Goal: Task Accomplishment & Management: Complete application form

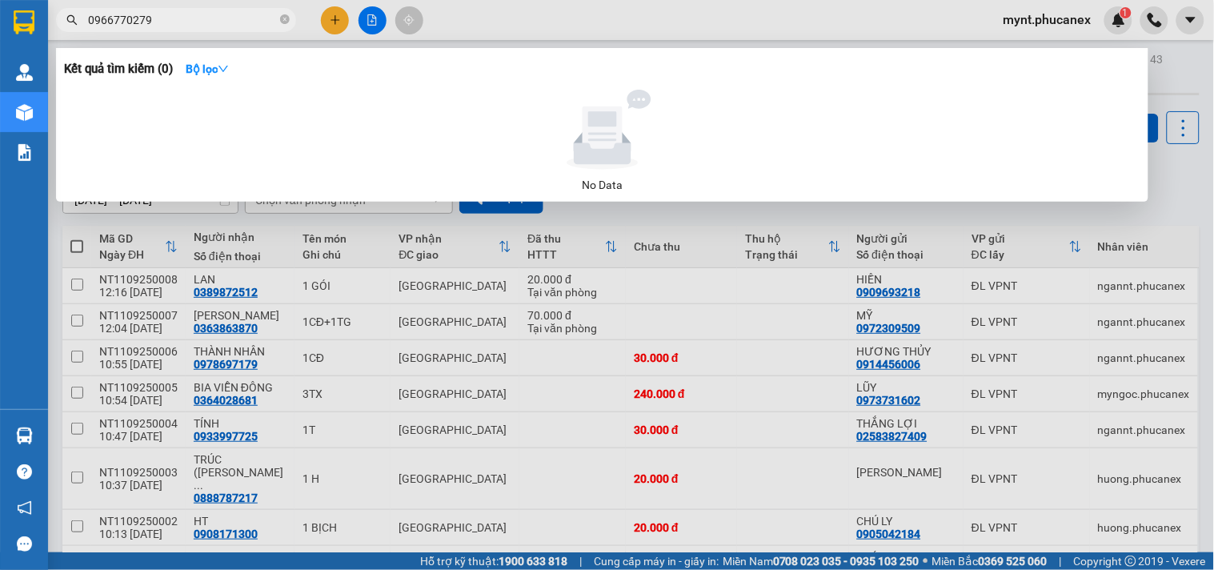
type input "0966770279"
click at [332, 24] on div at bounding box center [607, 285] width 1214 height 570
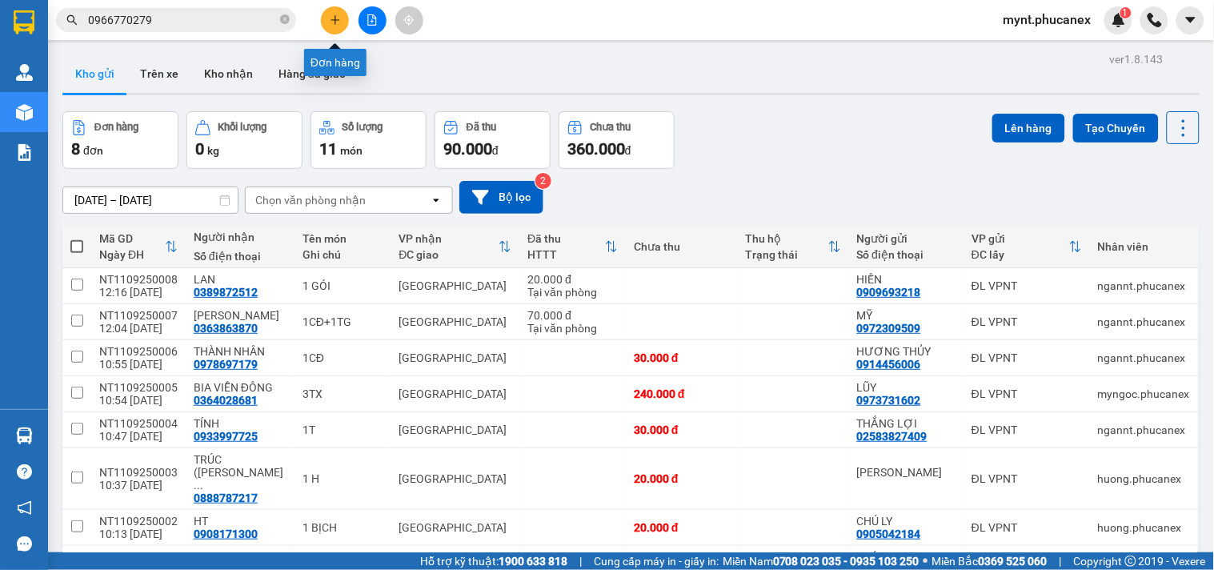
click at [332, 24] on icon "plus" at bounding box center [335, 19] width 11 height 11
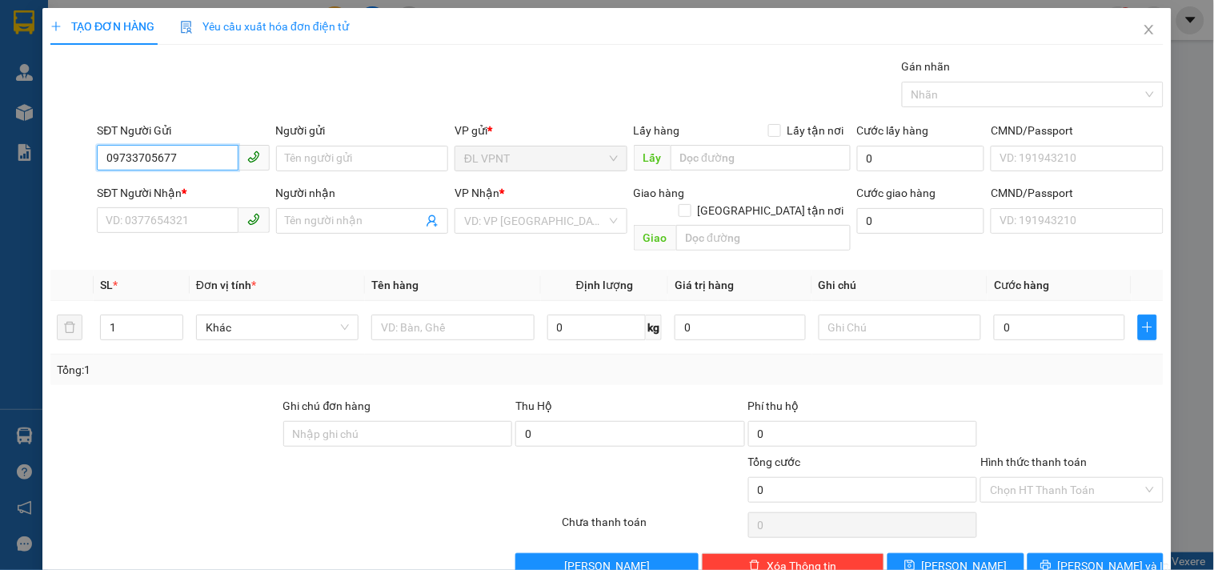
click at [130, 158] on input "09733705677" at bounding box center [167, 158] width 141 height 26
click at [137, 155] on input "09733705677" at bounding box center [167, 158] width 141 height 26
type input "0973705677"
click at [182, 198] on div "0973705677 - long" at bounding box center [181, 191] width 151 height 18
type input "long"
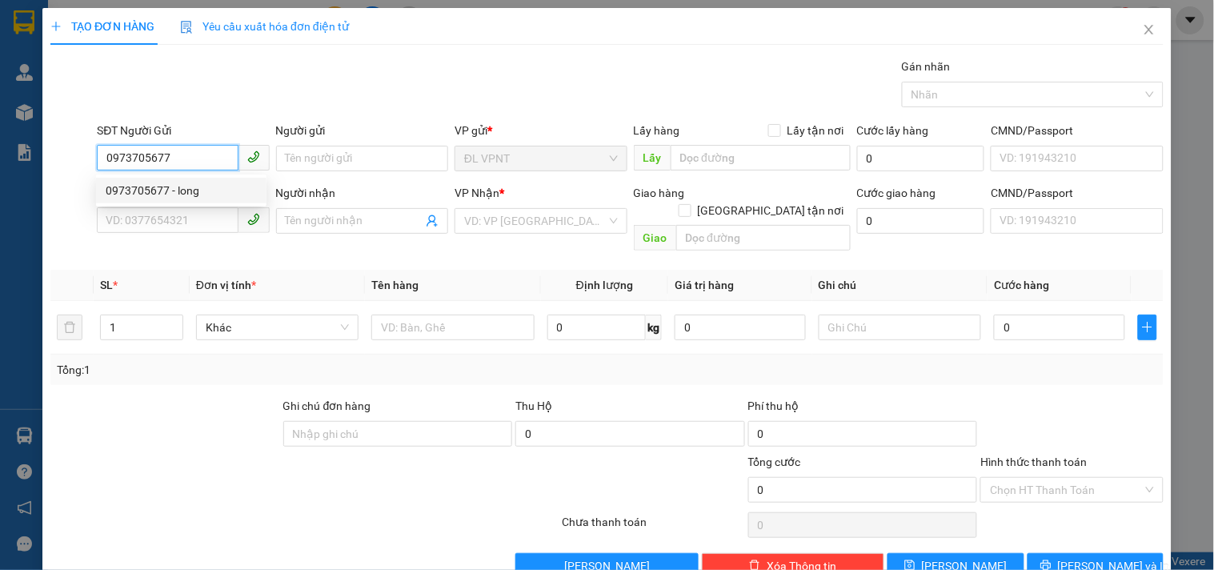
type input "0834516868"
type input "a HOÀ"
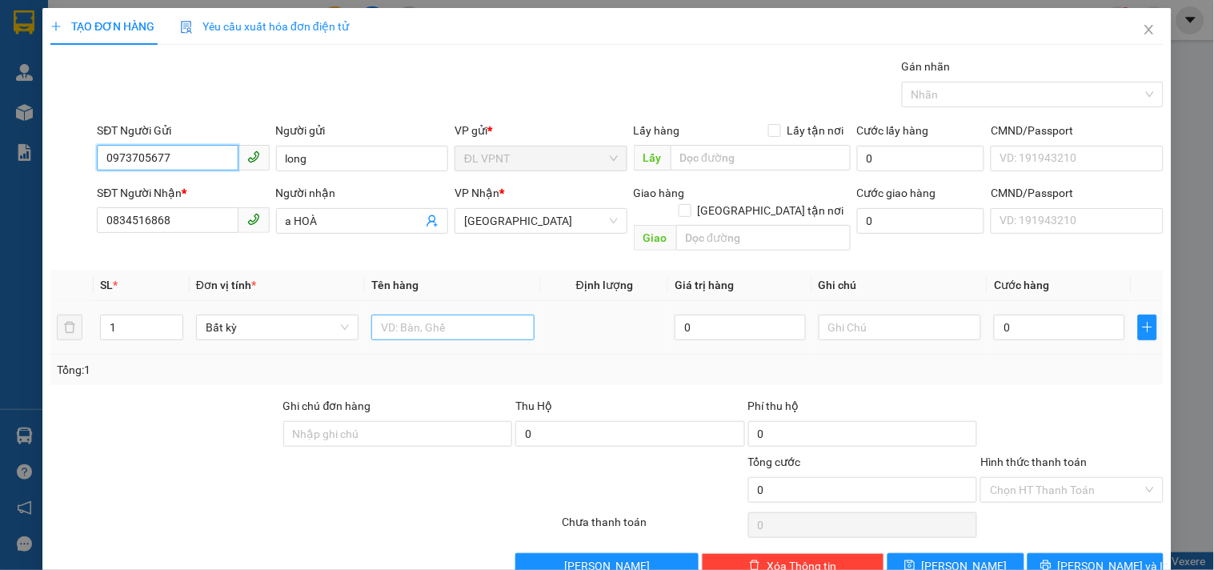
type input "0973705677"
click at [374, 315] on input "text" at bounding box center [452, 328] width 162 height 26
type input "1tx"
click at [1018, 315] on input "0" at bounding box center [1059, 328] width 131 height 26
type input "4"
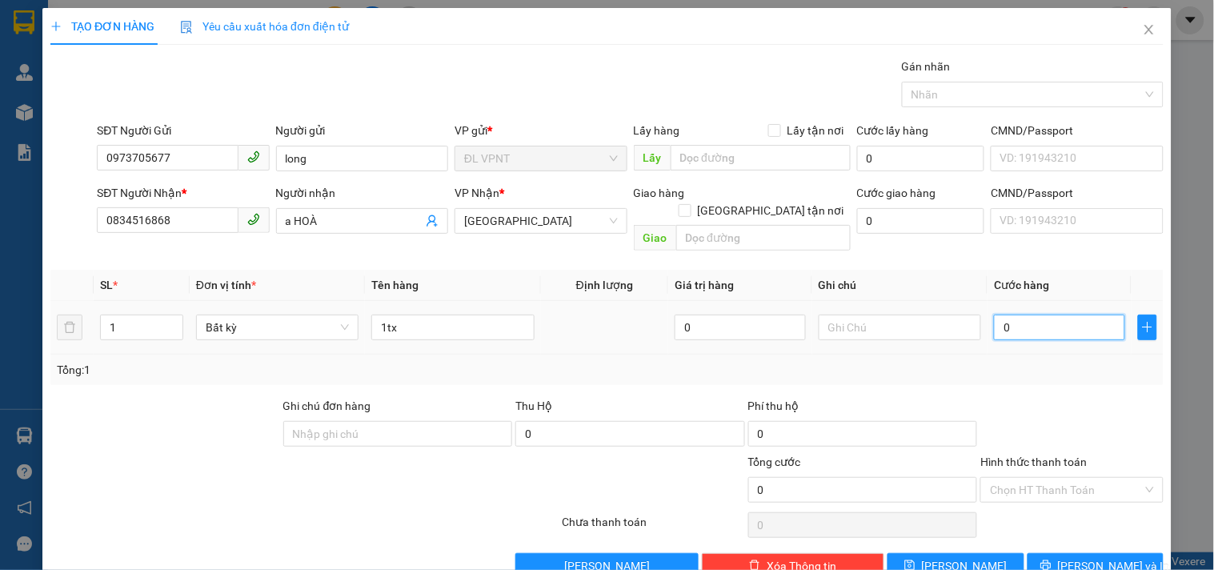
type input "4"
type input "40"
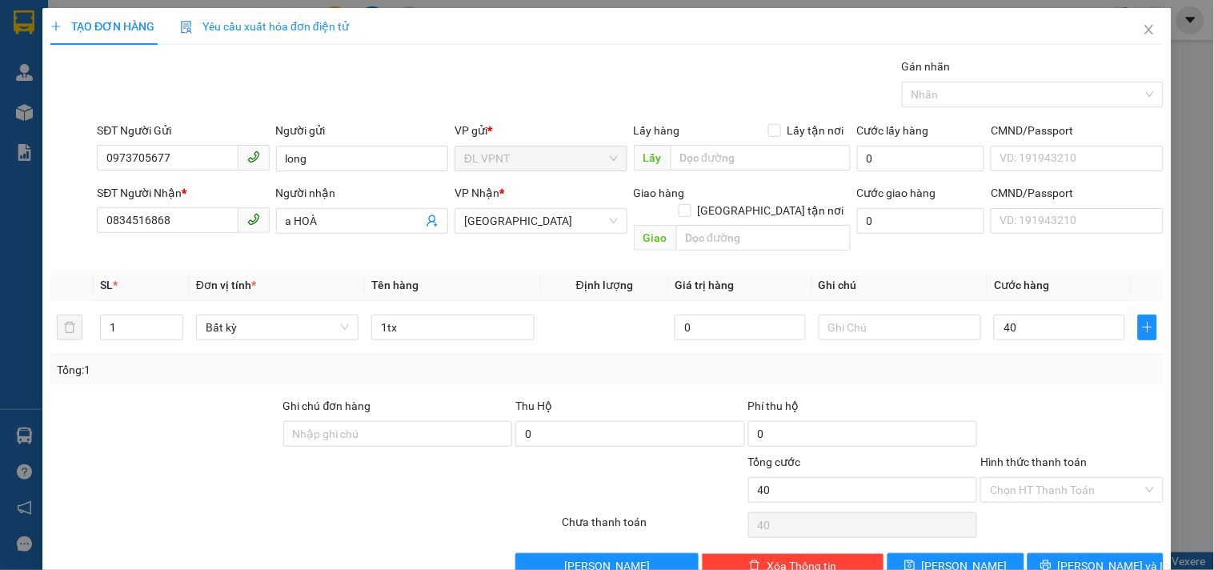
type input "40.000"
click at [1063, 397] on div at bounding box center [1072, 425] width 186 height 56
click at [1089, 557] on span "Lưu và In" at bounding box center [1114, 566] width 112 height 18
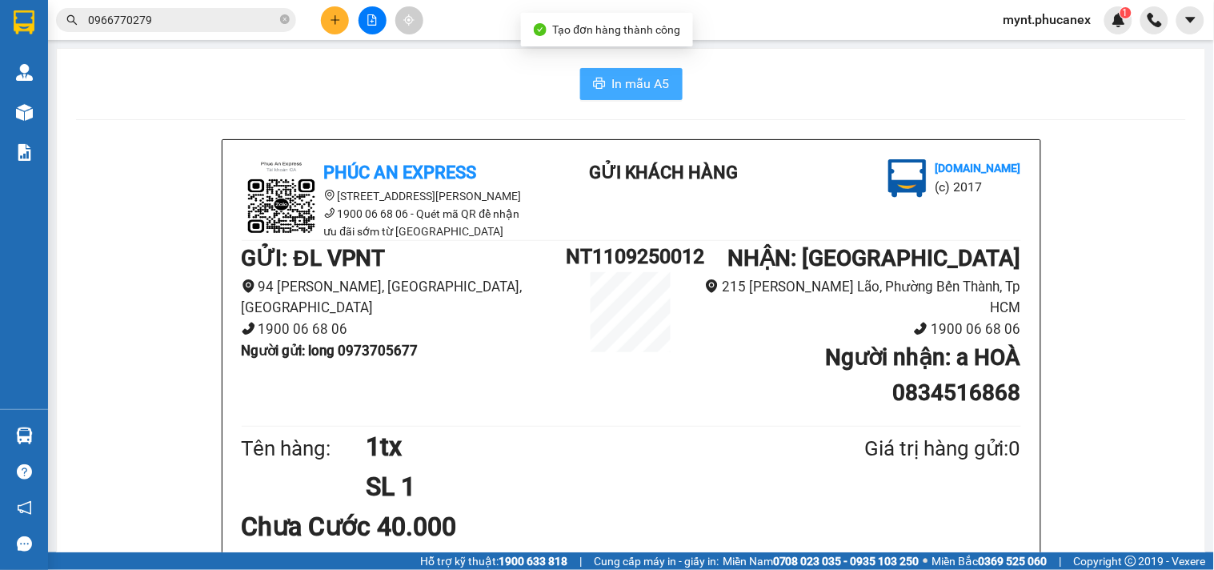
click at [628, 92] on span "In mẫu A5" at bounding box center [641, 84] width 58 height 20
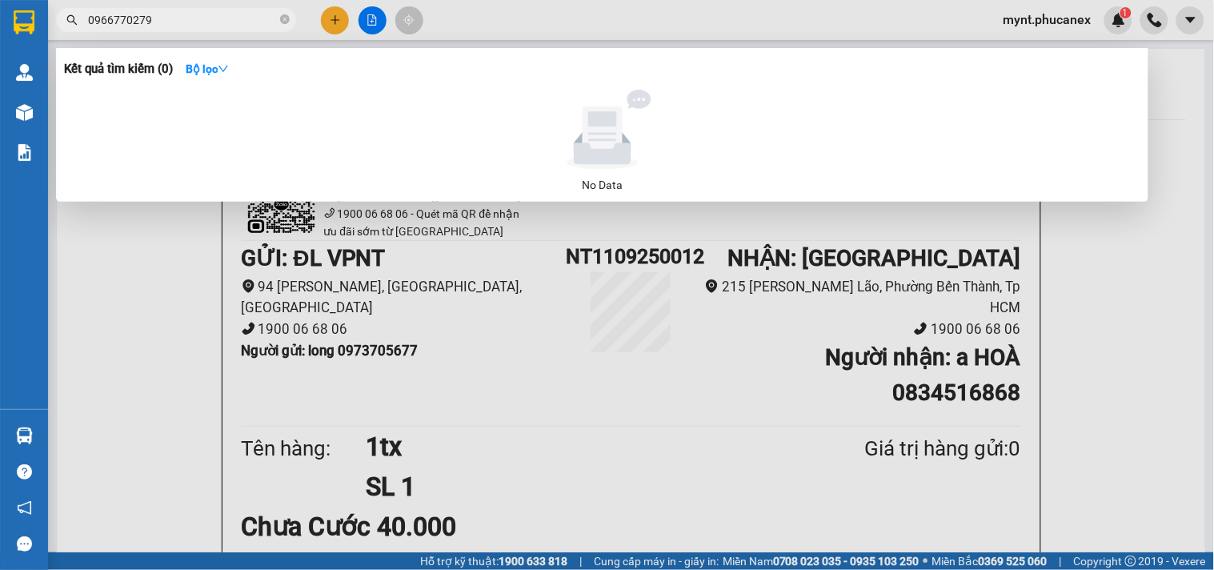
click at [137, 19] on input "0966770279" at bounding box center [182, 20] width 189 height 18
paste input "05348807"
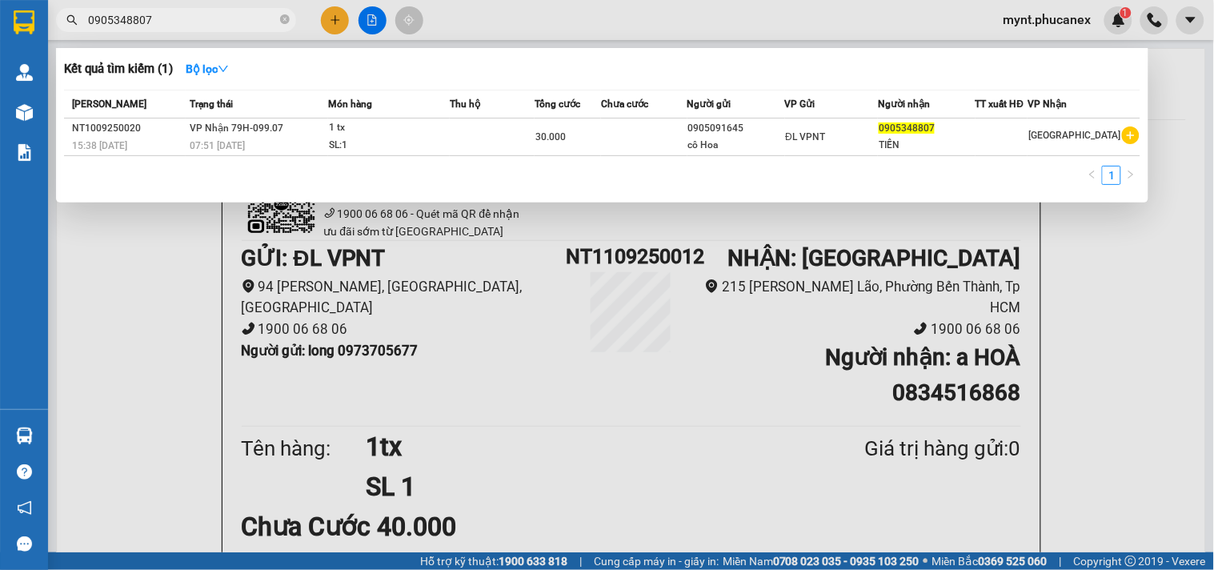
type input "0905348807"
click at [330, 19] on div at bounding box center [607, 285] width 1214 height 570
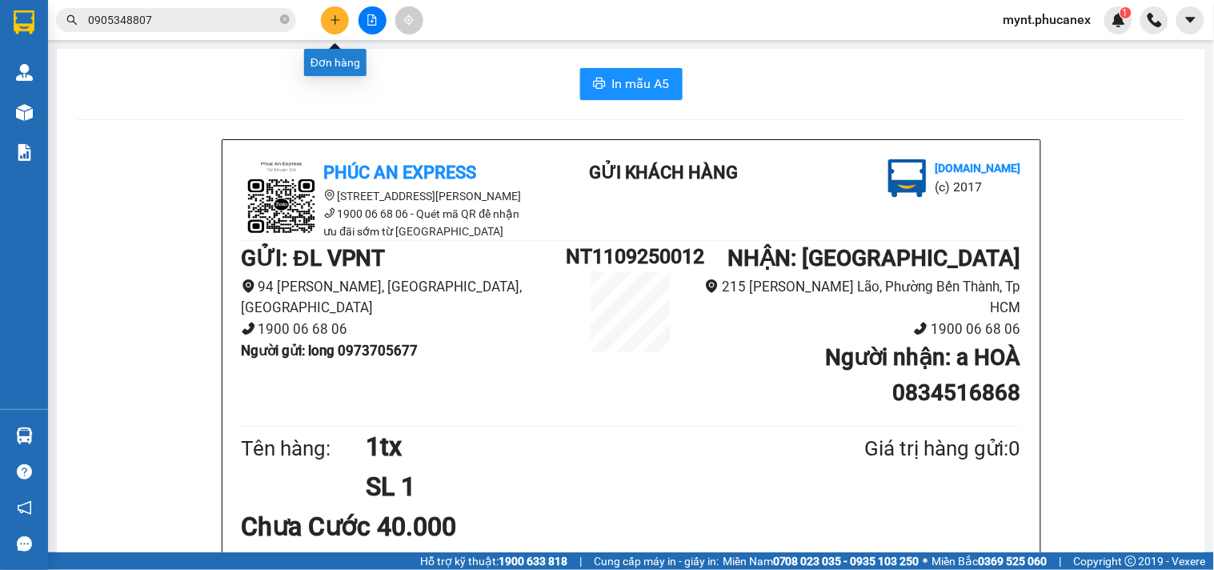
click at [330, 19] on icon "plus" at bounding box center [335, 19] width 11 height 11
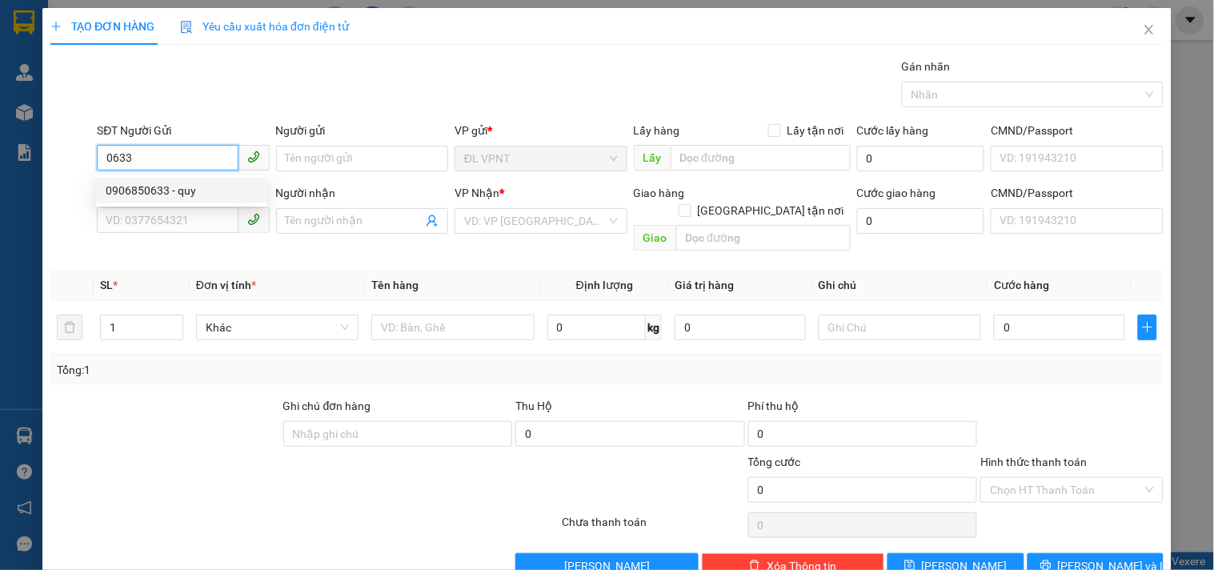
click at [219, 185] on div "0906850633 - quy" at bounding box center [181, 191] width 151 height 18
type input "0906850633"
type input "quy"
type input "0981024440"
type input "PHƯỢNG"
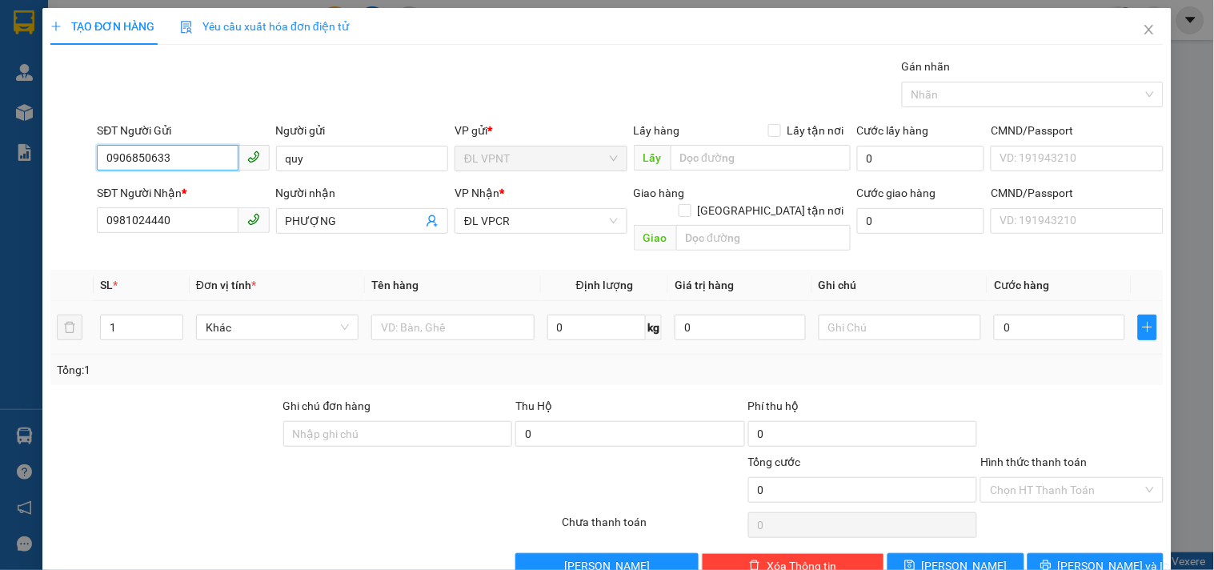
type input "0906850633"
click at [398, 311] on div at bounding box center [452, 327] width 162 height 32
click at [406, 315] on input "text" at bounding box center [452, 328] width 162 height 26
type input "1t"
click at [1047, 315] on input "0" at bounding box center [1059, 328] width 131 height 26
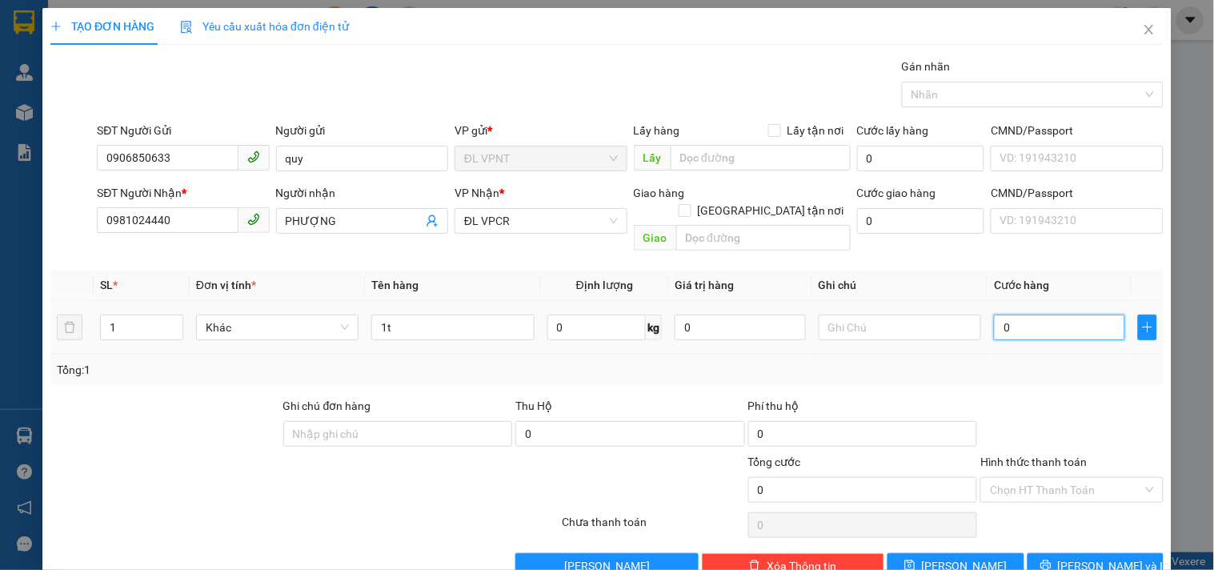
type input "2"
type input "20"
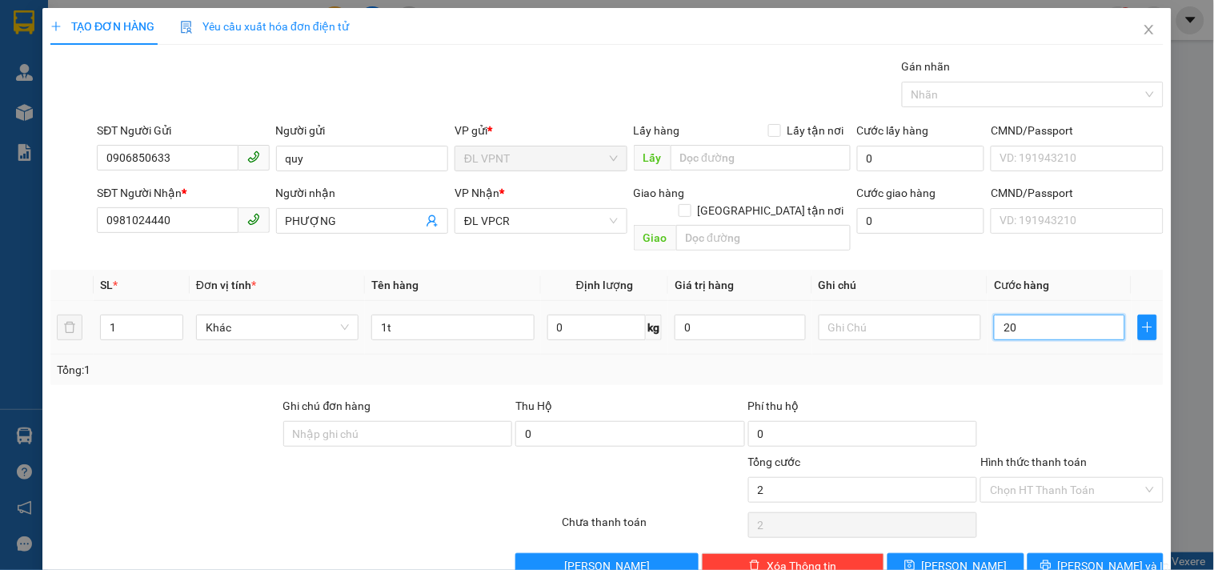
type input "20"
type input "20.000"
click at [1053, 456] on div "Hình thức thanh toán" at bounding box center [1072, 465] width 183 height 24
click at [1047, 478] on input "Hình thức thanh toán" at bounding box center [1066, 490] width 152 height 24
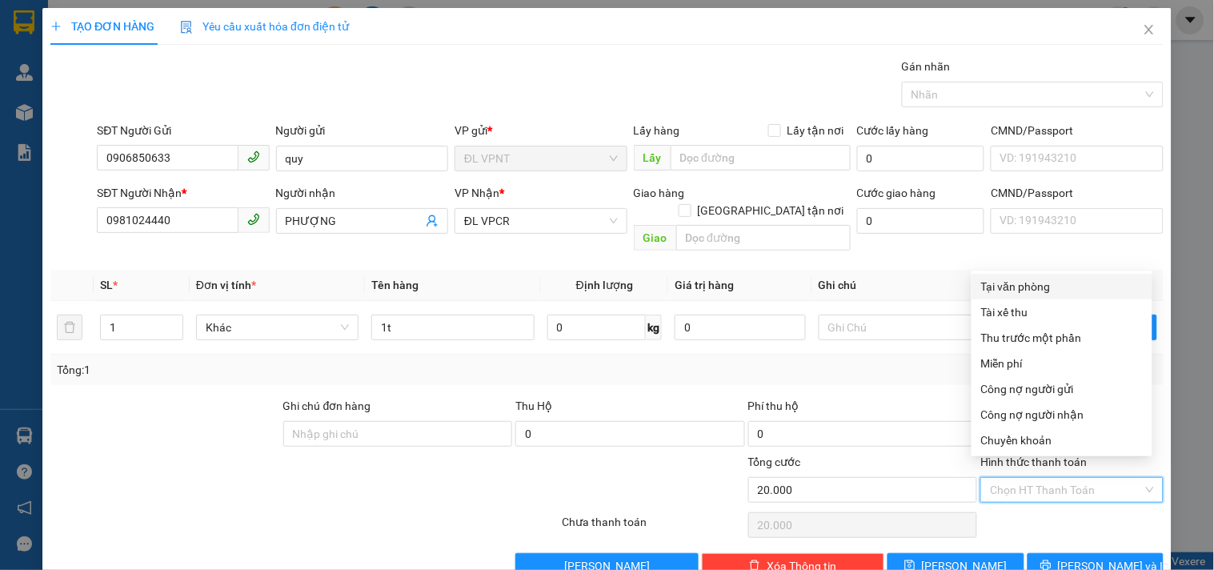
click at [1050, 293] on div "Tại văn phòng" at bounding box center [1062, 287] width 162 height 18
type input "0"
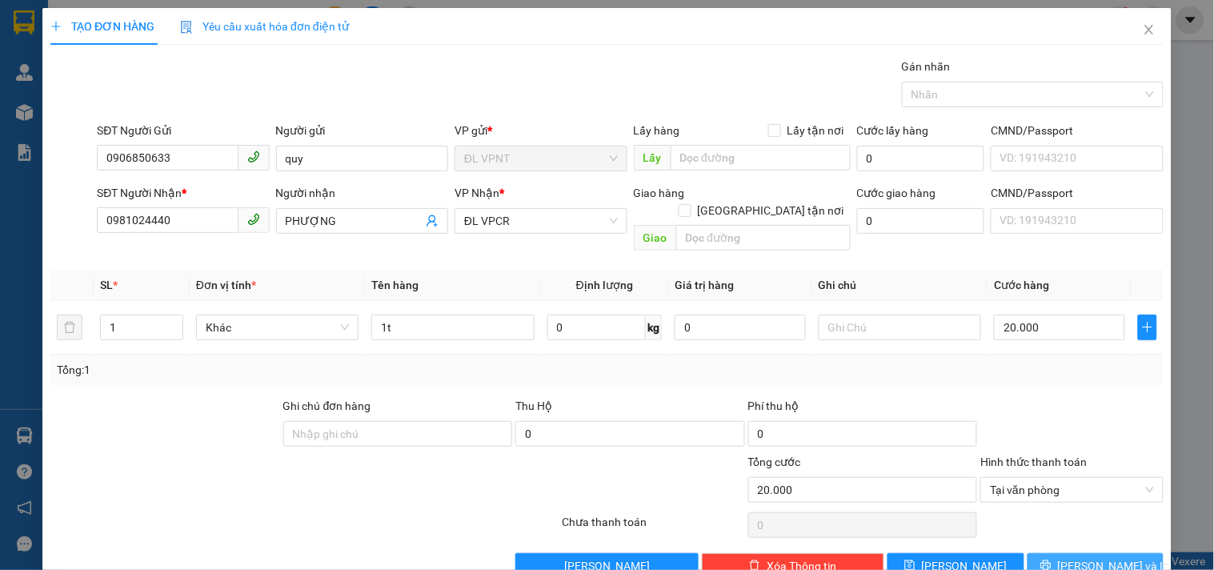
click at [1109, 557] on span "[PERSON_NAME] và In" at bounding box center [1114, 566] width 112 height 18
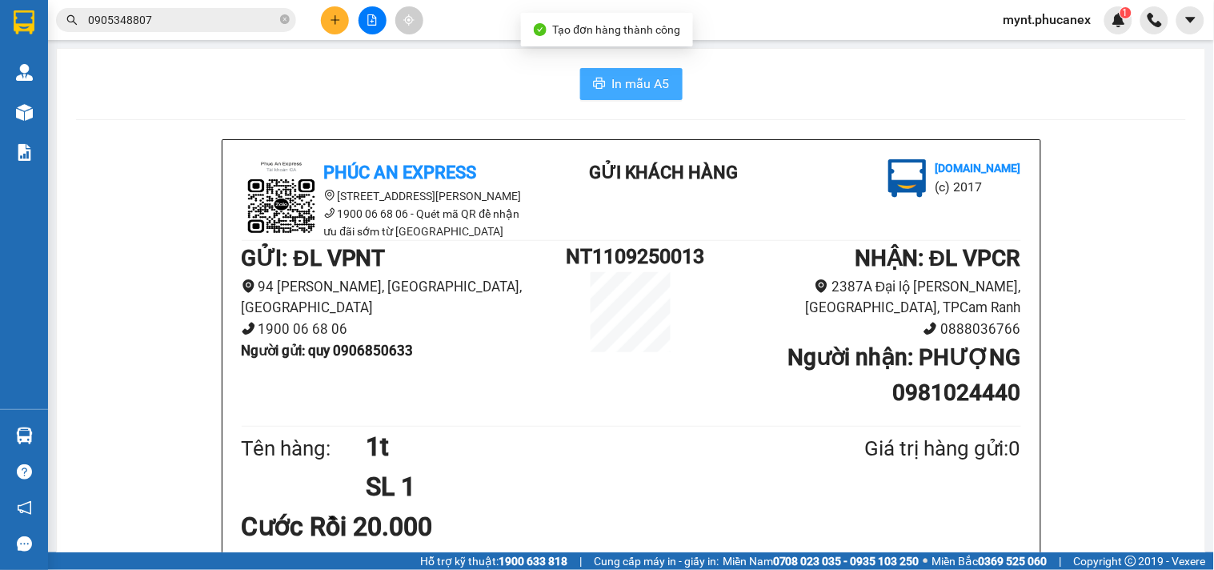
click at [612, 80] on span "In mẫu A5" at bounding box center [641, 84] width 58 height 20
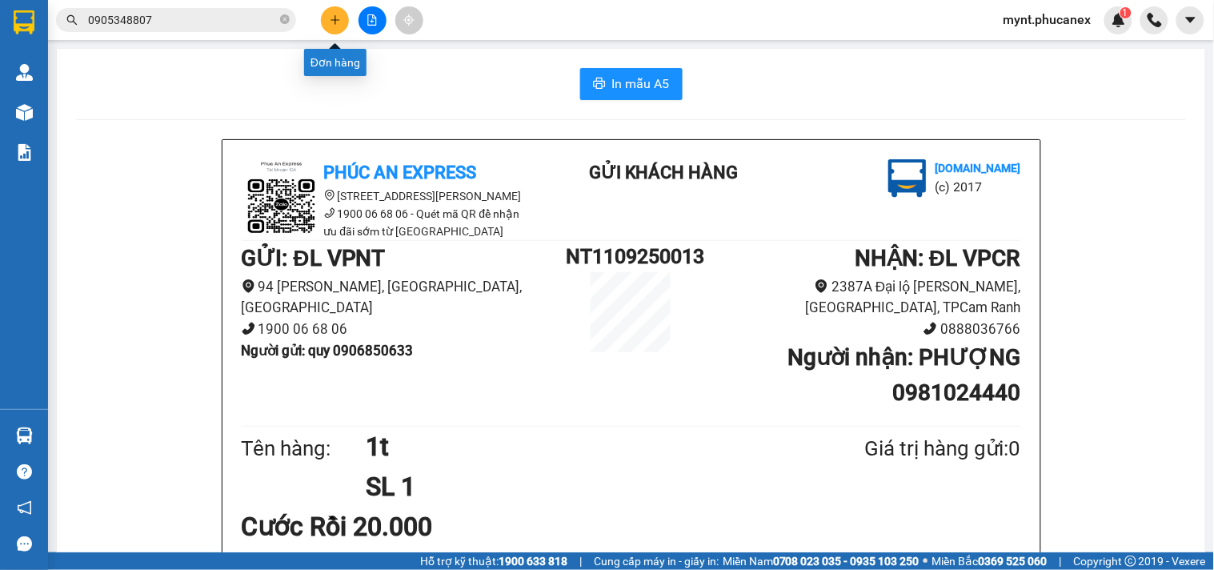
click at [338, 22] on icon "plus" at bounding box center [335, 19] width 11 height 11
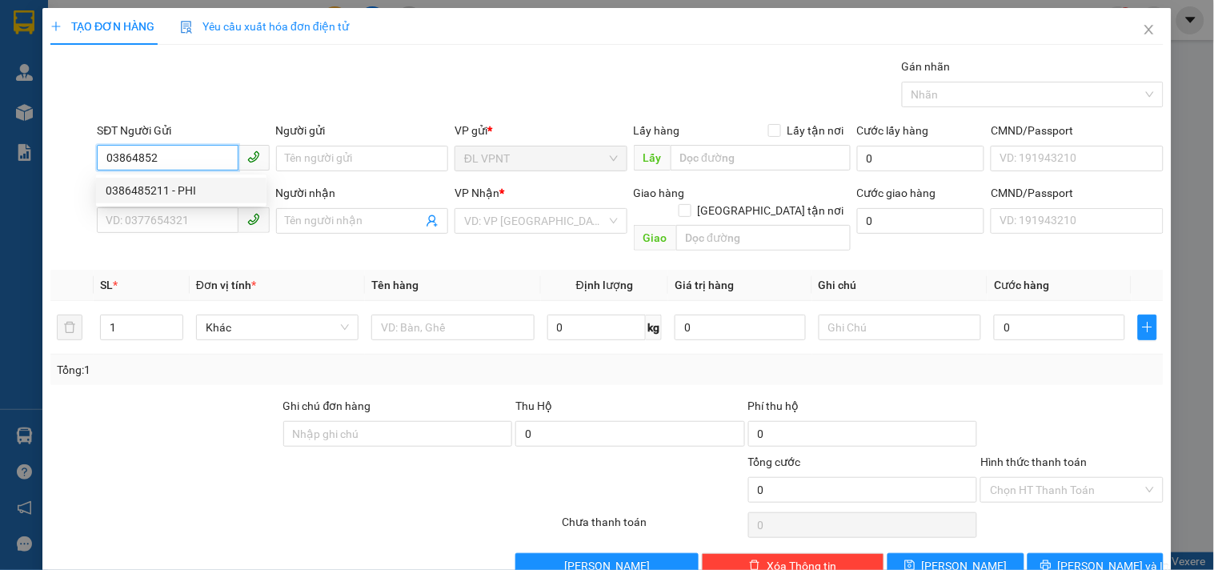
click at [150, 186] on div "0386485211 - PHI" at bounding box center [181, 191] width 151 height 18
type input "0386485211"
type input "PHI"
type input "0911792968"
type input "CƯỜNG"
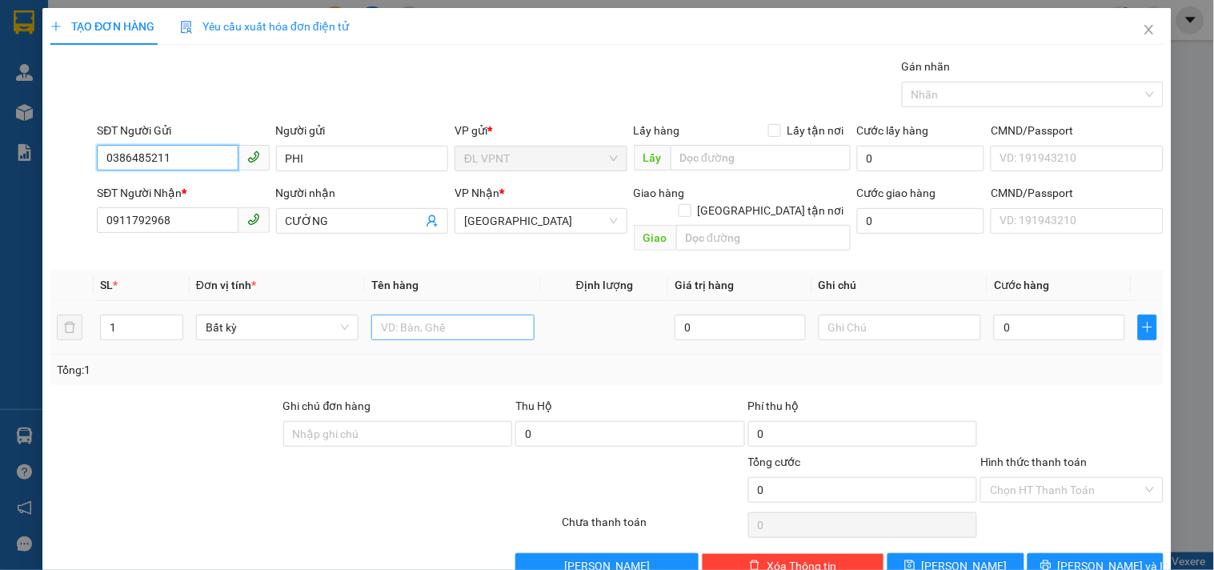
type input "0386485211"
click at [412, 315] on input "text" at bounding box center [452, 328] width 162 height 26
type input "1tx"
click at [1051, 316] on input "0" at bounding box center [1059, 328] width 131 height 26
type input "3"
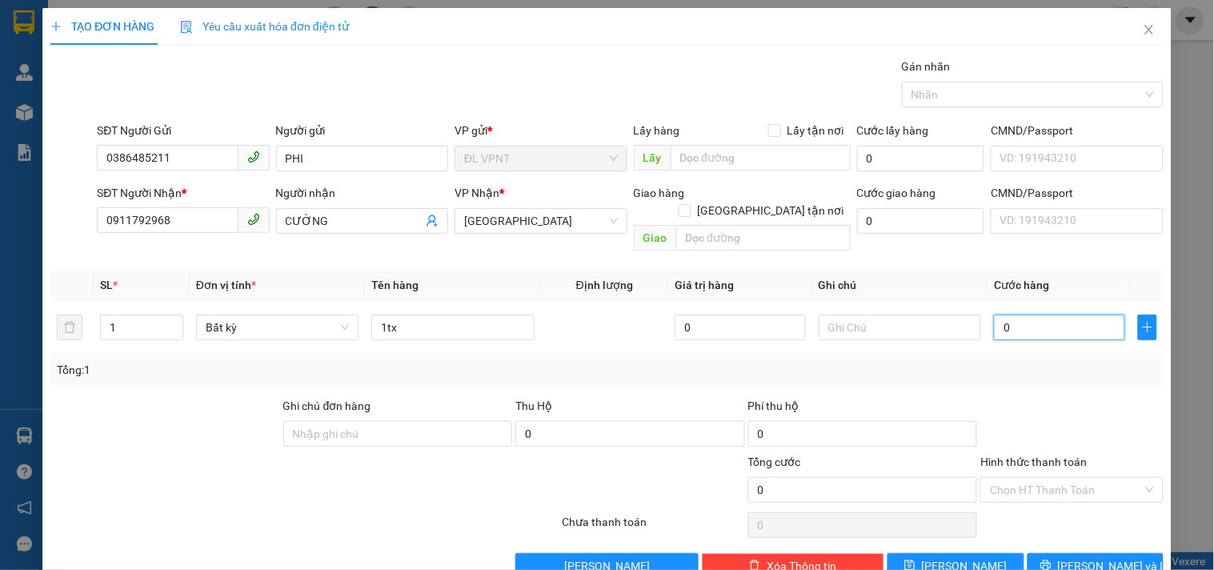
type input "3"
type input "30"
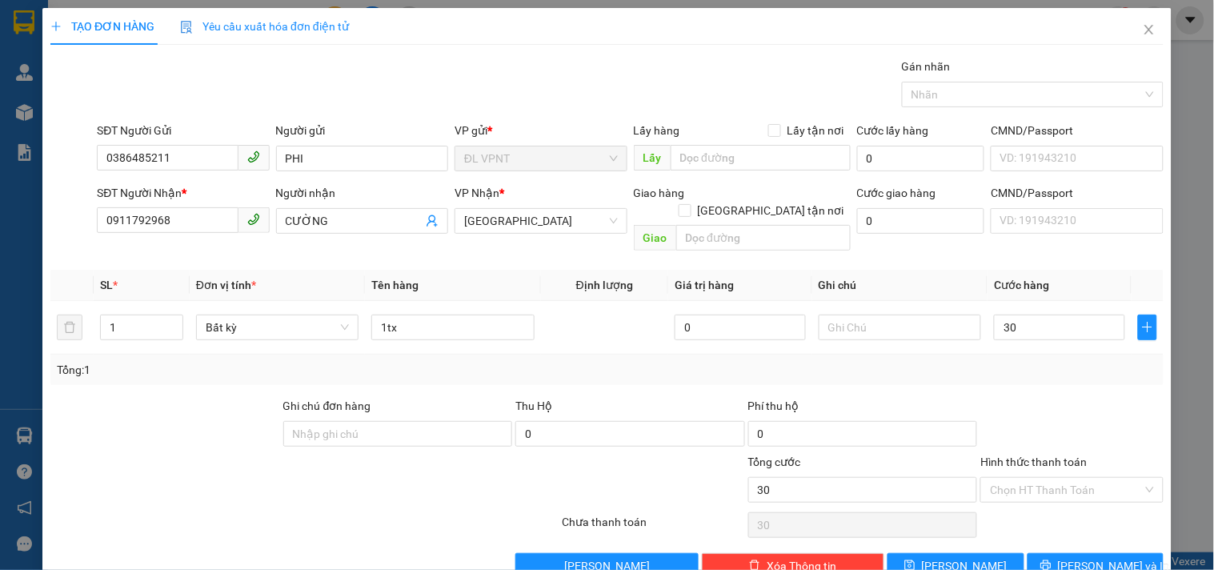
type input "30.000"
click at [1043, 481] on input "Hình thức thanh toán" at bounding box center [1066, 490] width 152 height 24
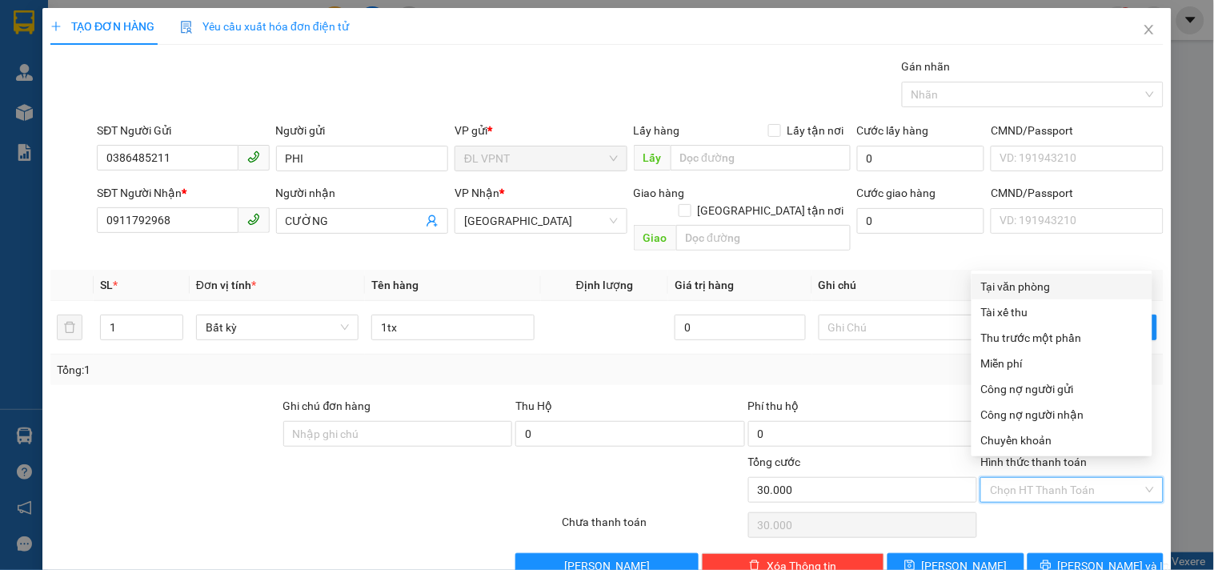
click at [989, 275] on div "Tại văn phòng" at bounding box center [1062, 287] width 181 height 26
type input "0"
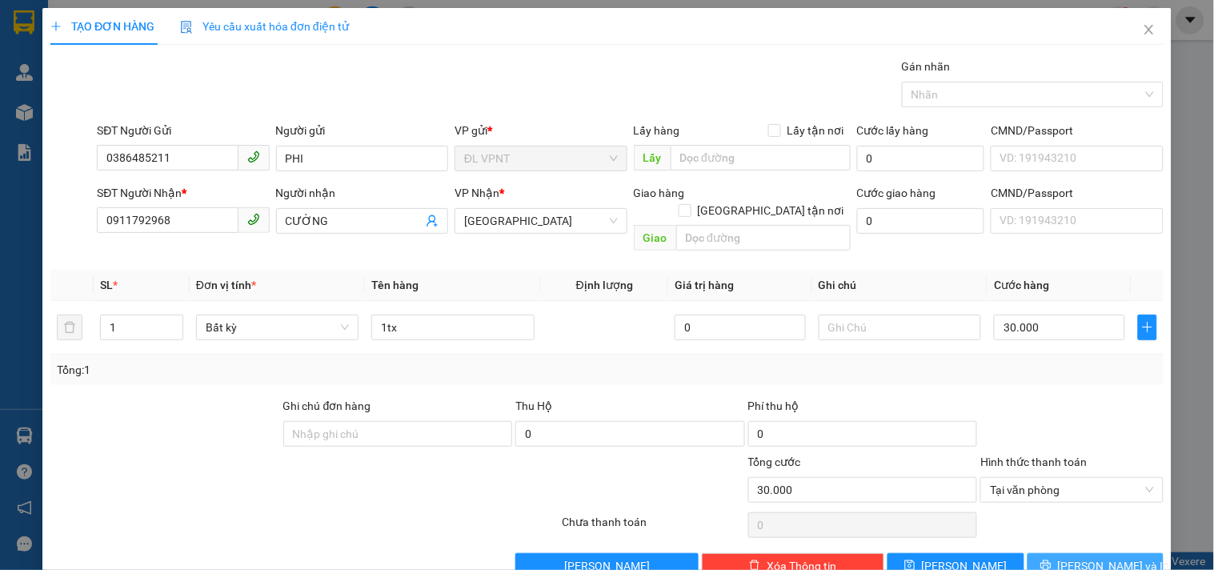
click at [1079, 558] on button "[PERSON_NAME] và In" at bounding box center [1096, 566] width 136 height 26
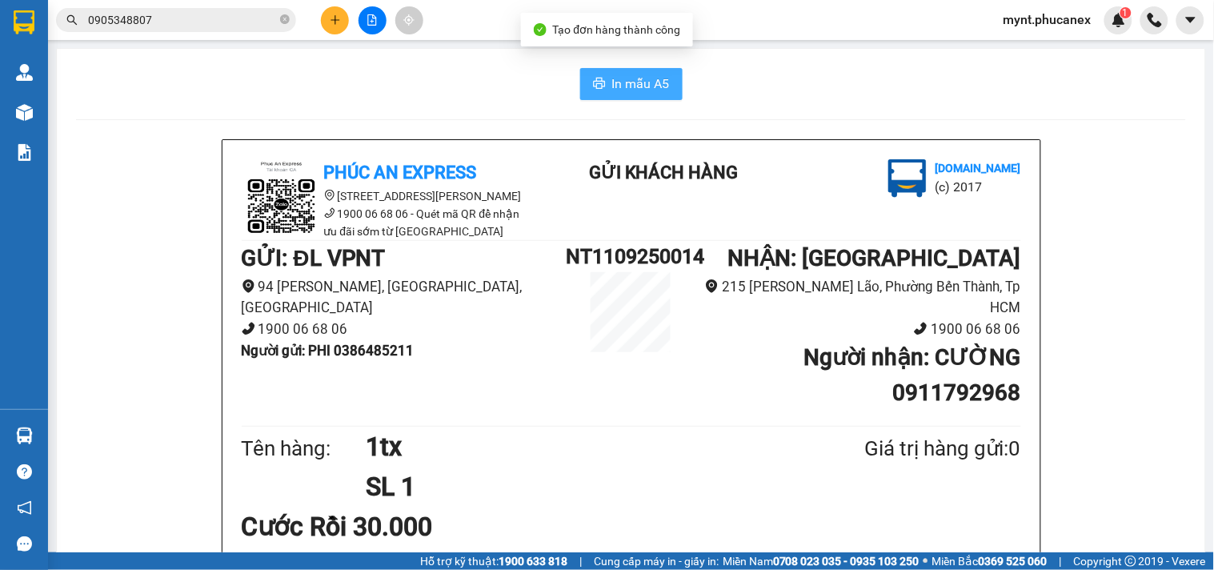
click at [623, 92] on span "In mẫu A5" at bounding box center [641, 84] width 58 height 20
click at [340, 19] on icon "plus" at bounding box center [335, 19] width 11 height 11
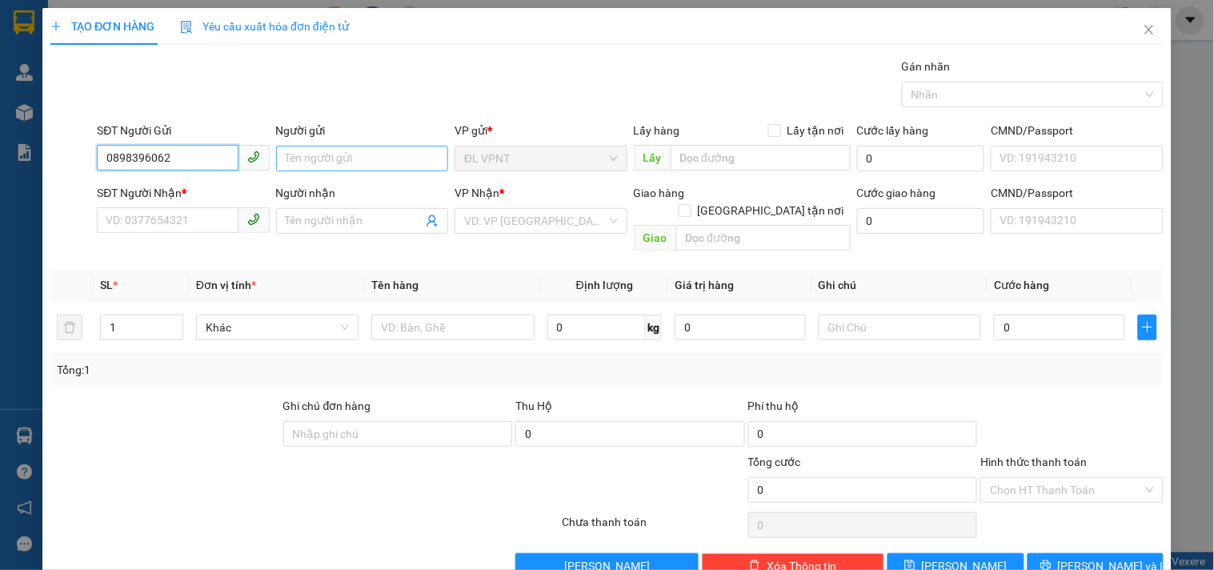
type input "0898396062"
click at [345, 152] on input "Người gửi" at bounding box center [362, 159] width 172 height 26
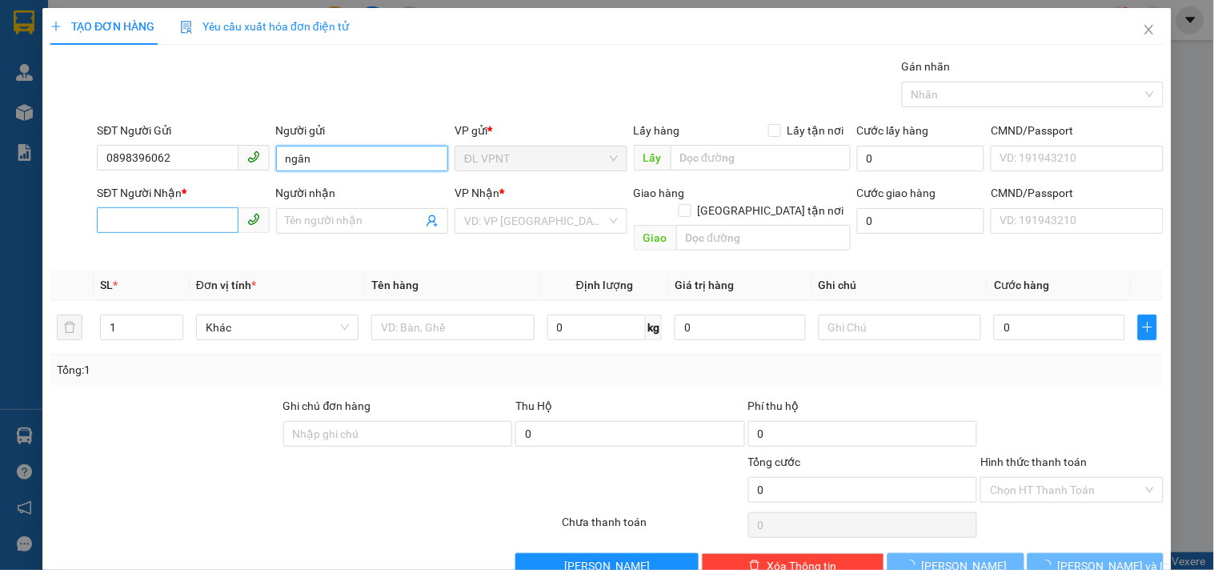
type input "ngân"
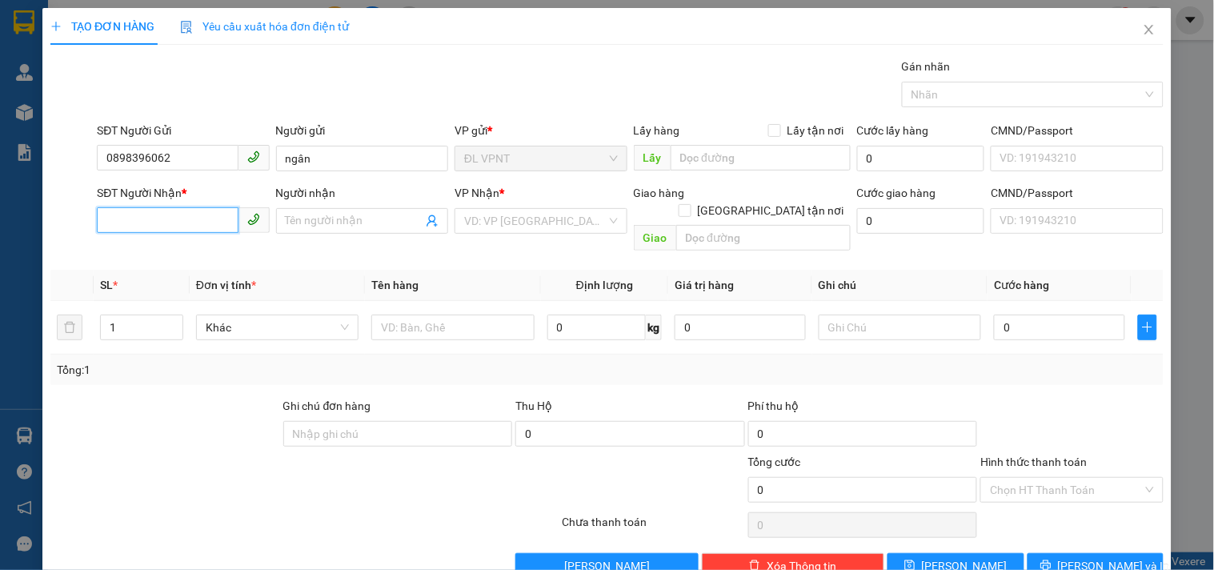
click at [187, 207] on input "SĐT Người Nhận *" at bounding box center [167, 220] width 141 height 26
type input "0356539102"
click at [357, 219] on input "Người nhận" at bounding box center [354, 221] width 137 height 18
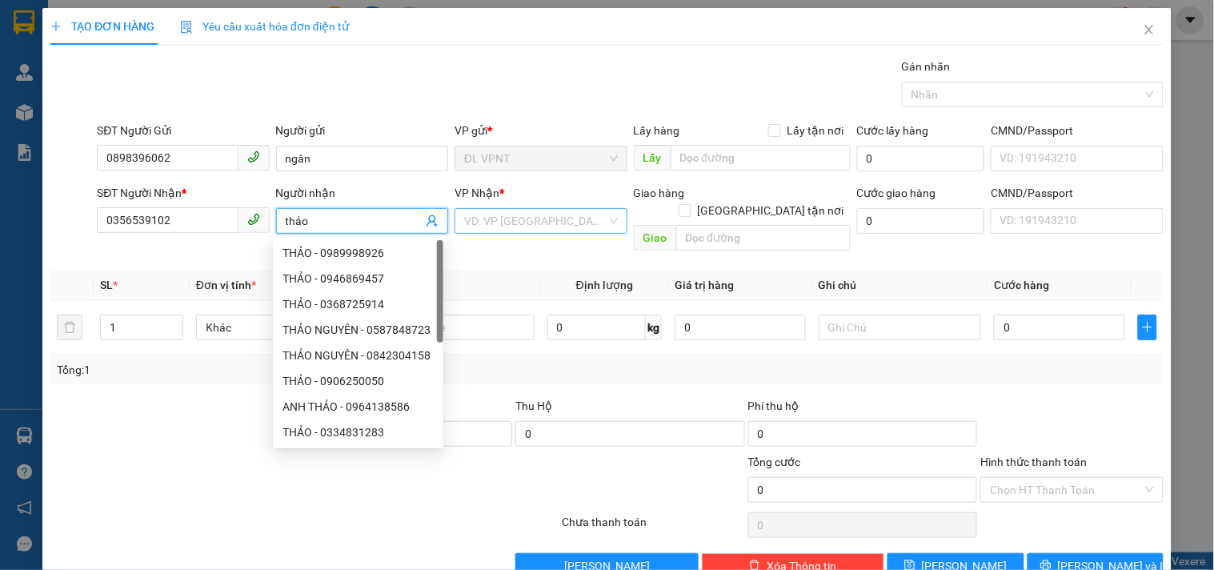
type input "thảo"
click at [482, 220] on input "search" at bounding box center [535, 221] width 142 height 24
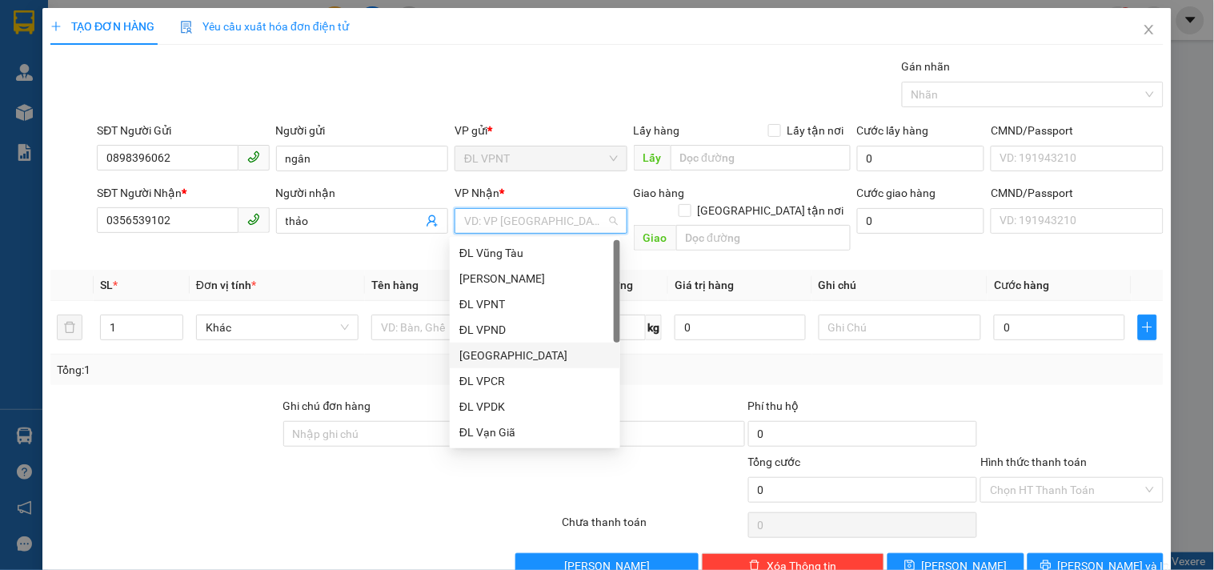
click at [507, 351] on div "[GEOGRAPHIC_DATA]" at bounding box center [534, 356] width 151 height 18
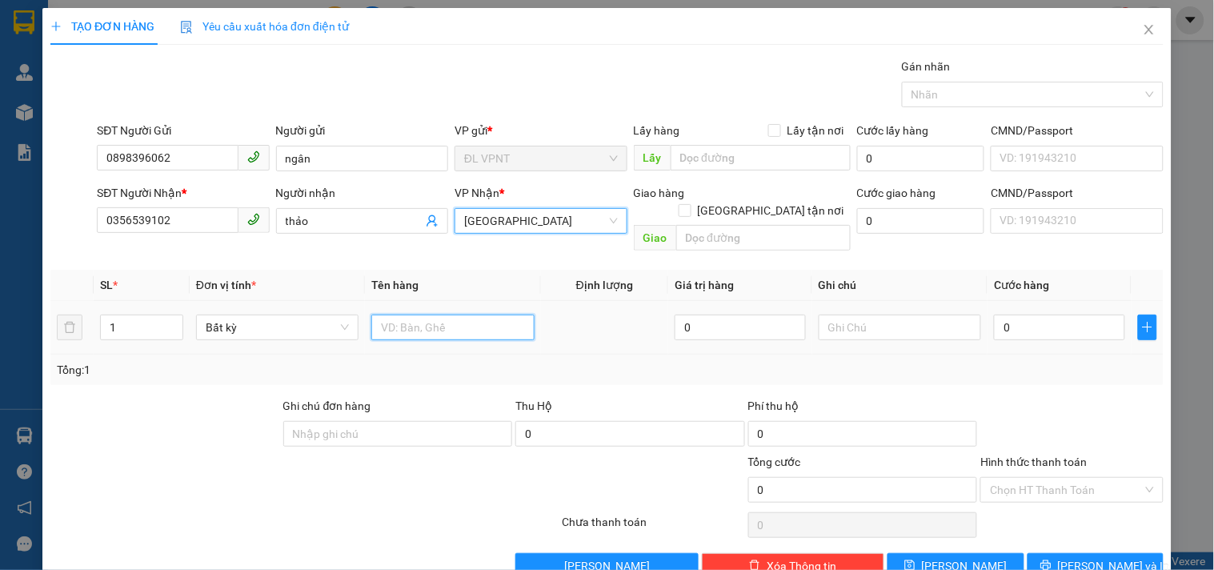
click at [436, 315] on input "text" at bounding box center [452, 328] width 162 height 26
type input "1h"
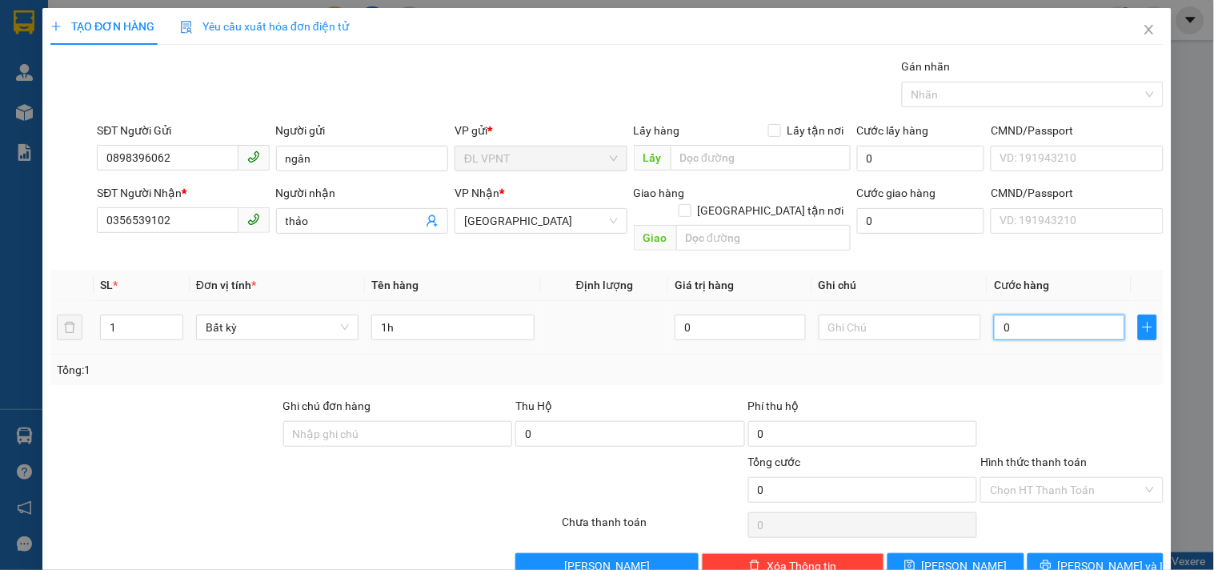
click at [1035, 315] on input "0" at bounding box center [1059, 328] width 131 height 26
type input "2"
type input "20"
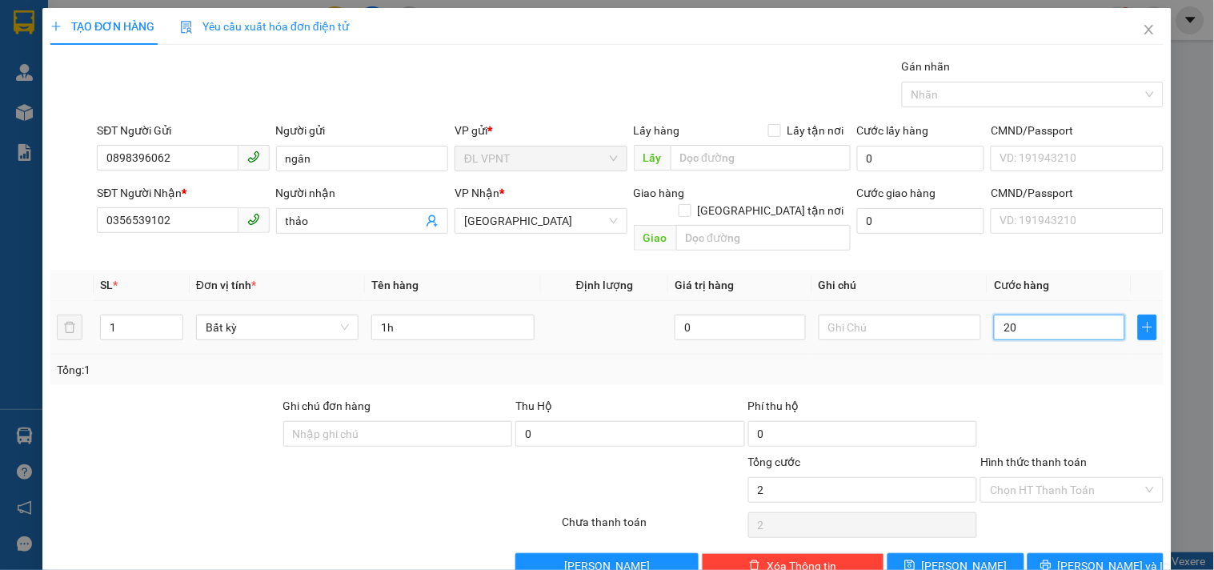
type input "20"
type input "20.000"
click at [1076, 478] on input "Hình thức thanh toán" at bounding box center [1066, 490] width 152 height 24
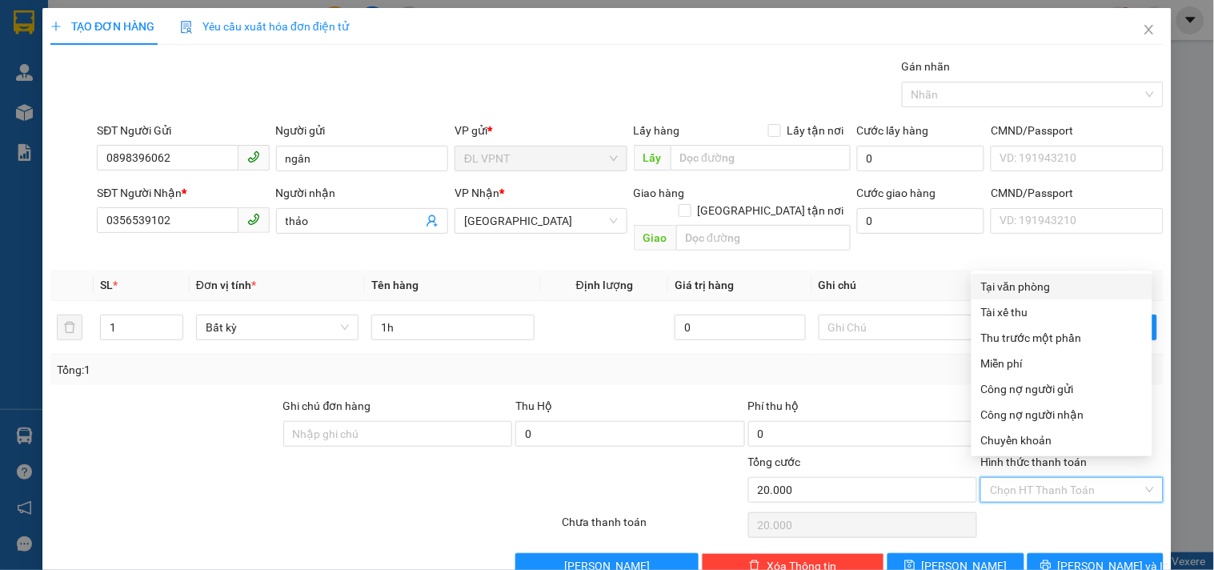
click at [1042, 280] on div "Tại văn phòng" at bounding box center [1062, 287] width 162 height 18
type input "0"
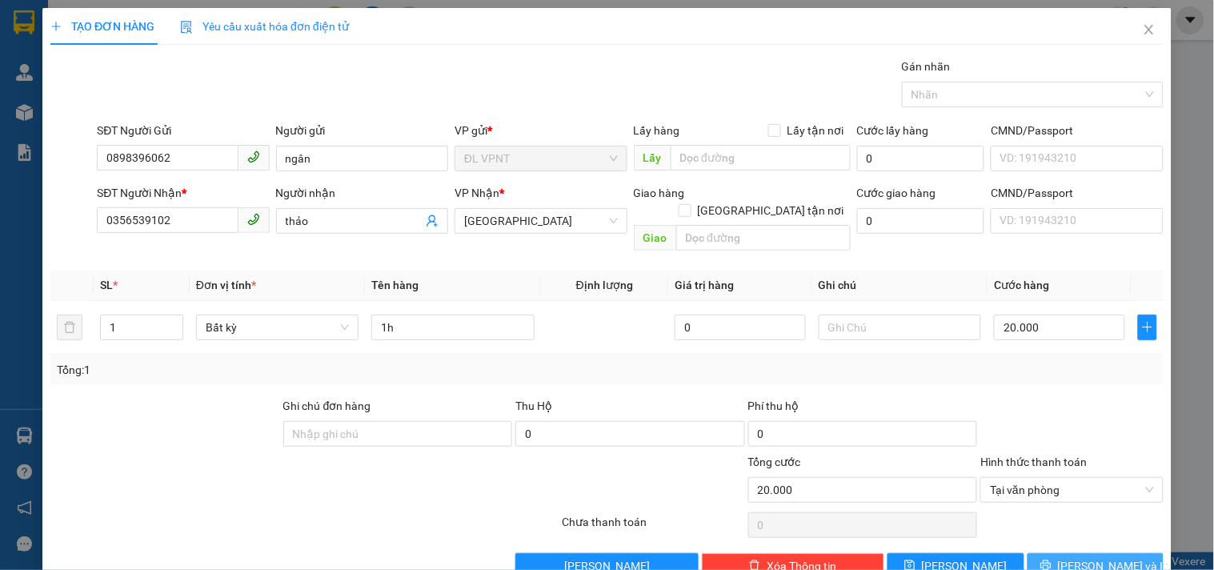
drag, startPoint x: 1058, startPoint y: 551, endPoint x: 1043, endPoint y: 540, distance: 18.4
click at [1052, 560] on icon "printer" at bounding box center [1046, 565] width 11 height 11
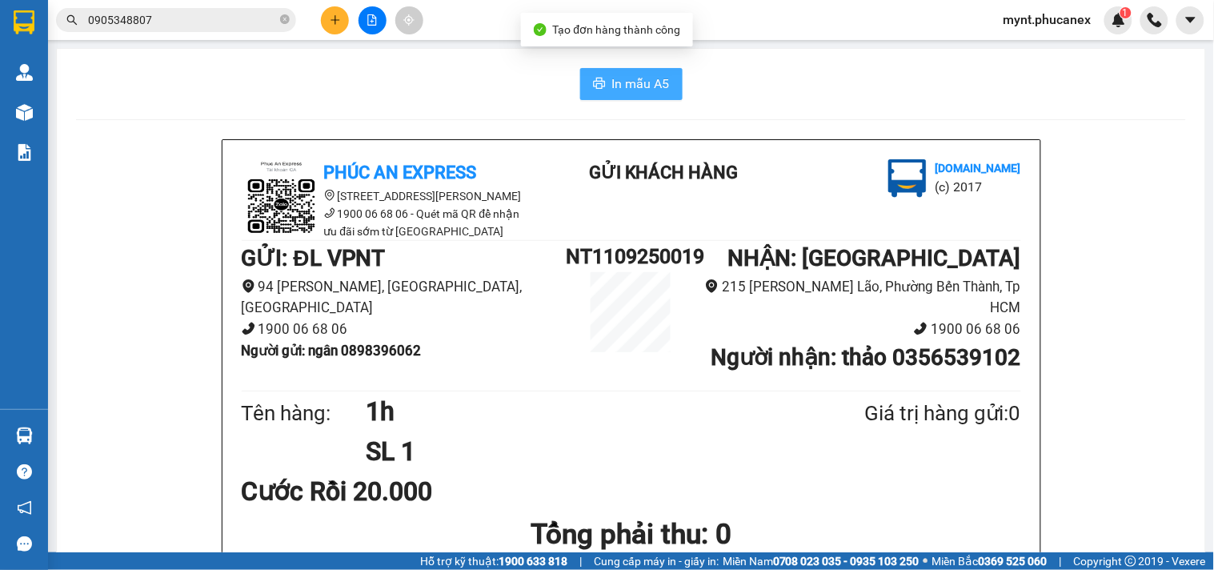
click at [626, 74] on span "In mẫu A5" at bounding box center [641, 84] width 58 height 20
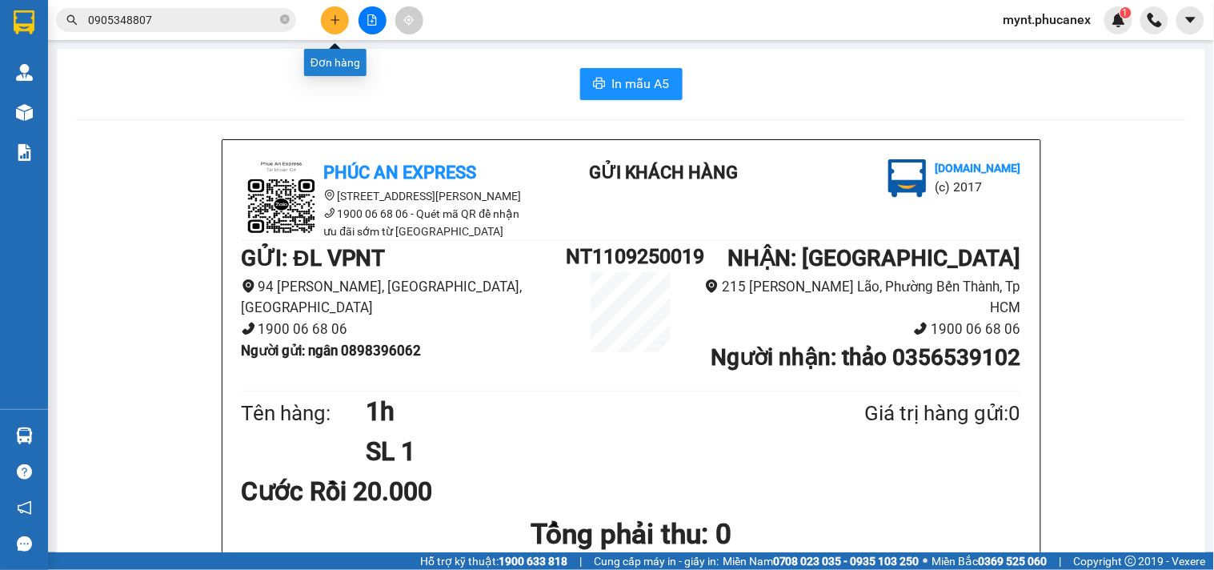
click at [339, 20] on icon "plus" at bounding box center [335, 19] width 11 height 11
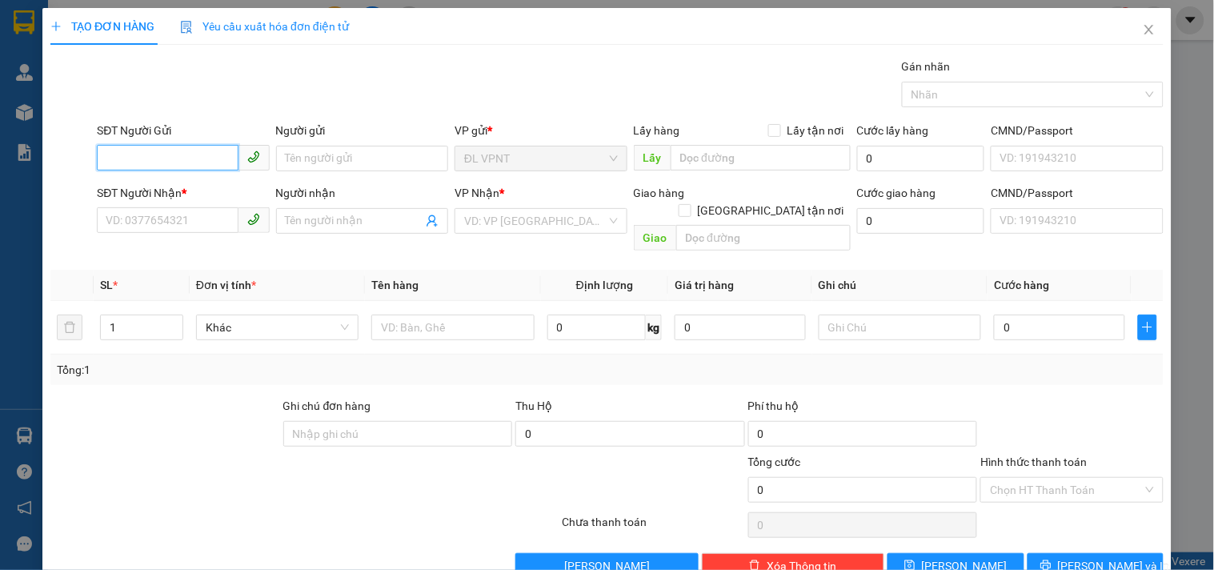
type input "9"
click at [178, 193] on div "0905490227 - HẢI VÂN" at bounding box center [196, 191] width 180 height 18
type input "0905490227"
type input "[PERSON_NAME]"
type input "0934496977"
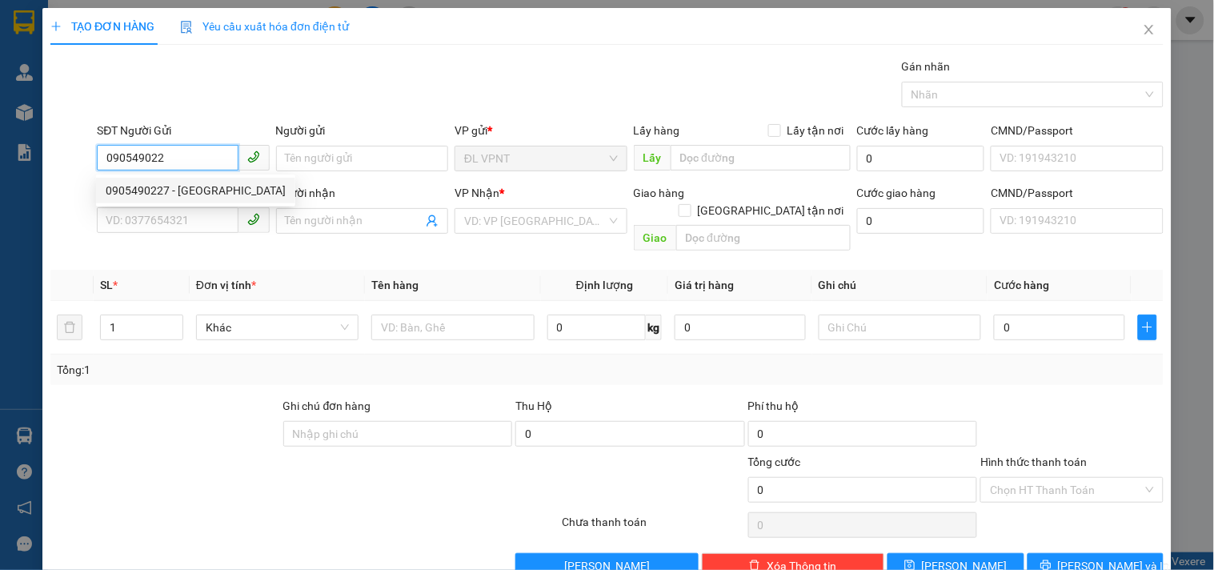
type input "THẮM"
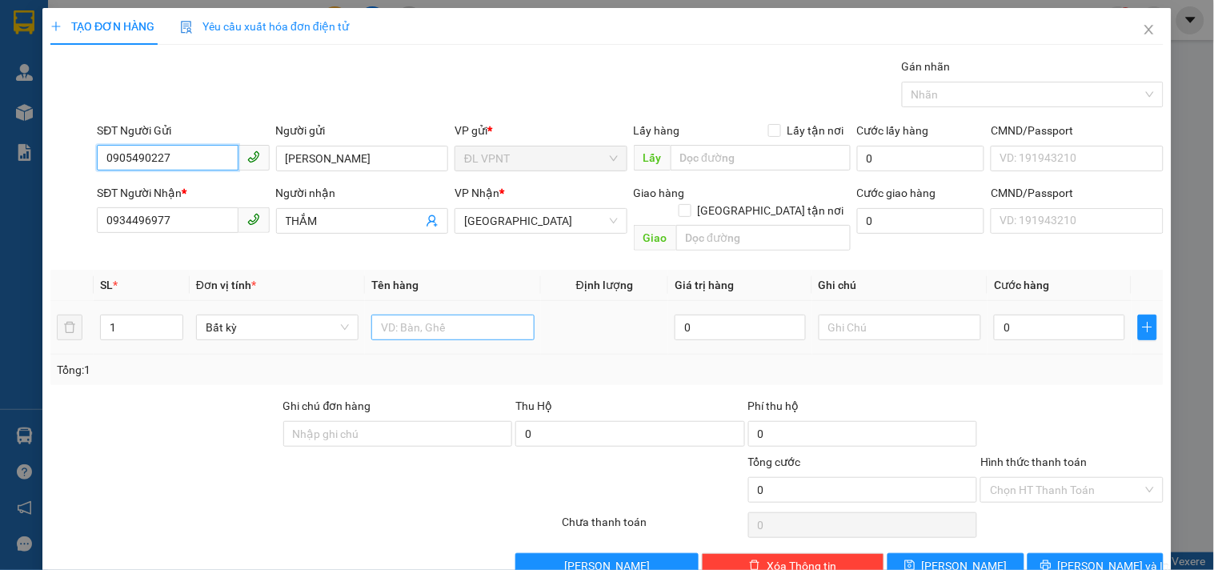
type input "0905490227"
click at [403, 319] on input "text" at bounding box center [452, 328] width 162 height 26
type input "1t"
click at [1009, 315] on input "0" at bounding box center [1059, 328] width 131 height 26
type input "1"
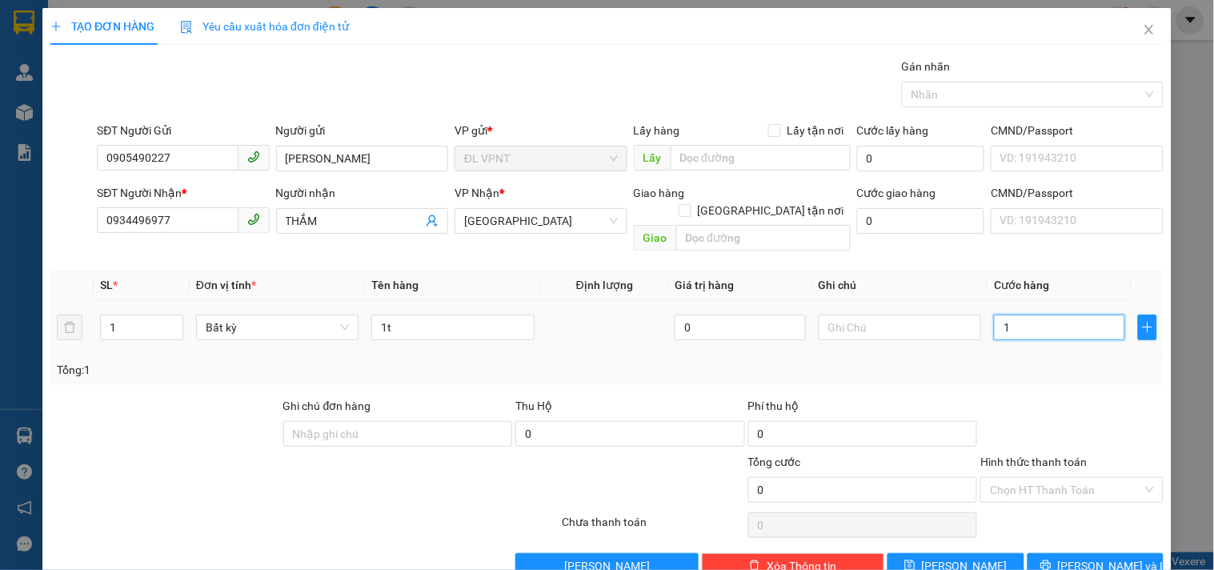
type input "1"
type input "0"
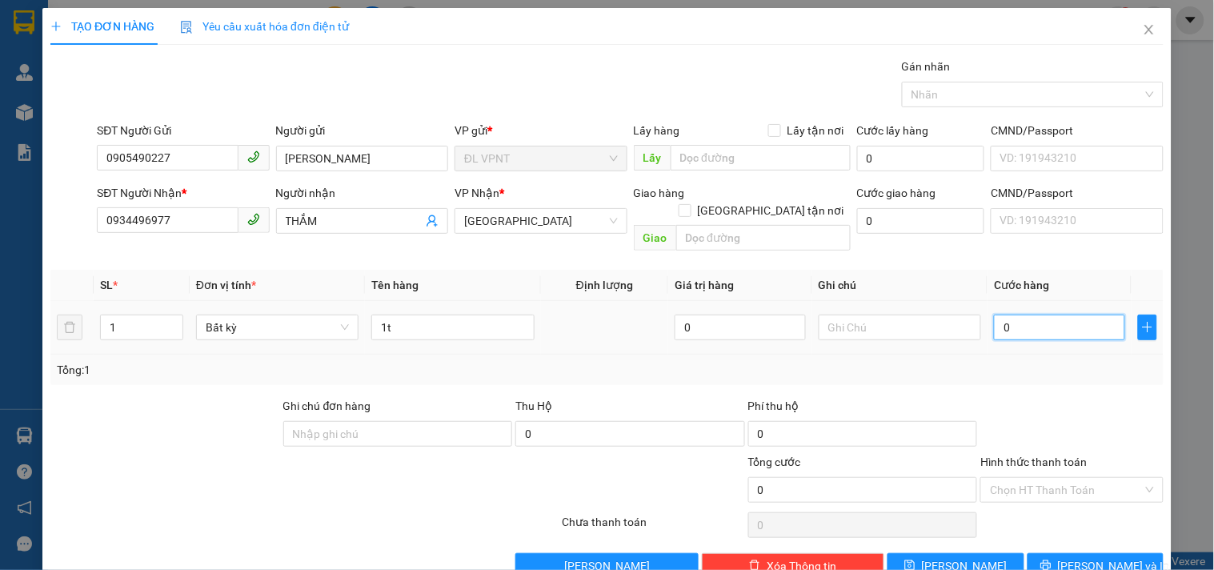
type input "04"
type input "4"
type input "040"
type input "40"
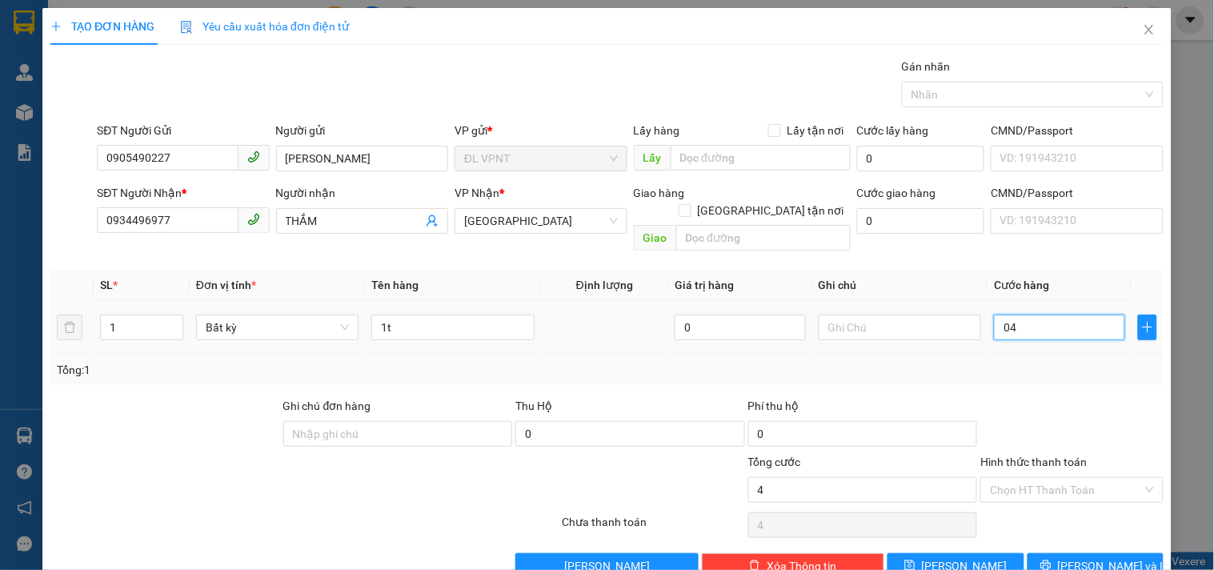
type input "40"
type input "40.000"
click at [219, 219] on input "0934496977" at bounding box center [167, 220] width 141 height 26
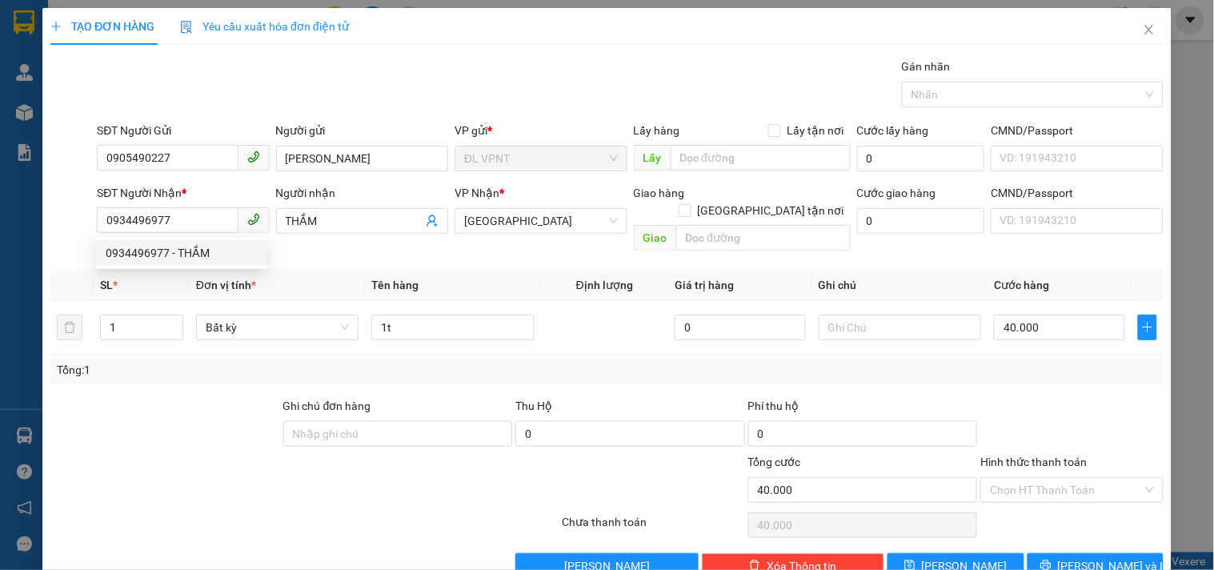
click at [393, 78] on div "Gói vận chuyển * Tiêu chuẩn Gán nhãn Nhãn" at bounding box center [630, 86] width 1073 height 56
click at [1107, 557] on span "Lưu và In" at bounding box center [1114, 566] width 112 height 18
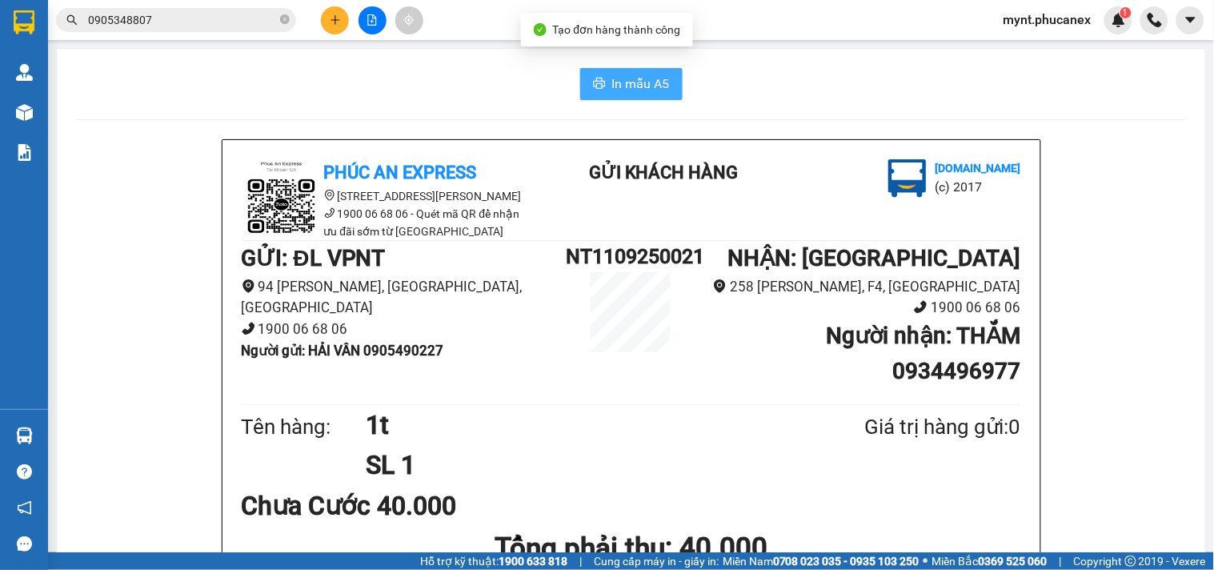
click at [620, 94] on button "In mẫu A5" at bounding box center [631, 84] width 102 height 32
click at [323, 20] on button at bounding box center [335, 20] width 28 height 28
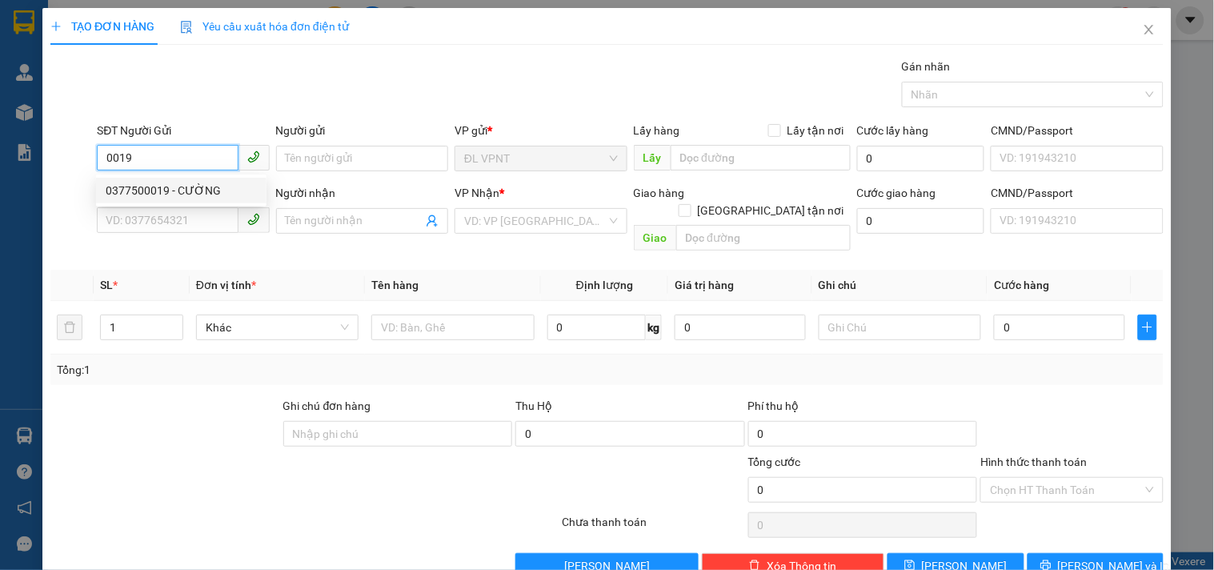
click at [146, 190] on div "0377500019 - CƯỜNG" at bounding box center [181, 191] width 151 height 18
type input "0377500019"
type input "CƯỜNG"
type input "0888343353"
type input "thông"
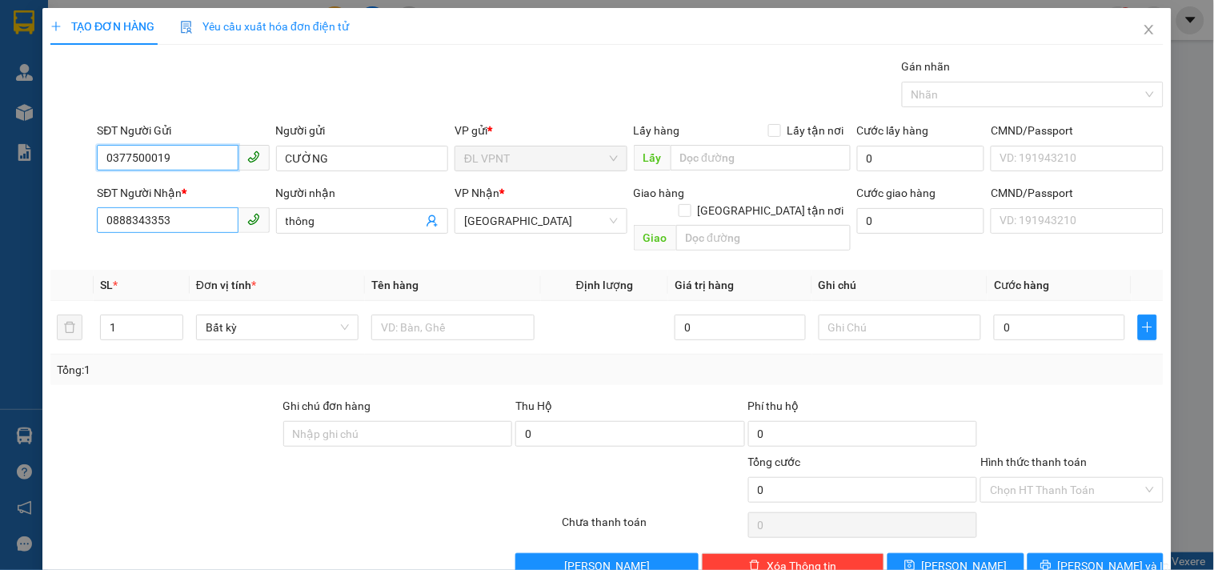
type input "0377500019"
drag, startPoint x: 167, startPoint y: 229, endPoint x: 0, endPoint y: 235, distance: 166.6
click at [0, 235] on div "TẠO ĐƠN HÀNG Yêu cầu xuất hóa đơn điện tử Transit Pickup Surcharge Ids Transit …" at bounding box center [607, 285] width 1214 height 570
type input "0933383776"
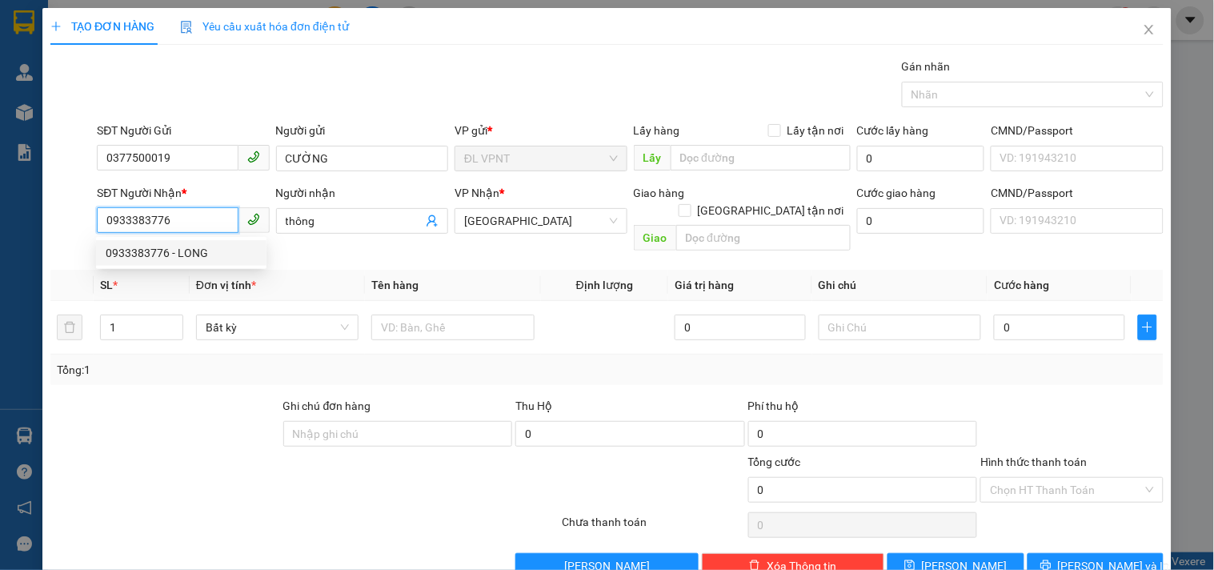
click at [193, 265] on div "0933383776 - LONG" at bounding box center [181, 253] width 171 height 26
type input "LONG"
type input "0933383776"
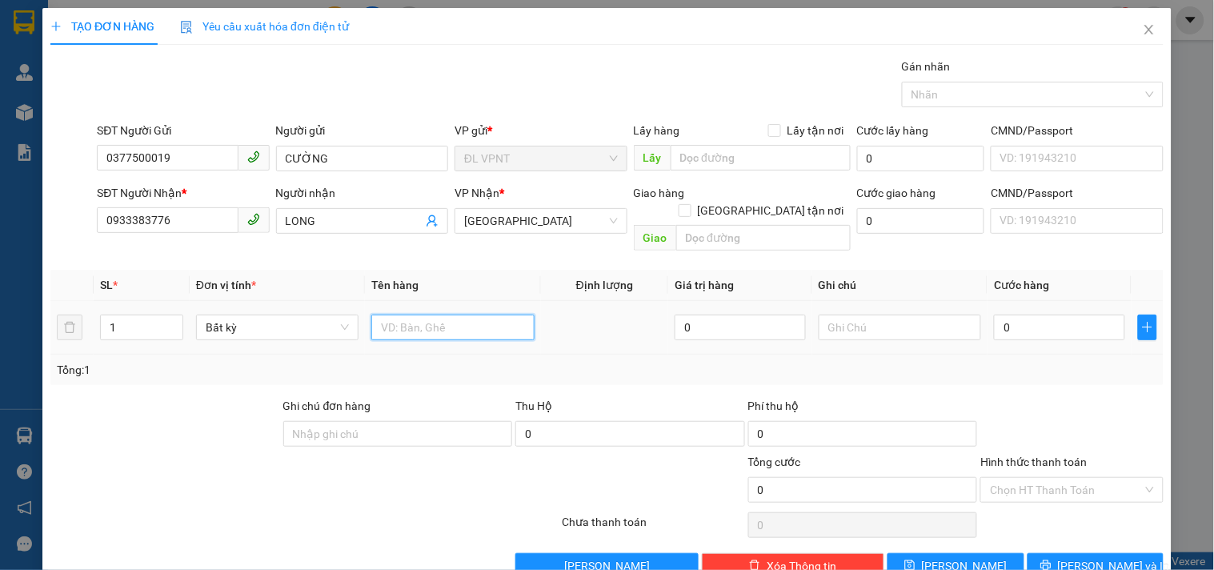
click at [403, 315] on input "text" at bounding box center [452, 328] width 162 height 26
type input "1tx"
click at [1041, 315] on input "0" at bounding box center [1059, 328] width 131 height 26
type input "3"
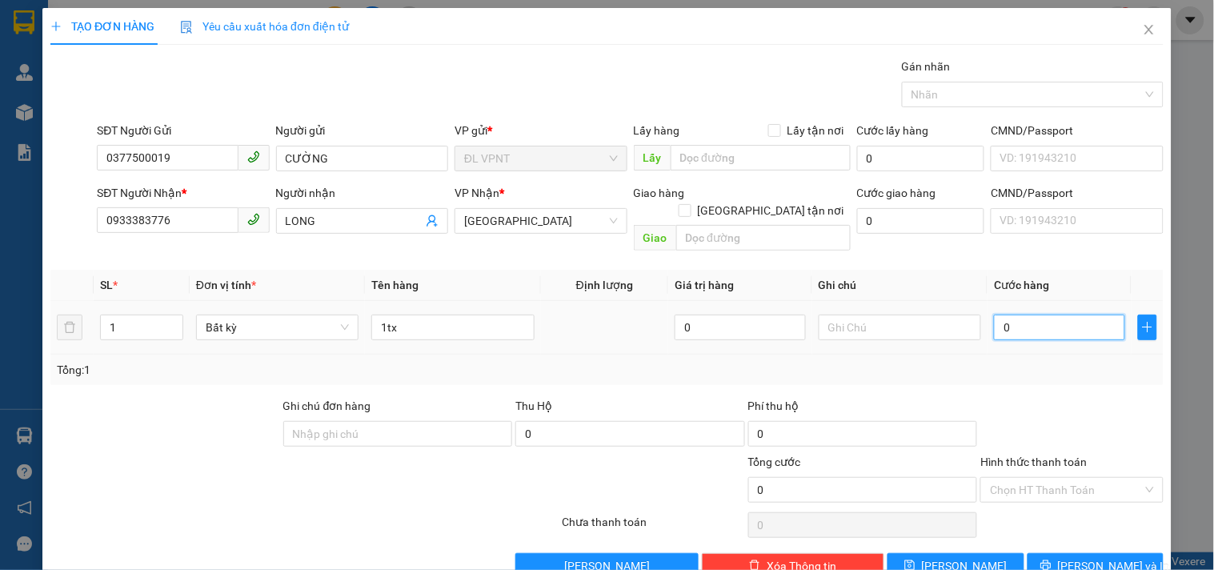
type input "3"
type input "30"
type input "30.000"
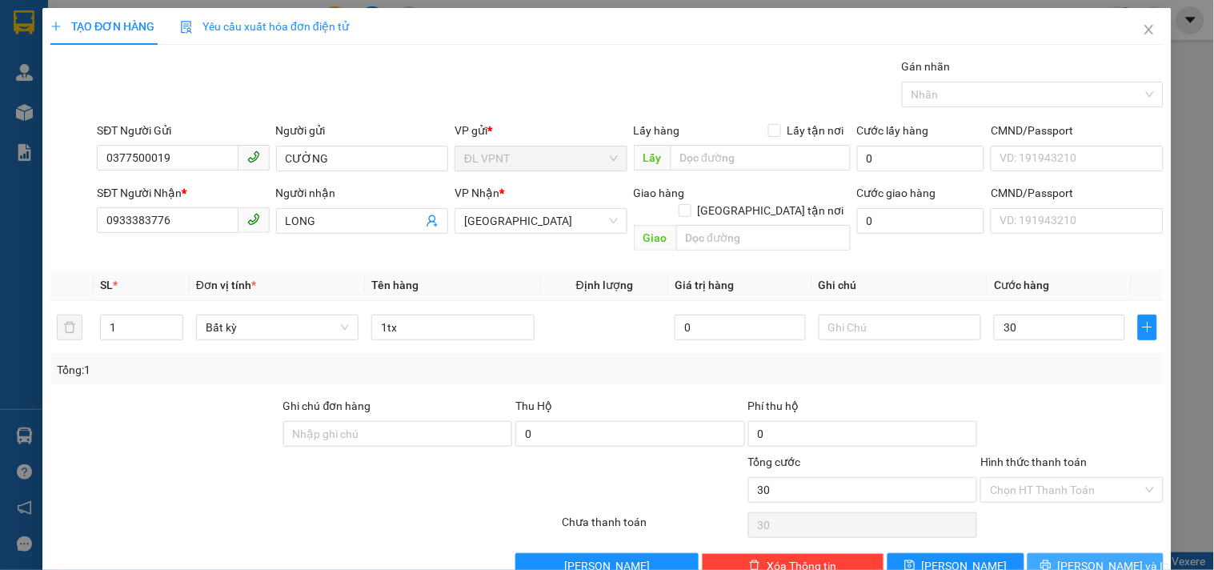
type input "30.000"
click at [1097, 557] on span "Lưu và In" at bounding box center [1114, 566] width 112 height 18
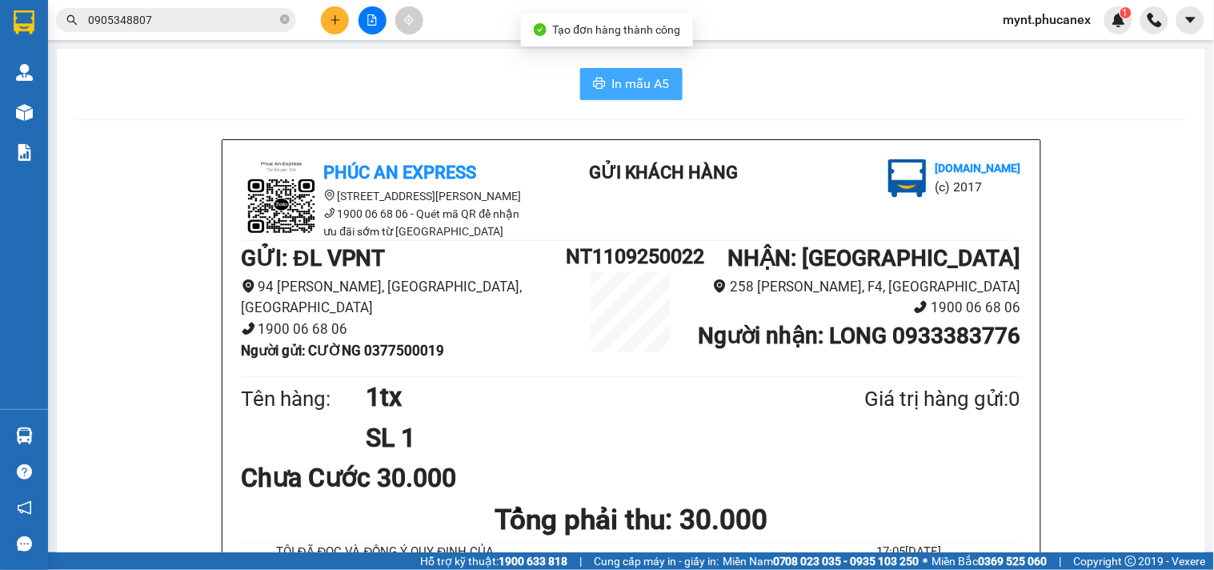
click at [584, 74] on button "In mẫu A5" at bounding box center [631, 84] width 102 height 32
click at [332, 27] on button at bounding box center [335, 20] width 28 height 28
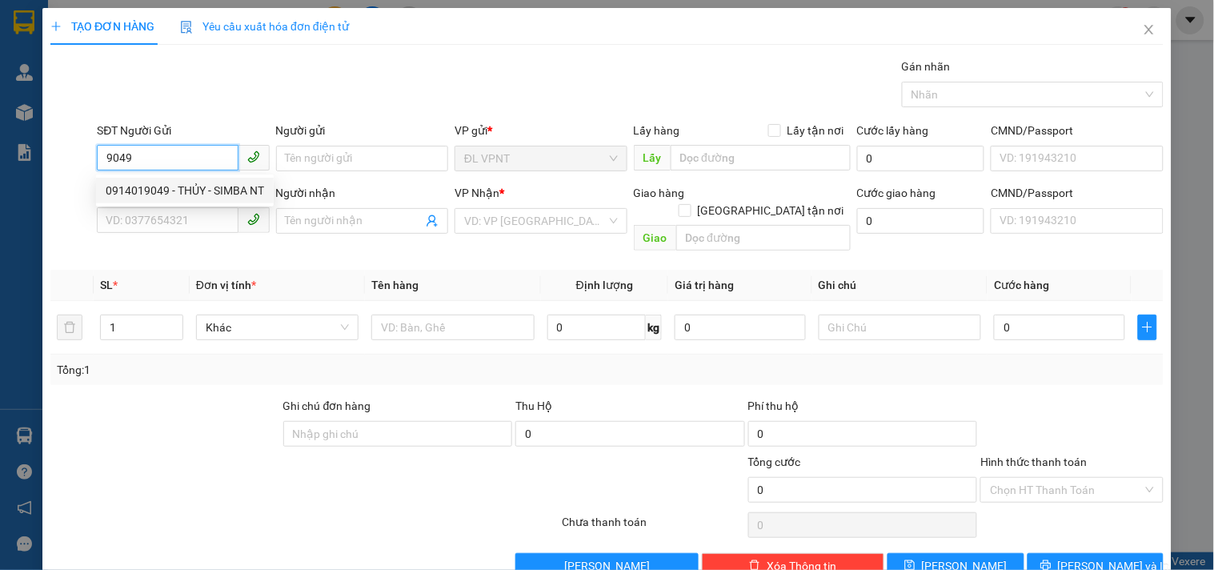
click at [172, 185] on div "0914019049 - THỦY - SIMBA NT" at bounding box center [185, 191] width 158 height 18
type input "0914019049"
type input "THỦY - SIMBA NT"
type input "0986629927"
type input "SIM BA SG"
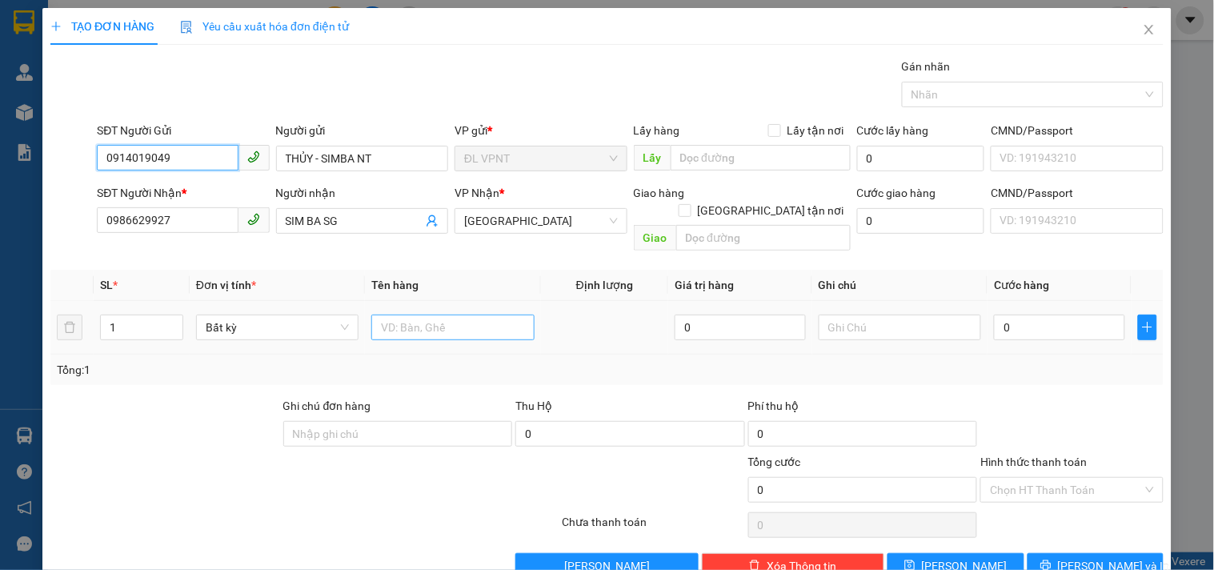
type input "0914019049"
click at [414, 315] on input "text" at bounding box center [452, 328] width 162 height 26
type input "1t rượu 2can"
drag, startPoint x: 118, startPoint y: 310, endPoint x: 98, endPoint y: 309, distance: 19.2
click at [98, 309] on td "1" at bounding box center [142, 328] width 96 height 54
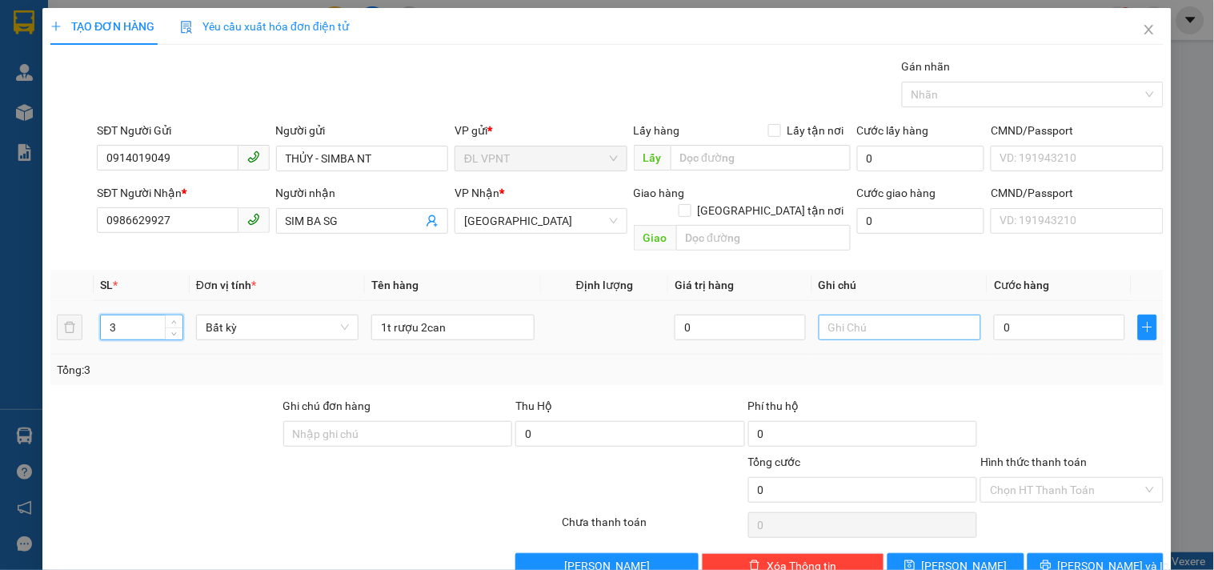
type input "3"
click at [926, 317] on input "text" at bounding box center [900, 328] width 162 height 26
type input "công nợ"
click at [1011, 315] on input "0" at bounding box center [1059, 328] width 131 height 26
type input "1"
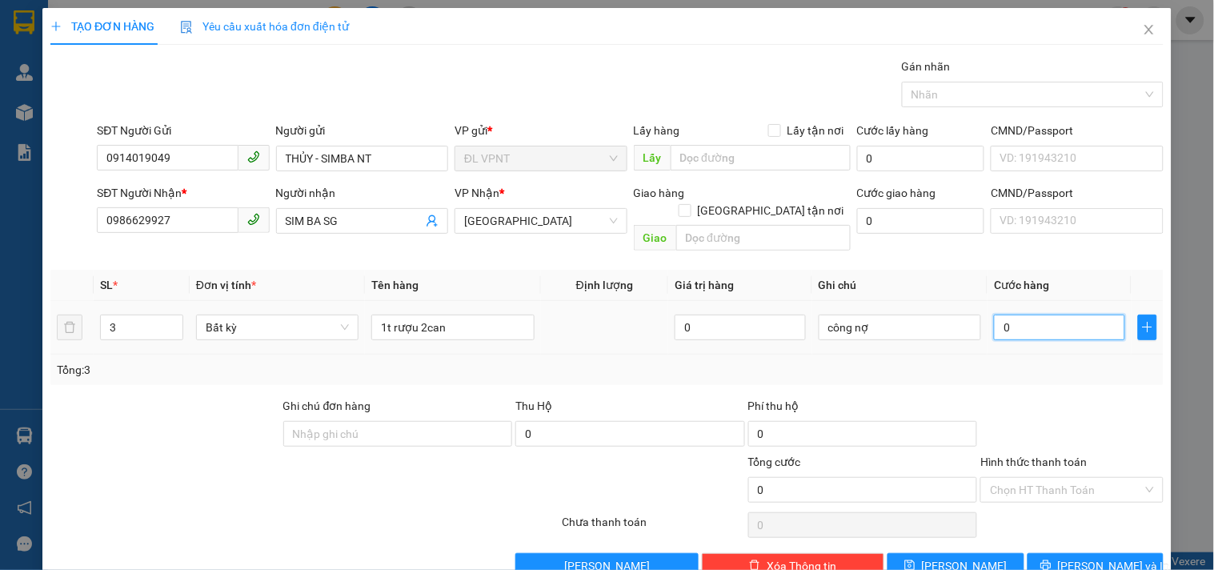
type input "1"
type input "12"
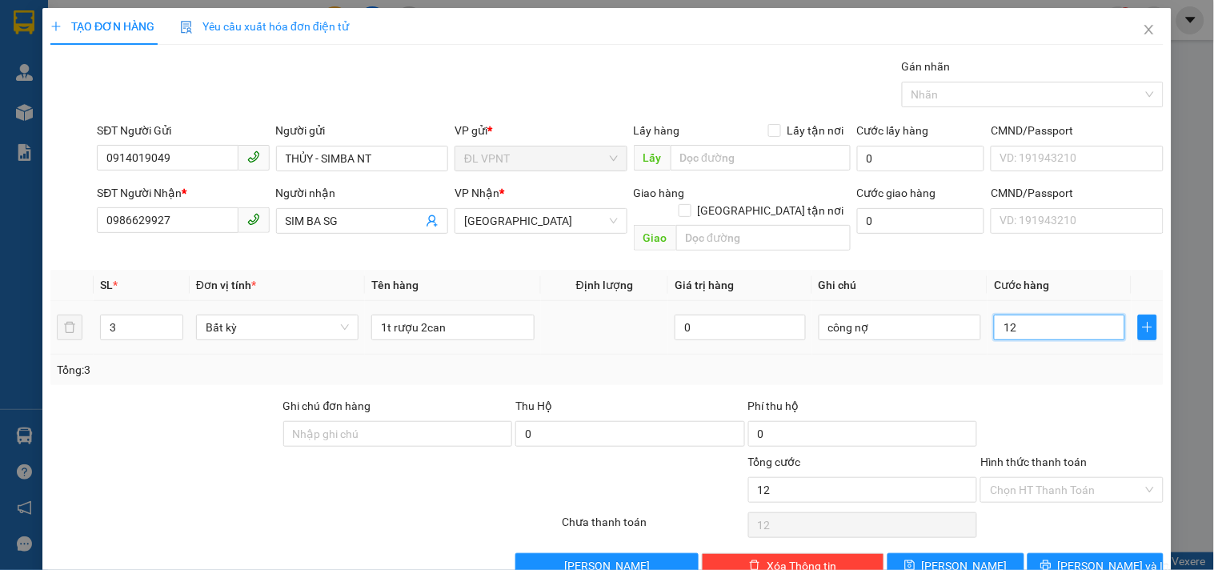
type input "120"
type input "120.000"
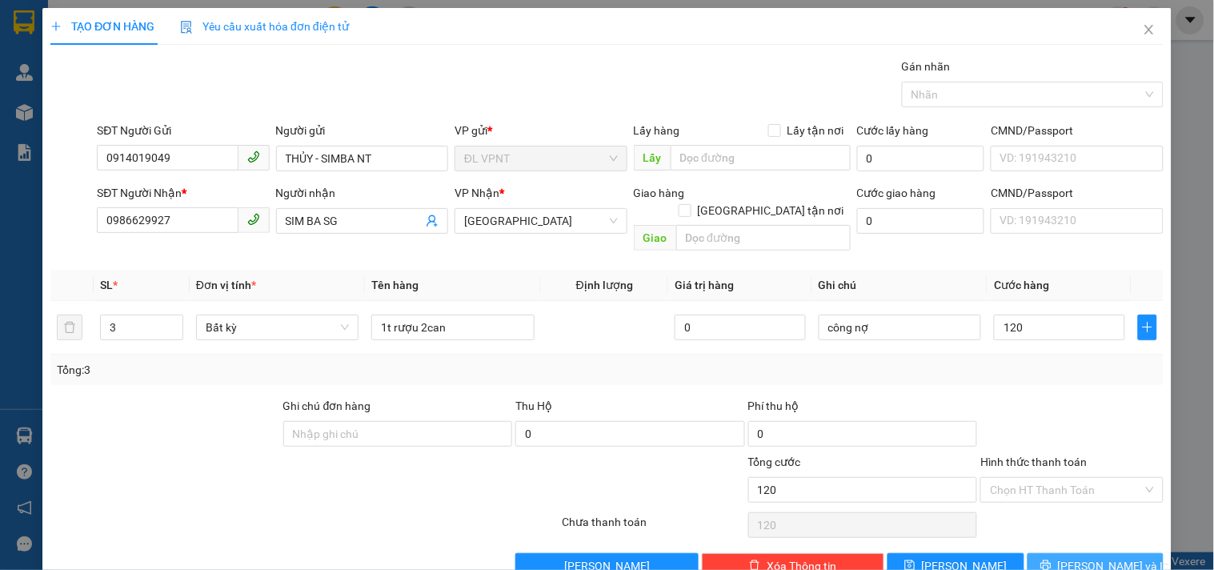
type input "120.000"
click at [1052, 560] on icon "printer" at bounding box center [1046, 565] width 11 height 11
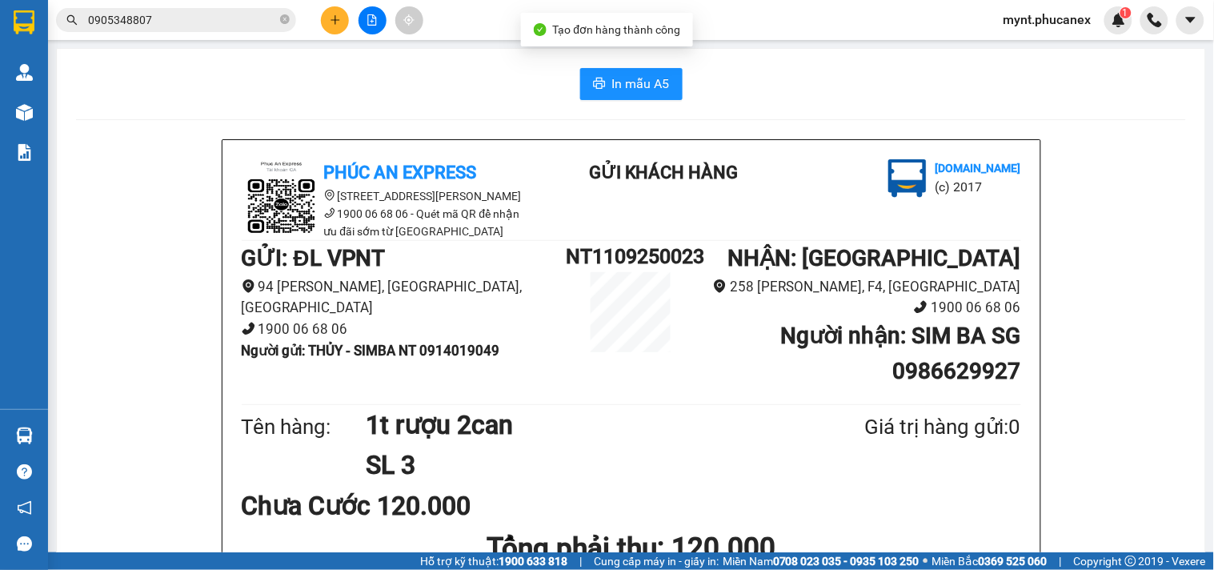
click at [612, 78] on span "In mẫu A5" at bounding box center [641, 84] width 58 height 20
click at [337, 24] on icon "plus" at bounding box center [335, 19] width 11 height 11
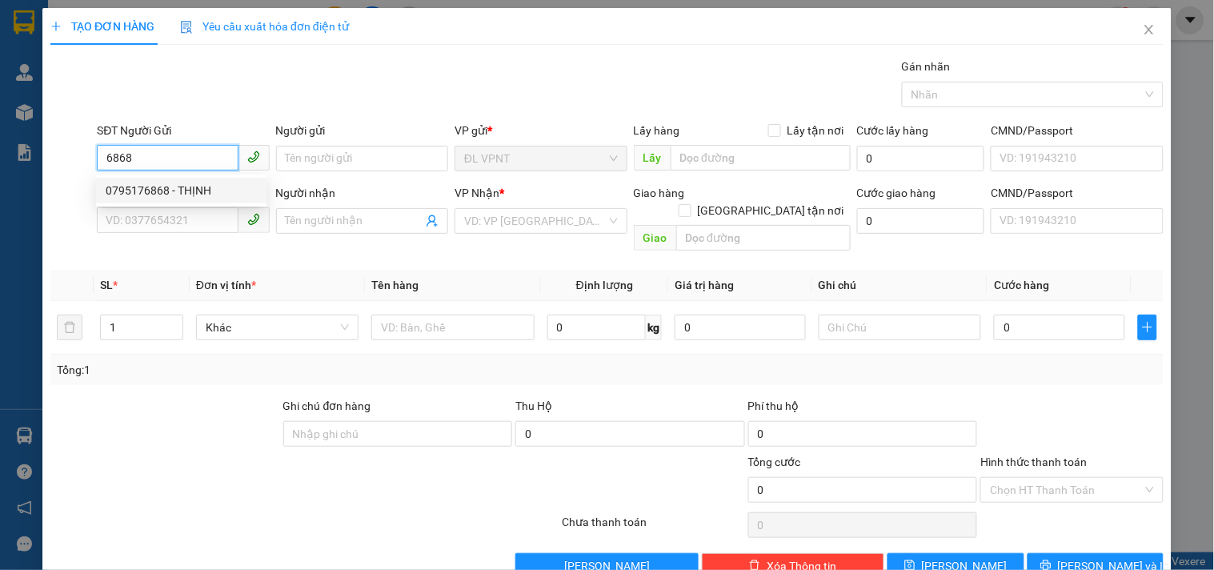
click at [219, 191] on div "0795176868 - THỊNH" at bounding box center [181, 191] width 151 height 18
type input "0795176868"
type input "THỊNH"
type input "0795176868"
type input "THỊNH"
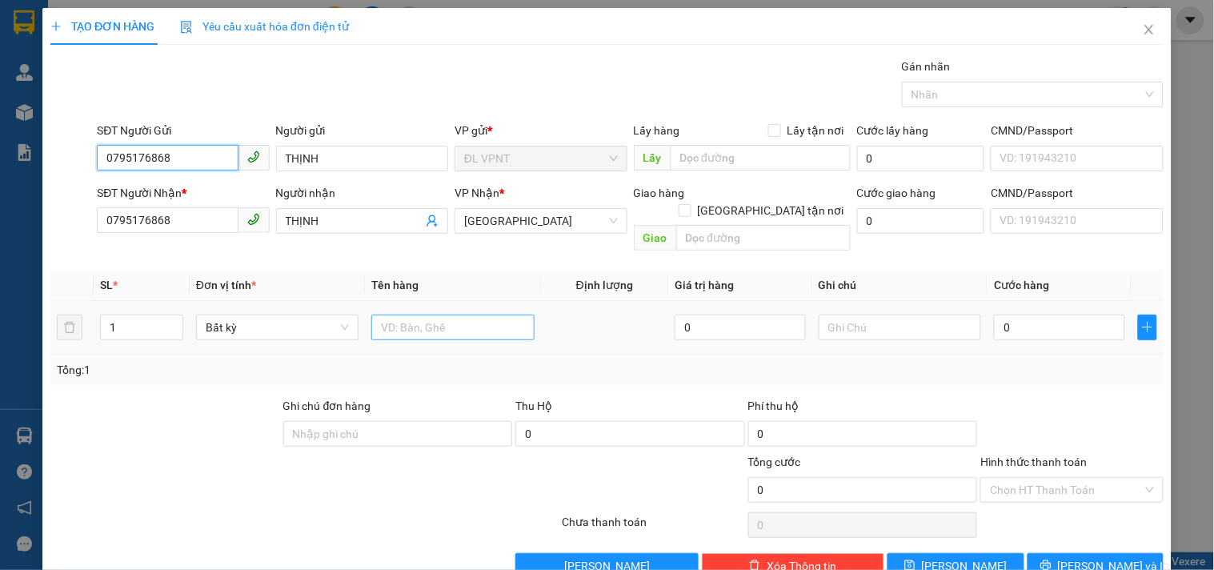
type input "0795176868"
click at [464, 319] on input "text" at bounding box center [452, 328] width 162 height 26
type input "t"
type input "1t"
click at [1052, 321] on input "0" at bounding box center [1059, 328] width 131 height 26
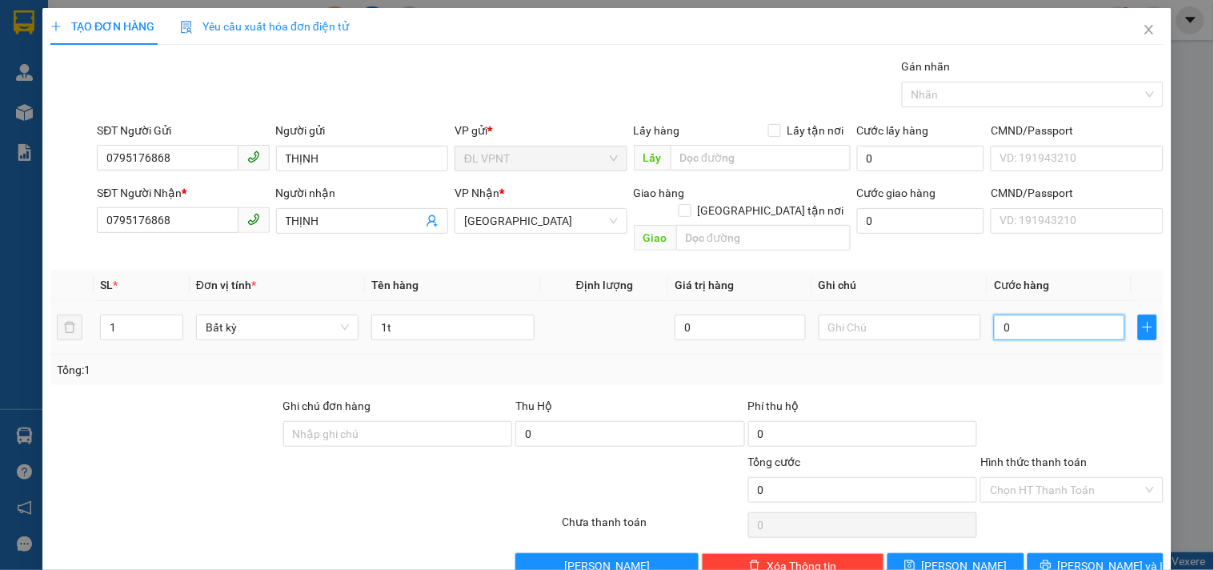
type input "3"
type input "30"
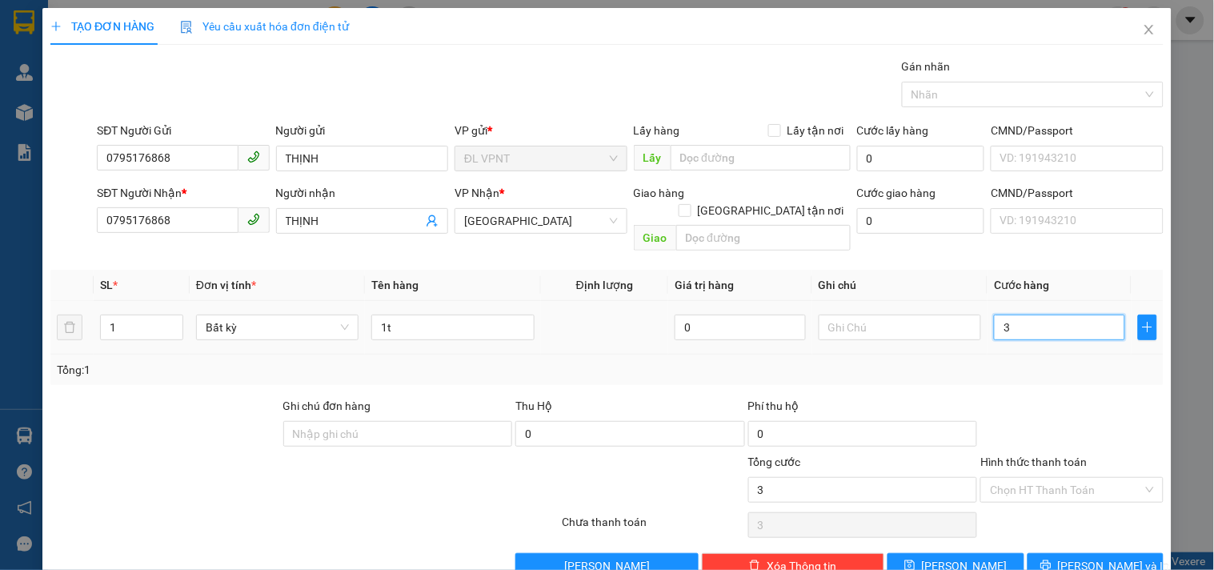
type input "30"
type input "30.000"
click at [1041, 553] on button "Lưu và In" at bounding box center [1096, 566] width 136 height 26
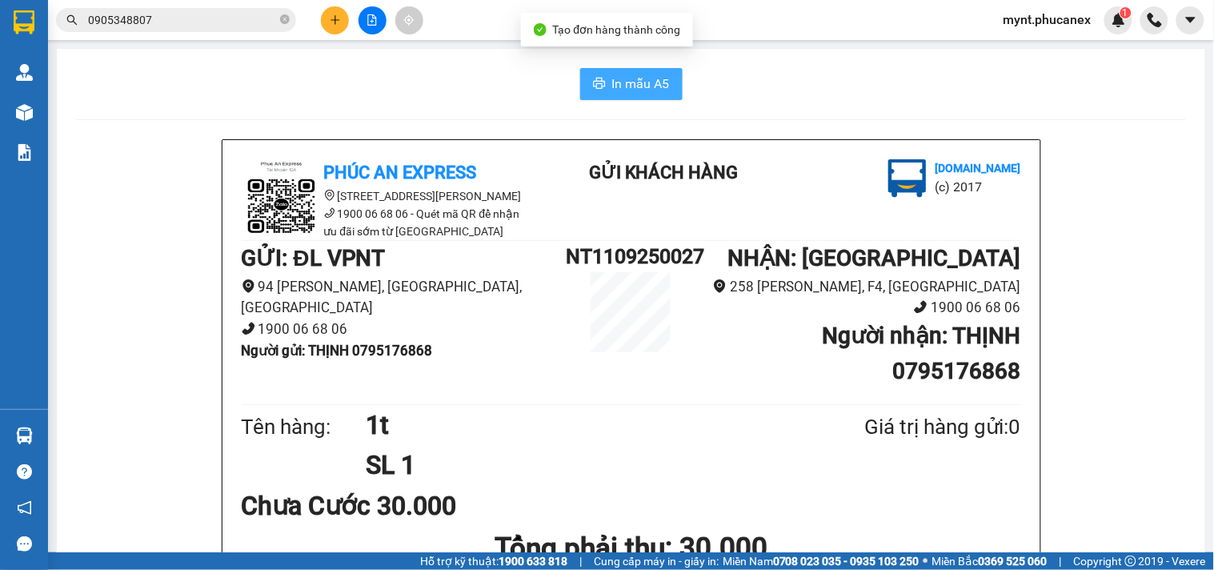
click at [628, 78] on span "In mẫu A5" at bounding box center [641, 84] width 58 height 20
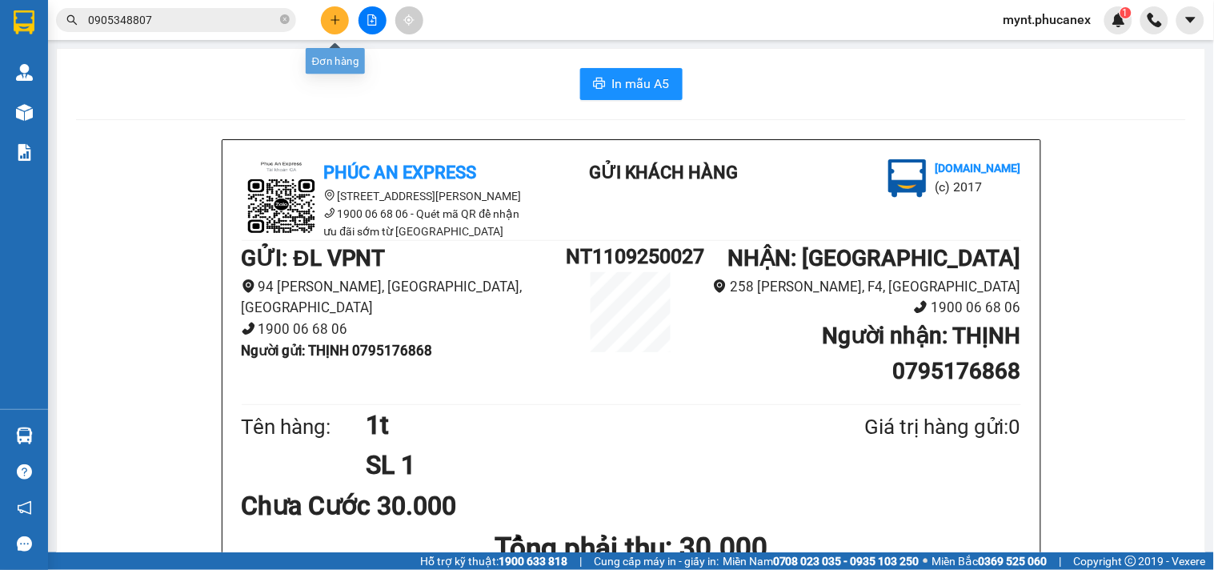
click at [332, 18] on icon "plus" at bounding box center [335, 19] width 11 height 11
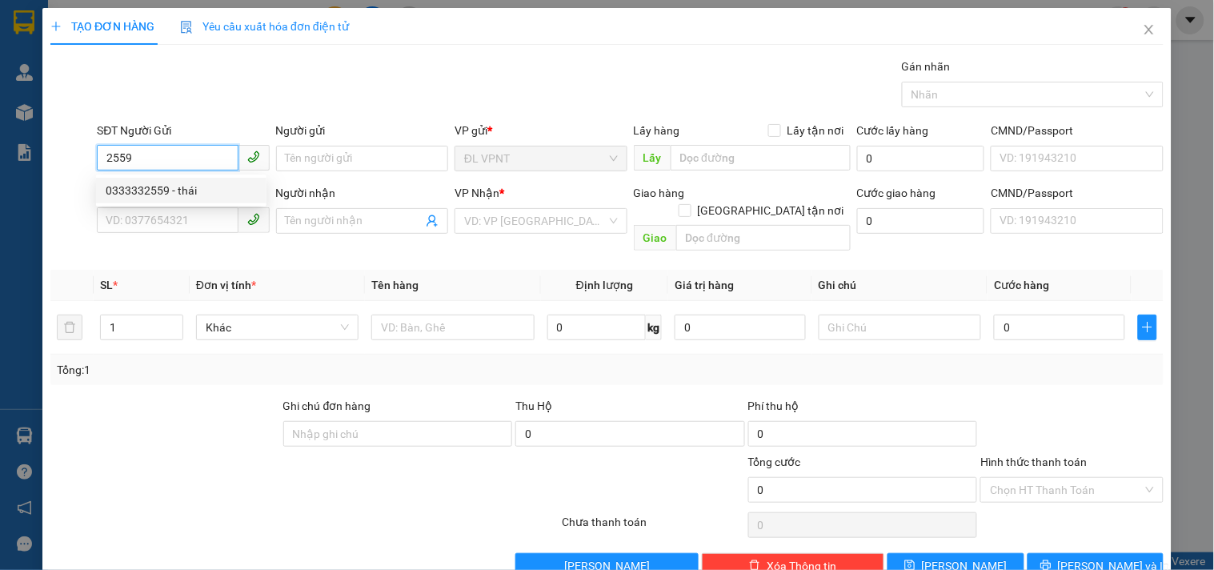
click at [121, 198] on div "0333332559 - thái" at bounding box center [181, 191] width 151 height 18
type input "0333332559"
type input "thái"
type input "0984542889"
type input "Trang"
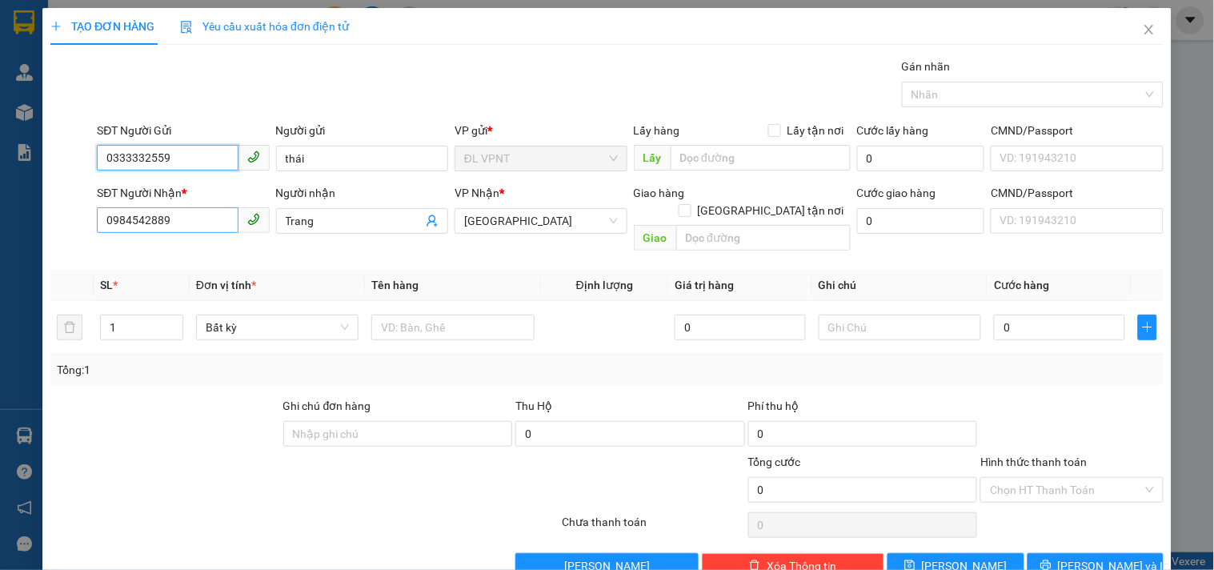
type input "0333332559"
click at [213, 212] on input "0984542889" at bounding box center [167, 220] width 141 height 26
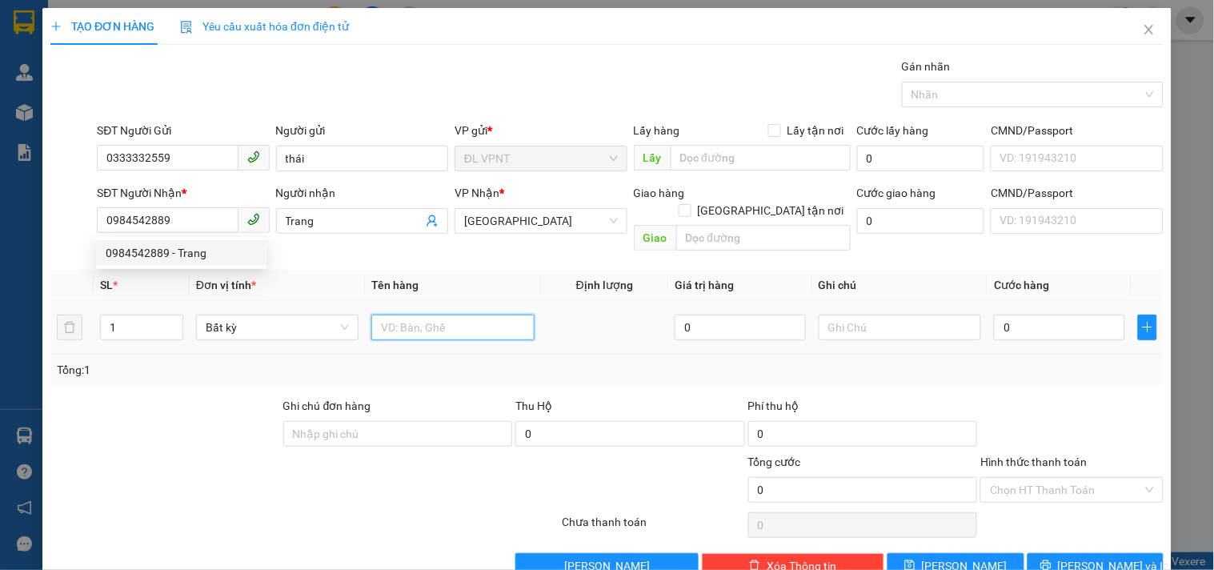
click at [402, 315] on input "text" at bounding box center [452, 328] width 162 height 26
type input "1tx"
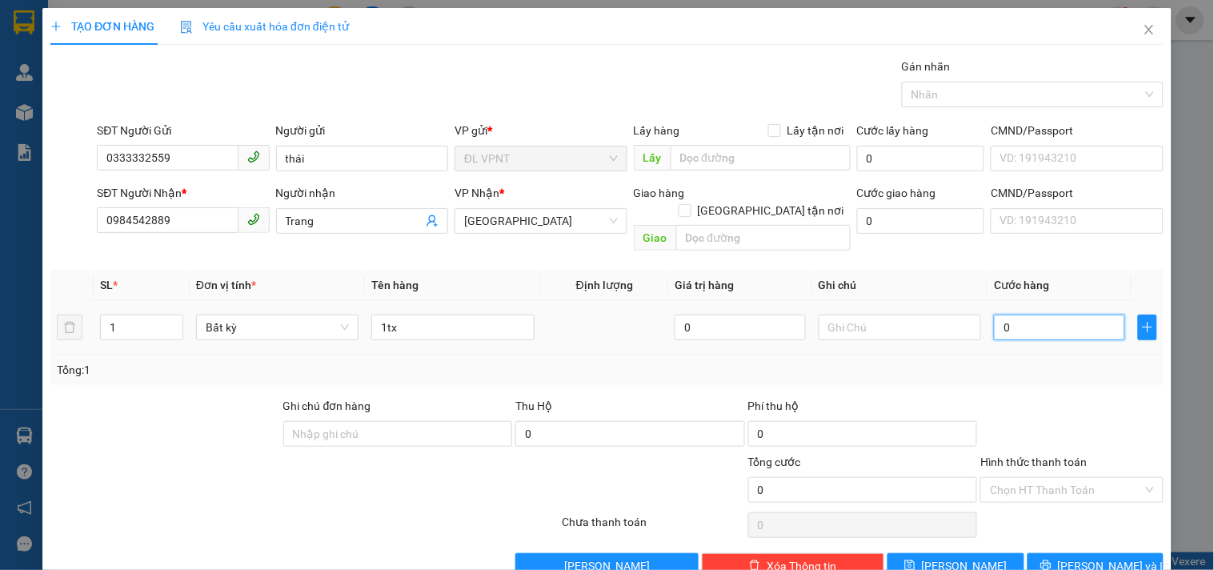
click at [1052, 315] on input "0" at bounding box center [1059, 328] width 131 height 26
type input "3"
type input "30"
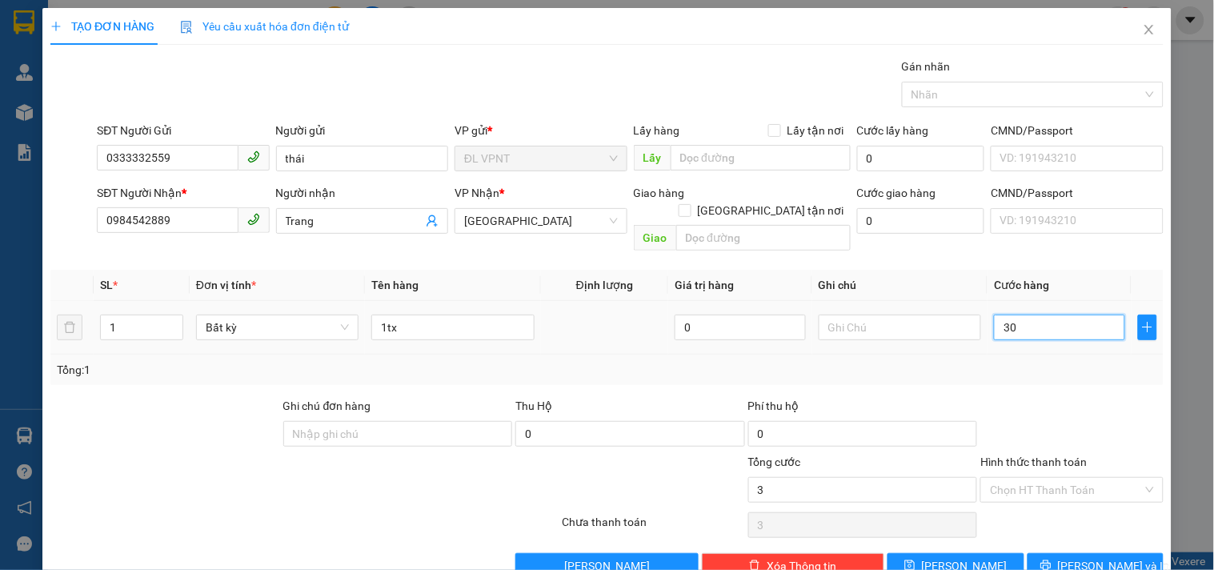
type input "30"
type input "30.000"
click at [1052, 478] on input "Hình thức thanh toán" at bounding box center [1066, 490] width 152 height 24
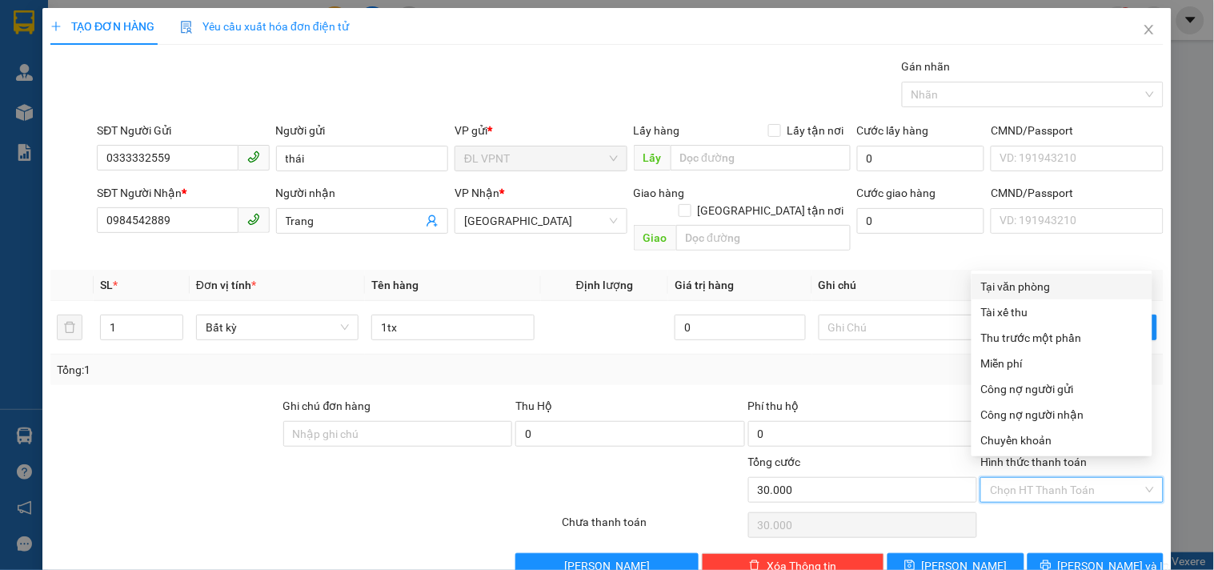
click at [1034, 283] on div "Tại văn phòng" at bounding box center [1062, 287] width 162 height 18
type input "0"
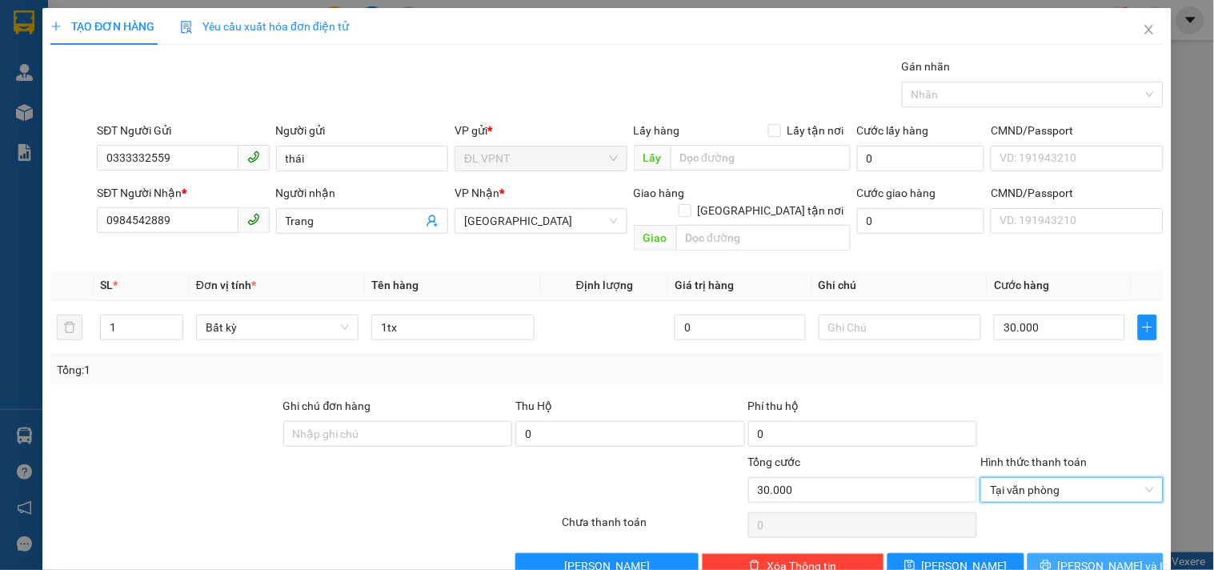
click at [1067, 556] on button "Lưu và In" at bounding box center [1096, 566] width 136 height 26
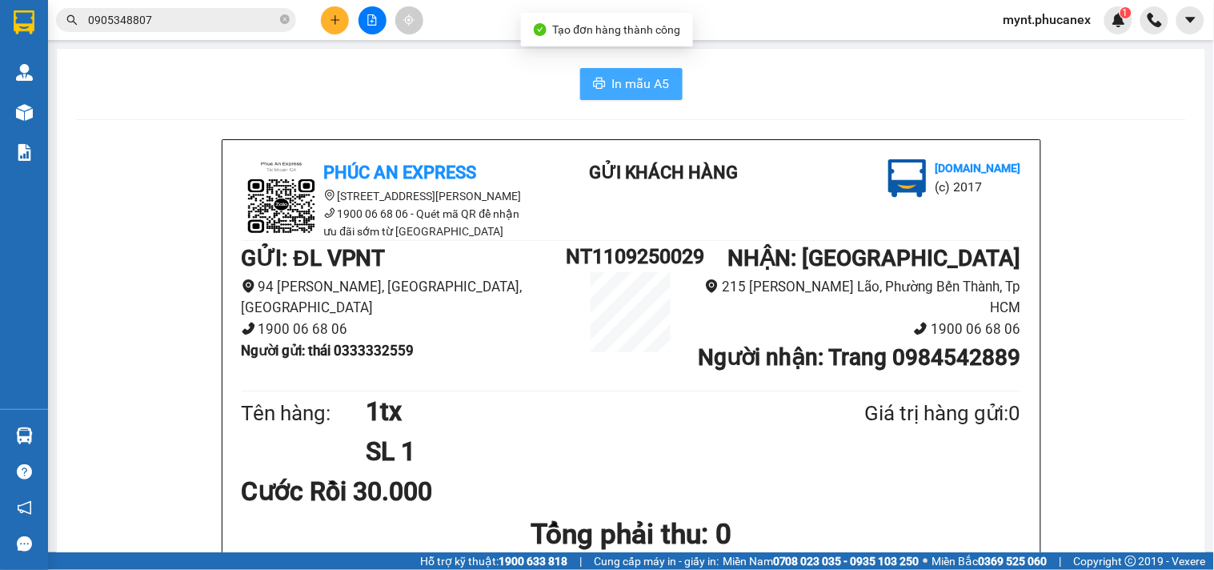
click at [620, 81] on span "In mẫu A5" at bounding box center [641, 84] width 58 height 20
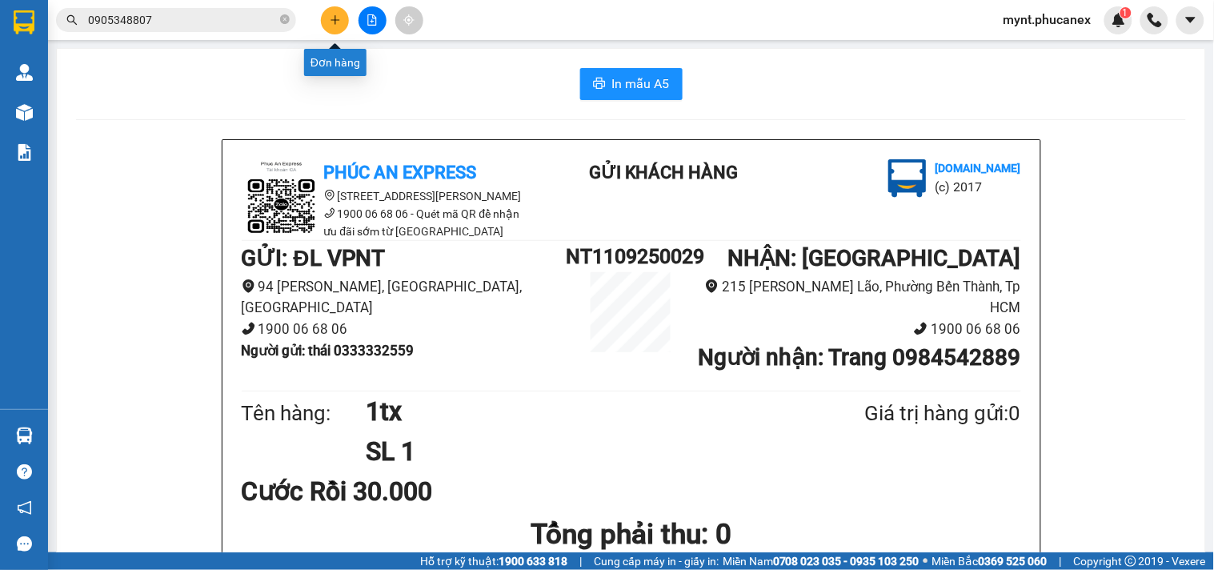
click at [342, 19] on button at bounding box center [335, 20] width 28 height 28
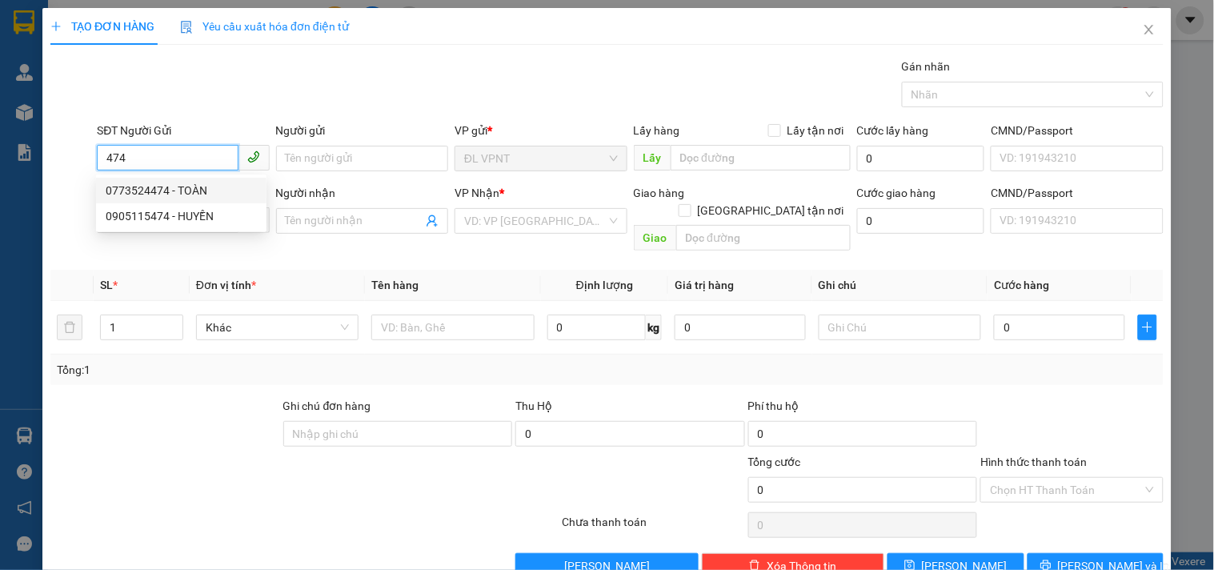
drag, startPoint x: 184, startPoint y: 192, endPoint x: 210, endPoint y: 212, distance: 32.5
click at [186, 195] on div "0773524474 - TOÀN" at bounding box center [181, 191] width 151 height 18
type input "0773524474"
type input "TOÀN"
type input "0917959298"
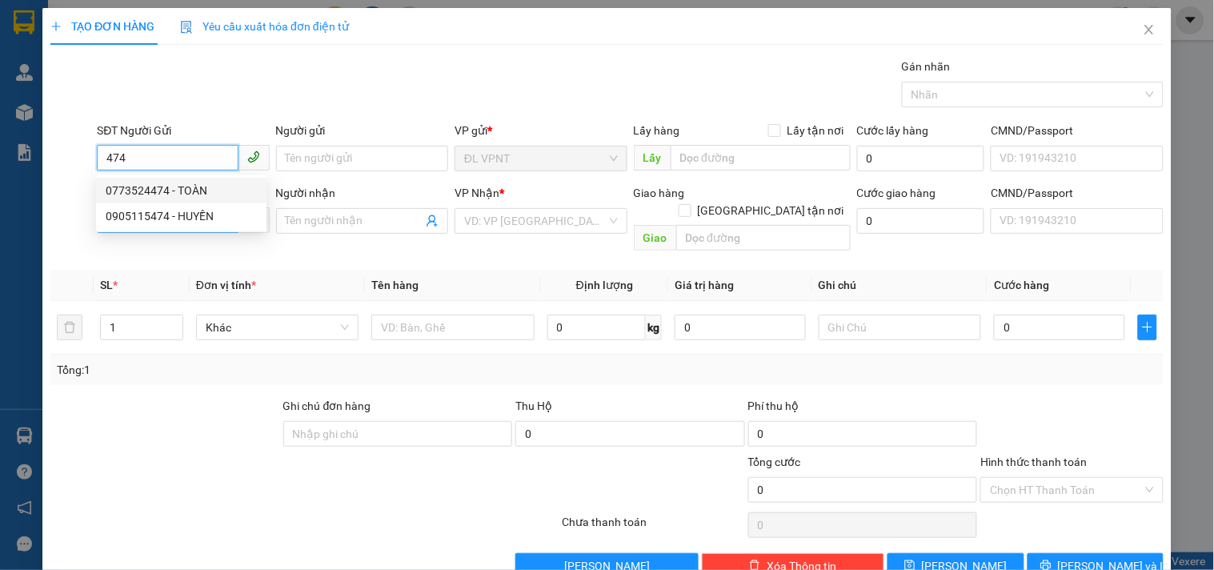
type input "PHƯỚC"
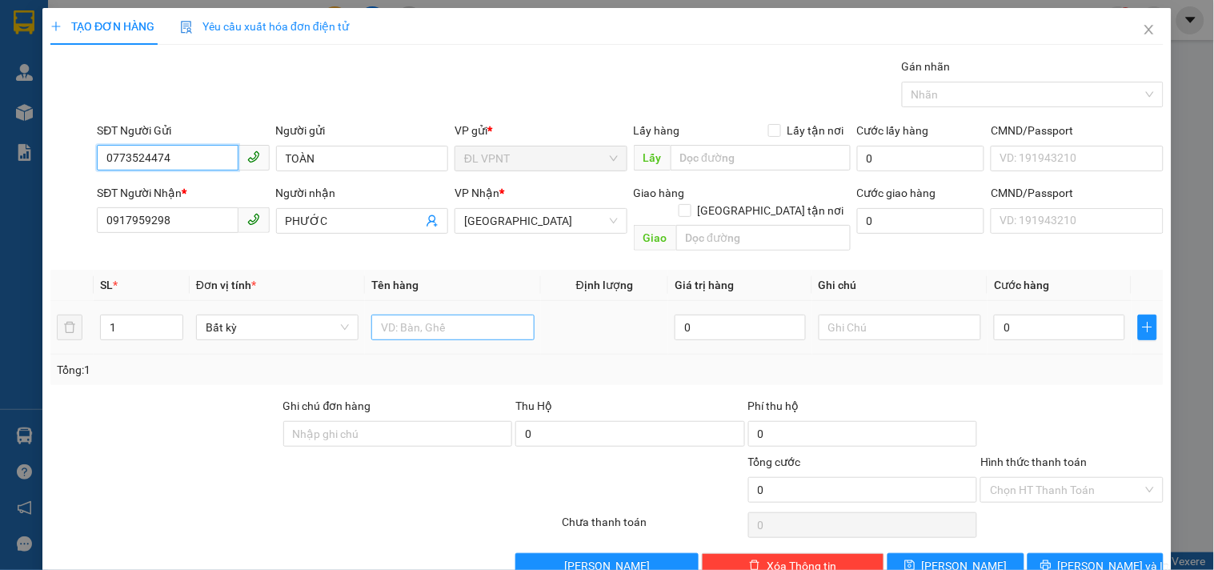
type input "0773524474"
click at [413, 315] on input "text" at bounding box center [452, 328] width 162 height 26
type input "2TX"
drag, startPoint x: 136, startPoint y: 309, endPoint x: 14, endPoint y: 311, distance: 121.7
click at [14, 311] on div "TẠO ĐƠN HÀNG Yêu cầu xuất hóa đơn điện tử Transit Pickup Surcharge Ids Transit …" at bounding box center [607, 285] width 1214 height 570
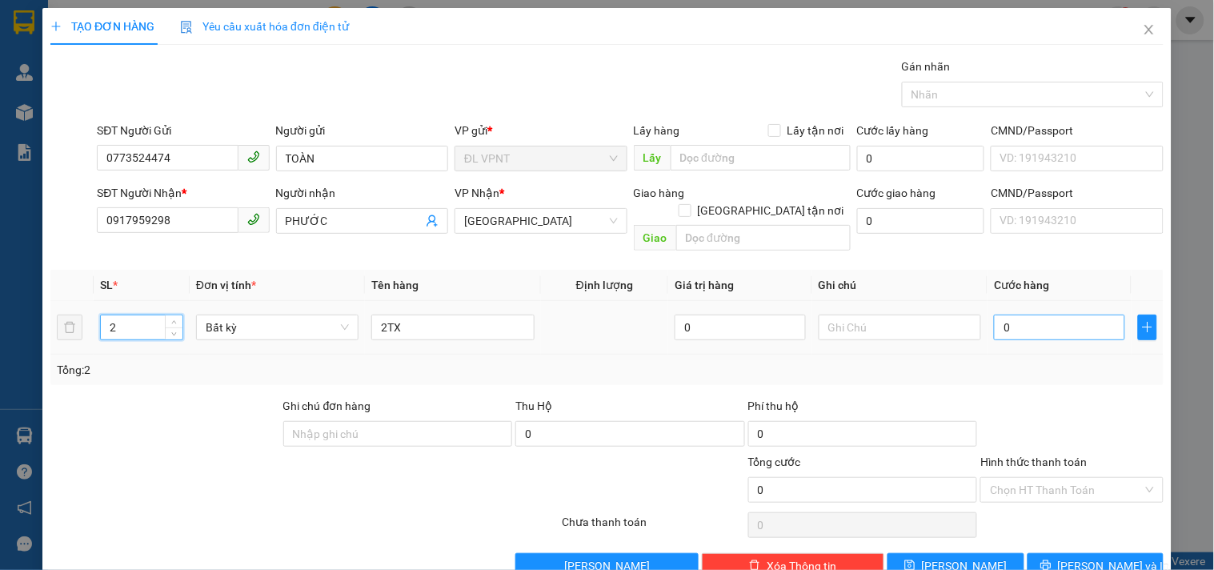
type input "2"
click at [1006, 315] on input "0" at bounding box center [1059, 328] width 131 height 26
type input "8"
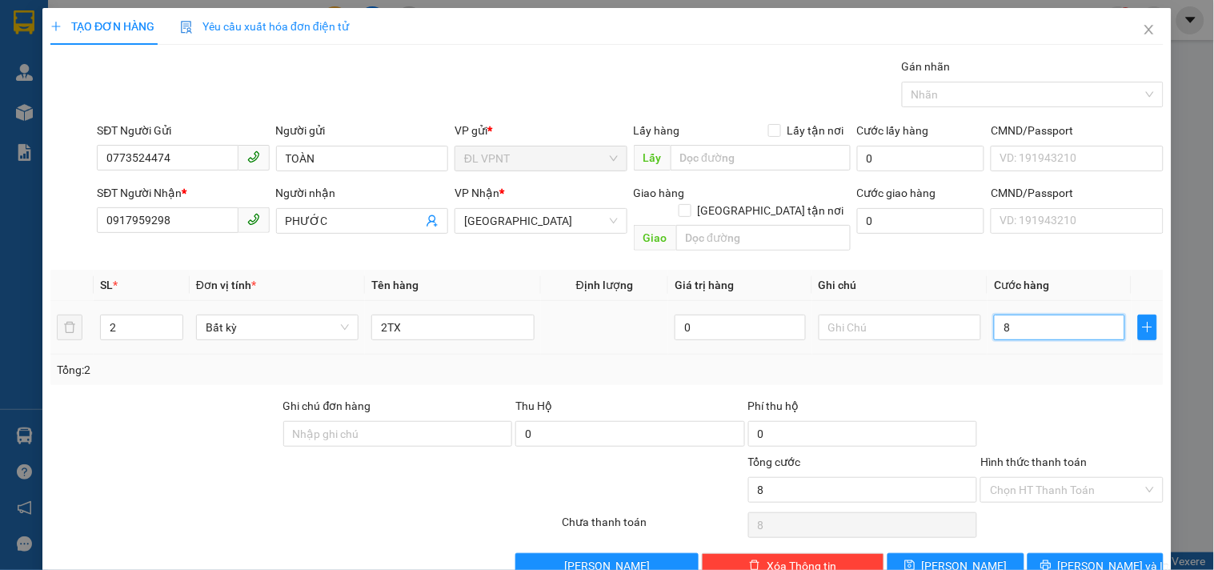
type input "80"
type input "80.000"
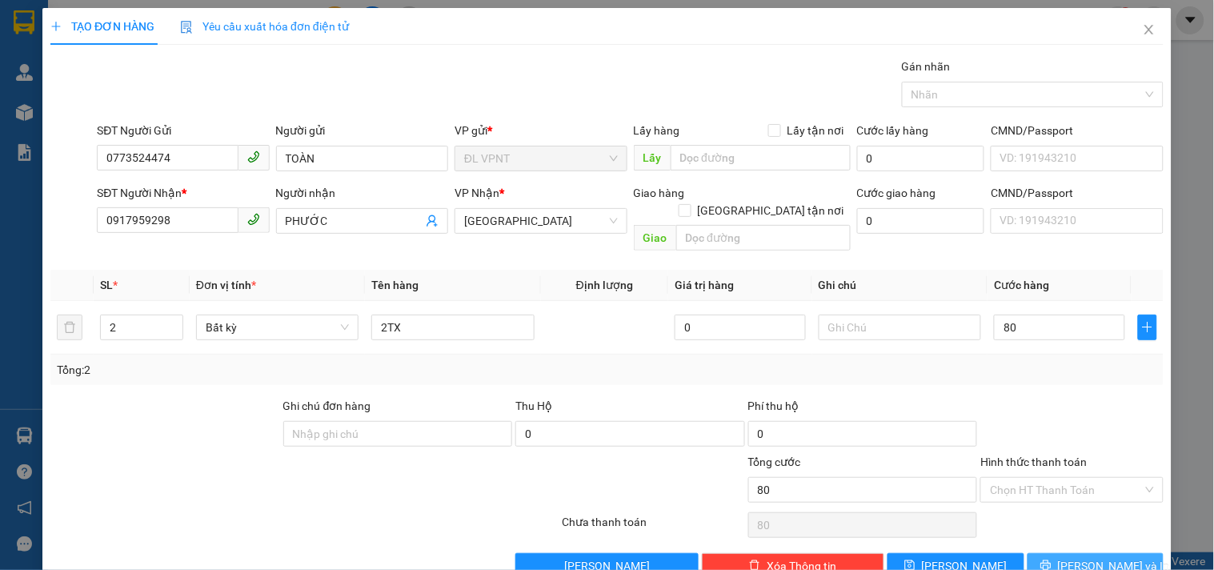
type input "80.000"
click at [1067, 553] on button "Lưu và In" at bounding box center [1096, 566] width 136 height 26
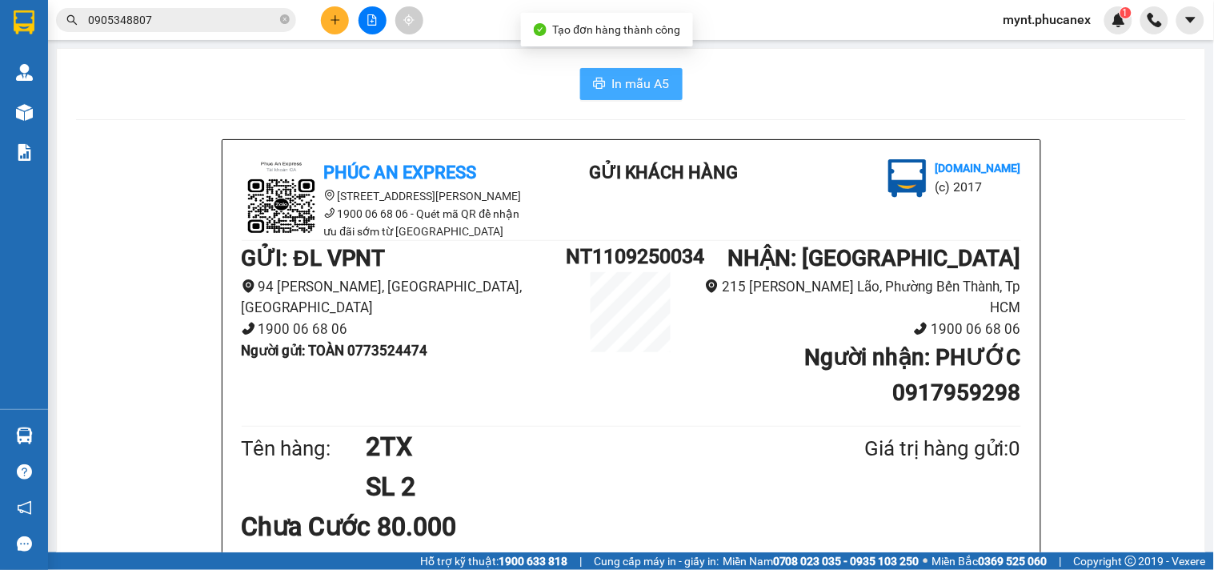
click at [647, 93] on span "In mẫu A5" at bounding box center [641, 84] width 58 height 20
click at [323, 18] on button at bounding box center [335, 20] width 28 height 28
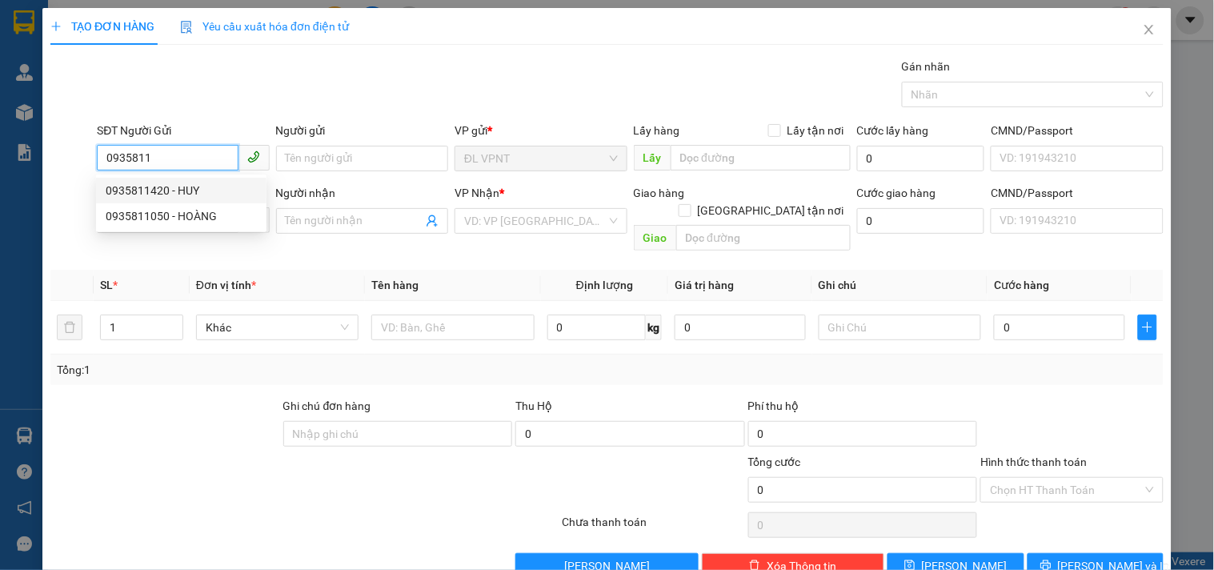
click at [177, 179] on div "0935811420 - HUY" at bounding box center [181, 191] width 171 height 26
type input "0935811420"
type input "HUY"
type input "0938097797"
type input "thiện - bx VT"
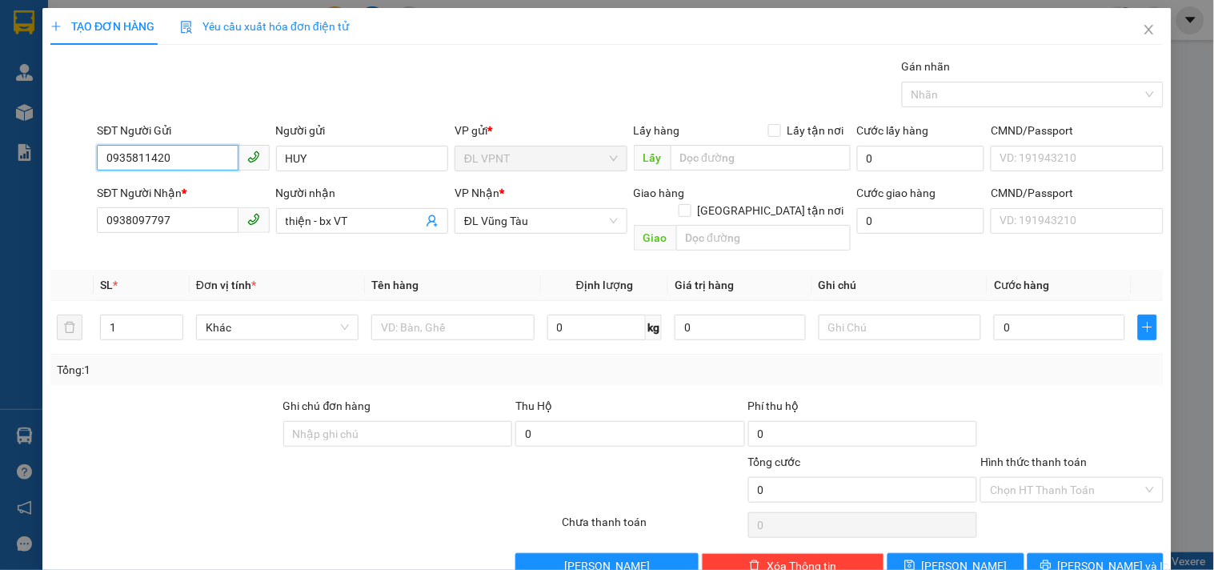
type input "0935811420"
drag, startPoint x: 0, startPoint y: 235, endPoint x: 0, endPoint y: 150, distance: 84.1
click at [0, 156] on div "TẠO ĐƠN HÀNG Yêu cầu xuất hóa đơn điện tử Transit Pickup Surcharge Ids Transit …" at bounding box center [607, 285] width 1214 height 570
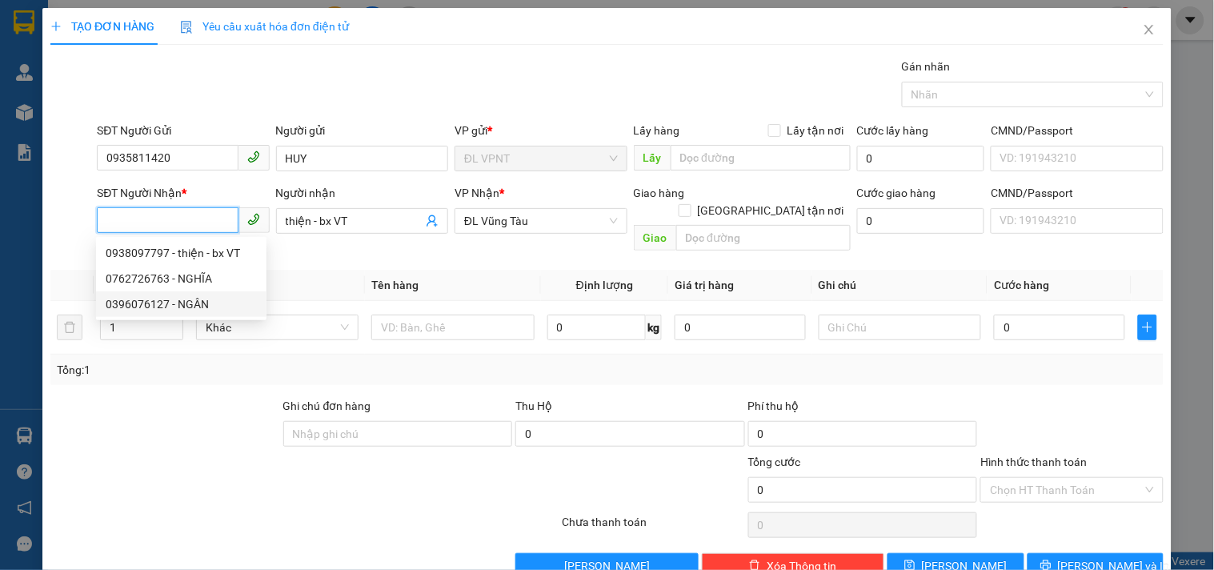
click at [121, 302] on div "0396076127 - NGÂN" at bounding box center [181, 304] width 151 height 18
type input "0396076127"
type input "NGÂN"
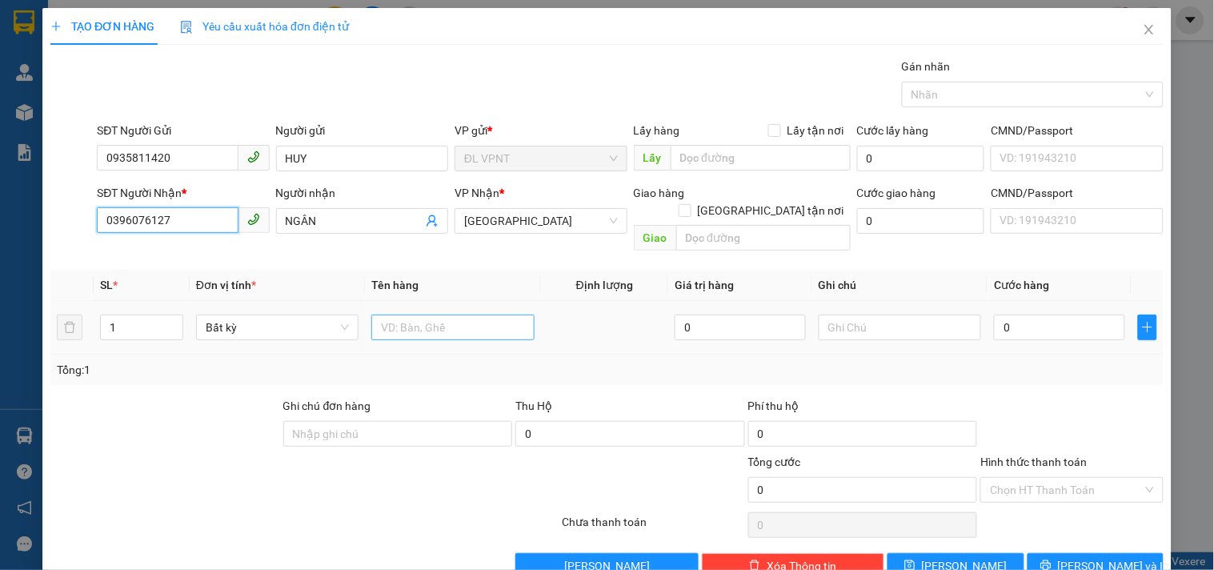
type input "0396076127"
click at [483, 318] on input "text" at bounding box center [452, 328] width 162 height 26
type input "1"
type input "2tx"
drag, startPoint x: 106, startPoint y: 316, endPoint x: 12, endPoint y: 305, distance: 94.3
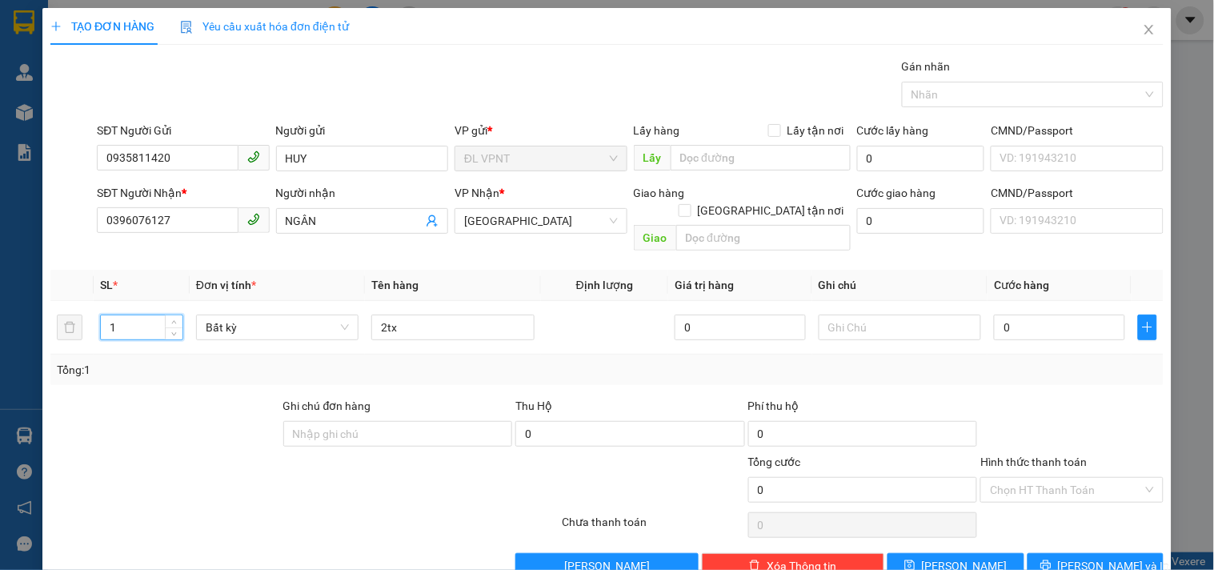
click at [12, 305] on div "TẠO ĐƠN HÀNG Yêu cầu xuất hóa đơn điện tử Transit Pickup Surcharge Ids Transit …" at bounding box center [607, 285] width 1214 height 570
type input "2"
drag, startPoint x: 1026, startPoint y: 307, endPoint x: 1034, endPoint y: 304, distance: 8.4
click at [1029, 315] on input "0" at bounding box center [1059, 328] width 131 height 26
type input "2"
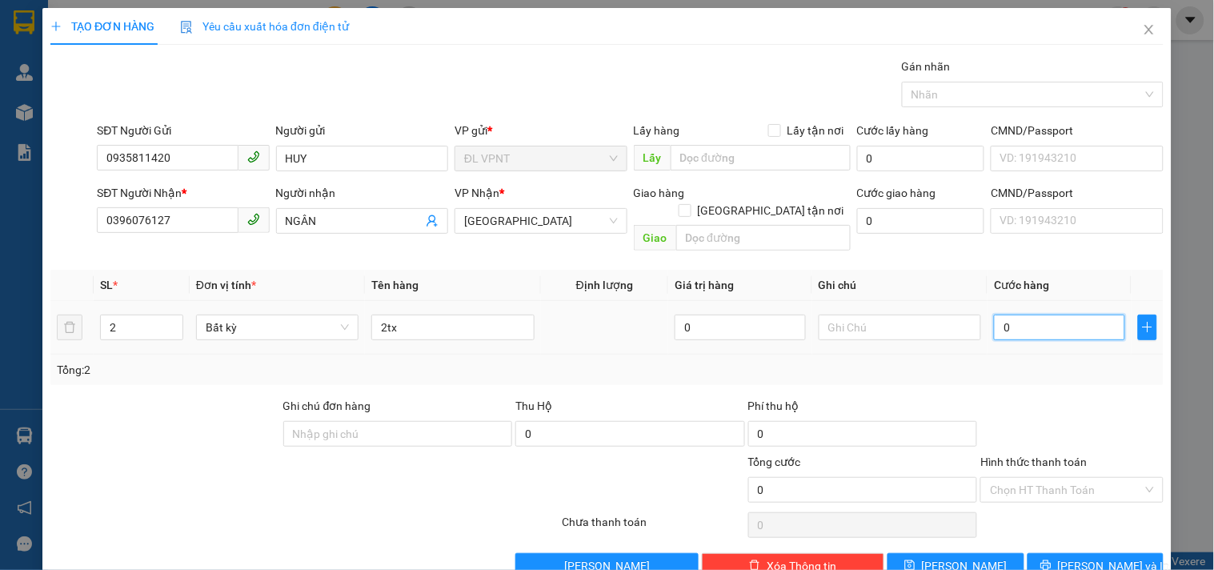
type input "2"
type input "0"
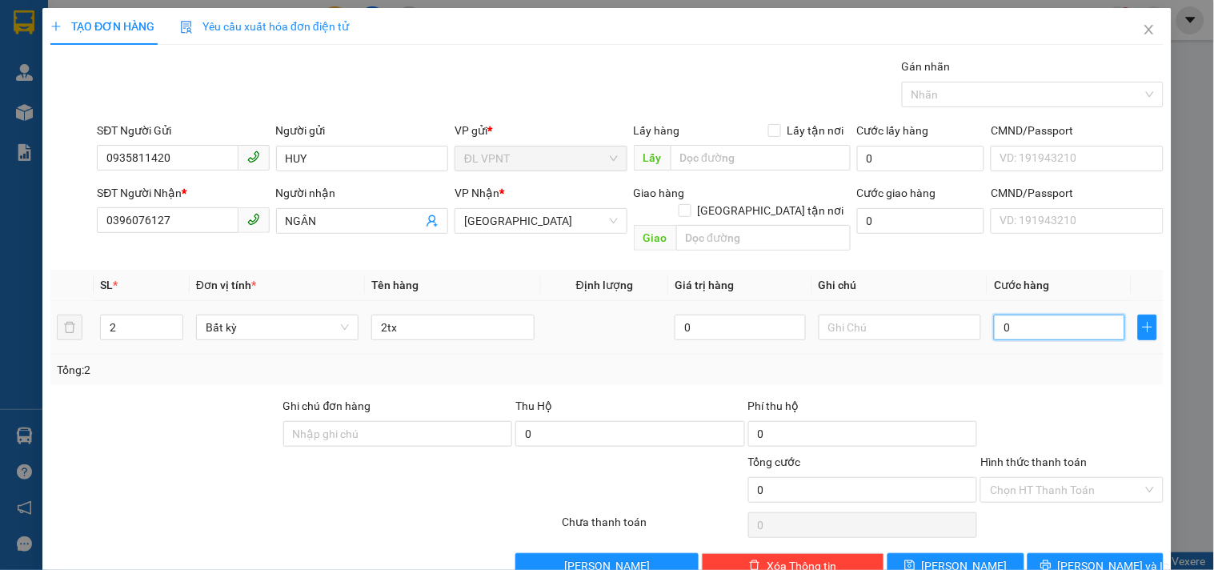
type input "03"
type input "3"
type input "030"
type input "30"
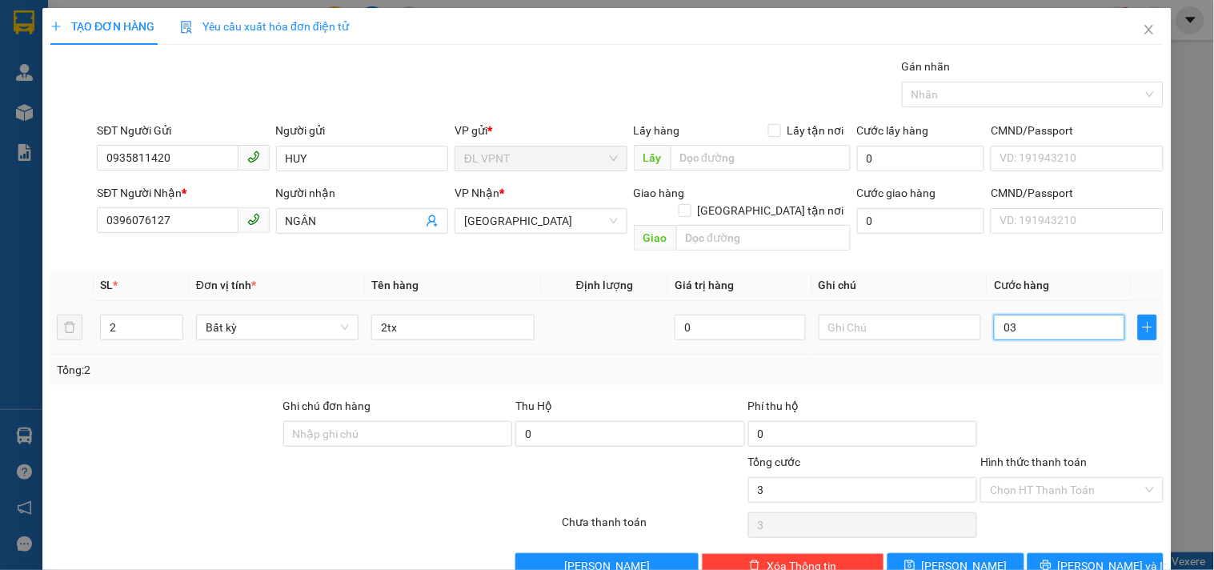
type input "30"
type input "0.300"
type input "300"
type input "300.000"
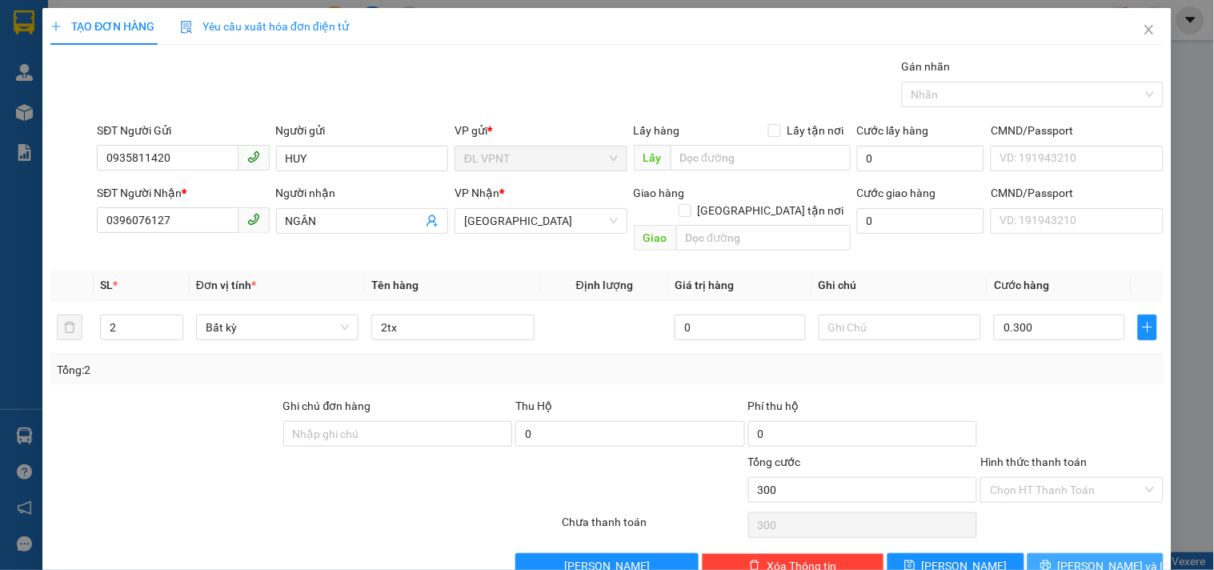
type input "300.000"
click at [1117, 553] on button "Lưu và In" at bounding box center [1096, 566] width 136 height 26
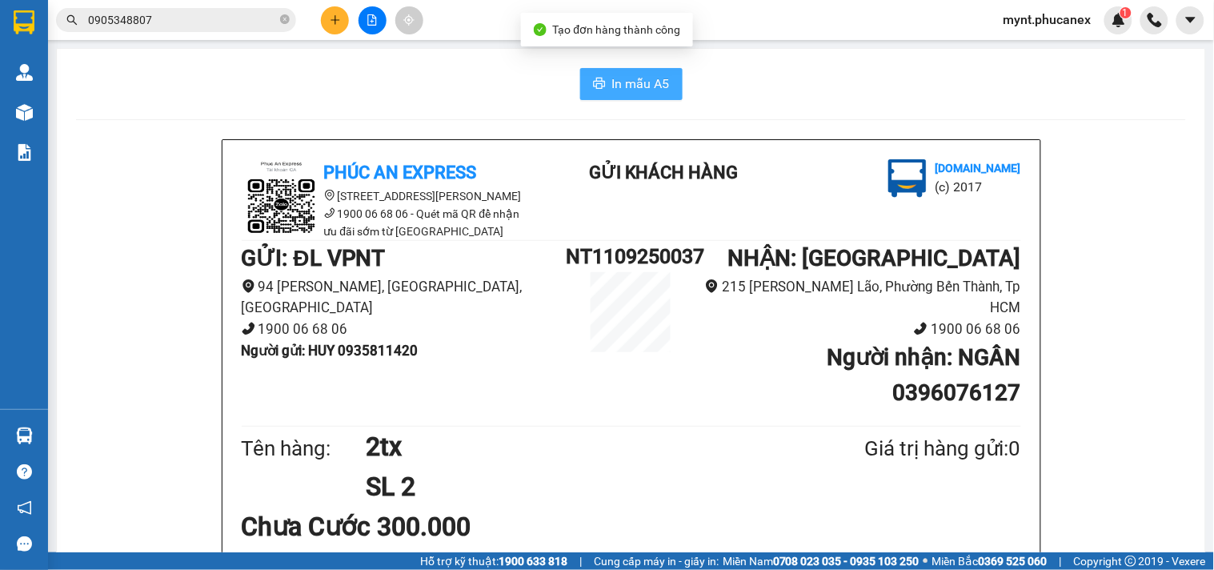
click at [646, 76] on span "In mẫu A5" at bounding box center [641, 84] width 58 height 20
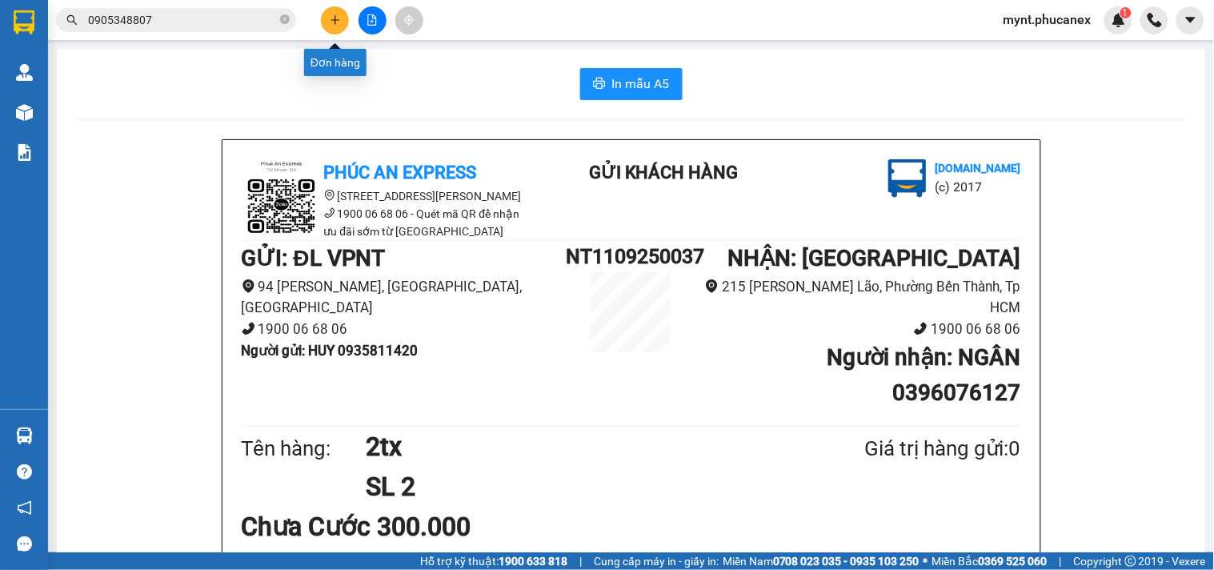
click at [328, 25] on button at bounding box center [335, 20] width 28 height 28
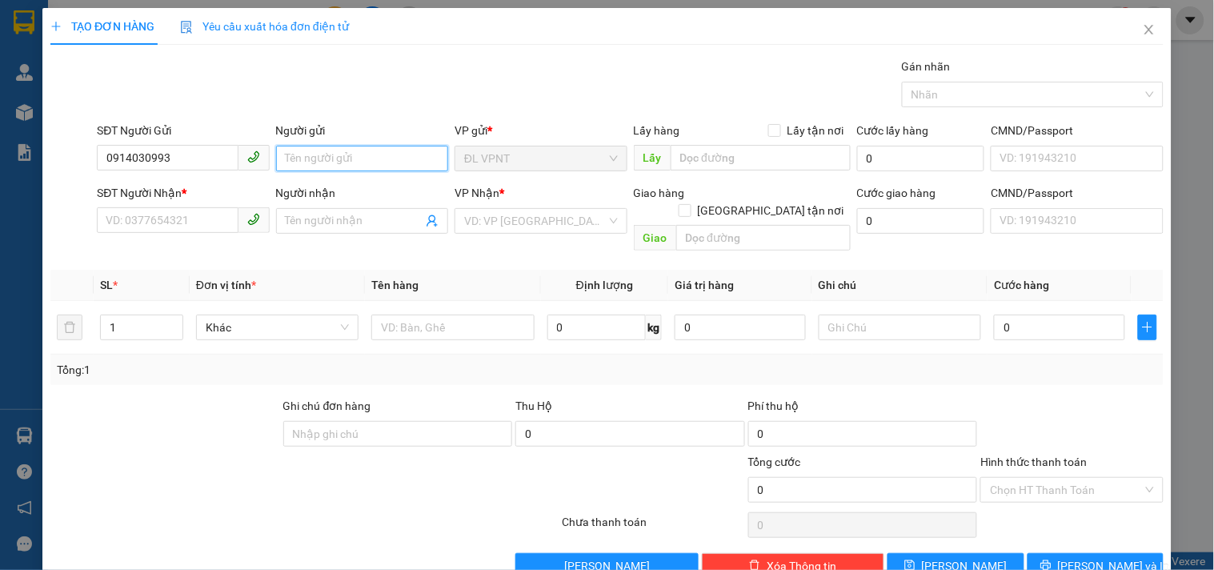
click at [301, 157] on input "Người gửi" at bounding box center [362, 159] width 172 height 26
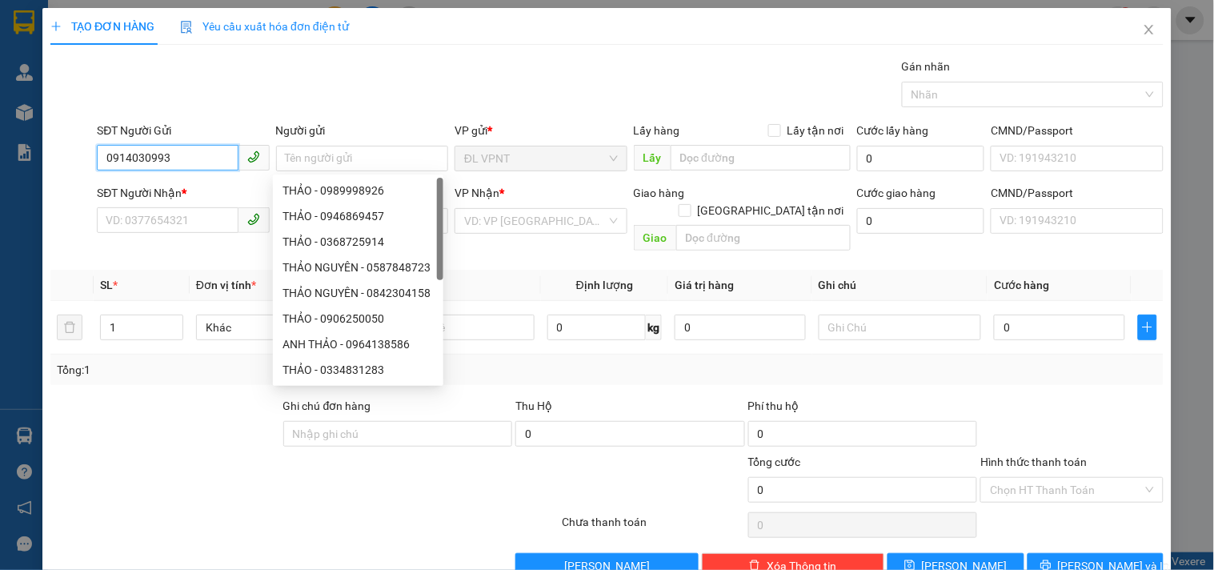
click at [139, 158] on input "0914030993" at bounding box center [167, 158] width 141 height 26
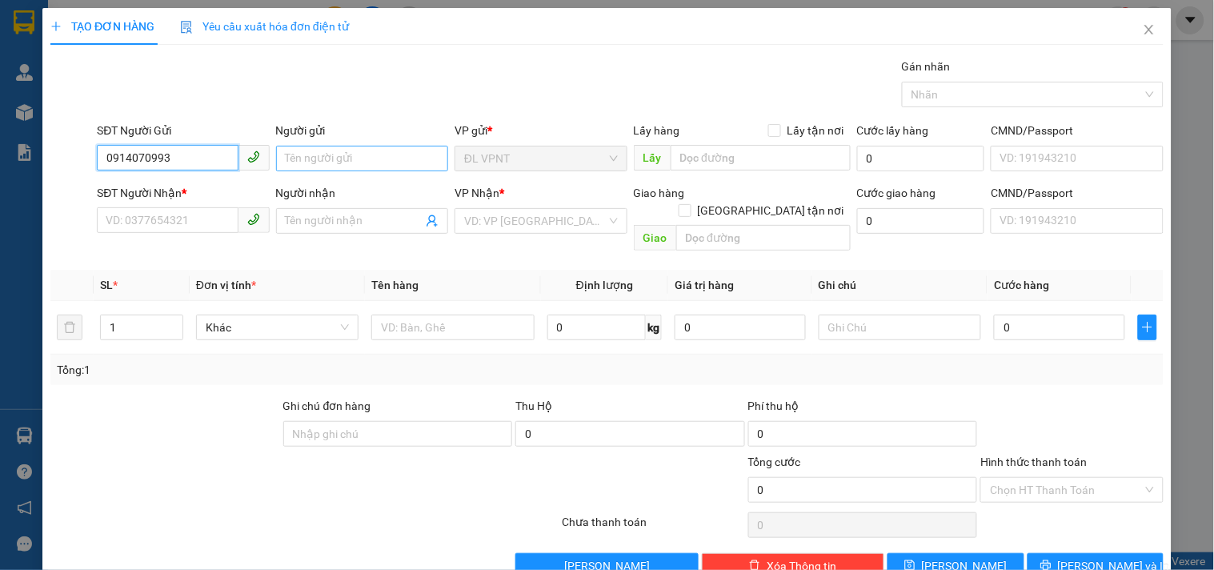
type input "0914070993"
click at [331, 160] on input "Người gửi" at bounding box center [362, 159] width 172 height 26
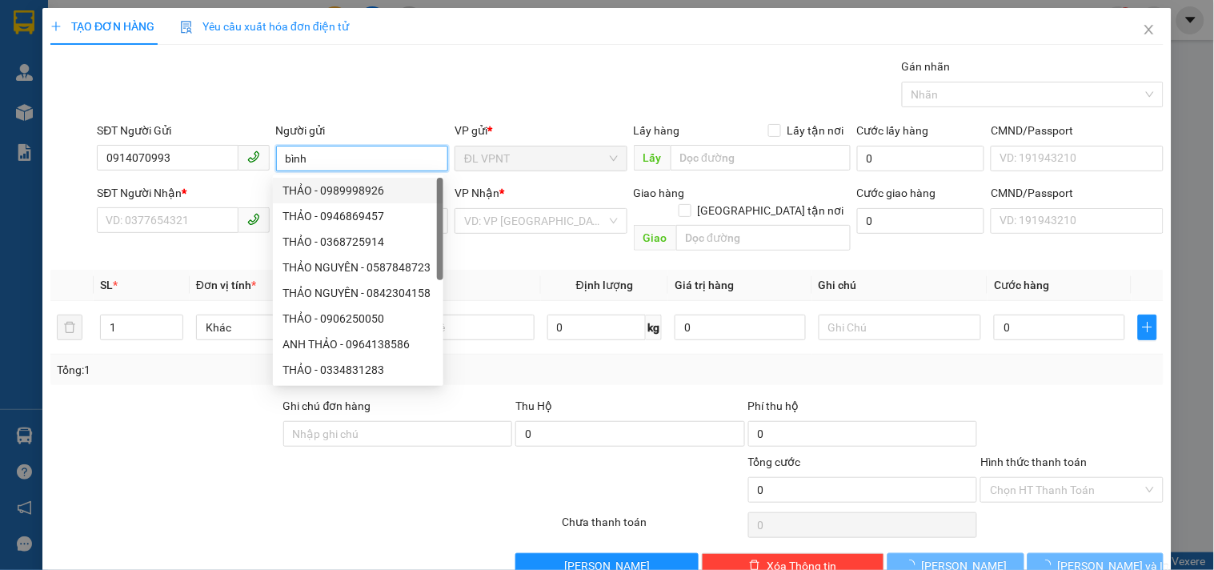
type input "bình"
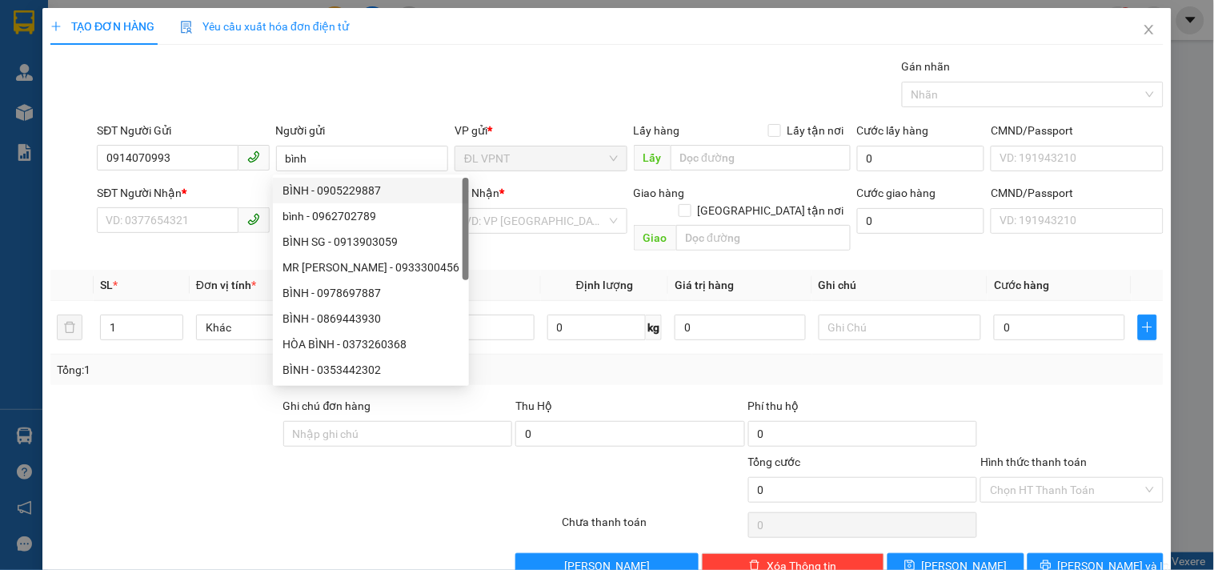
click at [158, 200] on div "SĐT Người Nhận *" at bounding box center [183, 193] width 172 height 18
click at [158, 207] on input "SĐT Người Nhận *" at bounding box center [167, 220] width 141 height 26
click at [154, 215] on input "SĐT Người Nhận *" at bounding box center [167, 220] width 141 height 26
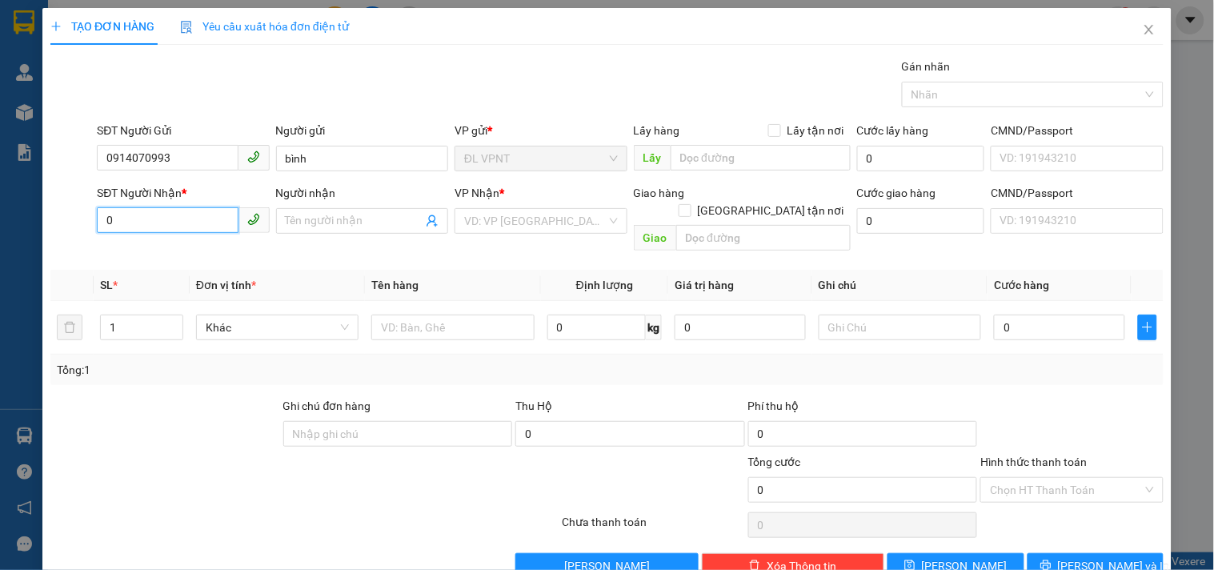
click at [156, 216] on input "0" at bounding box center [167, 220] width 141 height 26
type input "0938680099"
drag, startPoint x: 298, startPoint y: 224, endPoint x: 300, endPoint y: 209, distance: 15.4
click at [299, 222] on input "Người nhận" at bounding box center [354, 221] width 137 height 18
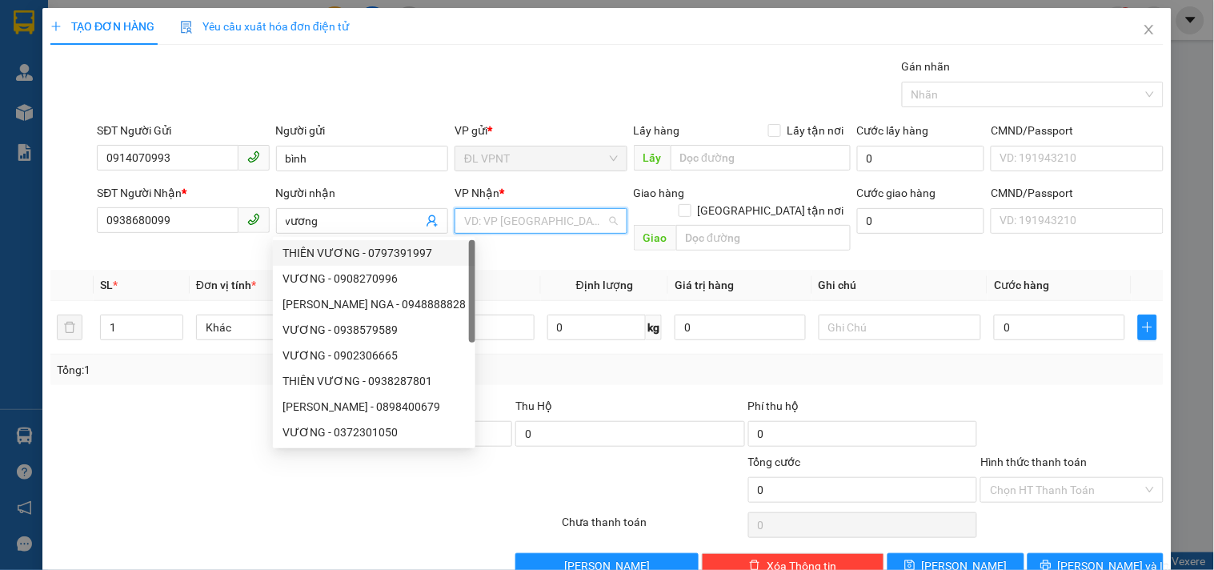
click at [491, 227] on input "search" at bounding box center [535, 221] width 142 height 24
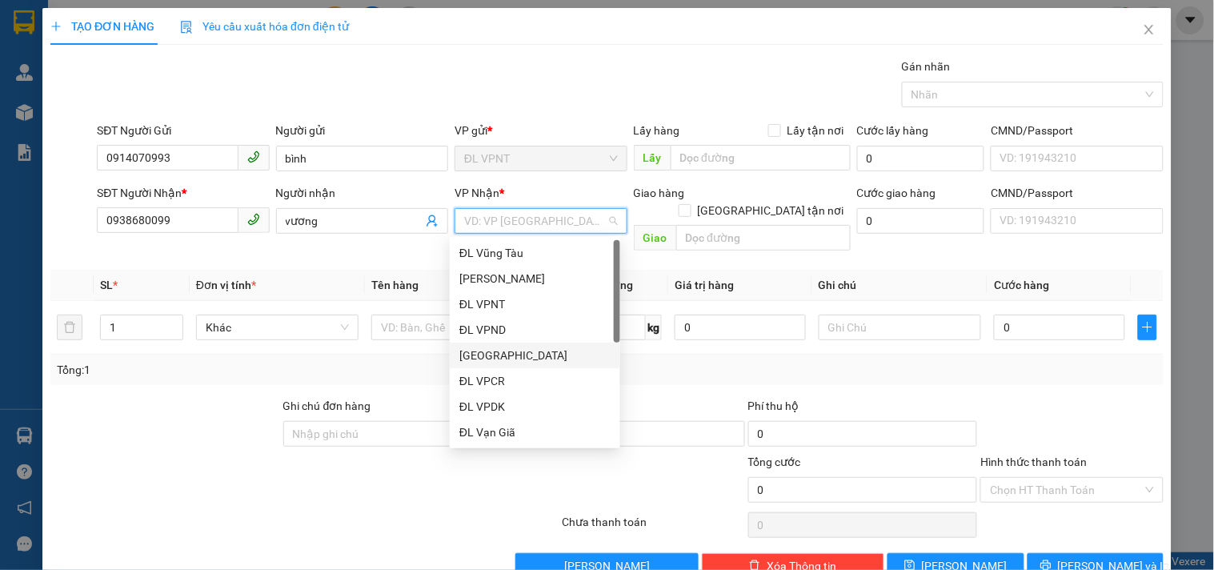
click at [489, 355] on div "ĐL Quận 1" at bounding box center [534, 356] width 151 height 18
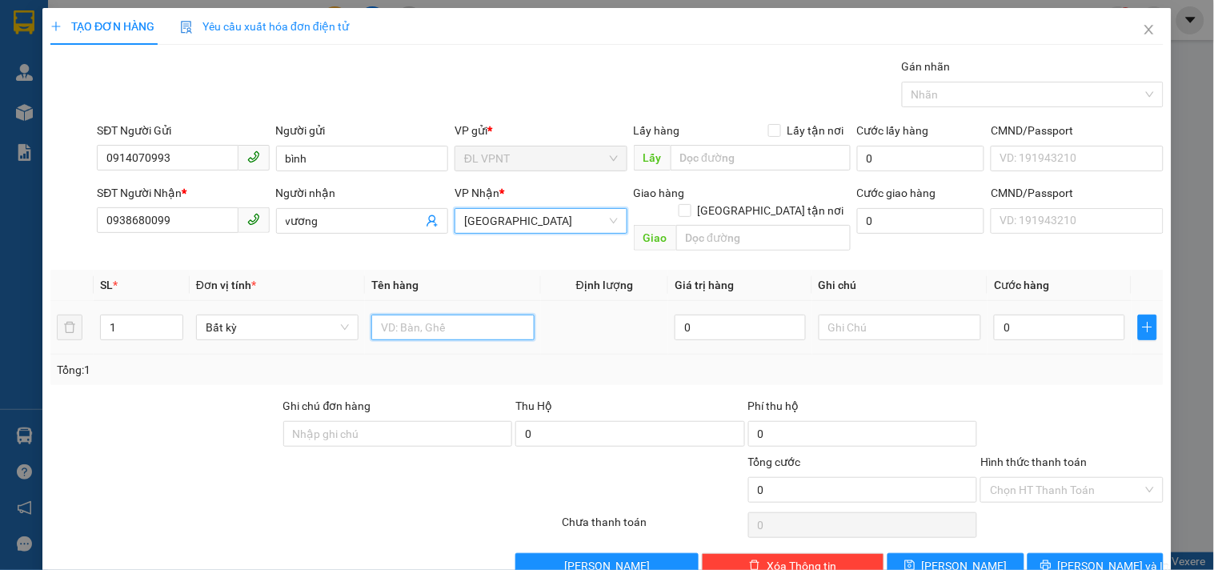
click at [400, 315] on input "text" at bounding box center [452, 328] width 162 height 26
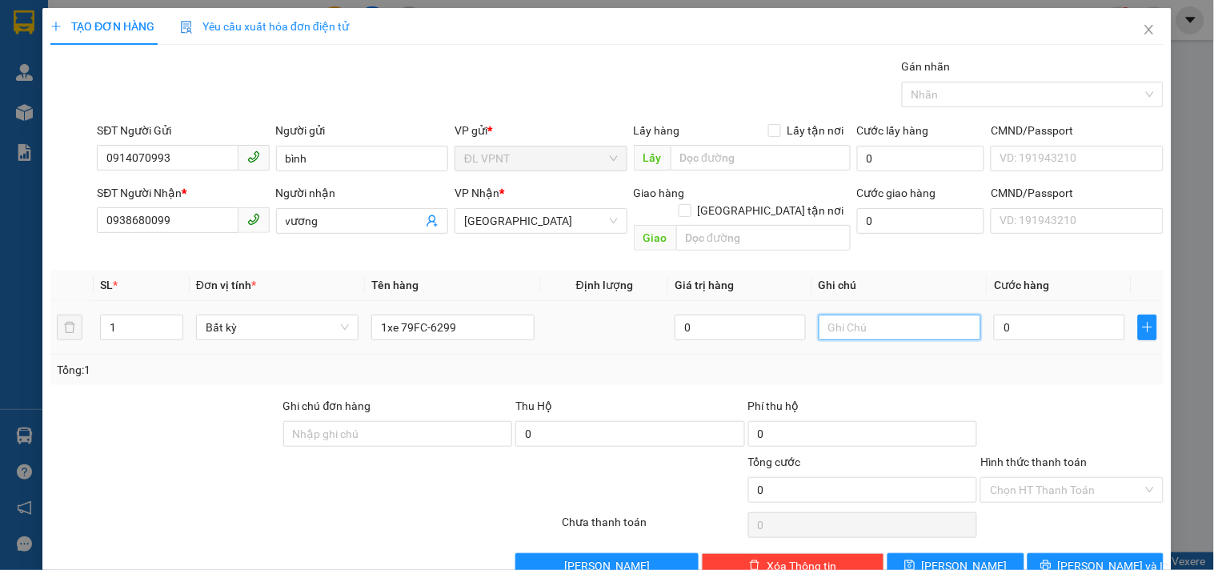
click at [917, 315] on input "text" at bounding box center [900, 328] width 162 height 26
click at [1038, 315] on input "0" at bounding box center [1059, 328] width 131 height 26
click at [990, 364] on div "Tổng: 1" at bounding box center [606, 370] width 1113 height 30
click at [1002, 478] on input "Hình thức thanh toán" at bounding box center [1066, 490] width 152 height 24
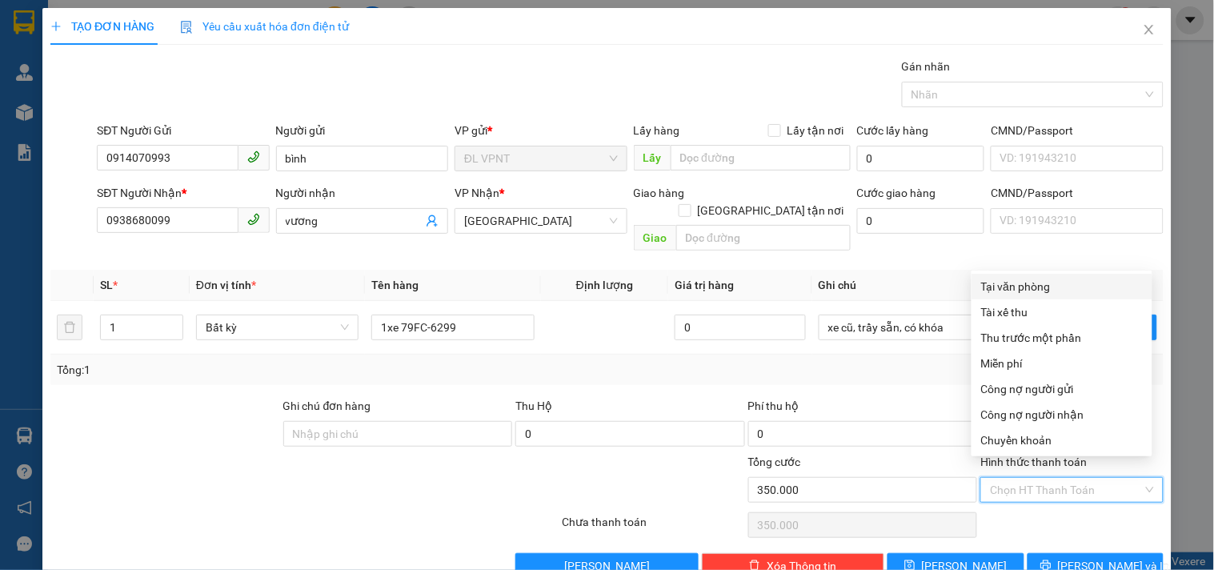
click at [1039, 285] on div "Tại văn phòng" at bounding box center [1062, 287] width 162 height 18
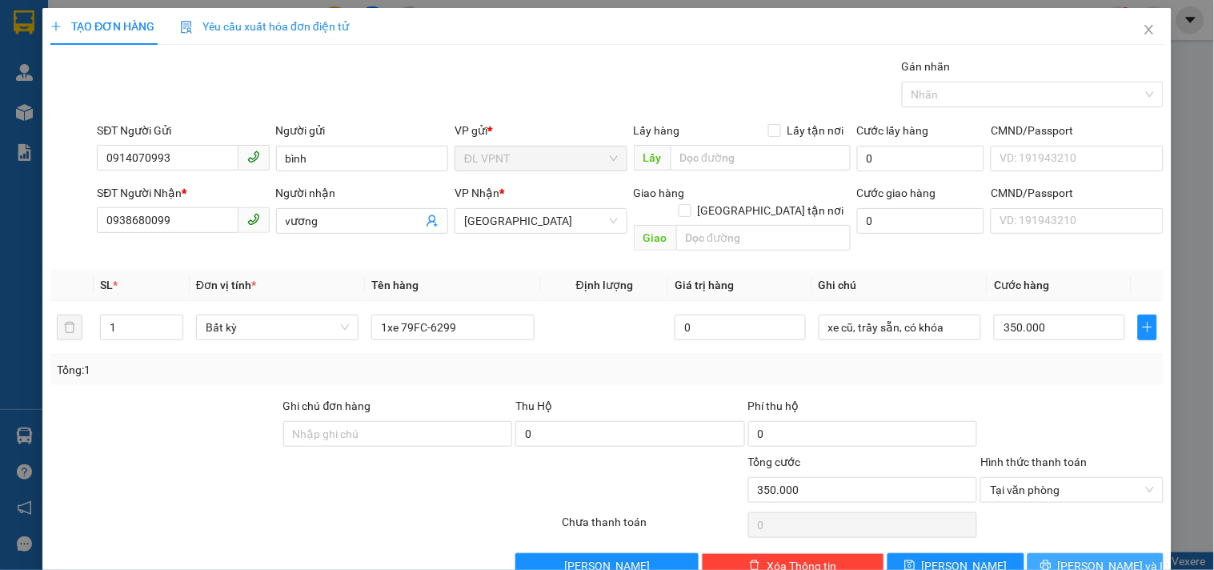
click at [1117, 553] on button "Lưu và In" at bounding box center [1096, 566] width 136 height 26
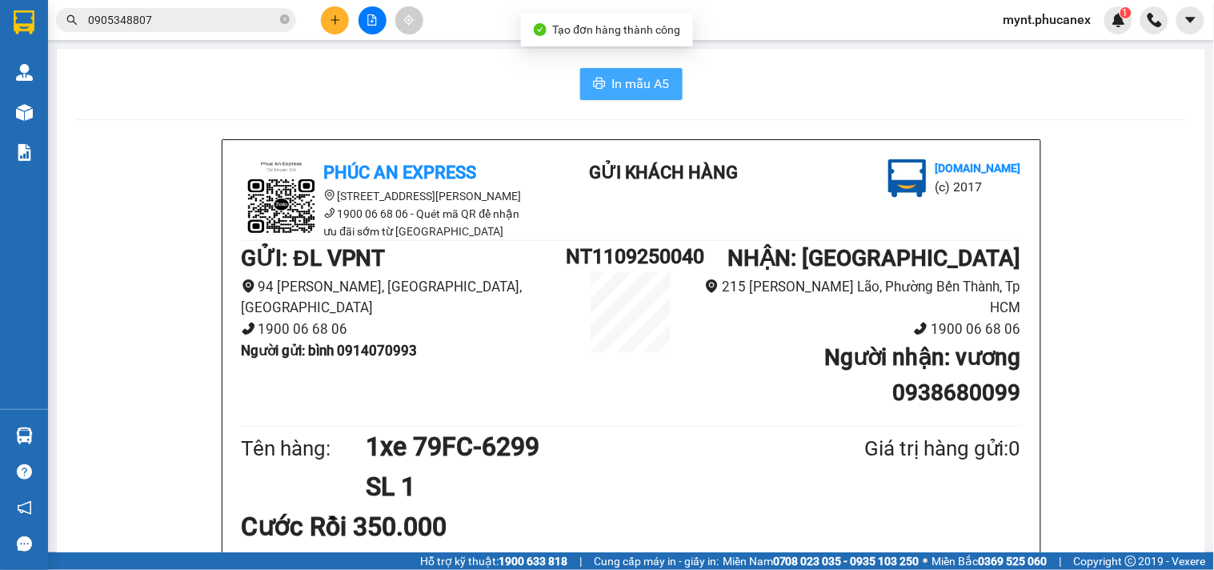
click at [612, 86] on span "In mẫu A5" at bounding box center [641, 84] width 58 height 20
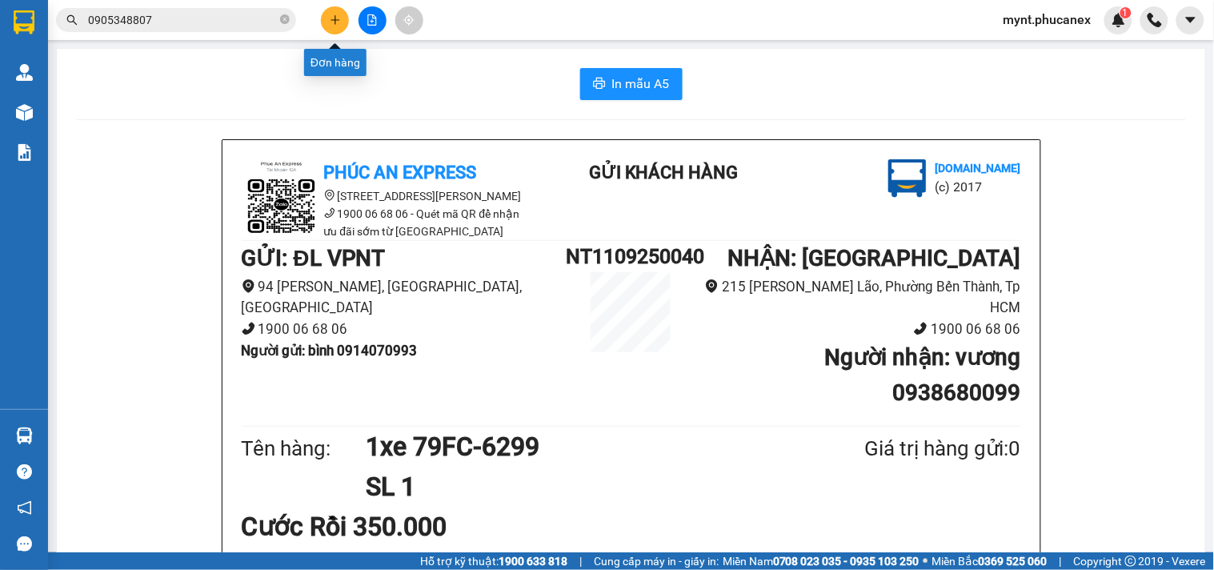
click at [343, 12] on button at bounding box center [335, 20] width 28 height 28
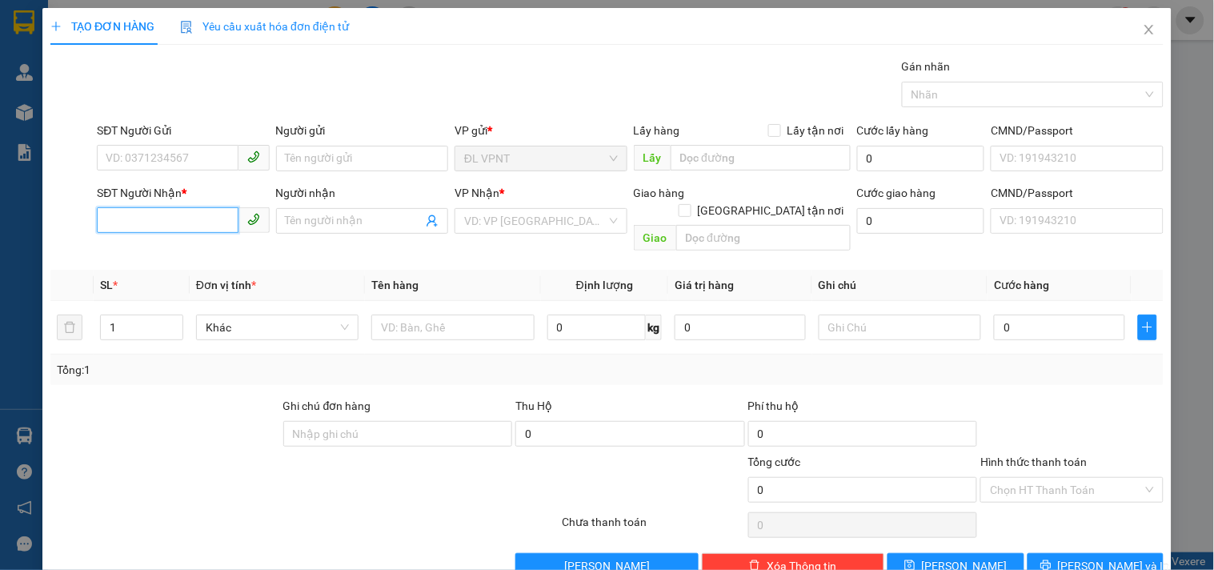
click at [110, 230] on input "SĐT Người Nhận *" at bounding box center [167, 220] width 141 height 26
click at [155, 251] on div "0917167978 - THIÊN LONG" at bounding box center [181, 253] width 151 height 18
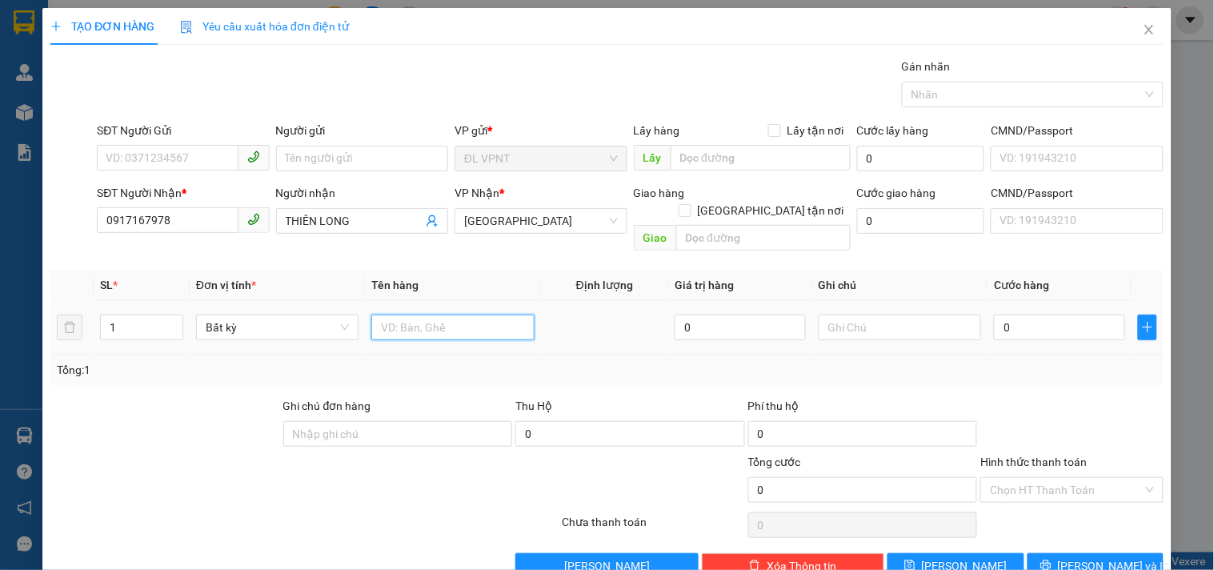
click at [405, 315] on input "text" at bounding box center [452, 328] width 162 height 26
click at [997, 315] on input "0" at bounding box center [1059, 328] width 131 height 26
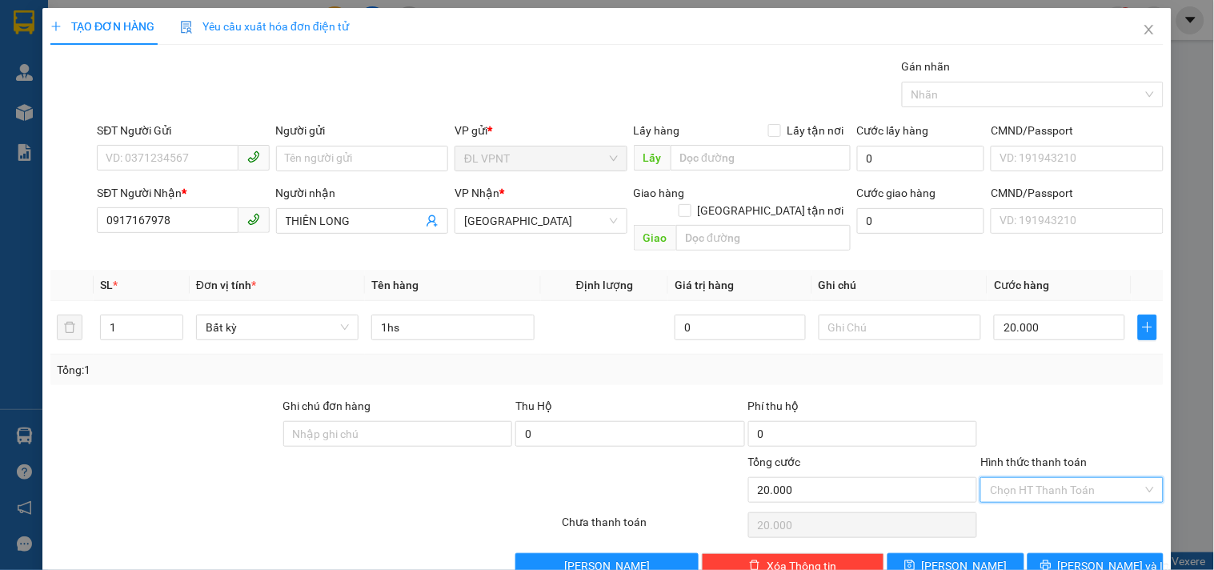
click at [1053, 483] on input "Hình thức thanh toán" at bounding box center [1066, 490] width 152 height 24
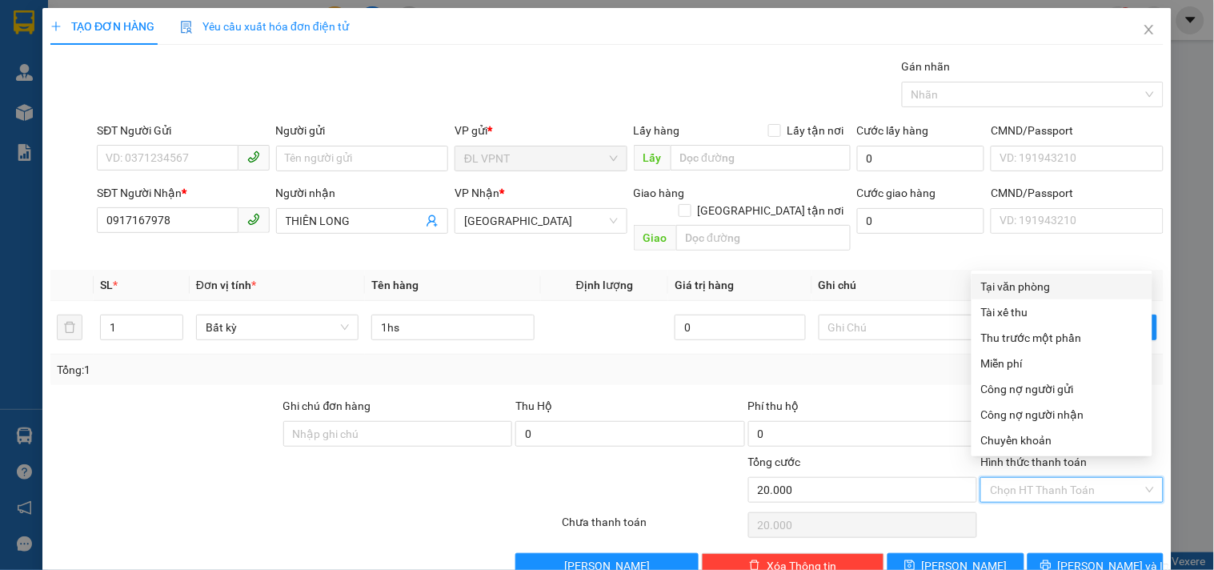
click at [1017, 278] on div "Tại văn phòng" at bounding box center [1062, 287] width 162 height 18
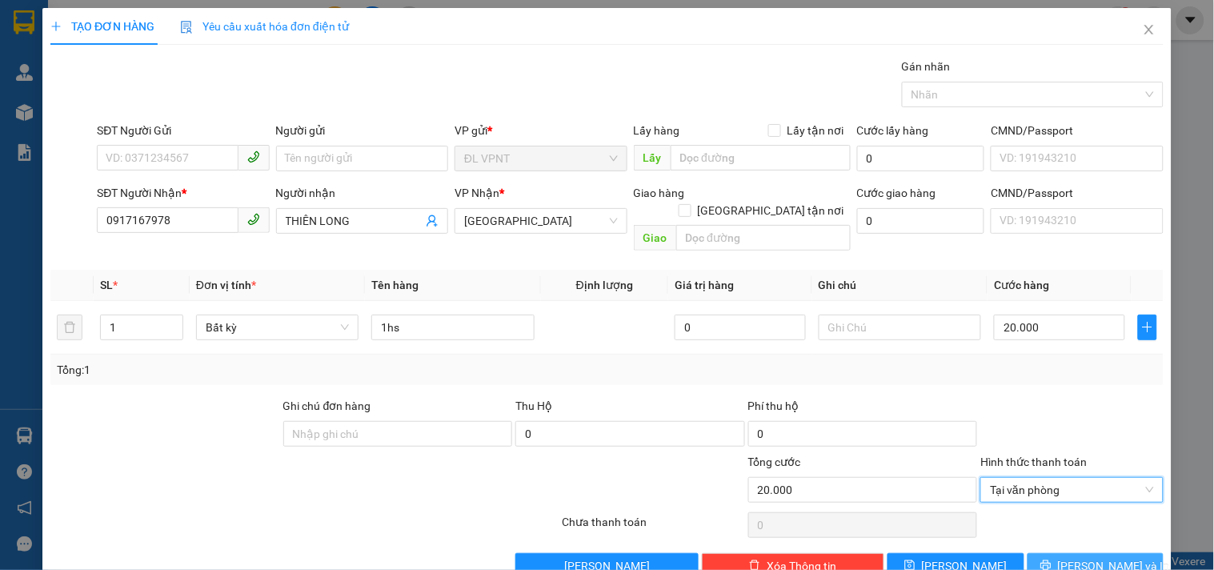
click at [1118, 553] on button "Lưu và In" at bounding box center [1096, 566] width 136 height 26
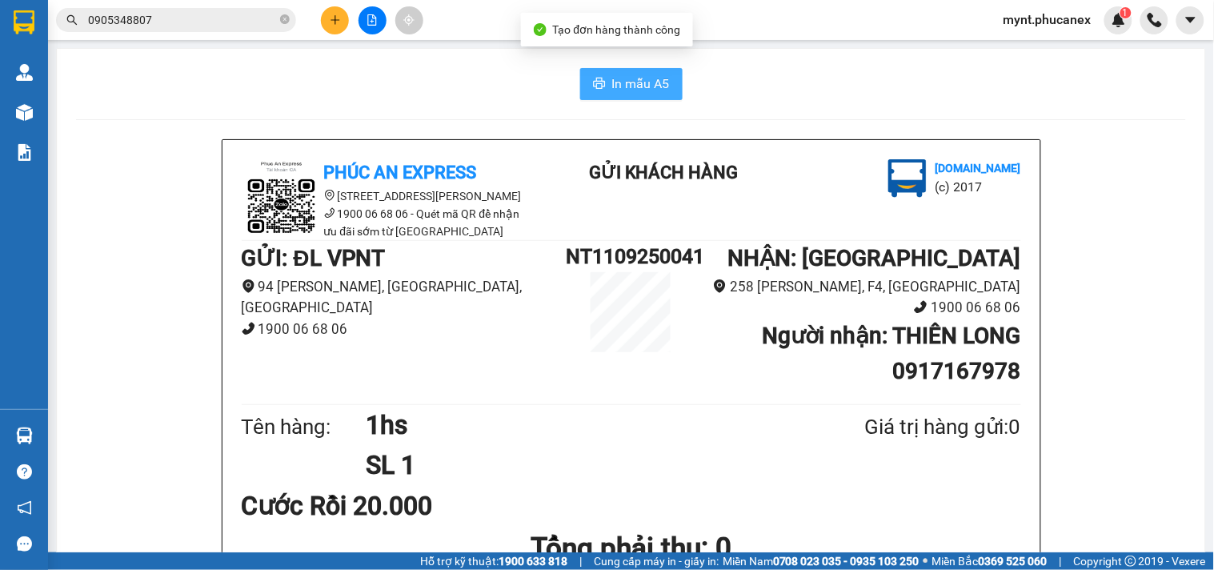
click at [623, 84] on span "In mẫu A5" at bounding box center [641, 84] width 58 height 20
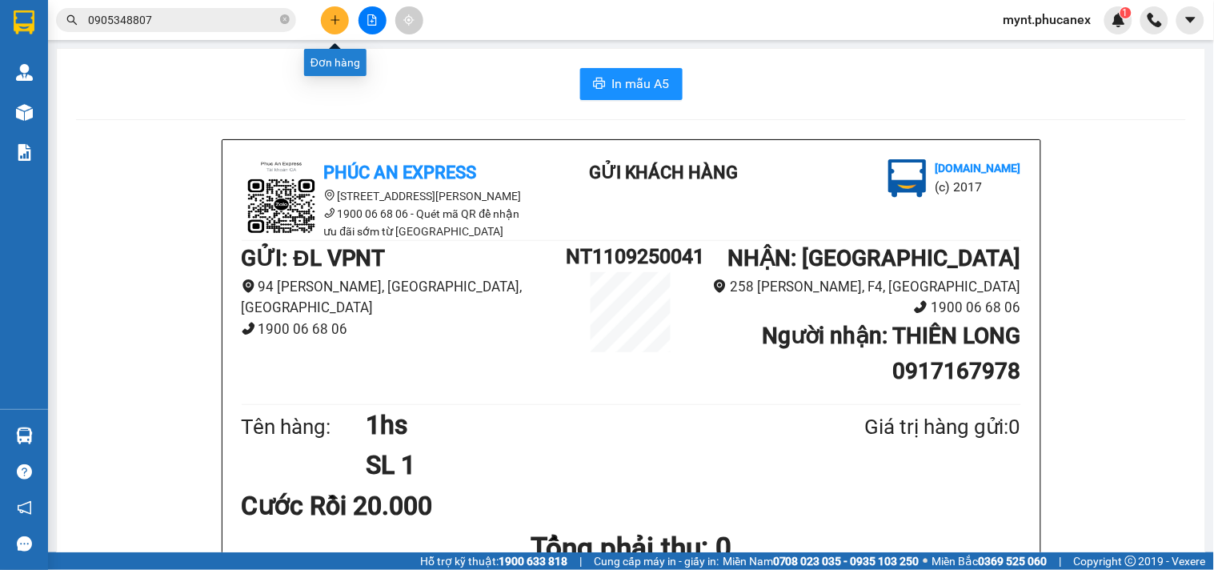
click at [329, 14] on button at bounding box center [335, 20] width 28 height 28
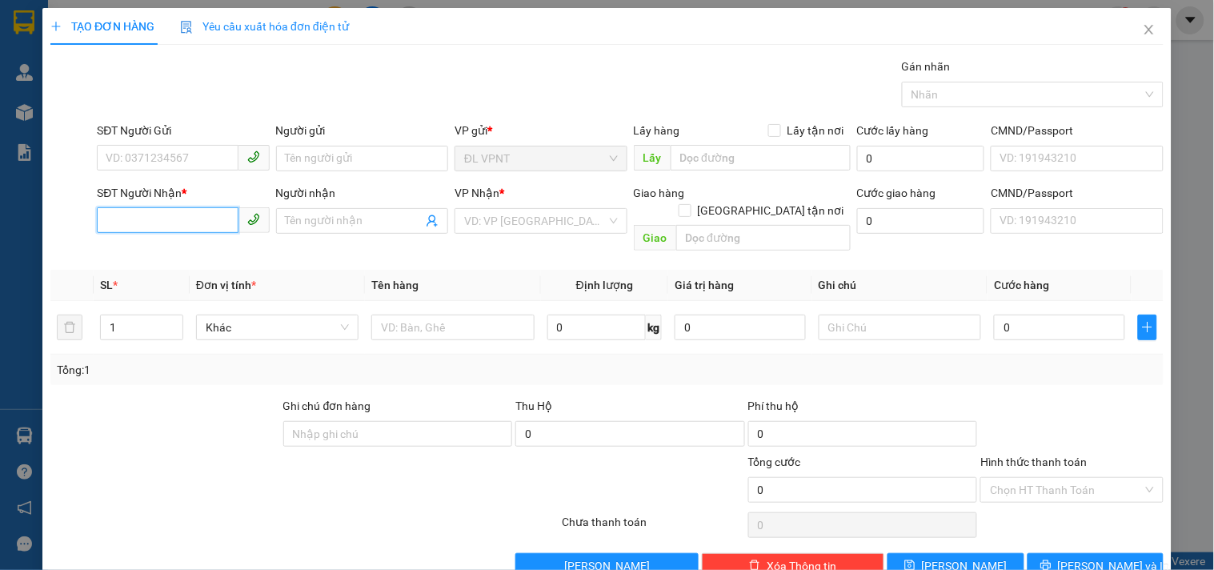
click at [195, 225] on input "SĐT Người Nhận *" at bounding box center [167, 220] width 141 height 26
click at [130, 252] on div "0903196874 - CHƯƠNG" at bounding box center [181, 253] width 151 height 18
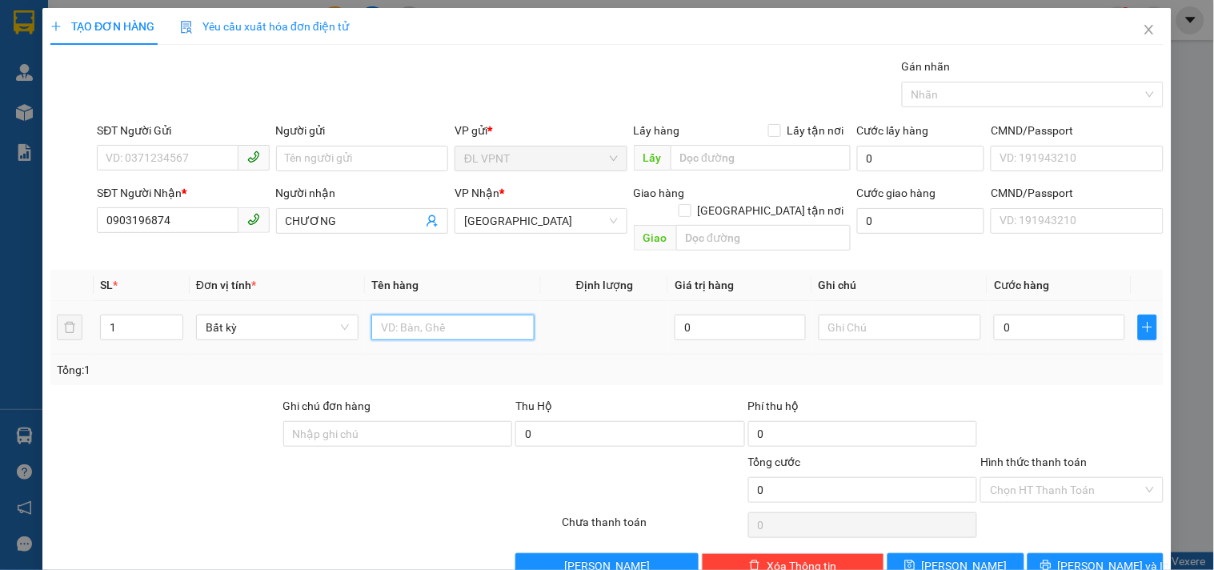
click at [451, 315] on input "text" at bounding box center [452, 328] width 162 height 26
click at [1057, 311] on div "0" at bounding box center [1059, 327] width 131 height 32
click at [1066, 315] on input "0" at bounding box center [1059, 328] width 131 height 26
click at [1045, 478] on input "Hình thức thanh toán" at bounding box center [1066, 490] width 152 height 24
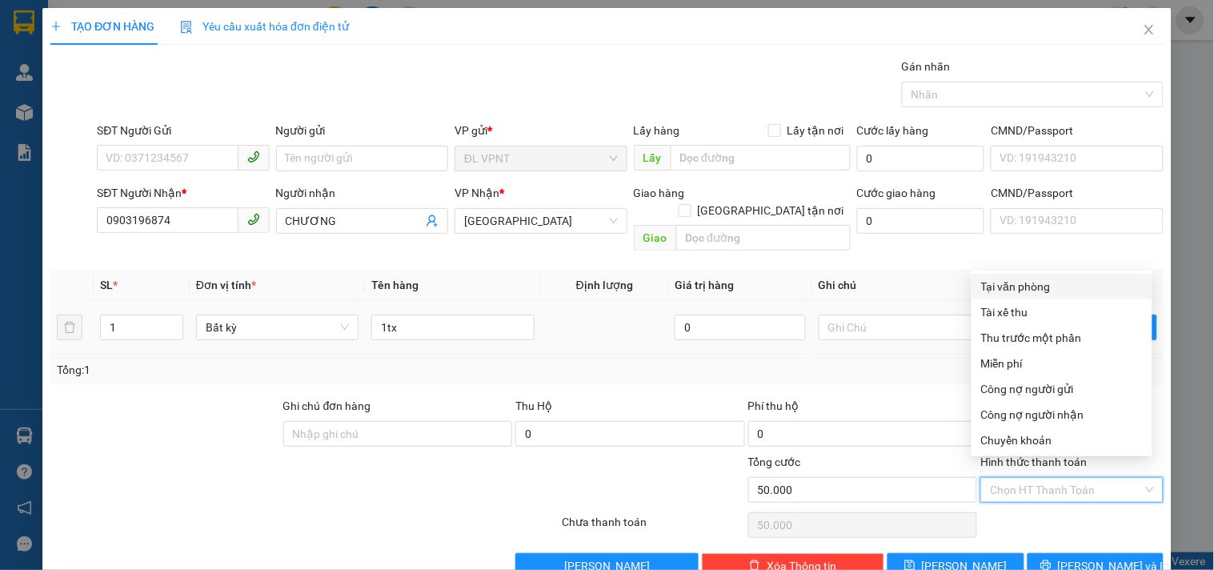
drag, startPoint x: 1009, startPoint y: 283, endPoint x: 1017, endPoint y: 294, distance: 13.6
click at [1009, 283] on div "Tại văn phòng" at bounding box center [1062, 287] width 162 height 18
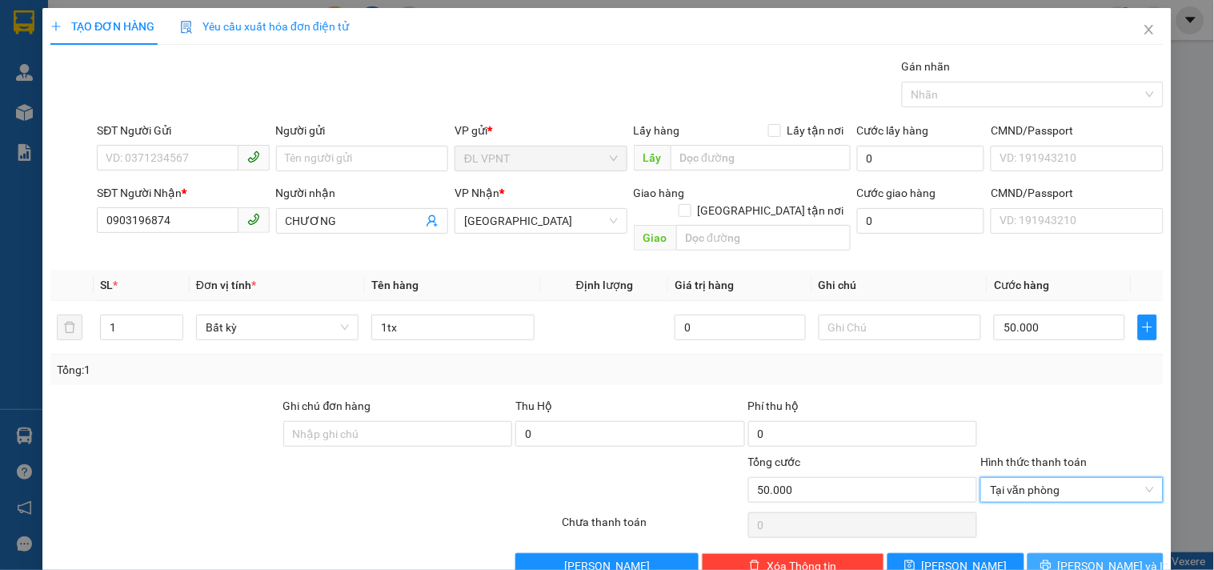
click at [1039, 553] on button "Lưu và In" at bounding box center [1096, 566] width 136 height 26
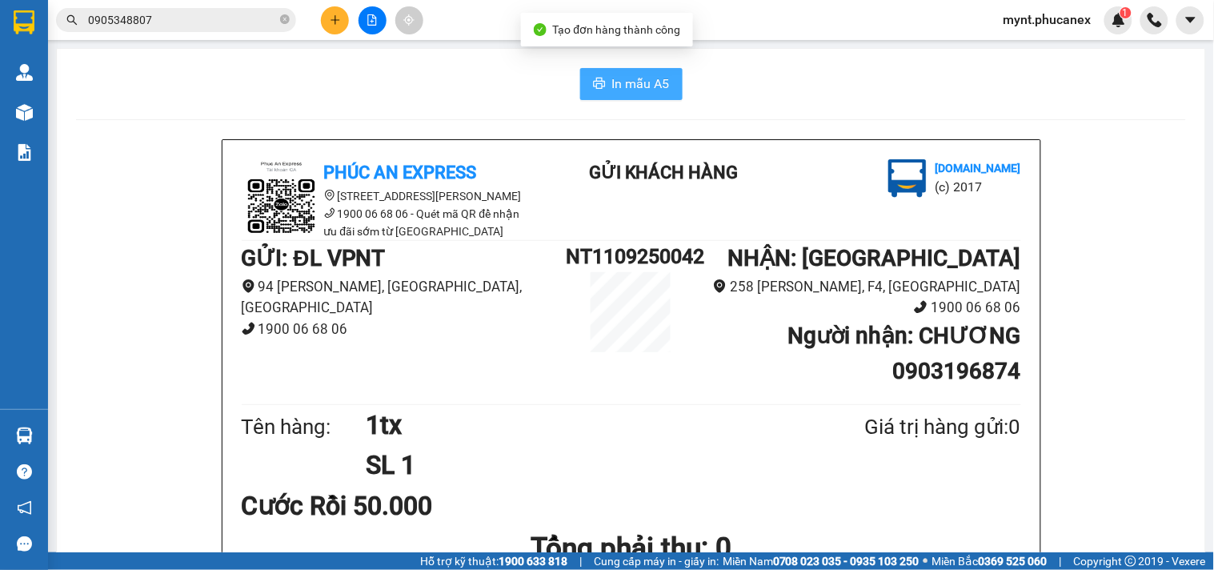
click at [612, 76] on span "In mẫu A5" at bounding box center [641, 84] width 58 height 20
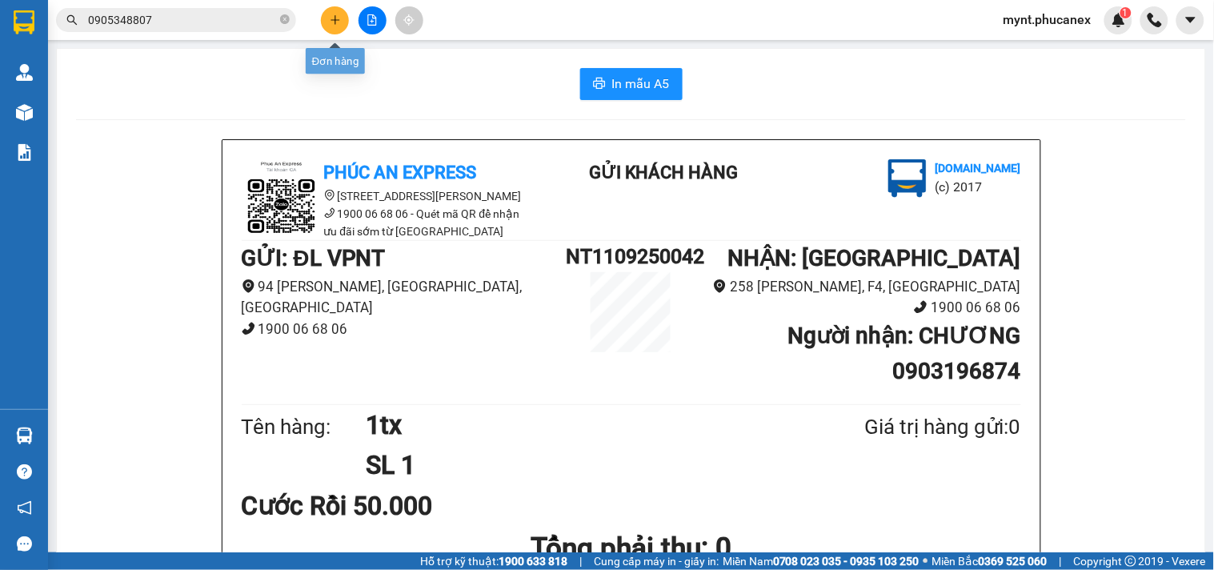
click at [334, 22] on icon "plus" at bounding box center [335, 19] width 11 height 11
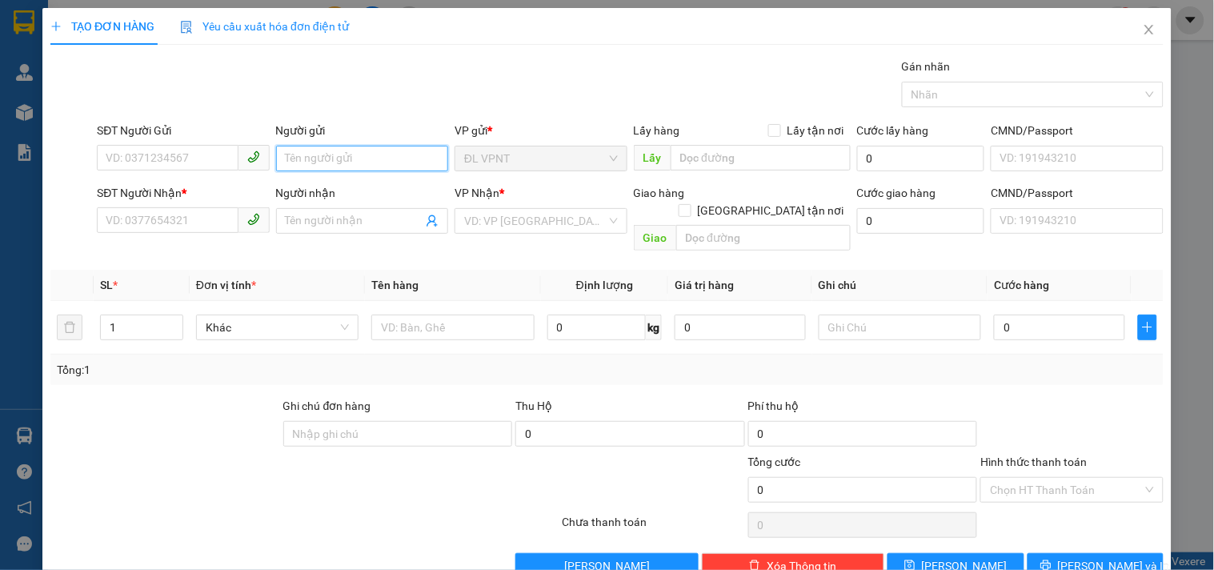
click at [327, 154] on input "Người gửi" at bounding box center [362, 159] width 172 height 26
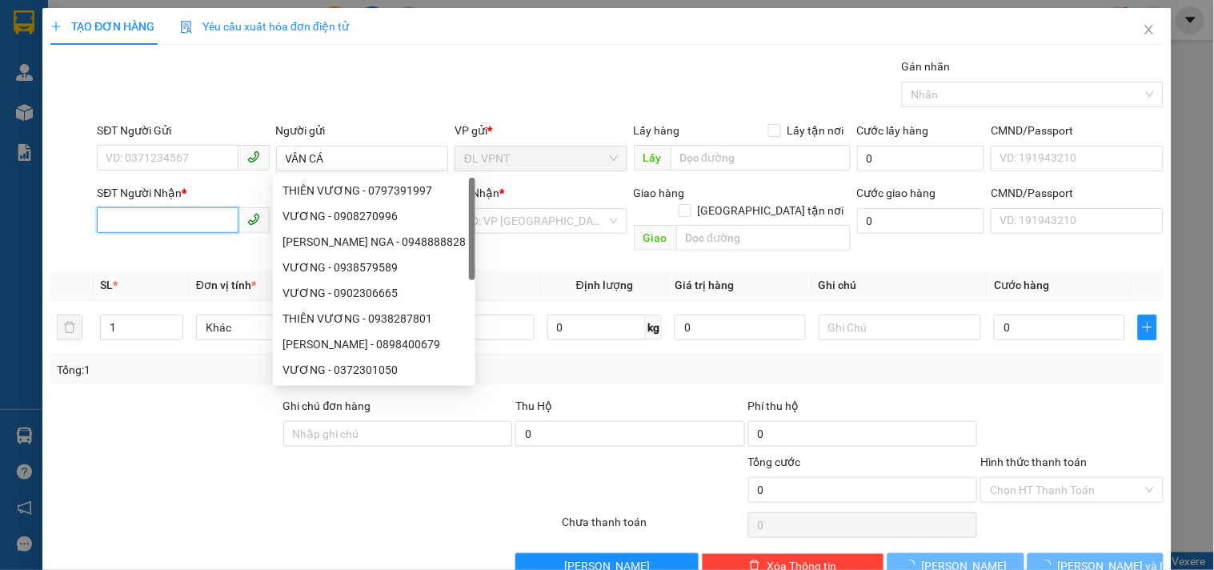
click at [186, 219] on input "SĐT Người Nhận *" at bounding box center [167, 220] width 141 height 26
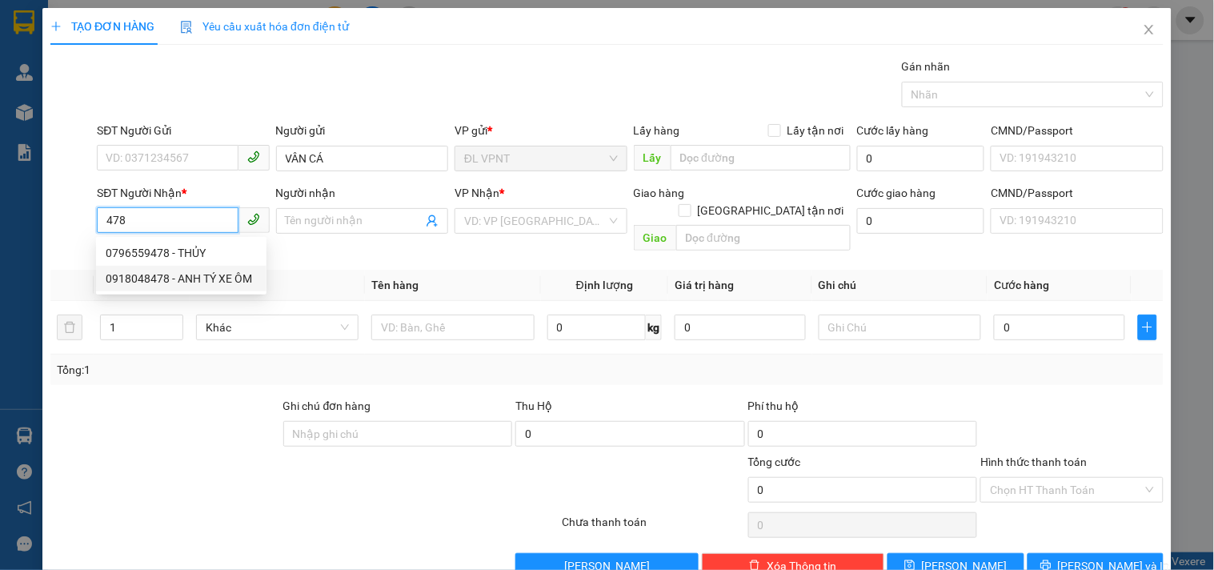
click at [141, 272] on div "0918048478 - ANH TÝ XE ÔM" at bounding box center [181, 279] width 151 height 18
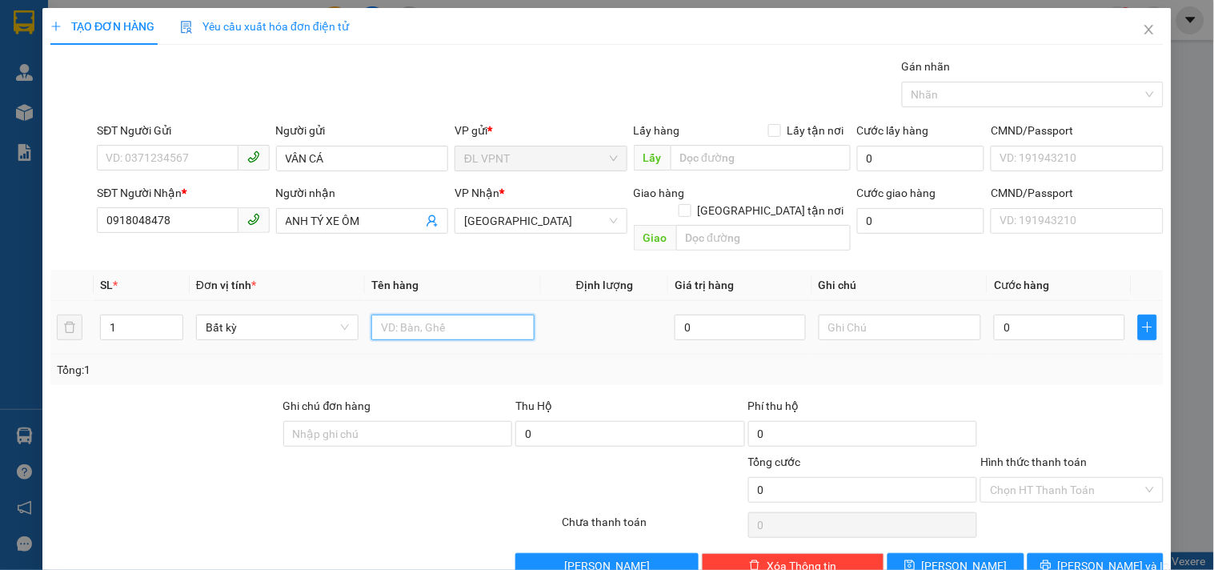
click at [452, 315] on input "text" at bounding box center [452, 328] width 162 height 26
click at [1021, 315] on input "0" at bounding box center [1059, 328] width 131 height 26
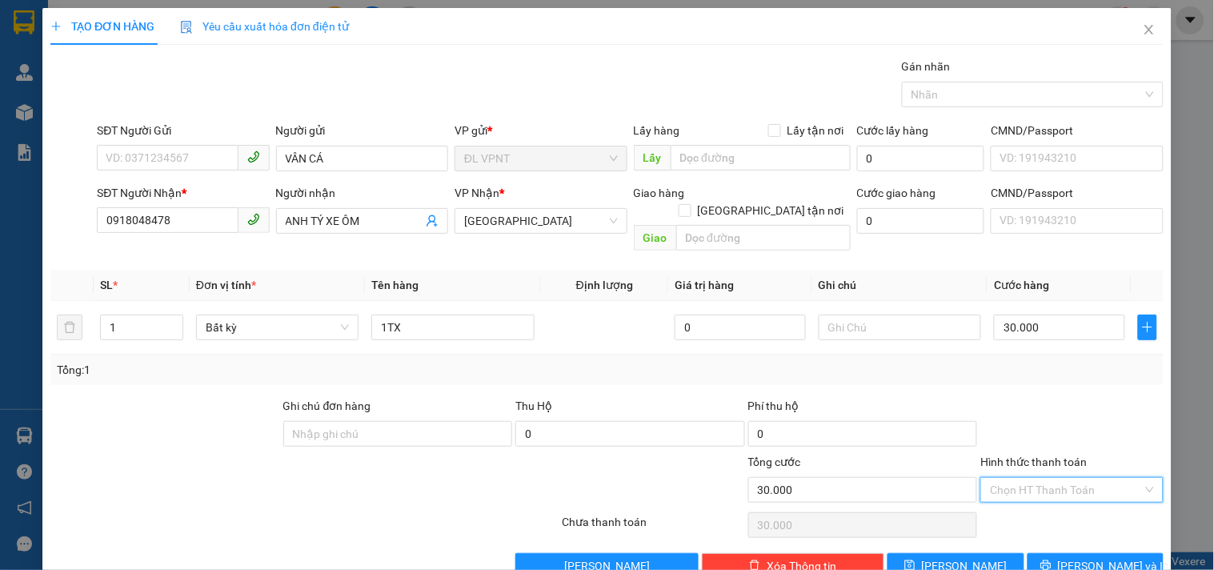
click at [1029, 478] on input "Hình thức thanh toán" at bounding box center [1066, 490] width 152 height 24
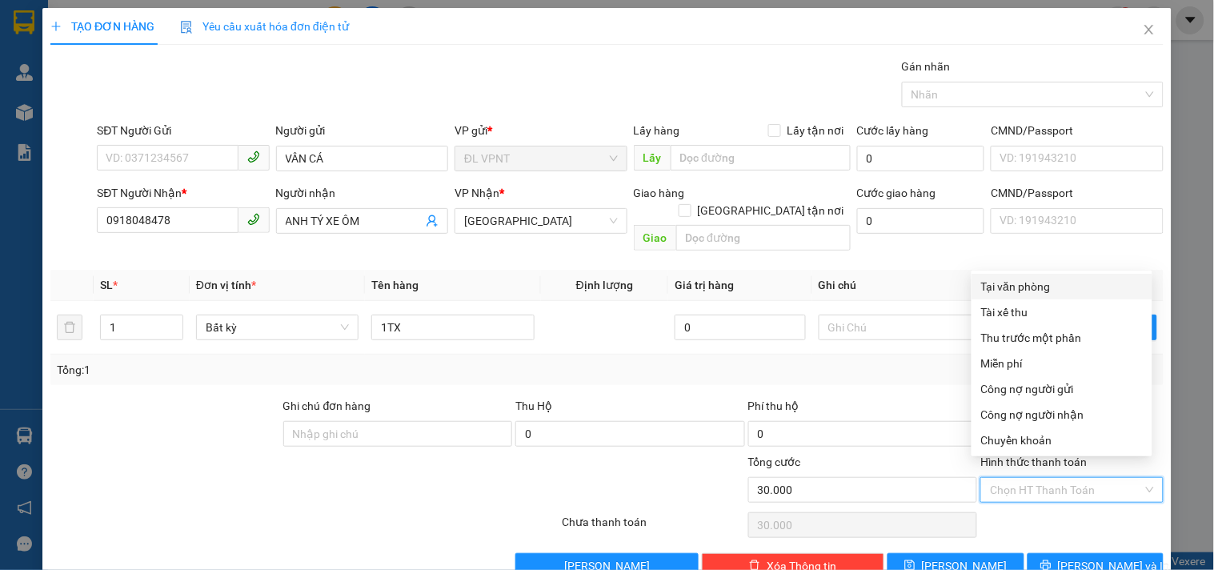
click at [1023, 289] on div "Tại văn phòng" at bounding box center [1062, 287] width 162 height 18
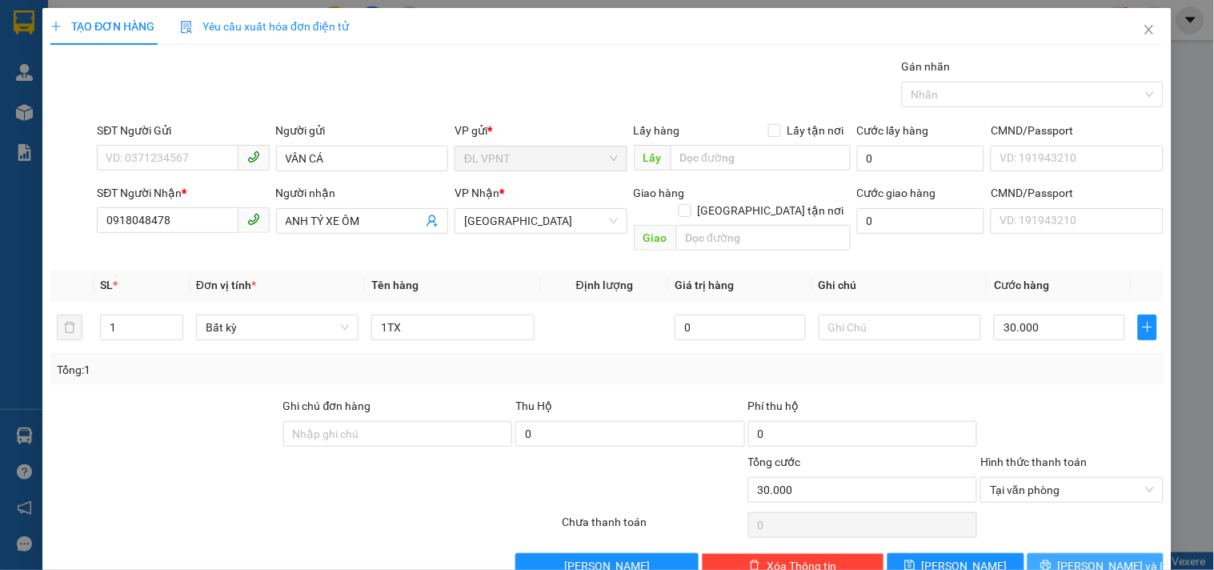
click at [1069, 553] on button "Lưu và In" at bounding box center [1096, 566] width 136 height 26
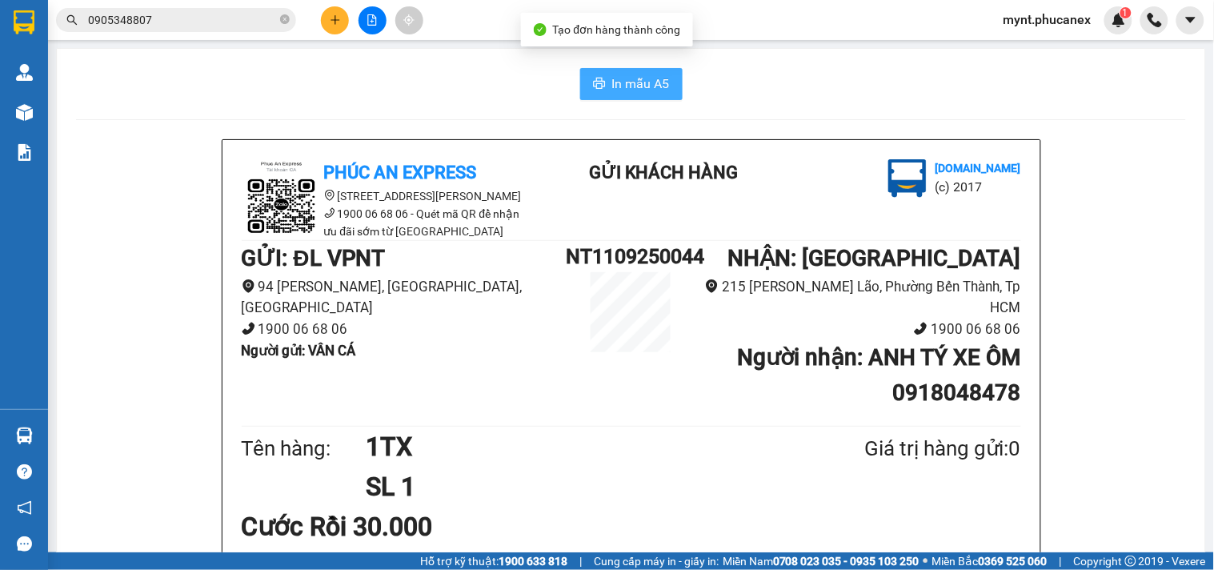
click at [612, 88] on span "In mẫu A5" at bounding box center [641, 84] width 58 height 20
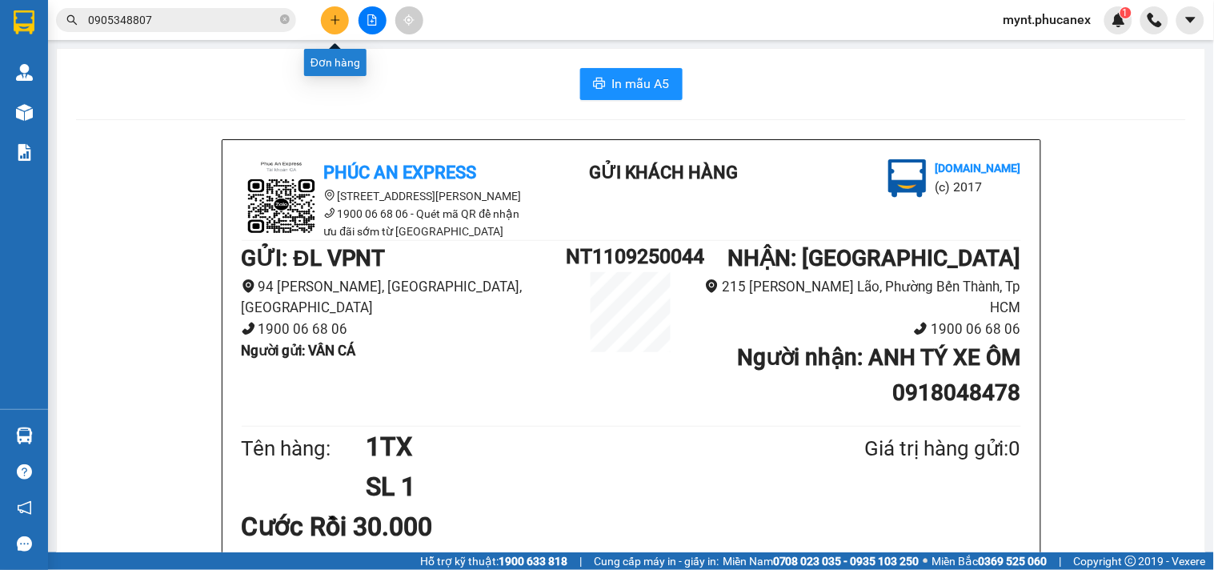
click at [332, 19] on icon "plus" at bounding box center [335, 19] width 9 height 1
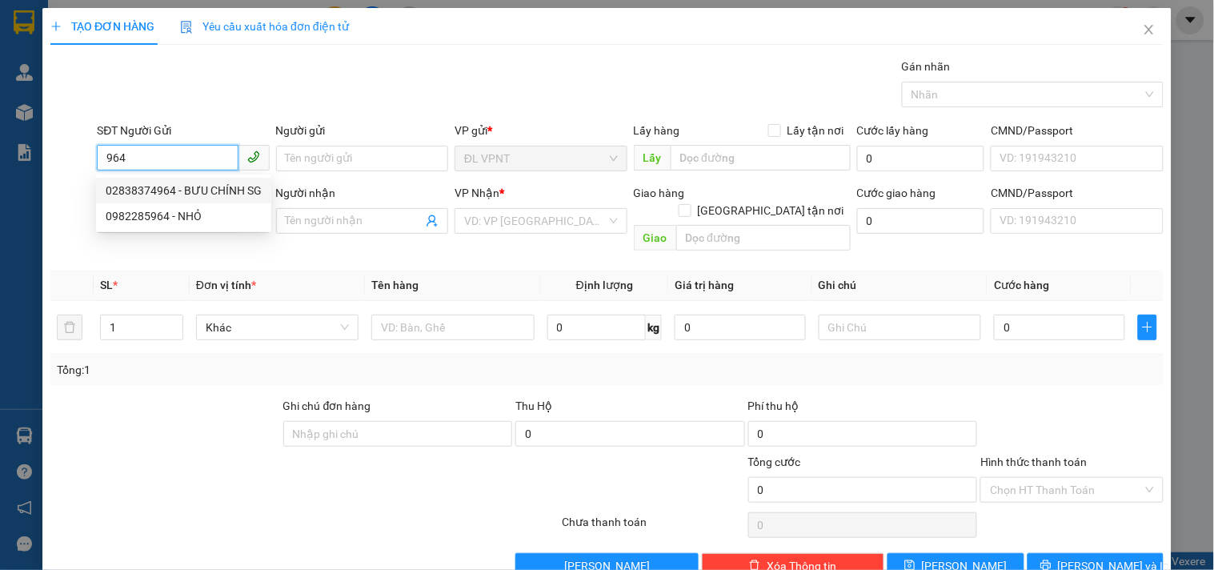
click at [138, 190] on div "02838374964 - BƯU CHÍNH SG" at bounding box center [184, 191] width 156 height 18
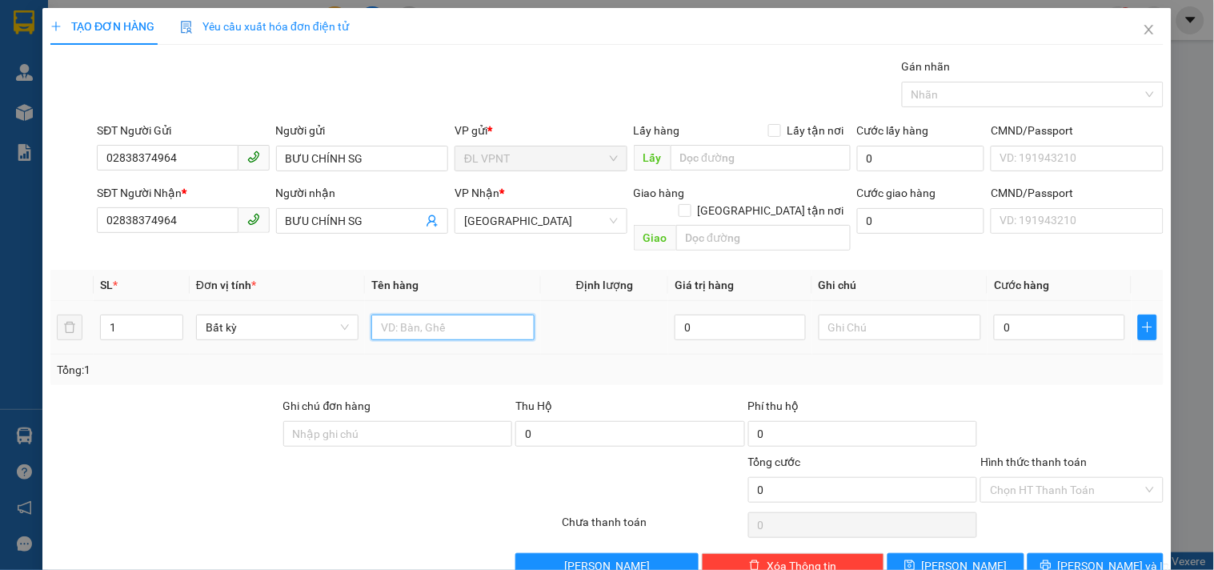
click at [379, 315] on input "text" at bounding box center [452, 328] width 162 height 26
click at [882, 315] on input "text" at bounding box center [900, 328] width 162 height 26
click at [1036, 315] on input "0" at bounding box center [1059, 328] width 131 height 26
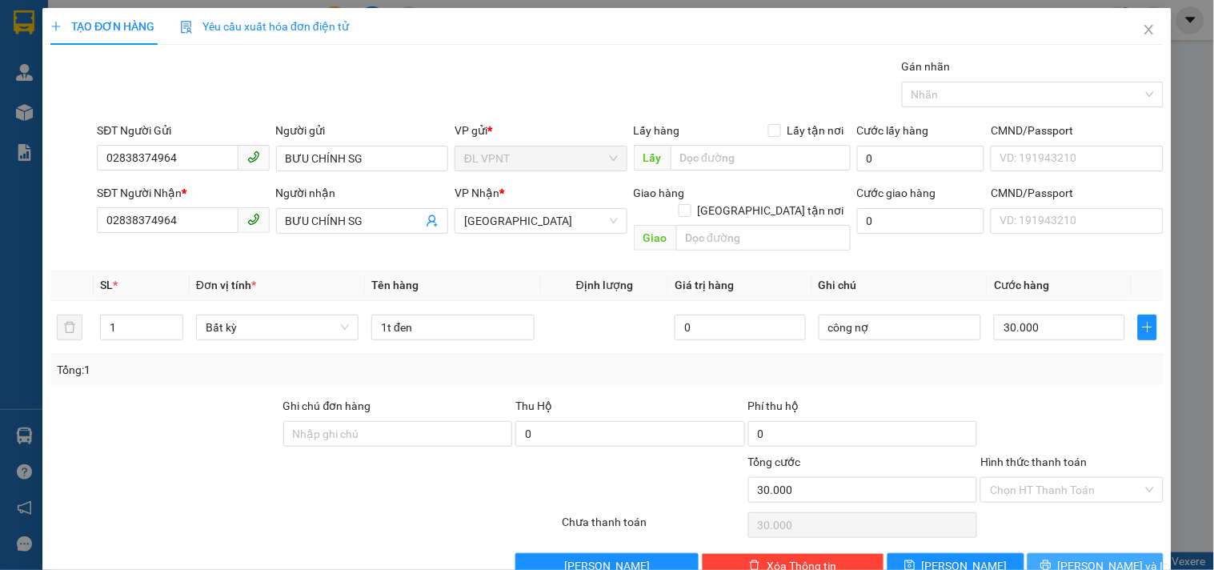
click at [1051, 560] on icon "printer" at bounding box center [1046, 565] width 10 height 10
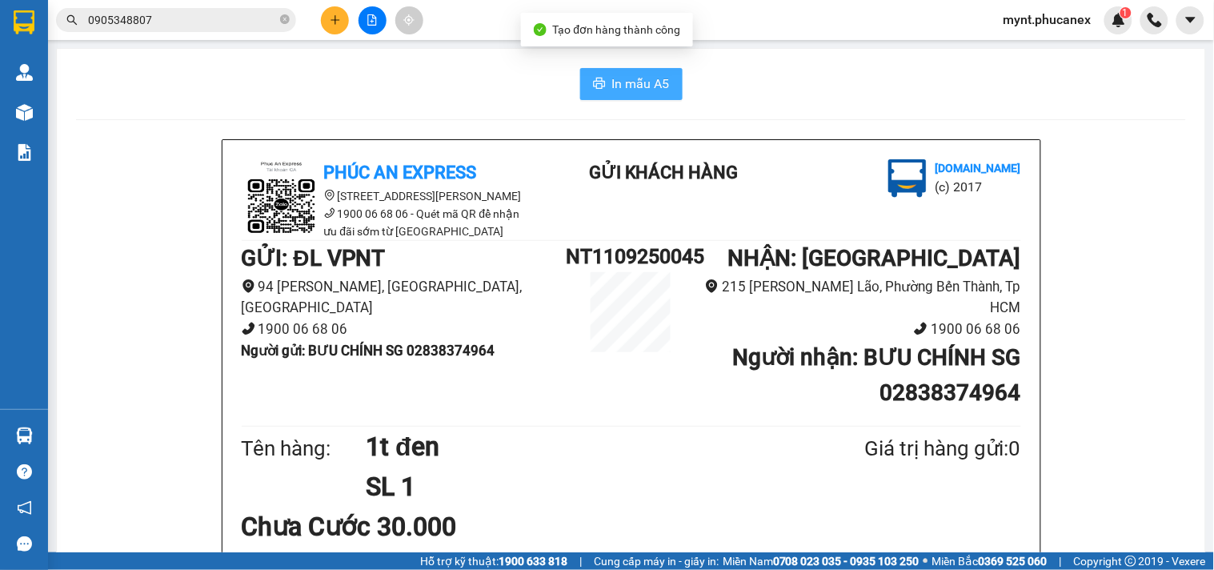
click at [596, 84] on icon "printer" at bounding box center [599, 83] width 12 height 11
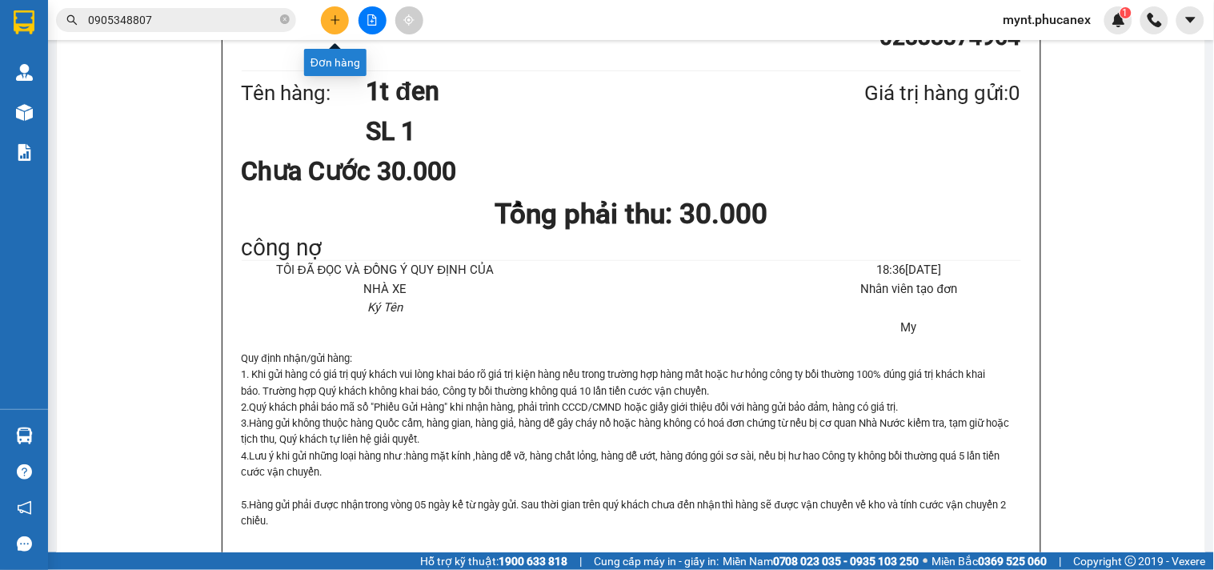
click at [339, 21] on icon "plus" at bounding box center [335, 19] width 11 height 11
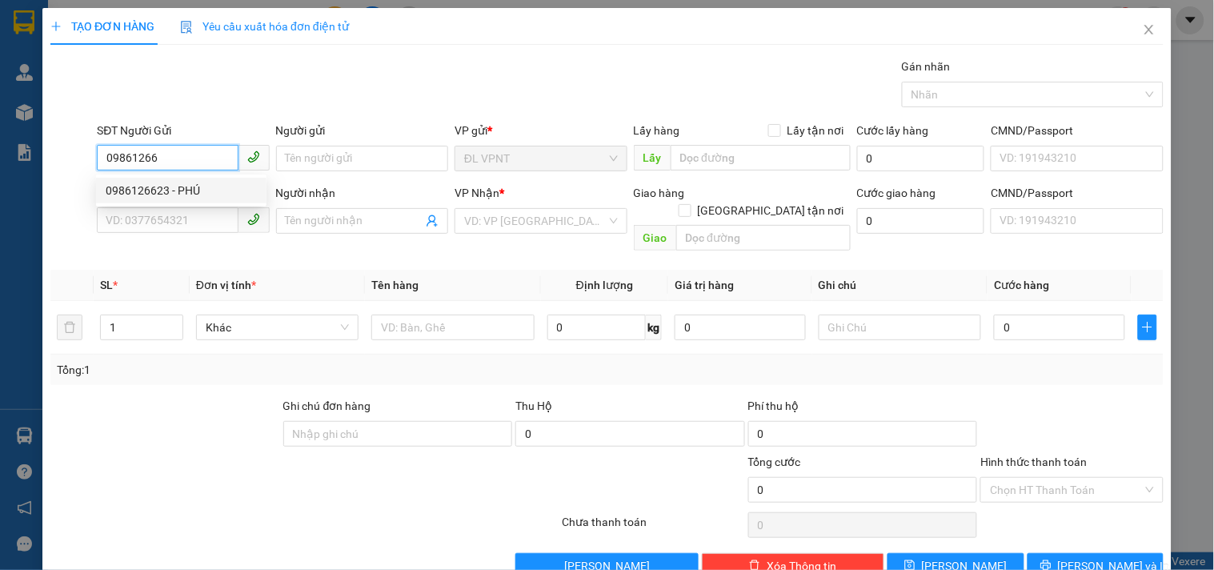
click at [158, 187] on div "0986126623 - PHÚ" at bounding box center [181, 191] width 151 height 18
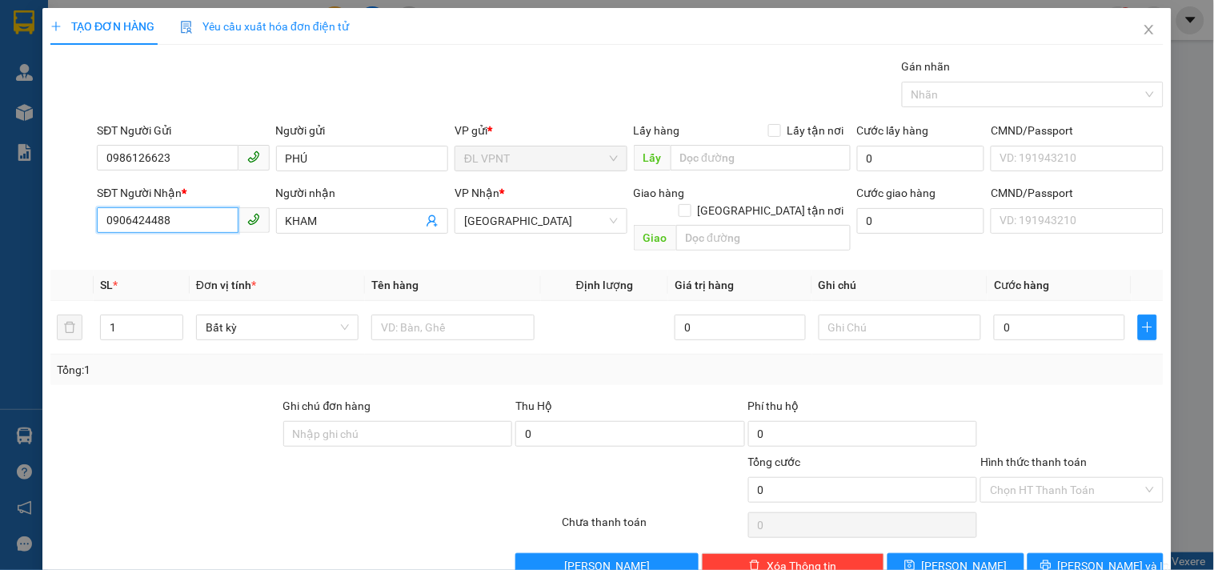
drag, startPoint x: 169, startPoint y: 223, endPoint x: 0, endPoint y: 125, distance: 195.1
click at [0, 139] on div "TẠO ĐƠN HÀNG Yêu cầu xuất hóa đơn điện tử Transit Pickup Surcharge Ids Transit …" at bounding box center [607, 285] width 1214 height 570
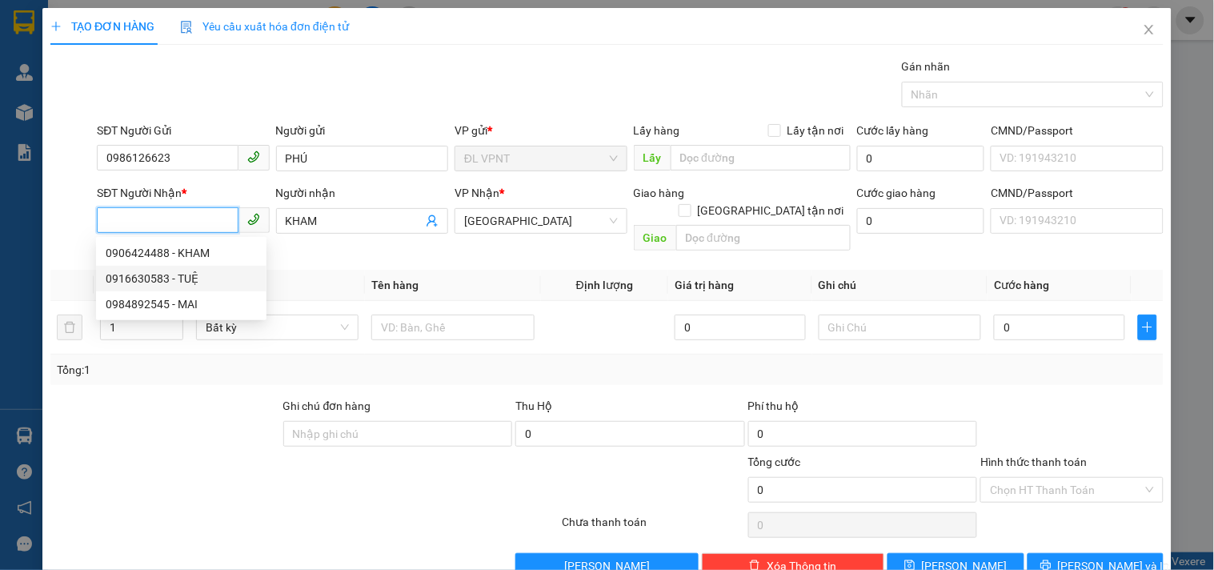
click at [128, 283] on div "0916630583 - TUỆ" at bounding box center [181, 279] width 151 height 18
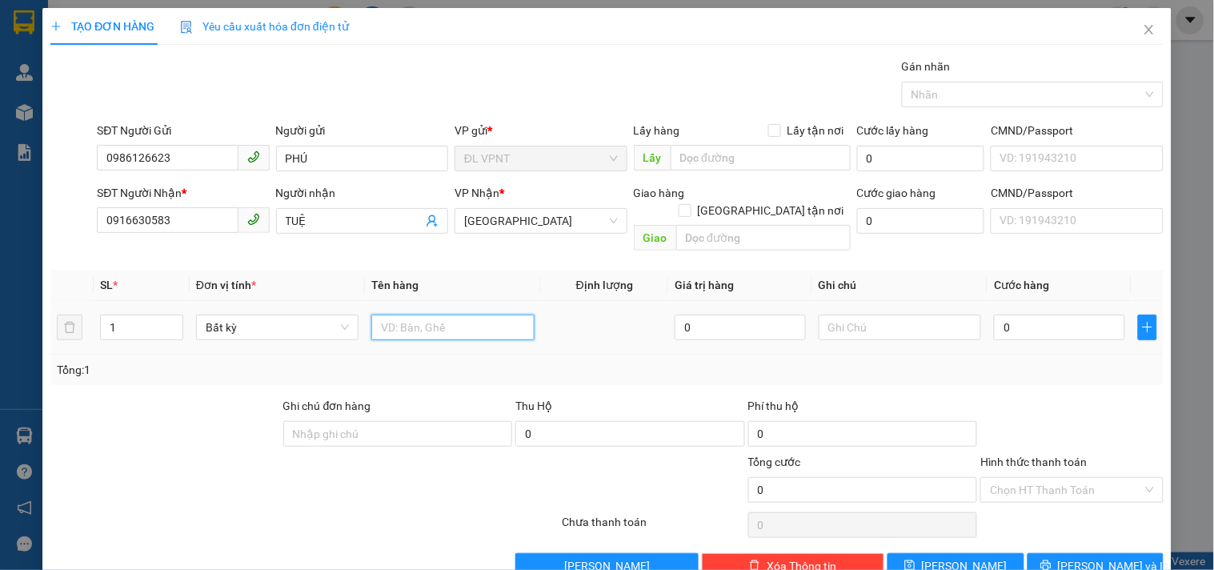
drag, startPoint x: 410, startPoint y: 315, endPoint x: 419, endPoint y: 307, distance: 12.5
click at [411, 315] on input "text" at bounding box center [452, 328] width 162 height 26
click at [994, 315] on input "0" at bounding box center [1059, 328] width 131 height 26
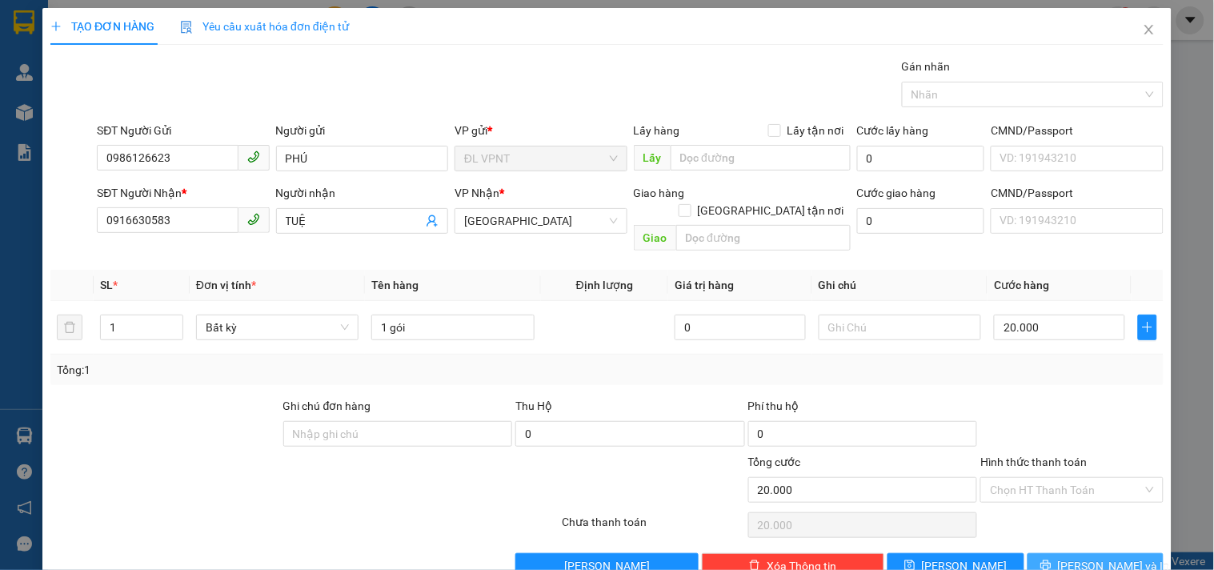
click at [1061, 553] on button "Lưu và In" at bounding box center [1096, 566] width 136 height 26
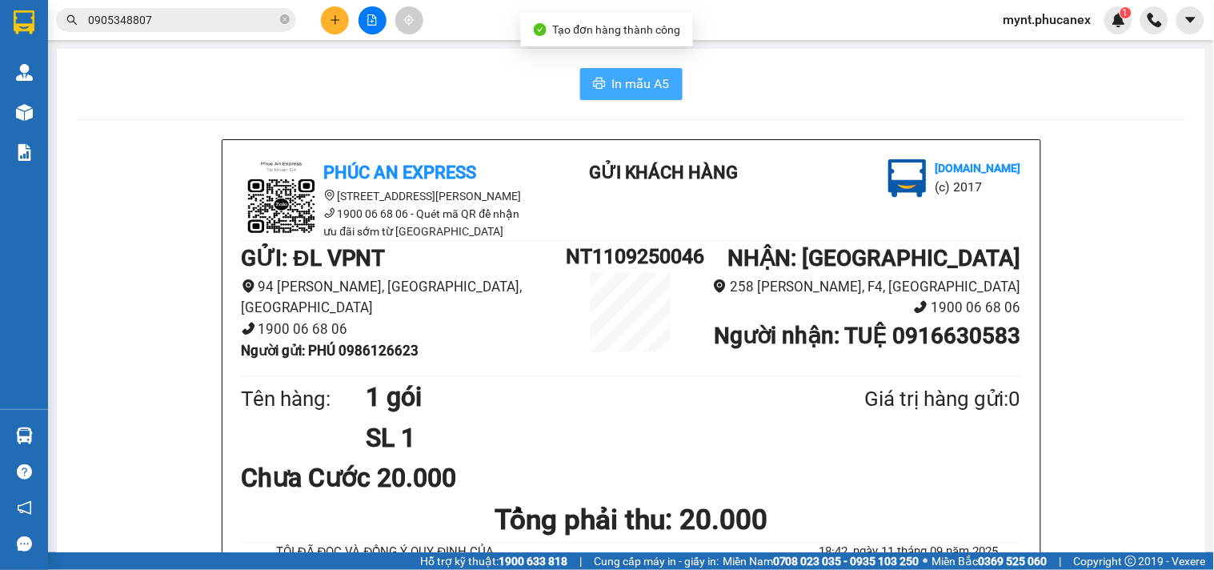
click at [668, 78] on button "In mẫu A5" at bounding box center [631, 84] width 102 height 32
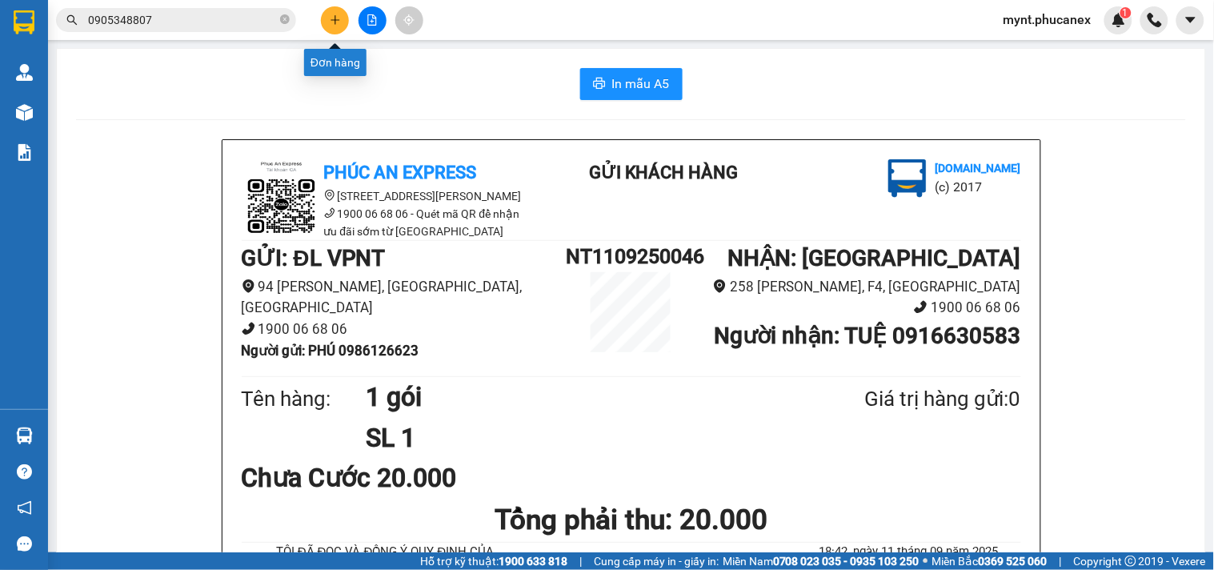
click at [324, 20] on button at bounding box center [335, 20] width 28 height 28
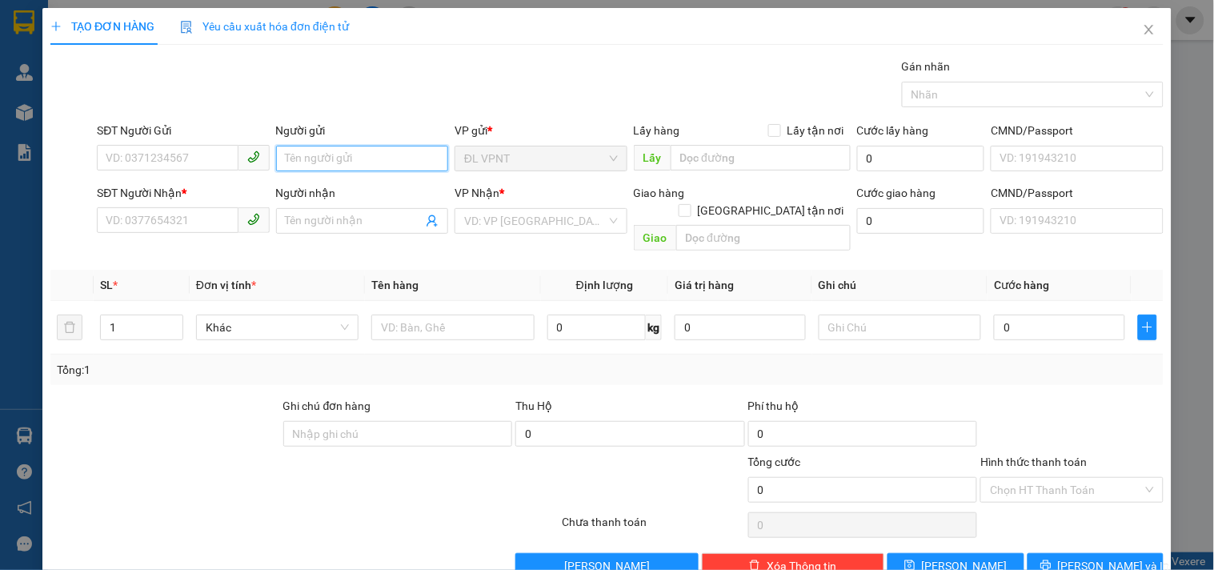
click at [333, 162] on input "Người gửi" at bounding box center [362, 159] width 172 height 26
click at [123, 207] on input "SĐT Người Nhận *" at bounding box center [167, 220] width 141 height 26
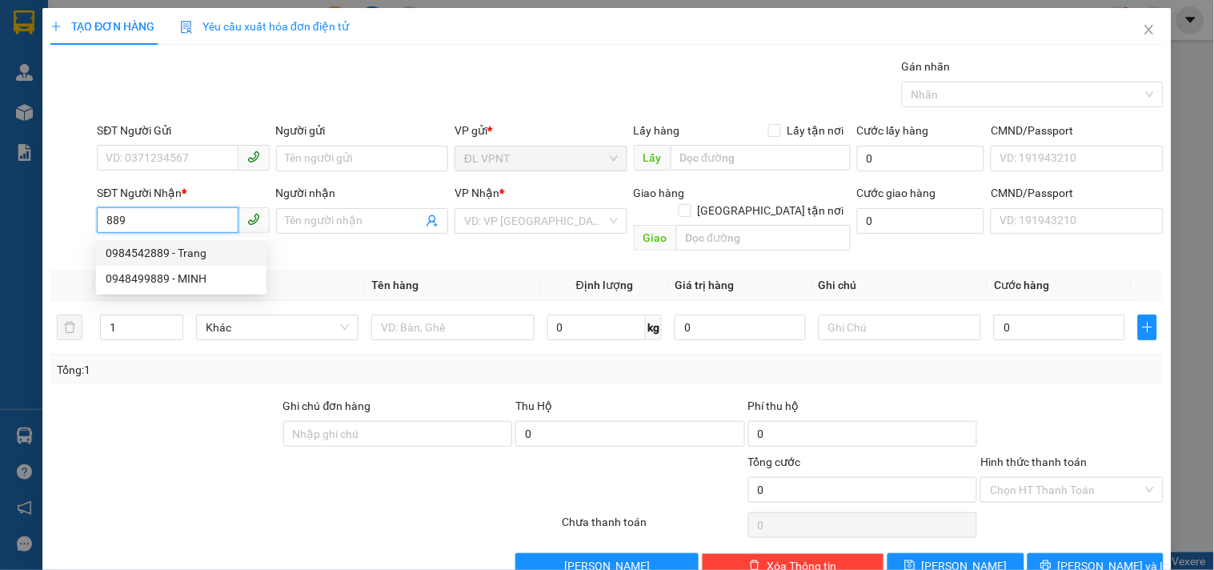
drag, startPoint x: 148, startPoint y: 212, endPoint x: 0, endPoint y: 204, distance: 148.3
click at [0, 204] on div "TẠO ĐƠN HÀNG Yêu cầu xuất hóa đơn điện tử Transit Pickup Surcharge Ids Transit …" at bounding box center [607, 285] width 1214 height 570
click at [475, 315] on input "text" at bounding box center [452, 328] width 162 height 26
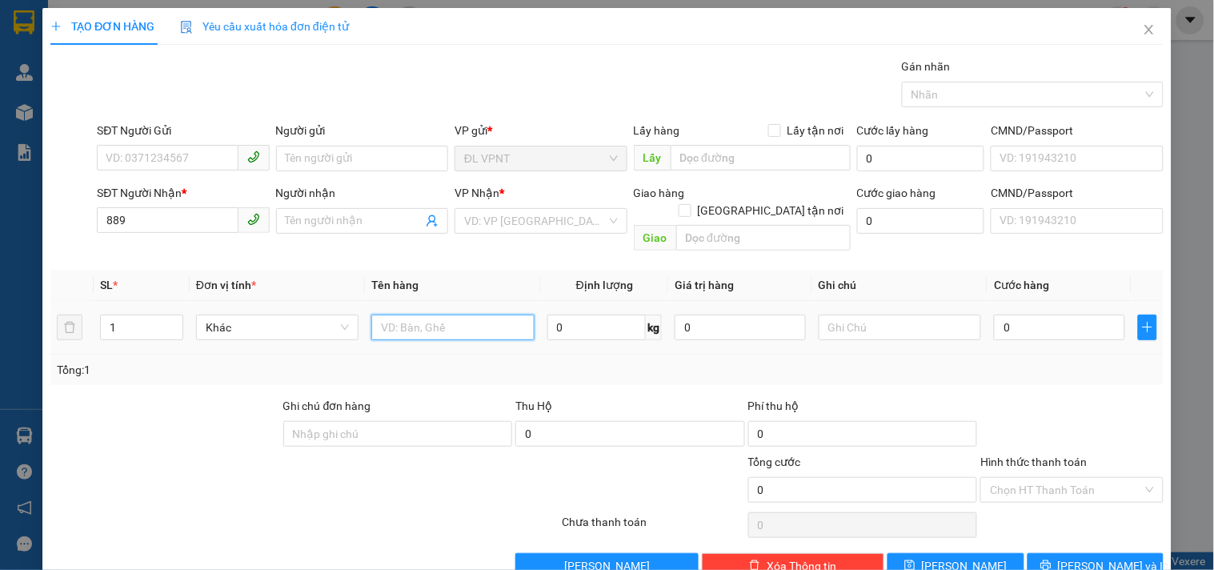
click at [475, 315] on input "text" at bounding box center [452, 328] width 162 height 26
click at [138, 315] on input "1" at bounding box center [142, 327] width 82 height 24
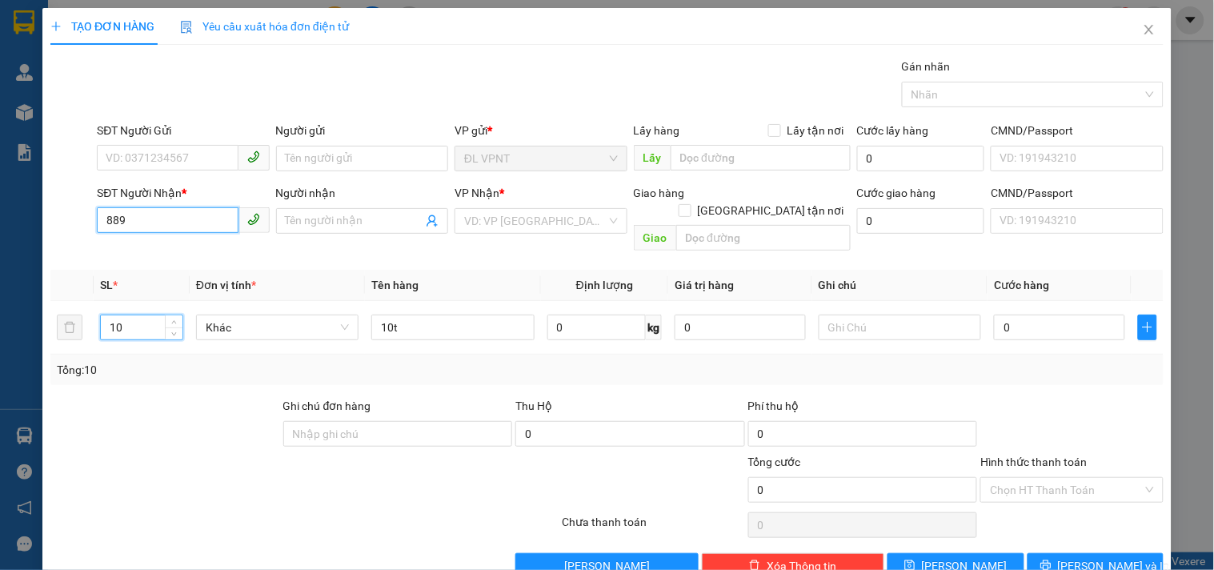
click at [104, 219] on input "889" at bounding box center [167, 220] width 141 height 26
click at [137, 249] on div "0908824889 - nghĩa" at bounding box center [181, 253] width 151 height 18
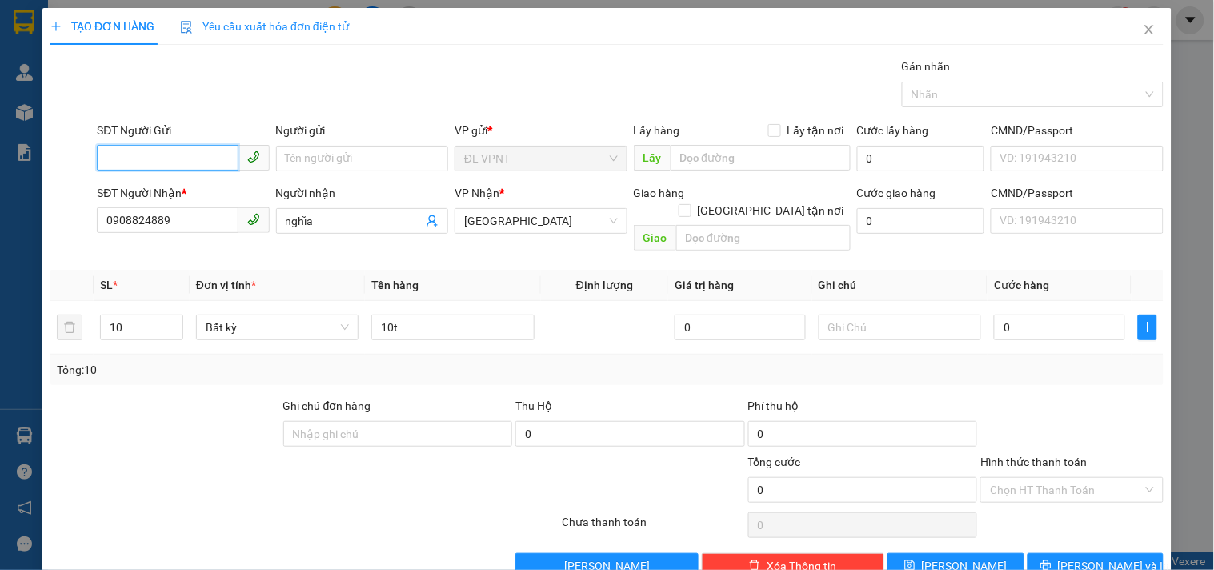
click at [230, 158] on input "SĐT Người Gửi" at bounding box center [167, 158] width 141 height 26
click at [194, 193] on div "0905108346 - DŨNG" at bounding box center [181, 191] width 151 height 18
click at [1036, 315] on input "0" at bounding box center [1059, 328] width 131 height 26
click at [1037, 455] on div "Hình thức thanh toán" at bounding box center [1072, 465] width 183 height 24
click at [1031, 478] on input "Hình thức thanh toán" at bounding box center [1066, 490] width 152 height 24
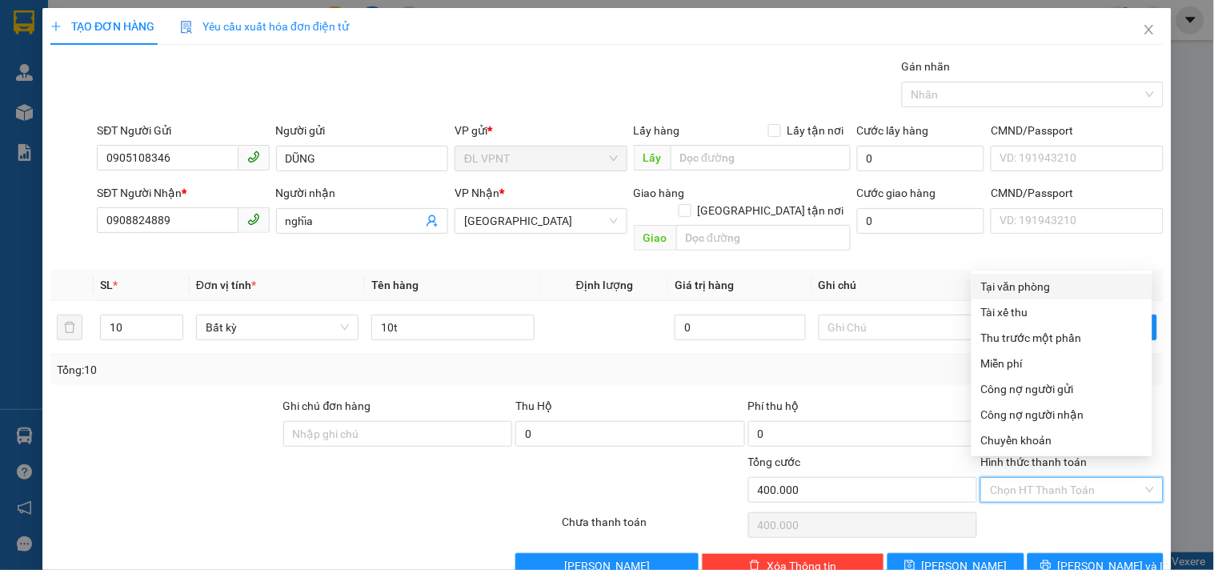
click at [994, 282] on div "Tại văn phòng" at bounding box center [1062, 287] width 162 height 18
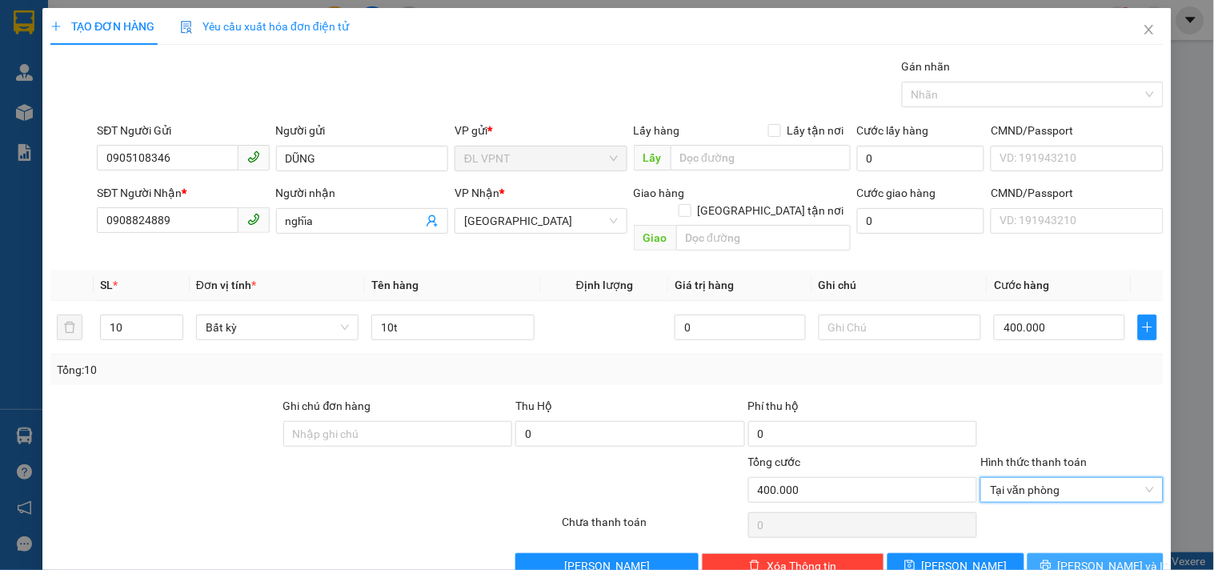
click at [1051, 560] on icon "printer" at bounding box center [1046, 565] width 10 height 10
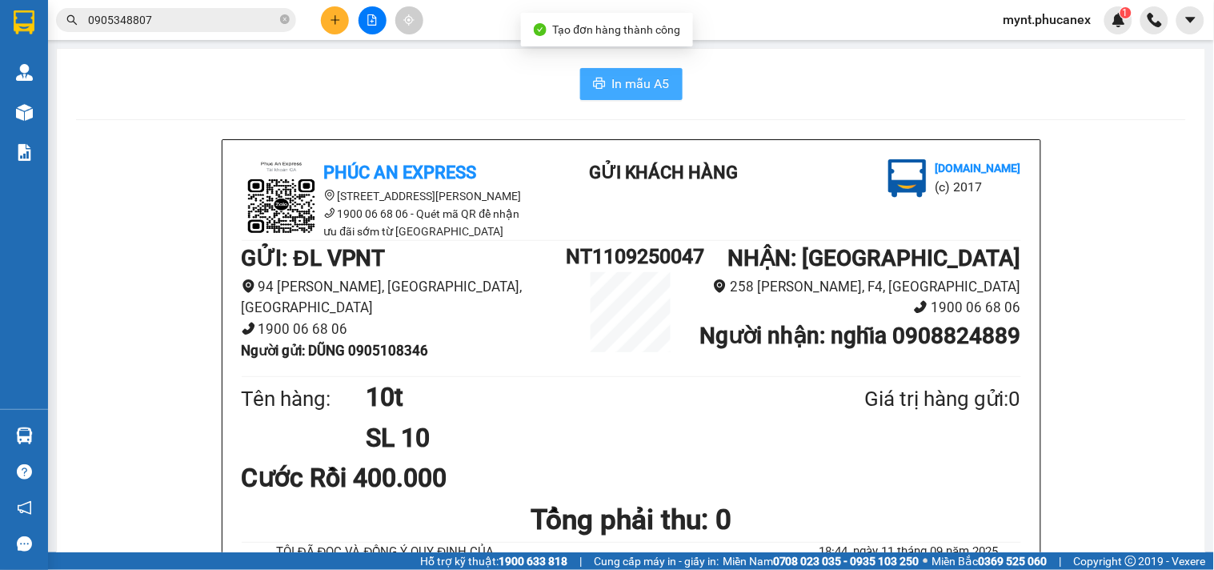
click at [624, 86] on span "In mẫu A5" at bounding box center [641, 84] width 58 height 20
click at [334, 11] on button at bounding box center [335, 20] width 28 height 28
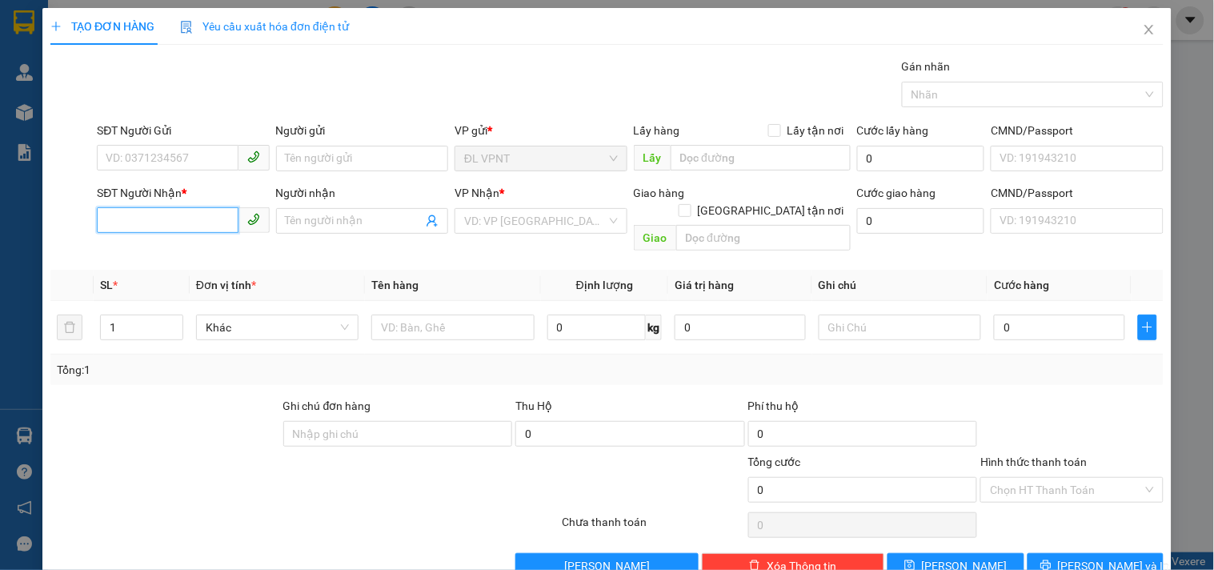
click at [153, 225] on input "SĐT Người Nhận *" at bounding box center [167, 220] width 141 height 26
click at [205, 251] on div "0938864268 - EUROSUN" at bounding box center [181, 253] width 151 height 18
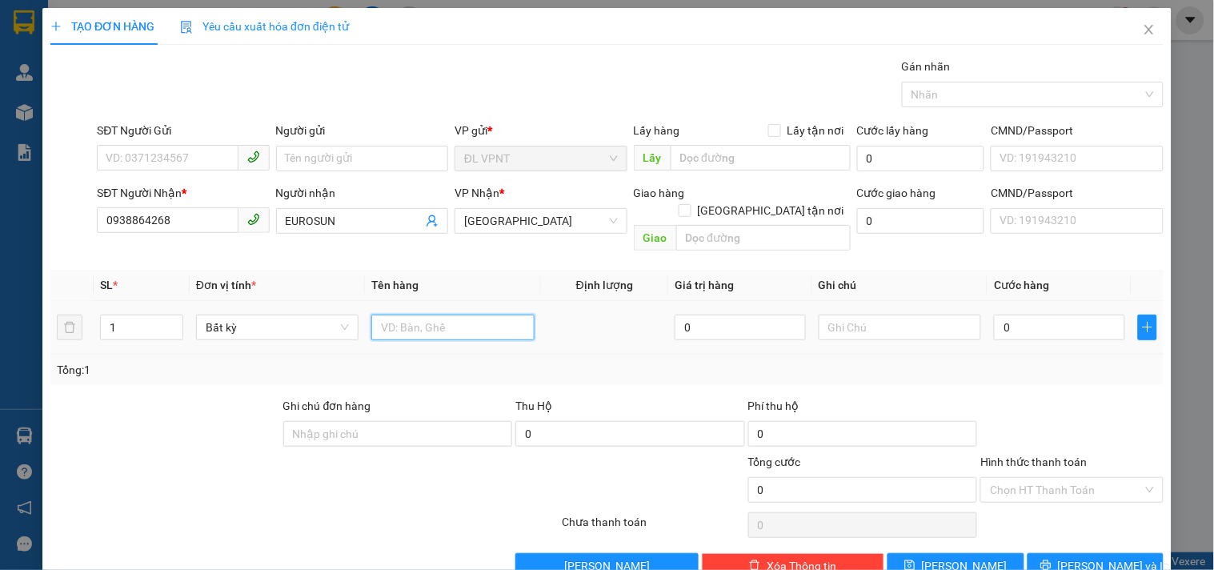
click at [427, 322] on input "text" at bounding box center [452, 328] width 162 height 26
click at [1069, 315] on input "0" at bounding box center [1059, 328] width 131 height 26
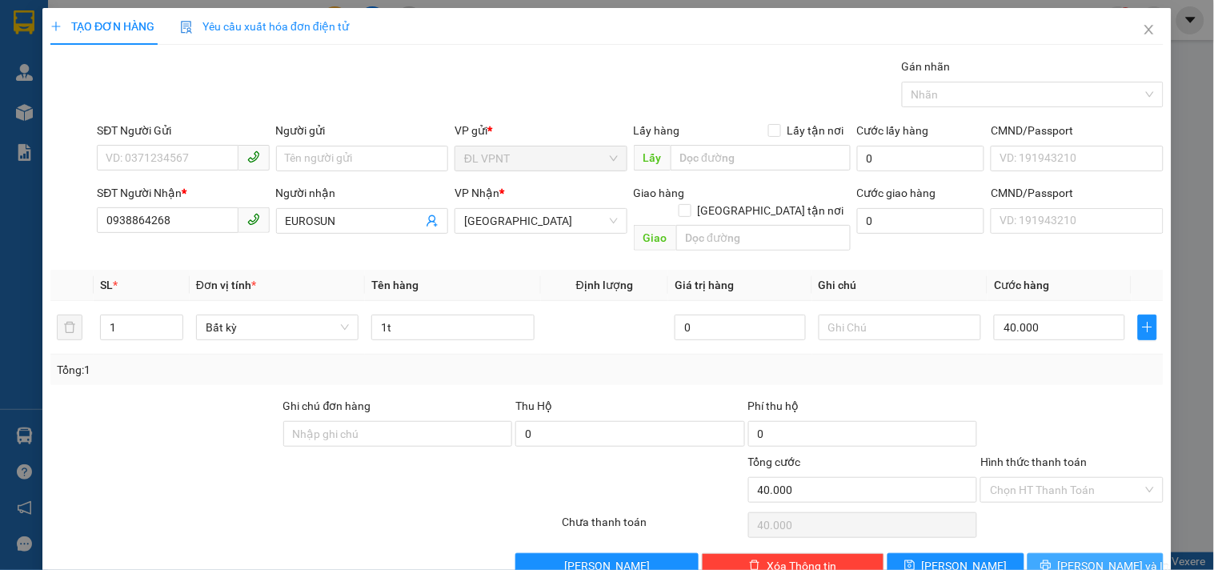
click at [1106, 557] on span "Lưu và In" at bounding box center [1114, 566] width 112 height 18
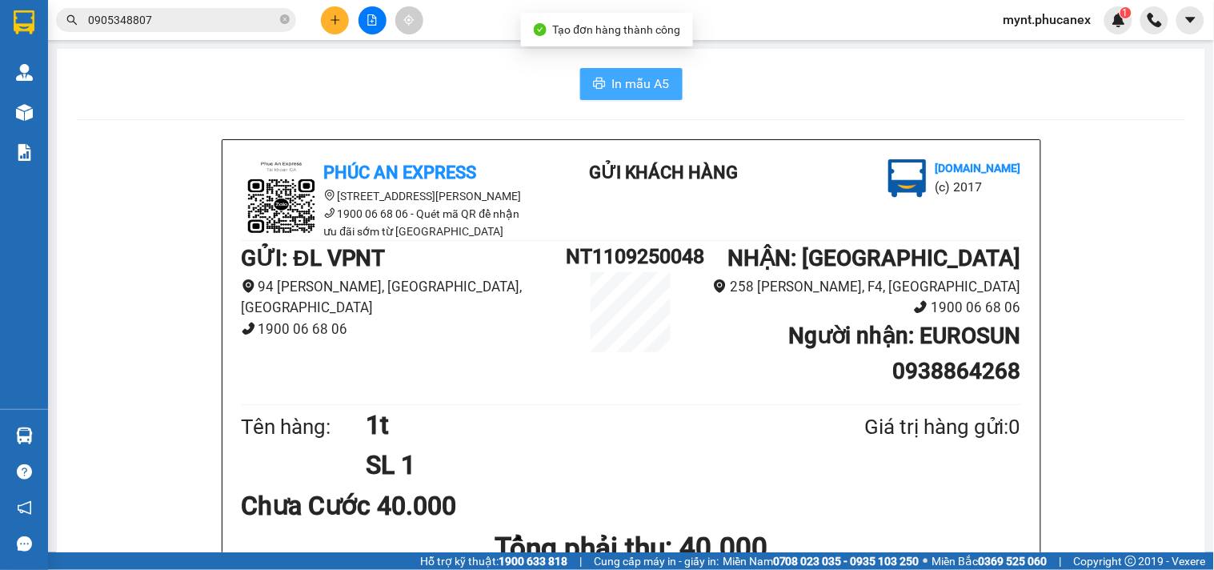
click at [629, 86] on span "In mẫu A5" at bounding box center [641, 84] width 58 height 20
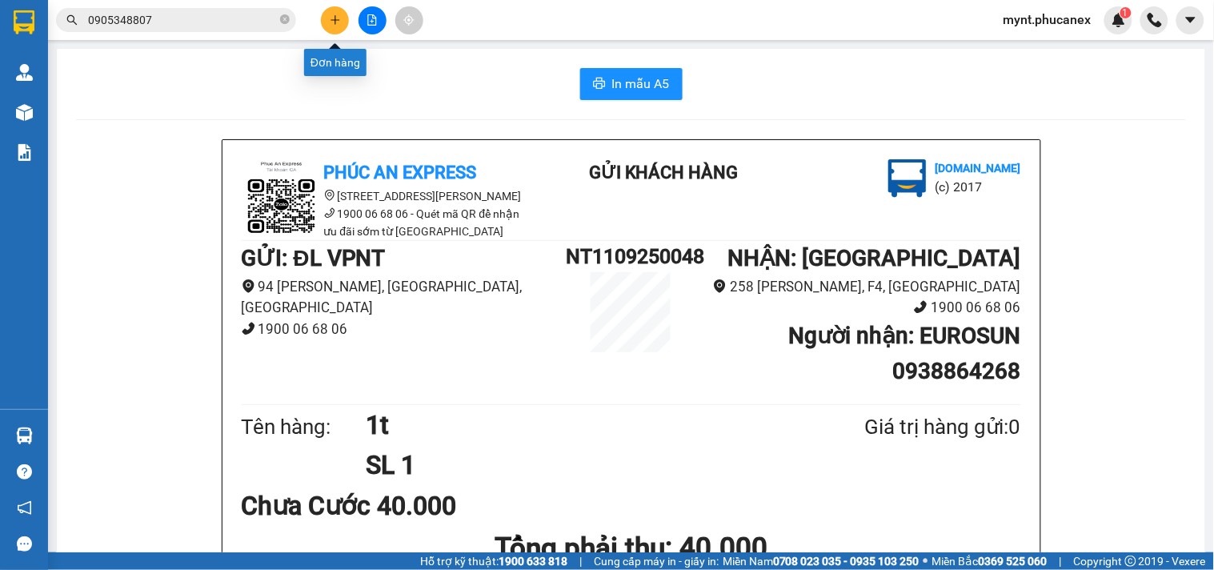
click at [325, 24] on button at bounding box center [335, 20] width 28 height 28
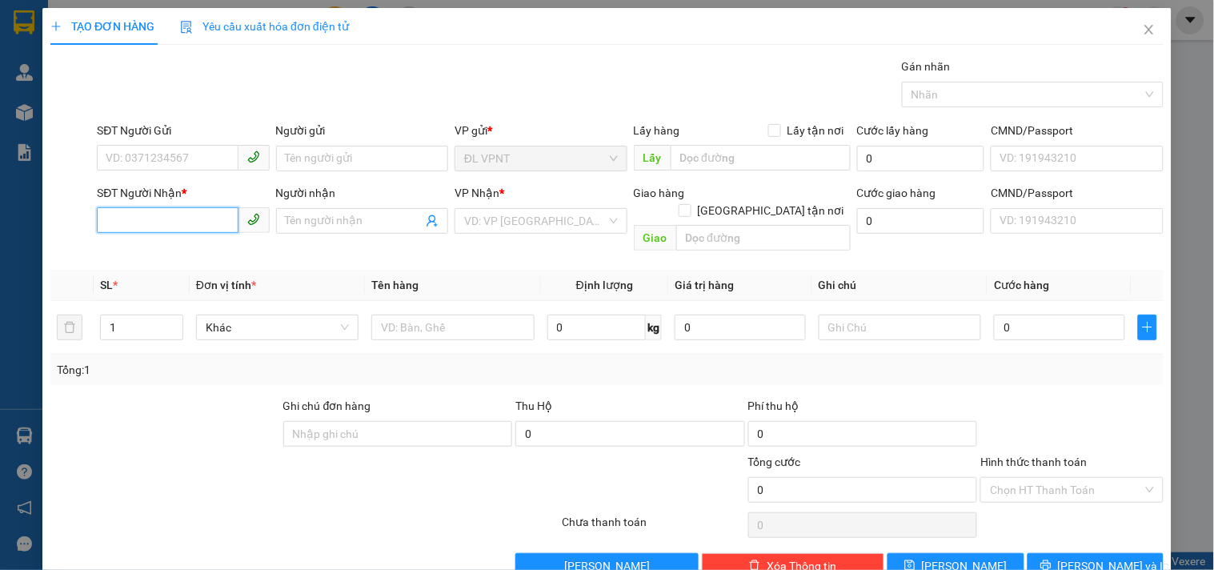
click at [217, 221] on input "SĐT Người Nhận *" at bounding box center [167, 220] width 141 height 26
click at [175, 251] on div "0903858727 - CÔNG TY CANNZY" at bounding box center [201, 253] width 191 height 18
click at [140, 315] on input "1" at bounding box center [142, 327] width 82 height 24
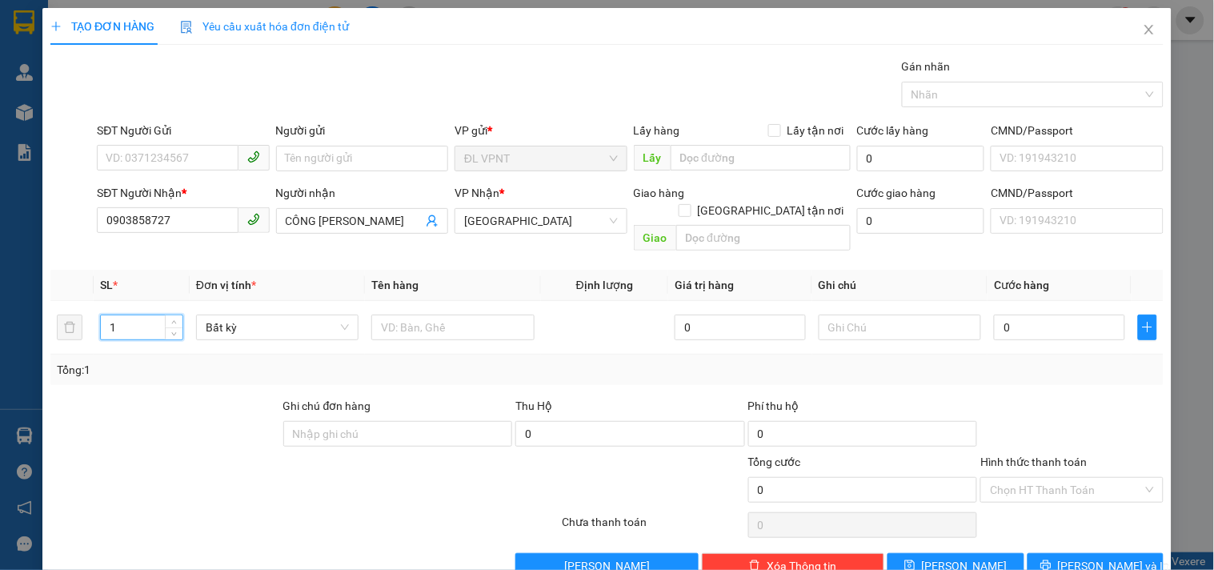
drag, startPoint x: 140, startPoint y: 307, endPoint x: 0, endPoint y: 256, distance: 149.2
click at [0, 258] on div "TẠO ĐƠN HÀNG Yêu cầu xuất hóa đơn điện tử Transit Pickup Surcharge Ids Transit …" at bounding box center [607, 285] width 1214 height 570
click at [451, 315] on input "text" at bounding box center [452, 328] width 162 height 26
click at [395, 315] on input "1t 1 gói" at bounding box center [452, 328] width 162 height 26
click at [1017, 315] on input "0" at bounding box center [1059, 328] width 131 height 26
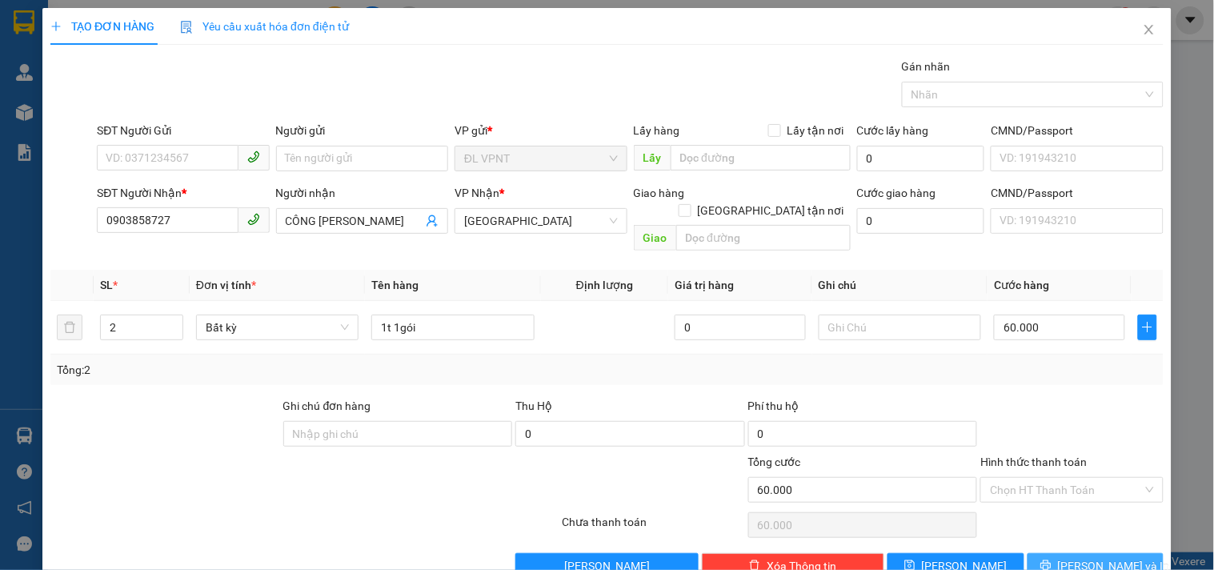
click at [1052, 560] on icon "printer" at bounding box center [1046, 565] width 11 height 11
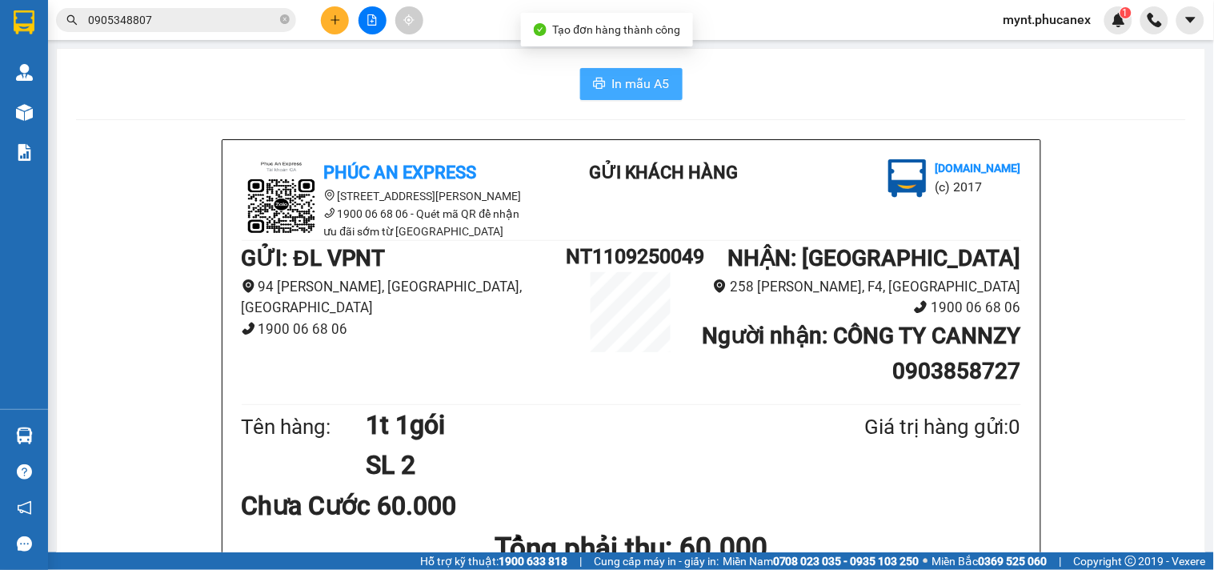
click at [637, 88] on span "In mẫu A5" at bounding box center [641, 84] width 58 height 20
click at [340, 18] on icon "plus" at bounding box center [335, 19] width 11 height 11
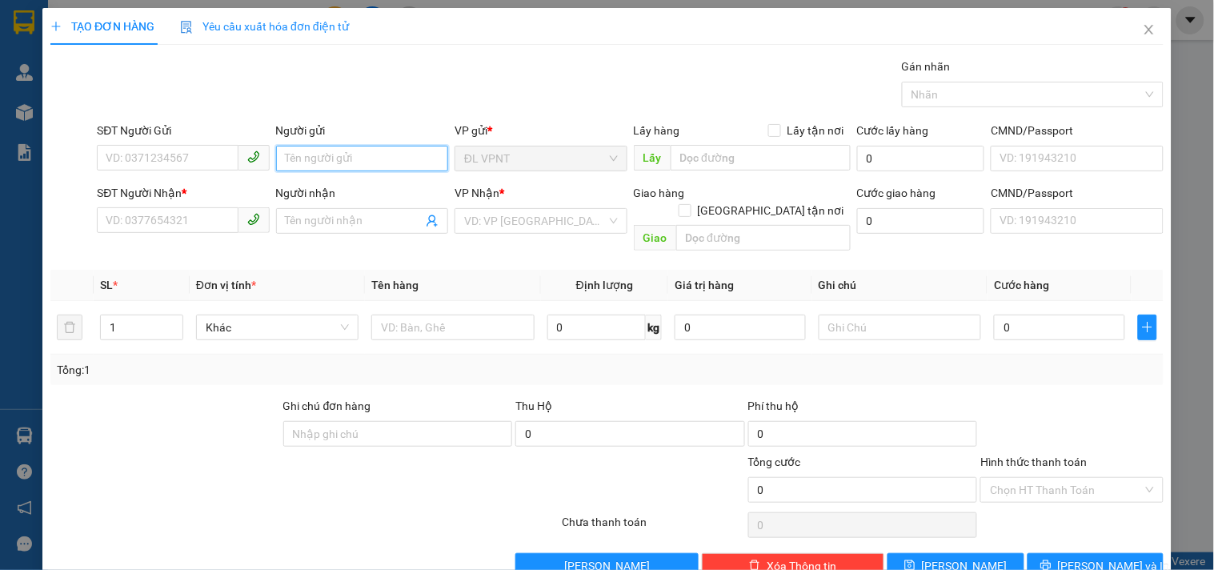
click at [346, 153] on input "Người gửi" at bounding box center [362, 159] width 172 height 26
click at [300, 161] on input "phưng nam" at bounding box center [362, 159] width 172 height 26
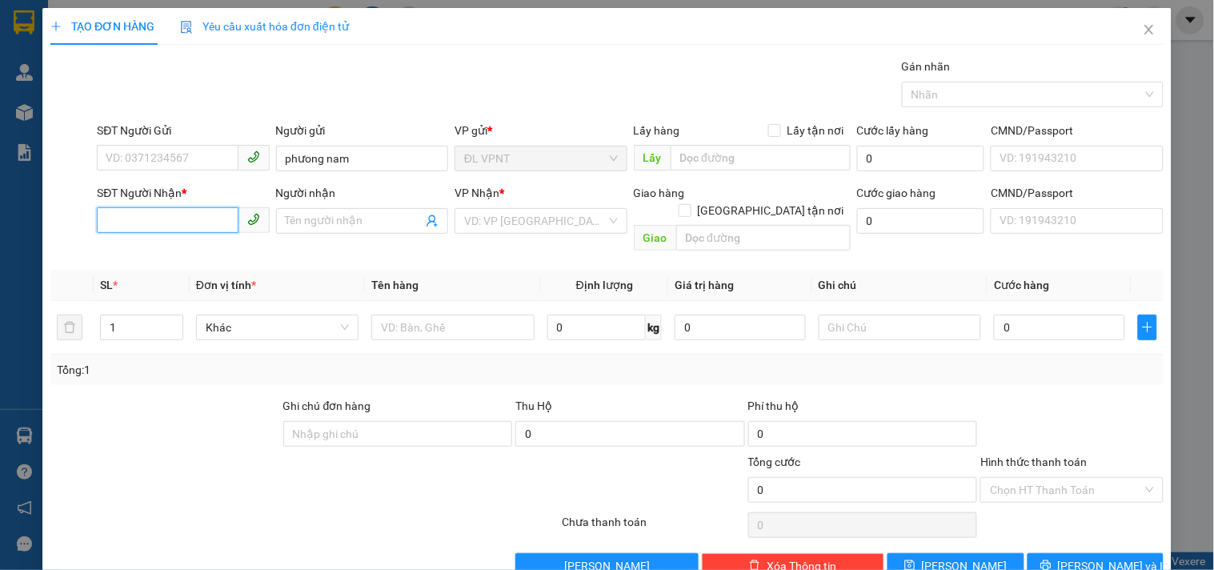
click at [182, 227] on input "SĐT Người Nhận *" at bounding box center [167, 220] width 141 height 26
click at [190, 251] on div "0933077540 - PHÚC" at bounding box center [181, 253] width 151 height 18
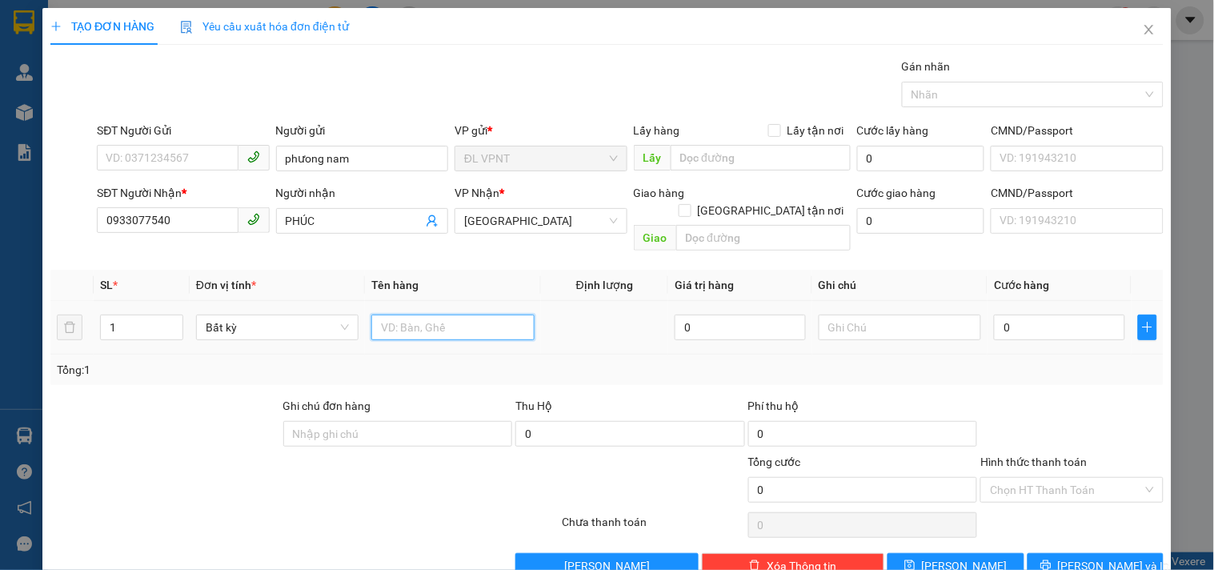
click at [454, 315] on input "text" at bounding box center [452, 328] width 162 height 26
click at [1023, 318] on input "0" at bounding box center [1059, 328] width 131 height 26
click at [1041, 478] on input "Hình thức thanh toán" at bounding box center [1066, 490] width 152 height 24
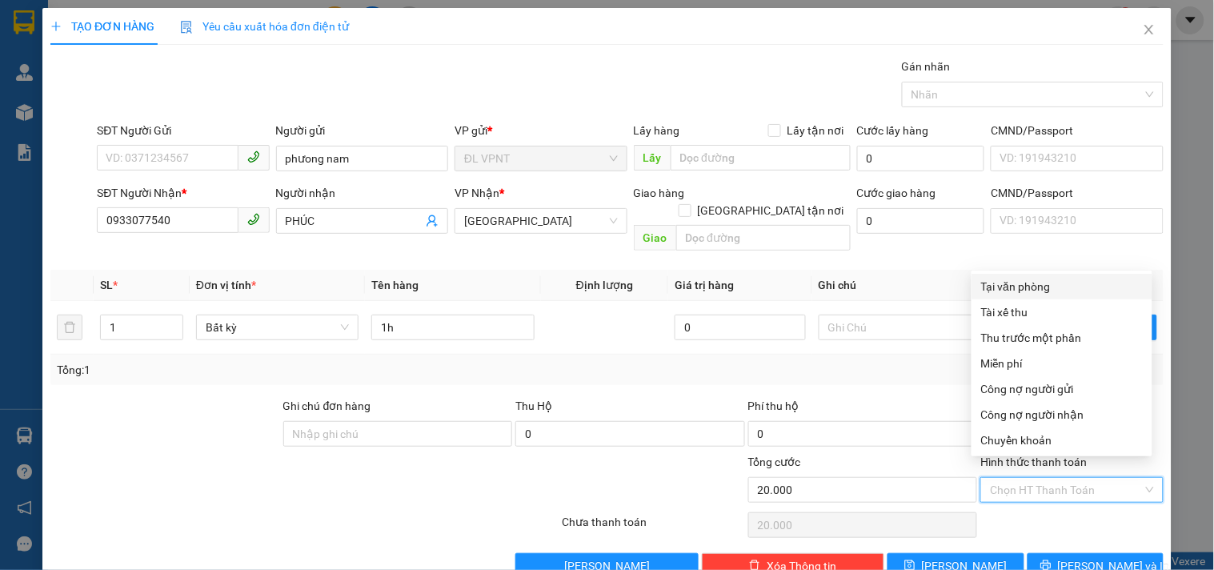
click at [1037, 283] on div "Tại văn phòng" at bounding box center [1062, 287] width 162 height 18
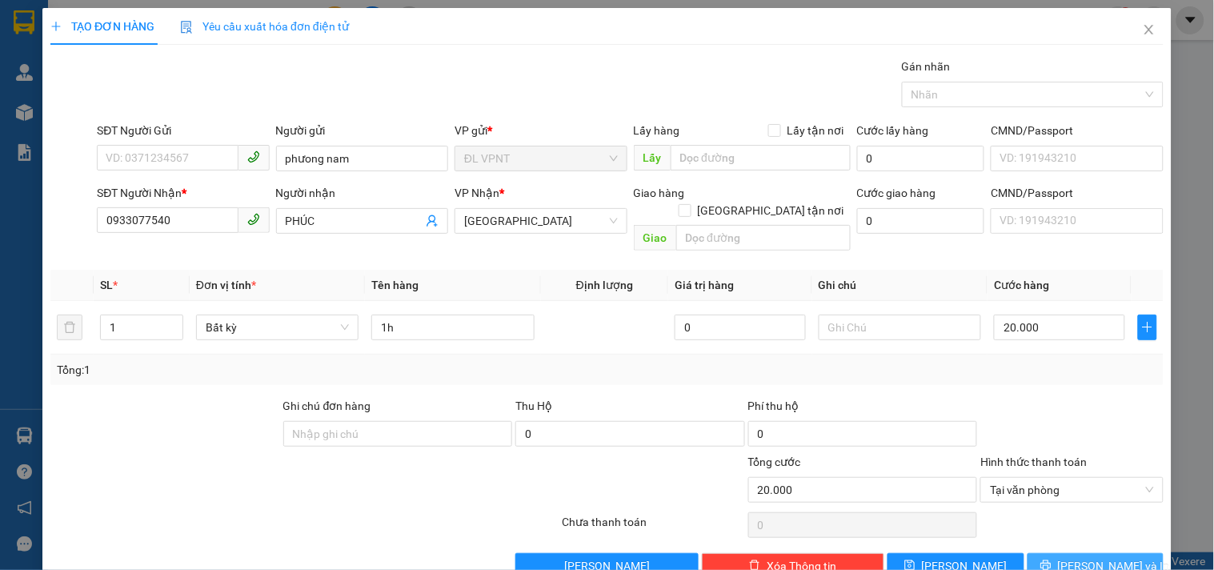
click at [1065, 553] on button "Lưu và In" at bounding box center [1096, 566] width 136 height 26
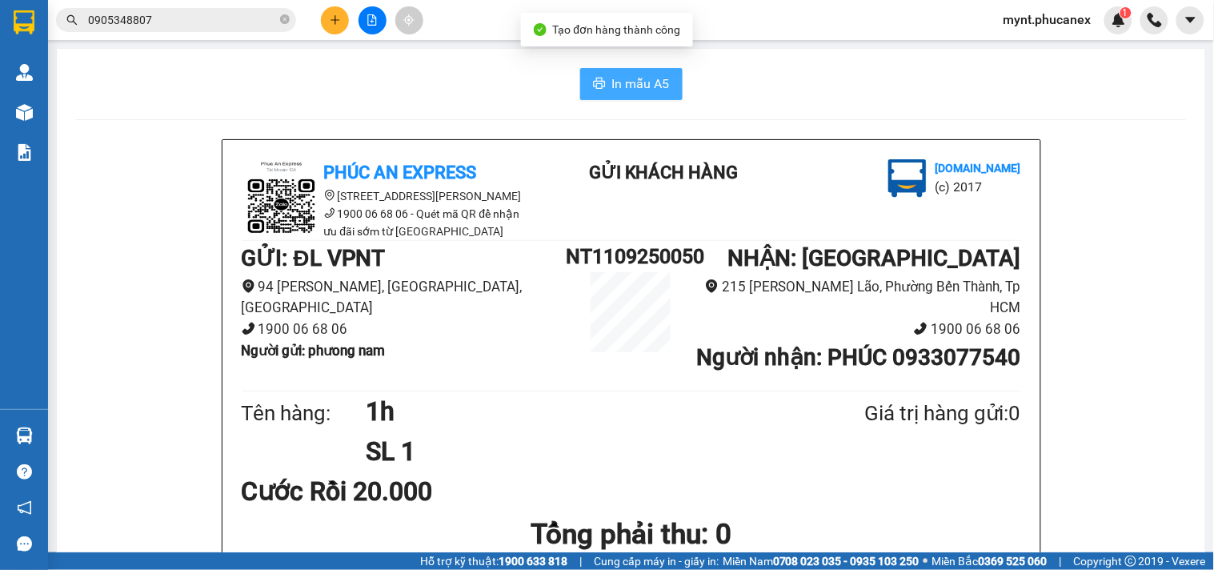
click at [603, 94] on button "In mẫu A5" at bounding box center [631, 84] width 102 height 32
click at [348, 24] on button at bounding box center [335, 20] width 28 height 28
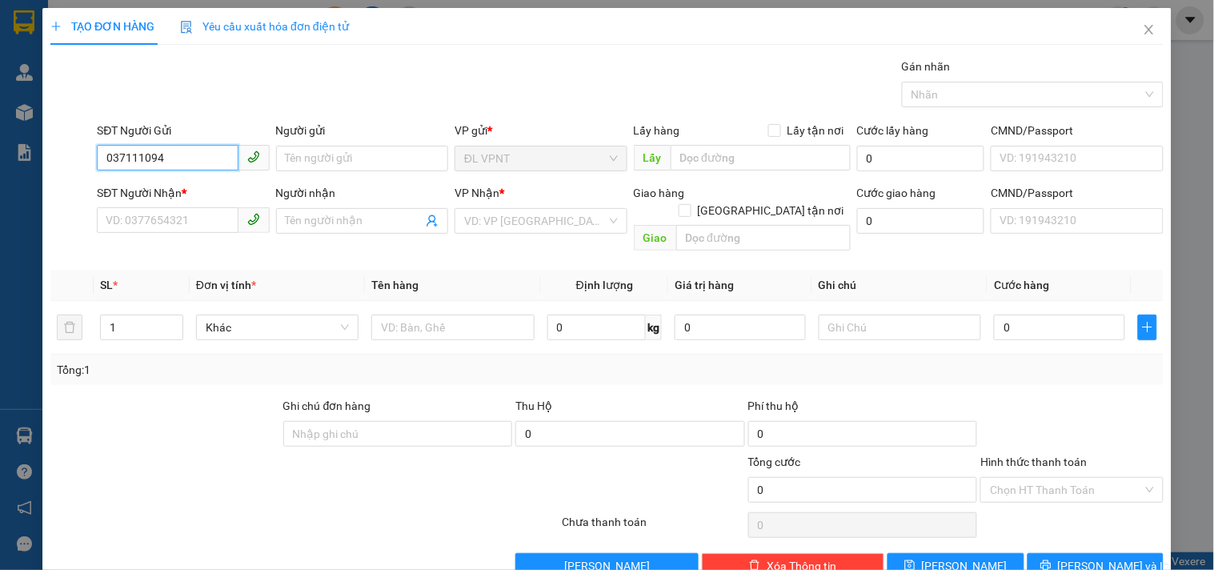
click at [122, 162] on input "037111094" at bounding box center [167, 158] width 141 height 26
click at [150, 186] on div "0377111094 - HẢI NGUYÊN" at bounding box center [196, 191] width 180 height 18
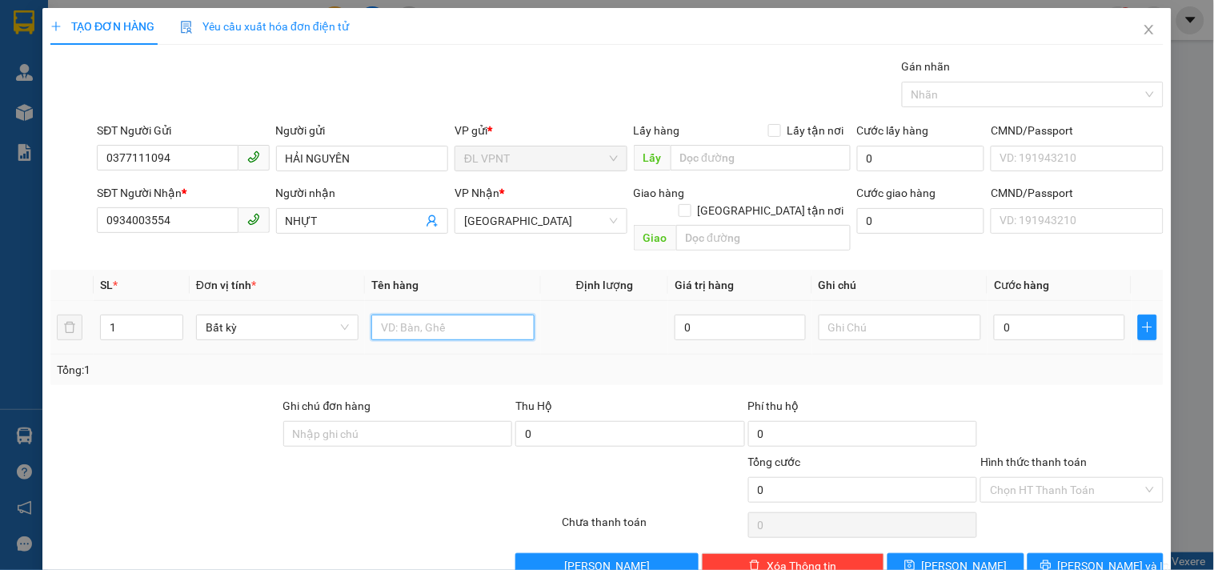
click at [385, 315] on input "text" at bounding box center [452, 328] width 162 height 26
click at [1023, 315] on input "0" at bounding box center [1059, 328] width 131 height 26
click at [1033, 478] on input "Hình thức thanh toán" at bounding box center [1066, 490] width 152 height 24
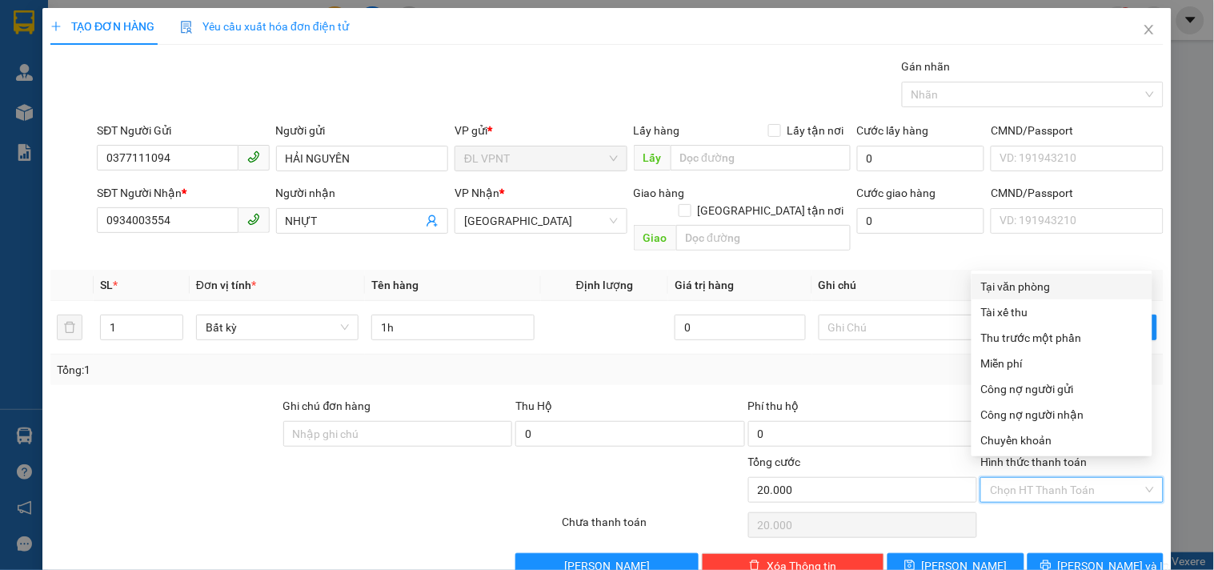
click at [1031, 278] on div "Tại văn phòng" at bounding box center [1062, 287] width 162 height 18
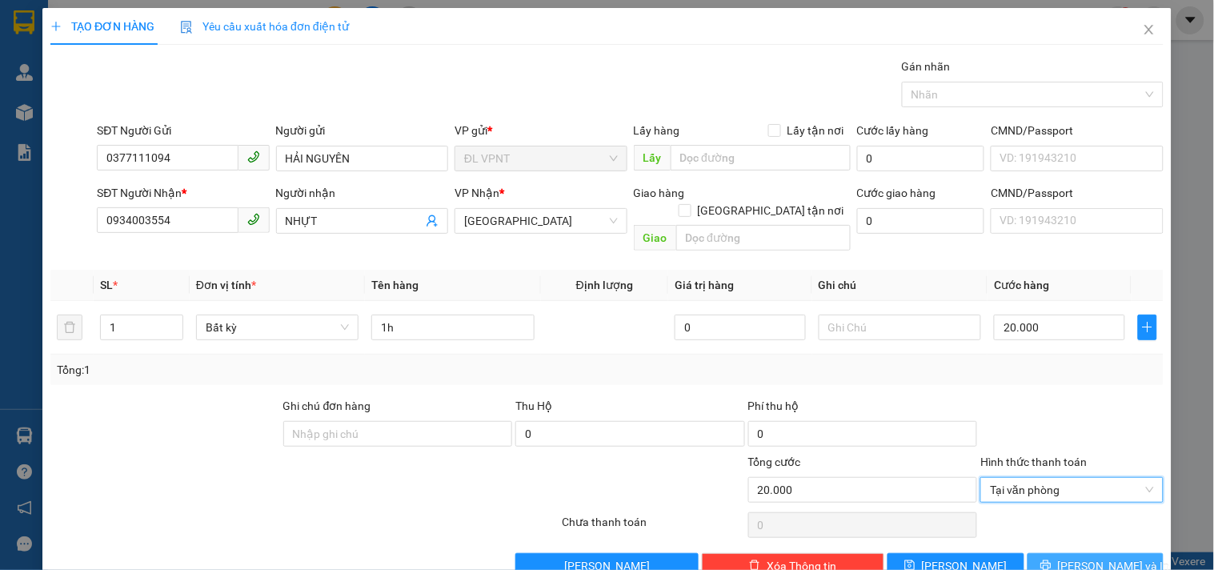
click at [1066, 553] on button "Lưu và In" at bounding box center [1096, 566] width 136 height 26
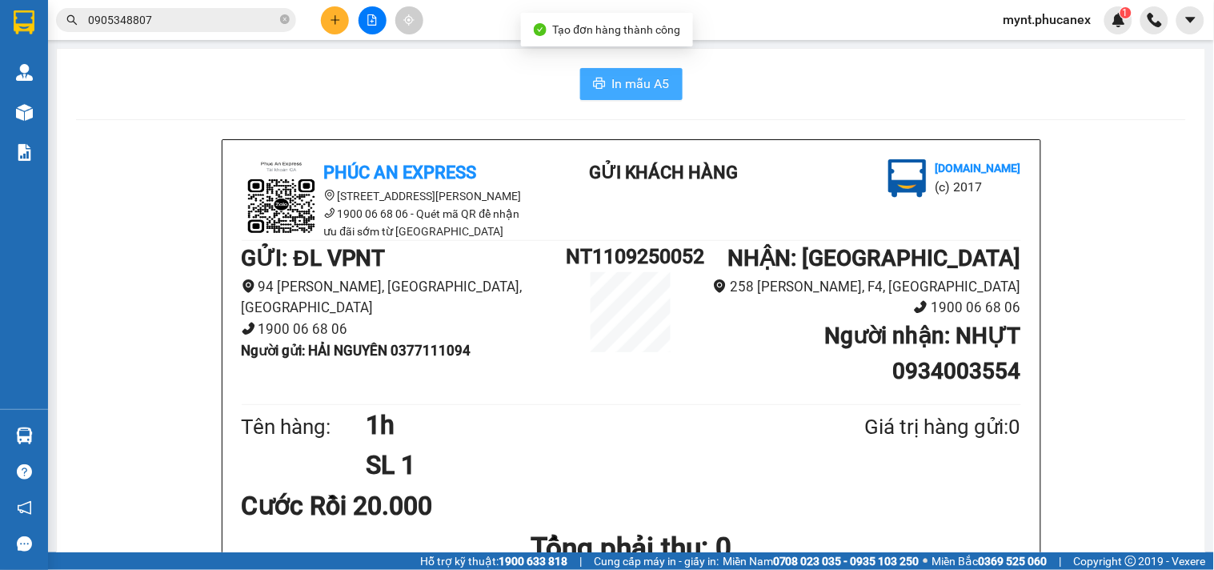
click at [593, 86] on icon "printer" at bounding box center [599, 83] width 13 height 13
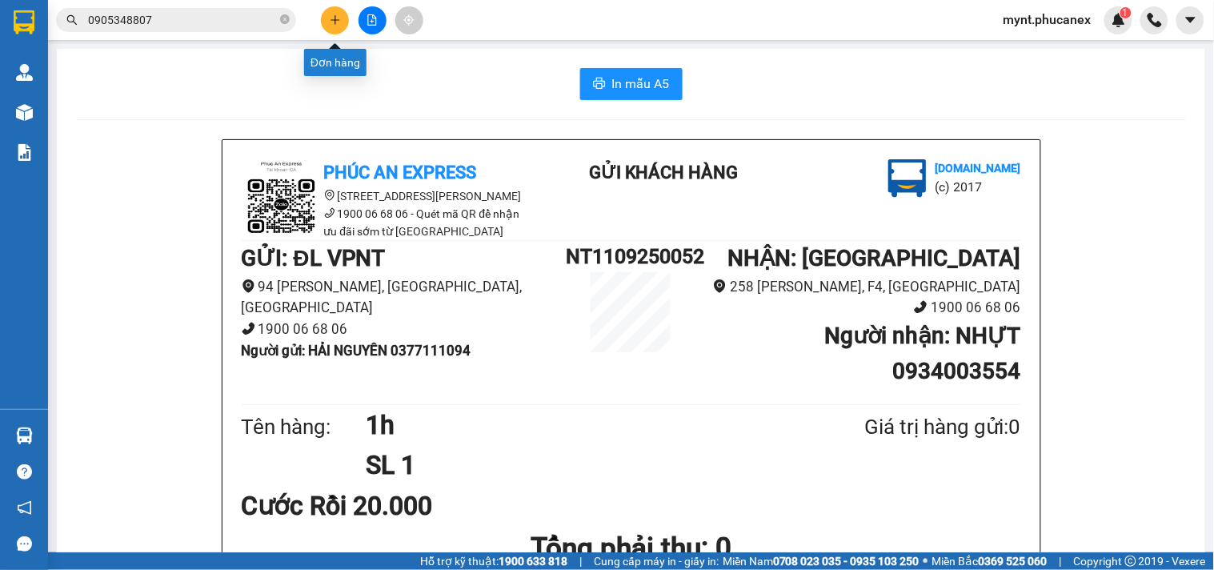
click at [343, 20] on button at bounding box center [335, 20] width 28 height 28
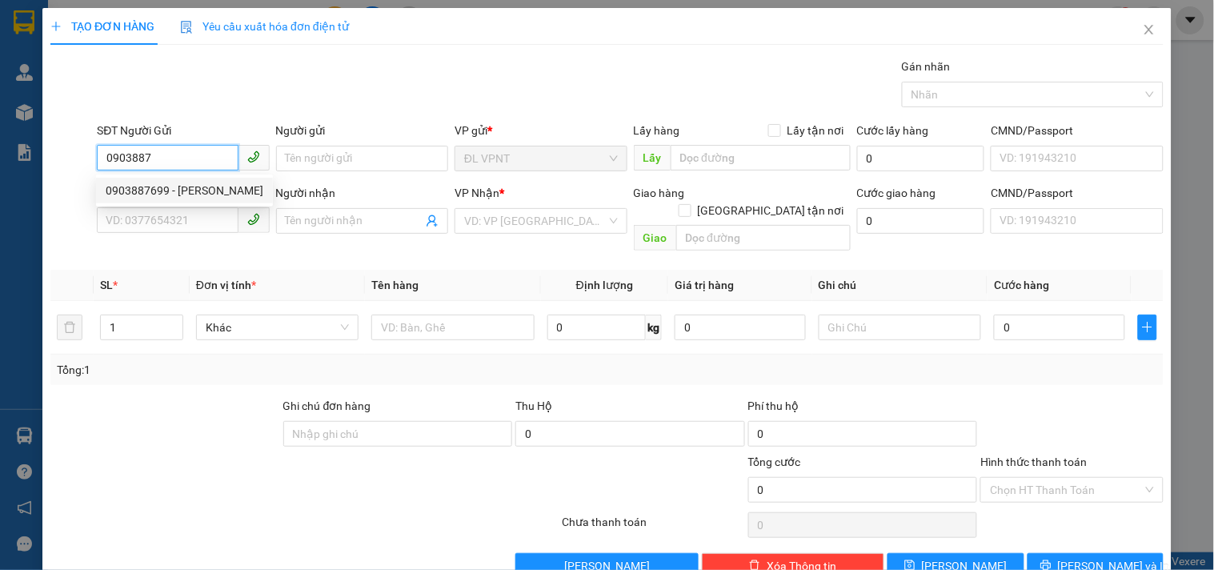
click at [210, 195] on div "0903887699 - TRỌNG SANG" at bounding box center [185, 191] width 158 height 18
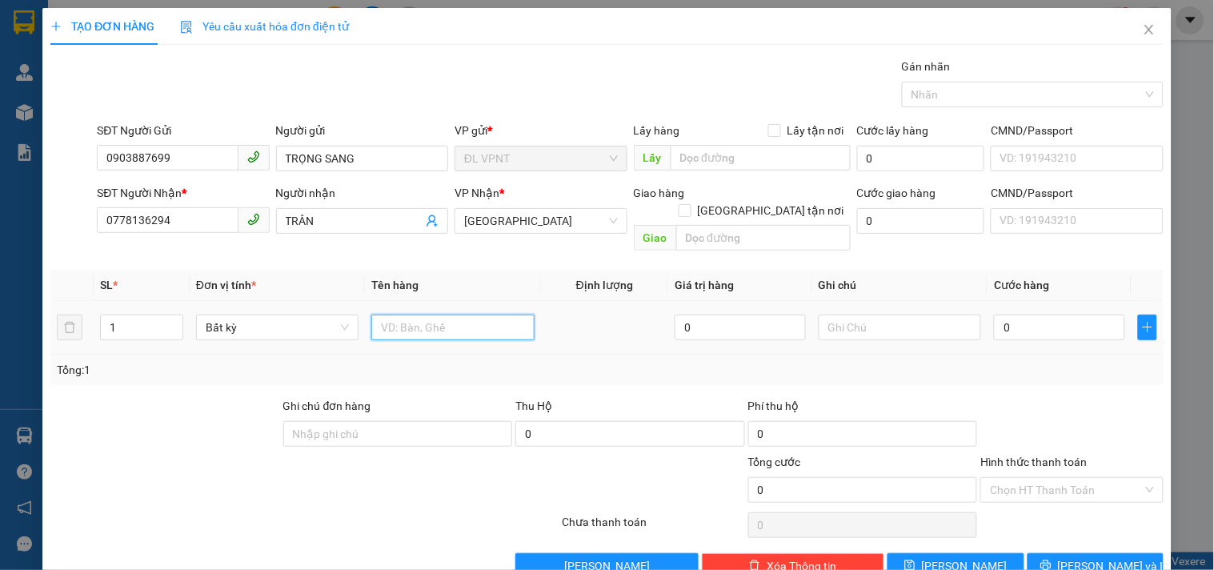
click at [410, 315] on input "text" at bounding box center [452, 328] width 162 height 26
click at [1021, 315] on input "0" at bounding box center [1059, 328] width 131 height 26
click at [1002, 480] on input "Hình thức thanh toán" at bounding box center [1066, 490] width 152 height 24
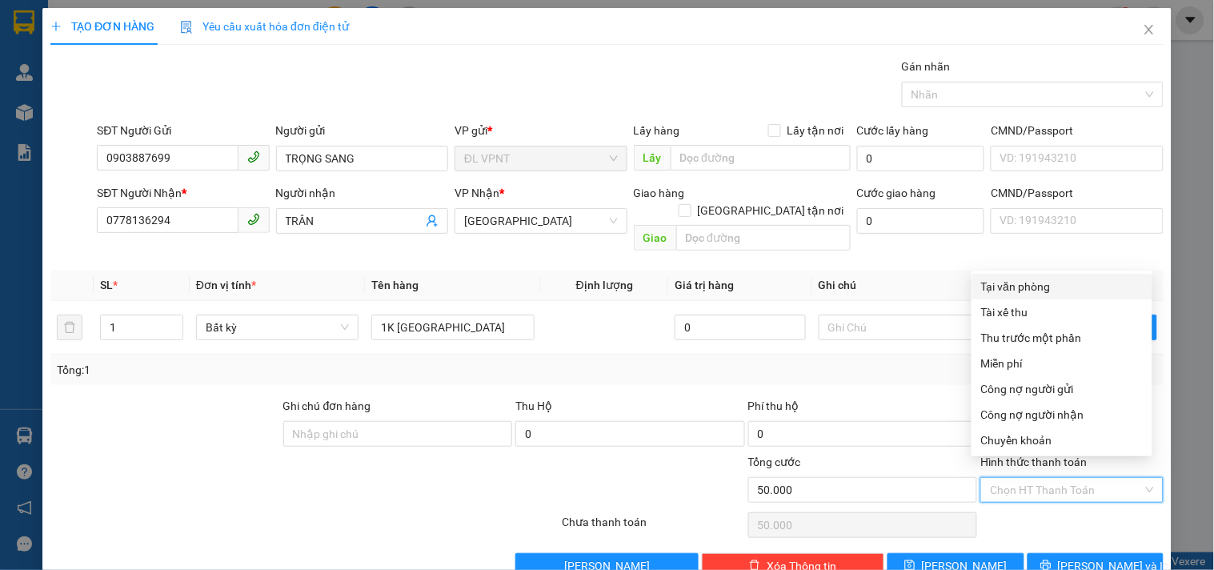
click at [1005, 285] on div "Tại văn phòng" at bounding box center [1062, 287] width 162 height 18
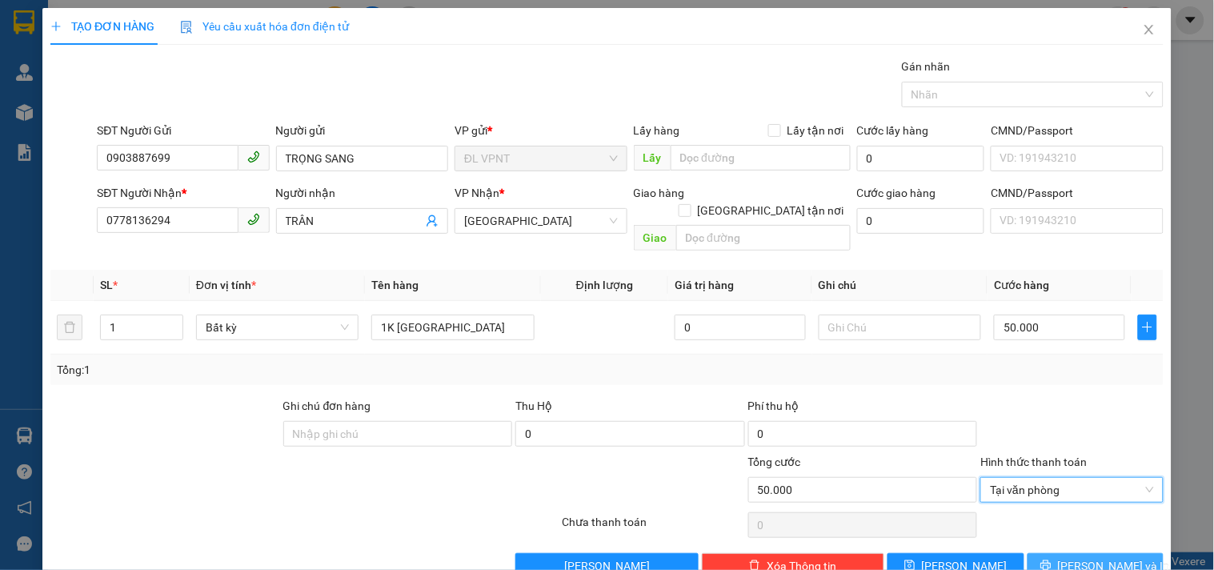
click at [1052, 553] on button "Lưu và In" at bounding box center [1096, 566] width 136 height 26
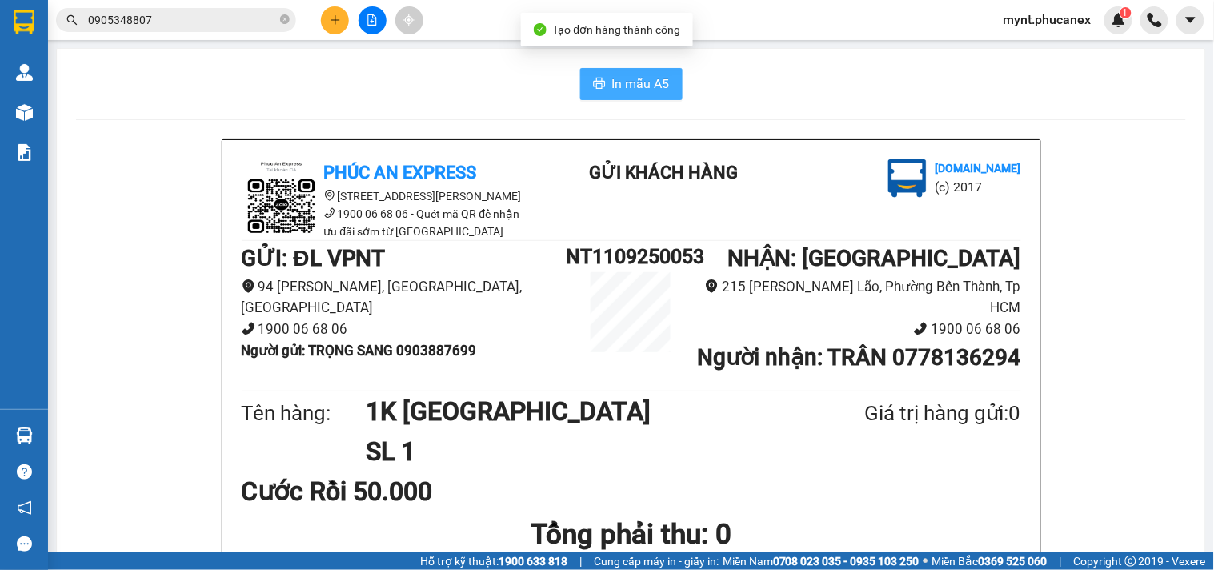
click at [593, 78] on icon "printer" at bounding box center [599, 83] width 12 height 11
click at [332, 17] on icon "plus" at bounding box center [335, 19] width 11 height 11
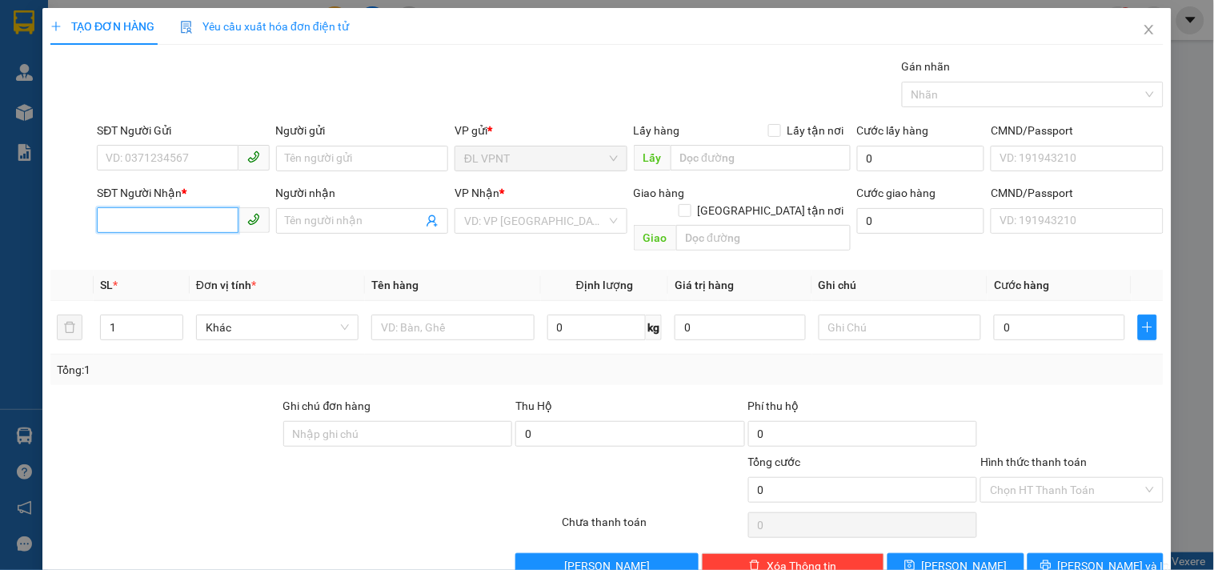
click at [220, 227] on input "SĐT Người Nhận *" at bounding box center [167, 220] width 141 height 26
click at [136, 251] on div "0901773885 - TRƯỜNG" at bounding box center [181, 253] width 151 height 18
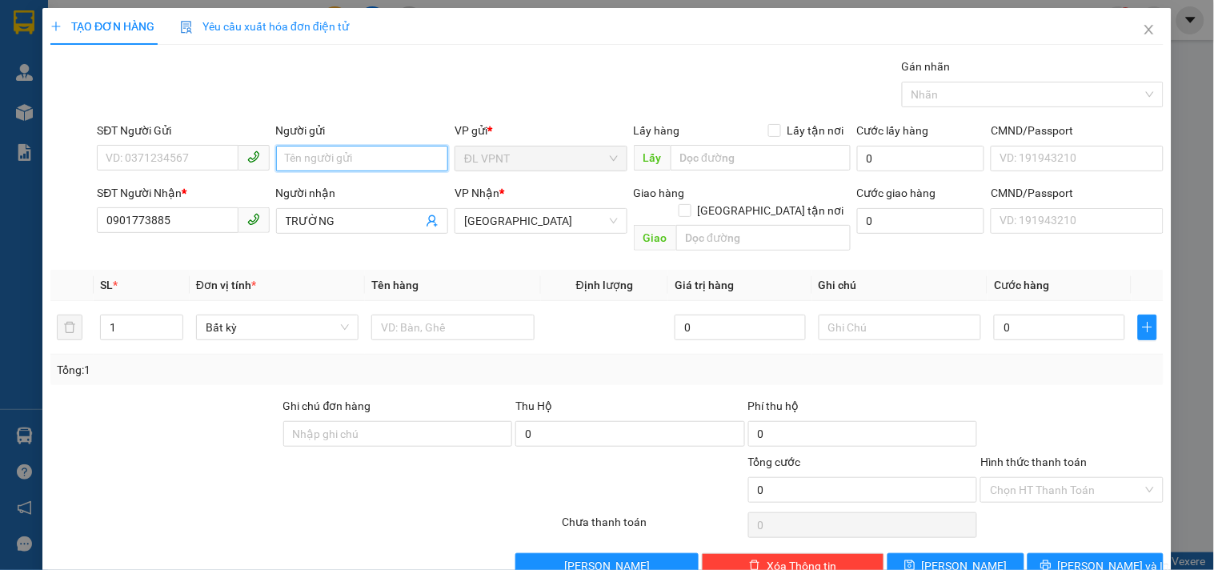
click at [343, 157] on input "Người gửi" at bounding box center [362, 159] width 172 height 26
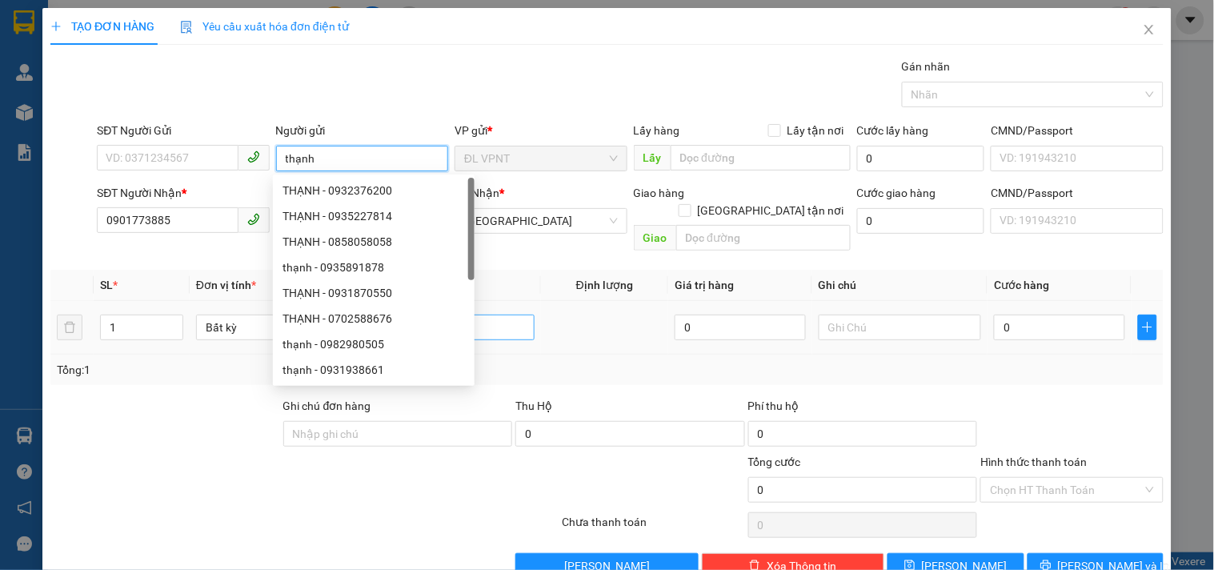
click at [413, 311] on div "THẠNH - 0702588676" at bounding box center [374, 319] width 183 height 18
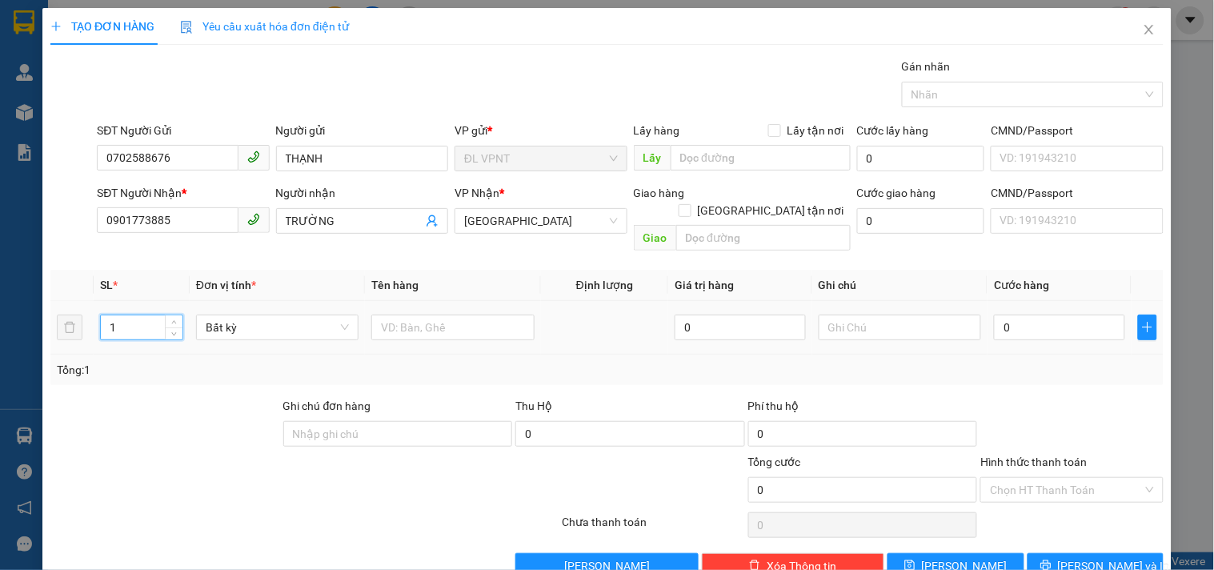
drag, startPoint x: 131, startPoint y: 299, endPoint x: 0, endPoint y: 298, distance: 131.3
click at [0, 298] on div "TẠO ĐƠN HÀNG Yêu cầu xuất hóa đơn điện tử Transit Pickup Surcharge Ids Transit …" at bounding box center [607, 285] width 1214 height 570
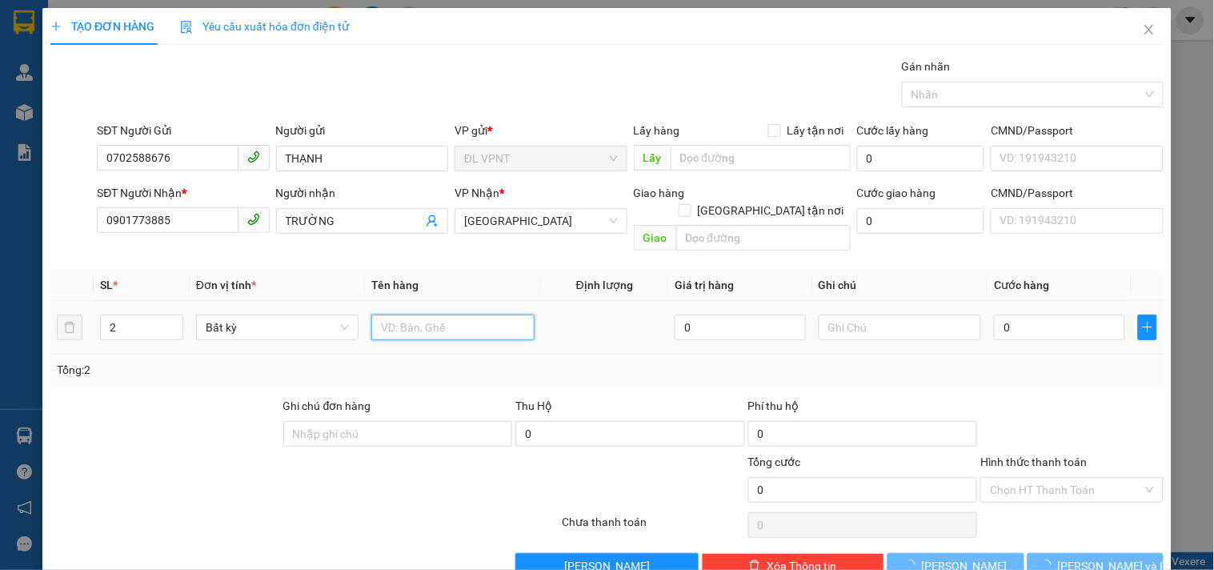
click at [388, 315] on input "text" at bounding box center [452, 328] width 162 height 26
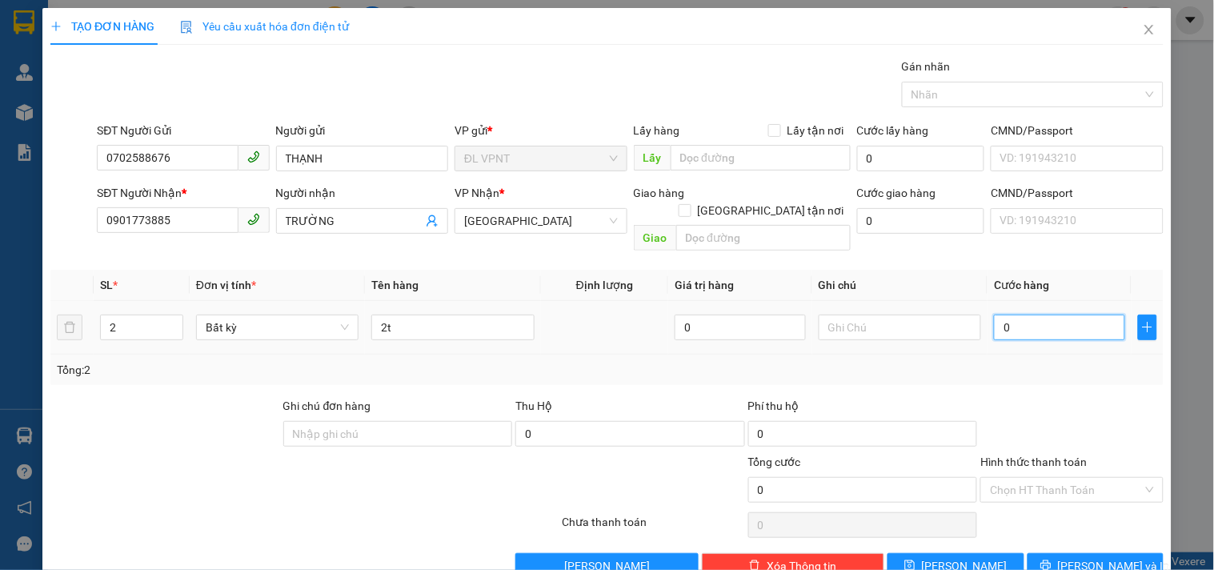
click at [1052, 318] on input "0" at bounding box center [1059, 328] width 131 height 26
click at [1051, 560] on icon "printer" at bounding box center [1046, 565] width 10 height 10
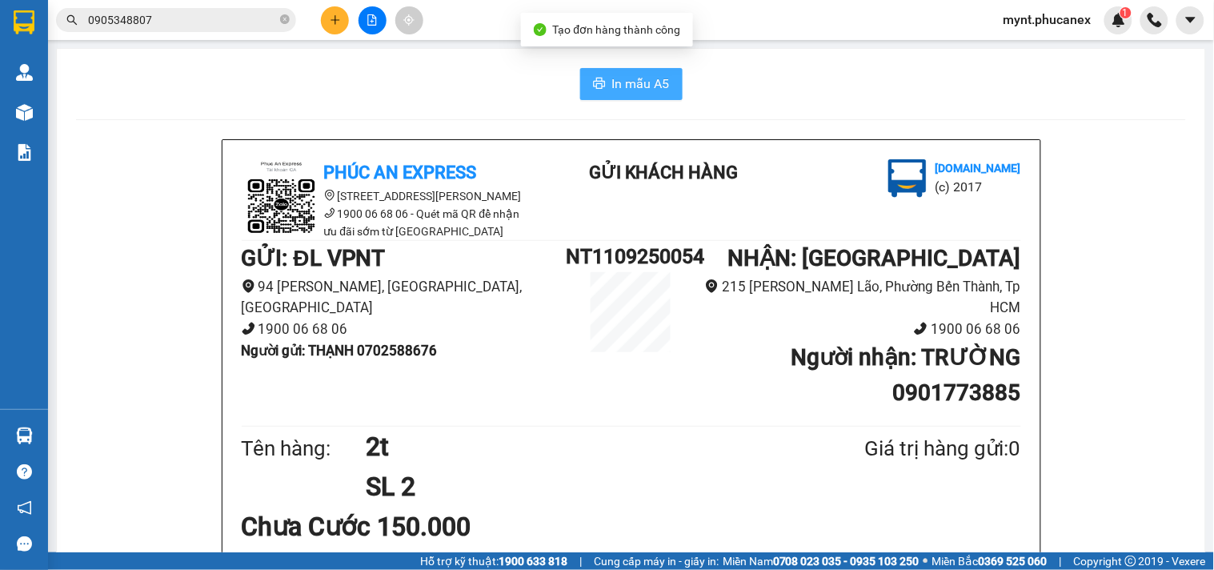
click at [627, 92] on span "In mẫu A5" at bounding box center [641, 84] width 58 height 20
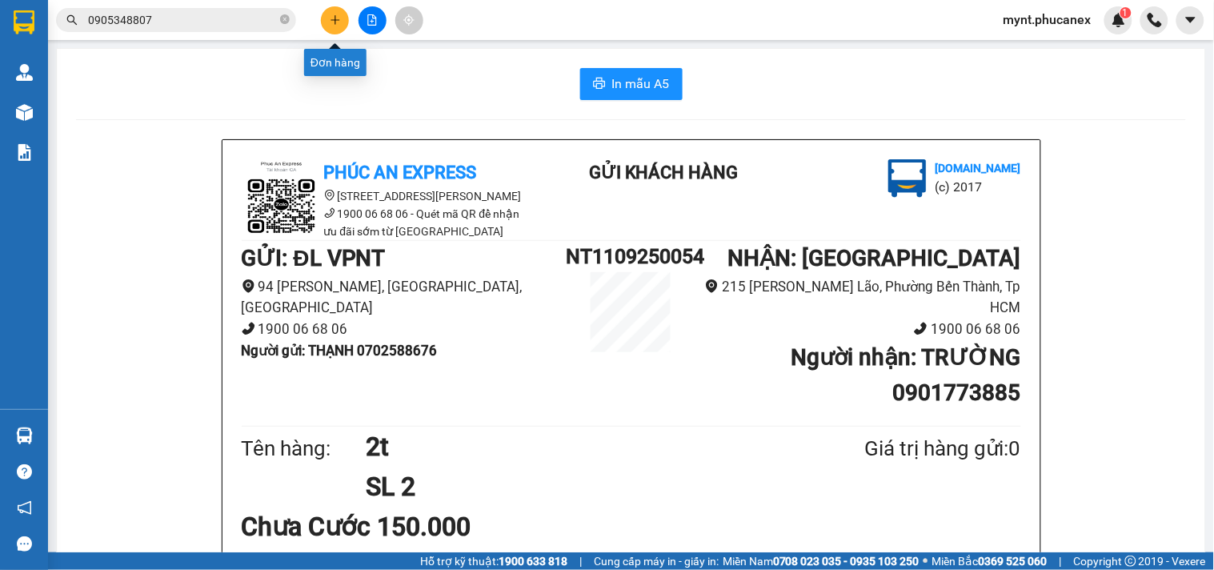
click at [332, 22] on icon "plus" at bounding box center [335, 19] width 11 height 11
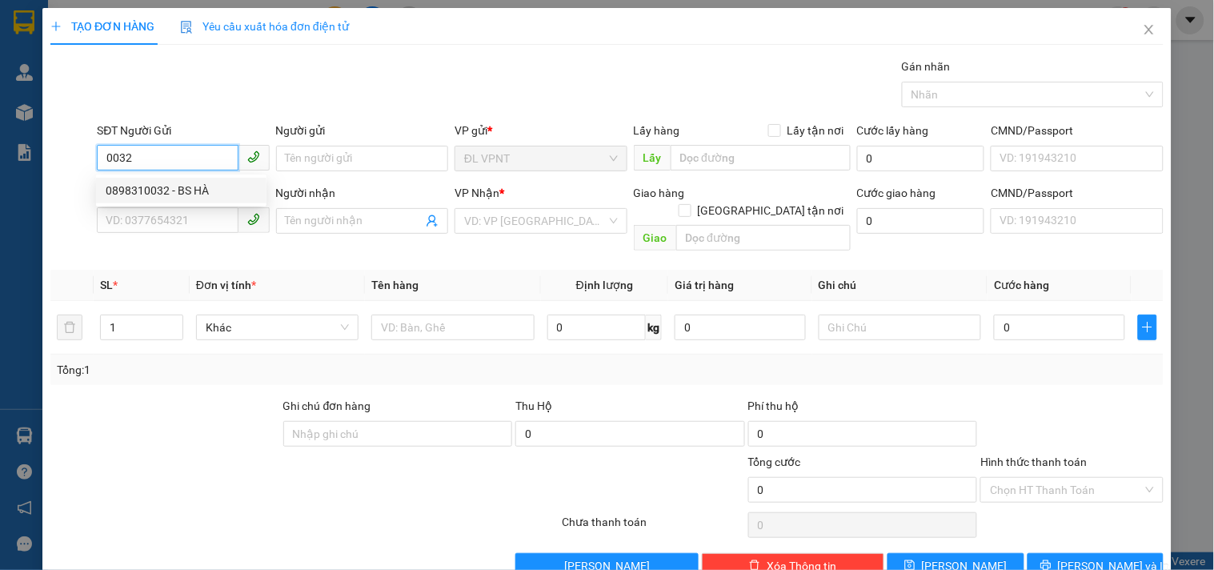
click at [168, 195] on div "0898310032 - BS HÀ" at bounding box center [181, 191] width 151 height 18
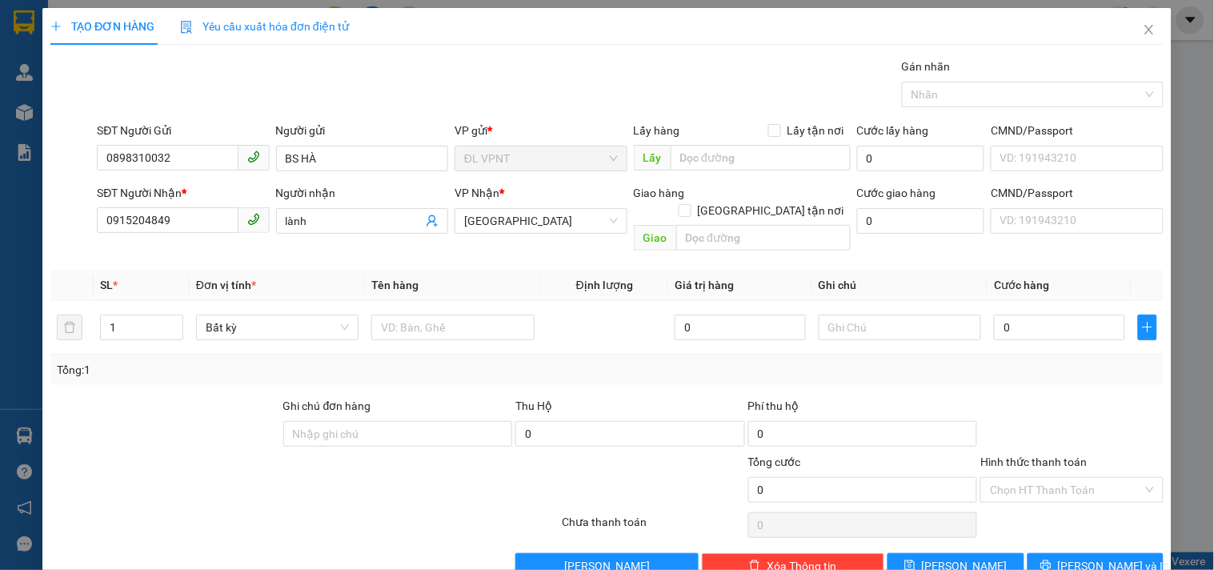
click at [162, 404] on div at bounding box center [165, 425] width 233 height 56
click at [446, 315] on input "text" at bounding box center [452, 328] width 162 height 26
click at [1019, 315] on input "0" at bounding box center [1059, 328] width 131 height 26
click at [1062, 483] on div "Hình thức thanh toán Chọn HT Thanh Toán" at bounding box center [1072, 481] width 183 height 56
click at [1069, 478] on input "Hình thức thanh toán" at bounding box center [1066, 490] width 152 height 24
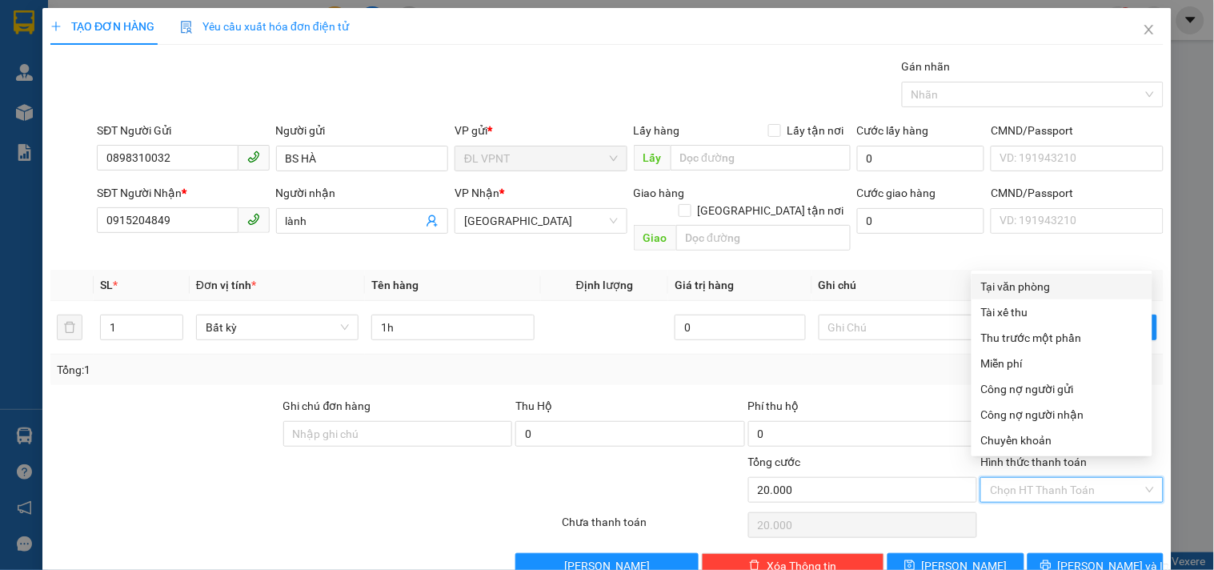
click at [1037, 286] on div "Tại văn phòng" at bounding box center [1062, 287] width 162 height 18
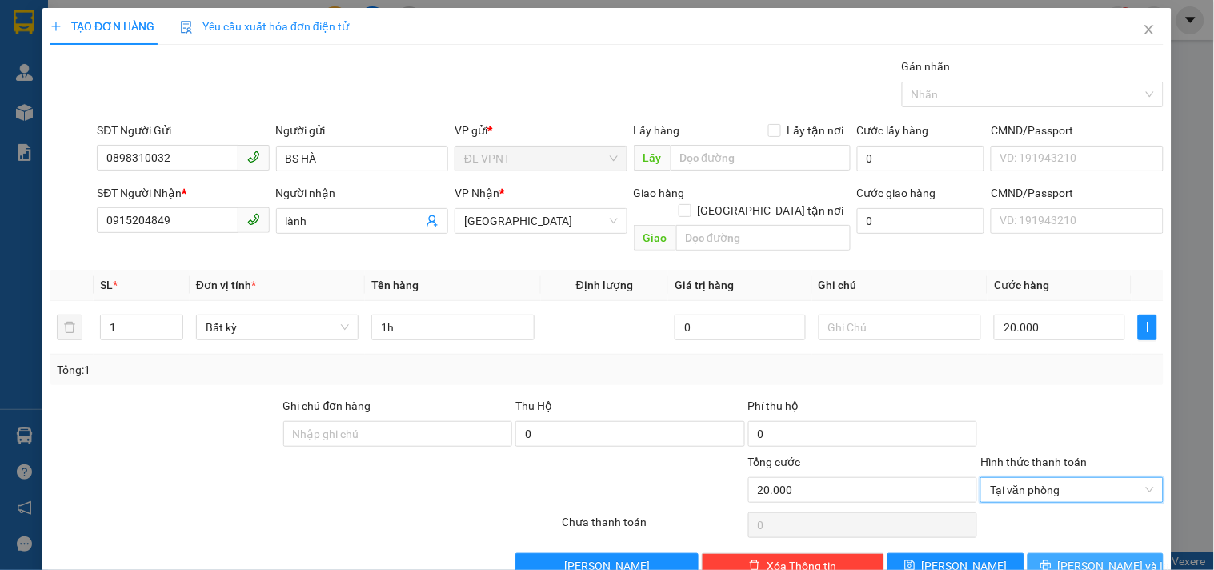
click at [1041, 553] on button "Lưu và In" at bounding box center [1096, 566] width 136 height 26
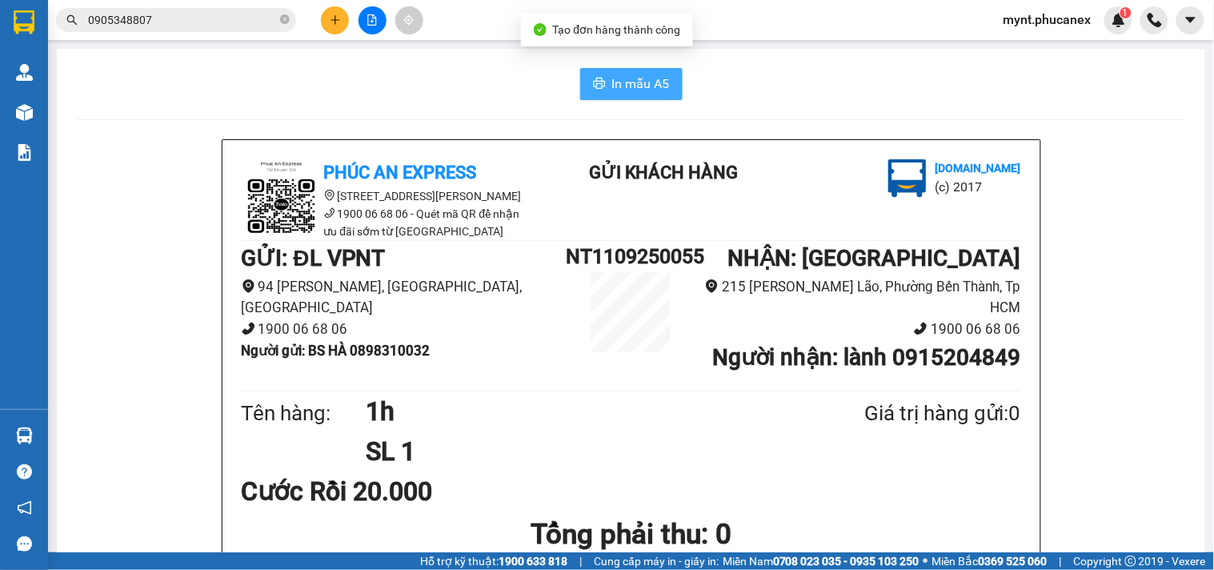
click at [612, 84] on span "In mẫu A5" at bounding box center [641, 84] width 58 height 20
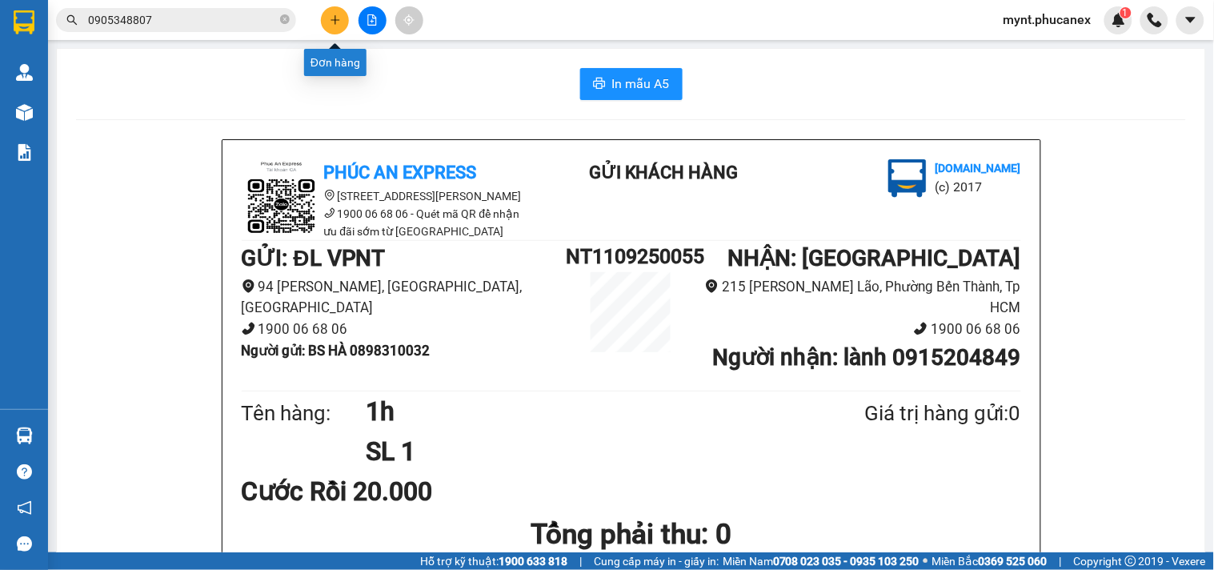
click at [339, 25] on icon "plus" at bounding box center [335, 19] width 11 height 11
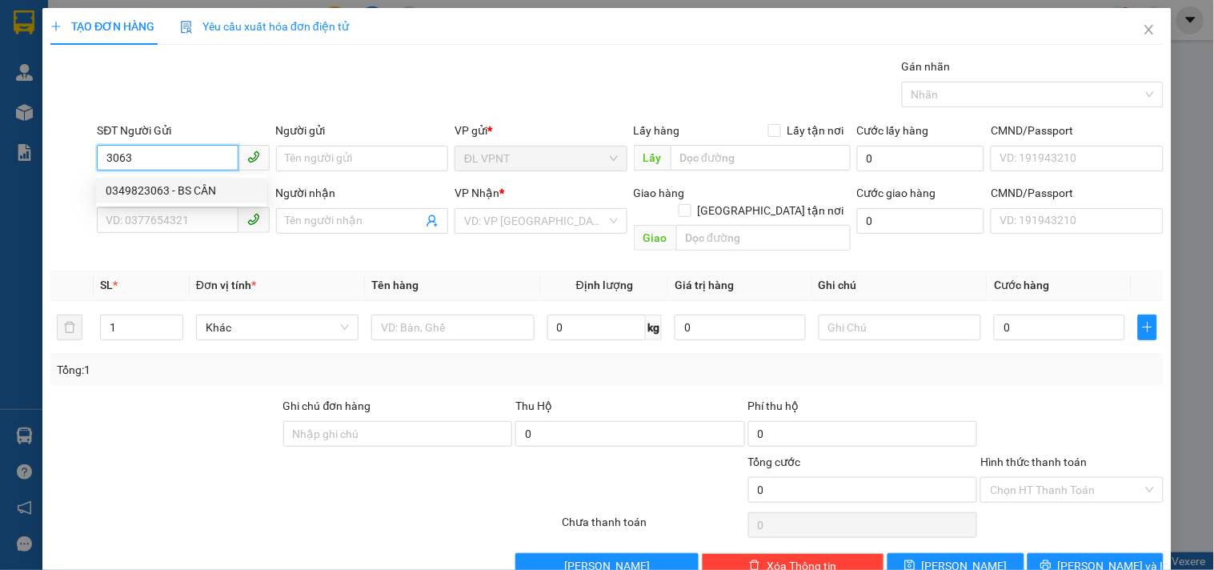
click at [165, 190] on div "0349823063 - BS CẦN" at bounding box center [181, 191] width 151 height 18
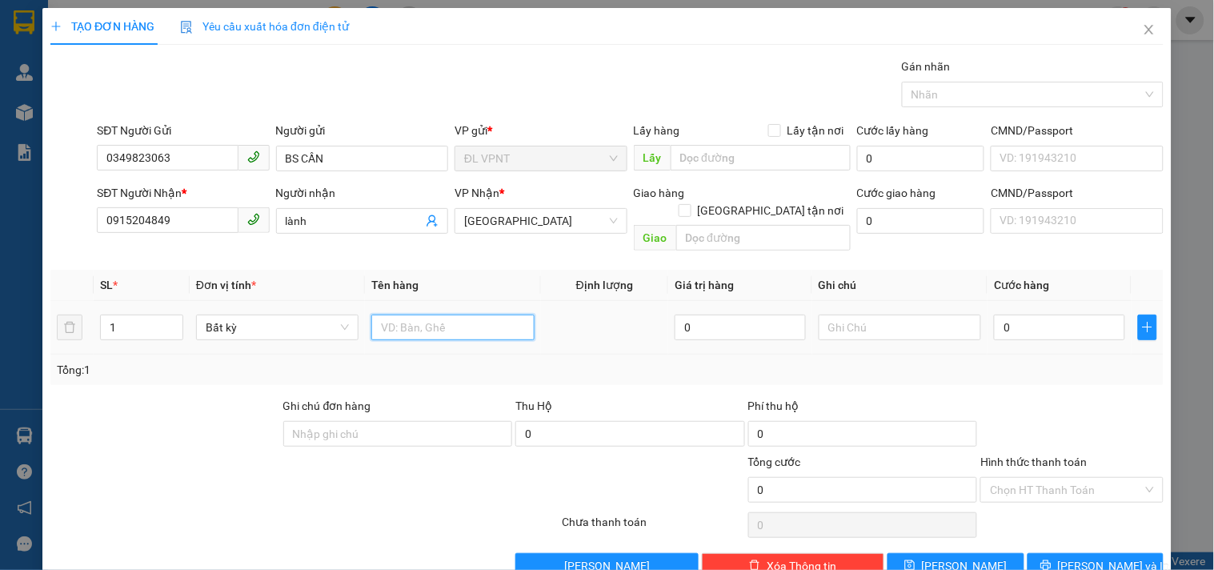
click at [379, 315] on input "text" at bounding box center [452, 328] width 162 height 26
click at [994, 315] on input "0" at bounding box center [1059, 328] width 131 height 26
click at [1018, 481] on input "Hình thức thanh toán" at bounding box center [1066, 490] width 152 height 24
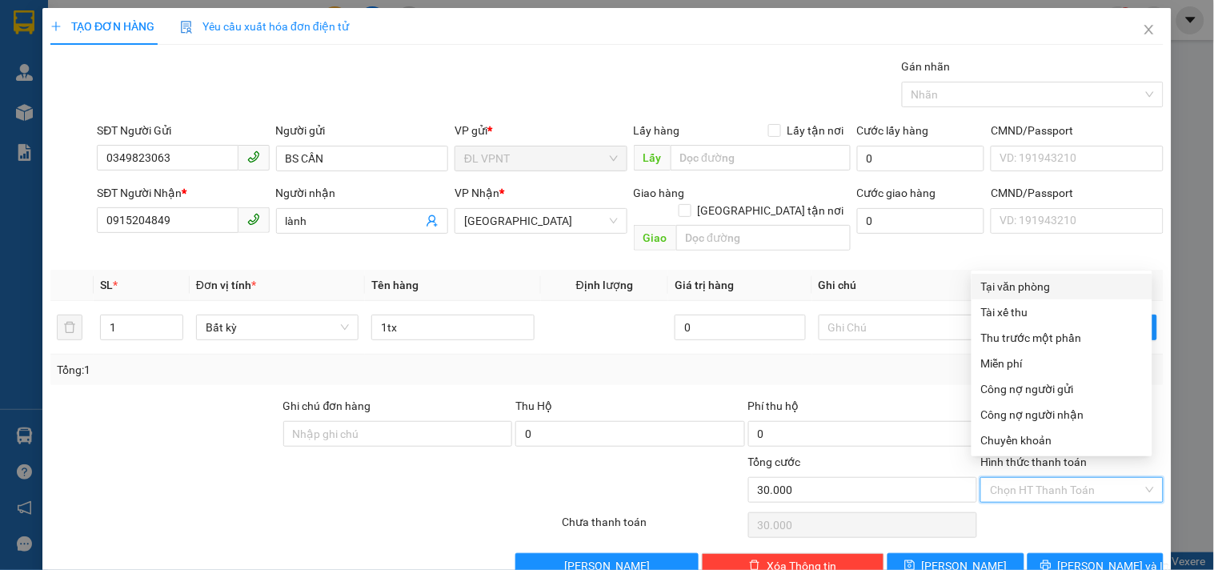
click at [1028, 290] on div "Tại văn phòng" at bounding box center [1062, 287] width 162 height 18
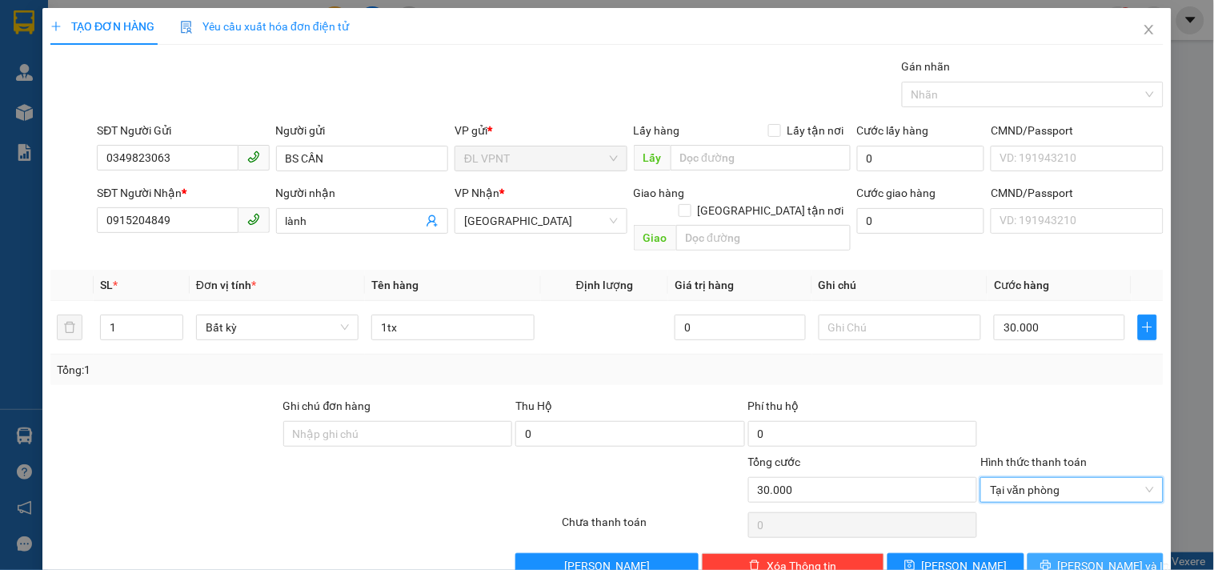
click at [1044, 553] on button "Lưu và In" at bounding box center [1096, 566] width 136 height 26
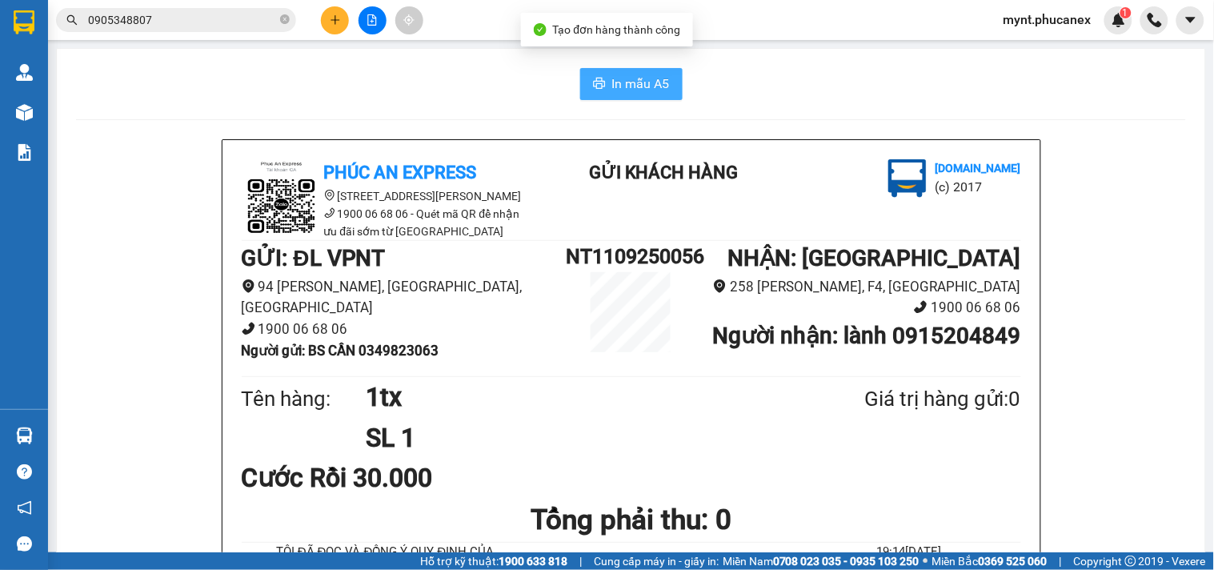
click at [594, 78] on icon "printer" at bounding box center [599, 83] width 13 height 13
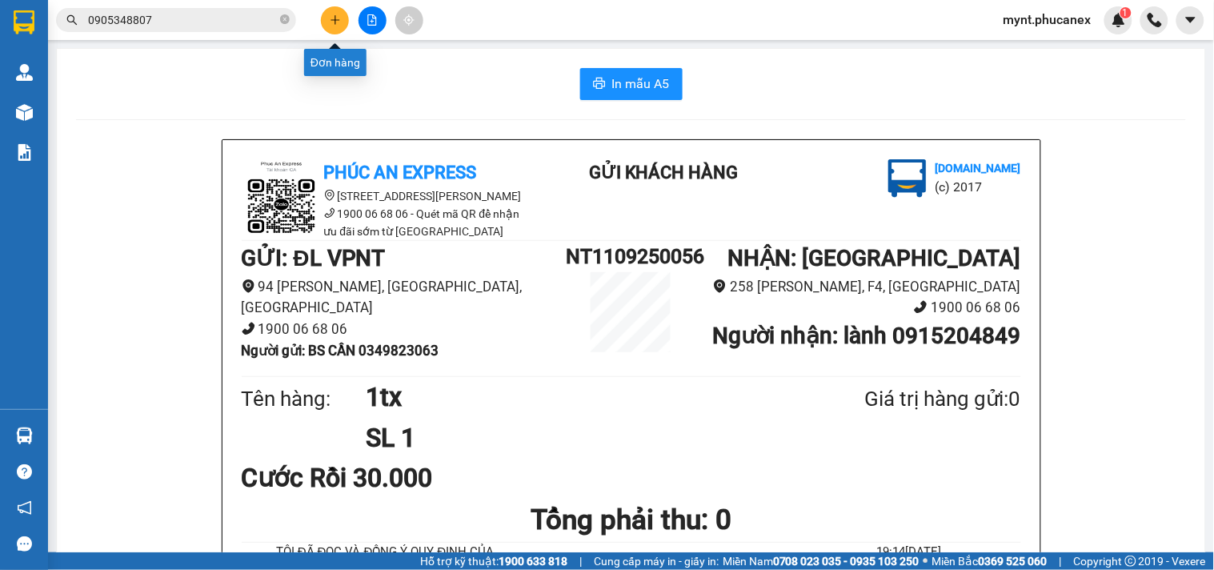
click at [326, 26] on button at bounding box center [335, 20] width 28 height 28
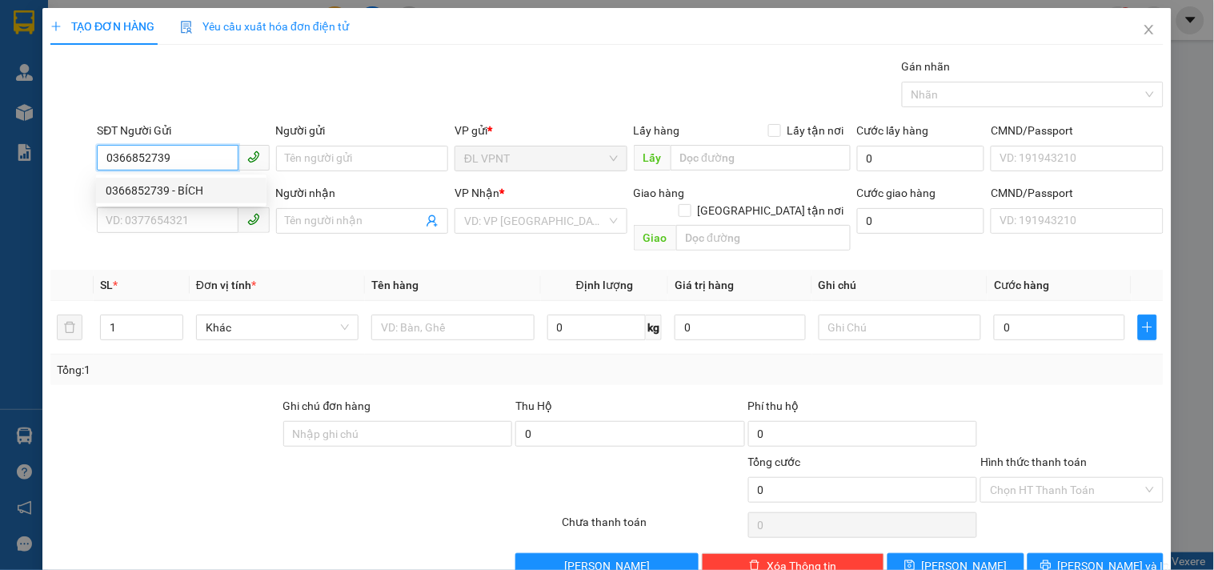
click at [174, 190] on div "0366852739 - BÍCH" at bounding box center [181, 191] width 151 height 18
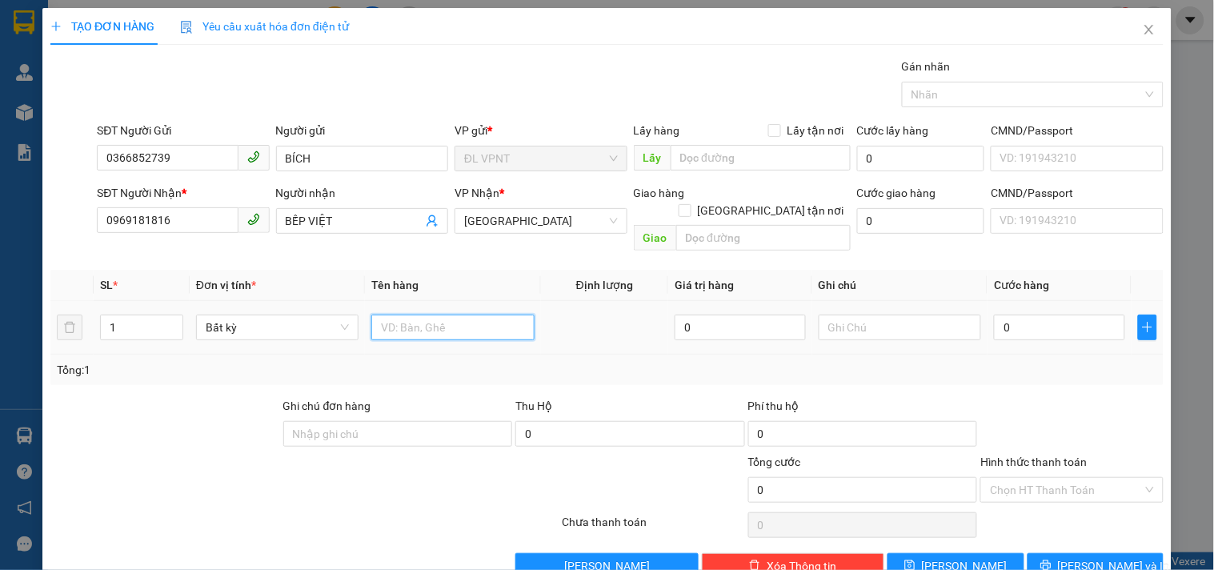
click at [445, 315] on input "text" at bounding box center [452, 328] width 162 height 26
click at [211, 228] on input "0969181816" at bounding box center [167, 220] width 141 height 26
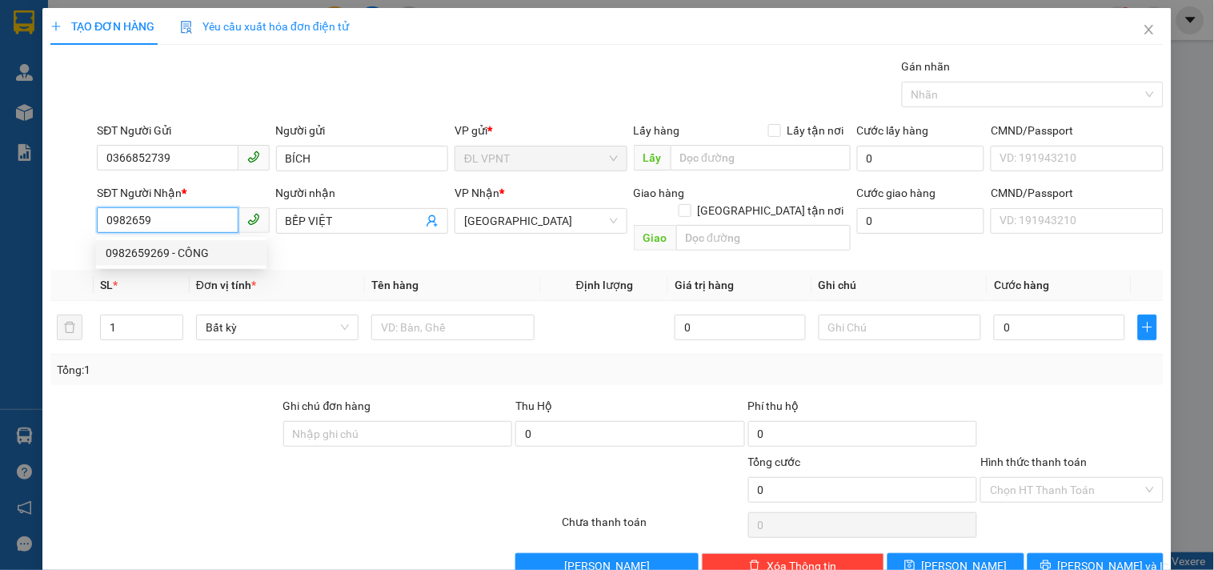
click at [191, 251] on div "0982659269 - CÔNG" at bounding box center [181, 253] width 151 height 18
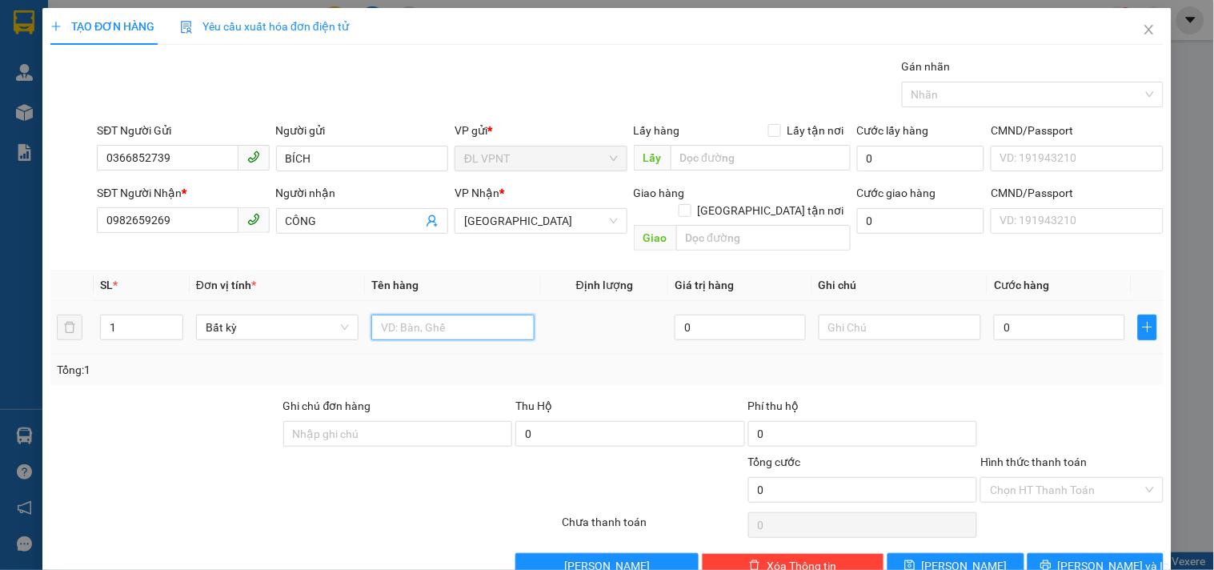
click at [426, 315] on input "text" at bounding box center [452, 328] width 162 height 26
click at [1081, 315] on input "0" at bounding box center [1059, 328] width 131 height 26
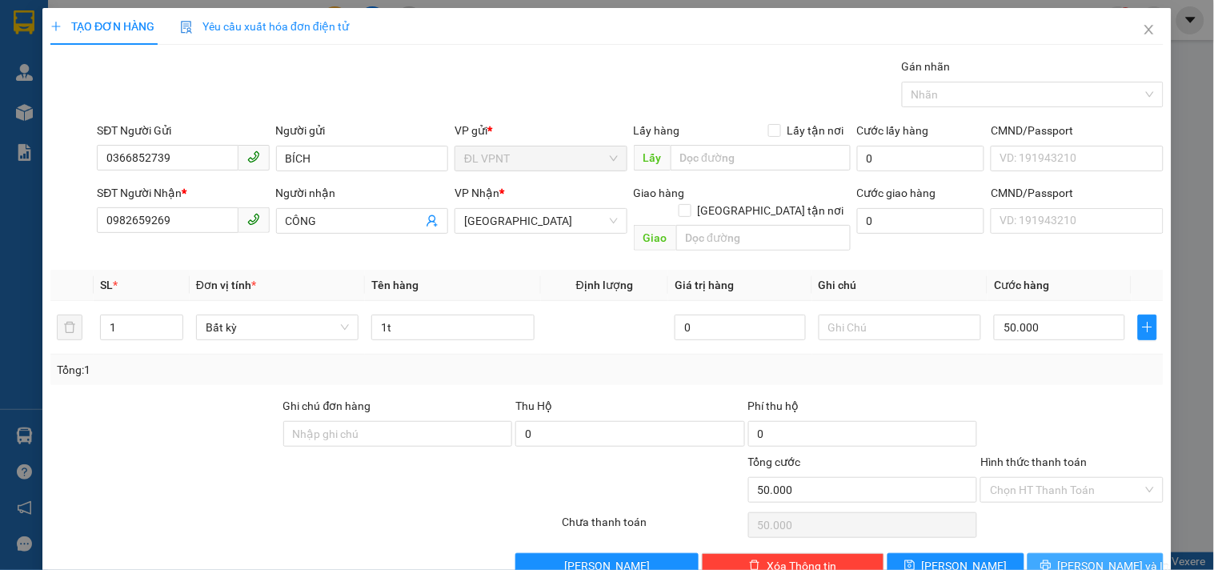
click at [1071, 557] on span "Lưu và In" at bounding box center [1114, 566] width 112 height 18
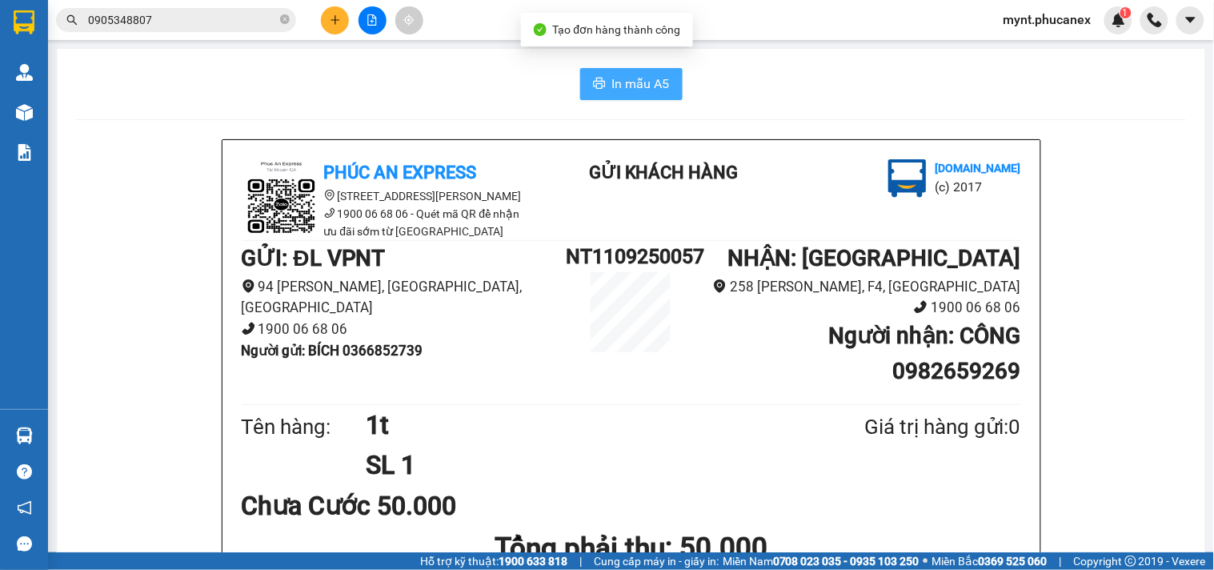
click at [604, 82] on button "In mẫu A5" at bounding box center [631, 84] width 102 height 32
click at [342, 22] on button at bounding box center [335, 20] width 28 height 28
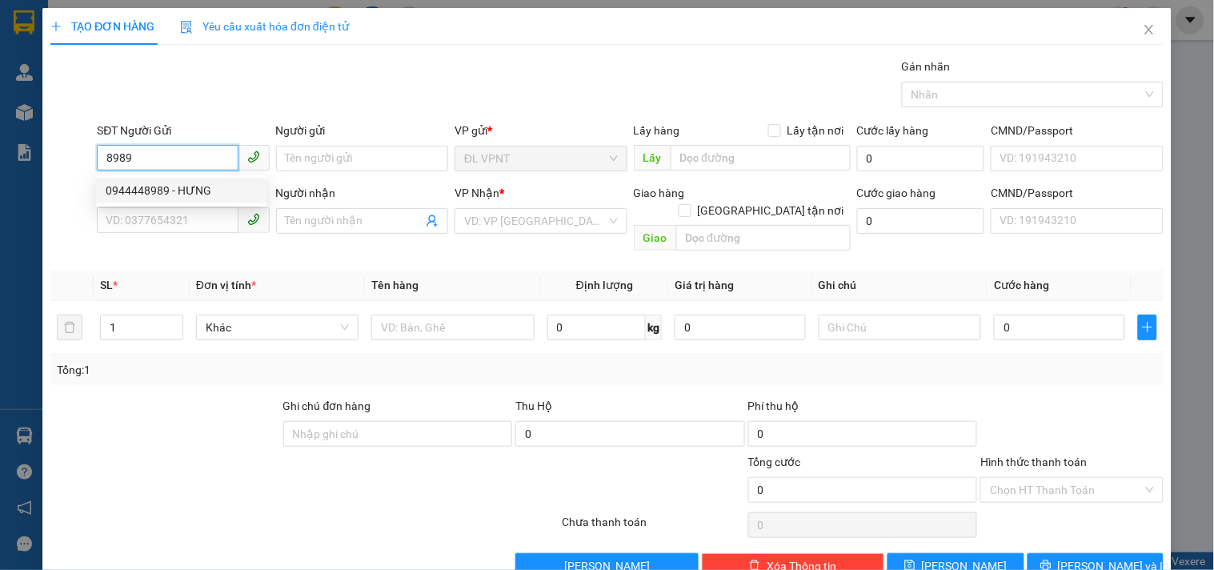
click at [218, 188] on div "0944448989 - HƯNG" at bounding box center [181, 191] width 151 height 18
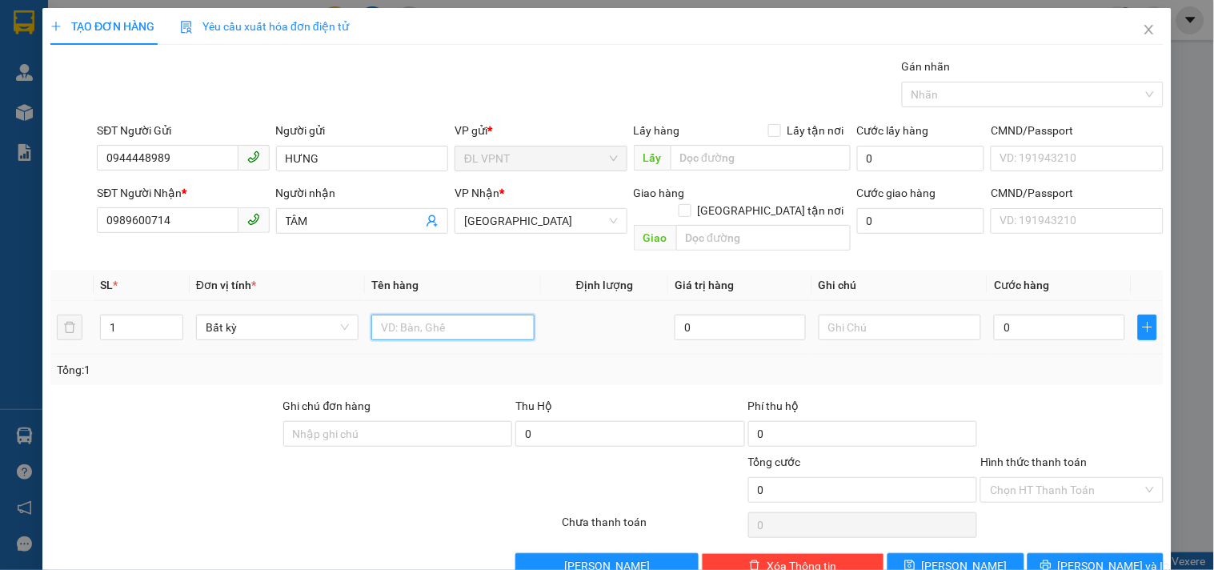
click at [388, 315] on input "text" at bounding box center [452, 328] width 162 height 26
click at [1018, 325] on div "0" at bounding box center [1059, 327] width 131 height 32
click at [1022, 315] on input "0" at bounding box center [1059, 328] width 131 height 26
click at [1041, 478] on input "Hình thức thanh toán" at bounding box center [1066, 490] width 152 height 24
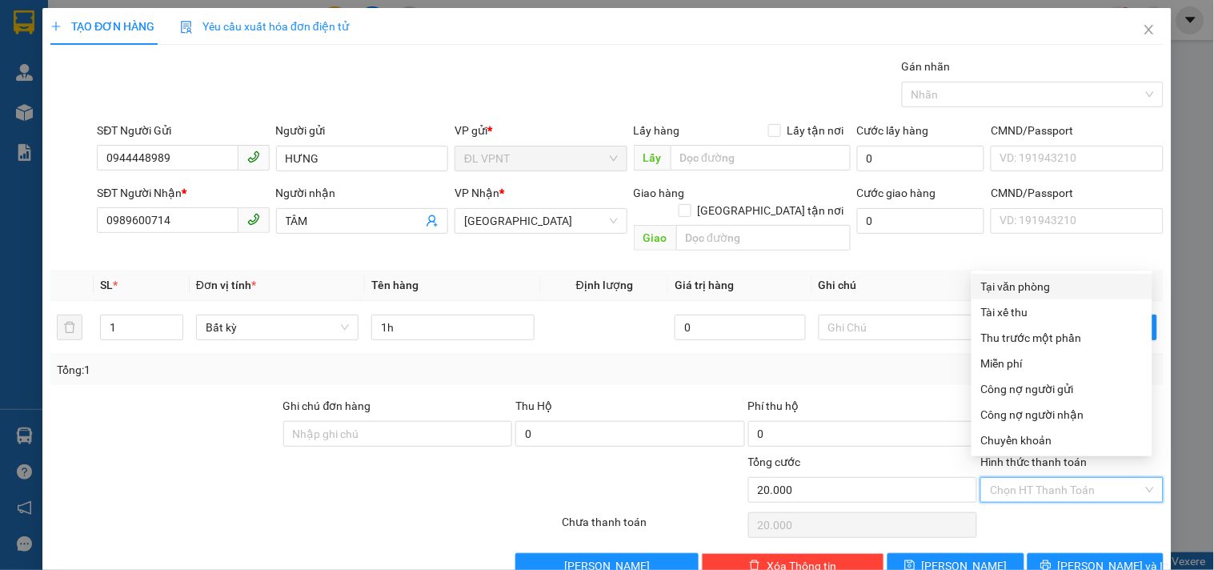
click at [1033, 286] on div "Tại văn phòng" at bounding box center [1062, 287] width 162 height 18
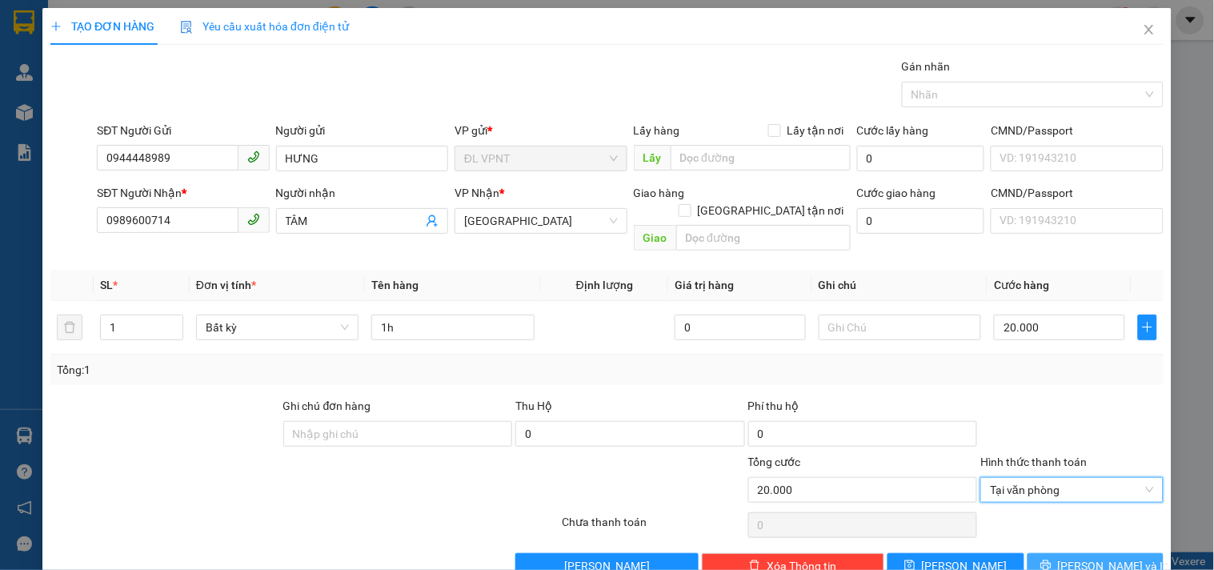
click at [1045, 553] on button "Lưu và In" at bounding box center [1096, 566] width 136 height 26
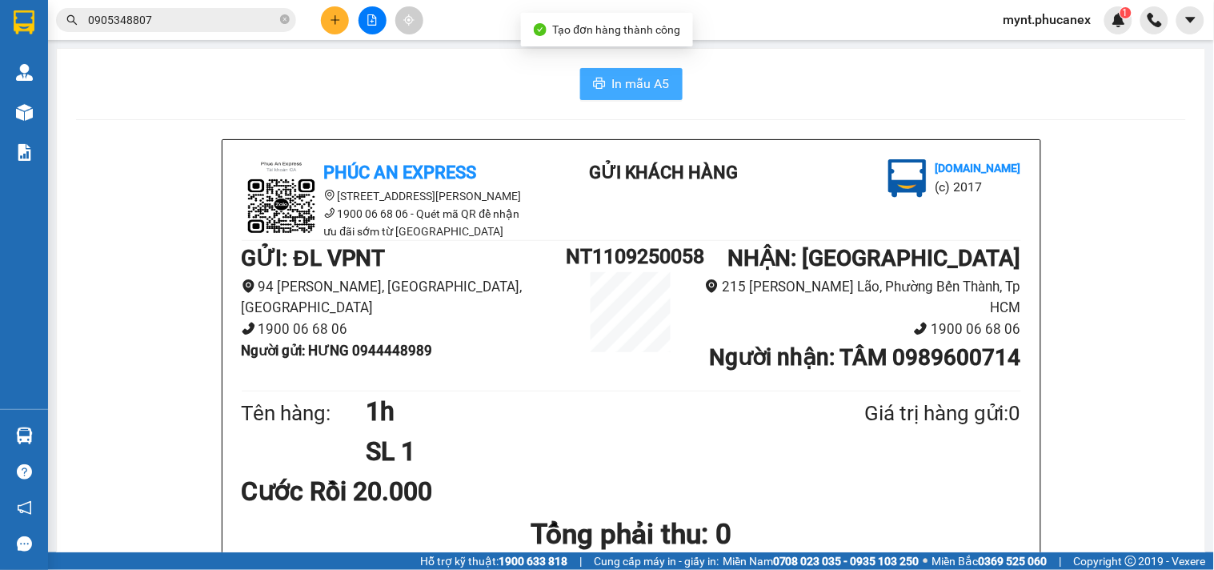
click at [628, 86] on span "In mẫu A5" at bounding box center [641, 84] width 58 height 20
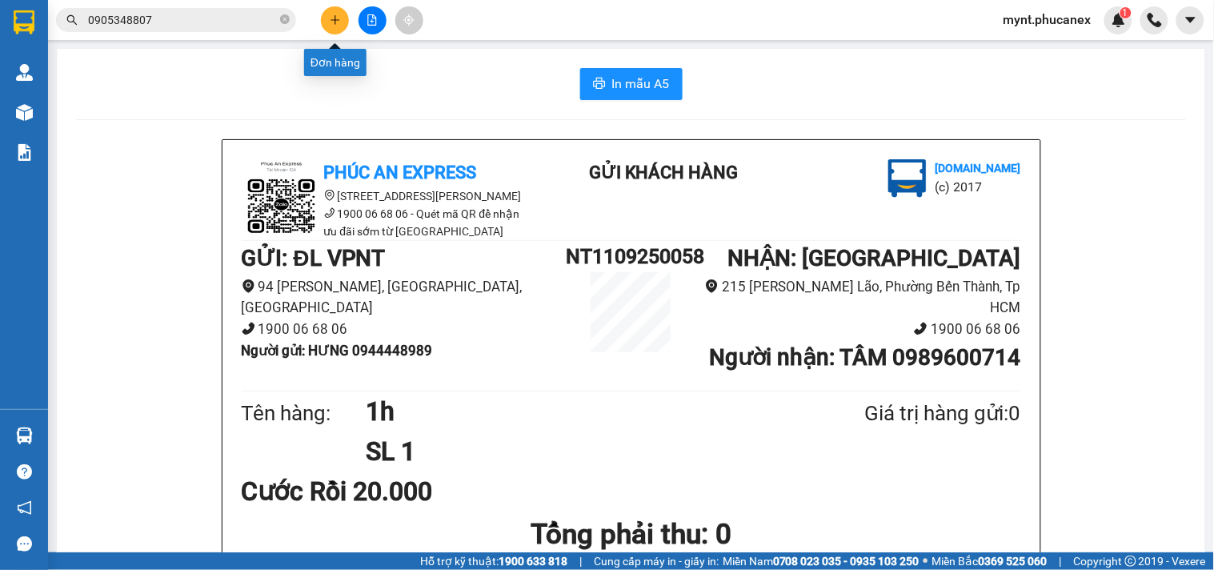
click at [340, 21] on icon "plus" at bounding box center [335, 19] width 11 height 11
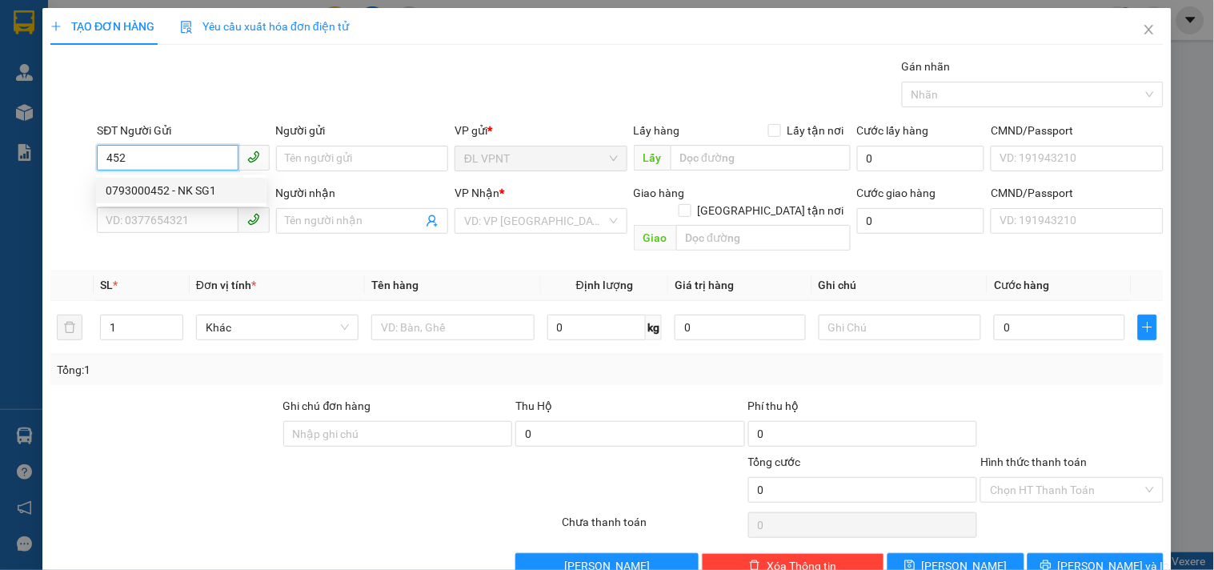
click at [210, 194] on div "0793000452 - NK SG1" at bounding box center [181, 191] width 151 height 18
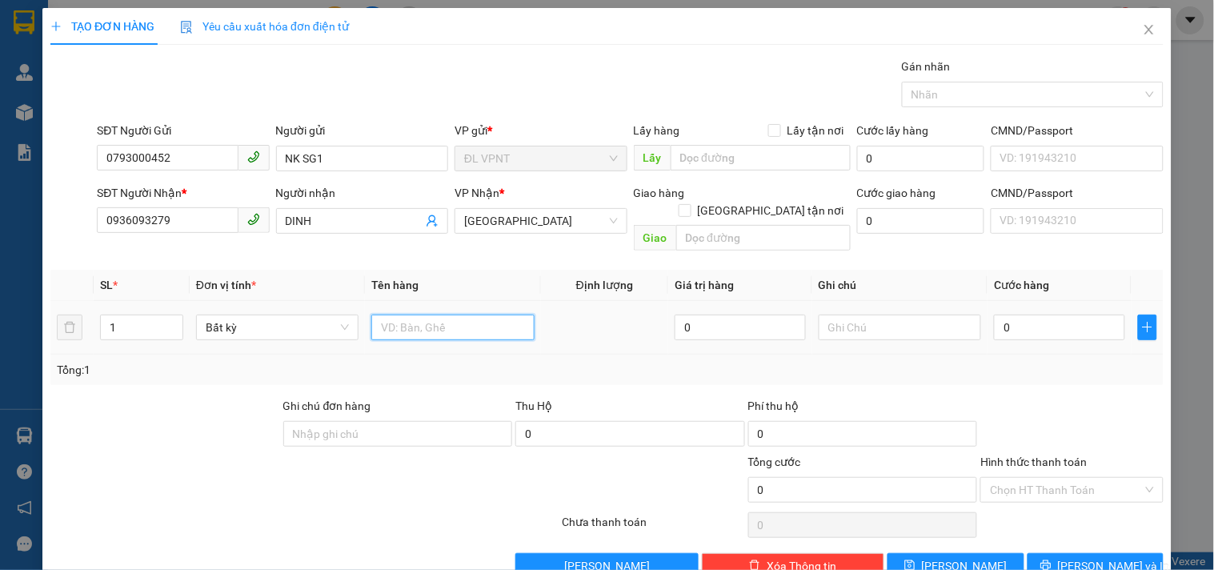
click at [427, 315] on input "text" at bounding box center [452, 328] width 162 height 26
click at [1013, 315] on input "0" at bounding box center [1059, 328] width 131 height 26
click at [1017, 478] on input "Hình thức thanh toán" at bounding box center [1066, 490] width 152 height 24
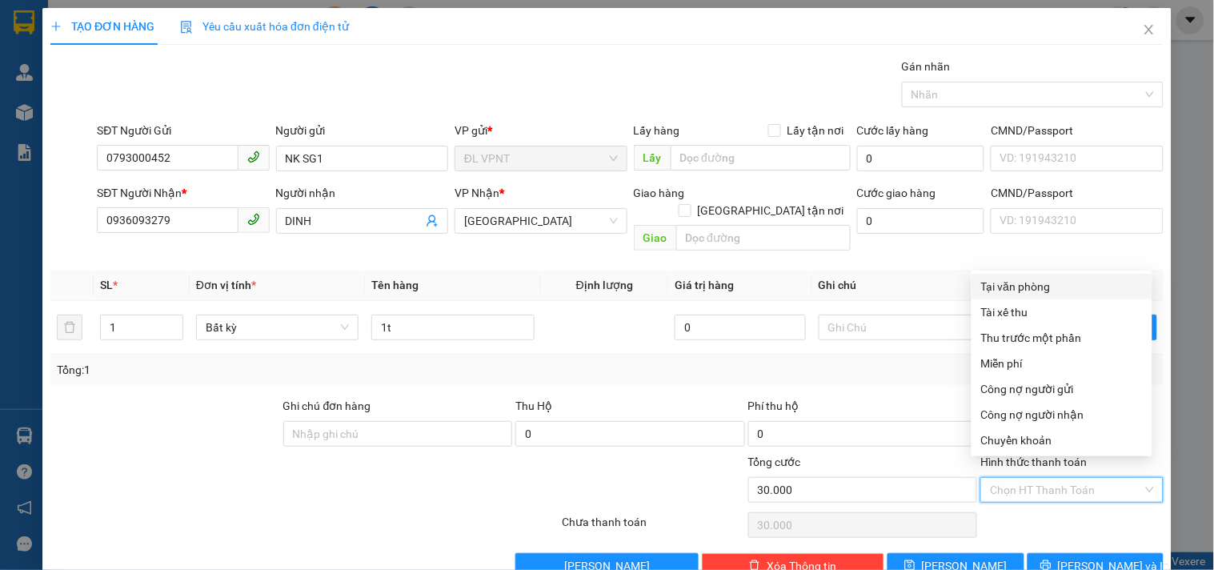
click at [1017, 280] on div "Tại văn phòng" at bounding box center [1062, 287] width 162 height 18
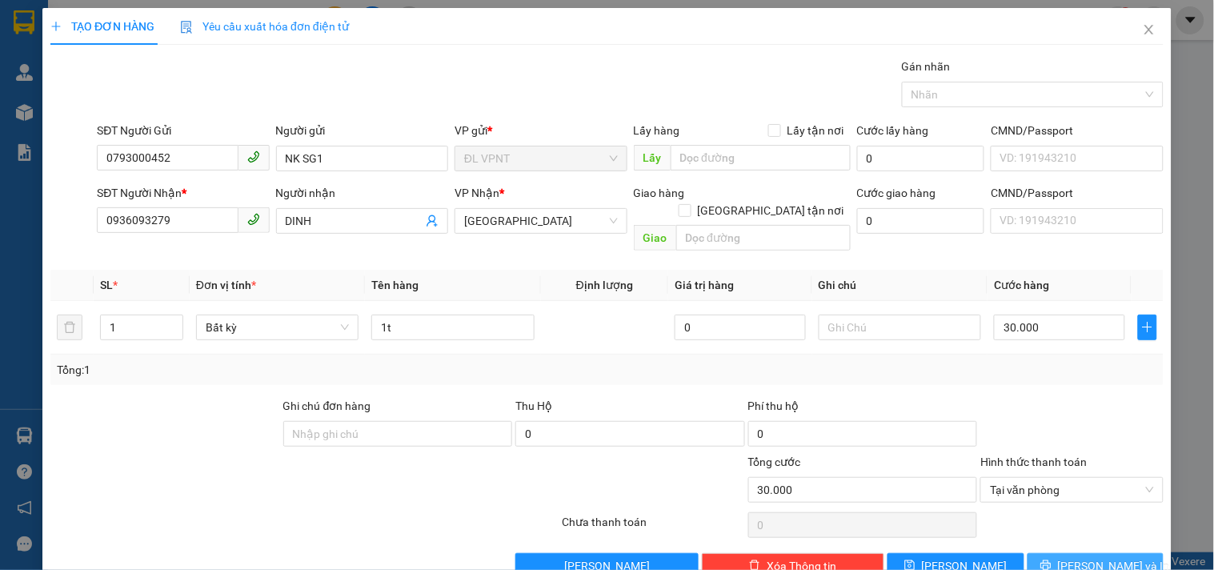
drag, startPoint x: 1061, startPoint y: 545, endPoint x: 1069, endPoint y: 604, distance: 59.8
click at [1069, 569] on html "Kết quả tìm kiếm ( 1 ) Bộ lọc Mã ĐH Trạng thái Món hàng Thu hộ Tổng cước Chưa c…" at bounding box center [607, 285] width 1214 height 570
click at [1052, 560] on icon "printer" at bounding box center [1046, 565] width 11 height 11
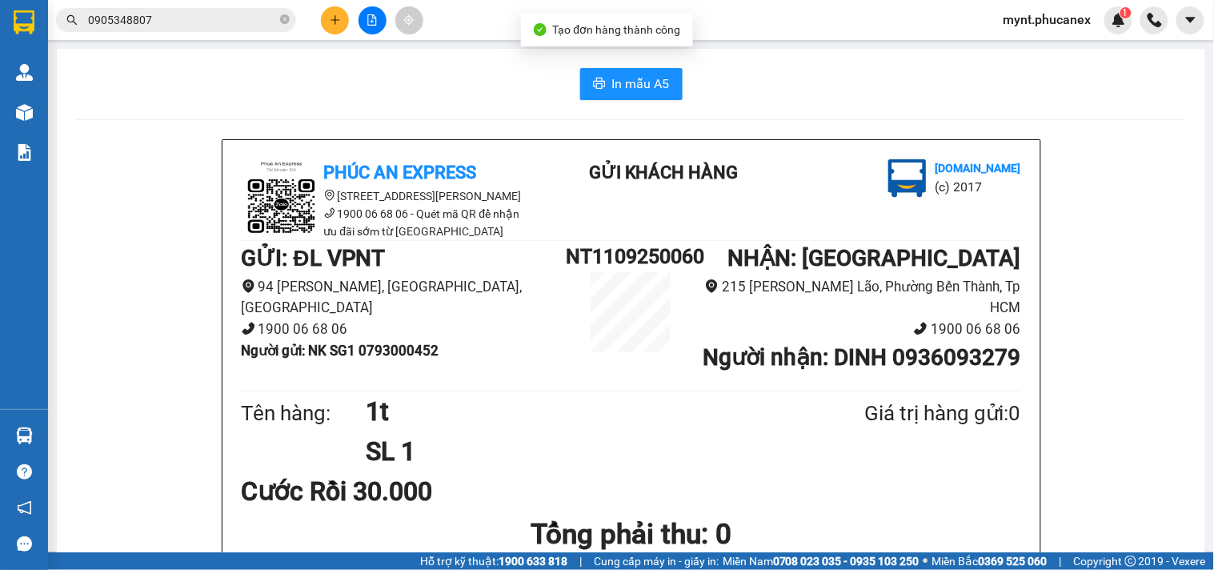
click at [622, 91] on span "In mẫu A5" at bounding box center [641, 84] width 58 height 20
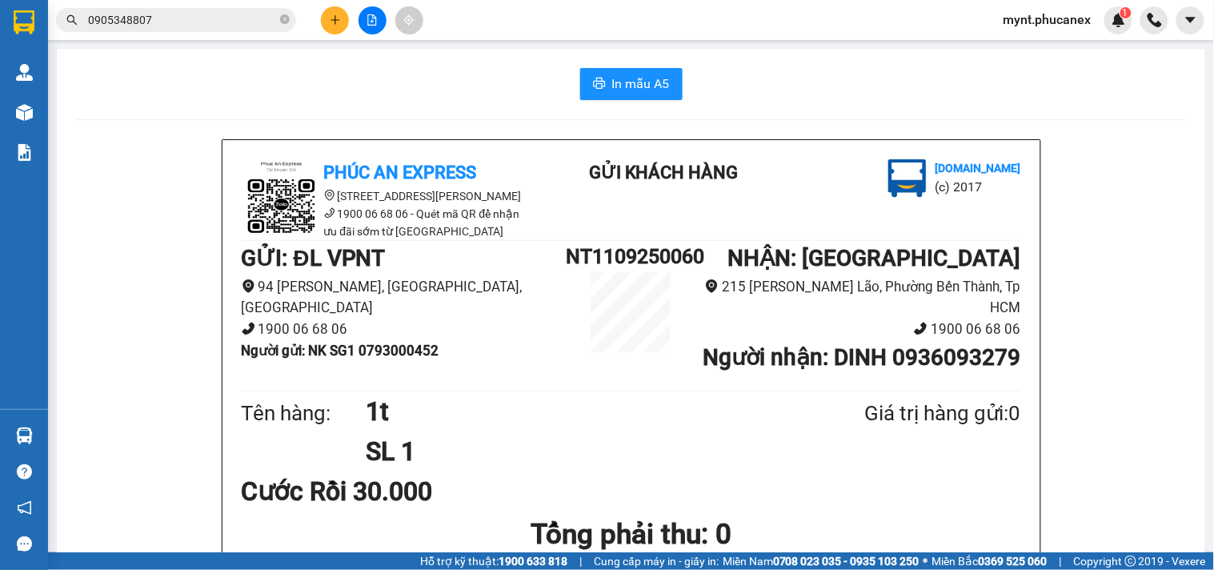
click at [123, 18] on input "0905348807" at bounding box center [182, 20] width 189 height 18
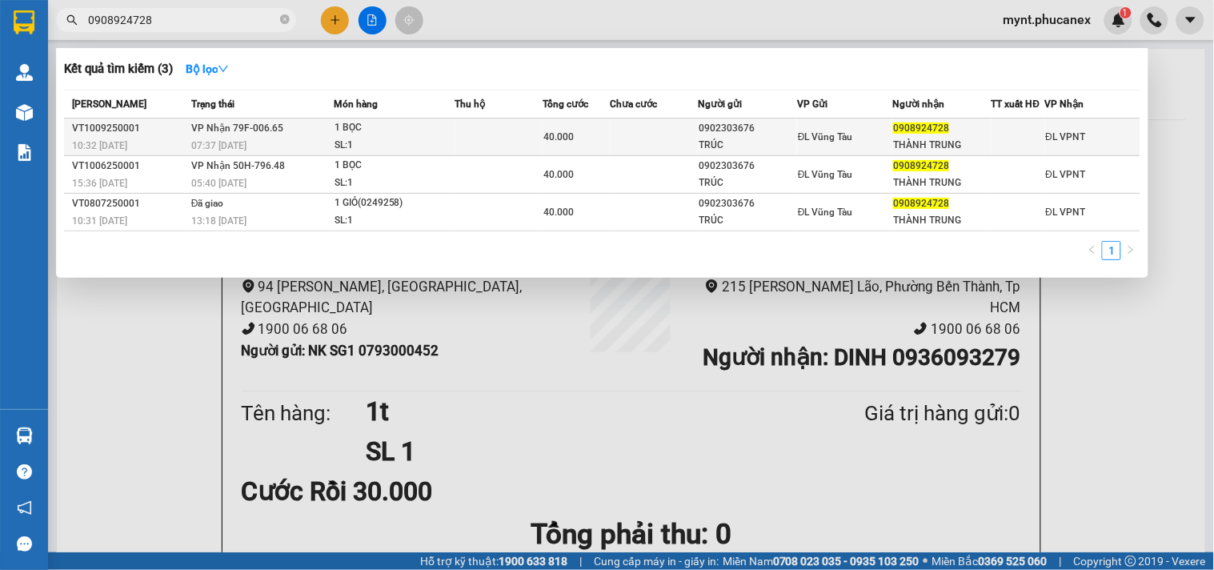
click at [371, 141] on div "SL: 1" at bounding box center [395, 146] width 120 height 18
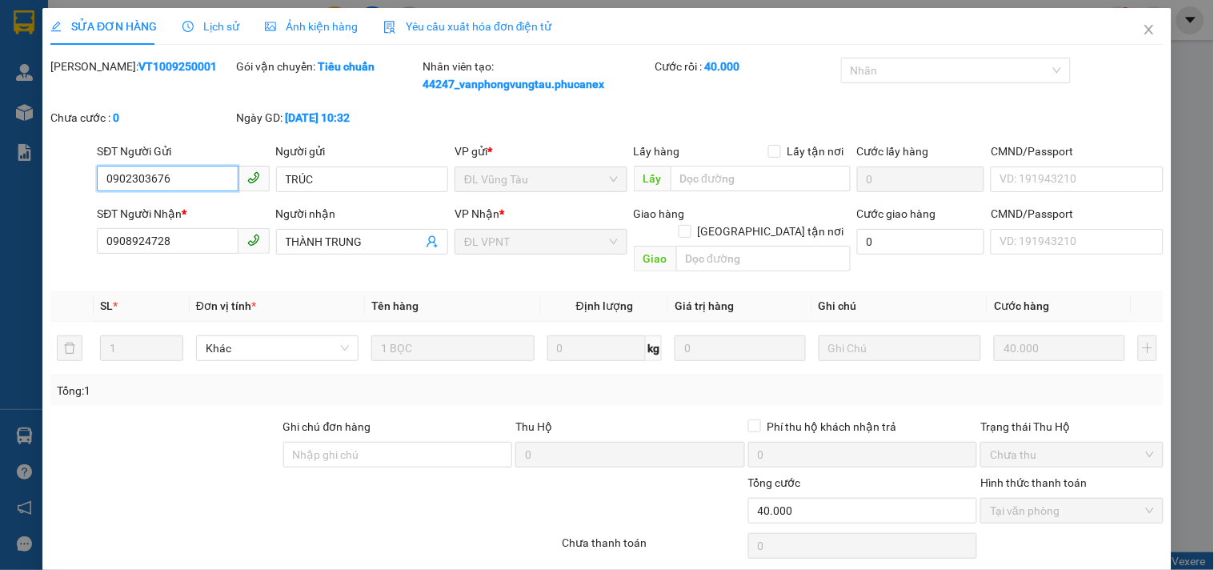
scroll to position [42, 0]
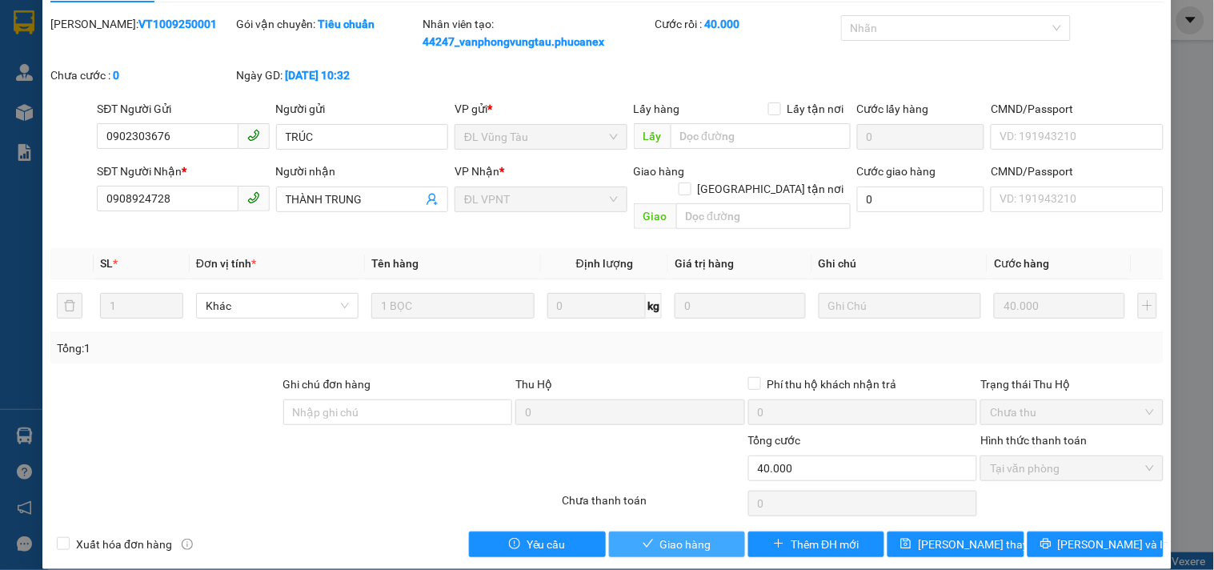
click at [665, 536] on span "Giao hàng" at bounding box center [685, 545] width 51 height 18
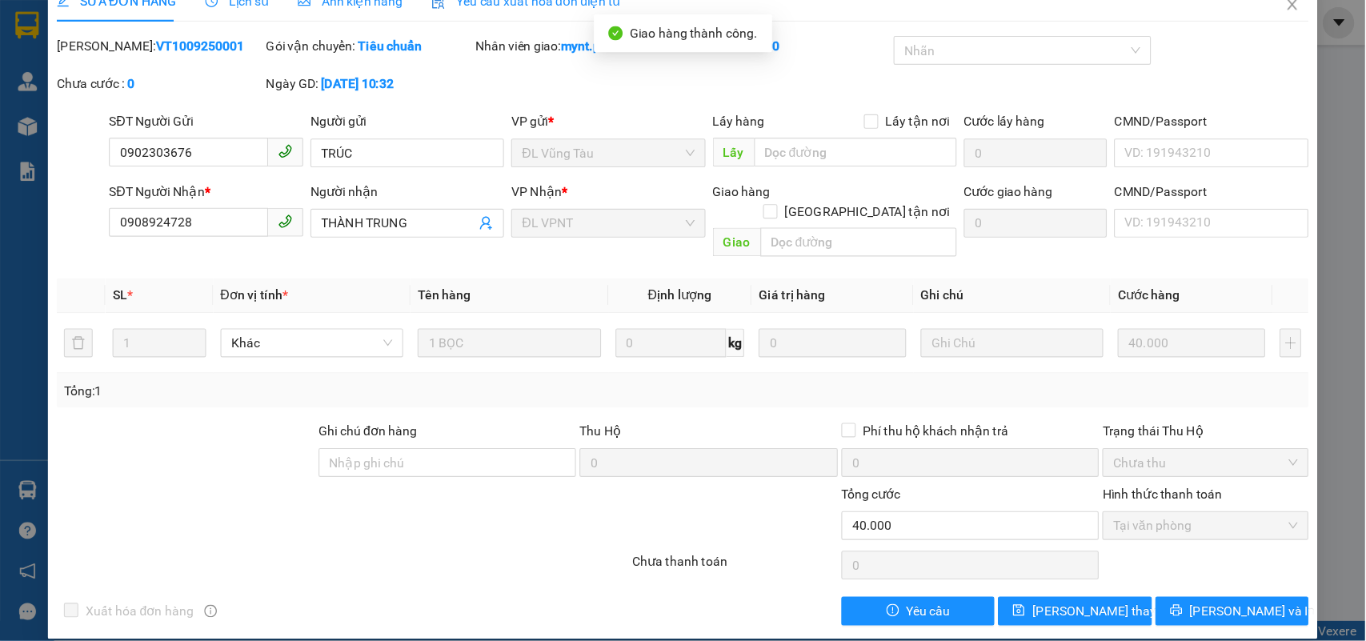
scroll to position [0, 0]
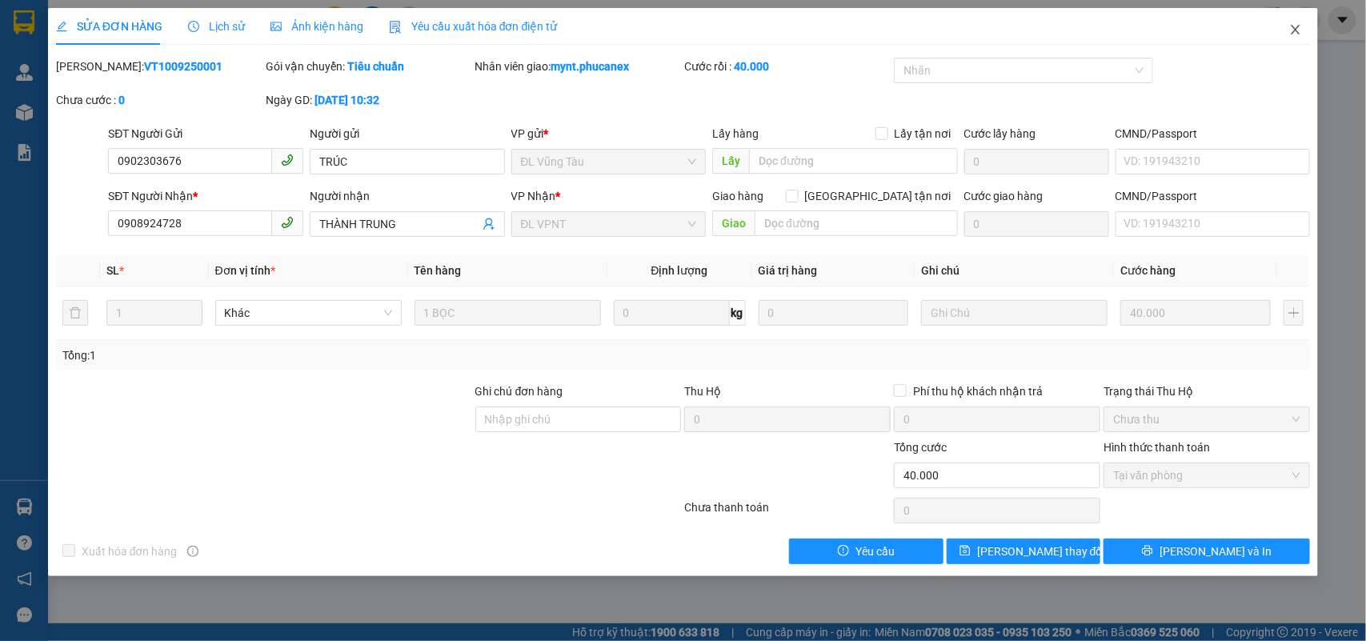
click at [1214, 16] on span "Close" at bounding box center [1296, 30] width 45 height 45
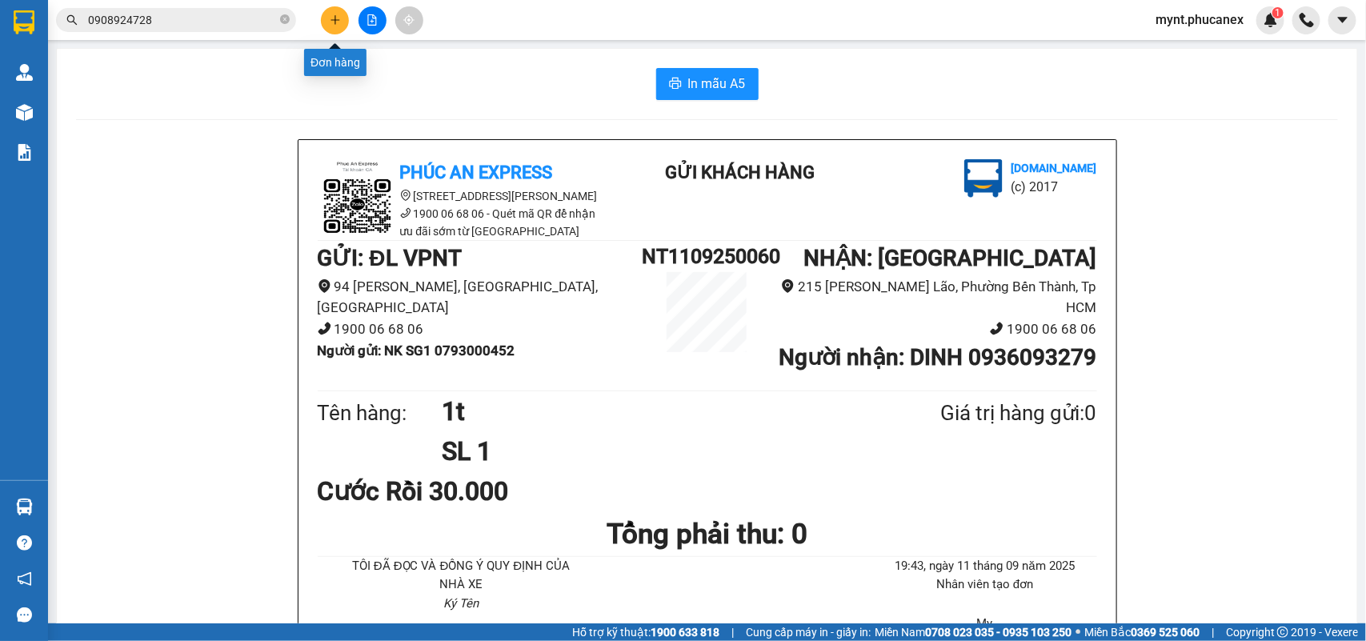
click at [330, 29] on button at bounding box center [335, 20] width 28 height 28
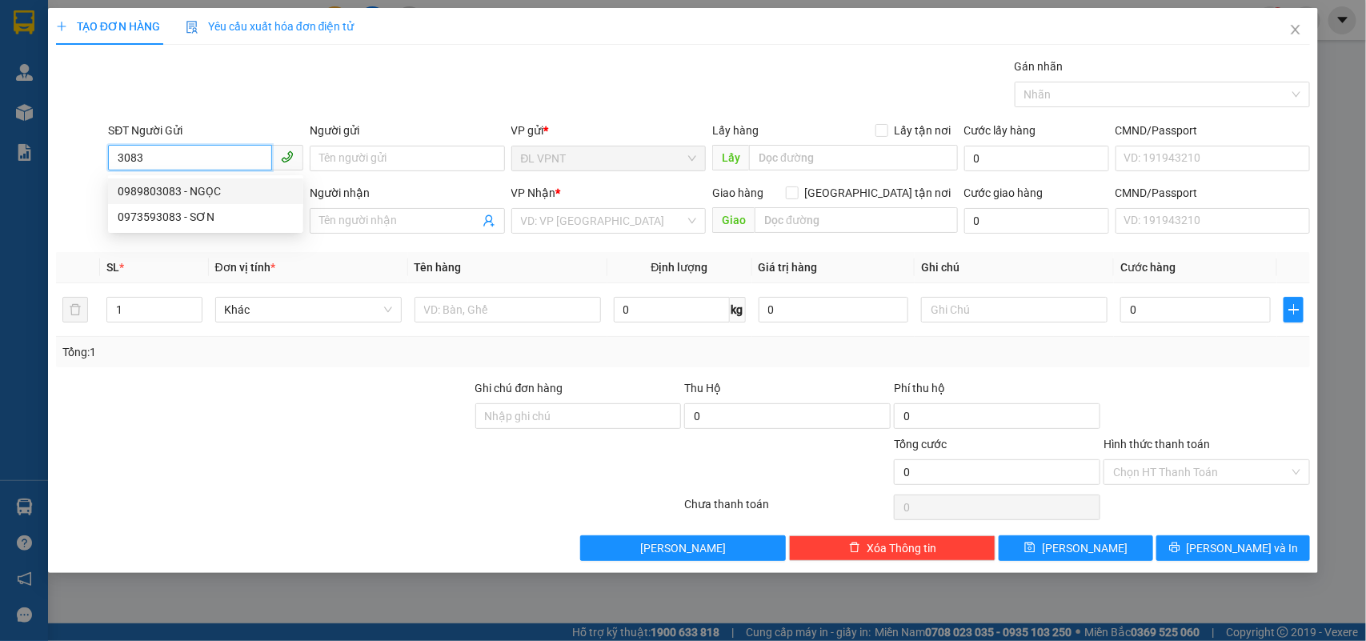
drag, startPoint x: 182, startPoint y: 158, endPoint x: 0, endPoint y: 122, distance: 185.2
click at [0, 122] on div "TẠO ĐƠN HÀNG Yêu cầu xuất hóa đơn điện tử Transit Pickup Surcharge Ids Transit …" at bounding box center [683, 320] width 1366 height 641
drag, startPoint x: 164, startPoint y: 166, endPoint x: 0, endPoint y: 126, distance: 168.9
click at [0, 126] on div "TẠO ĐƠN HÀNG Yêu cầu xuất hóa đơn điện tử Transit Pickup Surcharge Ids Transit …" at bounding box center [683, 320] width 1366 height 641
click at [232, 187] on div "0935768838 - QUÂN" at bounding box center [206, 192] width 176 height 18
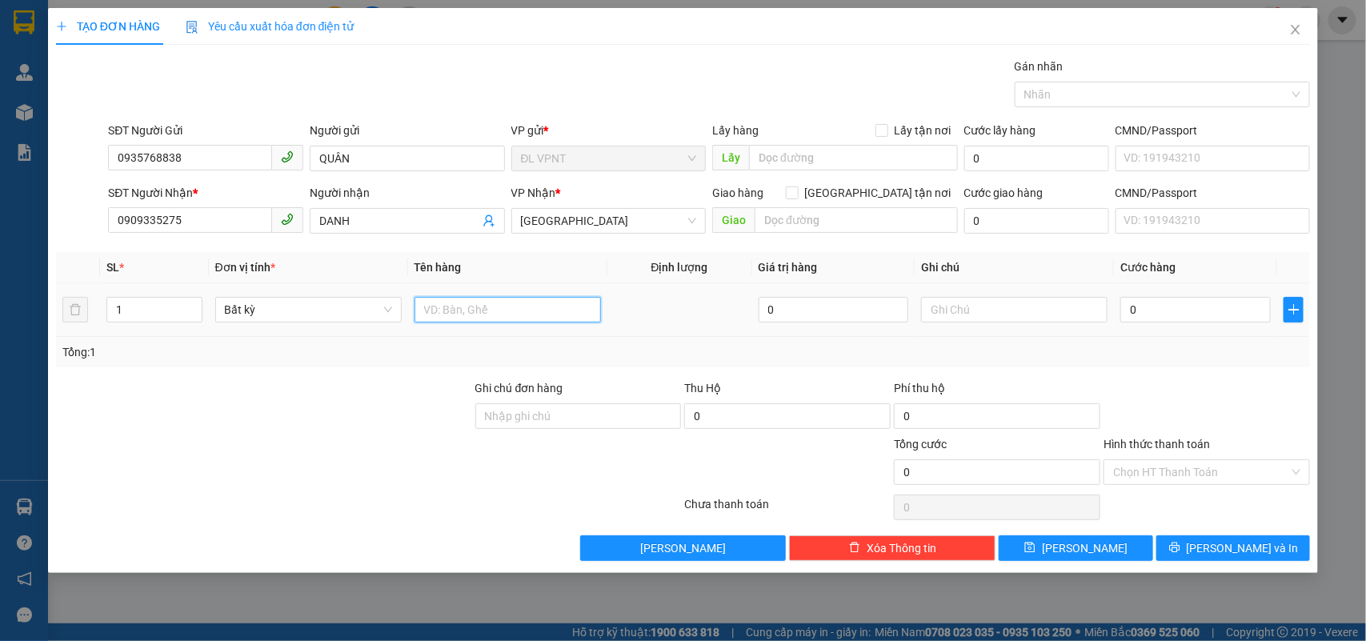
click at [453, 316] on input "text" at bounding box center [508, 310] width 187 height 26
click at [1214, 312] on input "0" at bounding box center [1196, 310] width 150 height 26
click at [1190, 475] on input "Hình thức thanh toán" at bounding box center [1201, 472] width 176 height 24
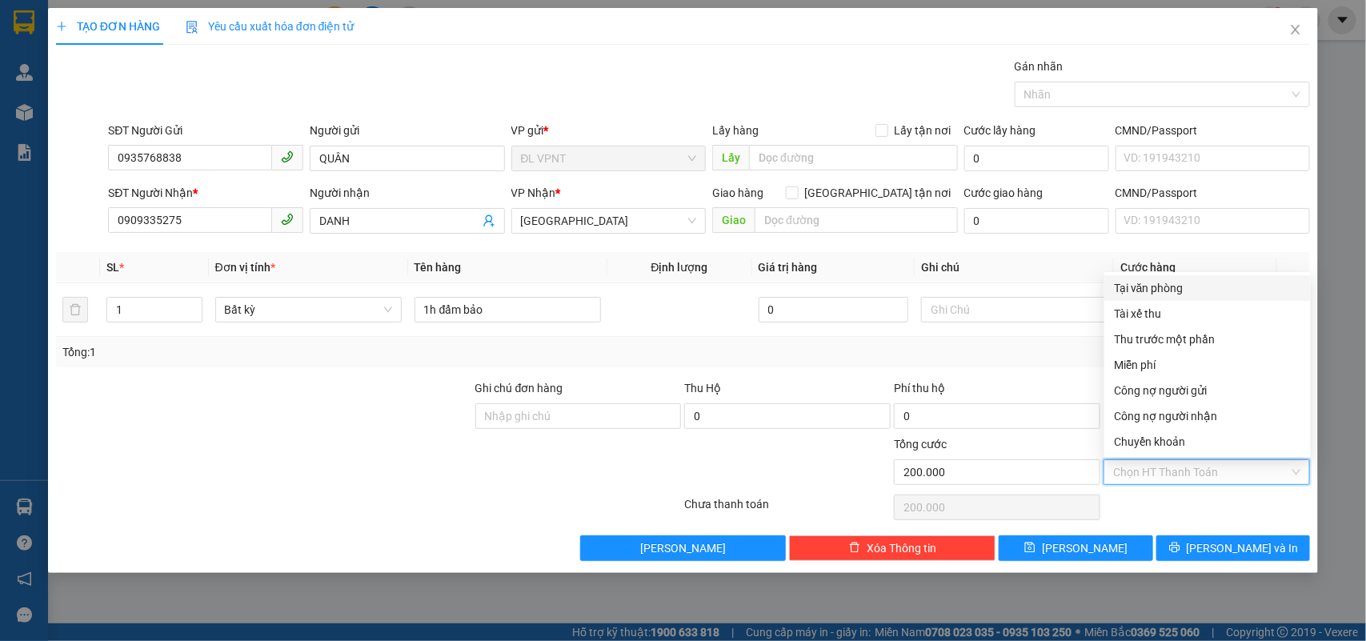
click at [1186, 279] on div "Tại văn phòng" at bounding box center [1207, 288] width 187 height 18
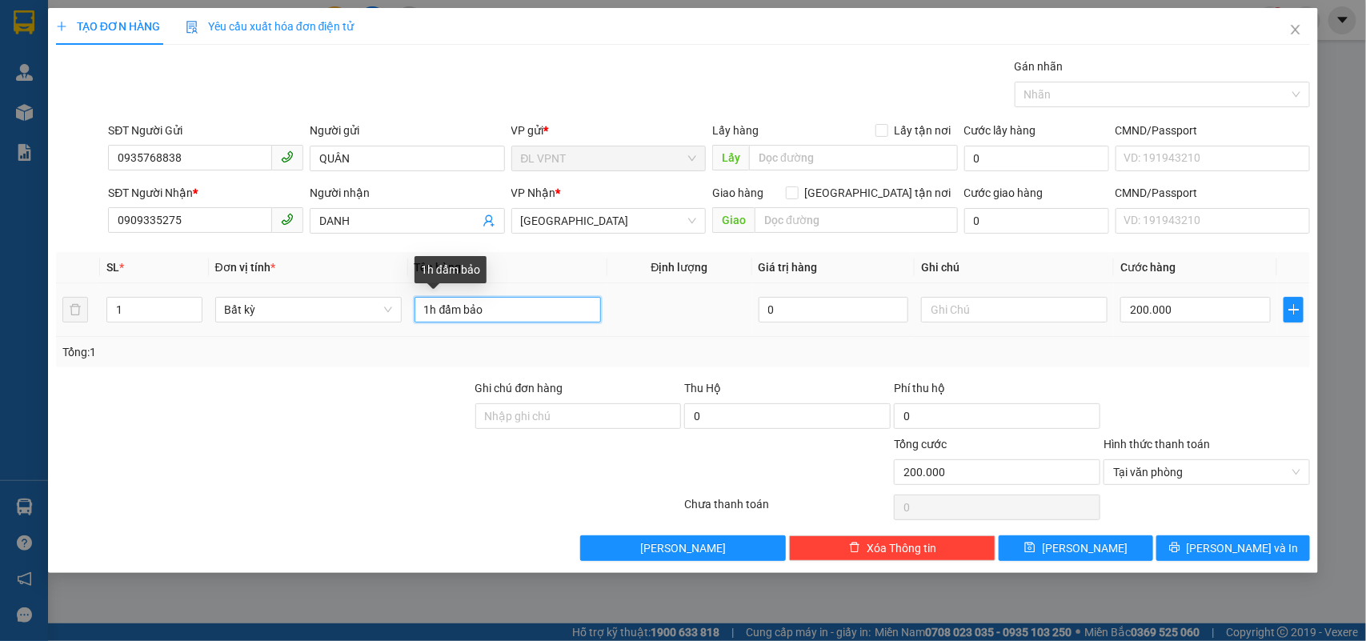
click at [454, 312] on input "1h đẩm bảo" at bounding box center [508, 310] width 187 height 26
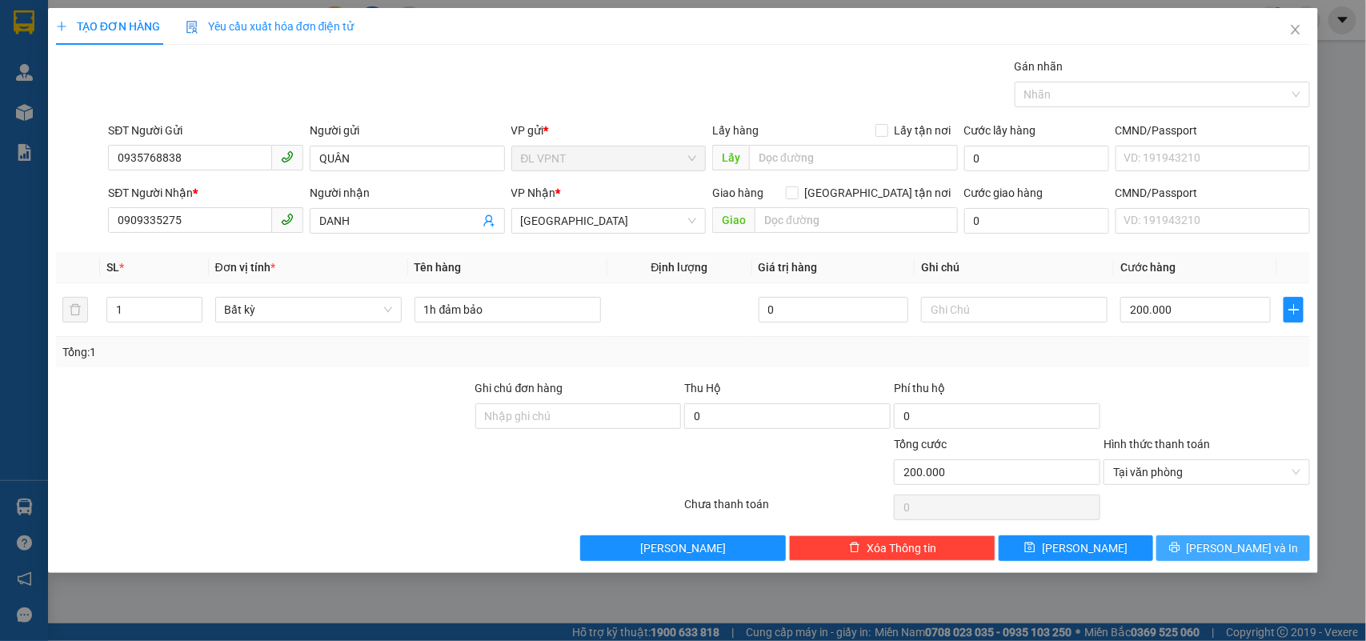
click at [1190, 541] on button "Lưu và In" at bounding box center [1234, 549] width 154 height 26
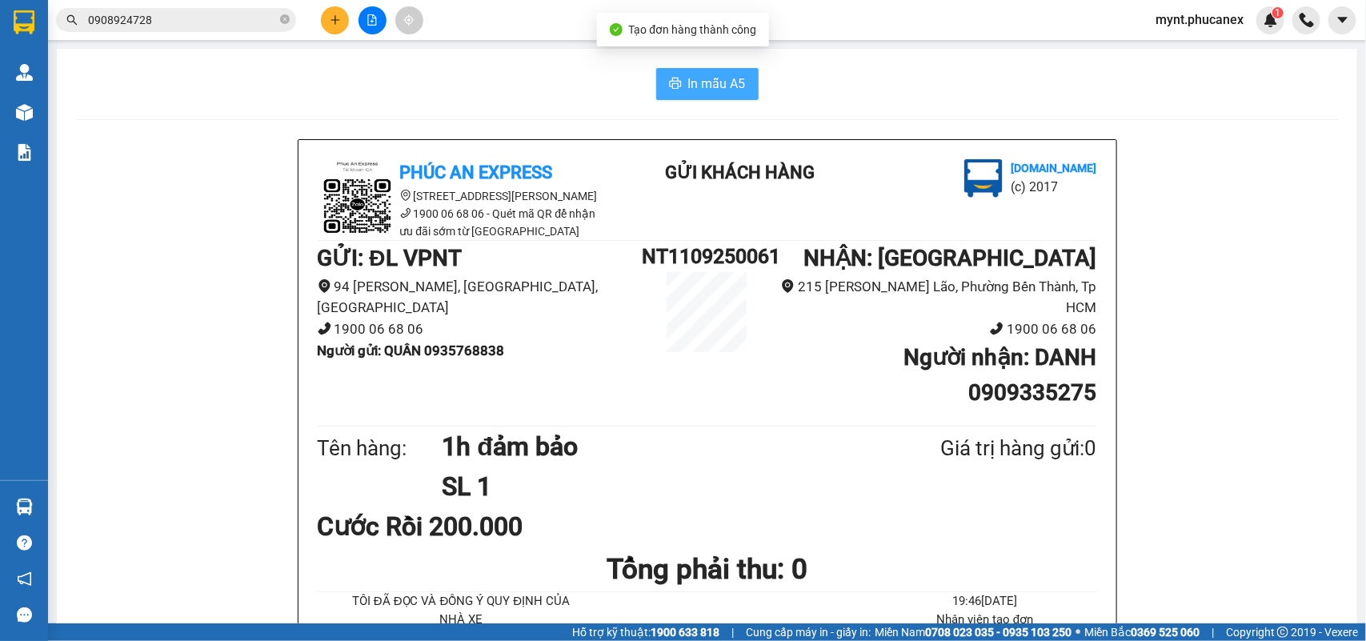
click at [717, 84] on span "In mẫu A5" at bounding box center [717, 84] width 58 height 20
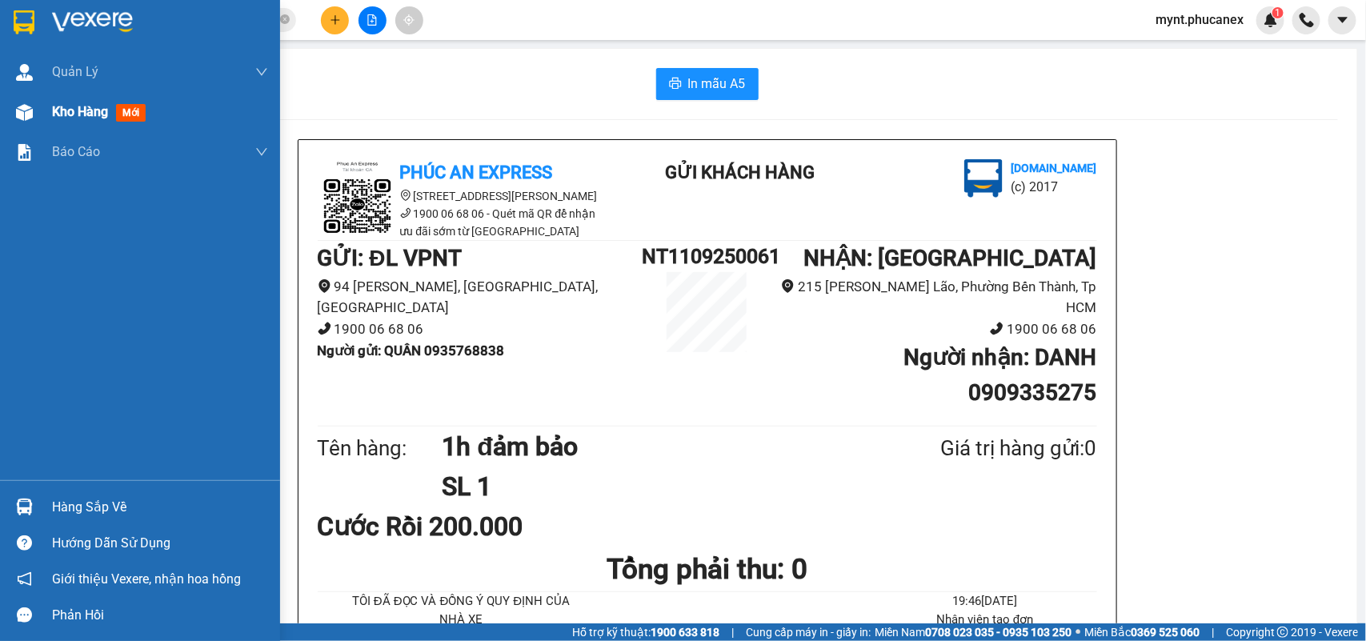
click at [22, 110] on img at bounding box center [24, 112] width 17 height 17
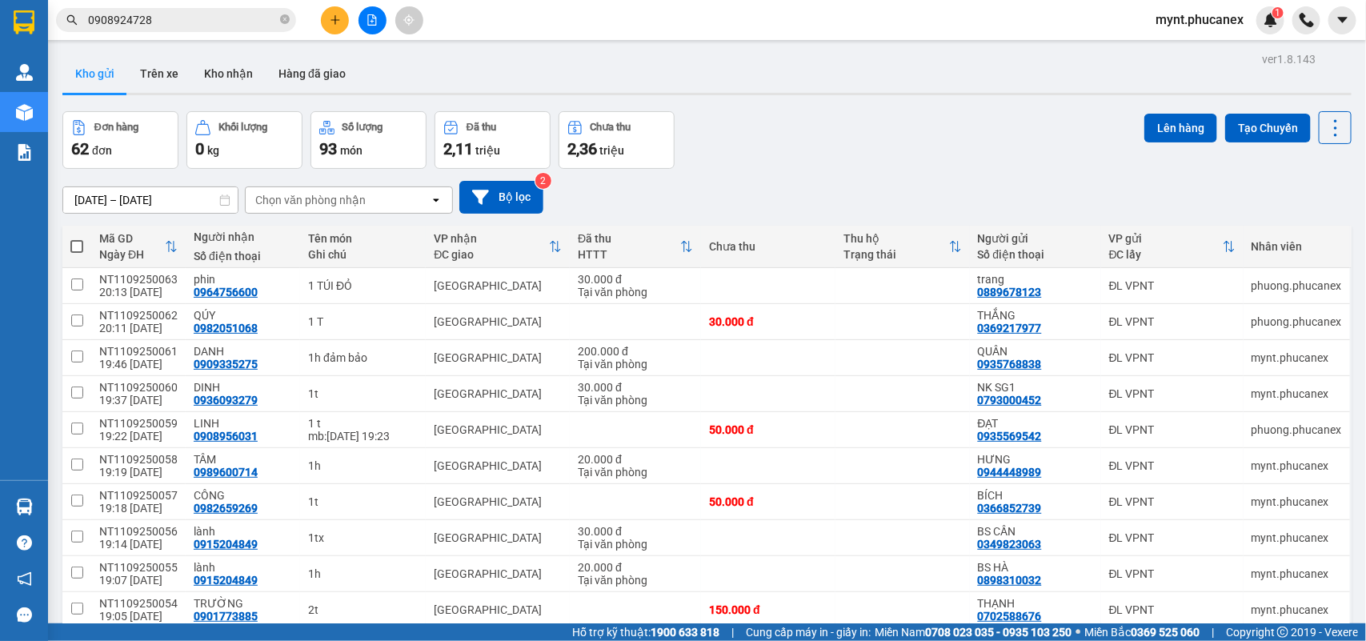
click at [78, 241] on span at bounding box center [76, 246] width 13 height 13
click at [77, 239] on input "checkbox" at bounding box center [77, 239] width 0 height 0
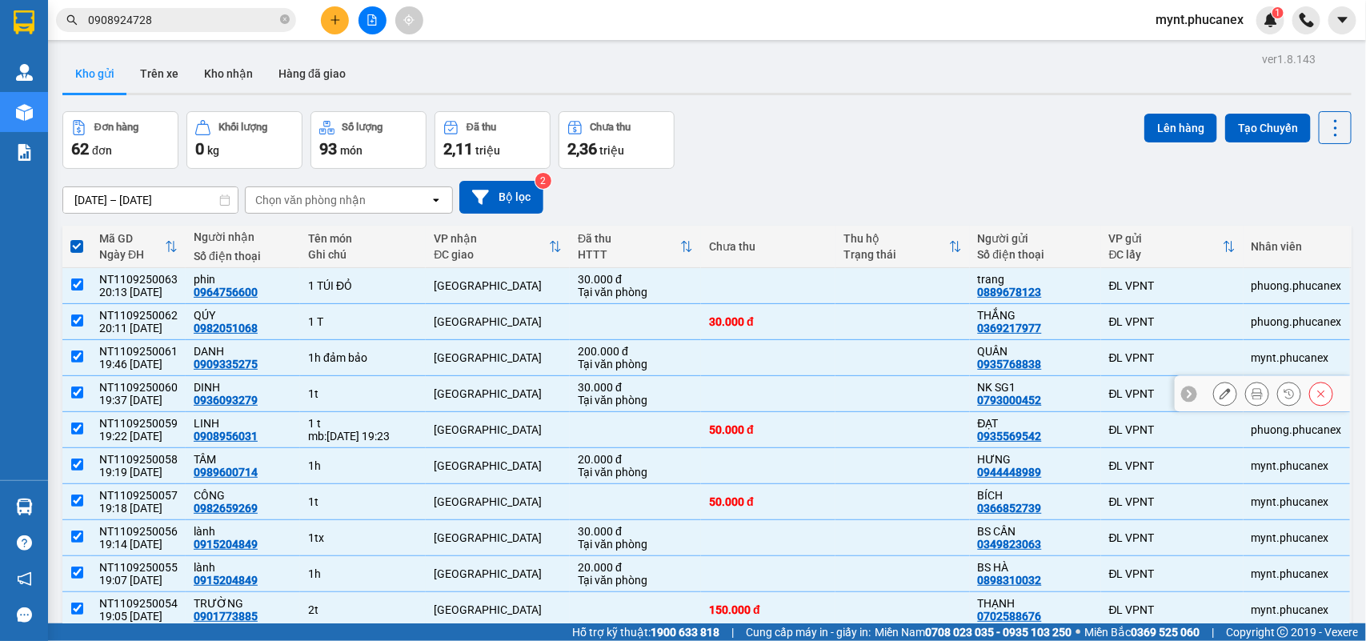
scroll to position [74, 0]
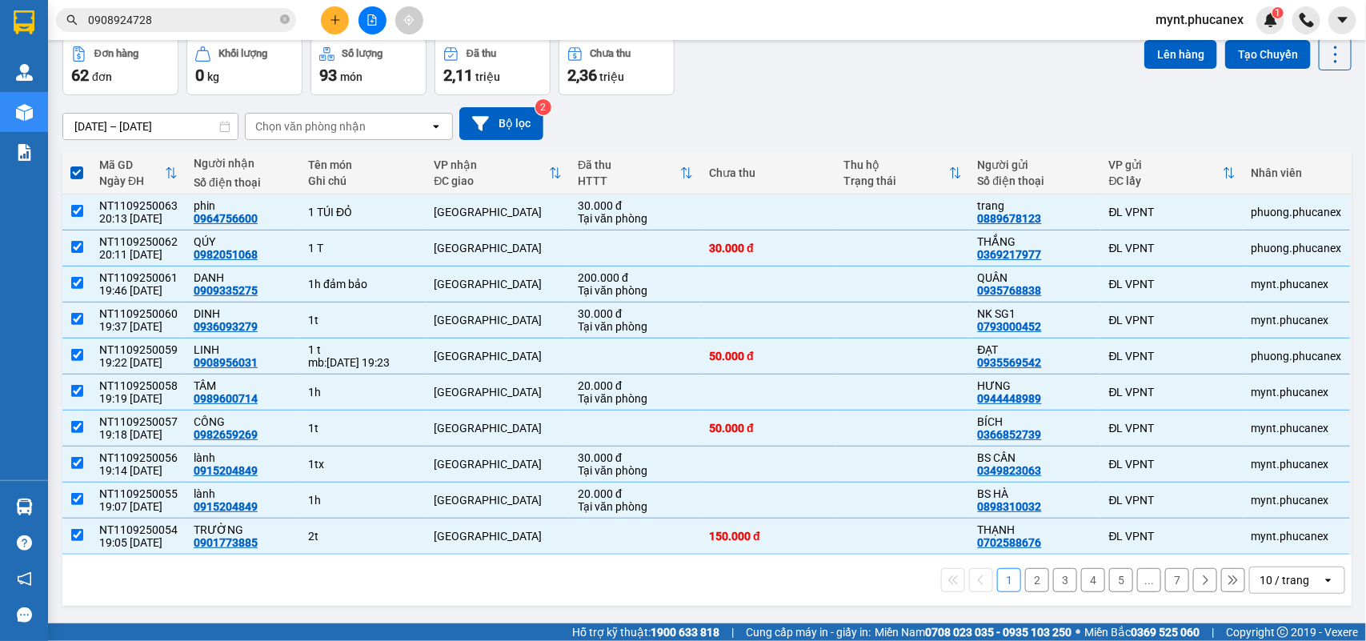
click at [1214, 569] on div "10 / trang" at bounding box center [1286, 581] width 72 height 26
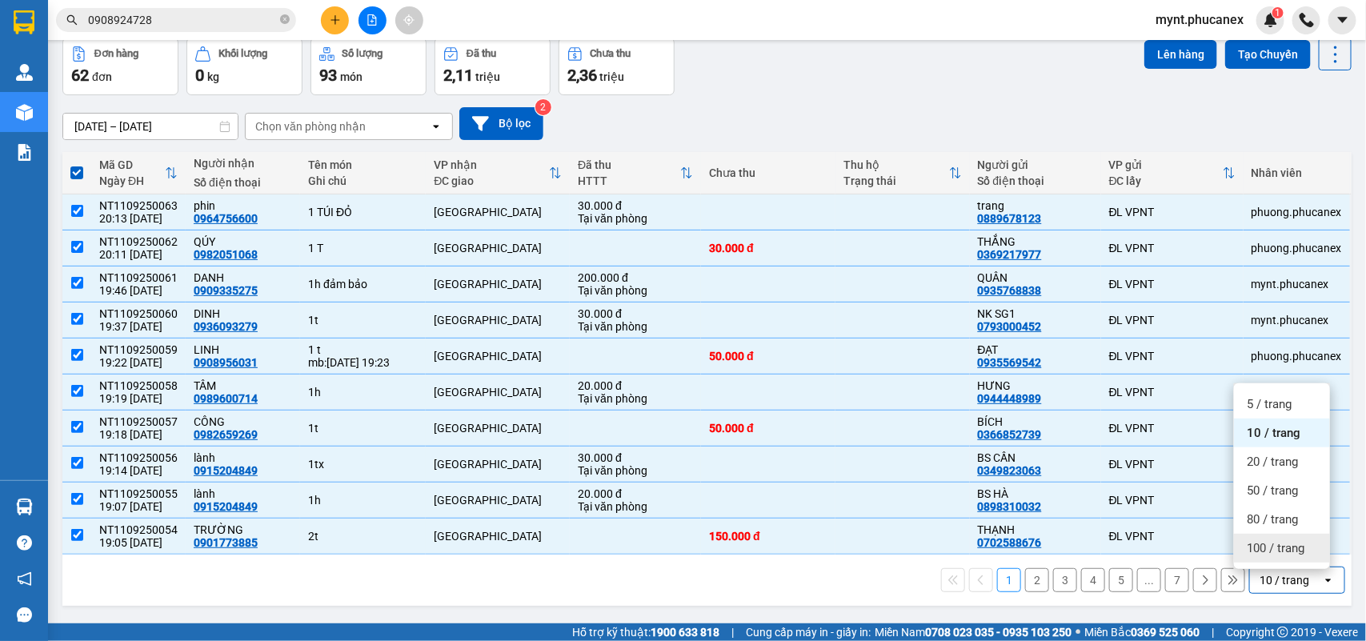
click at [1214, 549] on span "100 / trang" at bounding box center [1276, 548] width 58 height 16
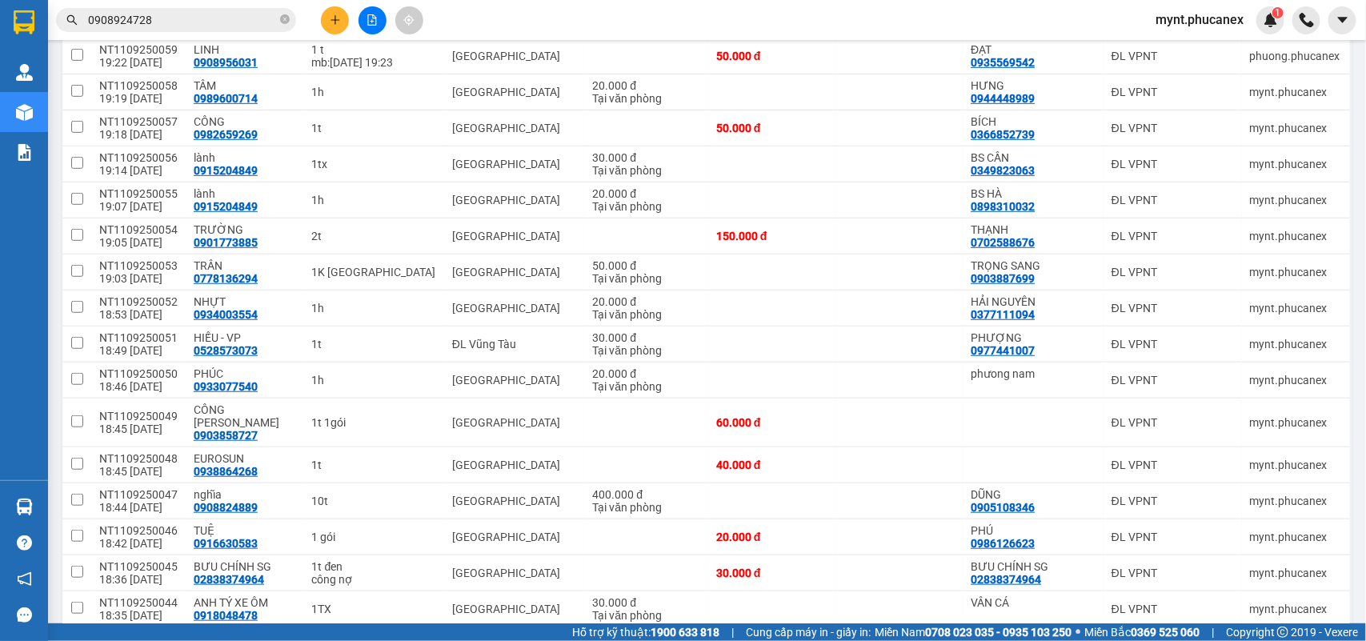
scroll to position [0, 0]
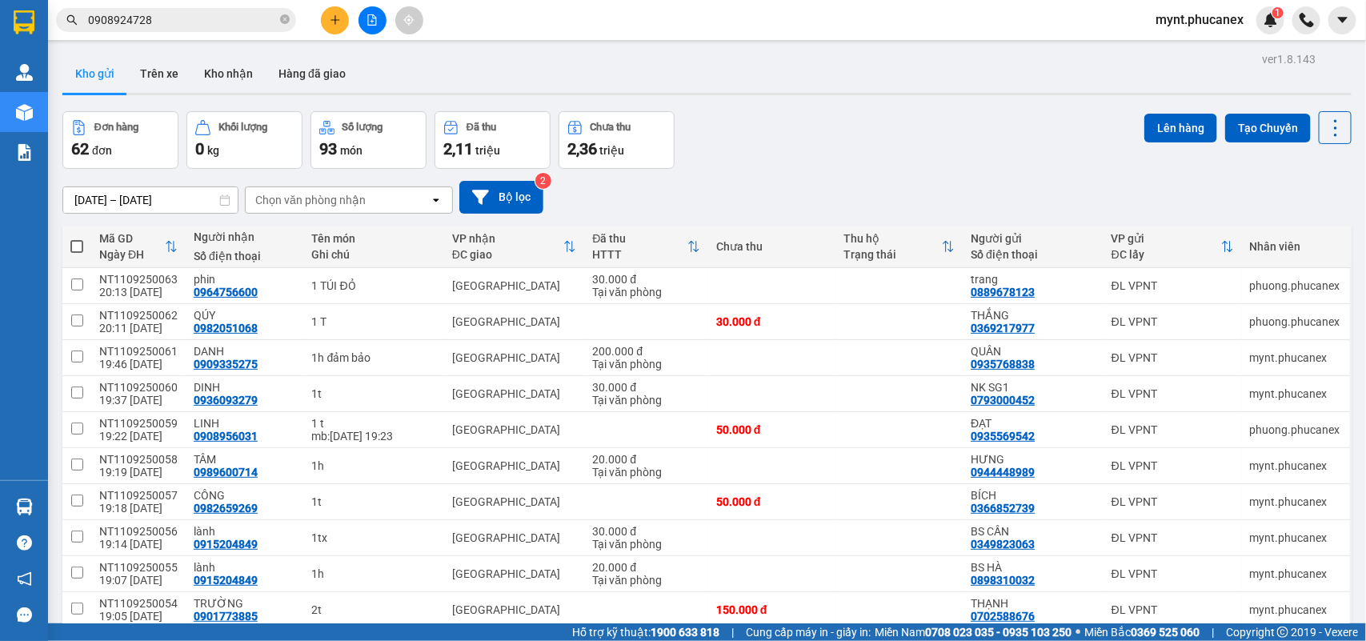
click at [78, 244] on span at bounding box center [76, 246] width 13 height 13
click at [77, 239] on input "checkbox" at bounding box center [77, 239] width 0 height 0
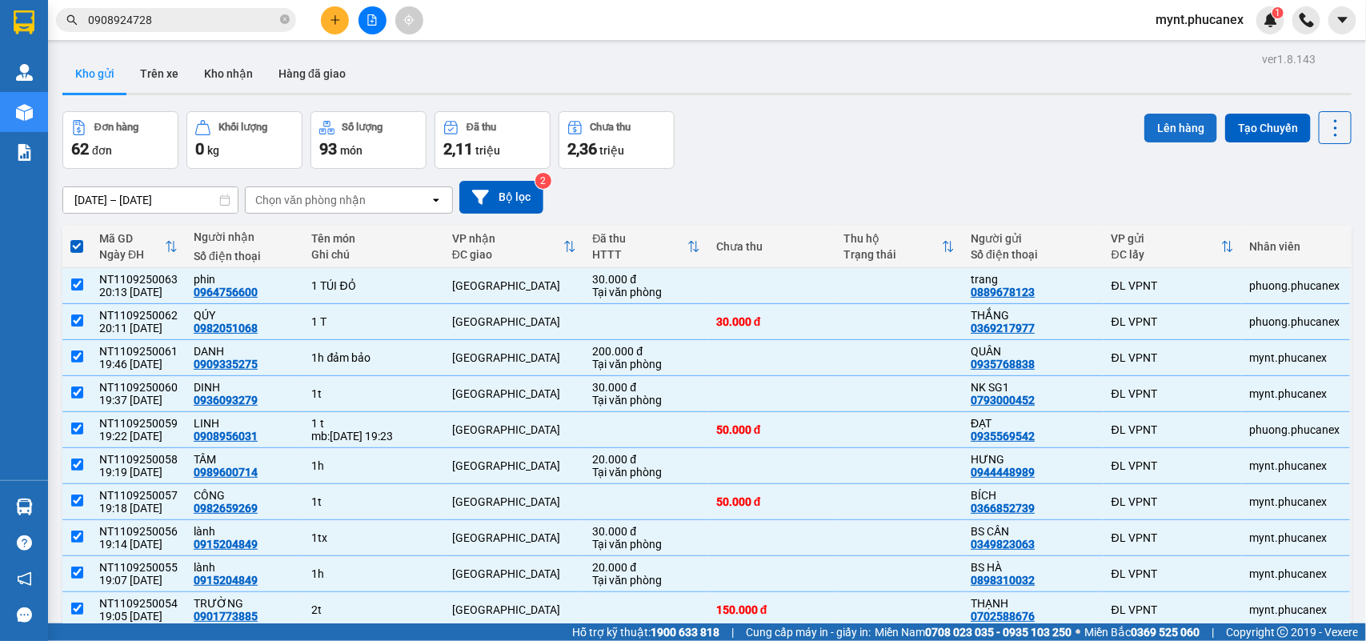
click at [1191, 140] on button "Lên hàng" at bounding box center [1181, 128] width 73 height 29
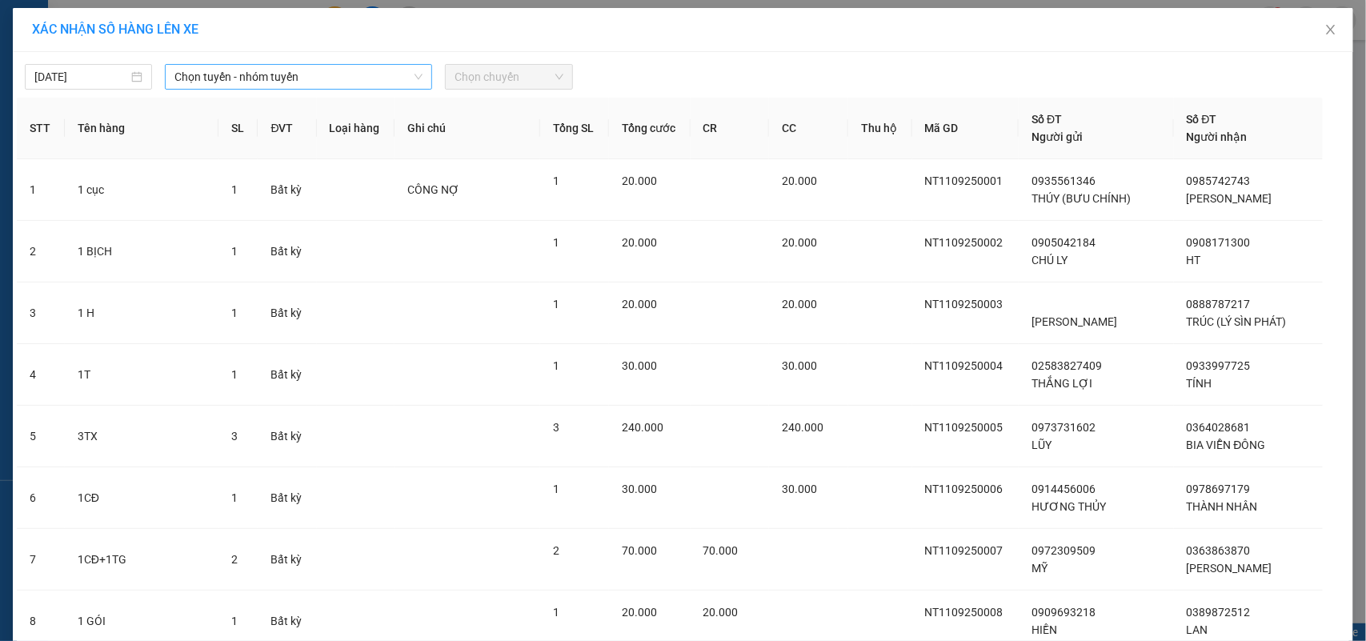
click at [280, 82] on span "Chọn tuyến - nhóm tuyến" at bounding box center [299, 77] width 248 height 24
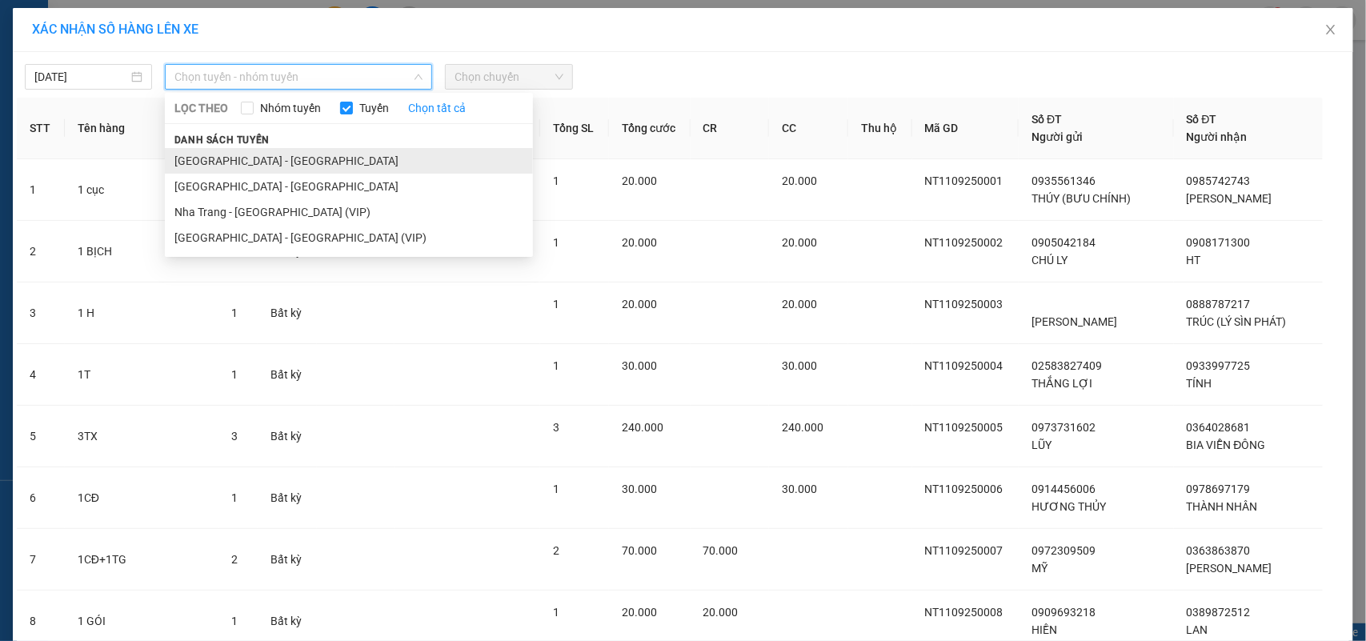
click at [207, 166] on li "Nha Trang - Sài Gòn" at bounding box center [349, 161] width 368 height 26
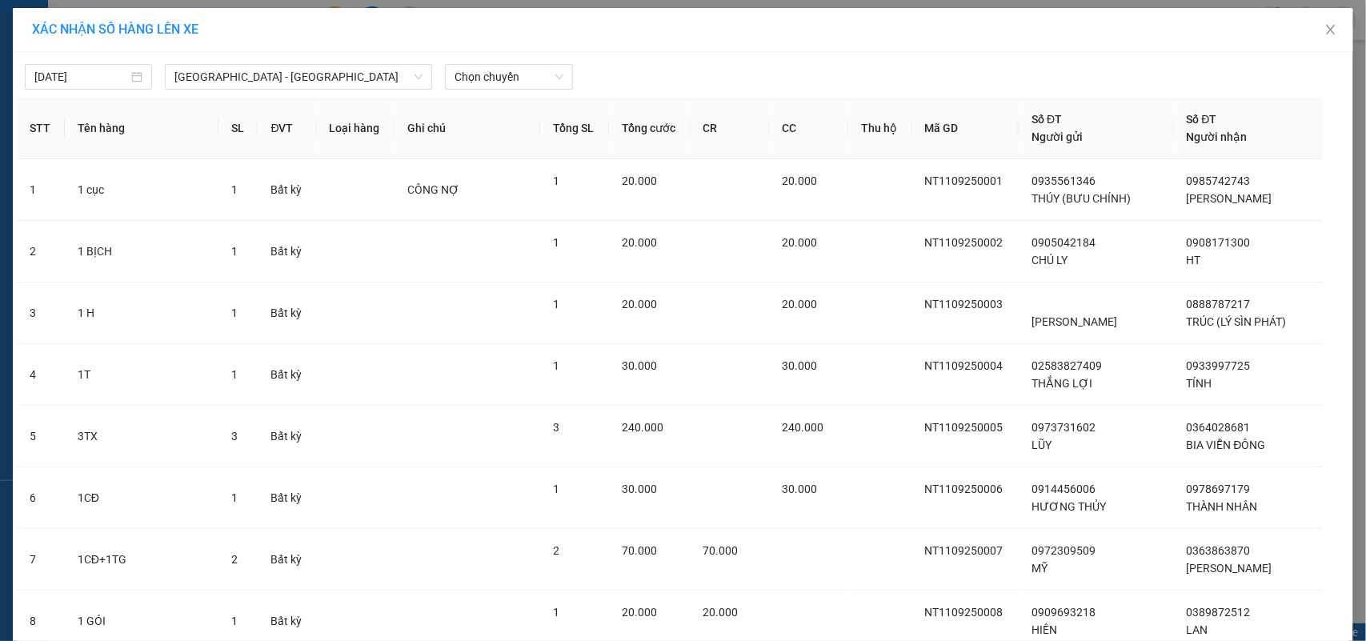
click at [307, 62] on div "11/09/2025 Nha Trang - Sài Gòn LỌC THEO Nhóm tuyến Tuyến Chọn tất cả Danh sách …" at bounding box center [683, 73] width 1333 height 34
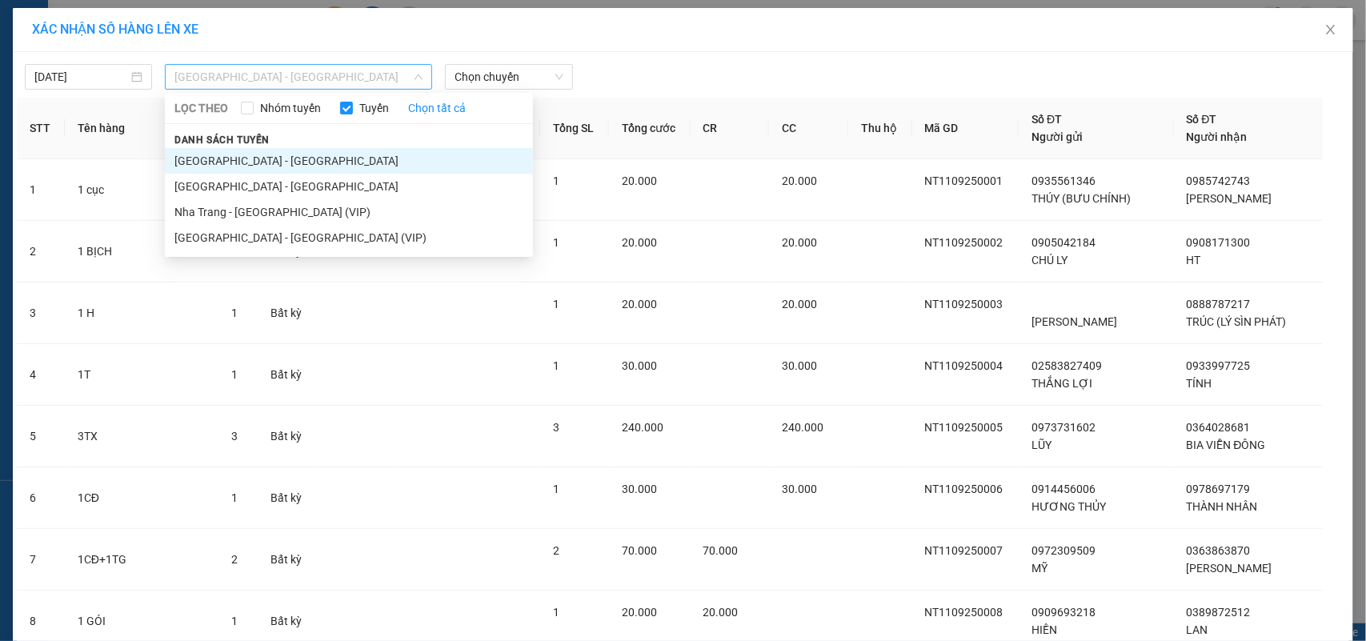
click at [297, 82] on span "Nha Trang - Sài Gòn" at bounding box center [299, 77] width 248 height 24
click at [230, 207] on li "Nha Trang - Sài Gòn (VIP)" at bounding box center [349, 212] width 368 height 26
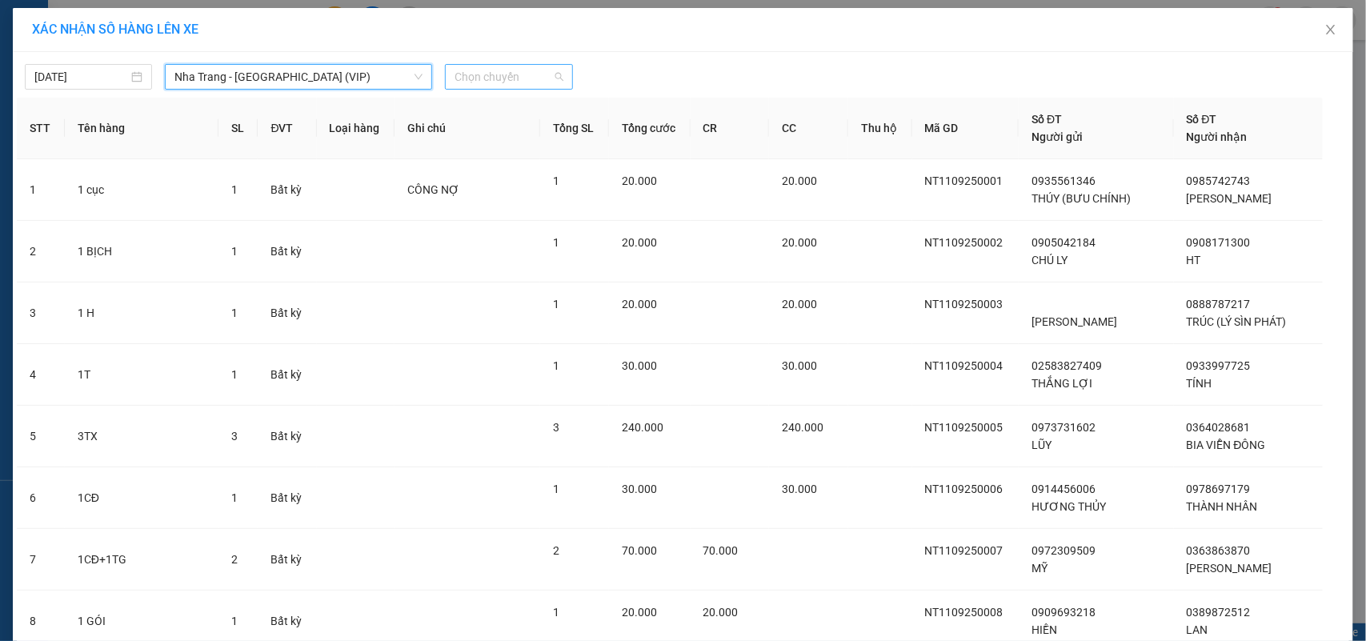
click at [521, 82] on span "Chọn chuyến" at bounding box center [509, 77] width 108 height 24
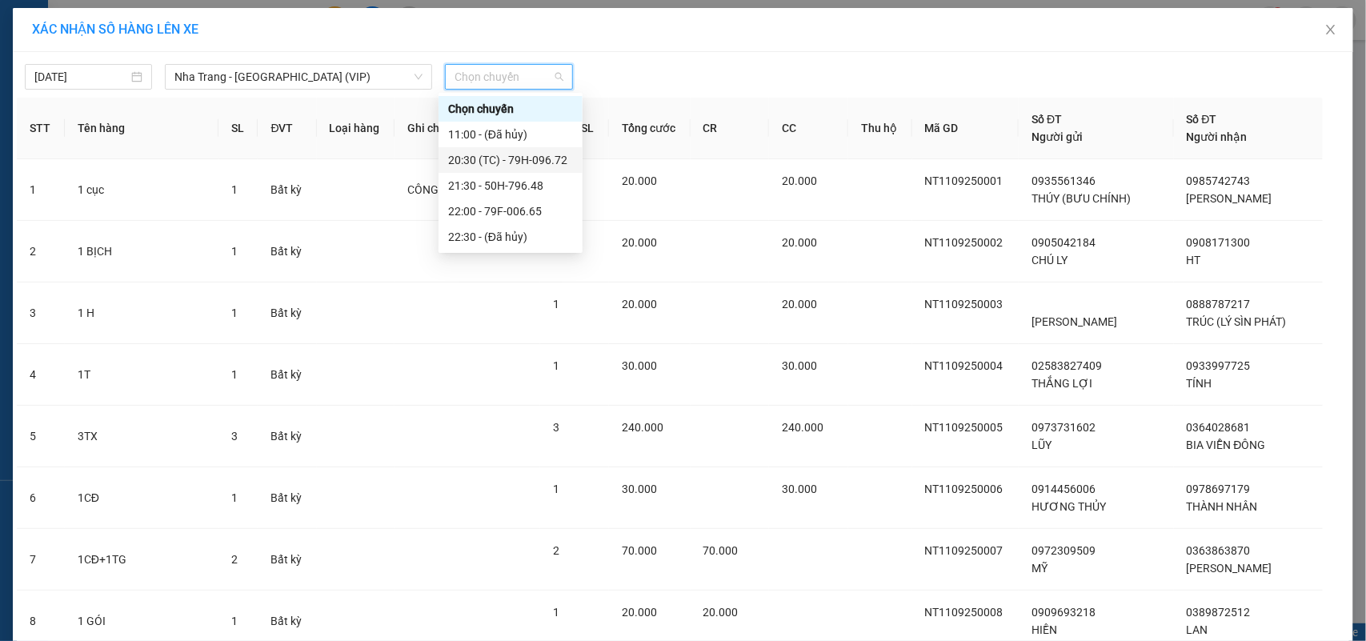
click at [489, 161] on div "20:30 (TC) - 79H-096.72" at bounding box center [510, 160] width 125 height 18
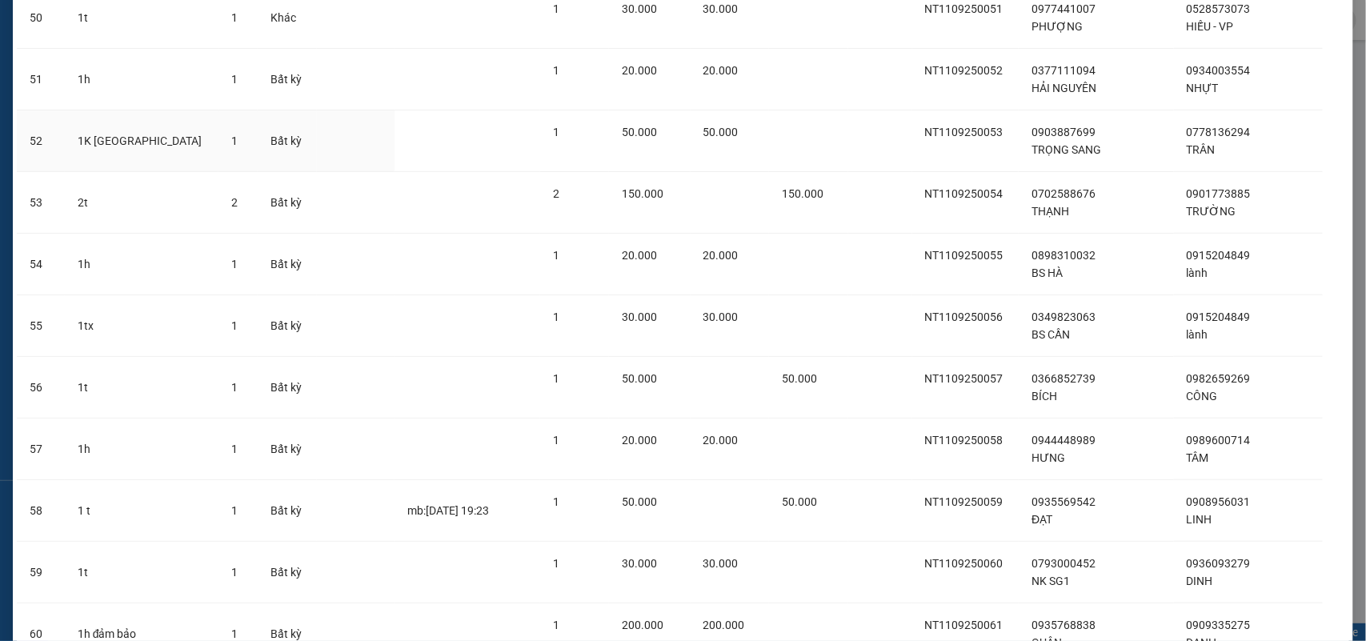
scroll to position [3478, 0]
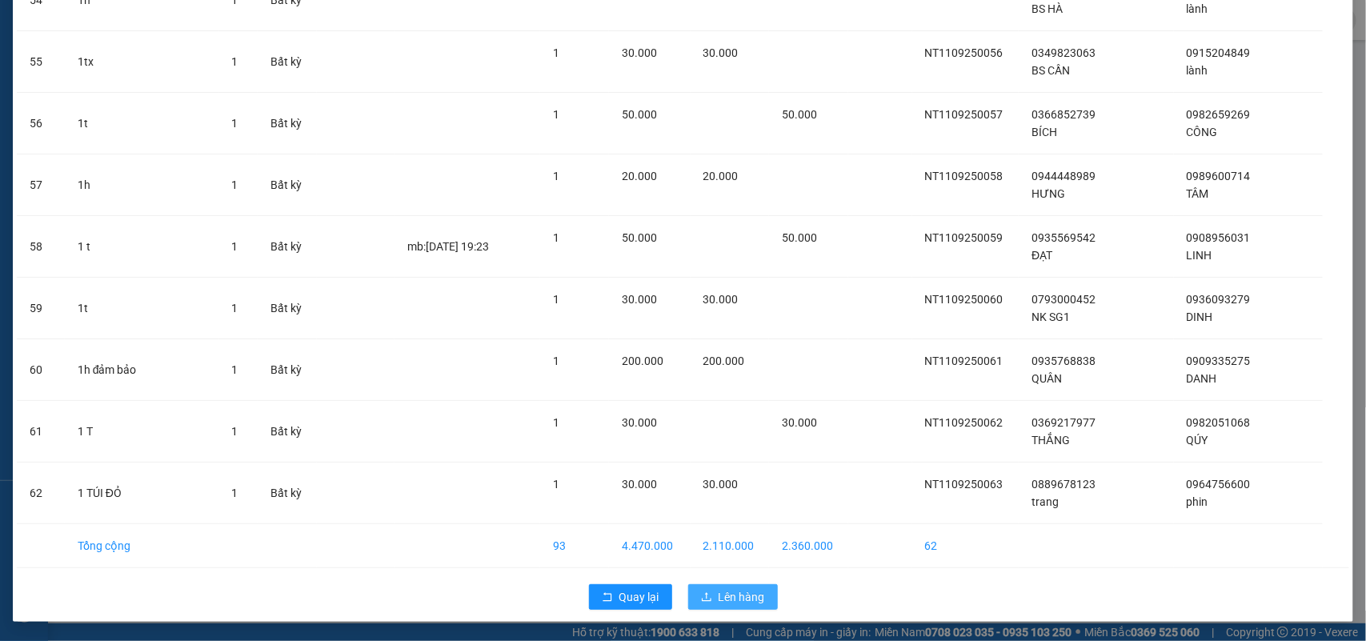
click at [732, 569] on span "Lên hàng" at bounding box center [742, 597] width 46 height 18
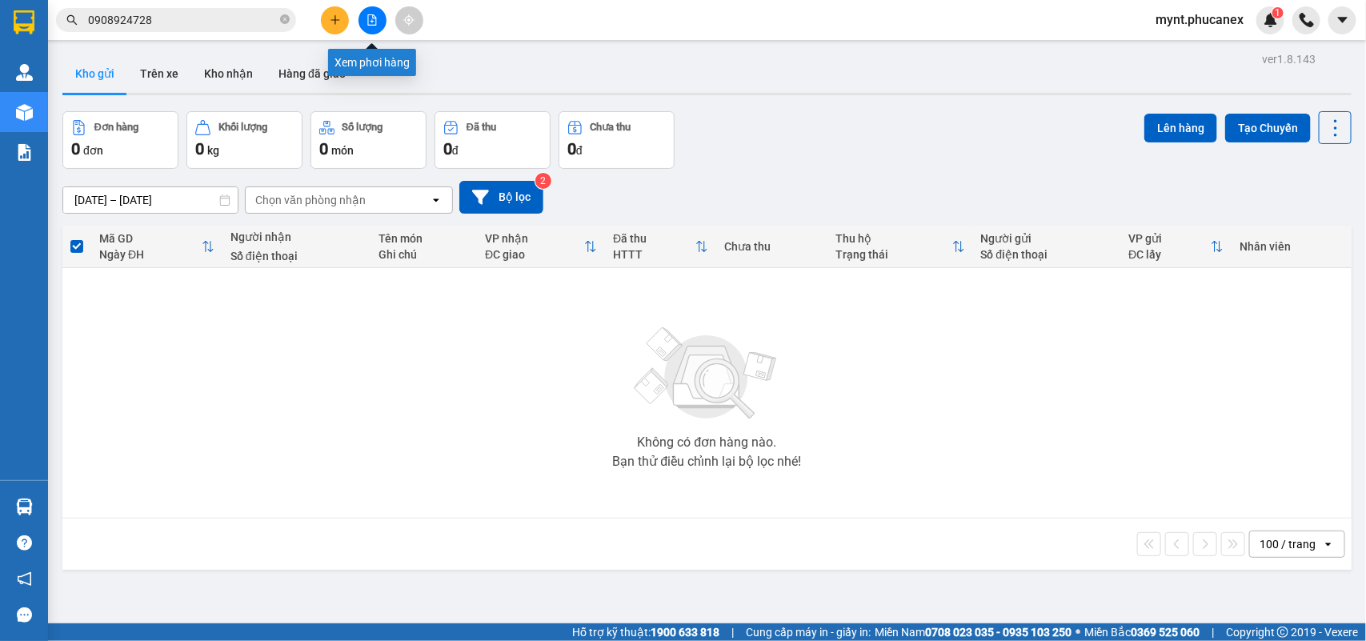
click at [376, 25] on icon "file-add" at bounding box center [372, 19] width 9 height 11
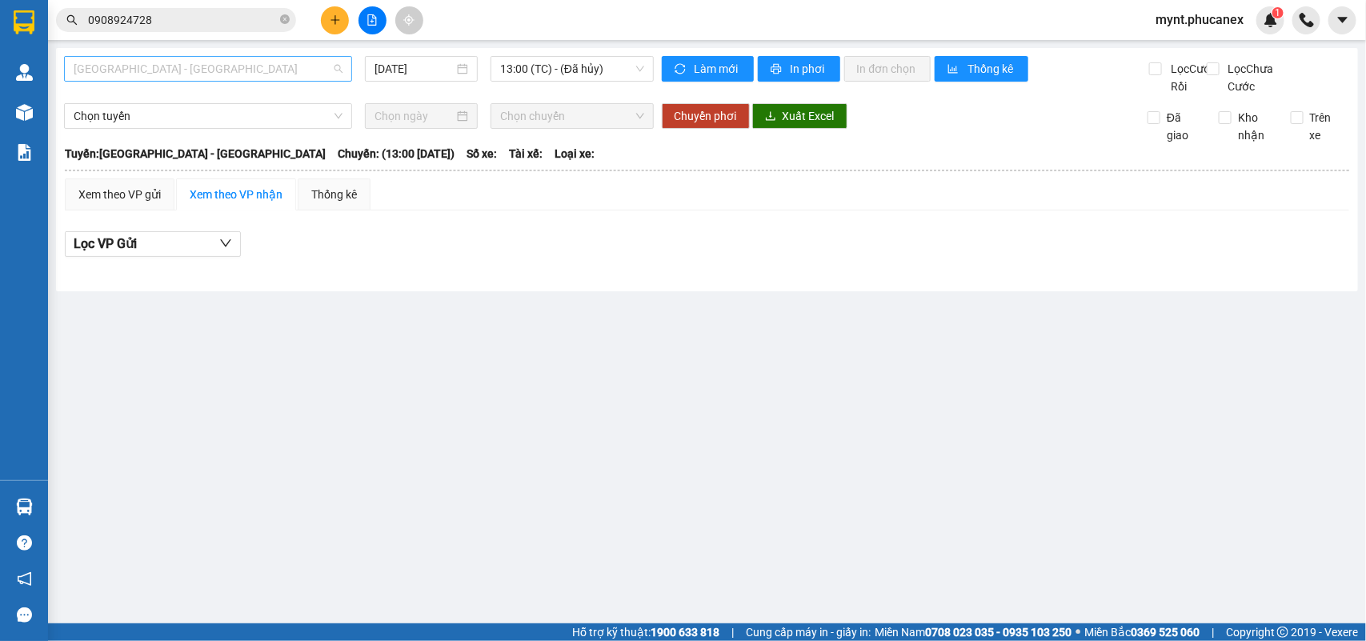
click at [302, 64] on span "Nha Trang - Sài Gòn" at bounding box center [208, 69] width 269 height 24
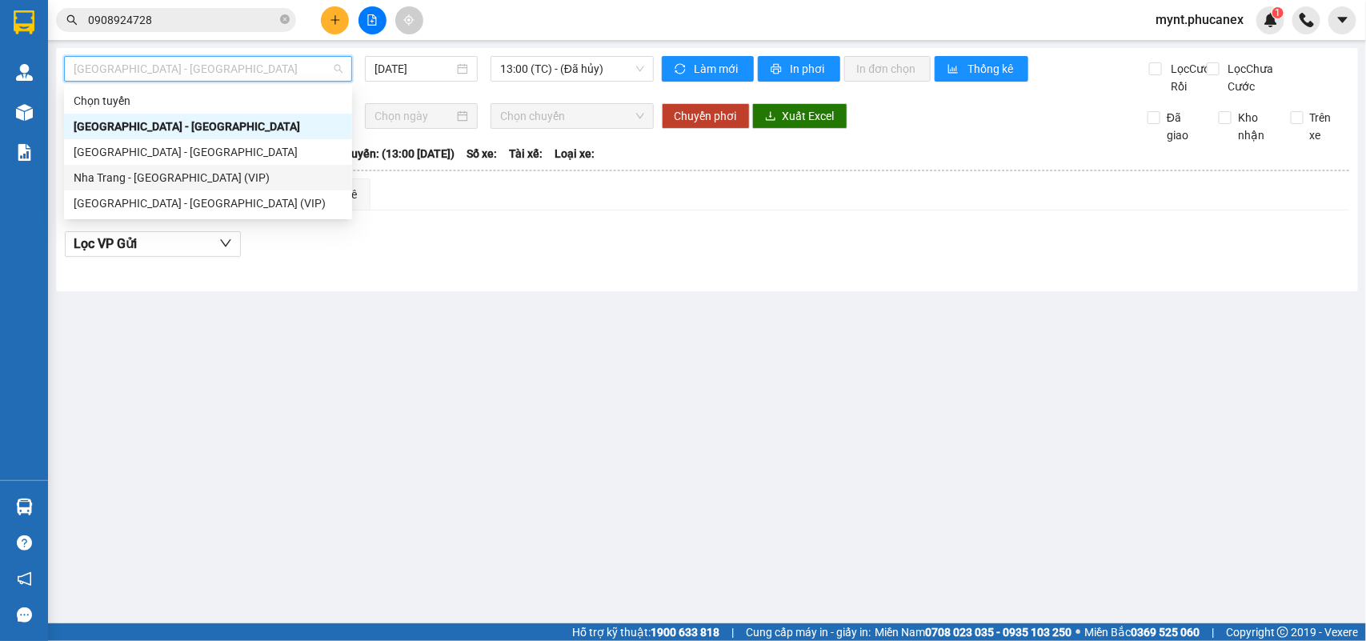
click at [93, 176] on div "Nha Trang - Sài Gòn (VIP)" at bounding box center [208, 178] width 269 height 18
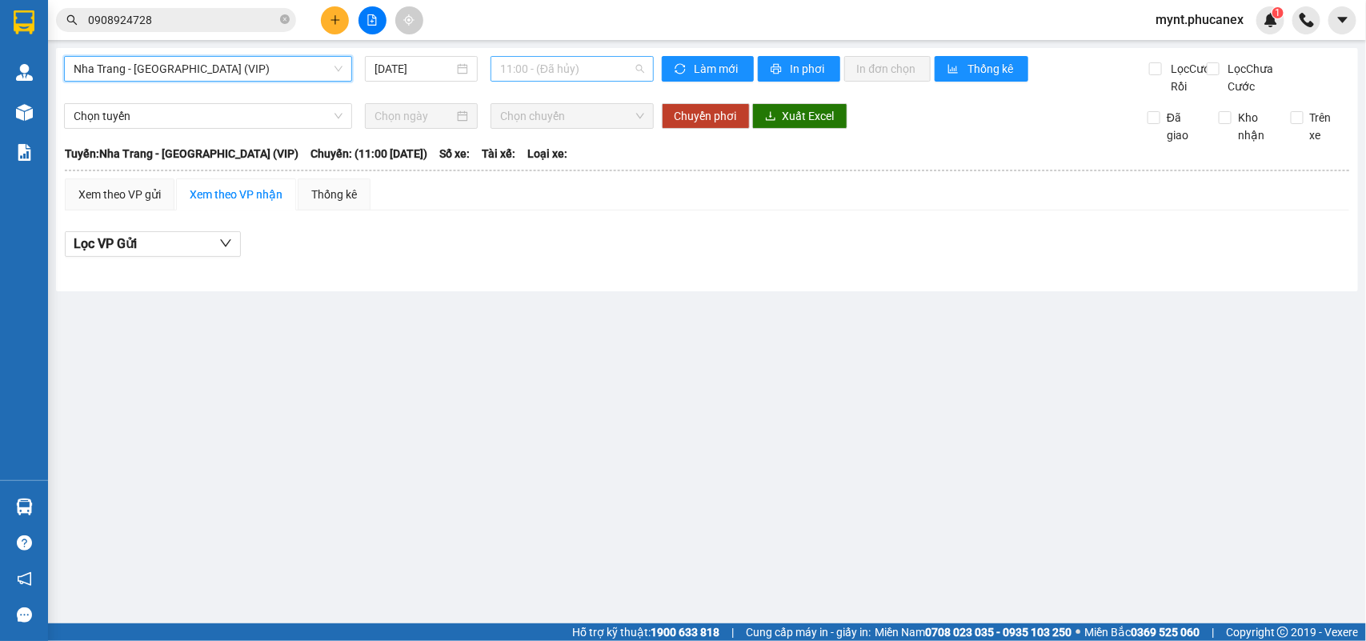
click at [628, 80] on span "11:00 - (Đã hủy)" at bounding box center [571, 69] width 143 height 24
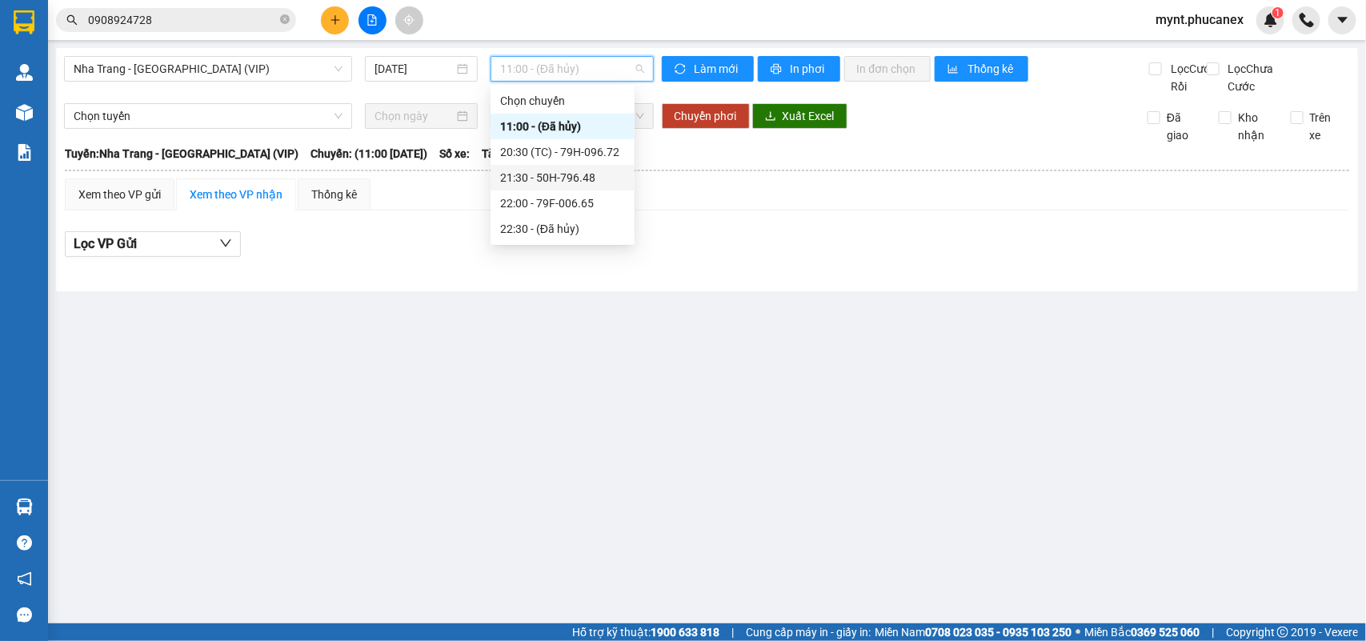
click at [532, 167] on div "21:30 - 50H-796.48" at bounding box center [563, 178] width 144 height 26
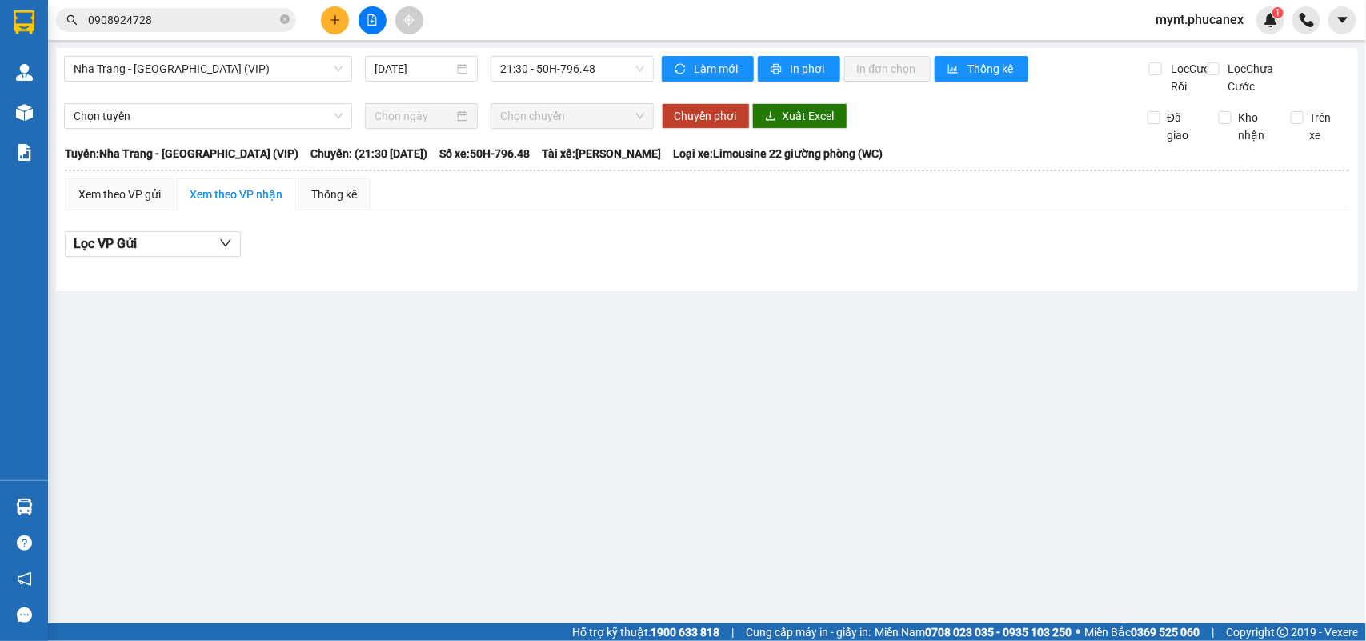
click at [380, 178] on th at bounding box center [707, 170] width 1286 height 14
click at [510, 66] on span "21:30 - 50H-796.48" at bounding box center [571, 69] width 143 height 24
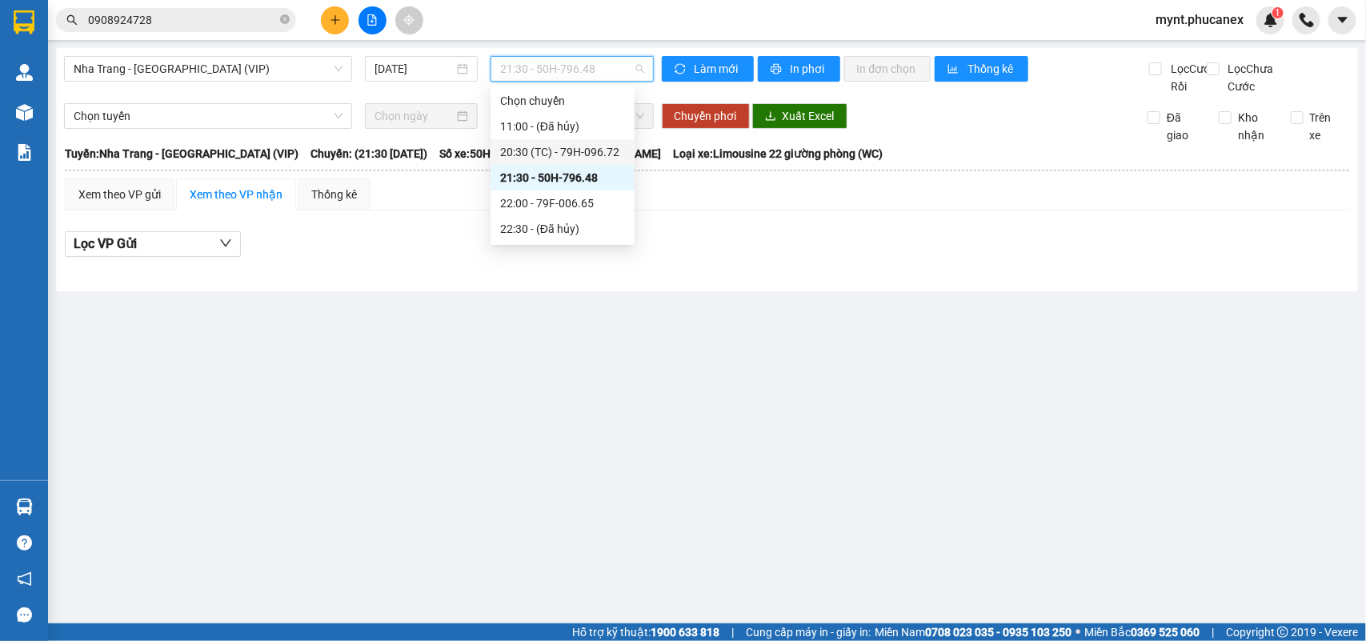
click at [510, 152] on div "20:30 (TC) - 79H-096.72" at bounding box center [562, 152] width 125 height 18
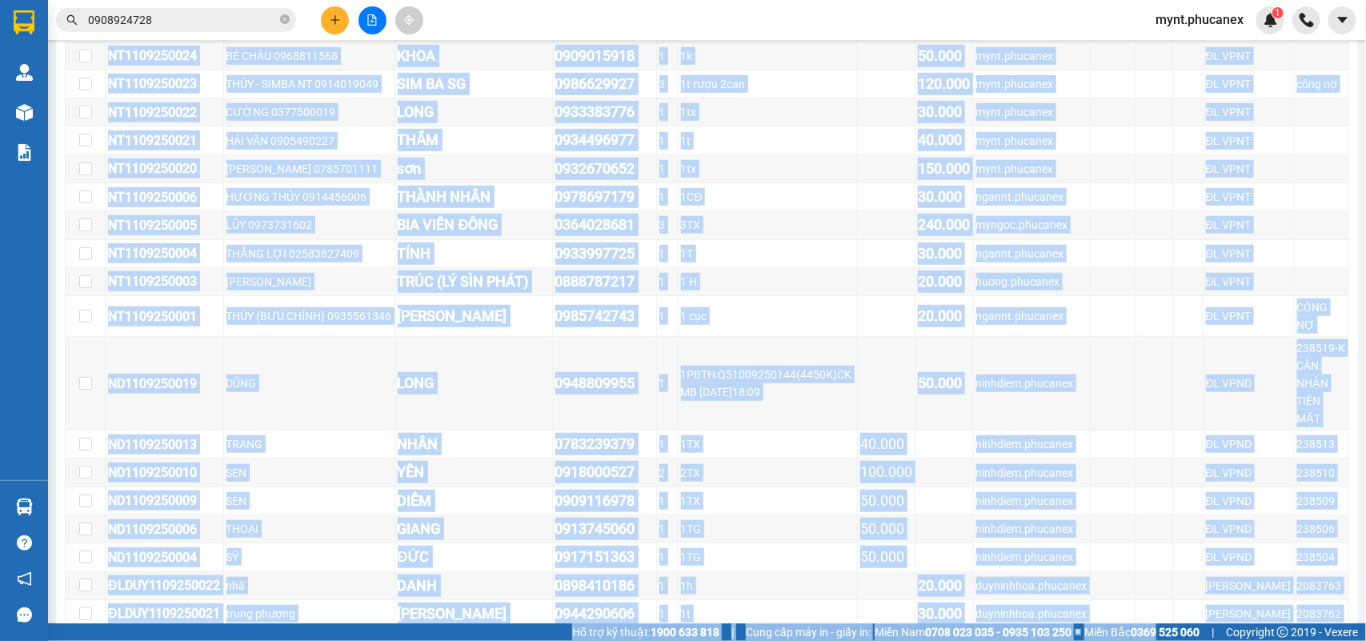
scroll to position [3778, 0]
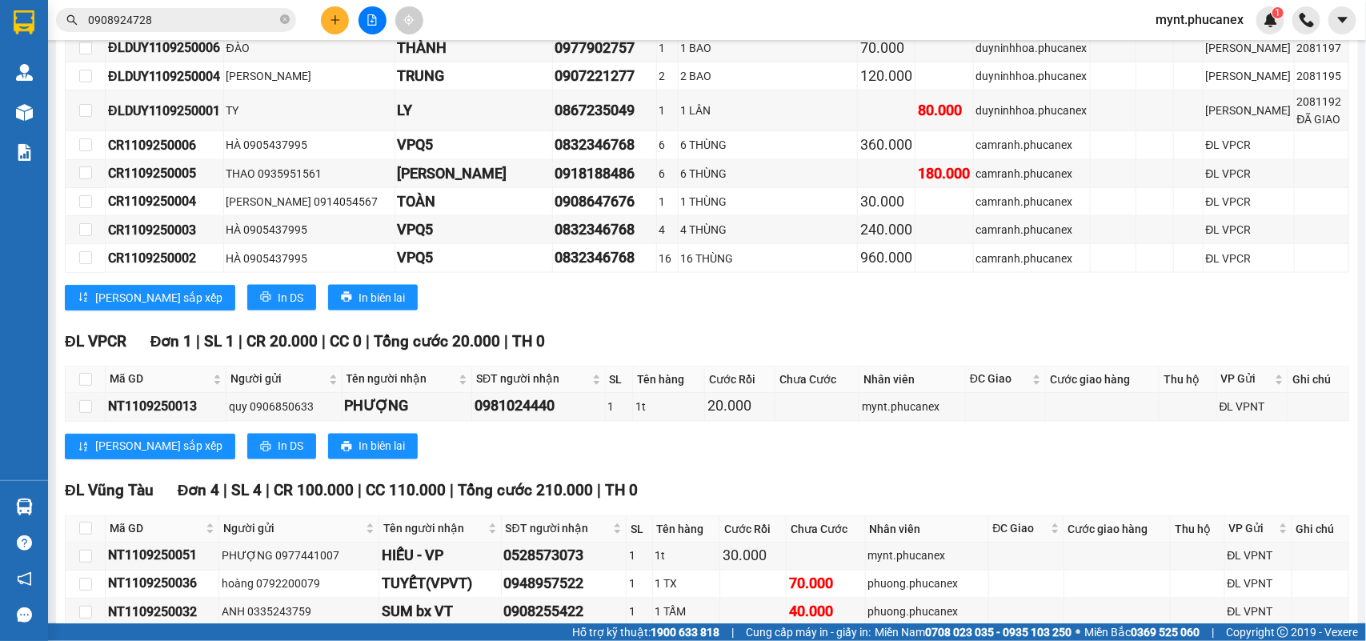
drag, startPoint x: 137, startPoint y: 298, endPoint x: 1345, endPoint y: 596, distance: 1244.3
click at [1214, 569] on main "Nha Trang - Sài Gòn (VIP) 11/09/2025 20:30 (TC) - 79H-096.72 Làm mới In phơi In…" at bounding box center [683, 312] width 1366 height 624
copy table "Phúc An Express 1900 06 68 06 215 Phạm Ngũ Lão, Quận 1 PHƠI HÀNG 20:33 - 11/09/…"
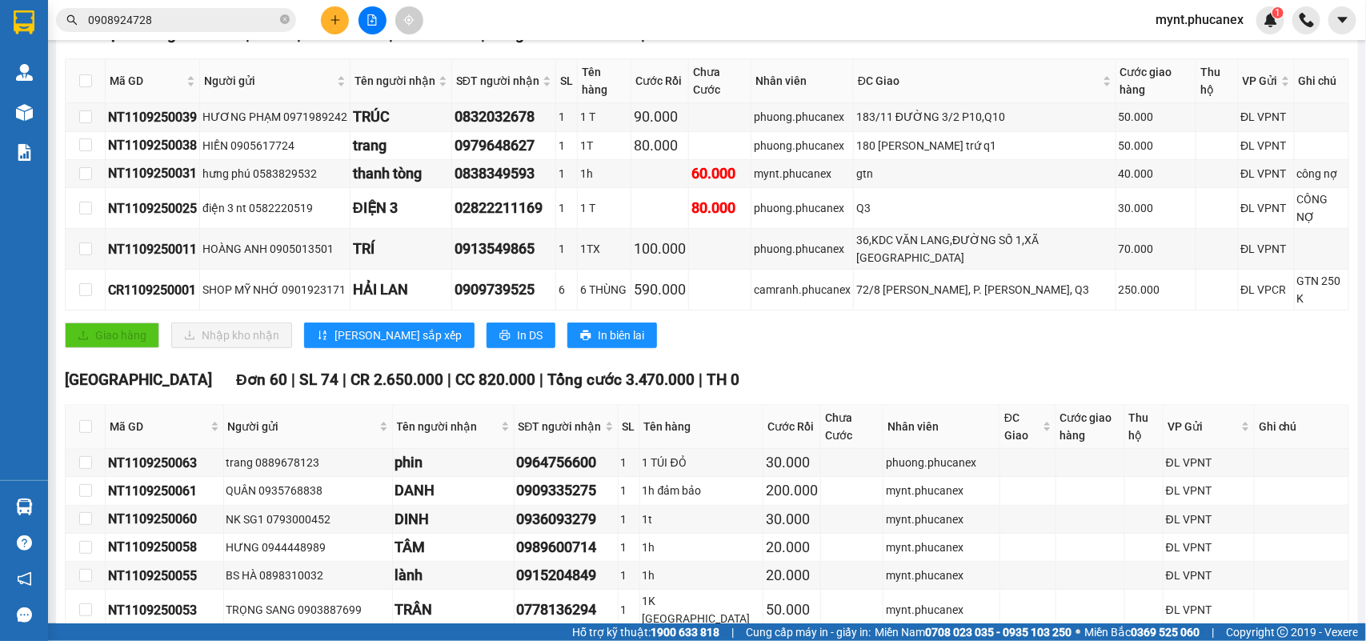
scroll to position [0, 0]
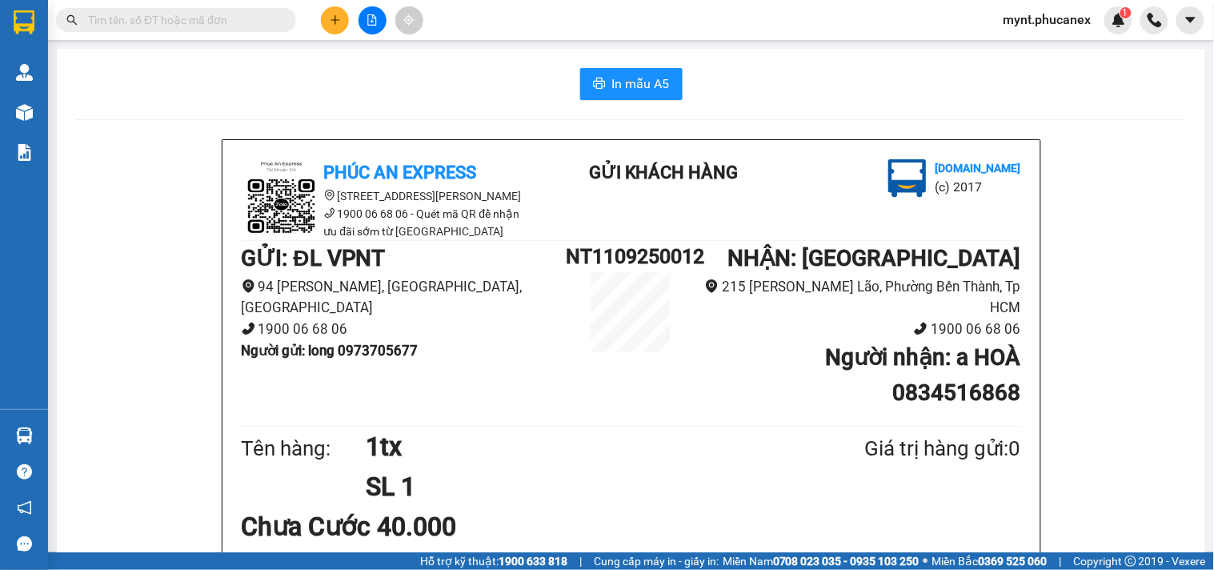
click at [368, 19] on icon "file-add" at bounding box center [372, 19] width 11 height 11
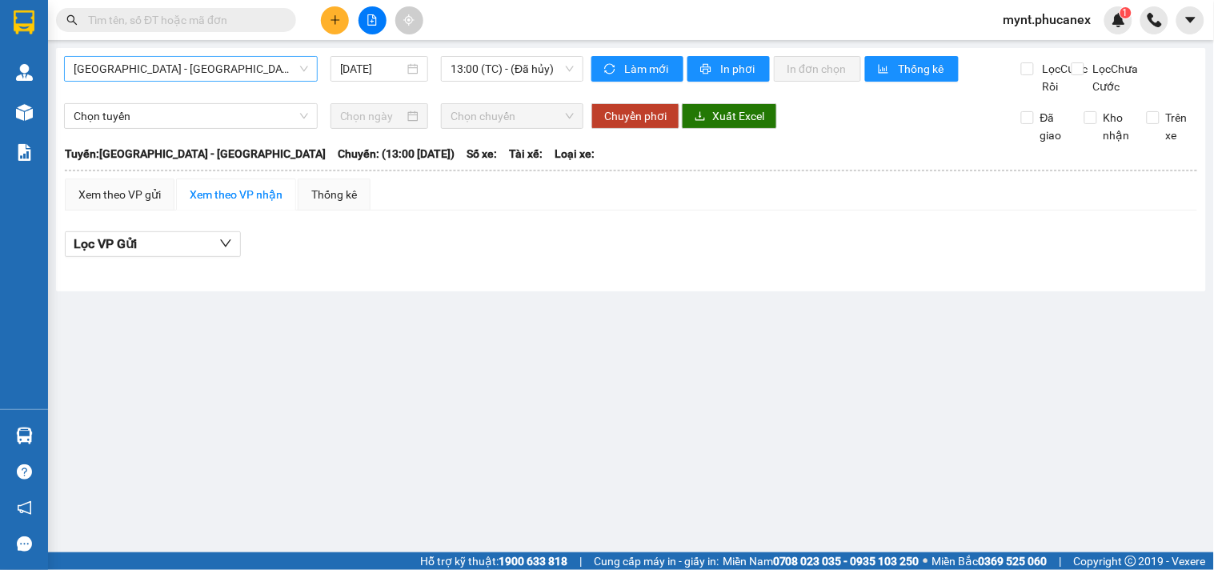
click at [156, 68] on span "[GEOGRAPHIC_DATA] - [GEOGRAPHIC_DATA]" at bounding box center [191, 69] width 235 height 24
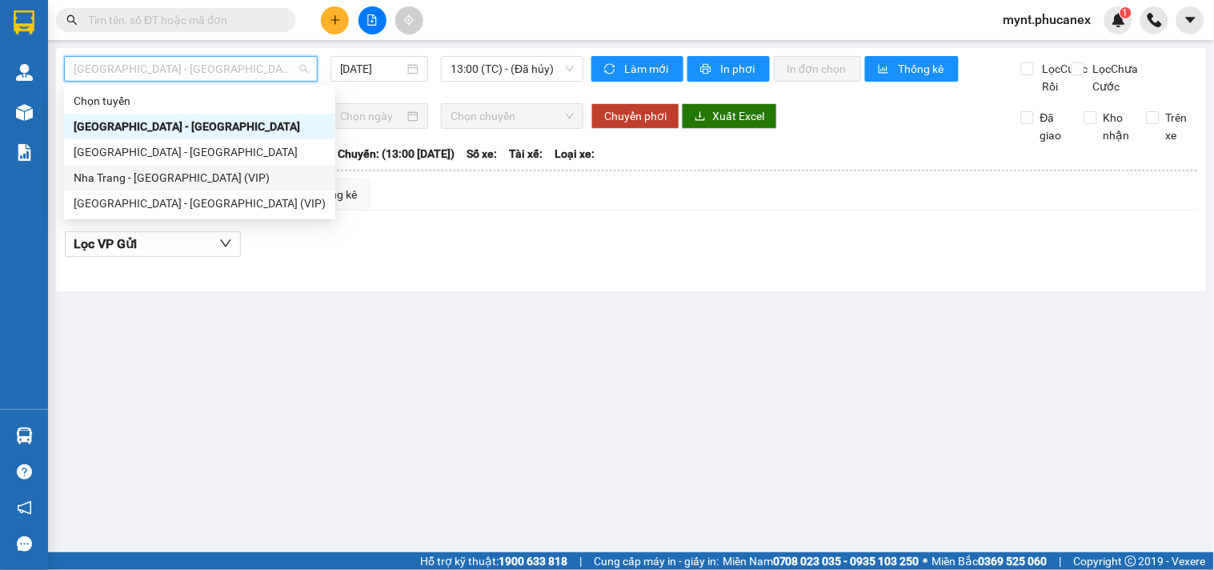
click at [139, 177] on div "Nha Trang - [GEOGRAPHIC_DATA] (VIP)" at bounding box center [200, 178] width 252 height 18
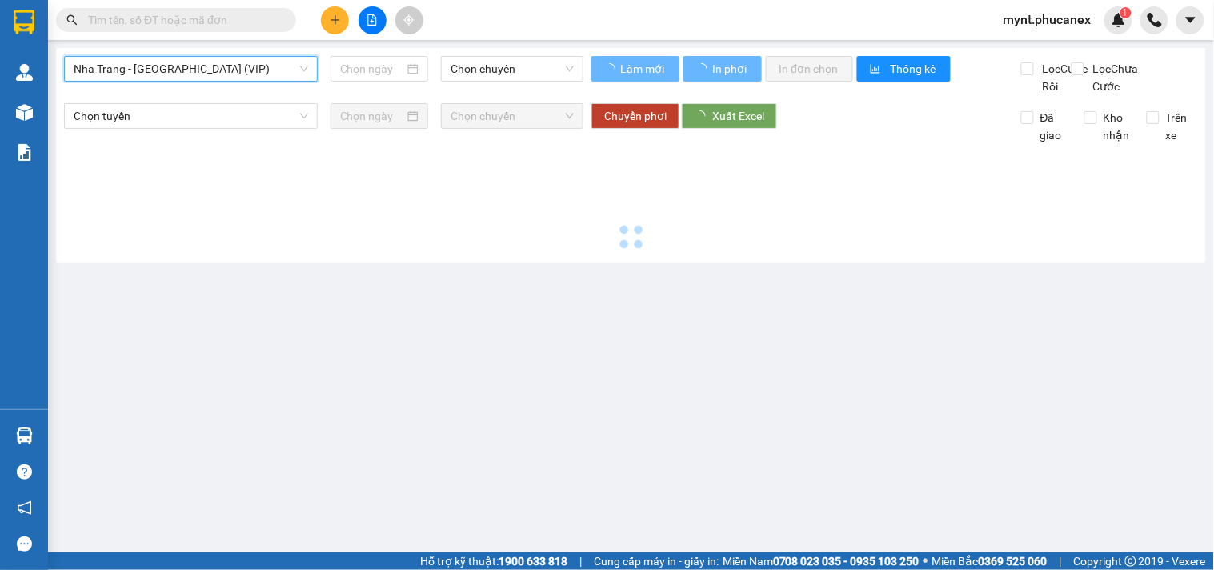
type input "[DATE]"
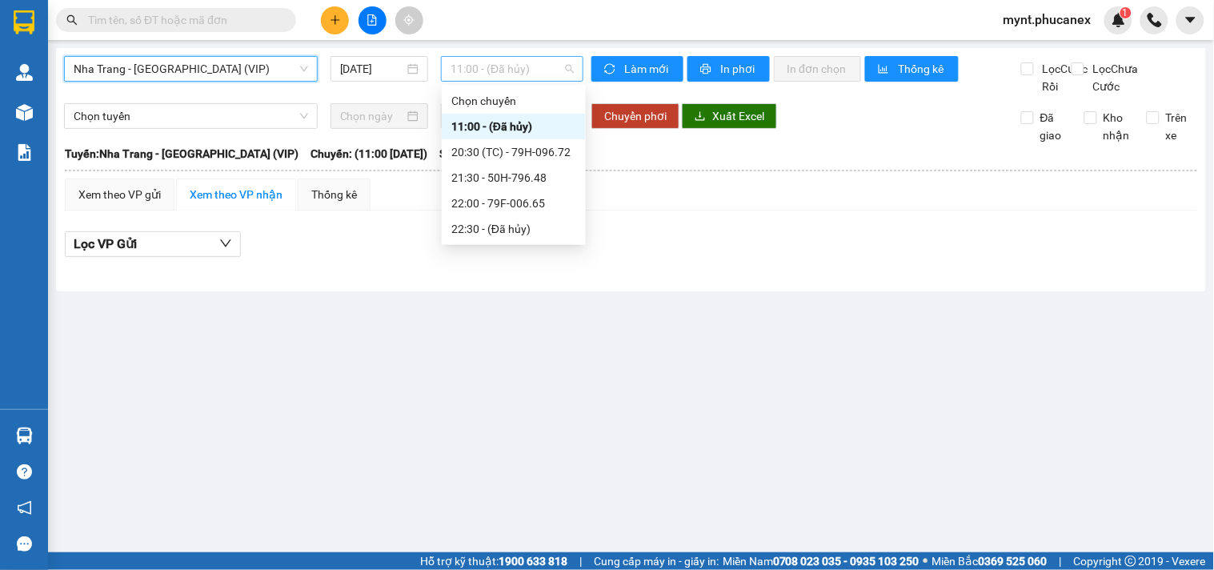
click at [508, 70] on span "11:00 - (Đã hủy)" at bounding box center [512, 69] width 123 height 24
click at [484, 150] on div "20:30 (TC) - 79H-096.72" at bounding box center [513, 152] width 125 height 18
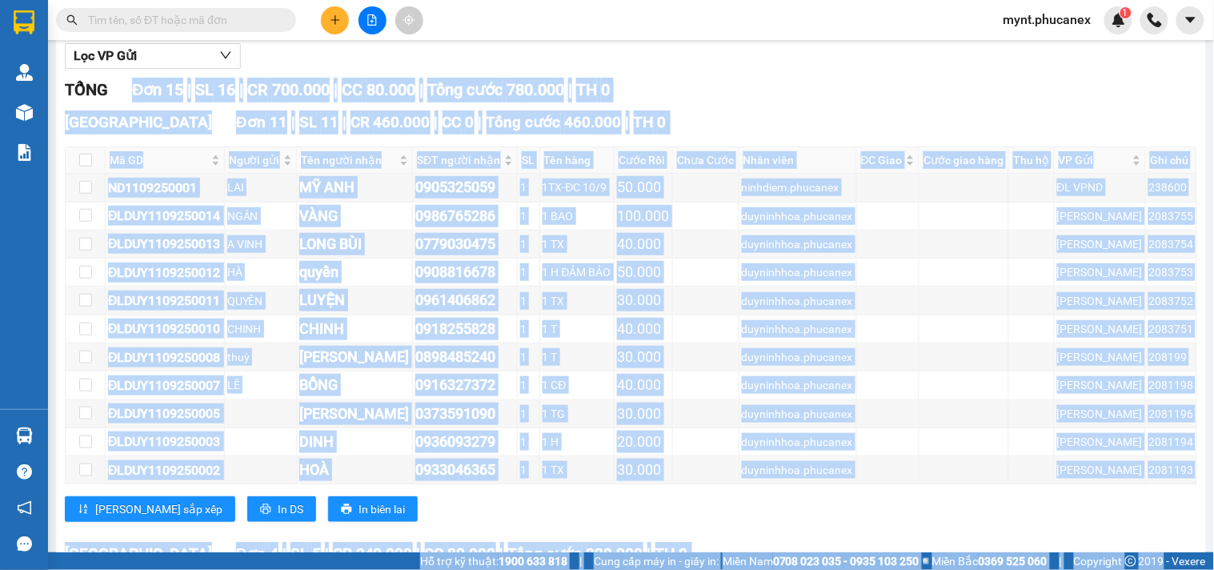
scroll to position [455, 0]
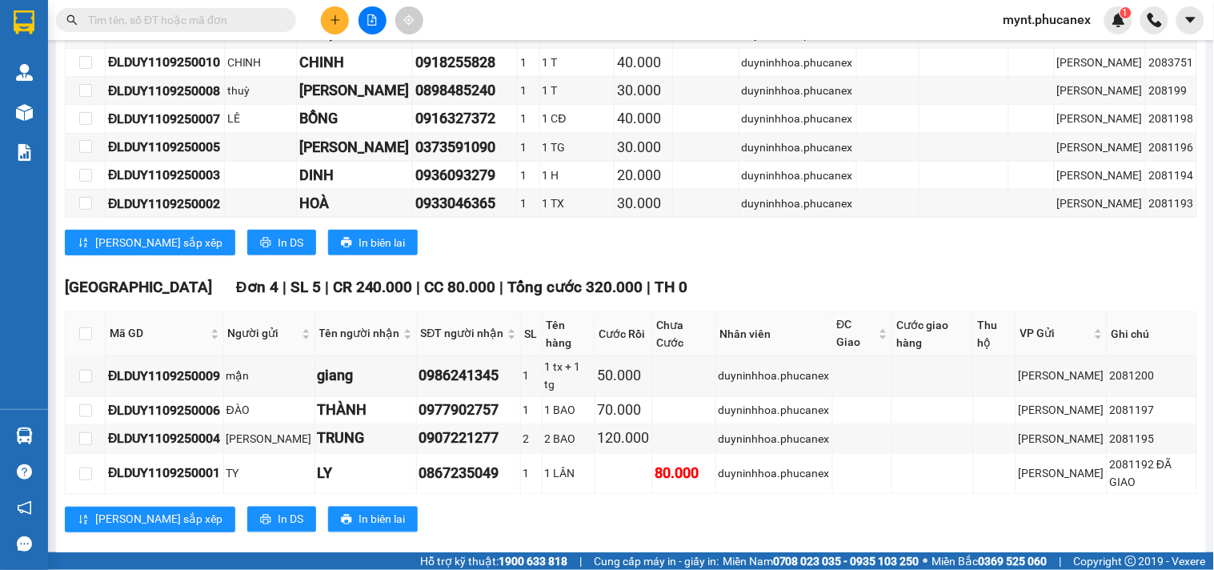
drag, startPoint x: 137, startPoint y: 91, endPoint x: 1186, endPoint y: 459, distance: 1112.2
click at [1186, 459] on div "Nha Trang - Sài Gòn (VIP) 11/09/2025 20:30 (TC) - 79H-096.72 Làm mới In phơi In…" at bounding box center [631, 81] width 1150 height 976
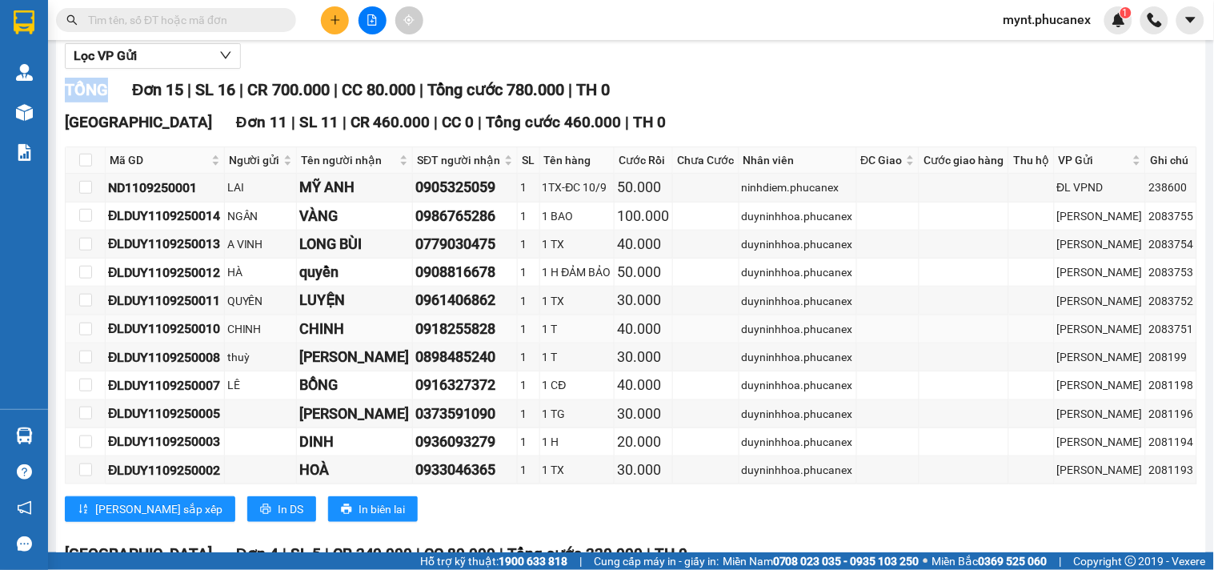
copy table "Phúc An Express 1900 06 68 06 215 Phạm Ngũ Lão, Quận 1 PHƠI HÀNG 16:22 - 11/09/…"
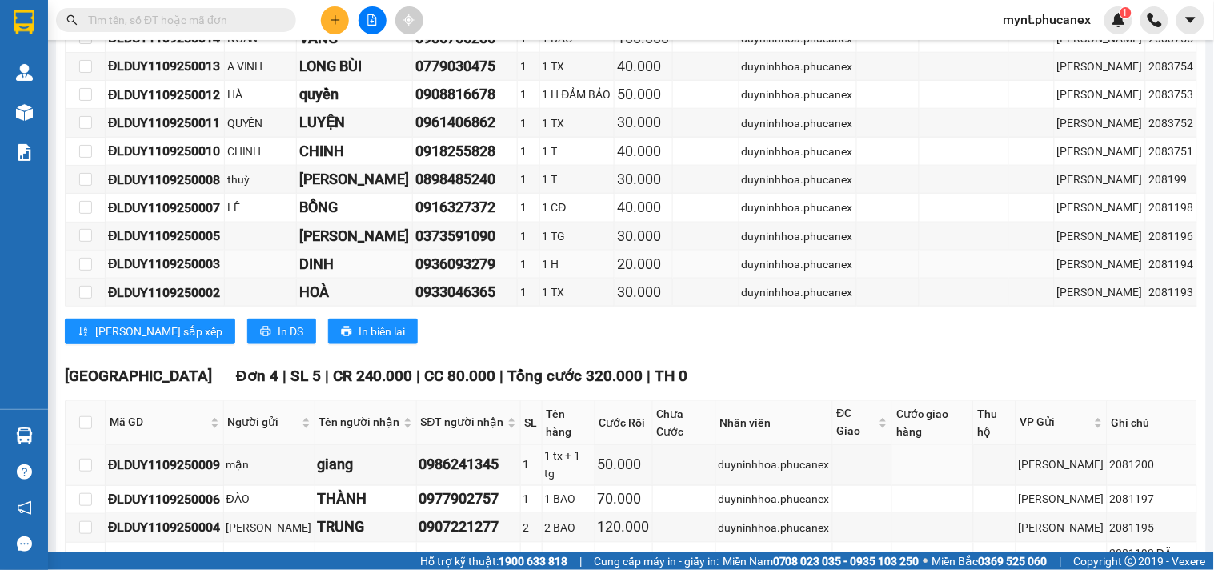
scroll to position [277, 0]
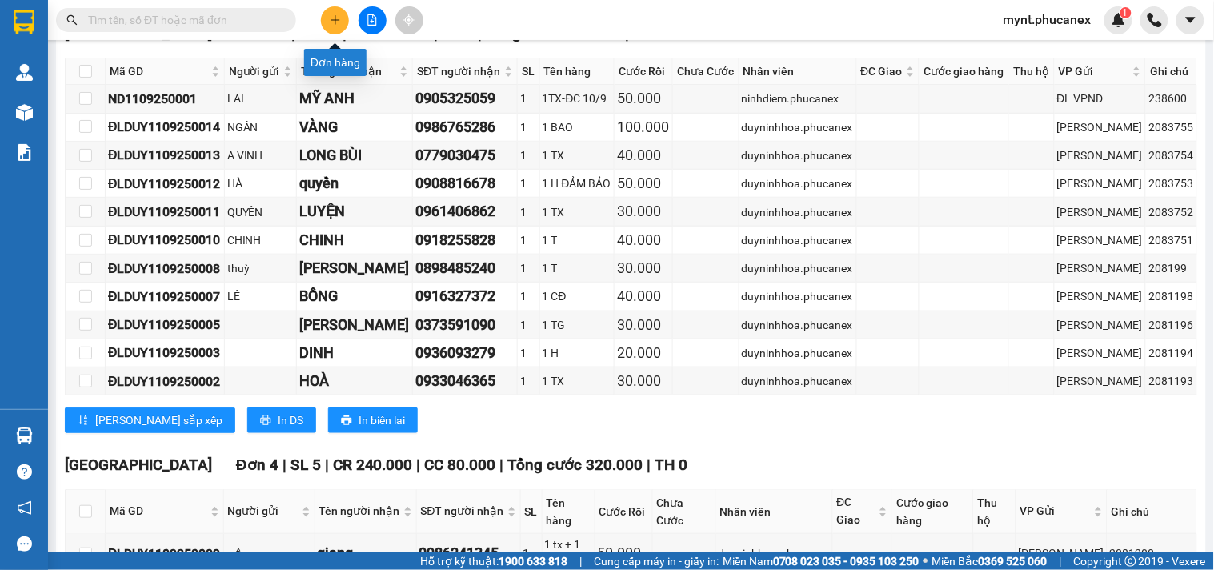
click at [334, 14] on icon "plus" at bounding box center [335, 19] width 11 height 11
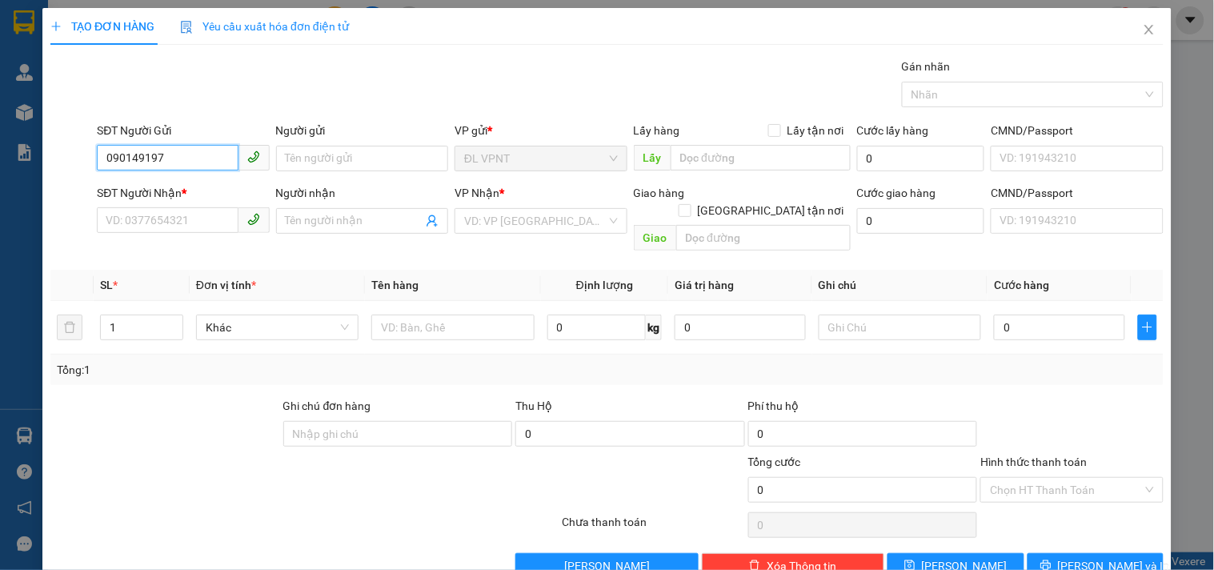
type input "0901491978"
click at [225, 188] on div "0901491978 - NK DUY TÂM 2" at bounding box center [181, 191] width 151 height 18
type input "NK DUY TÂM 2"
type input "02866818468"
type input "5P"
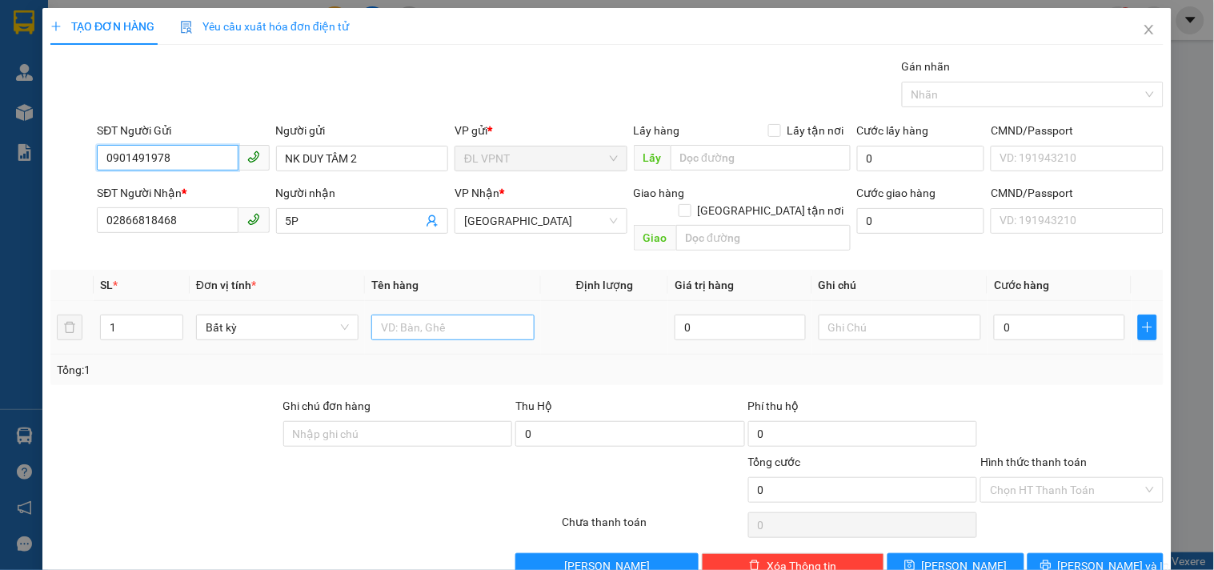
type input "0901491978"
click at [397, 315] on input "text" at bounding box center [452, 328] width 162 height 26
type input "1h"
click at [1053, 315] on input "0" at bounding box center [1059, 328] width 131 height 26
type input "2"
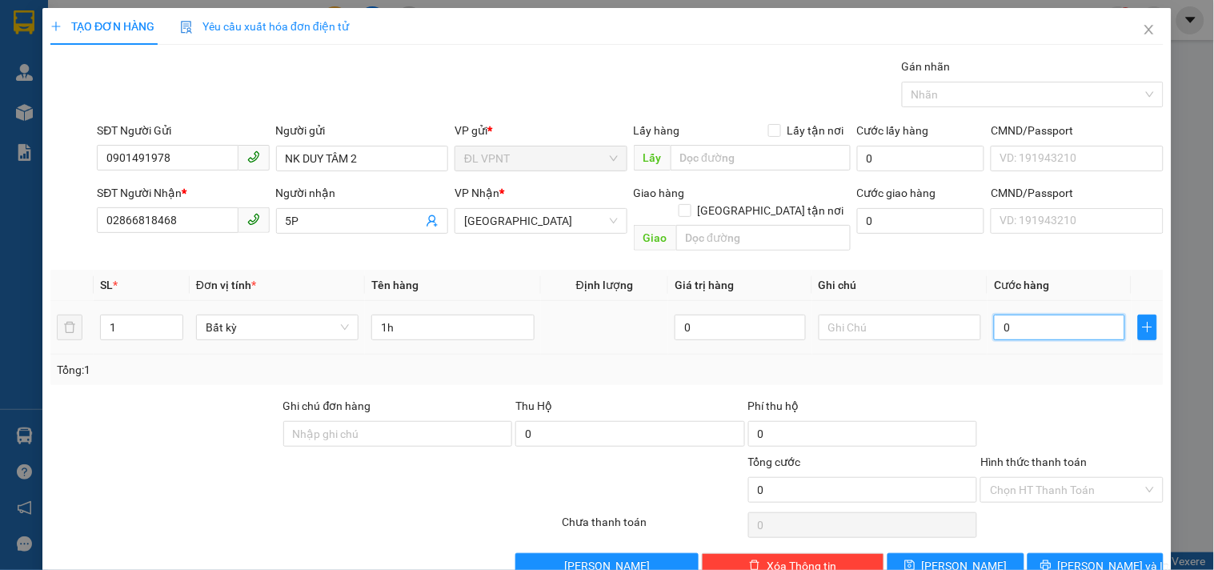
type input "2"
type input "20"
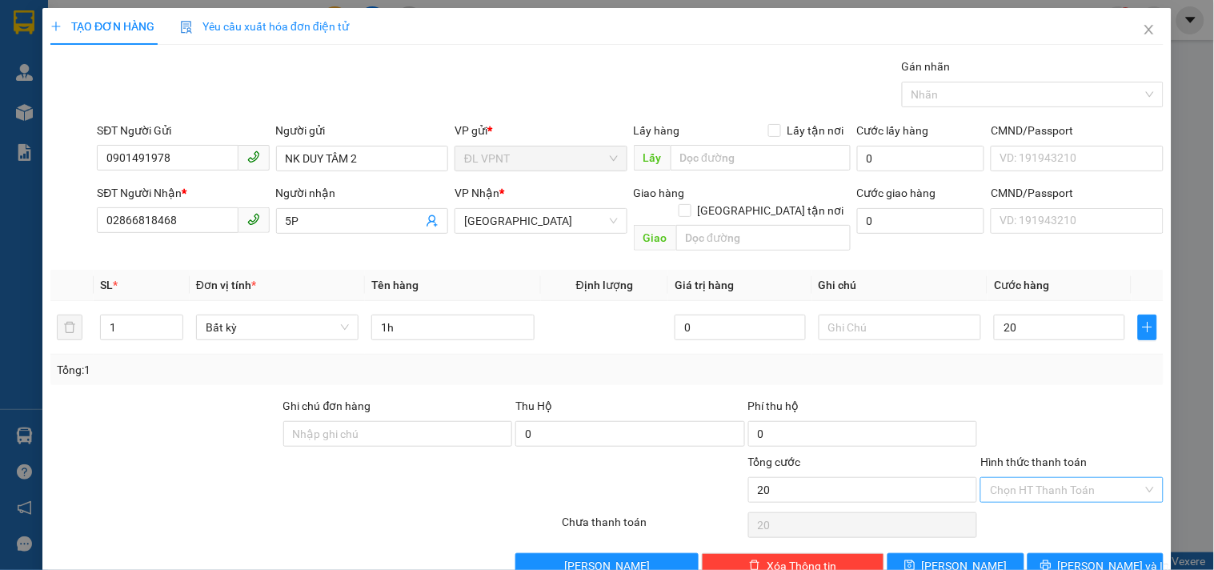
type input "20.000"
click at [1081, 478] on input "Hình thức thanh toán" at bounding box center [1066, 490] width 152 height 24
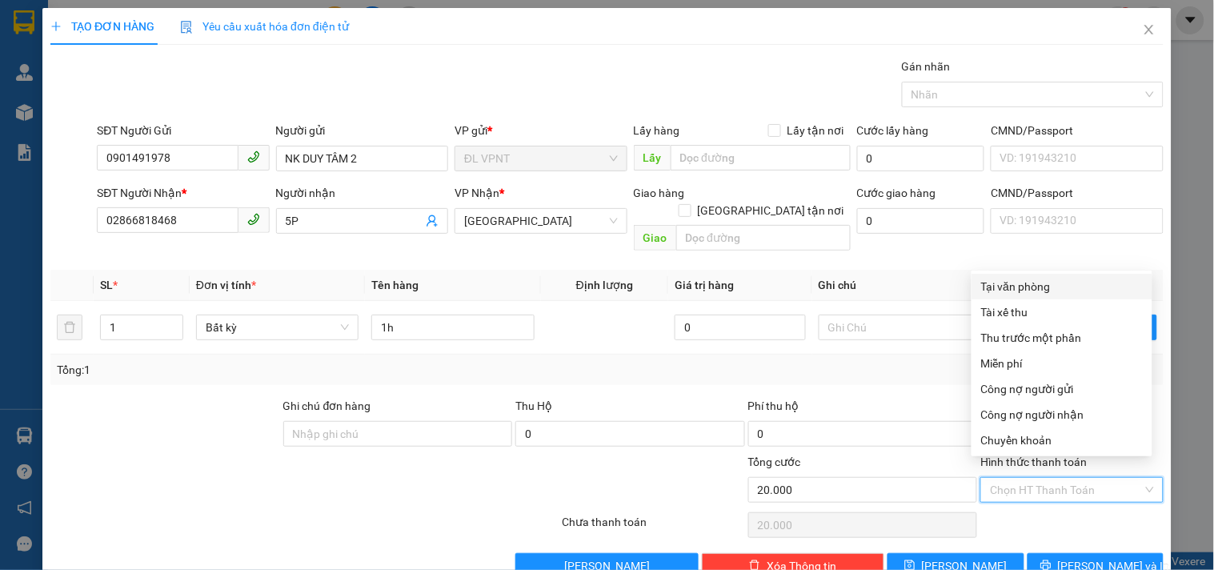
click at [1041, 281] on div "Tại văn phòng" at bounding box center [1062, 287] width 162 height 18
type input "0"
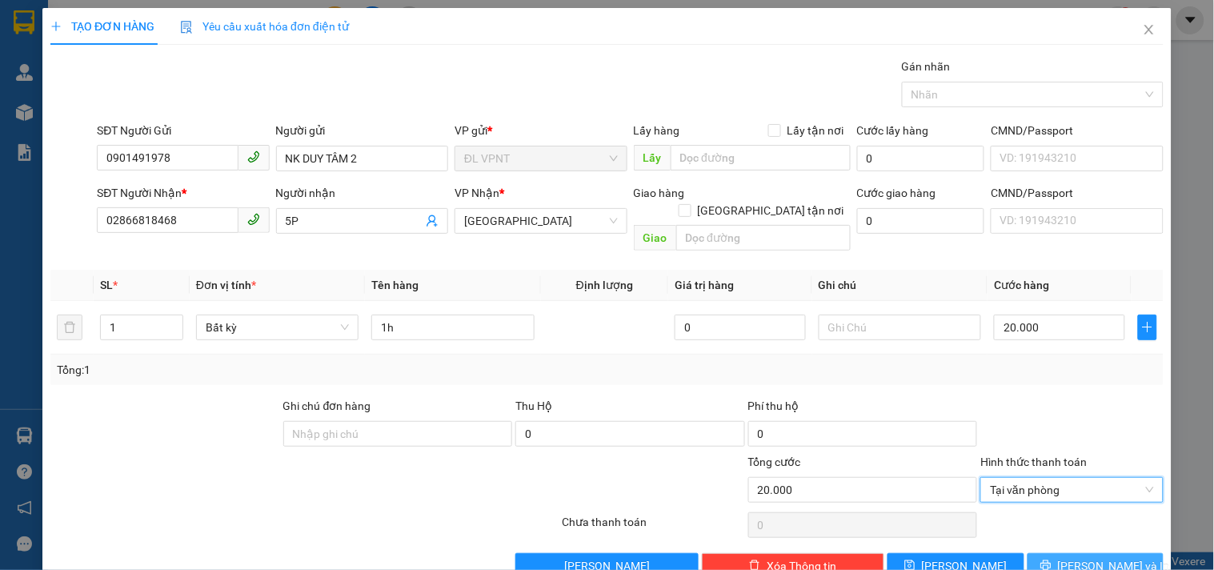
click at [1045, 553] on button "Lưu và In" at bounding box center [1096, 566] width 136 height 26
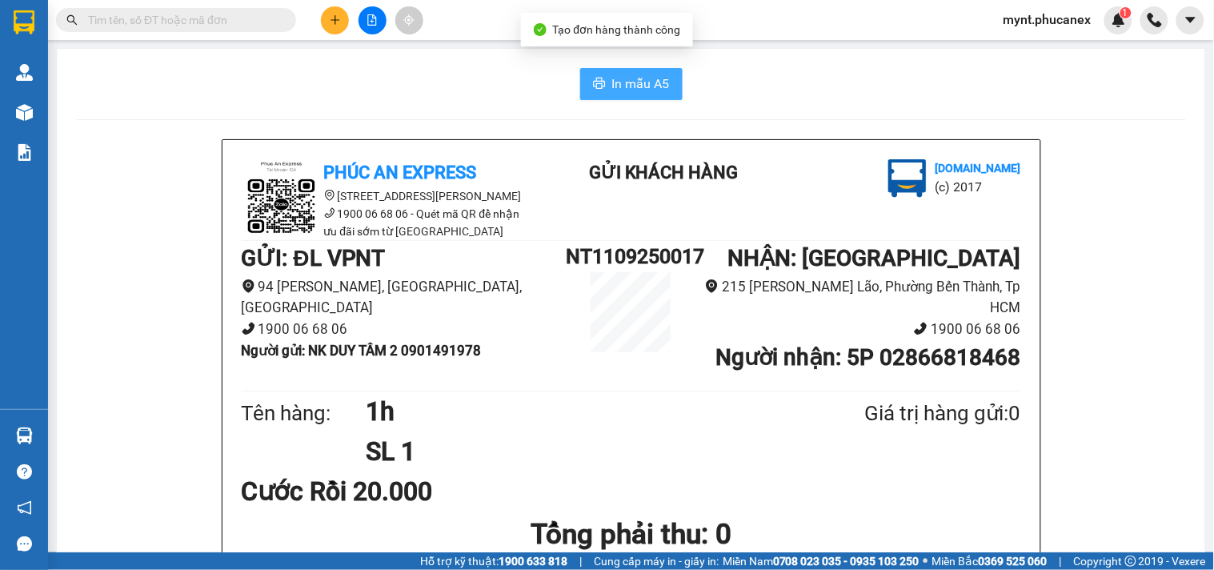
click at [628, 89] on span "In mẫu A5" at bounding box center [641, 84] width 58 height 20
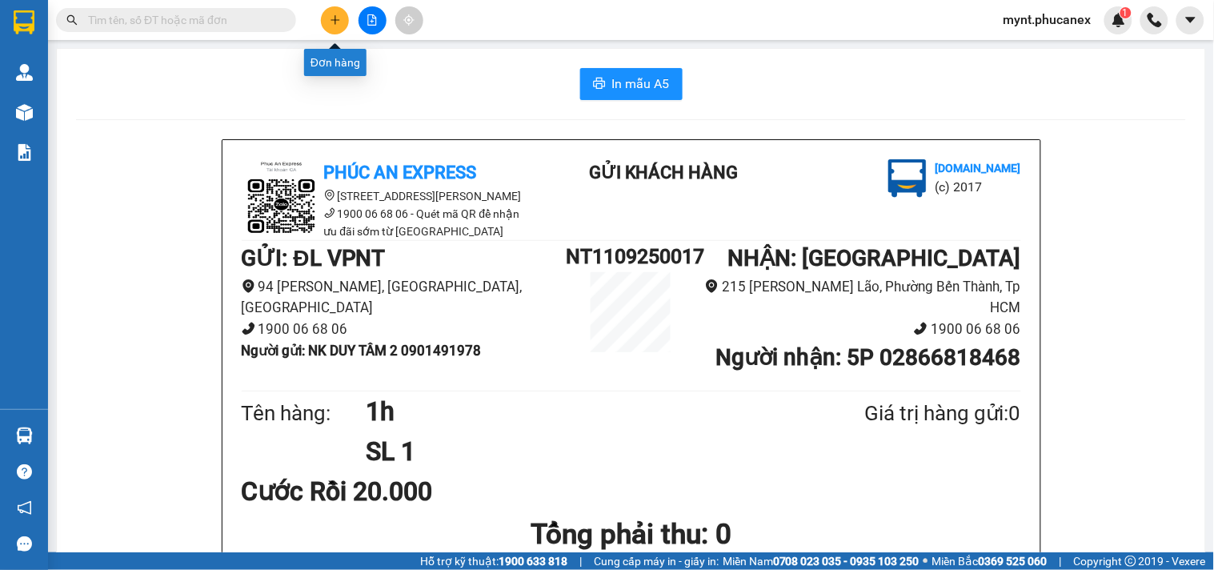
click at [331, 20] on icon "plus" at bounding box center [335, 19] width 11 height 11
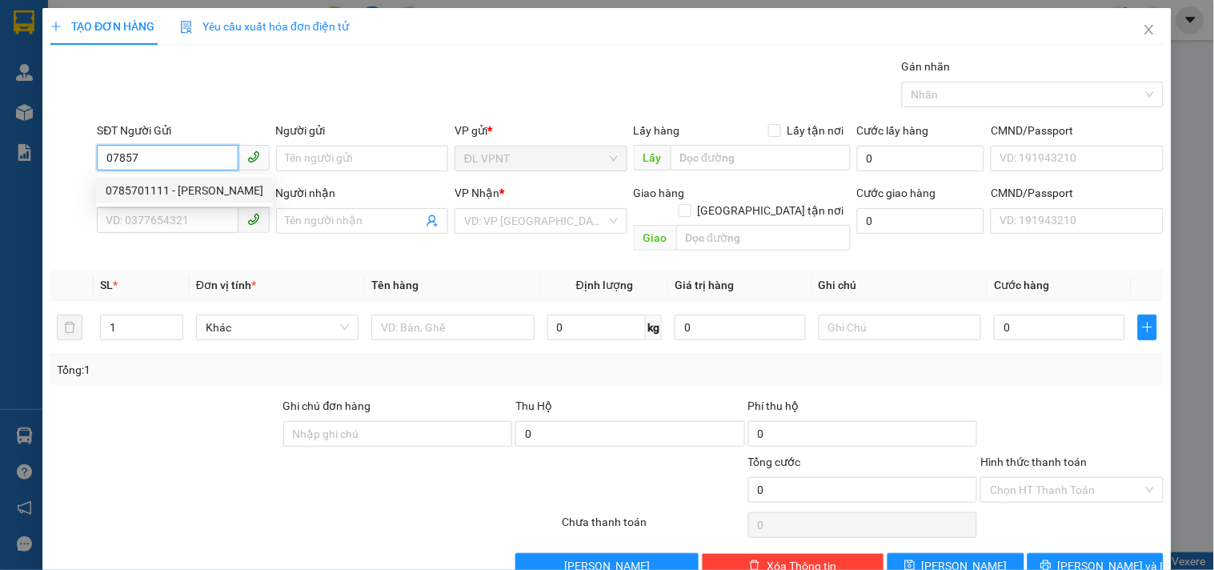
click at [193, 194] on div "0785701111 - HOÀNG VŨ" at bounding box center [185, 191] width 158 height 18
type input "0785701111"
type input "HOÀNG VŨ"
type input "0933537505"
type input "NGÂN"
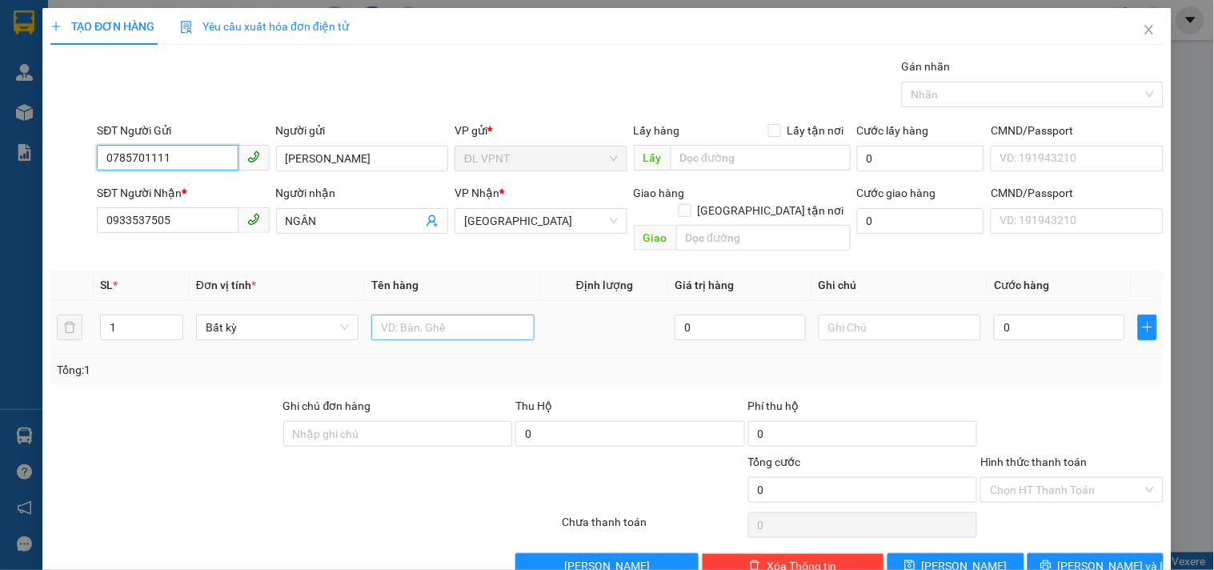
type input "0785701111"
click at [414, 315] on input "text" at bounding box center [452, 328] width 162 height 26
type input "1tx"
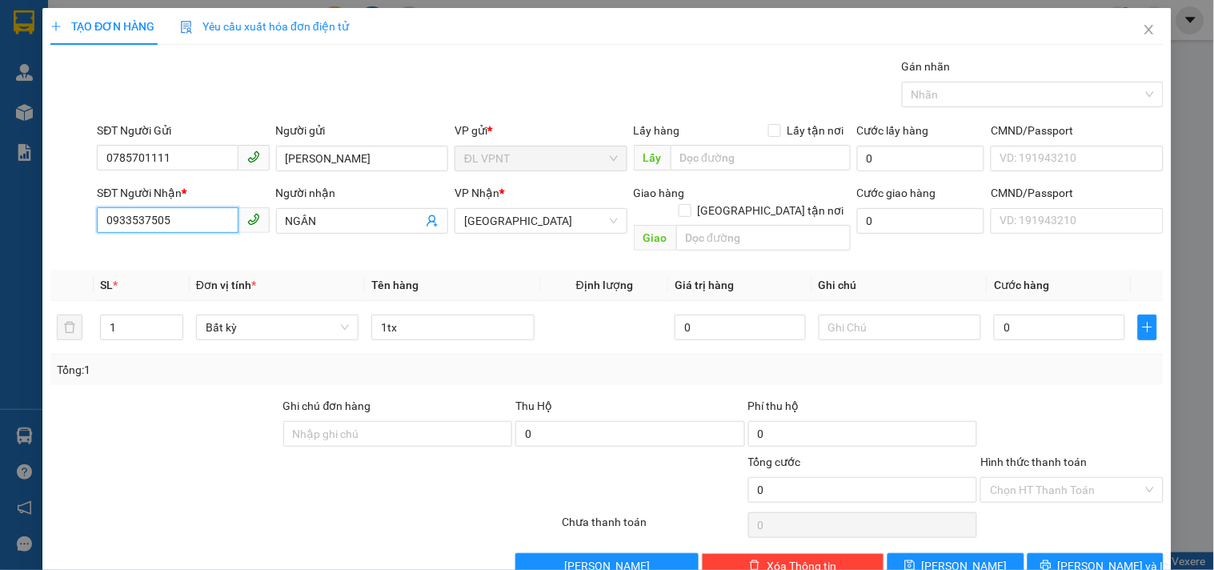
drag, startPoint x: 54, startPoint y: 222, endPoint x: 0, endPoint y: 189, distance: 63.6
click at [0, 215] on div "TẠO ĐƠN HÀNG Yêu cầu xuất hóa đơn điện tử Transit Pickup Surcharge Ids Transit …" at bounding box center [607, 285] width 1214 height 570
type input "0932670652"
drag, startPoint x: 332, startPoint y: 212, endPoint x: 162, endPoint y: 212, distance: 169.7
click at [162, 212] on div "SĐT Người Nhận * 0932670652 Người nhận NGÂN NGÂN VP Nhận * ĐL Quận 5 Giao hàng …" at bounding box center [630, 221] width 1073 height 74
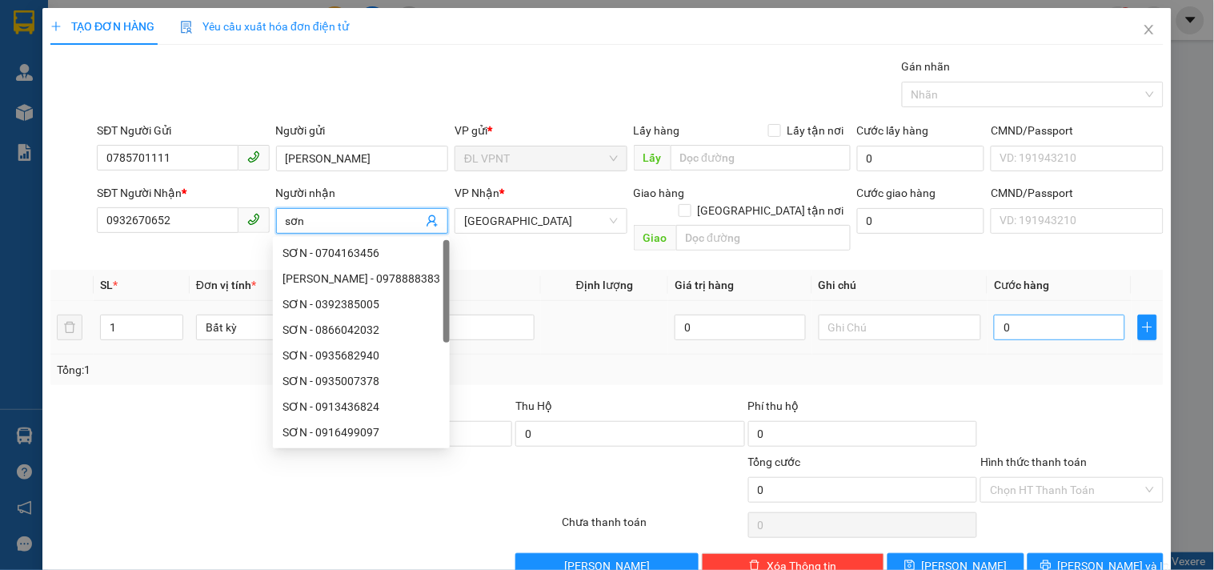
type input "sơn"
click at [1029, 322] on input "0" at bounding box center [1059, 328] width 131 height 26
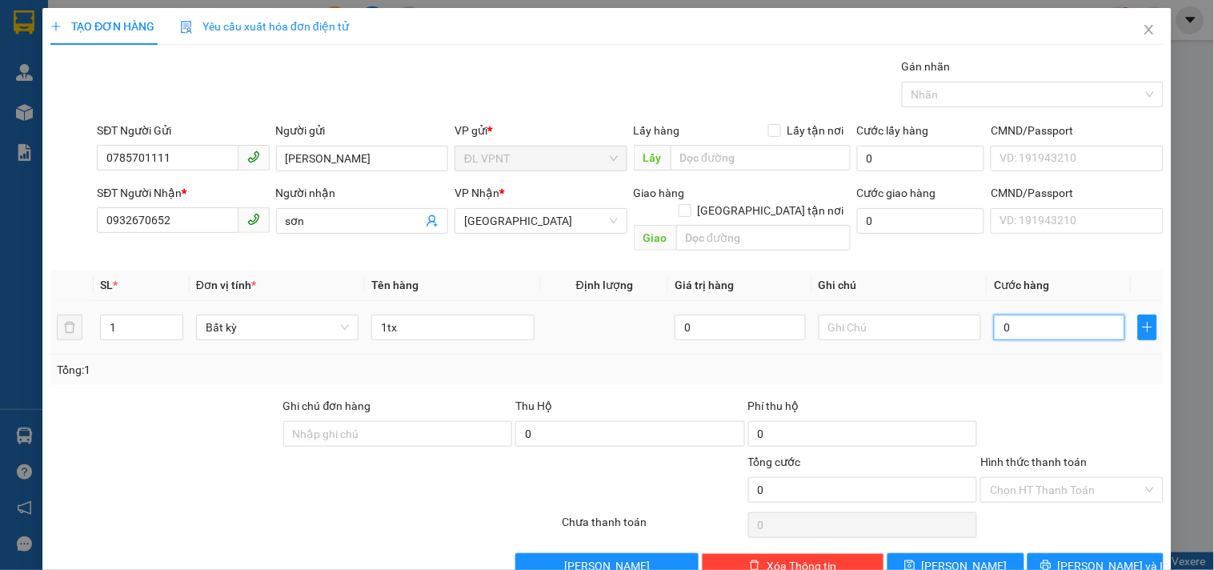
type input "1"
type input "15"
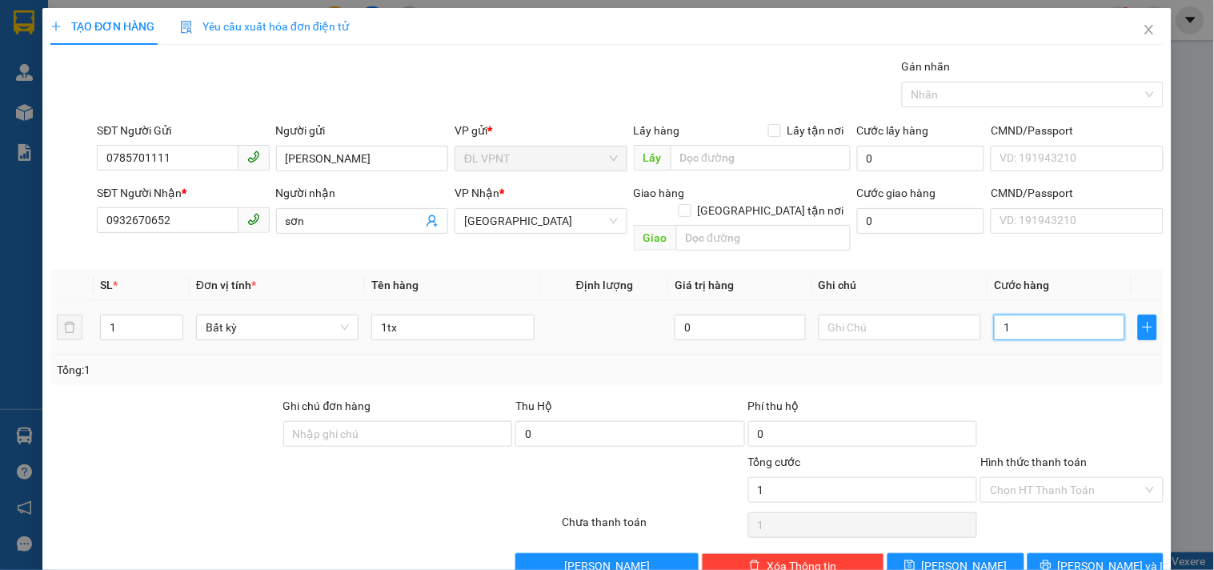
type input "15"
type input "150"
type input "150.000"
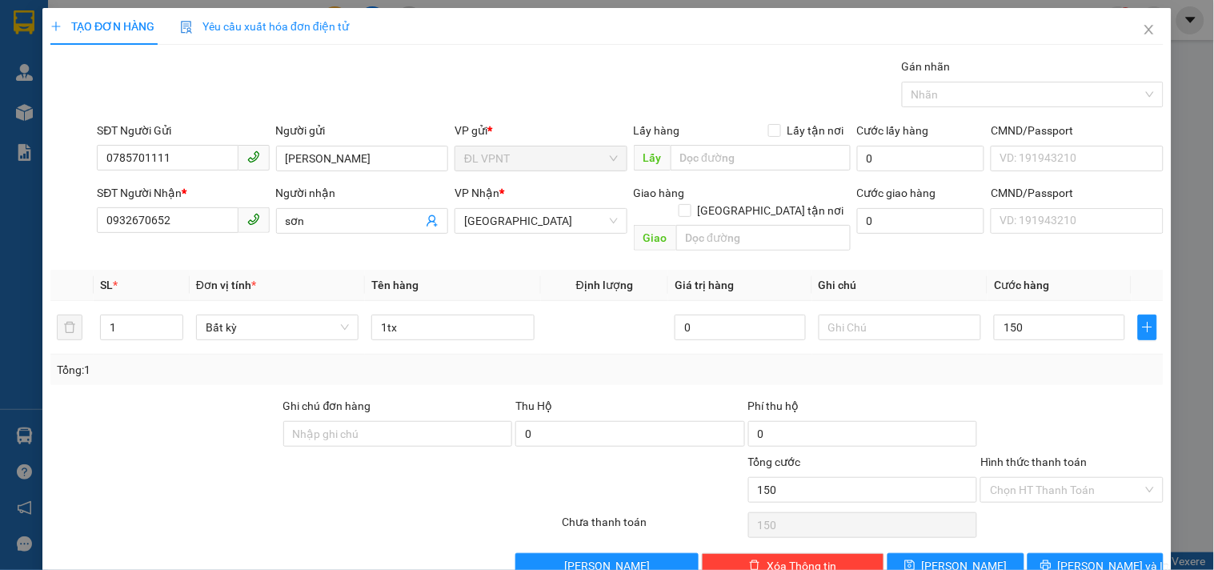
type input "150.000"
click at [1098, 397] on div at bounding box center [1072, 425] width 186 height 56
click at [1085, 557] on span "[PERSON_NAME] và In" at bounding box center [1114, 566] width 112 height 18
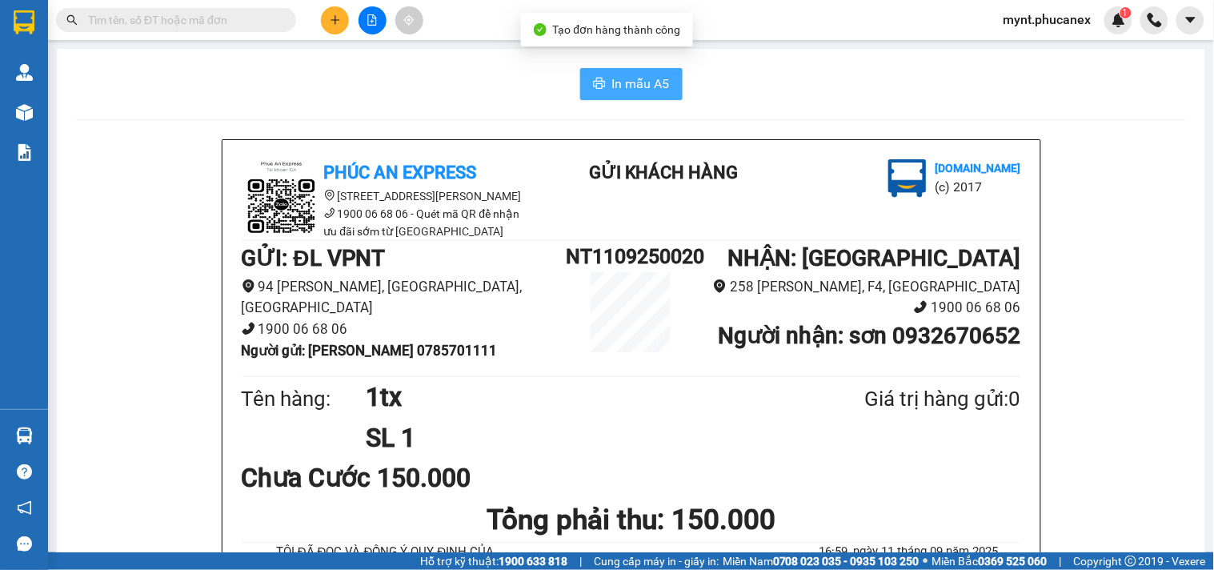
click at [621, 88] on span "In mẫu A5" at bounding box center [641, 84] width 58 height 20
click at [336, 25] on icon "plus" at bounding box center [335, 19] width 11 height 11
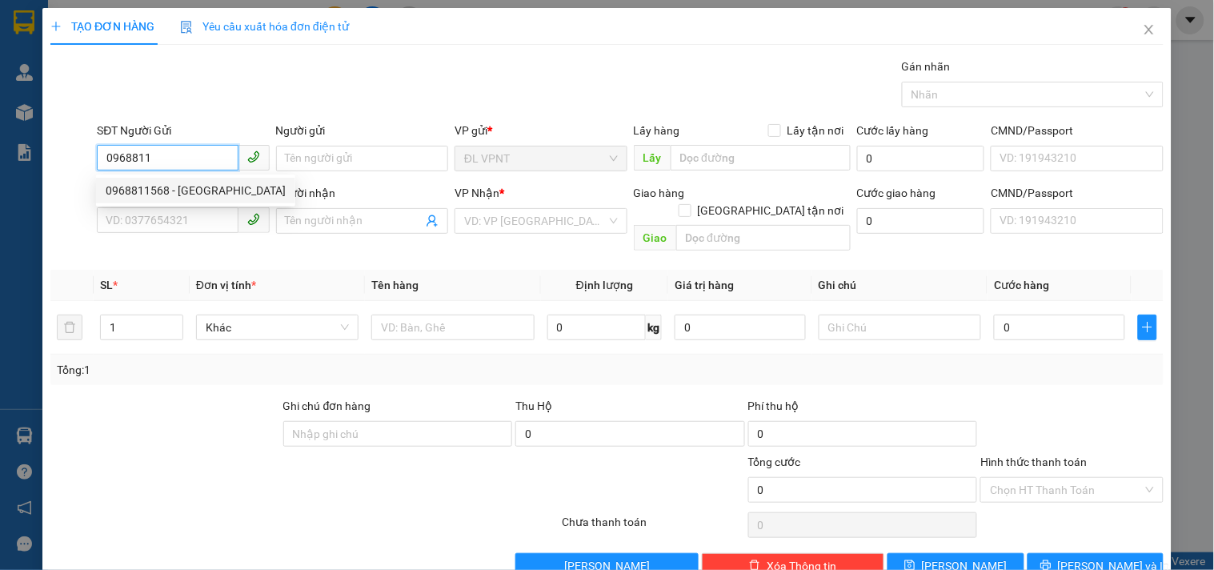
click at [215, 193] on div "0968811568 - BÉ CHÂU" at bounding box center [196, 191] width 180 height 18
type input "0968811568"
type input "BÉ CHÂU"
type input "0972666532"
type input "TÂN"
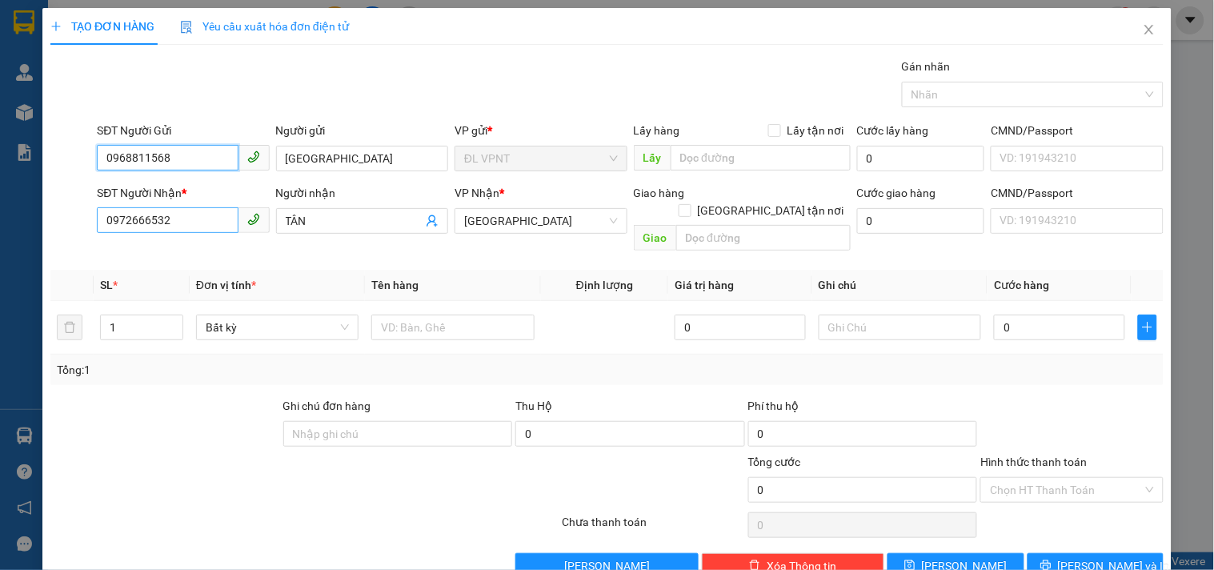
type input "0968811568"
drag, startPoint x: 187, startPoint y: 225, endPoint x: 0, endPoint y: 102, distance: 223.6
click at [0, 102] on div "TẠO ĐƠN HÀNG Yêu cầu xuất hóa đơn điện tử Transit Pickup Surcharge Ids Transit …" at bounding box center [607, 285] width 1214 height 570
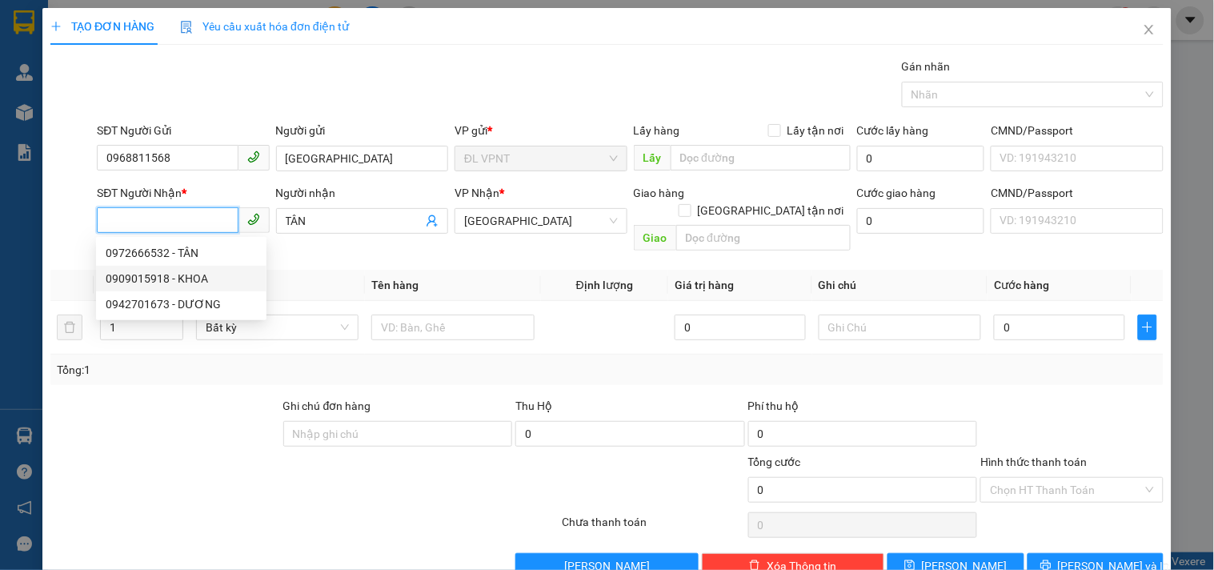
click at [133, 271] on div "0909015918 - KHOA" at bounding box center [181, 279] width 151 height 18
type input "0909015918"
type input "KHOA"
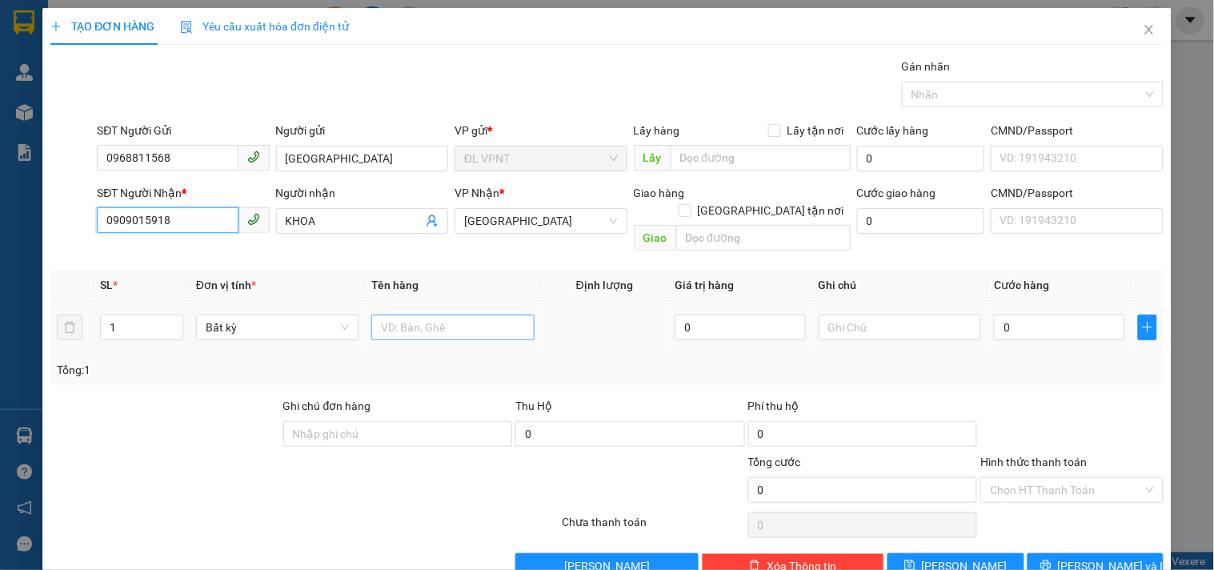
type input "0909015918"
click at [442, 315] on input "text" at bounding box center [452, 328] width 162 height 26
type input "1k"
click at [1029, 315] on input "0" at bounding box center [1059, 328] width 131 height 26
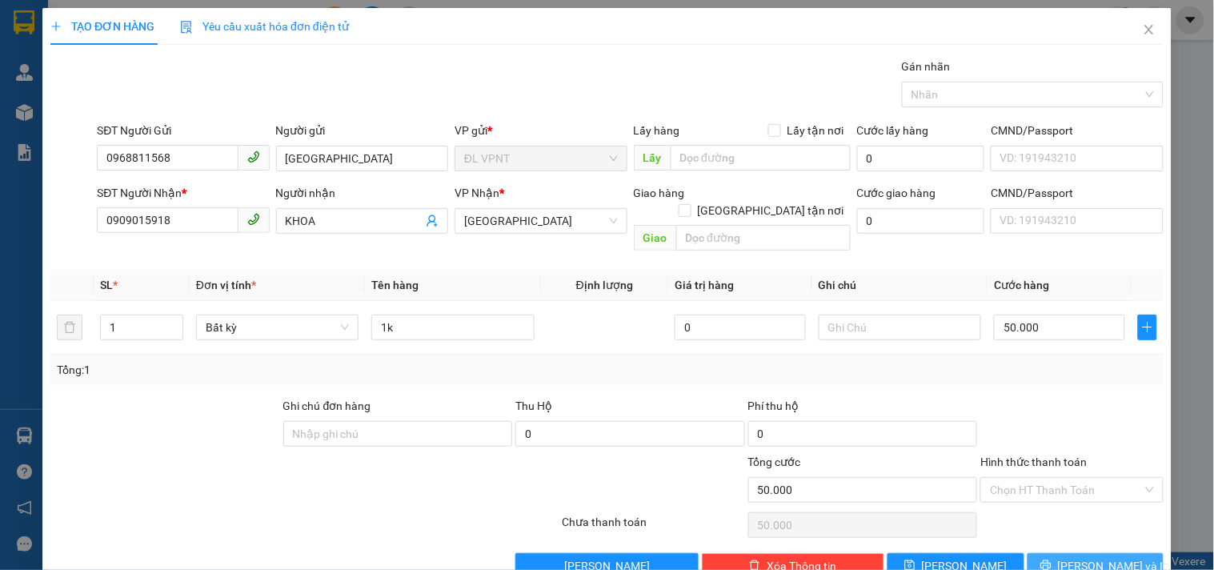
click at [1129, 553] on button "[PERSON_NAME] và In" at bounding box center [1096, 566] width 136 height 26
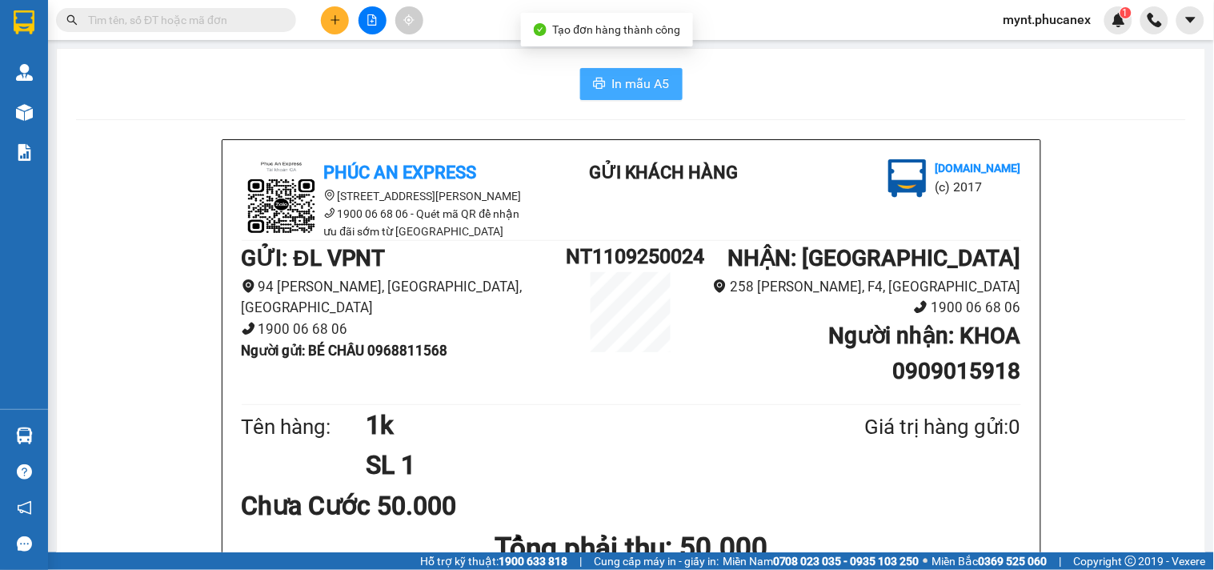
click at [642, 84] on span "In mẫu A5" at bounding box center [641, 84] width 58 height 20
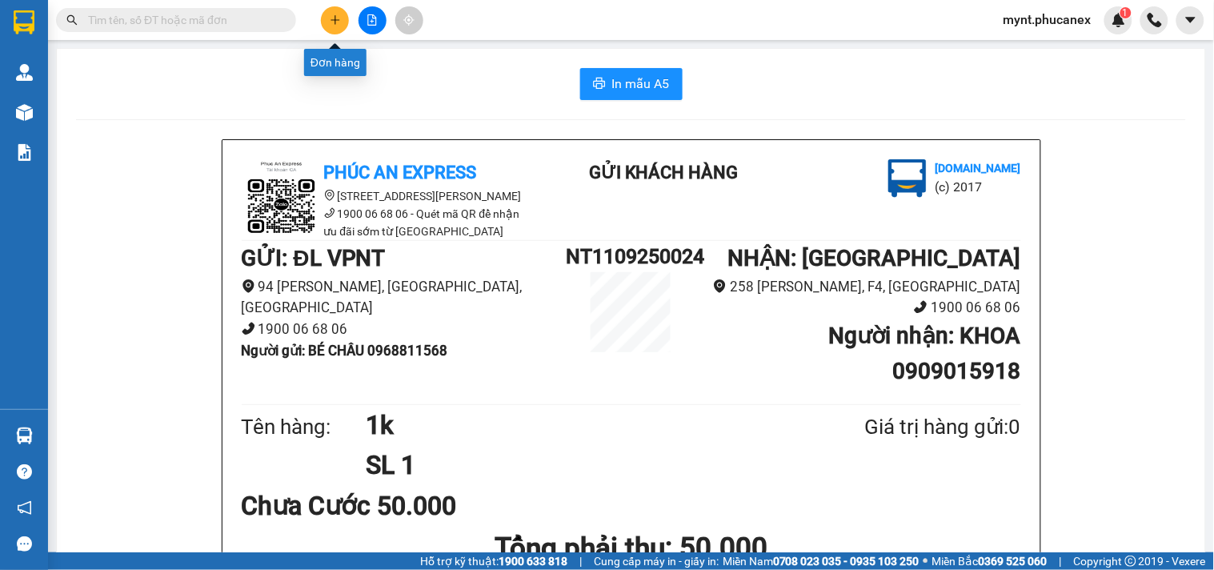
click at [339, 19] on icon "plus" at bounding box center [335, 19] width 11 height 11
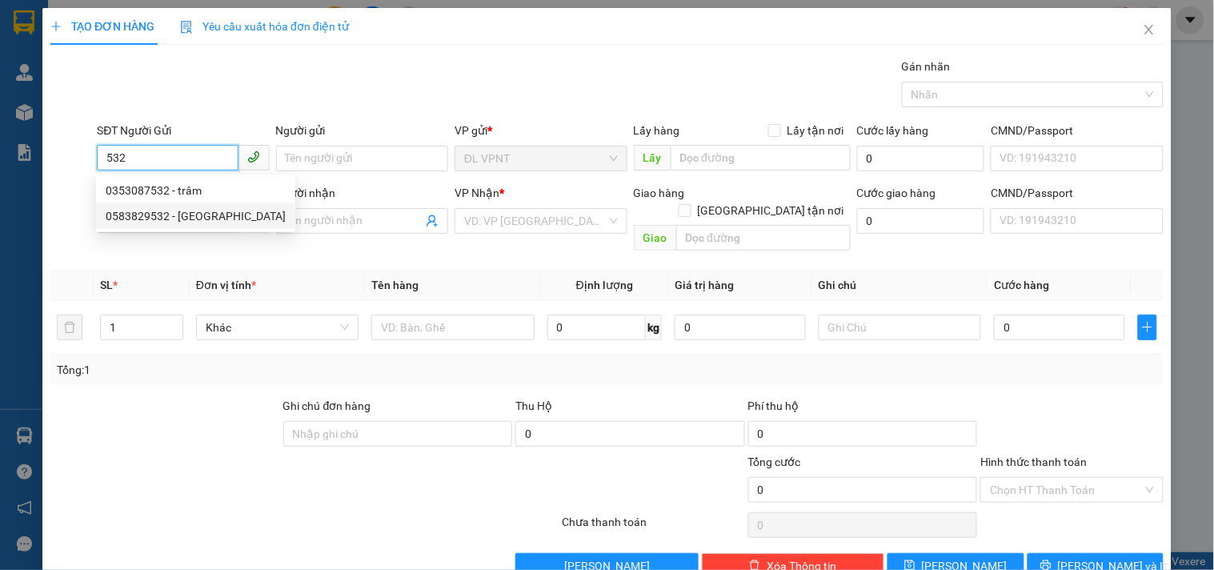
click at [179, 209] on div "0583829532 - hưng phú" at bounding box center [196, 216] width 180 height 18
type input "0583829532"
type input "hưng phú"
type input "0838349593"
type input "thanh tòng"
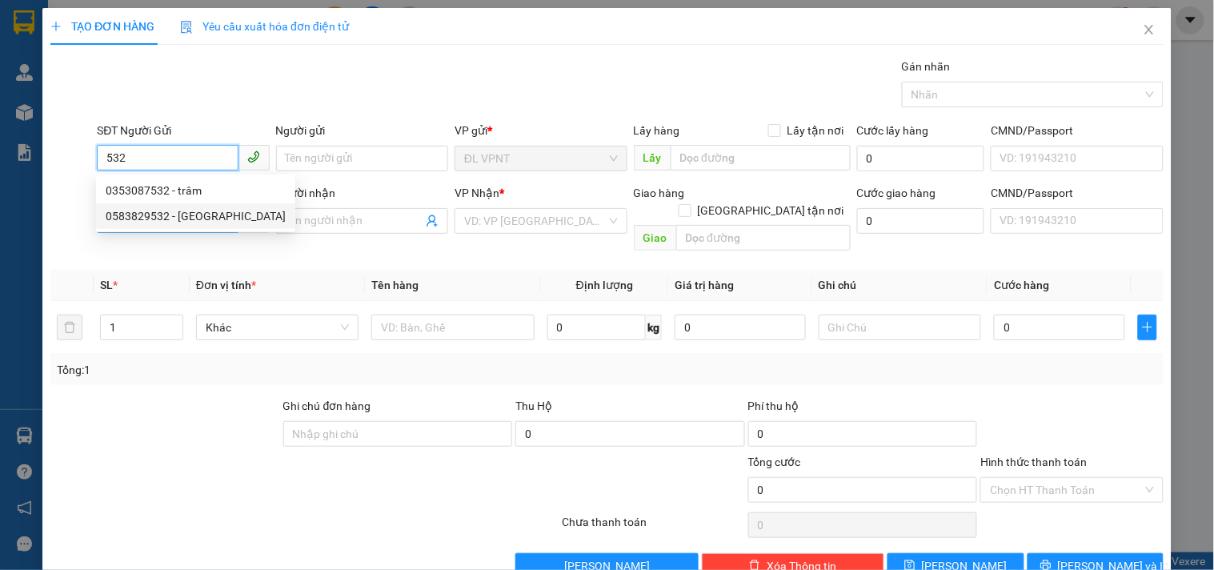
type input "gtn"
type input "40.000"
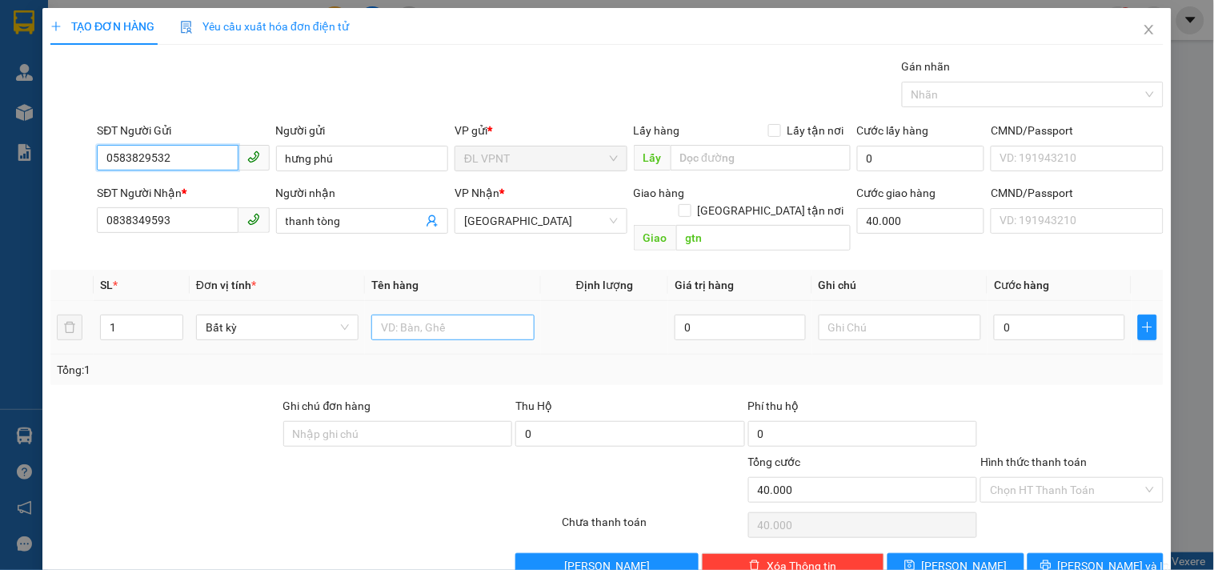
type input "0583829532"
click at [395, 315] on input "text" at bounding box center [452, 328] width 162 height 26
type input "1h"
click at [940, 325] on div at bounding box center [900, 327] width 162 height 32
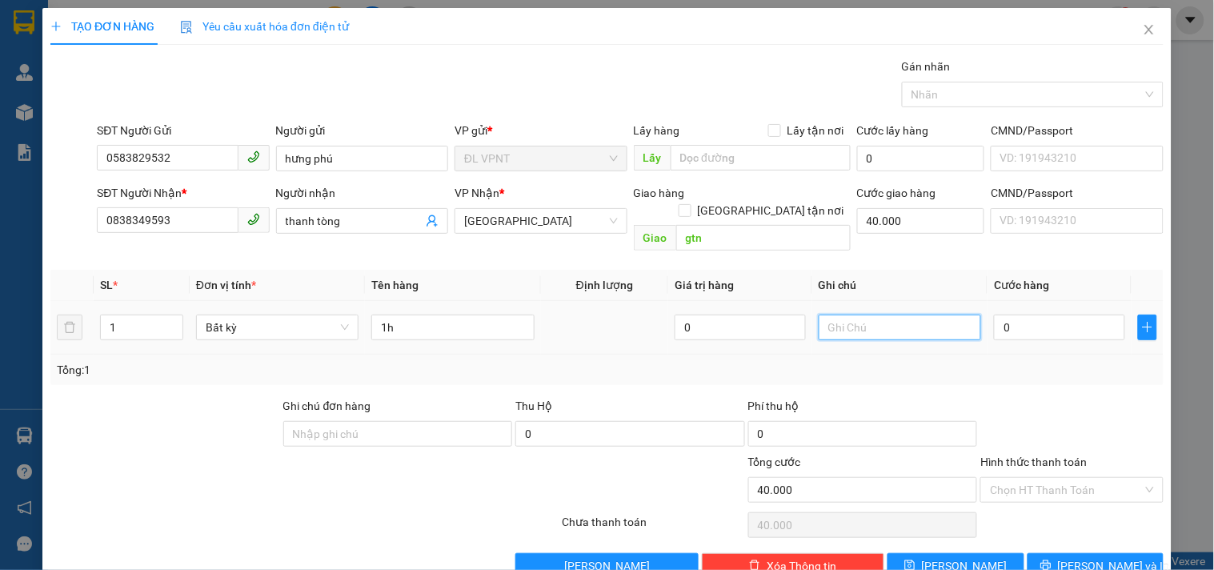
click at [927, 315] on input "text" at bounding box center [900, 328] width 162 height 26
type input "công nợ"
click at [1061, 315] on input "0" at bounding box center [1059, 328] width 131 height 26
type input "2"
type input "40.002"
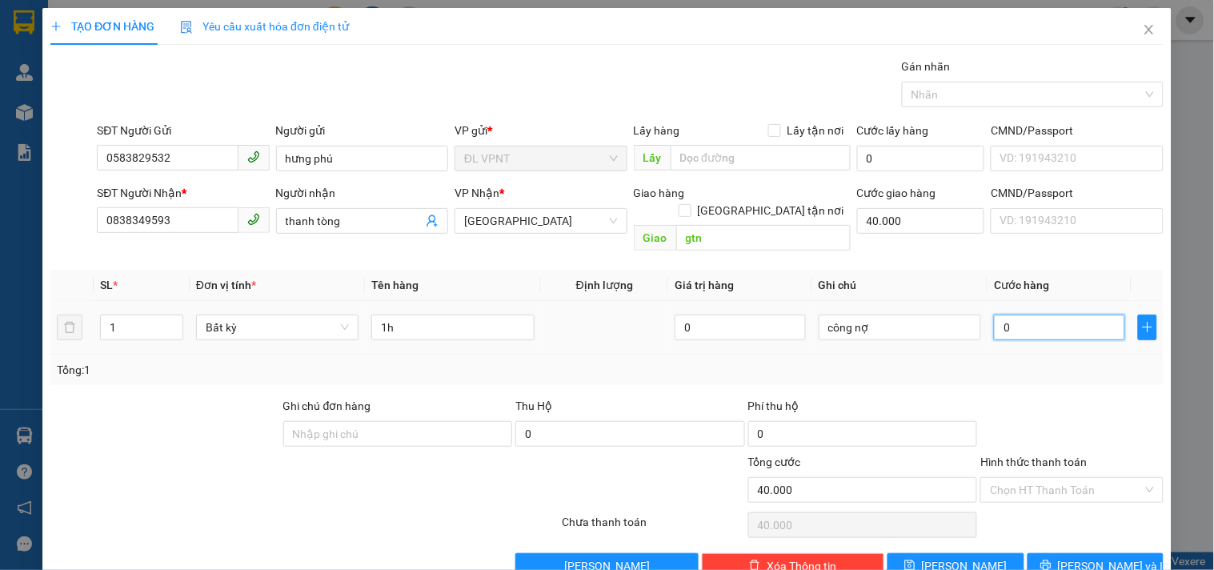
type input "40.002"
type input "20"
type input "40.020"
type input "20.000"
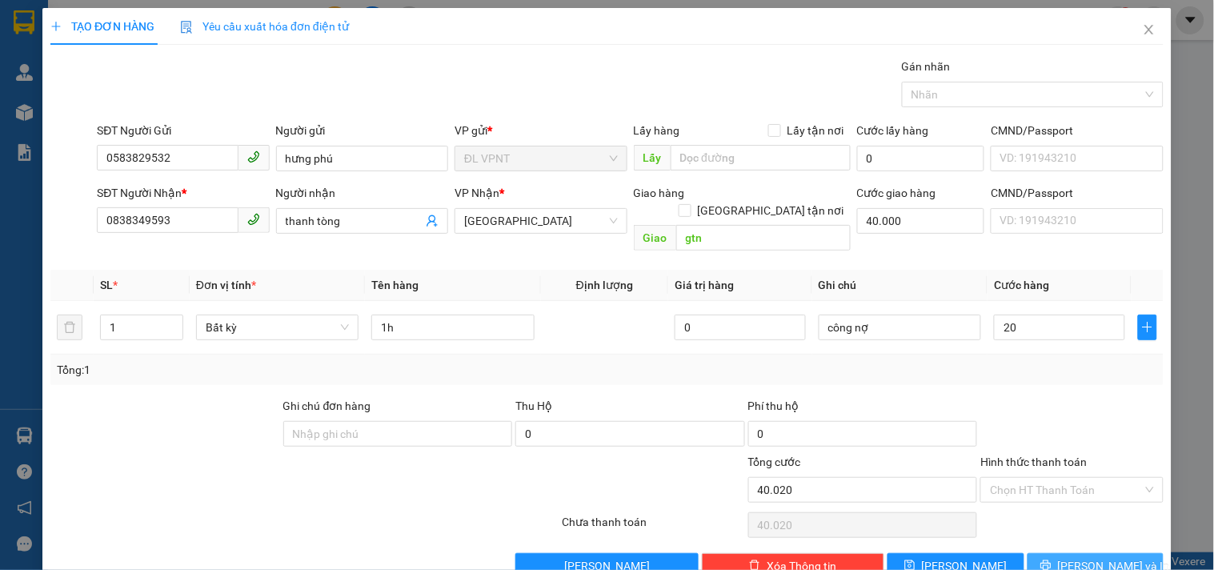
type input "60.000"
click at [1034, 553] on button "[PERSON_NAME] và In" at bounding box center [1096, 566] width 136 height 26
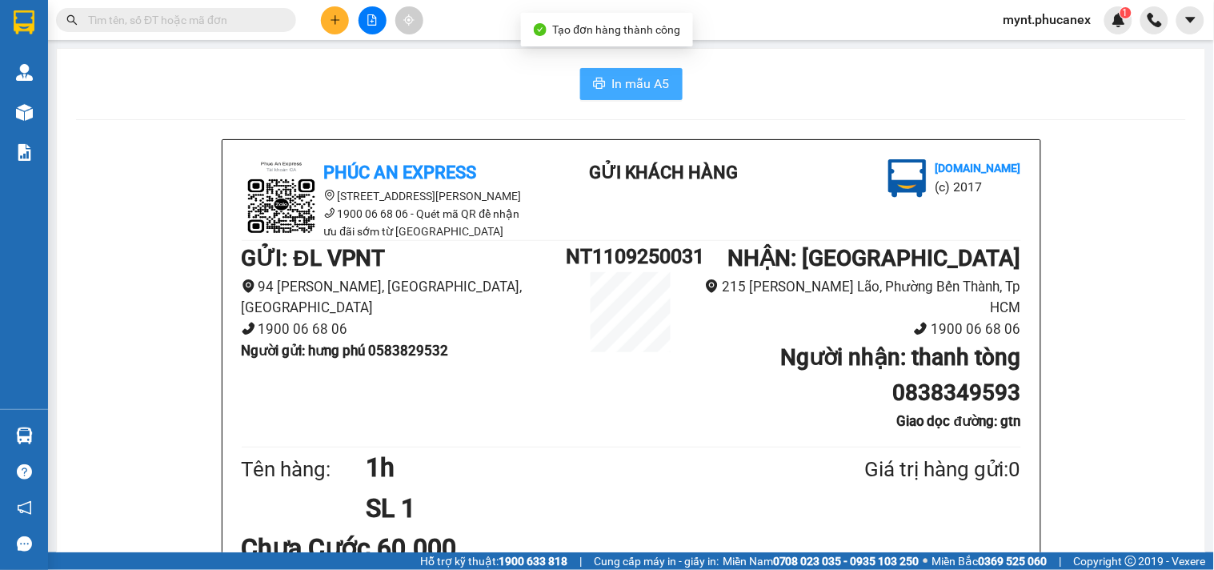
click at [638, 78] on span "In mẫu A5" at bounding box center [641, 84] width 58 height 20
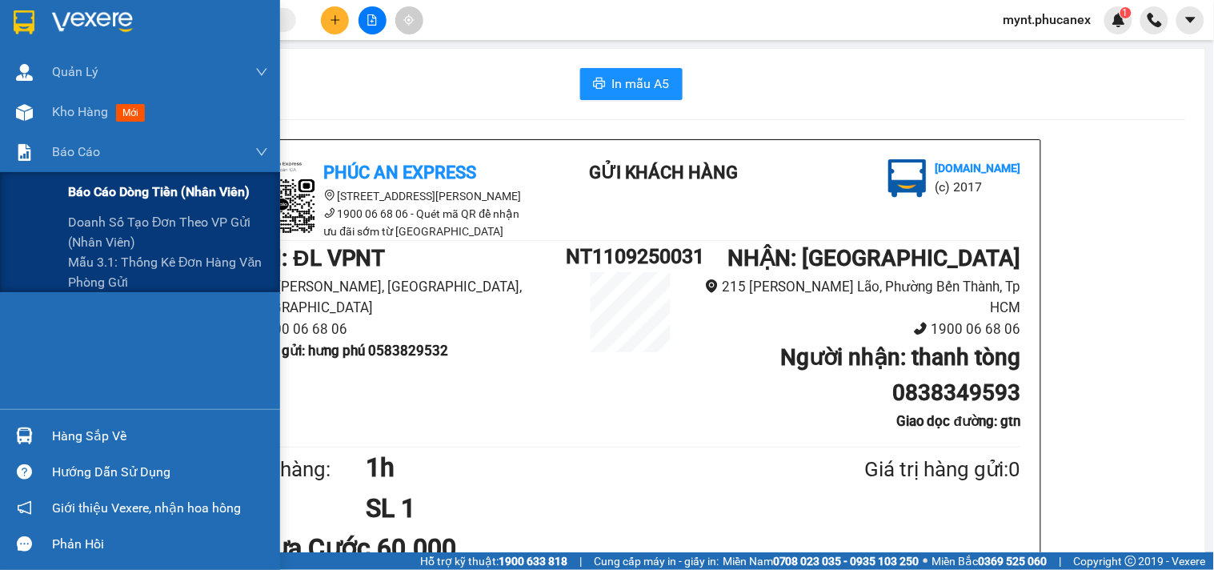
click at [94, 194] on span "Báo cáo dòng tiền (nhân viên)" at bounding box center [159, 192] width 182 height 20
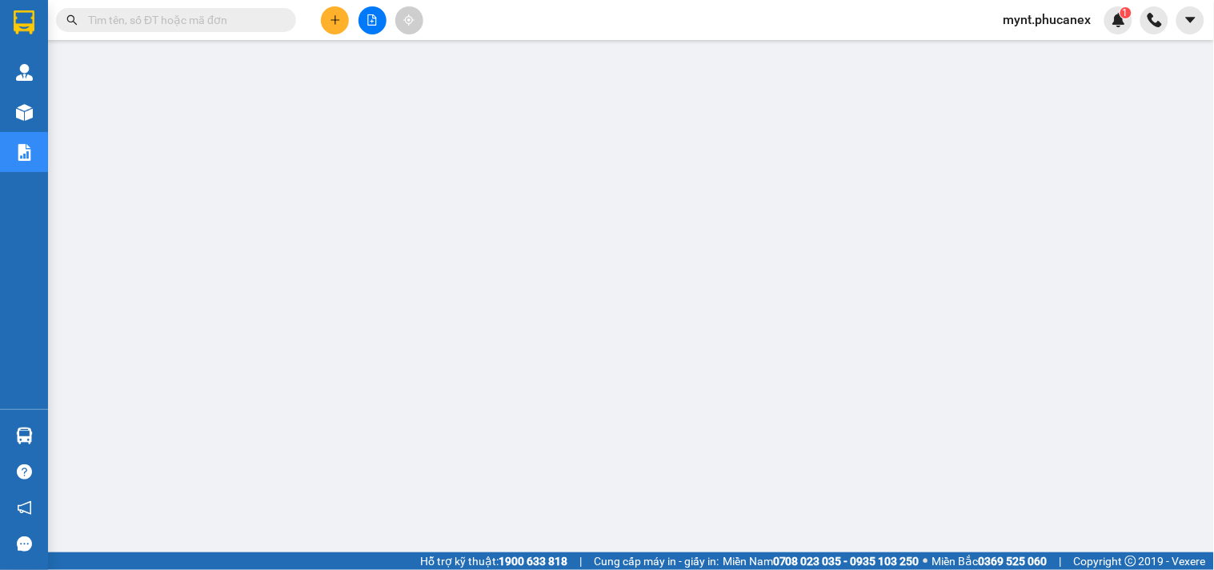
click at [221, 24] on input "text" at bounding box center [182, 20] width 189 height 18
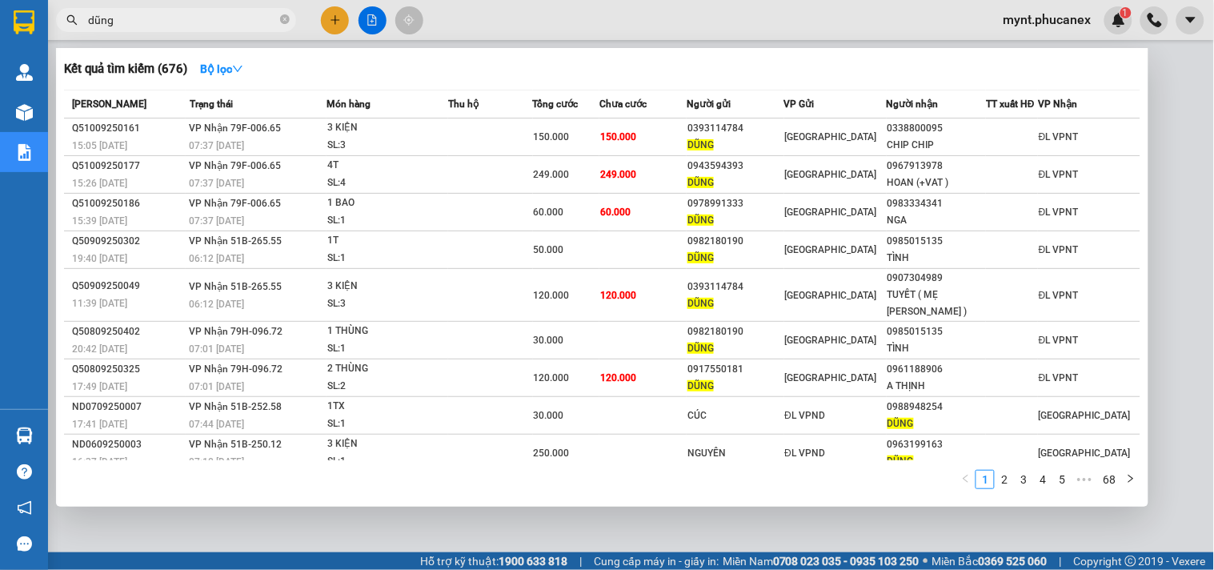
type input "dũng"
click at [341, 18] on div at bounding box center [607, 285] width 1214 height 570
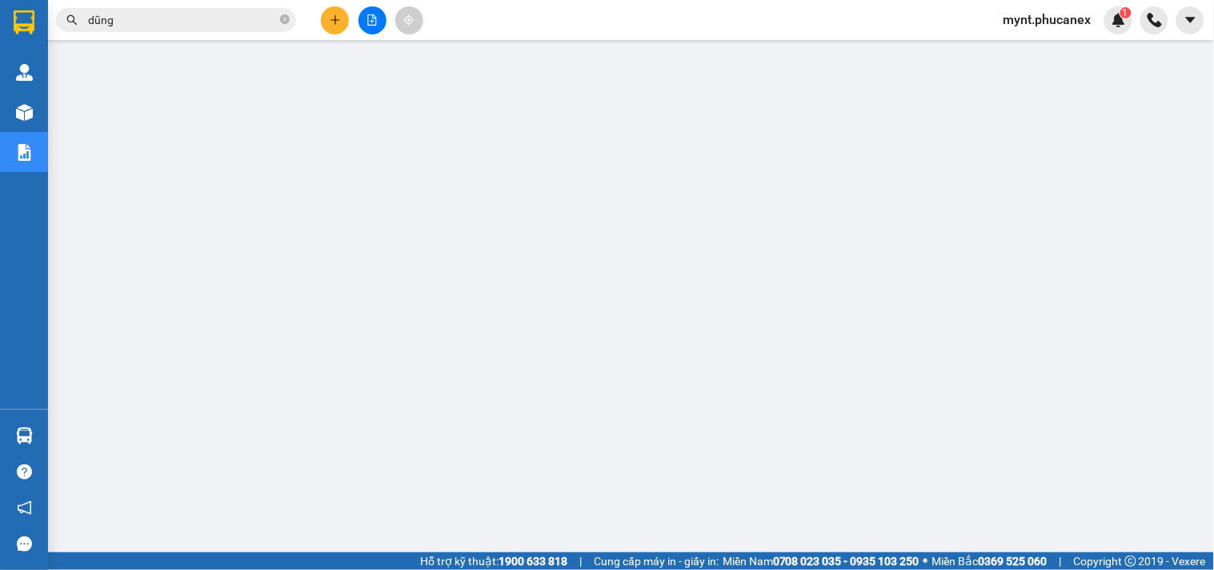
click at [342, 25] on button at bounding box center [335, 20] width 28 height 28
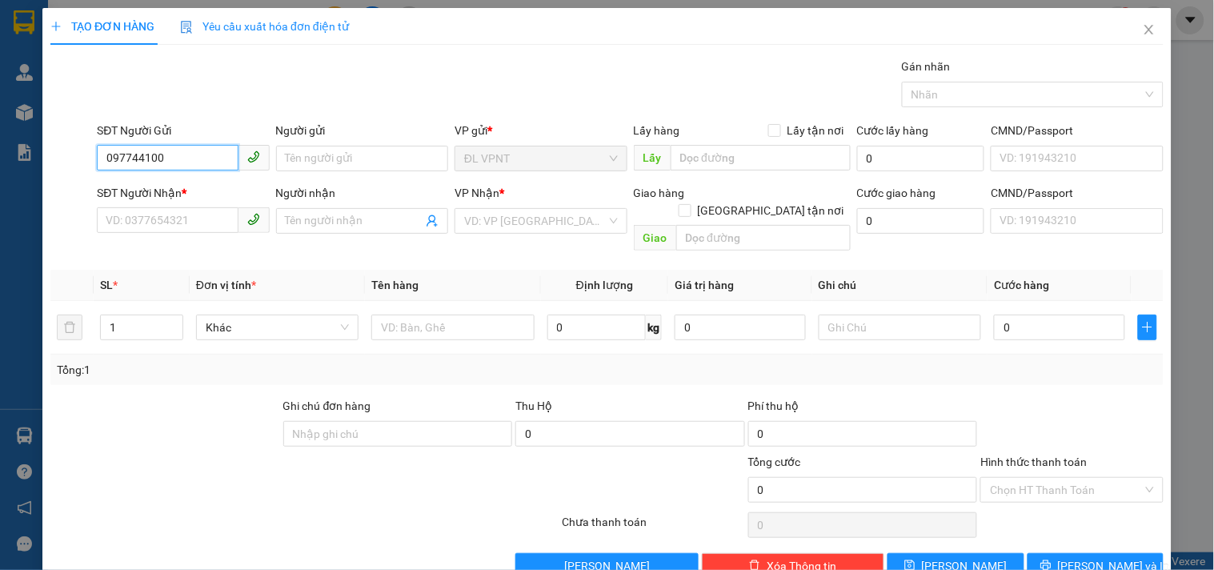
type input "0977441007"
click at [137, 187] on div "0977441007 - PHƯỢNG" at bounding box center [181, 191] width 151 height 18
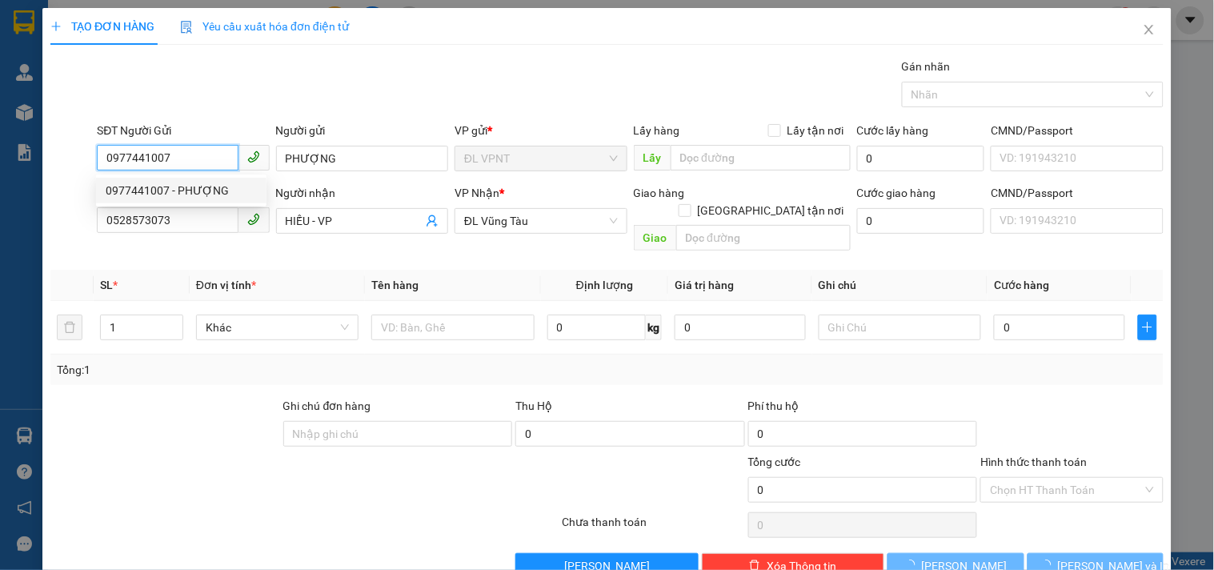
type input "PHƯỢNG"
type input "0528573073"
type input "HIẾU - VP"
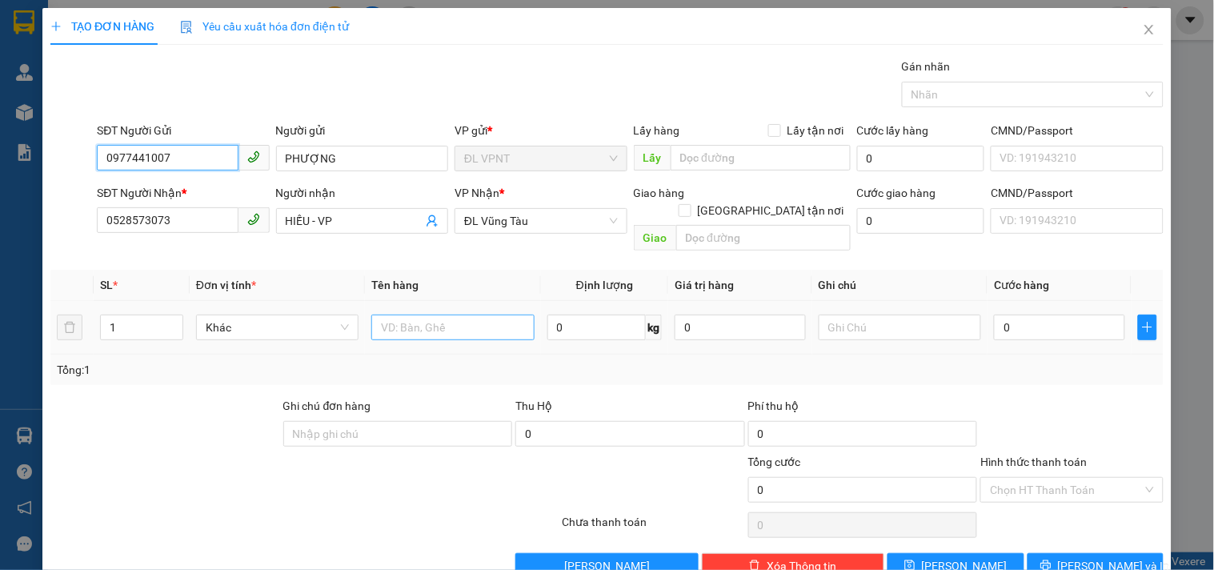
type input "0977441007"
click at [403, 315] on input "text" at bounding box center [452, 328] width 162 height 26
type input "1t"
click at [1089, 320] on input "0" at bounding box center [1059, 328] width 131 height 26
type input "3"
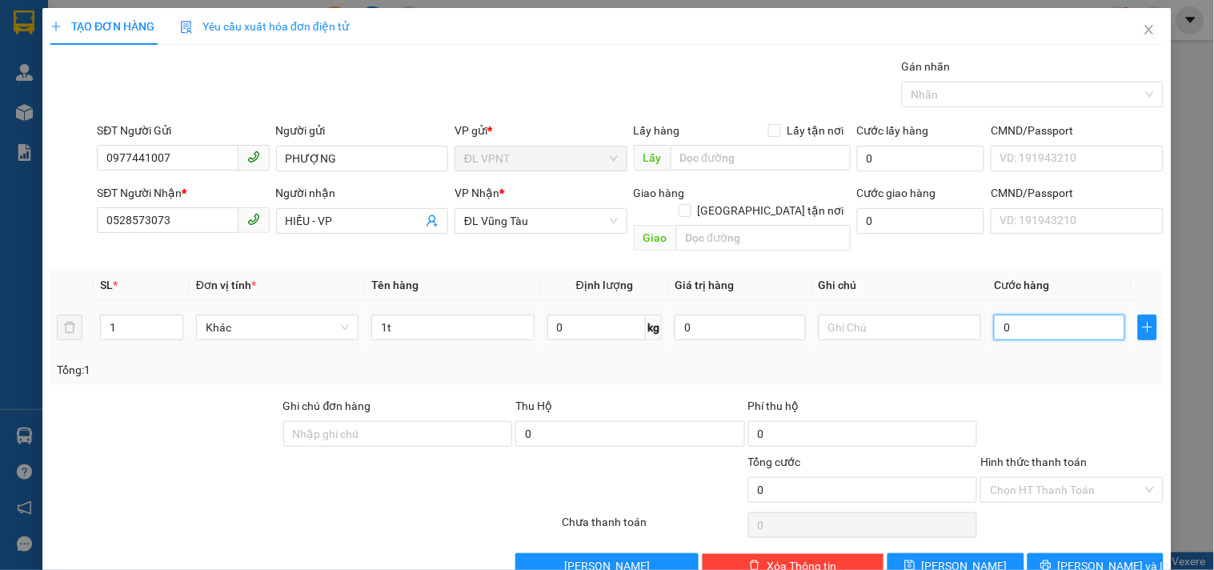
type input "3"
type input "30"
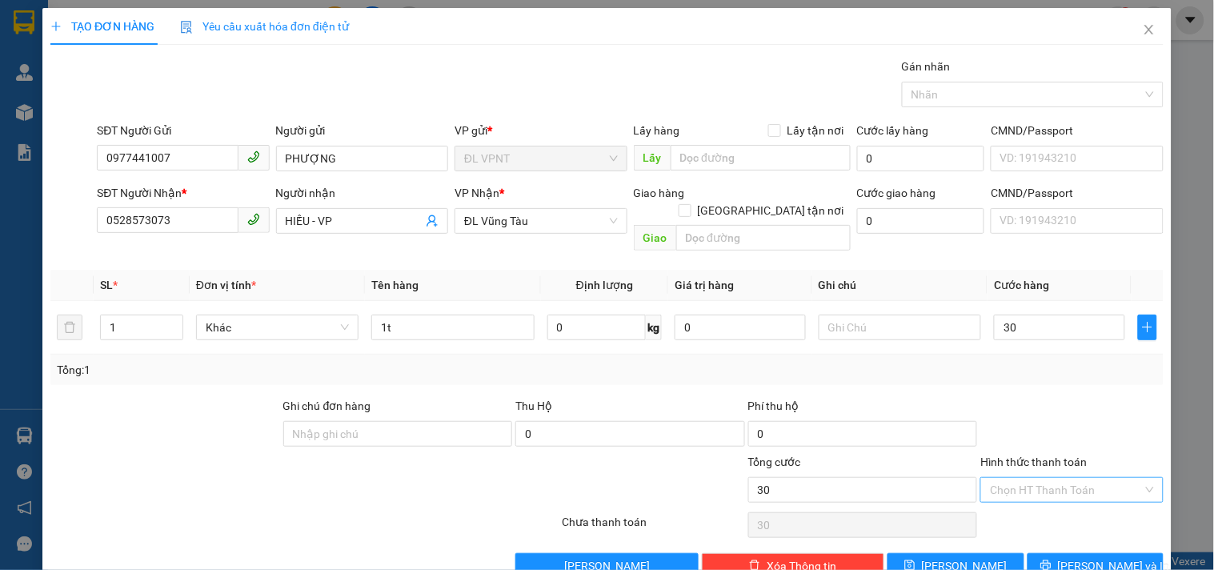
type input "30.000"
click at [1071, 478] on input "Hình thức thanh toán" at bounding box center [1066, 490] width 152 height 24
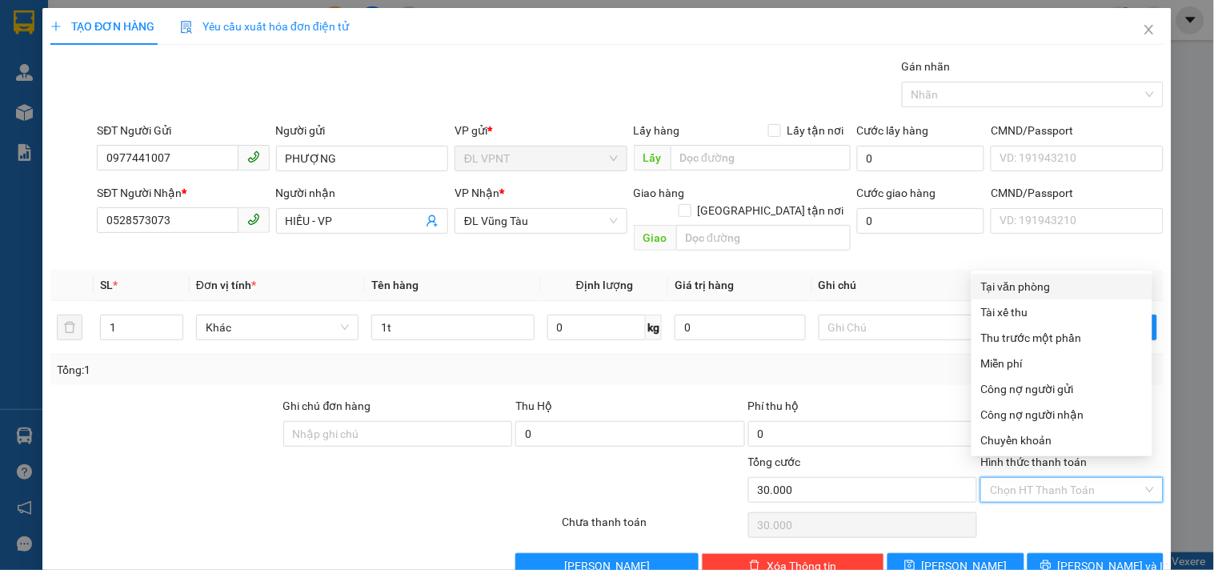
click at [1045, 287] on div "Tại văn phòng" at bounding box center [1062, 287] width 162 height 18
type input "0"
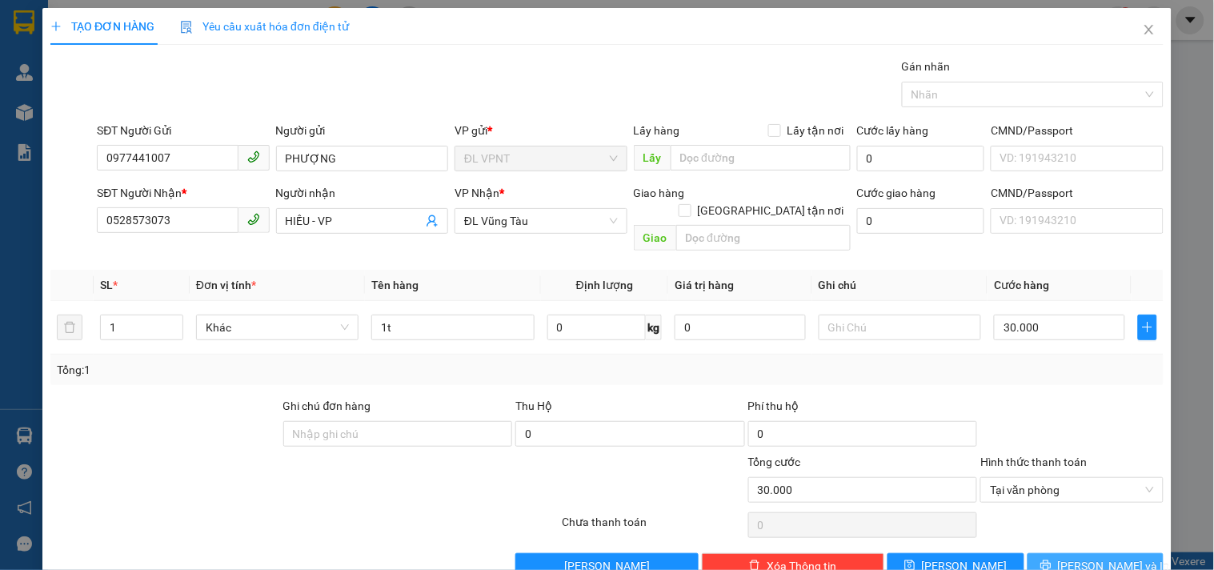
click at [1095, 557] on span "[PERSON_NAME] và In" at bounding box center [1114, 566] width 112 height 18
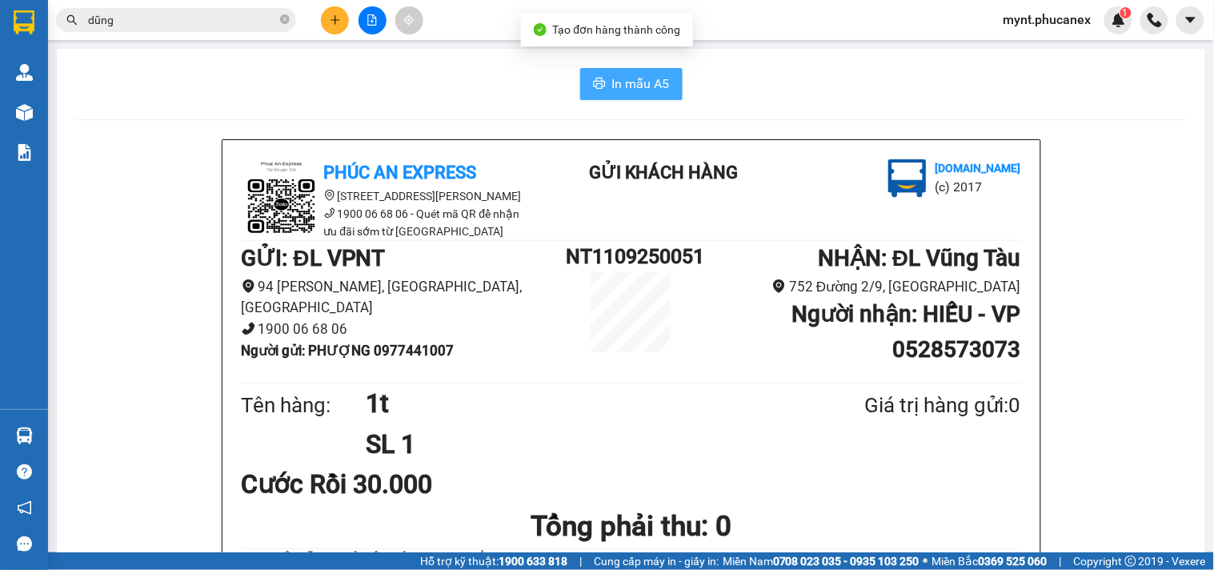
click at [634, 82] on span "In mẫu A5" at bounding box center [641, 84] width 58 height 20
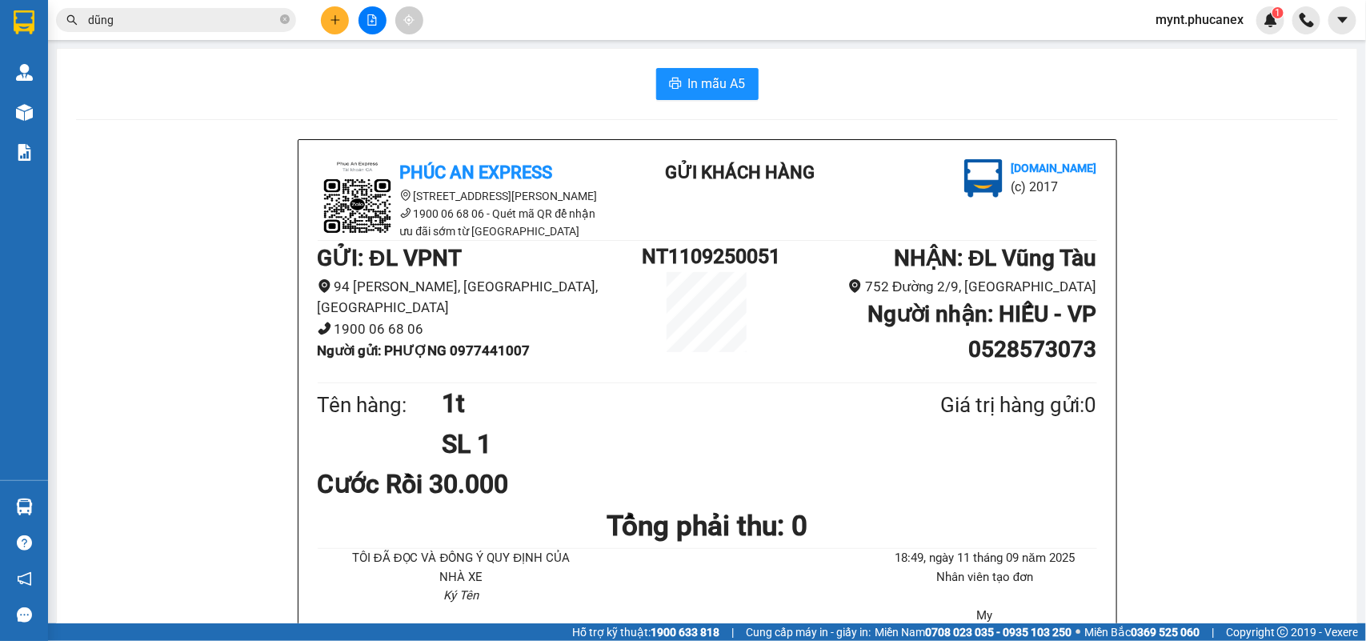
click at [138, 18] on input "dũng" at bounding box center [182, 20] width 189 height 18
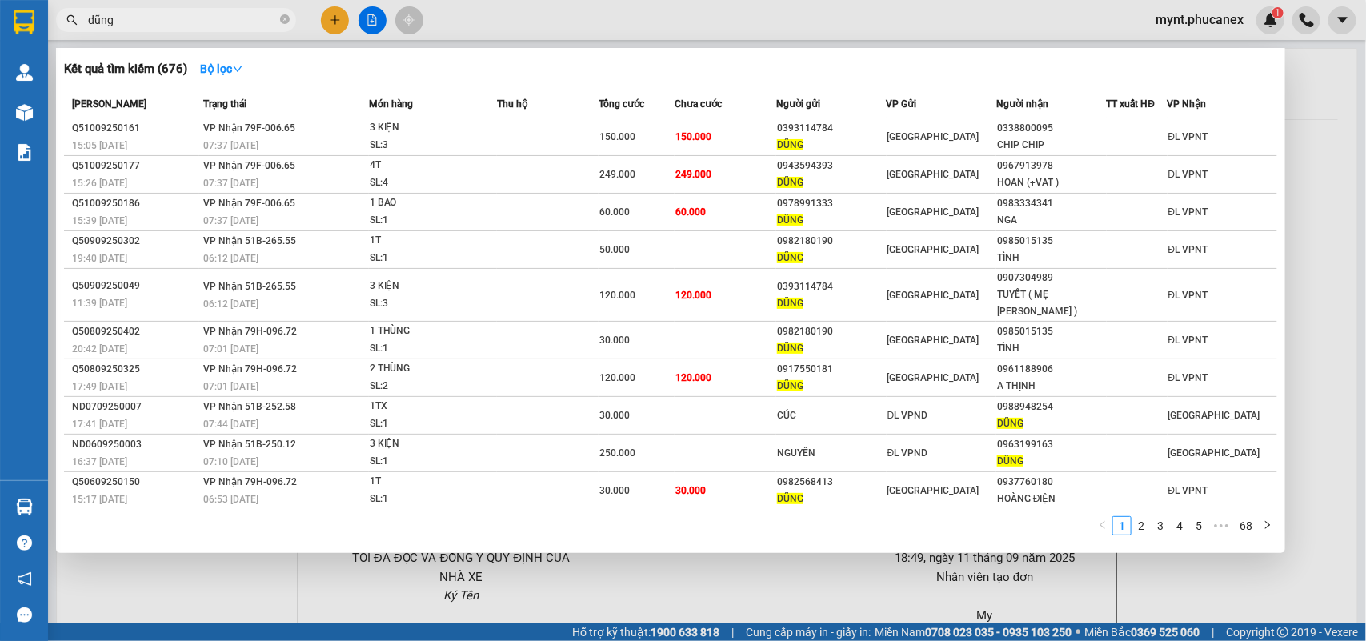
click at [138, 18] on input "dũng" at bounding box center [182, 20] width 189 height 18
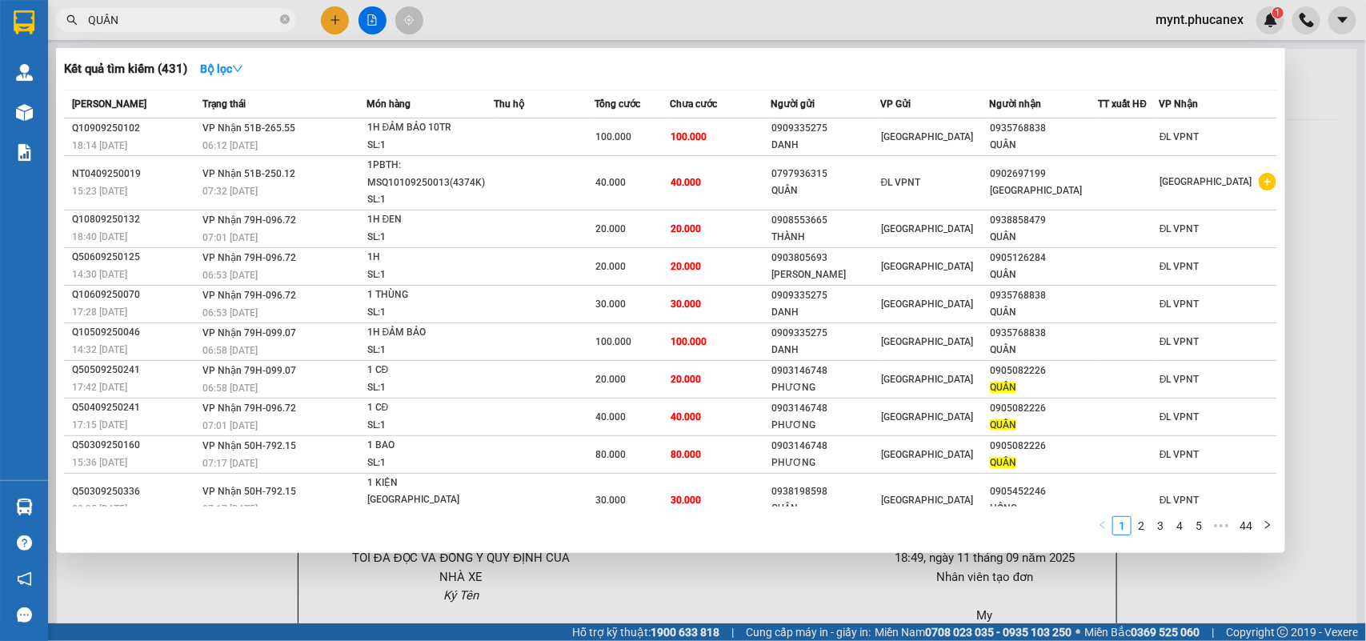
type input "QUÂN"
click at [203, 569] on div at bounding box center [683, 320] width 1366 height 641
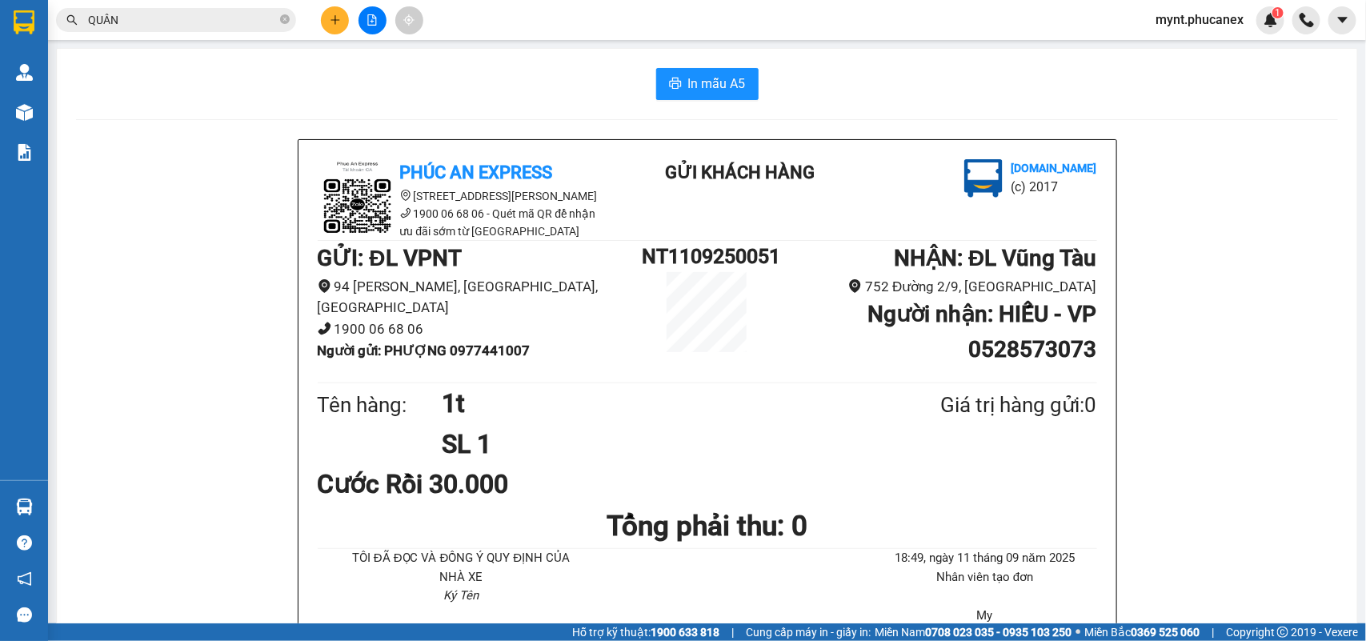
drag, startPoint x: 251, startPoint y: 245, endPoint x: 297, endPoint y: 156, distance: 100.3
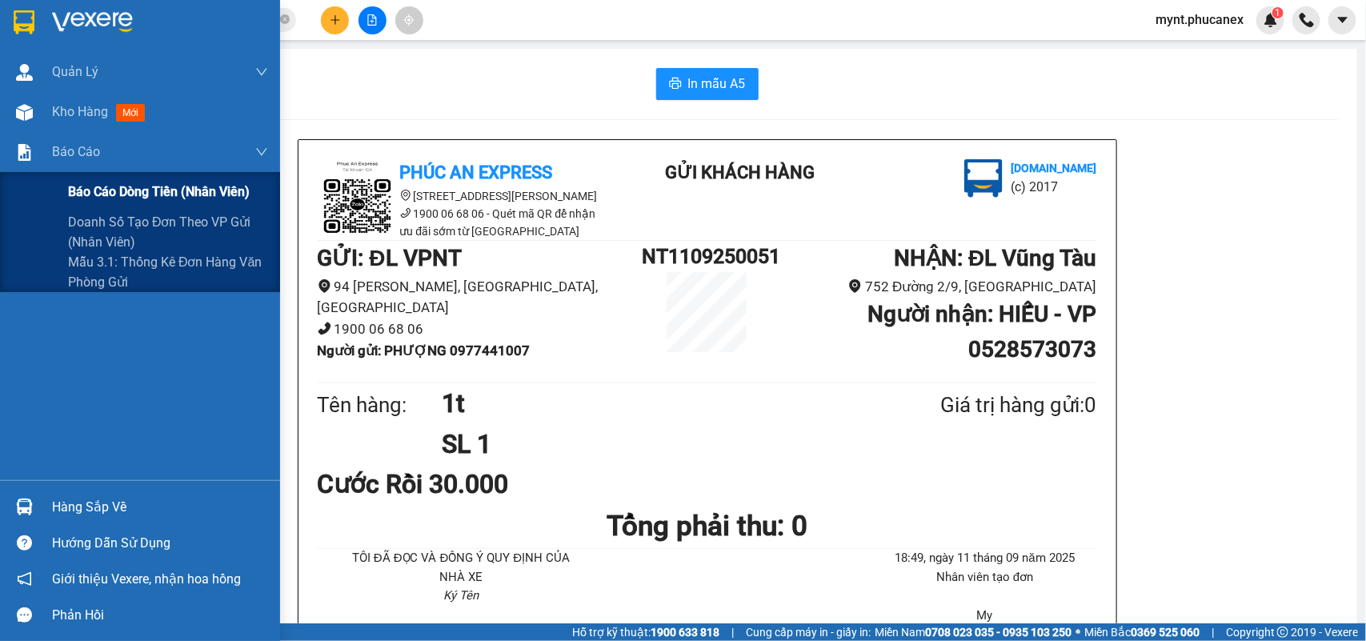
click at [100, 187] on span "Báo cáo dòng tiền (nhân viên)" at bounding box center [159, 192] width 182 height 20
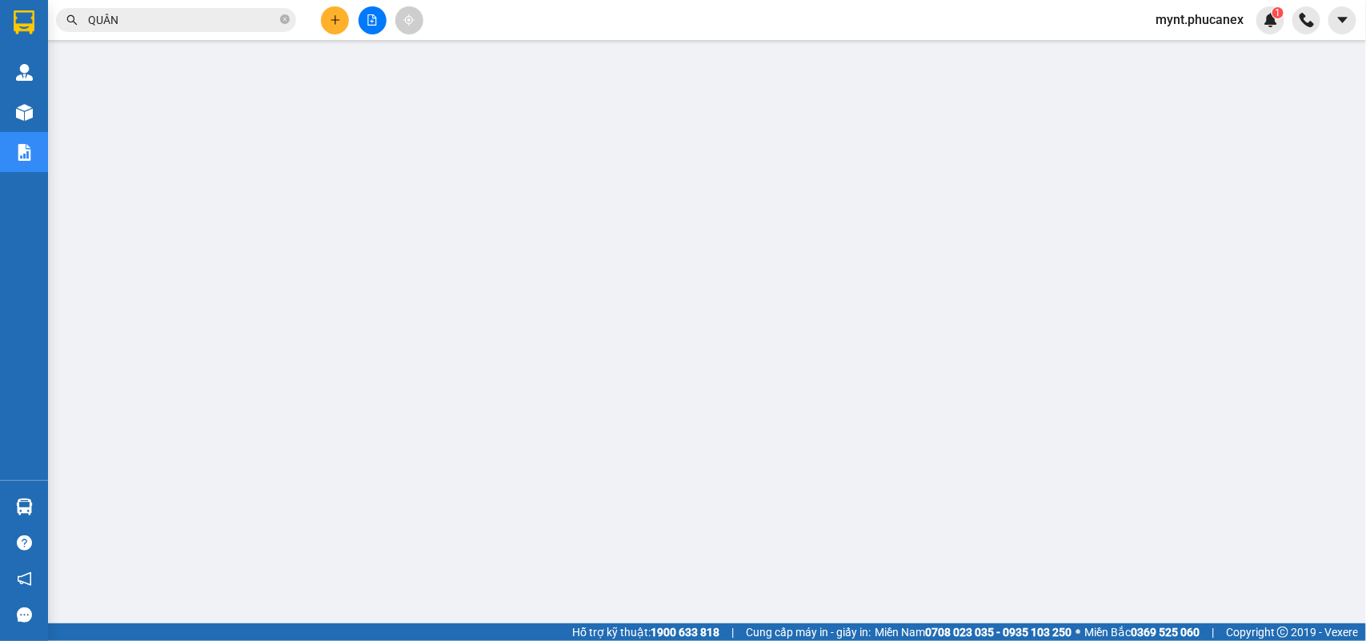
click at [146, 26] on input "QUÂN" at bounding box center [182, 20] width 189 height 18
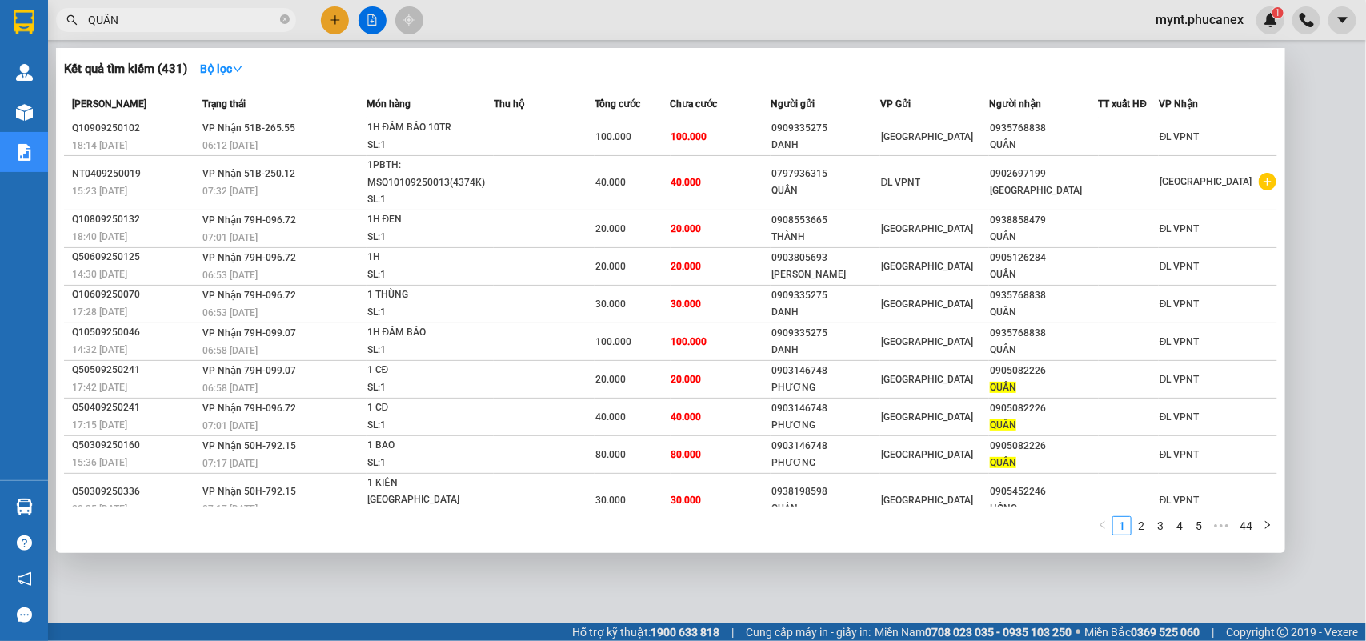
click at [146, 26] on input "QUÂN" at bounding box center [182, 20] width 189 height 18
paste input "0339906848"
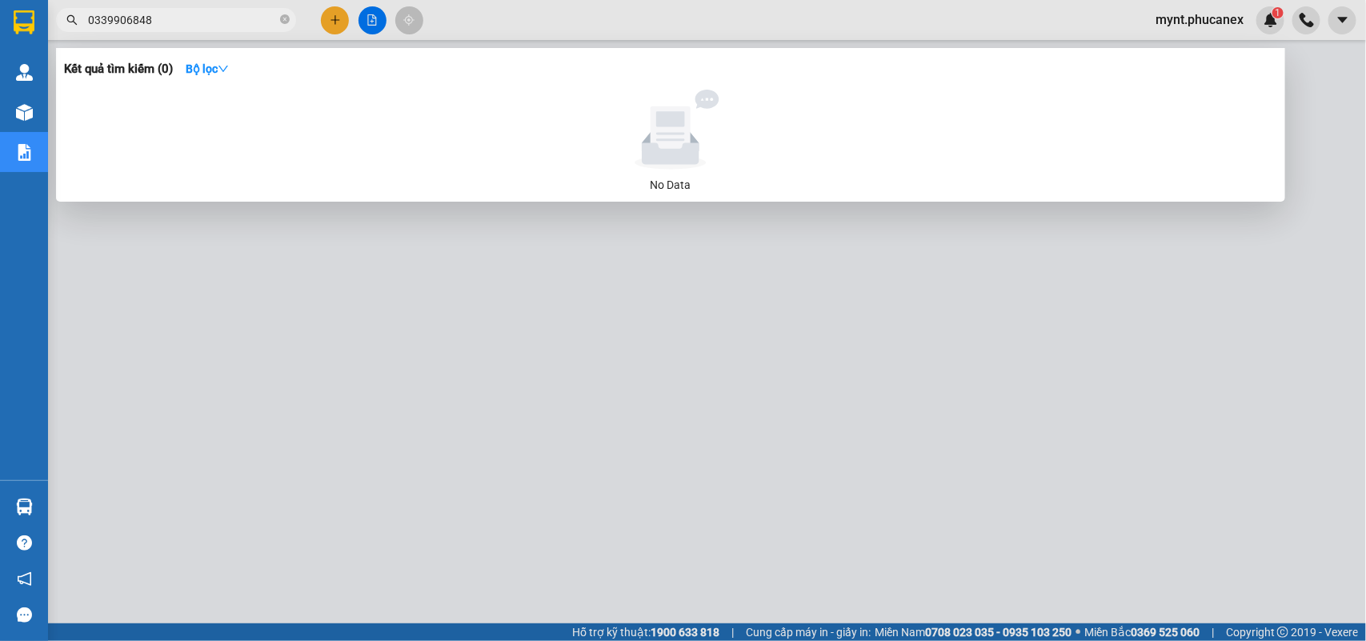
click at [152, 13] on input "0339906848" at bounding box center [182, 20] width 189 height 18
paste input "983817770"
drag, startPoint x: 158, startPoint y: 22, endPoint x: 0, endPoint y: -50, distance: 174.1
click at [0, 0] on html "Kết quả tìm kiếm ( 0 ) Bộ lọc No Data 0983817770 mynt.phucanex 1 Quản Lý Quản l…" at bounding box center [683, 320] width 1366 height 641
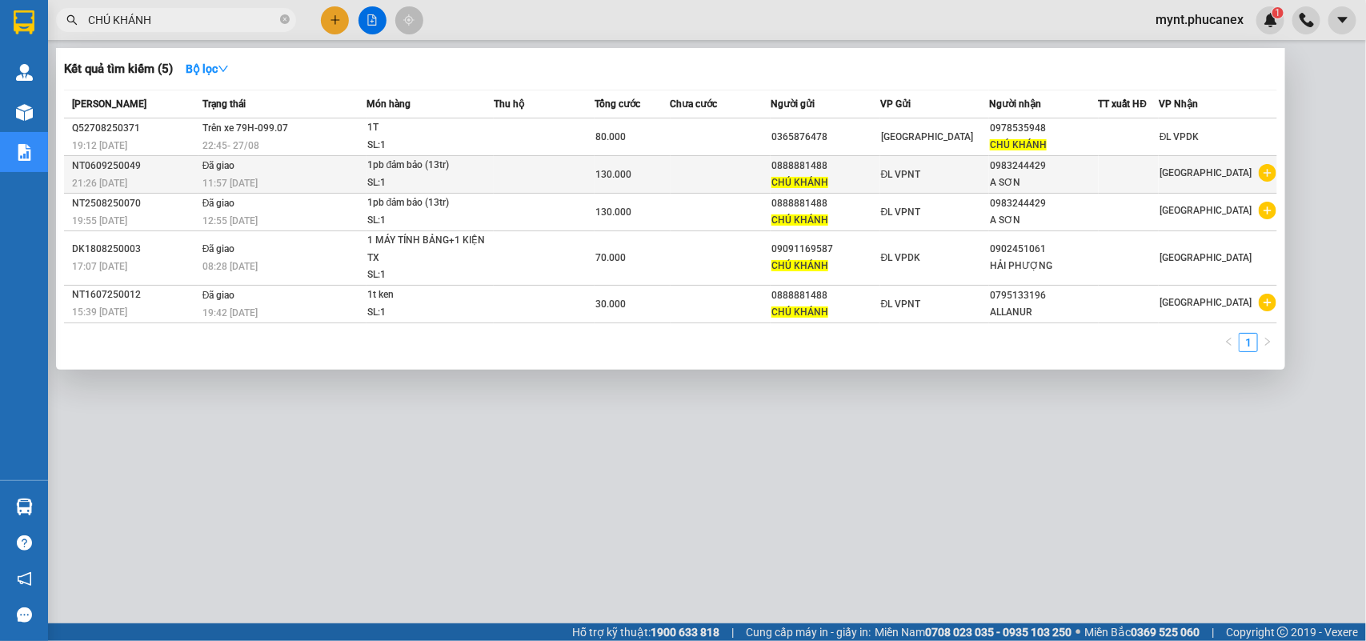
type input "CHÚ KHÁNH"
click at [1081, 187] on div "A SƠN" at bounding box center [1043, 183] width 107 height 17
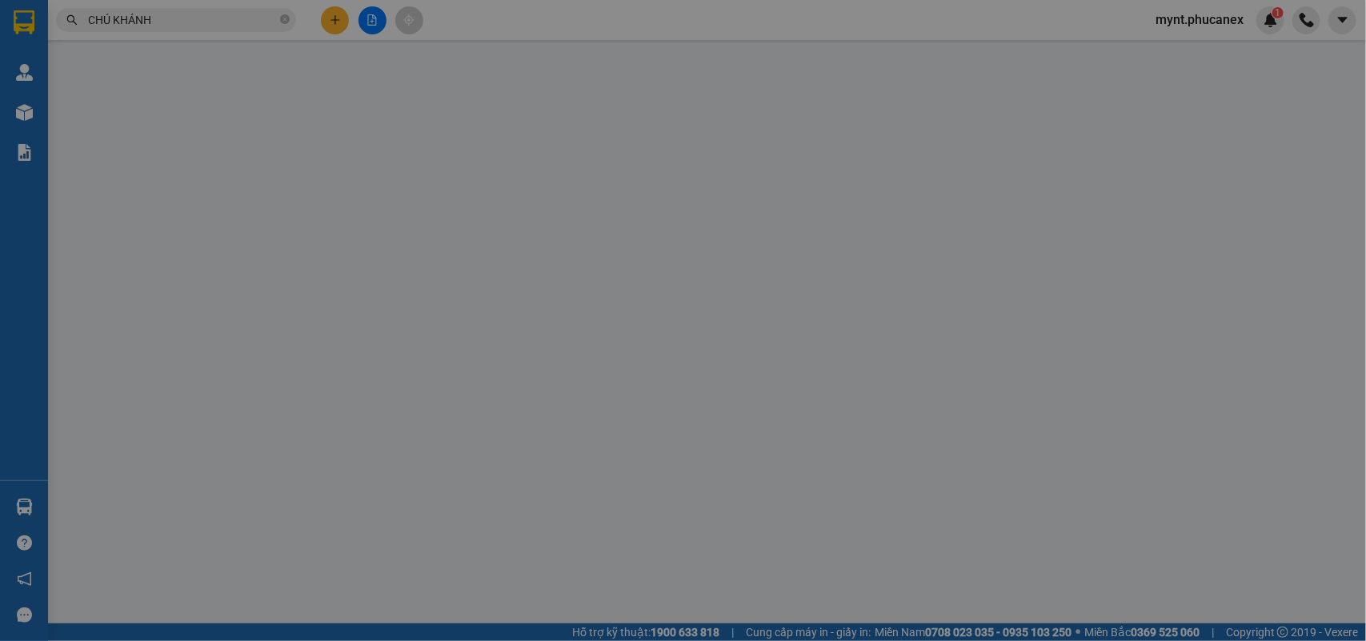
type input "0888881488"
type input "CHÚ KHÁNH"
type input "0983244429"
type input "A SƠN"
type input "130.000"
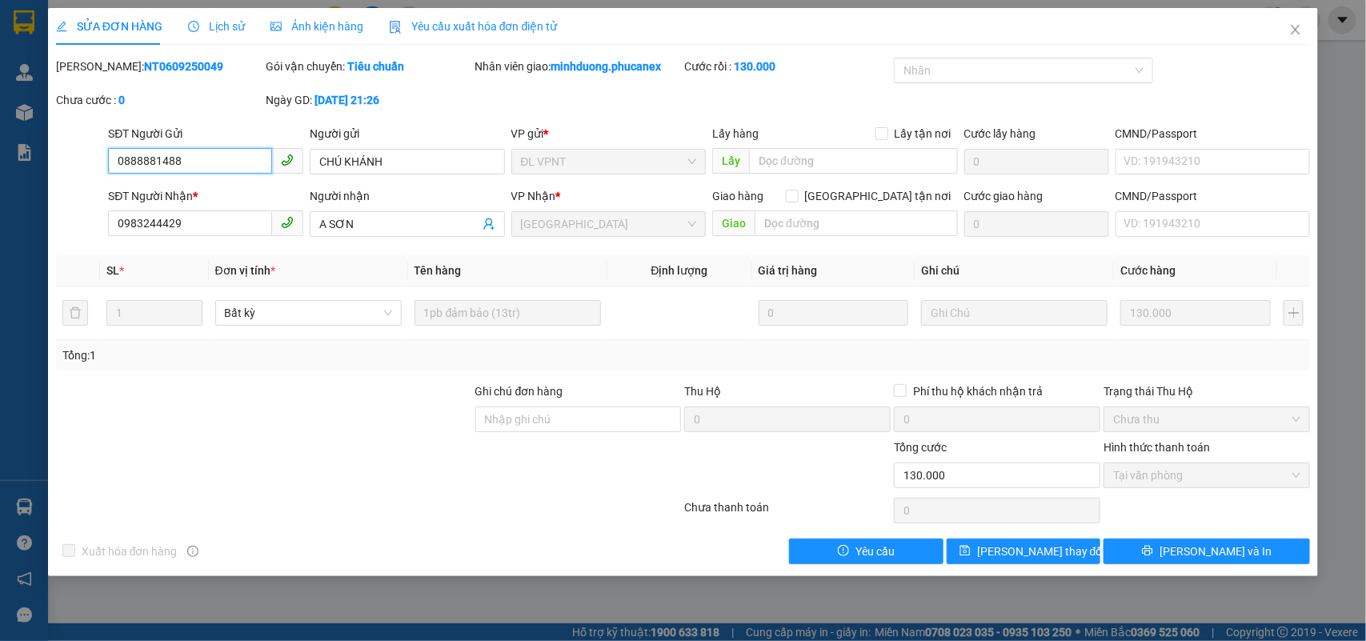
drag, startPoint x: 185, startPoint y: 164, endPoint x: 26, endPoint y: 167, distance: 159.3
click at [26, 167] on div "SỬA ĐƠN HÀNG Lịch sử Ảnh kiện hàng Yêu cầu xuất hóa đơn điện tử Total Paid Fee …" at bounding box center [683, 320] width 1366 height 641
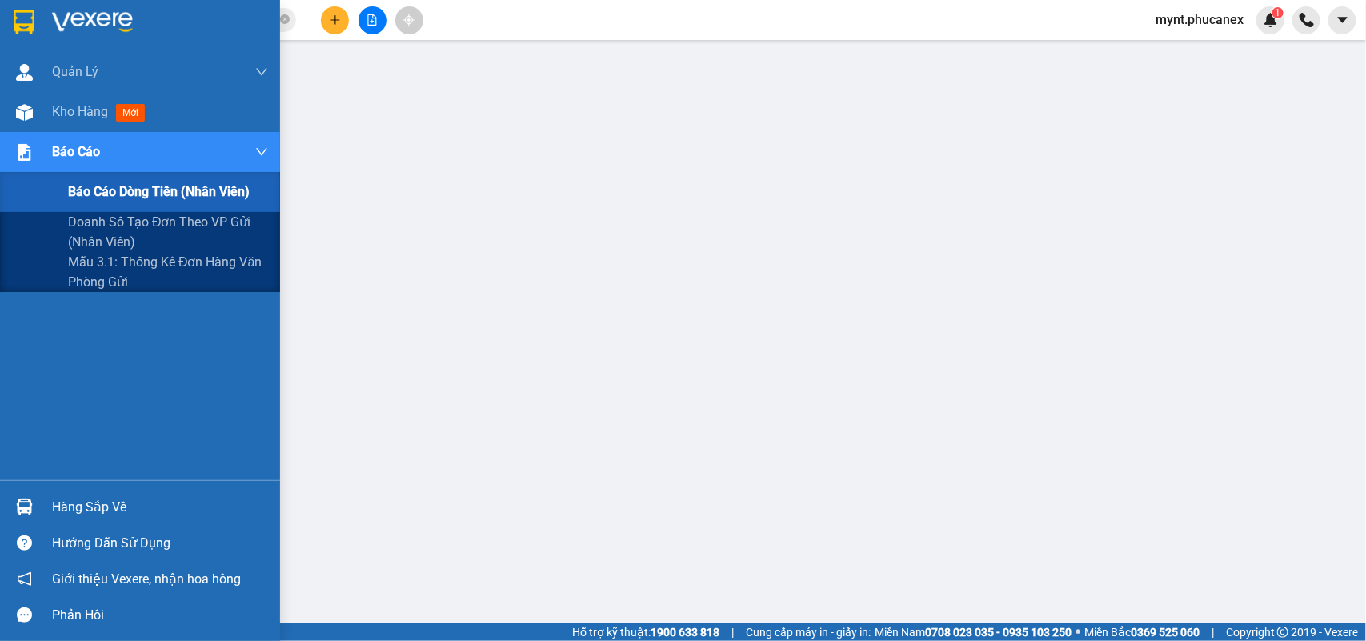
click at [80, 149] on span "Báo cáo" at bounding box center [76, 152] width 48 height 20
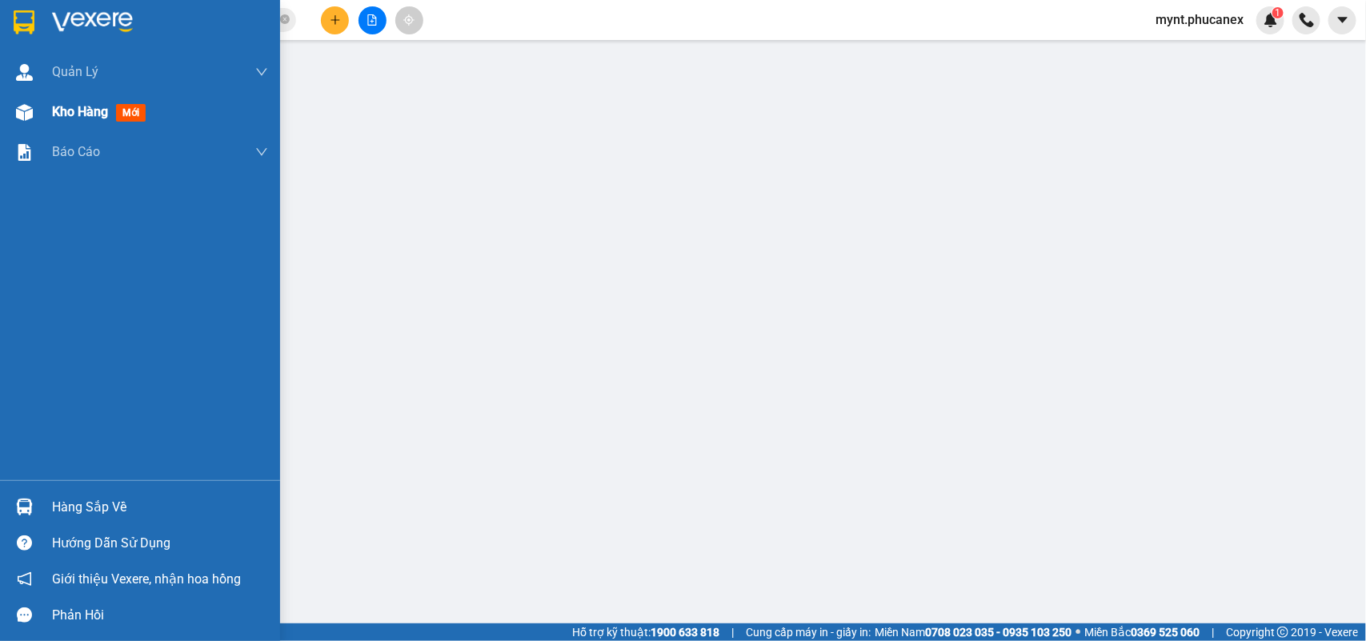
click at [80, 110] on span "Kho hàng" at bounding box center [80, 111] width 56 height 15
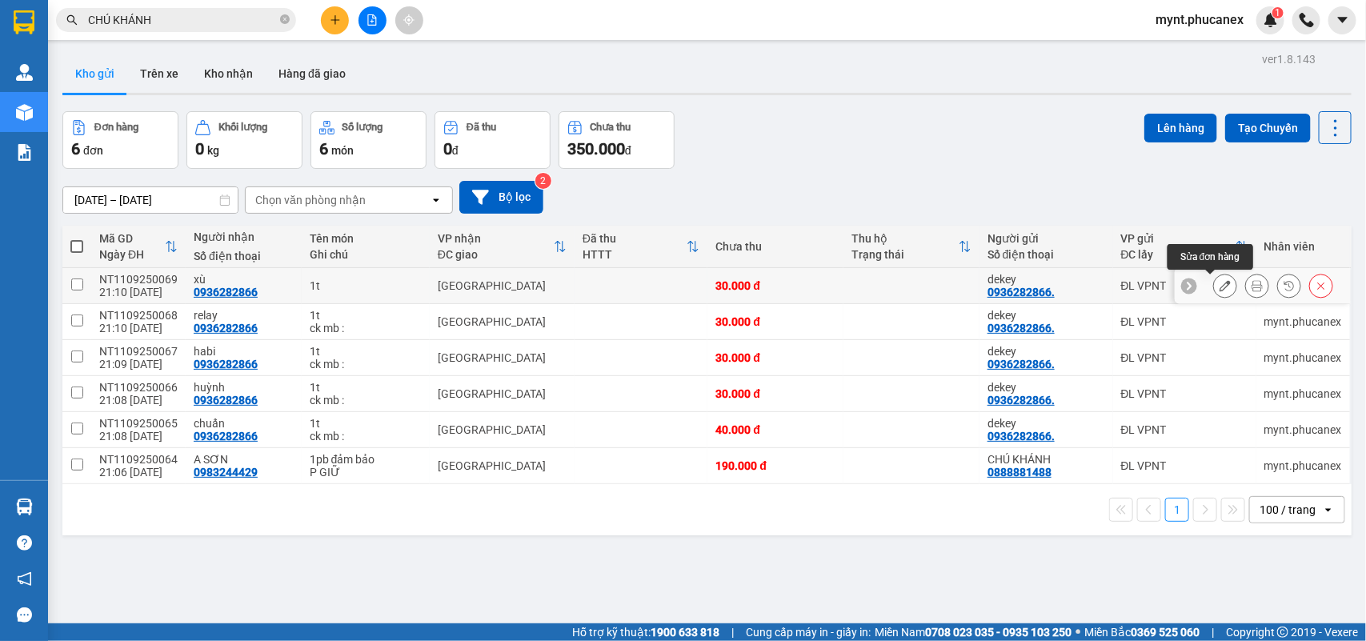
click at [1220, 290] on icon at bounding box center [1225, 285] width 11 height 11
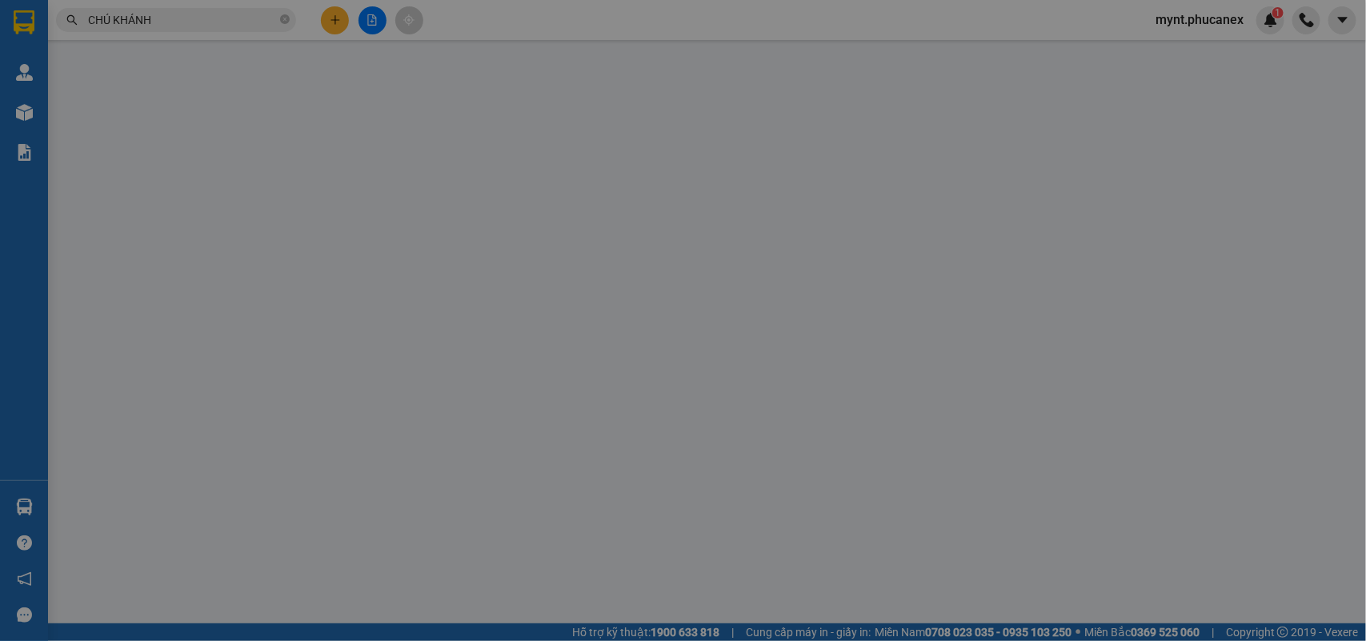
type input "0936282866."
type input "dekey"
type input "0936282866"
type input "xù"
type input "30.000"
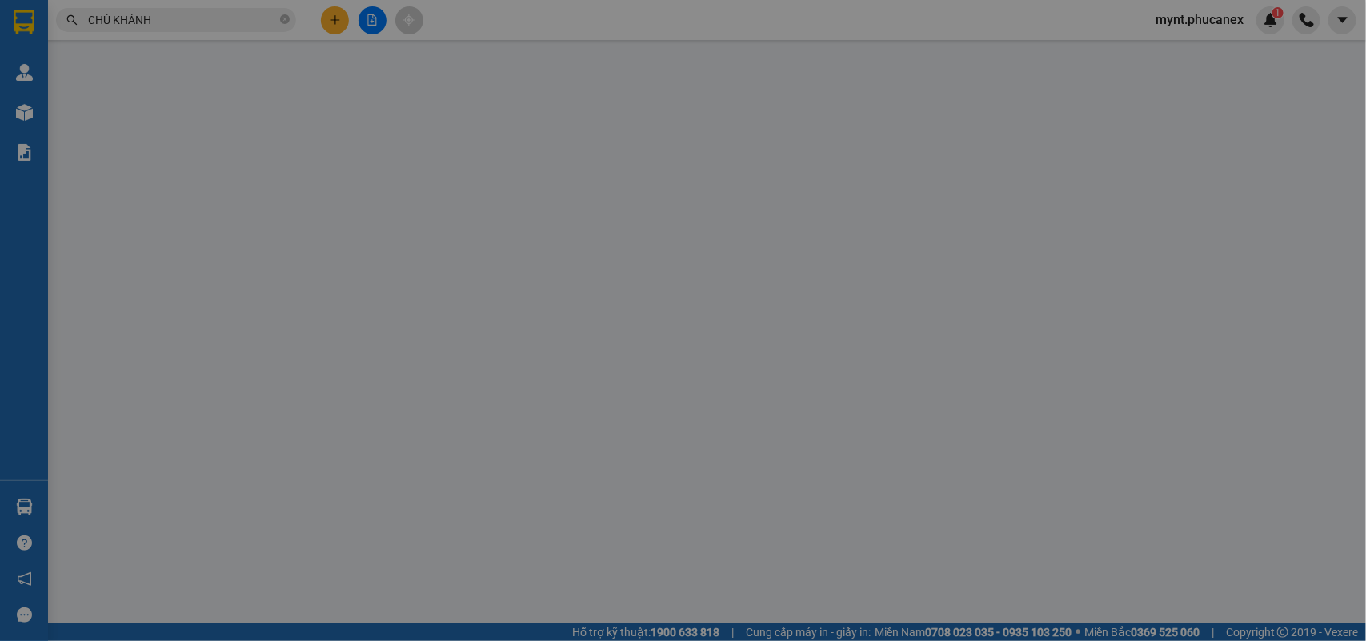
type input "30.000"
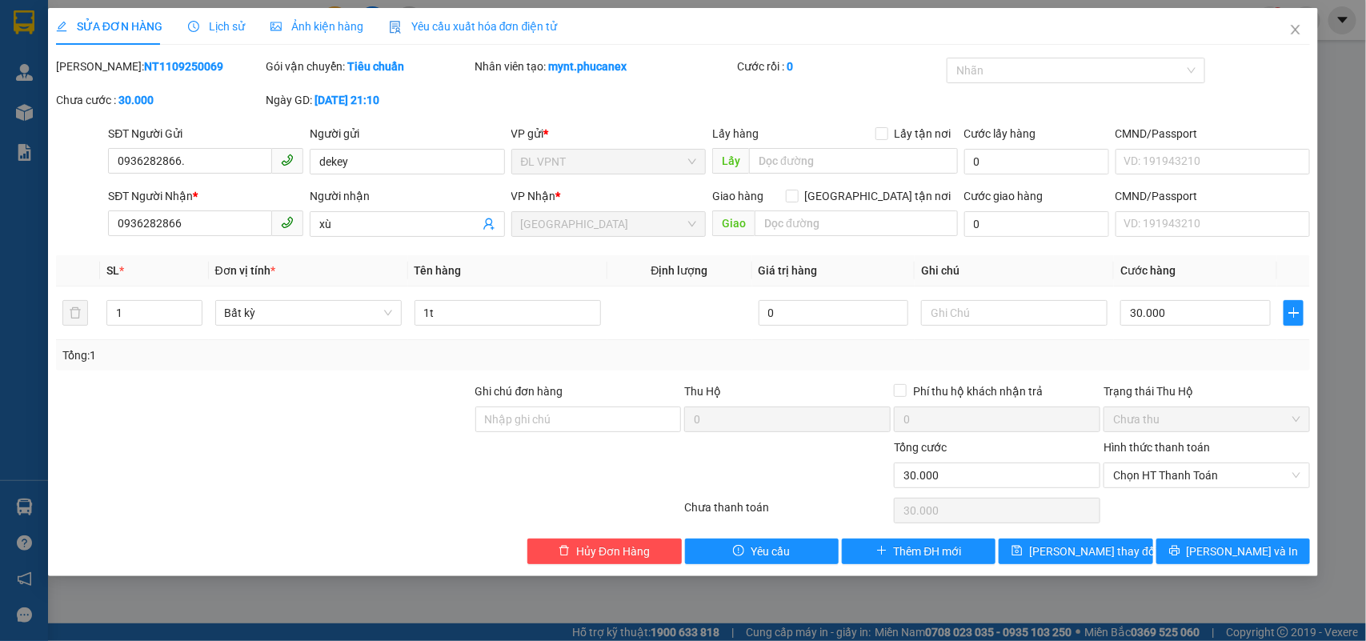
click at [234, 501] on div at bounding box center [368, 511] width 629 height 32
drag, startPoint x: 280, startPoint y: 424, endPoint x: 667, endPoint y: 367, distance: 390.9
click at [283, 421] on div at bounding box center [263, 411] width 419 height 56
click at [989, 318] on input "text" at bounding box center [1014, 313] width 187 height 26
paste input "11/09/25 21:16"
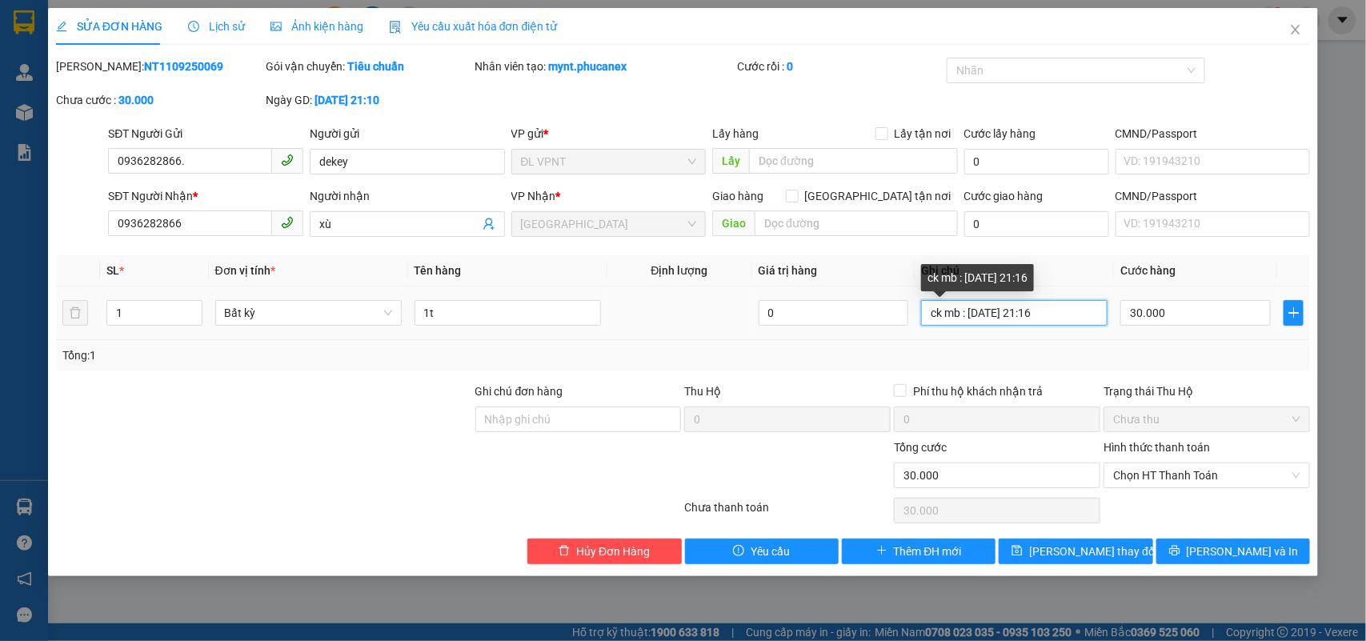
drag, startPoint x: 1073, startPoint y: 317, endPoint x: 688, endPoint y: 301, distance: 385.4
click at [688, 301] on tr "1 Bất kỳ 1t 0 ck mb : 11/09/25 21:16 30.000" at bounding box center [683, 314] width 1255 height 54
type input "ck mb : [DATE] 21:16"
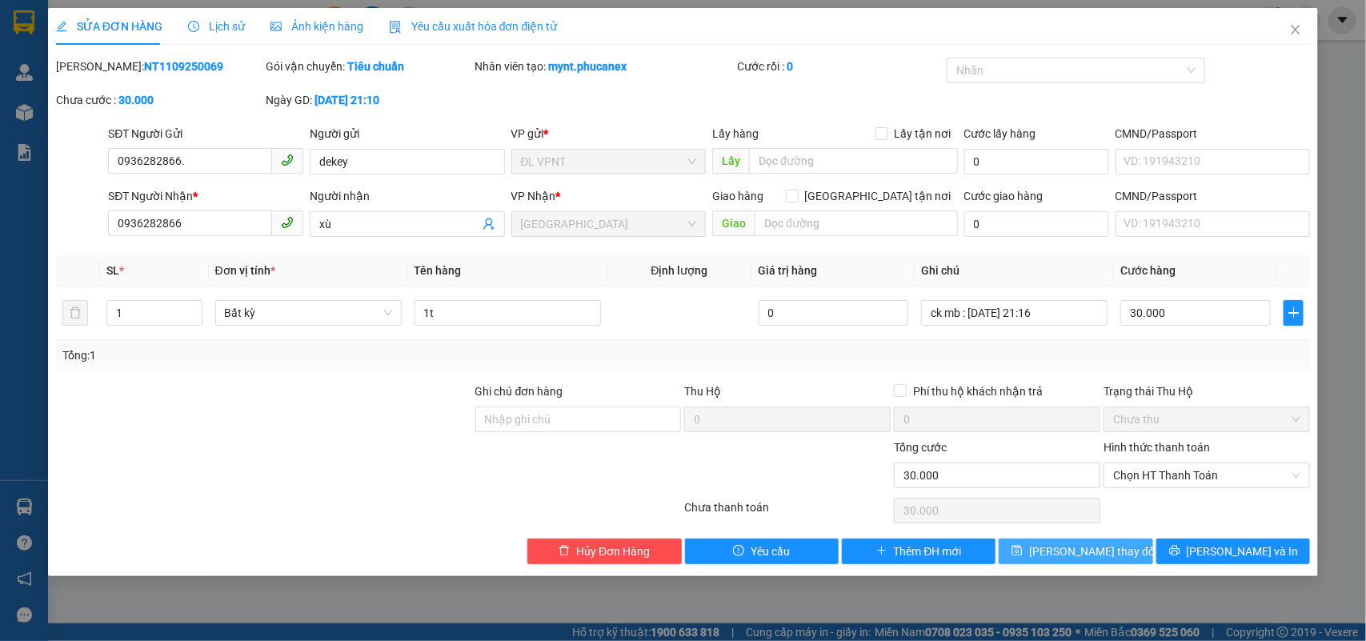
click at [1105, 550] on span "Lưu thay đổi" at bounding box center [1093, 552] width 128 height 18
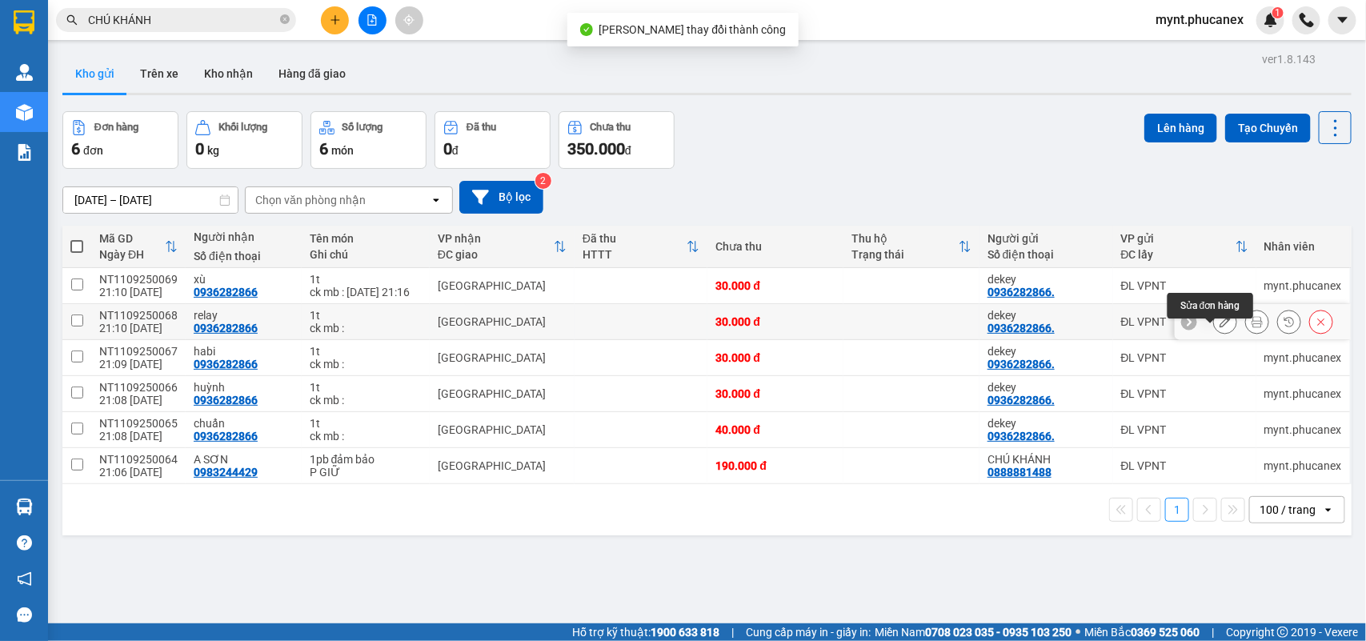
click at [1214, 327] on button at bounding box center [1225, 322] width 22 height 28
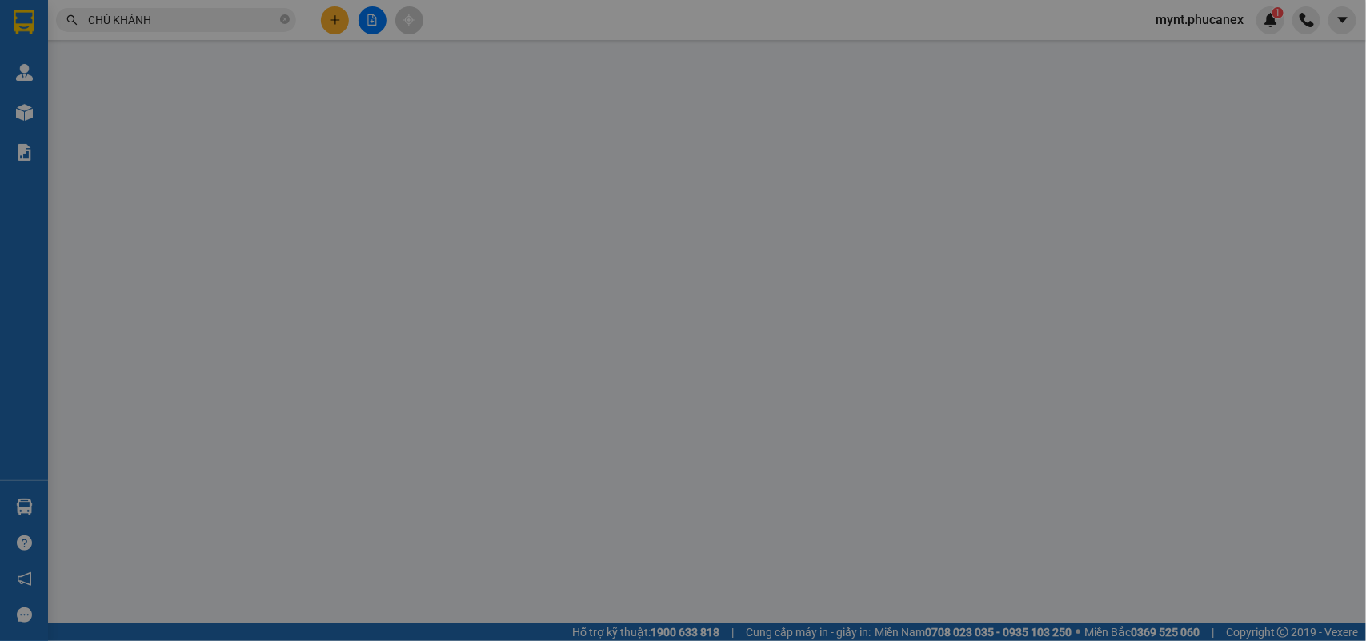
type input "0936282866."
type input "dekey"
type input "0936282866"
type input "relay"
type input "30.000"
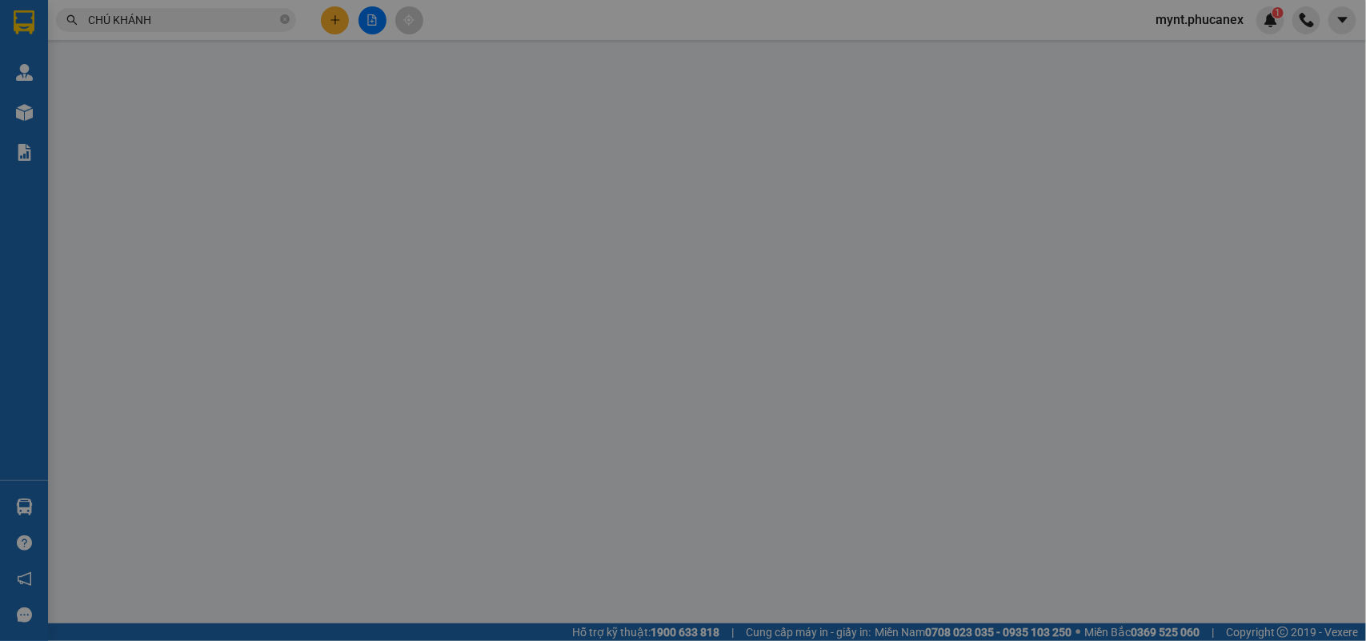
type input "30.000"
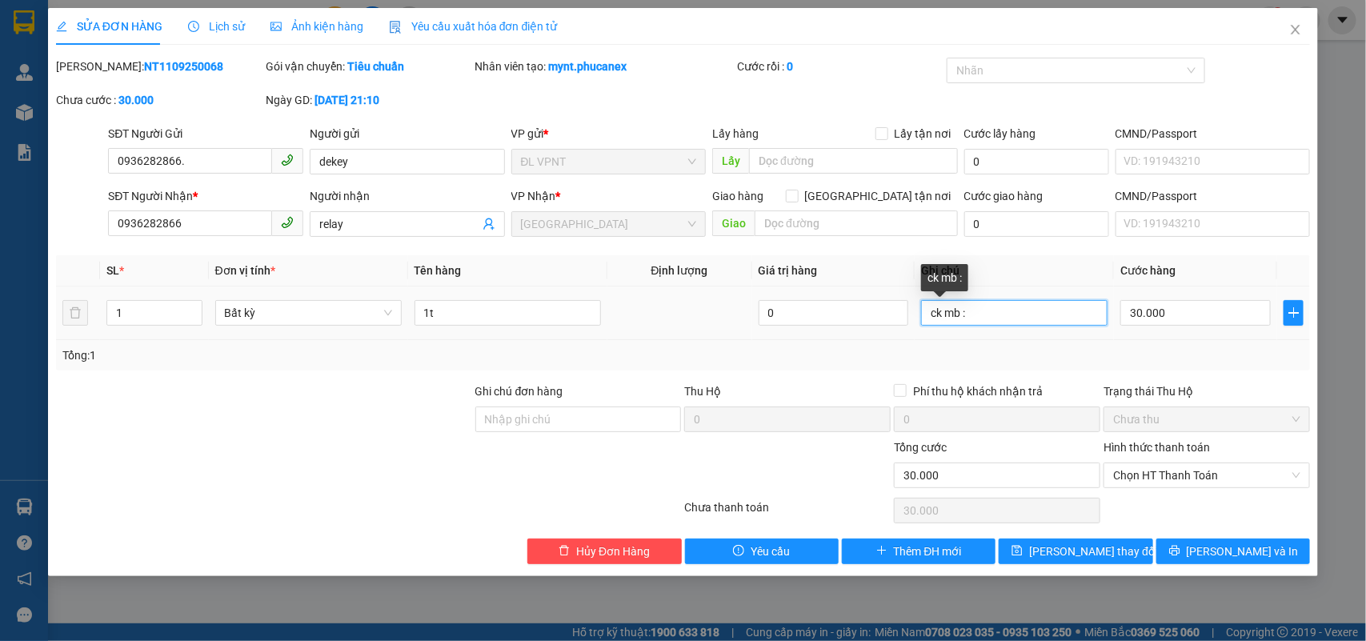
drag, startPoint x: 993, startPoint y: 315, endPoint x: 736, endPoint y: 309, distance: 257.0
click at [736, 309] on tr "1 Bất kỳ 1t 0 ck mb : 30.000" at bounding box center [683, 314] width 1255 height 54
paste input "11/09/25 21:16"
type input "ck mb : 11/09/25 21:16"
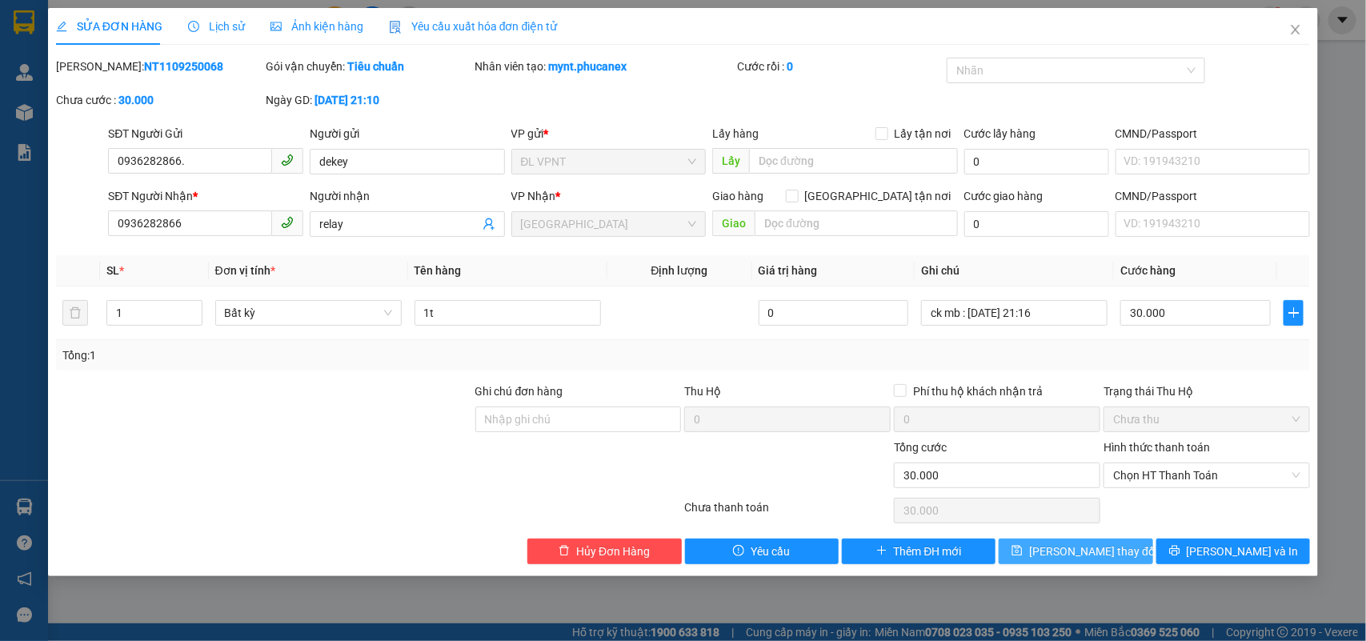
click at [1094, 545] on span "Lưu thay đổi" at bounding box center [1093, 552] width 128 height 18
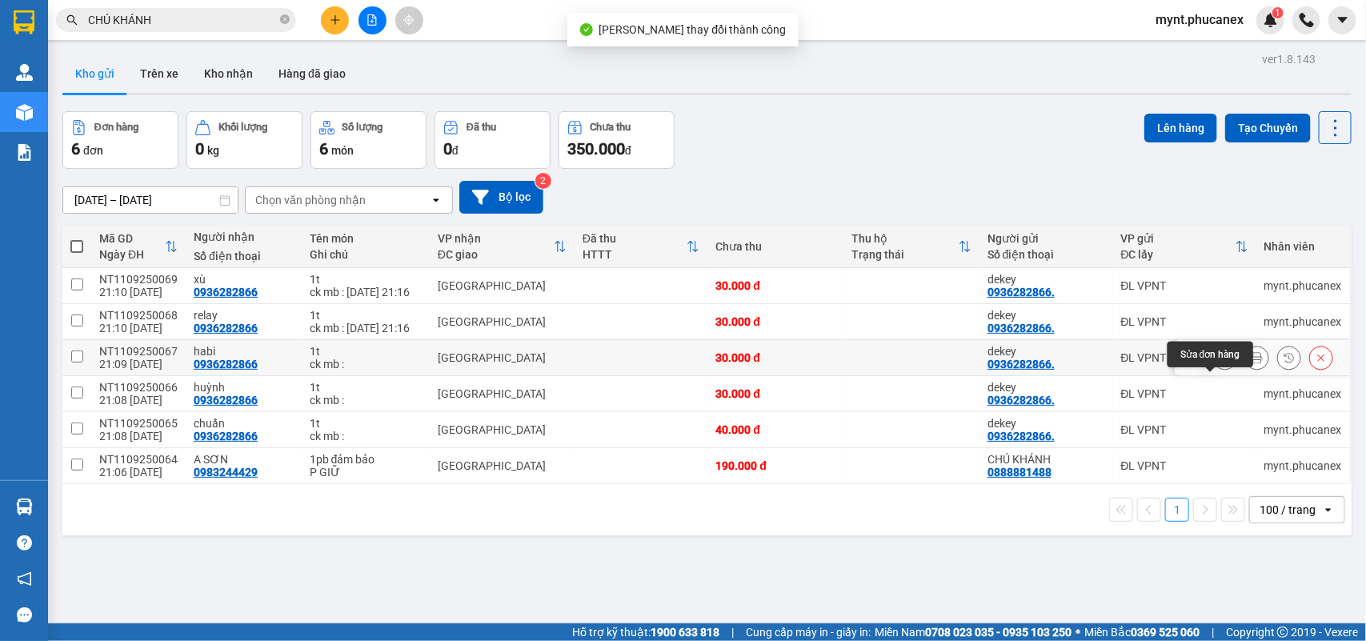
click at [1220, 363] on icon at bounding box center [1225, 357] width 11 height 11
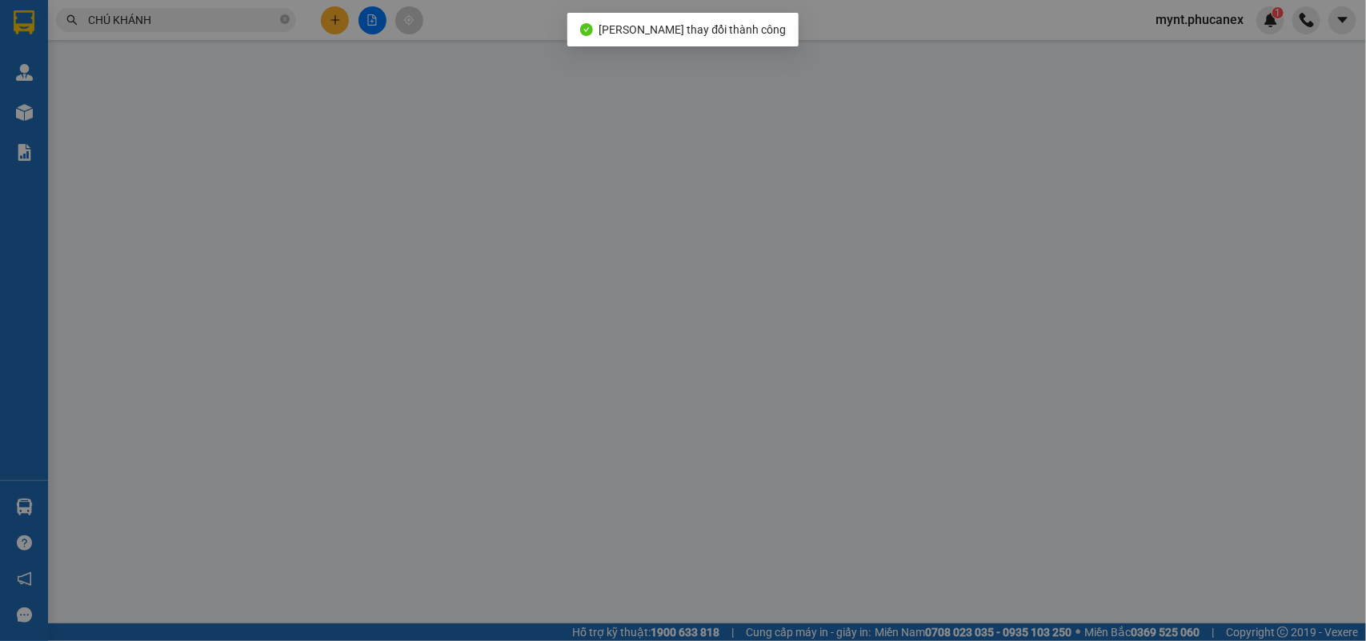
type input "0936282866."
type input "dekey"
type input "0936282866"
type input "habi"
type input "30.000"
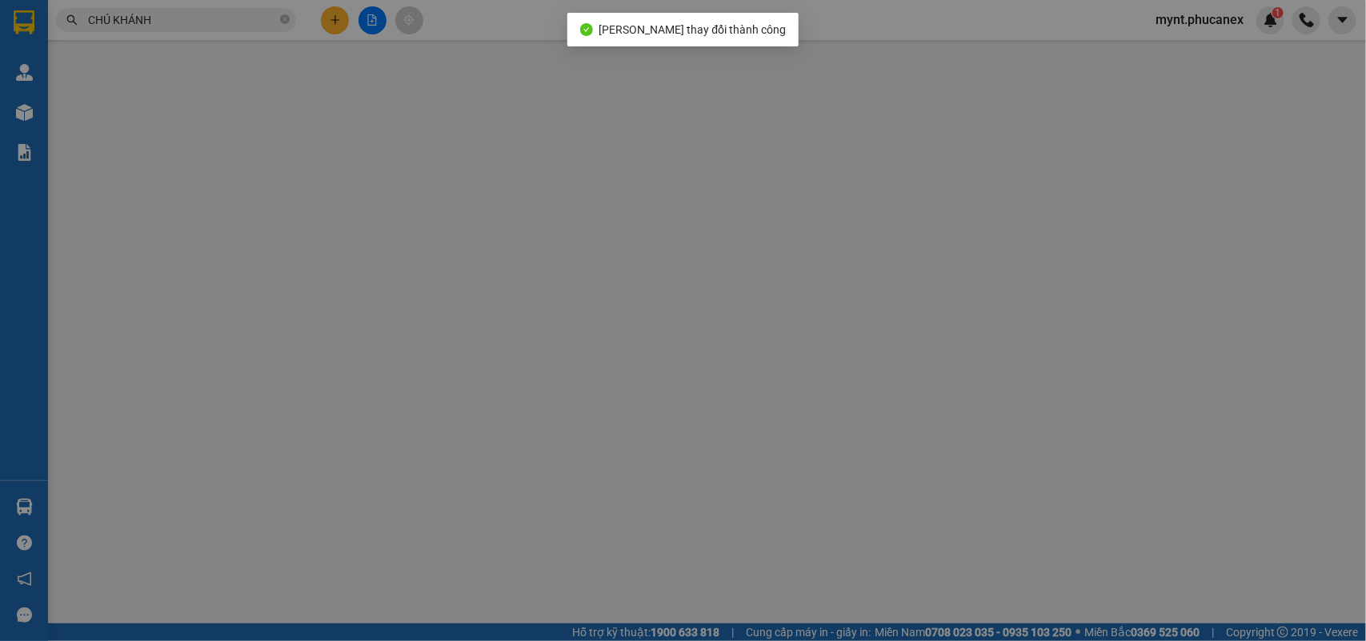
type input "30.000"
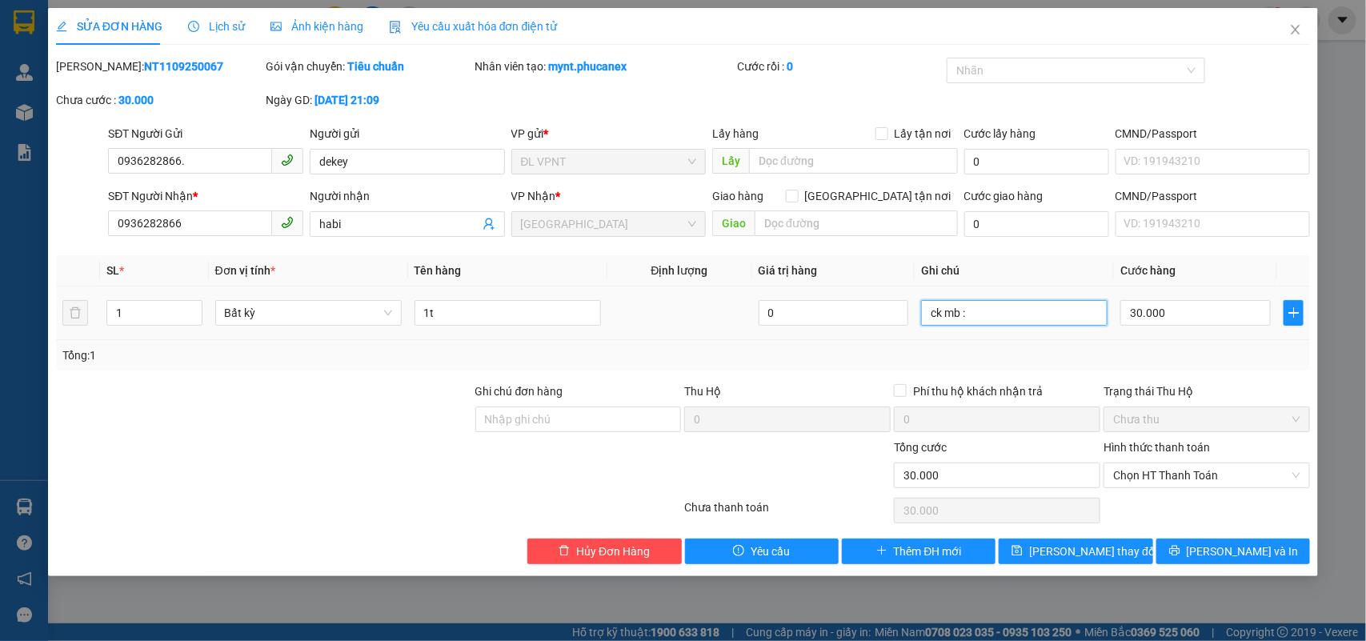
drag, startPoint x: 1013, startPoint y: 320, endPoint x: 710, endPoint y: 290, distance: 304.9
click at [710, 290] on tr "1 Bất kỳ 1t 0 ck mb : 30.000" at bounding box center [683, 314] width 1255 height 54
paste input "11/09/25 21:16"
type input "ck mb : 11/09/25 21:16"
click at [1105, 550] on span "Lưu thay đổi" at bounding box center [1093, 552] width 128 height 18
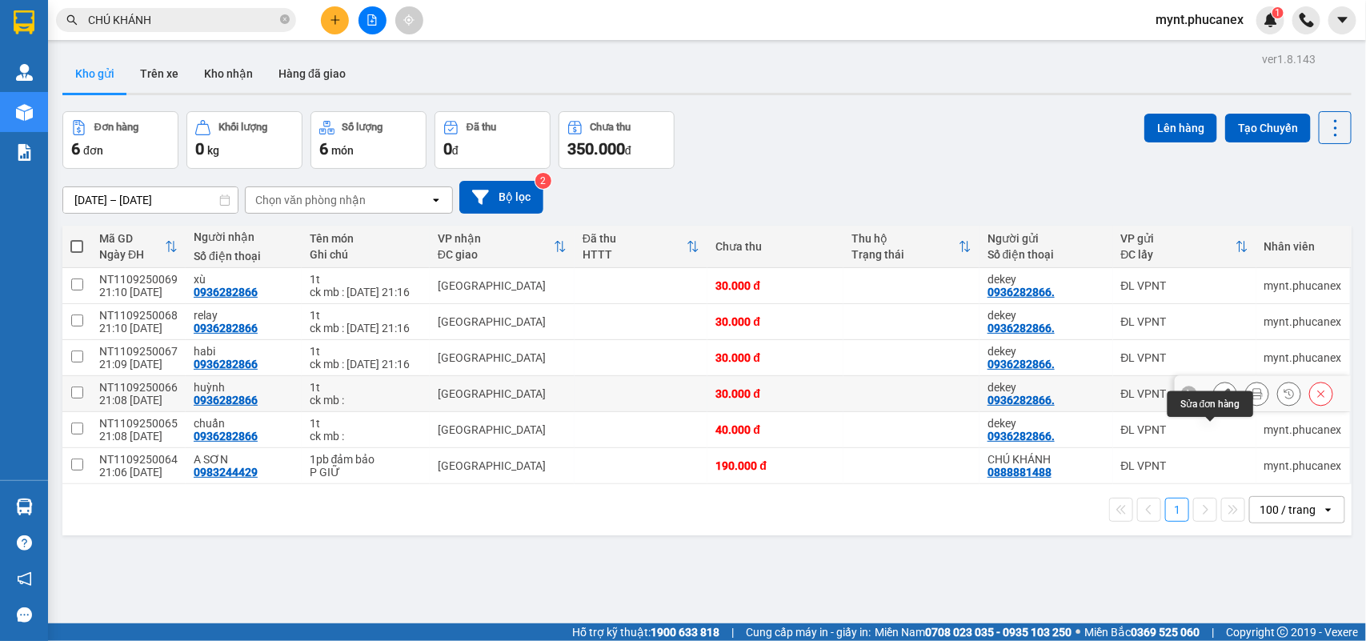
click at [1220, 399] on icon at bounding box center [1225, 393] width 11 height 11
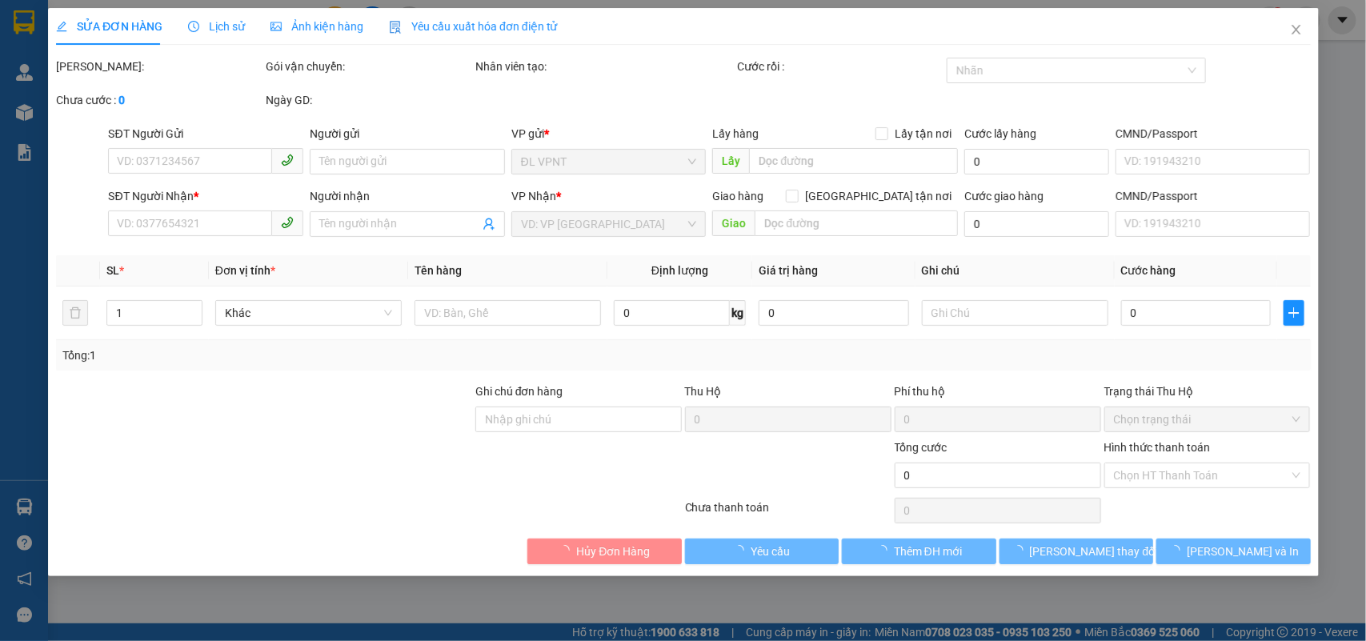
type input "0936282866."
type input "dekey"
type input "0936282866"
type input "huỳnh"
type input "30.000"
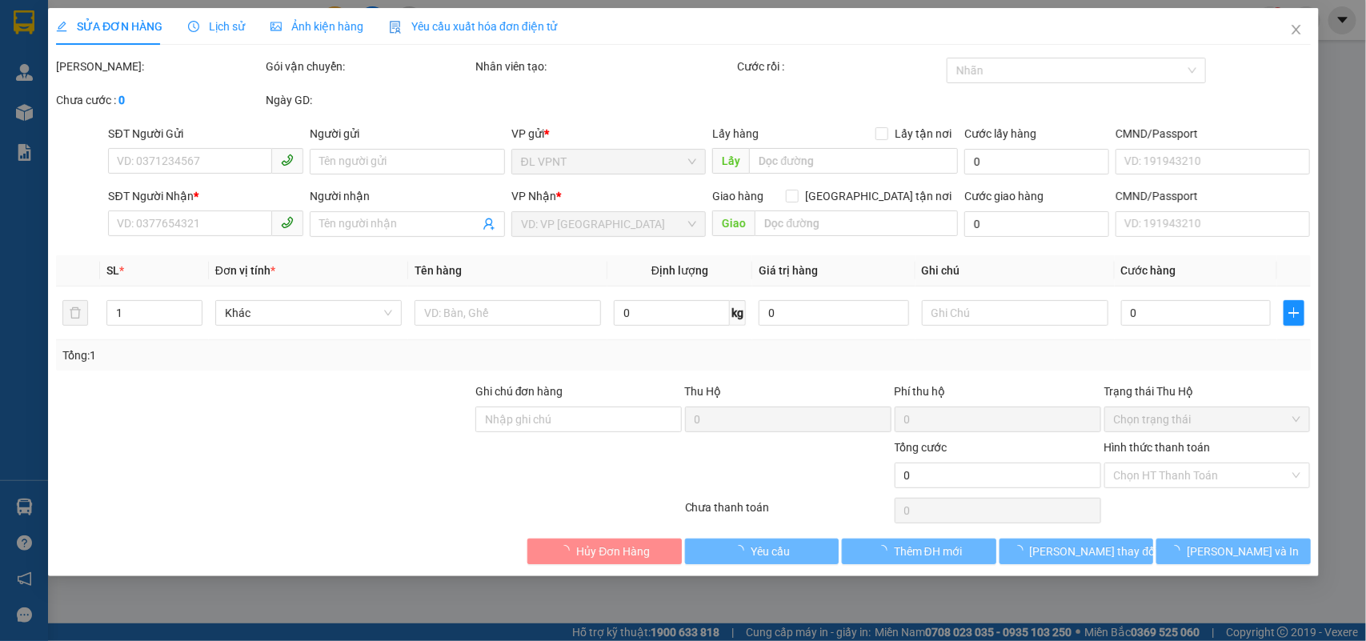
type input "30.000"
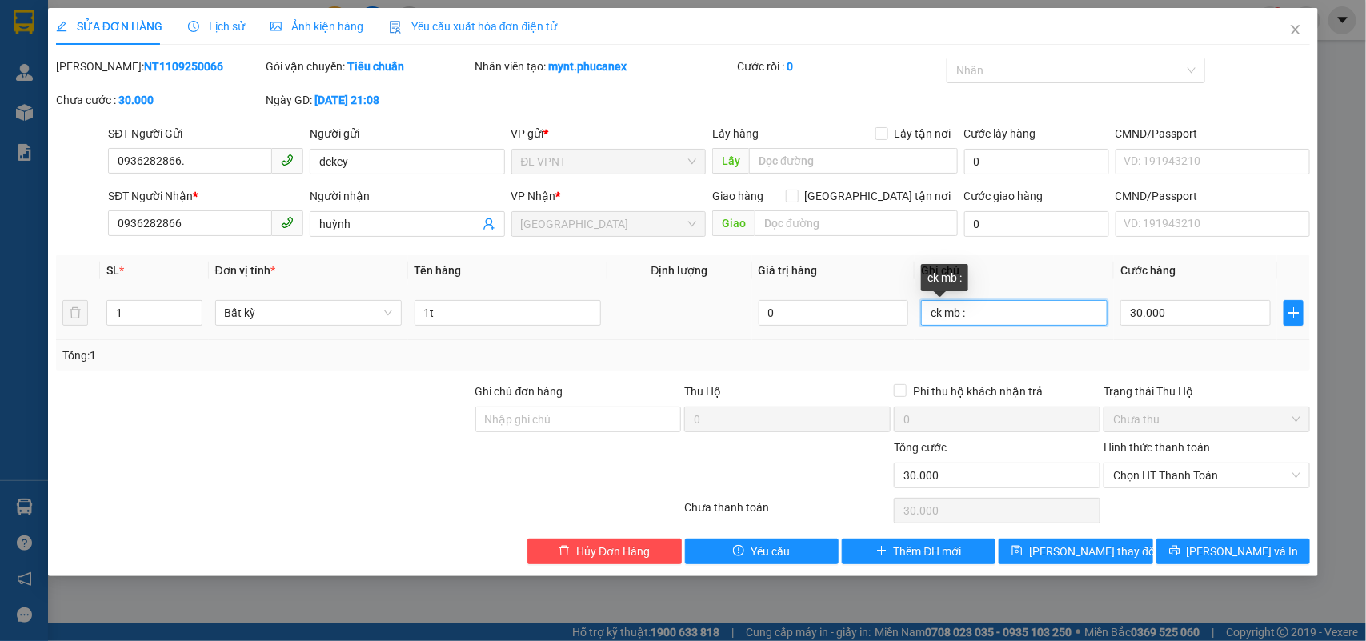
drag, startPoint x: 1029, startPoint y: 316, endPoint x: 514, endPoint y: 263, distance: 518.3
click at [515, 264] on table "SL * Đơn vị tính * Tên hàng Định lượng Giá trị hàng Ghi chú Cước hàng 1 Bất kỳ …" at bounding box center [683, 297] width 1255 height 85
paste input "11/09/25 21:16"
type input "ck mb : 11/09/25 21:16"
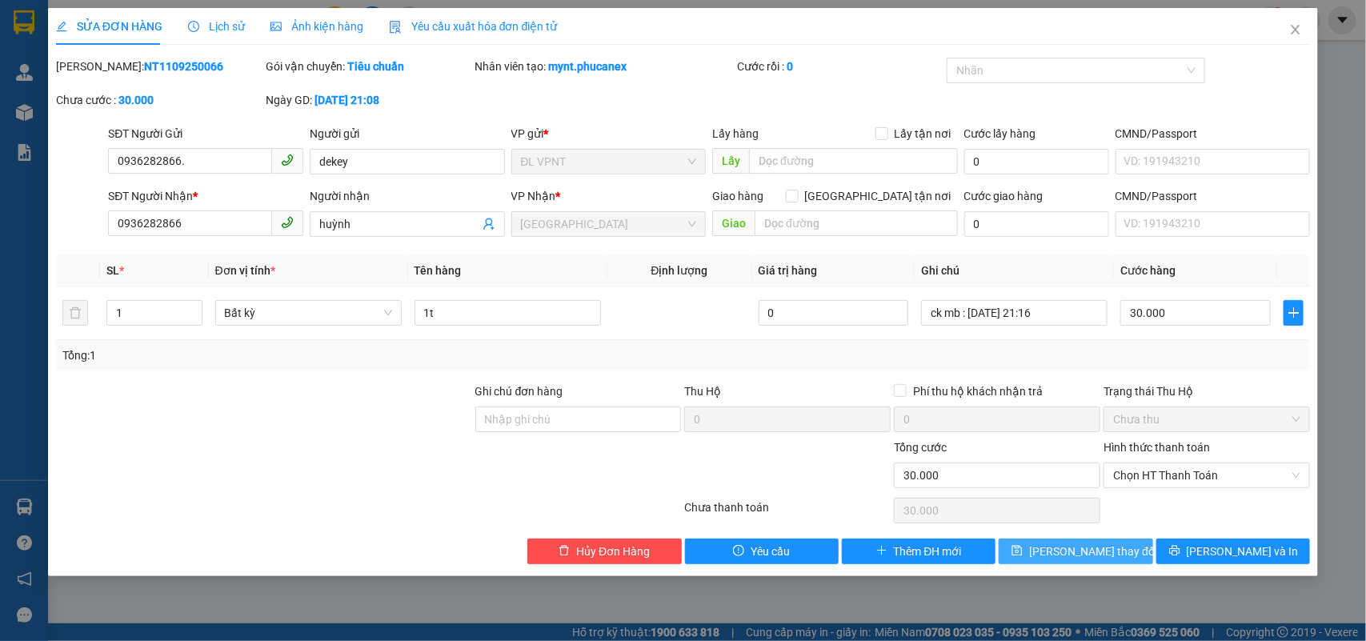
click at [1073, 547] on span "Lưu thay đổi" at bounding box center [1093, 552] width 128 height 18
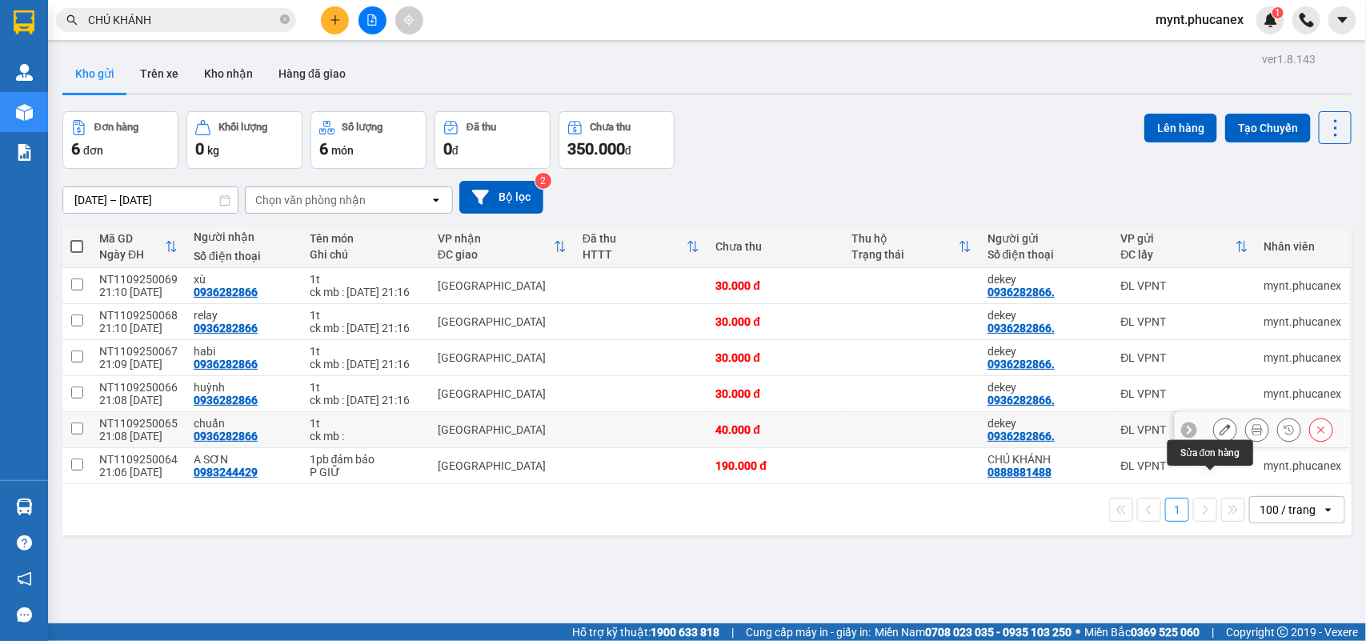
click at [1220, 435] on icon at bounding box center [1225, 429] width 11 height 11
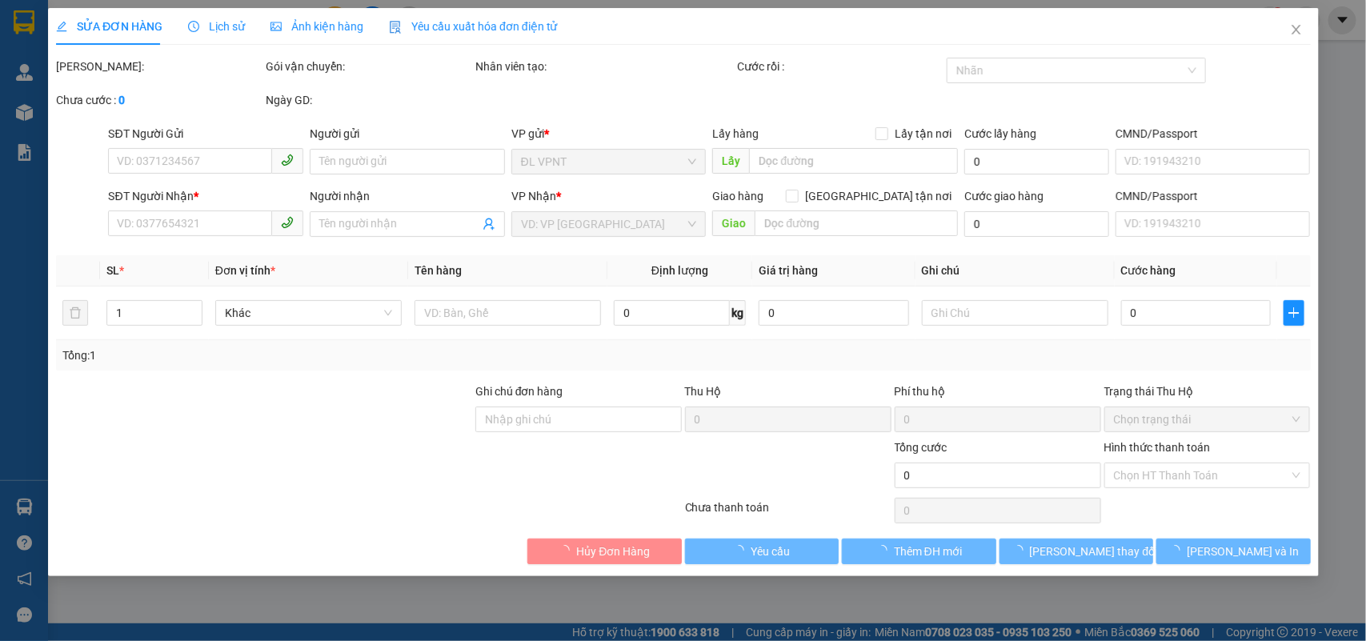
type input "0936282866."
type input "dekey"
type input "0936282866"
type input "chuẩn"
type input "40.000"
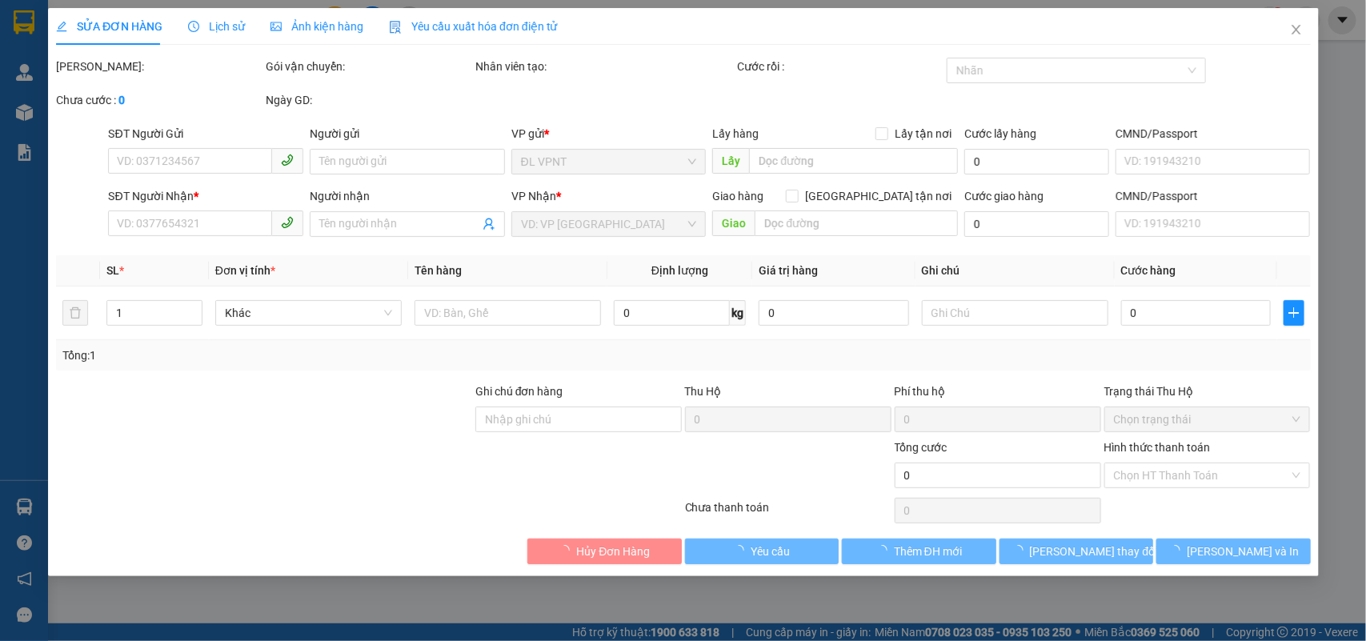
type input "40.000"
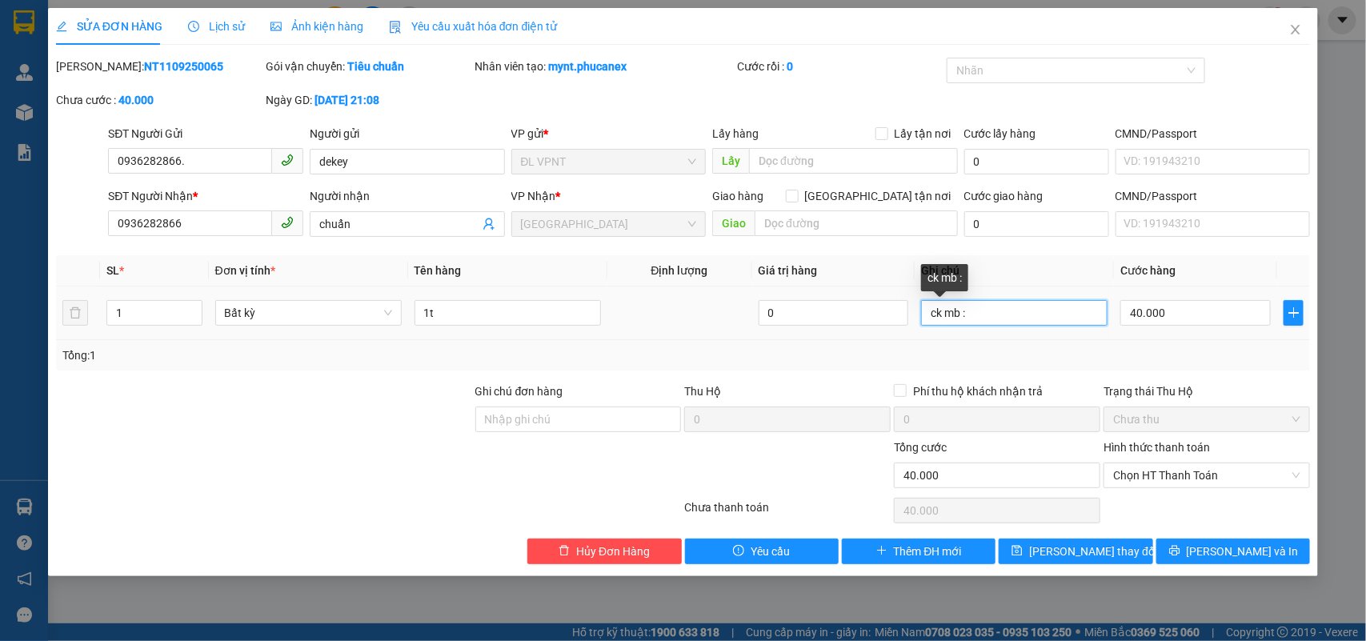
drag, startPoint x: 977, startPoint y: 316, endPoint x: 825, endPoint y: 298, distance: 152.4
click at [825, 298] on tr "1 Bất kỳ 1t 0 ck mb : 40.000" at bounding box center [683, 314] width 1255 height 54
paste input "11/09/25 21:16"
type input "ck mb : 11/09/25 21:16"
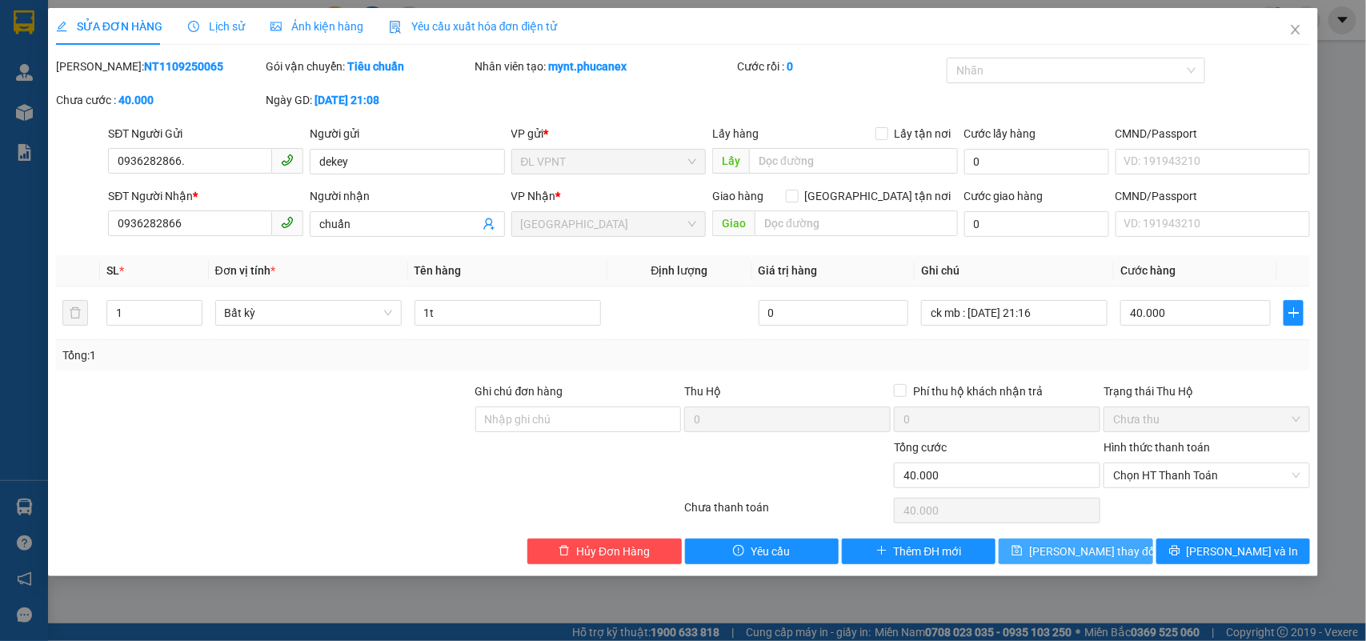
click at [1113, 551] on span "Lưu thay đổi" at bounding box center [1093, 552] width 128 height 18
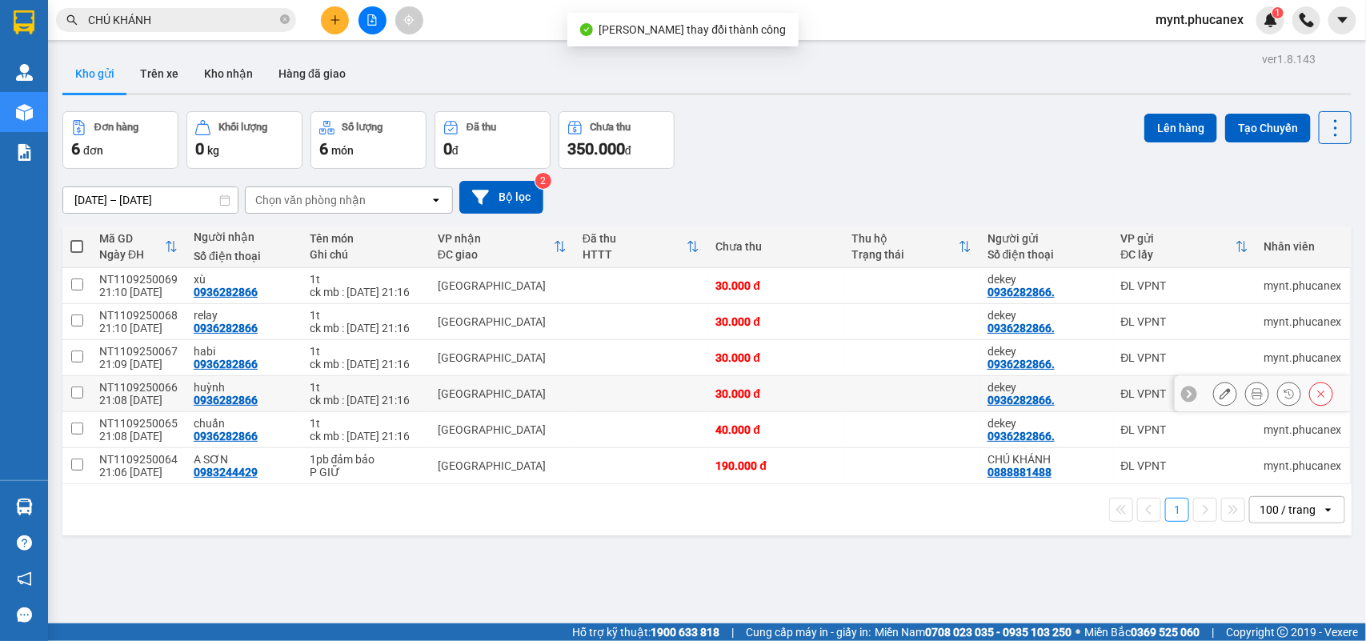
scroll to position [74, 0]
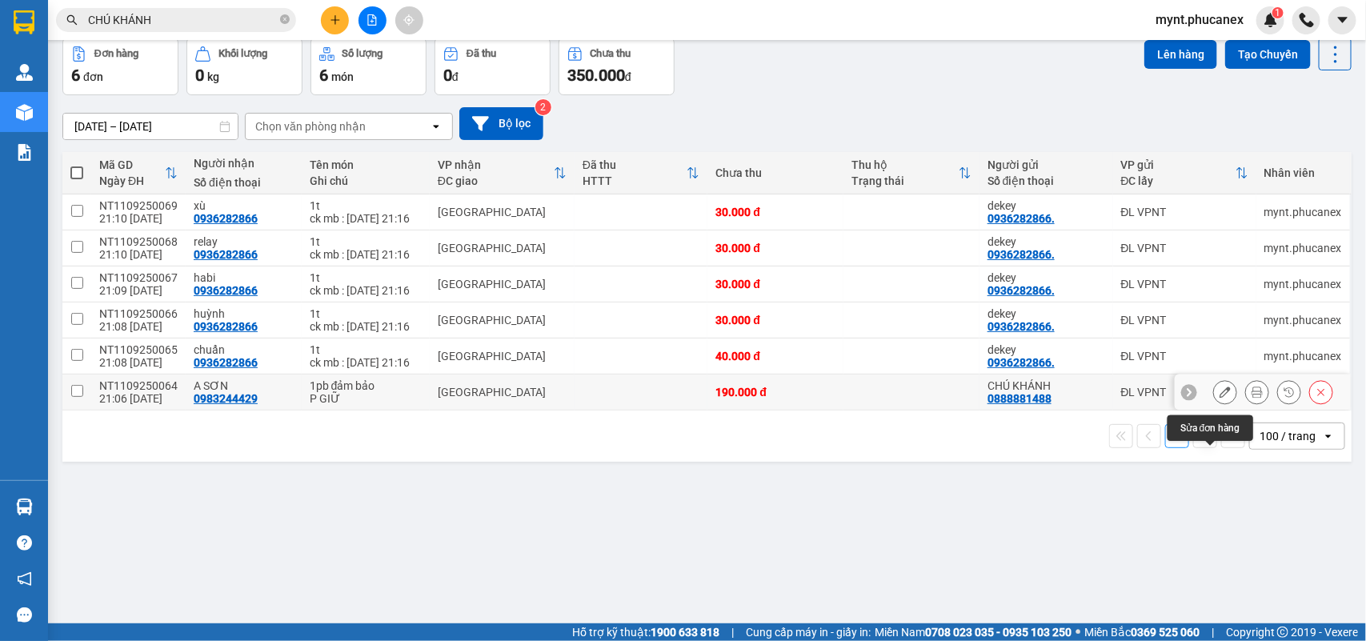
click at [1220, 398] on icon at bounding box center [1225, 392] width 11 height 11
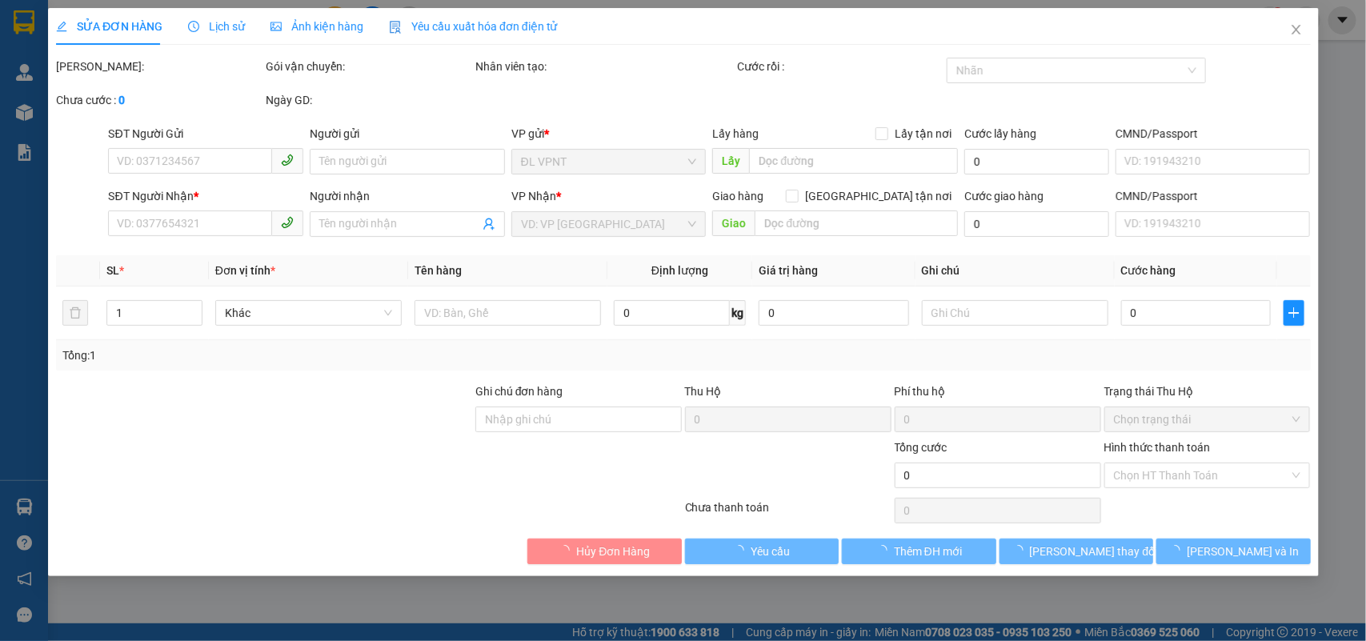
type input "0888881488"
type input "CHÚ KHÁNH"
type input "0983244429"
type input "A SƠN"
type input "190.000"
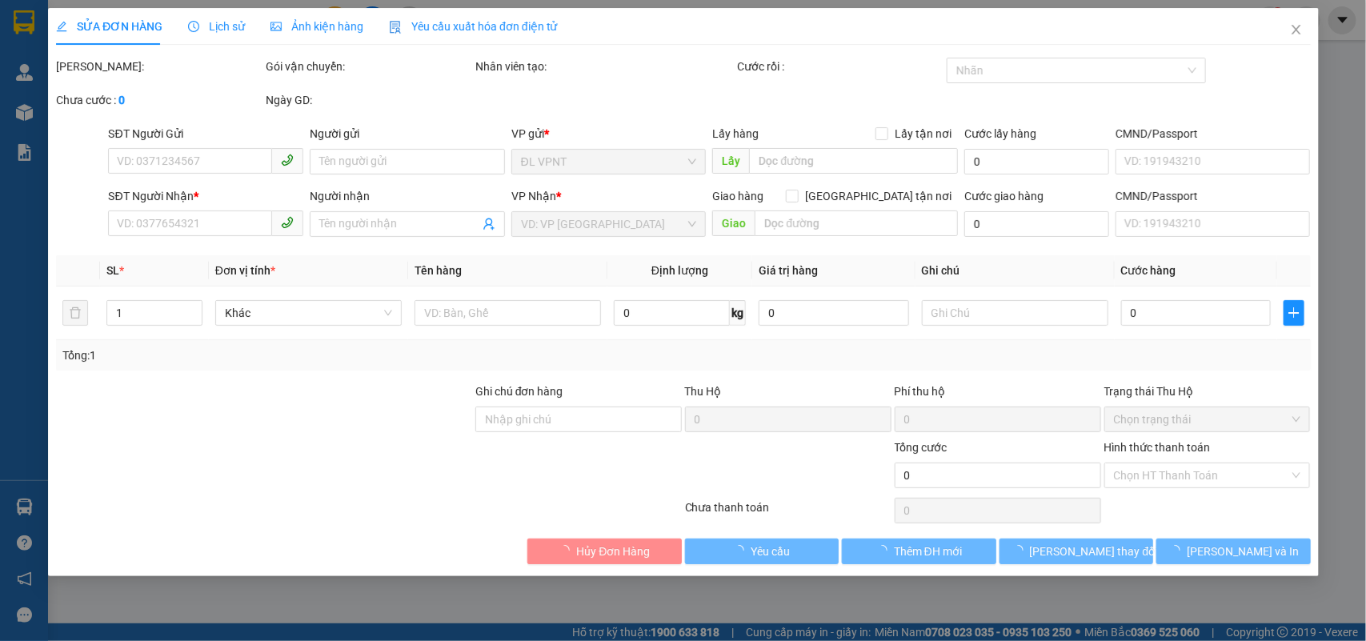
type input "190.000"
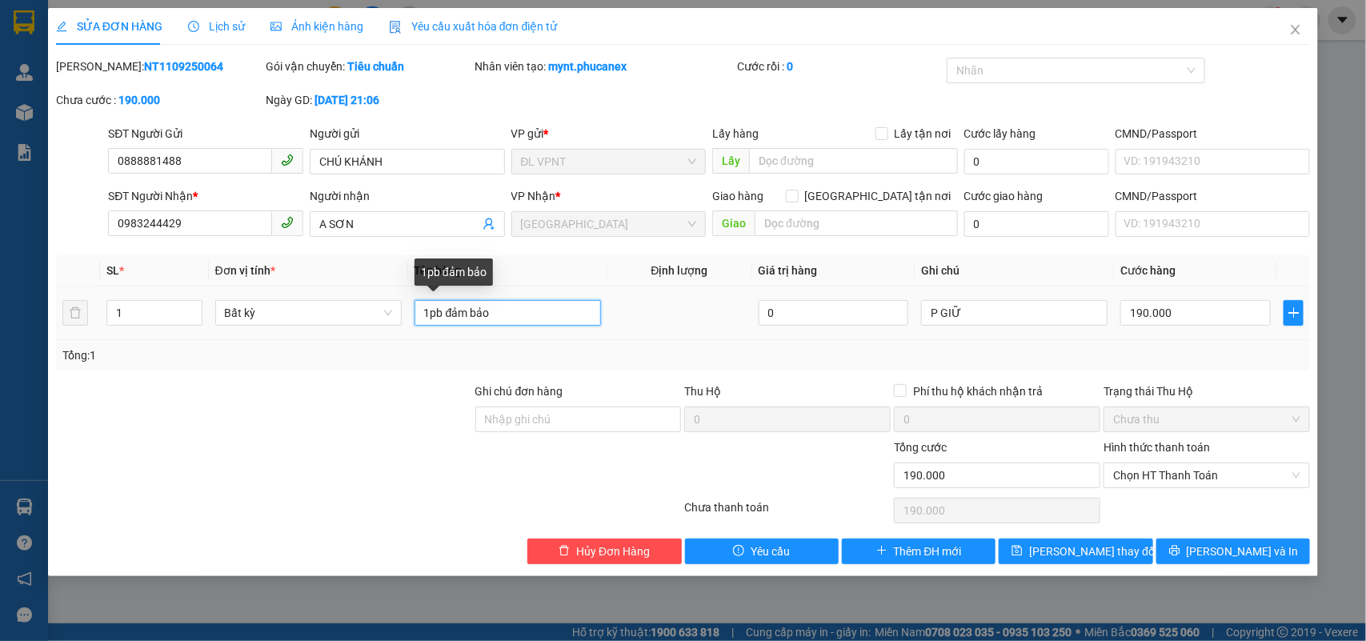
drag, startPoint x: 505, startPoint y: 321, endPoint x: 436, endPoint y: 320, distance: 68.8
click at [436, 320] on input "1pb đảm bảo" at bounding box center [508, 313] width 187 height 26
drag, startPoint x: 974, startPoint y: 320, endPoint x: 676, endPoint y: 317, distance: 297.8
click at [676, 317] on tr "1 Bất kỳ 1pb đảm bảo 0 P GIỮ 190.000" at bounding box center [683, 314] width 1255 height 54
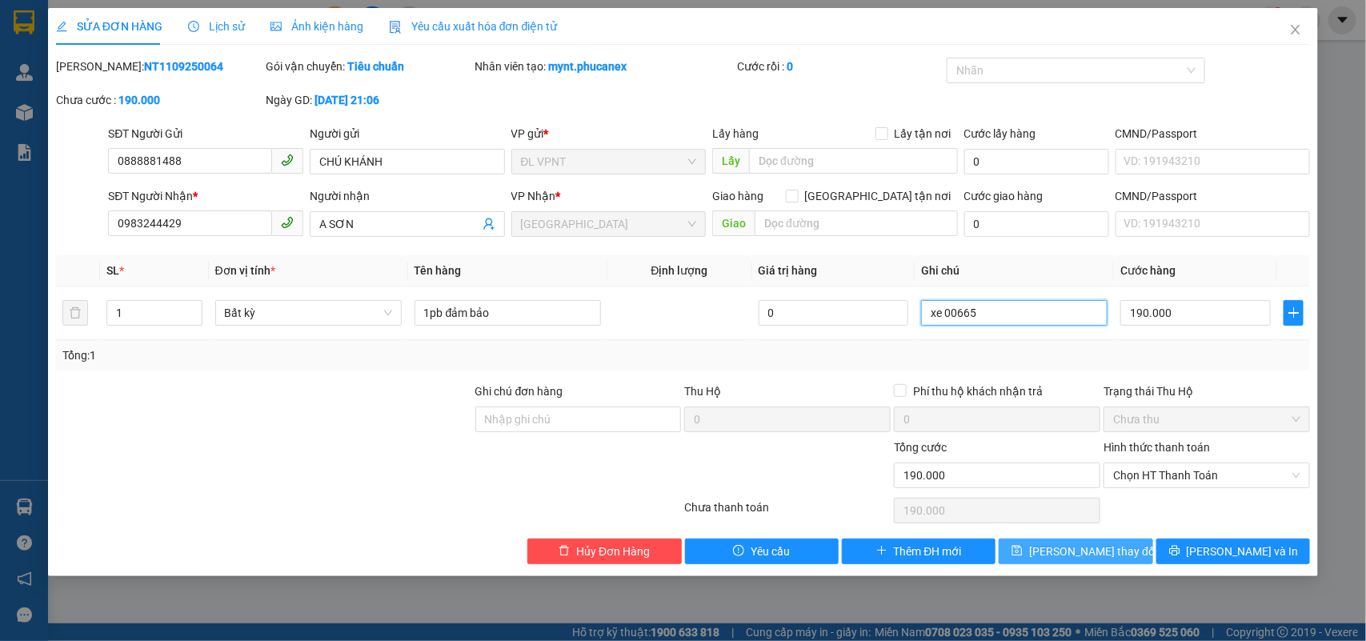
type input "xe 00665"
click at [1081, 552] on span "Lưu thay đổi" at bounding box center [1093, 552] width 128 height 18
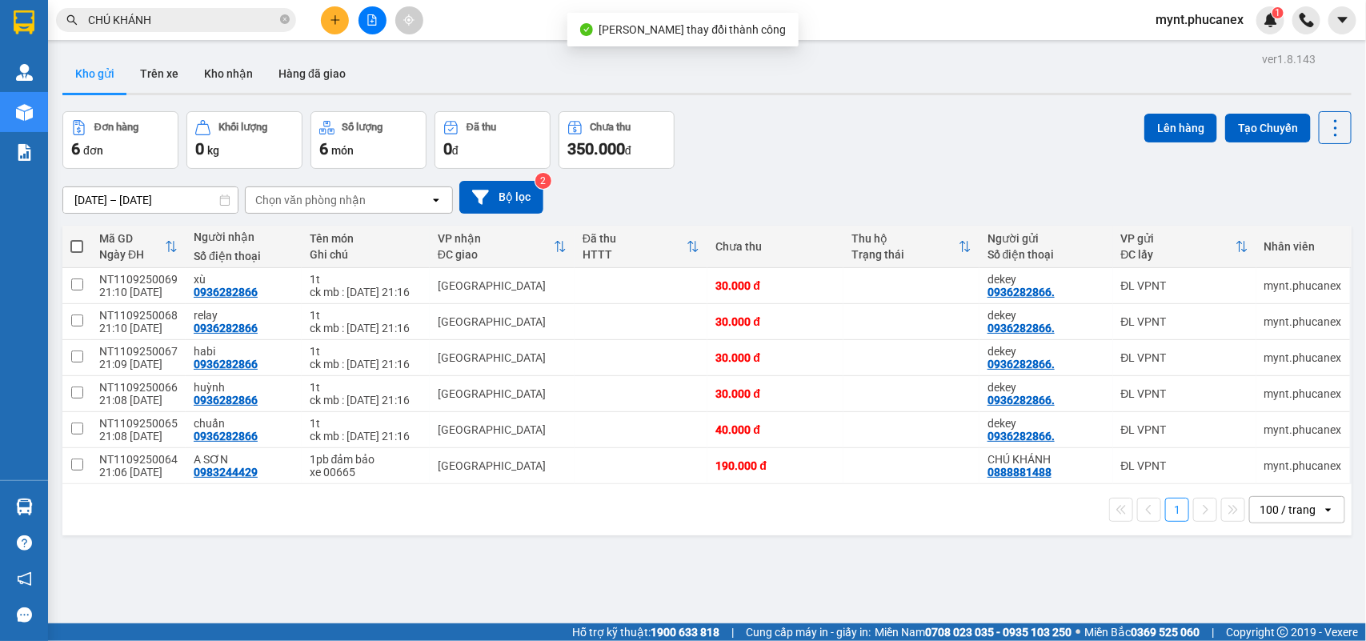
click at [81, 243] on span at bounding box center [76, 246] width 13 height 13
click at [77, 239] on input "checkbox" at bounding box center [77, 239] width 0 height 0
checkbox input "true"
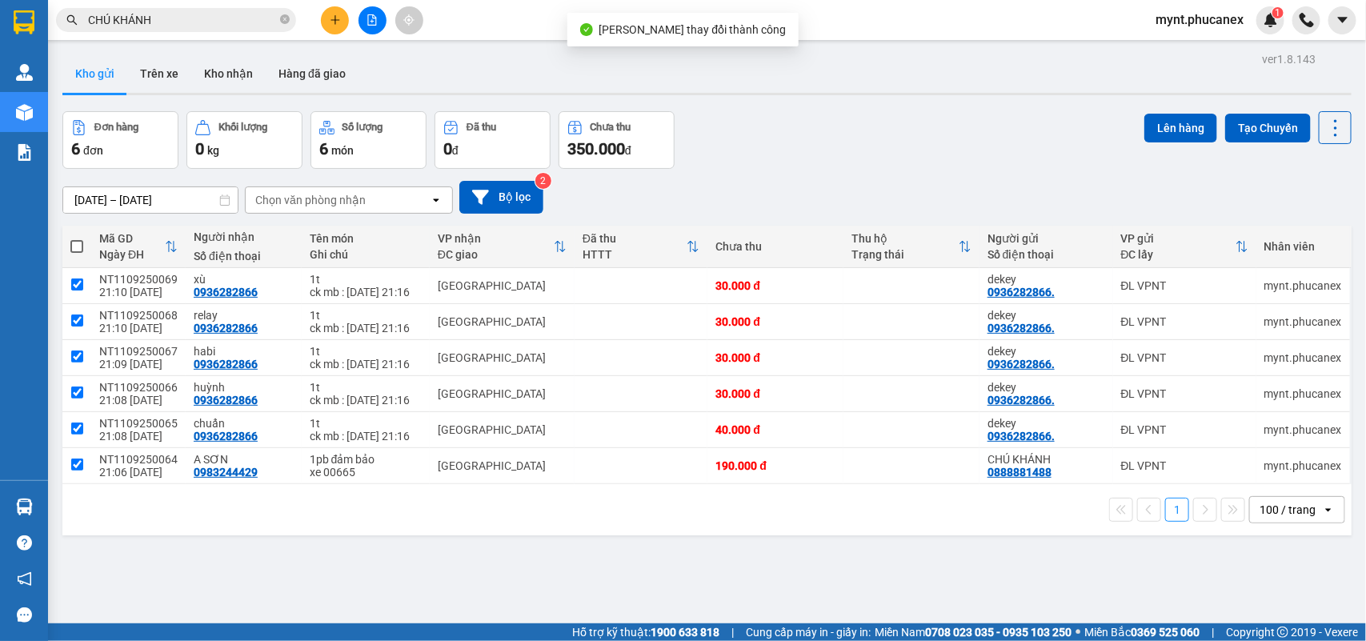
checkbox input "true"
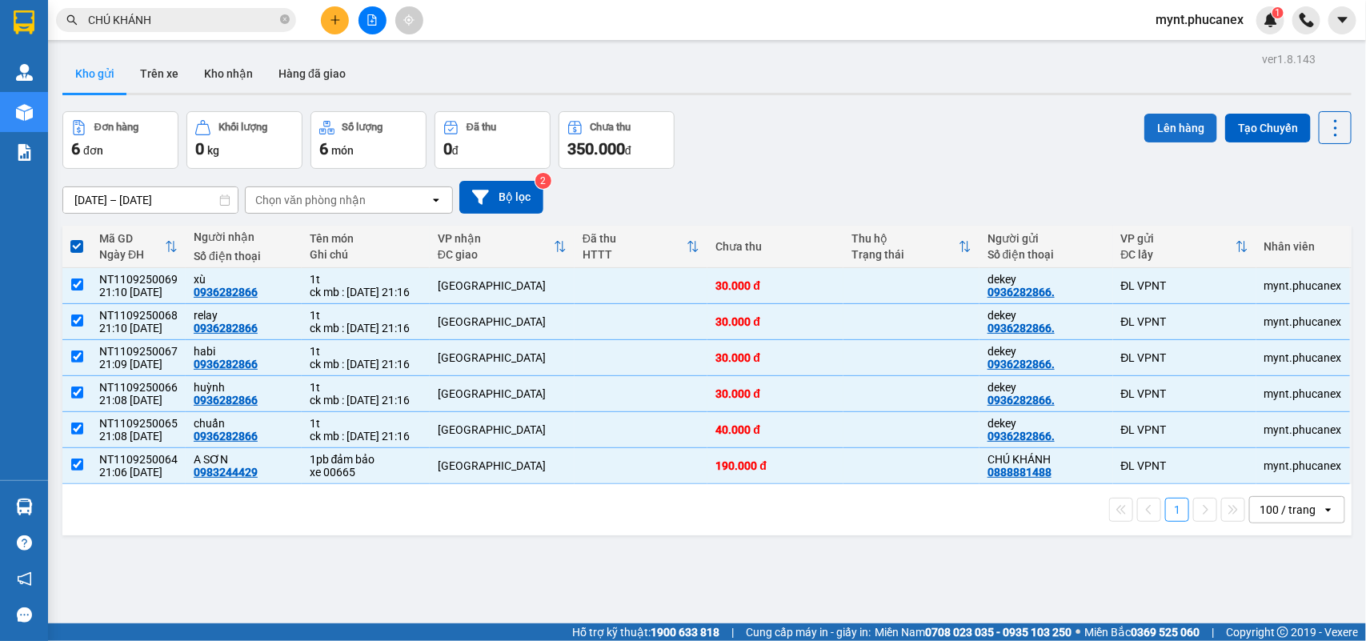
click at [1185, 116] on button "Lên hàng" at bounding box center [1181, 128] width 73 height 29
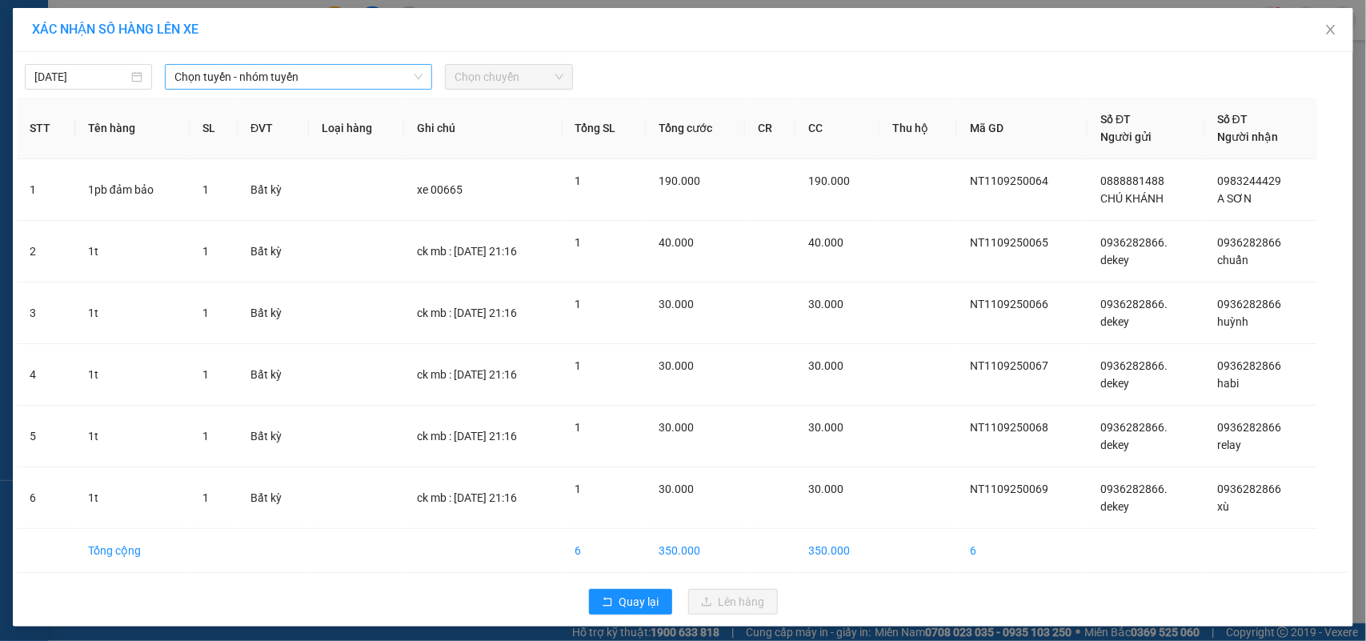
click at [241, 78] on span "Chọn tuyến - nhóm tuyến" at bounding box center [299, 77] width 248 height 24
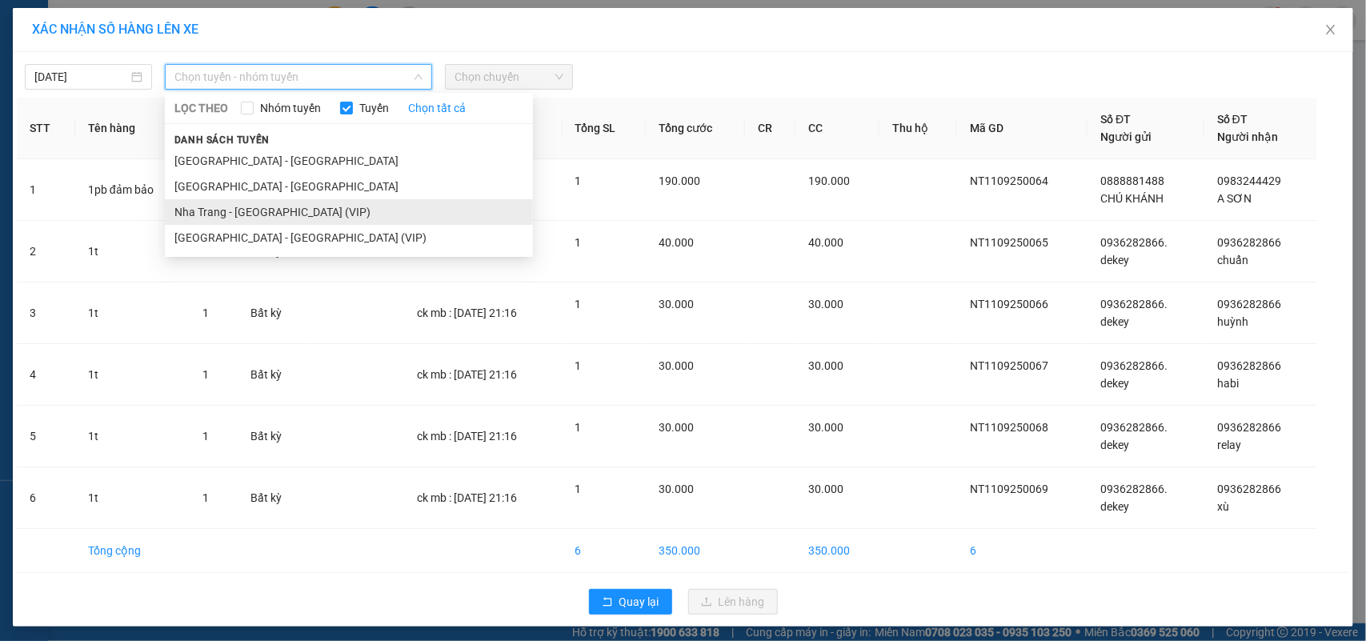
click at [199, 208] on li "Nha Trang - Sài Gòn (VIP)" at bounding box center [349, 212] width 368 height 26
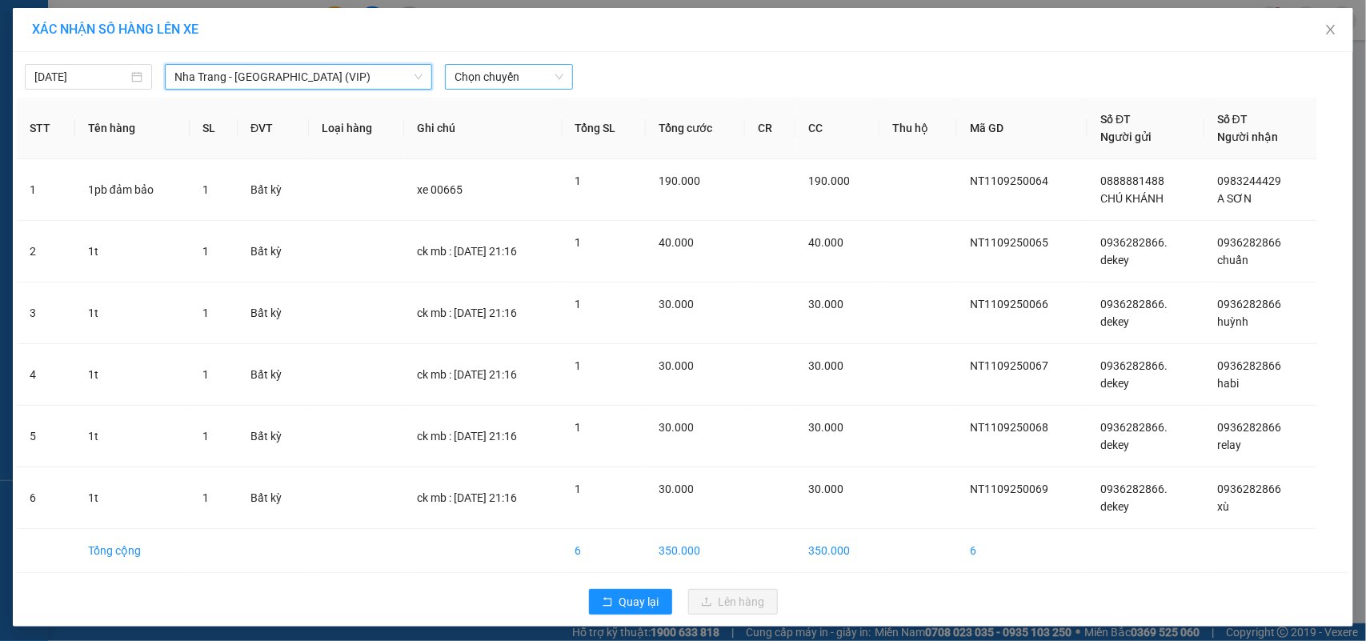
click at [526, 77] on span "Chọn chuyến" at bounding box center [509, 77] width 108 height 24
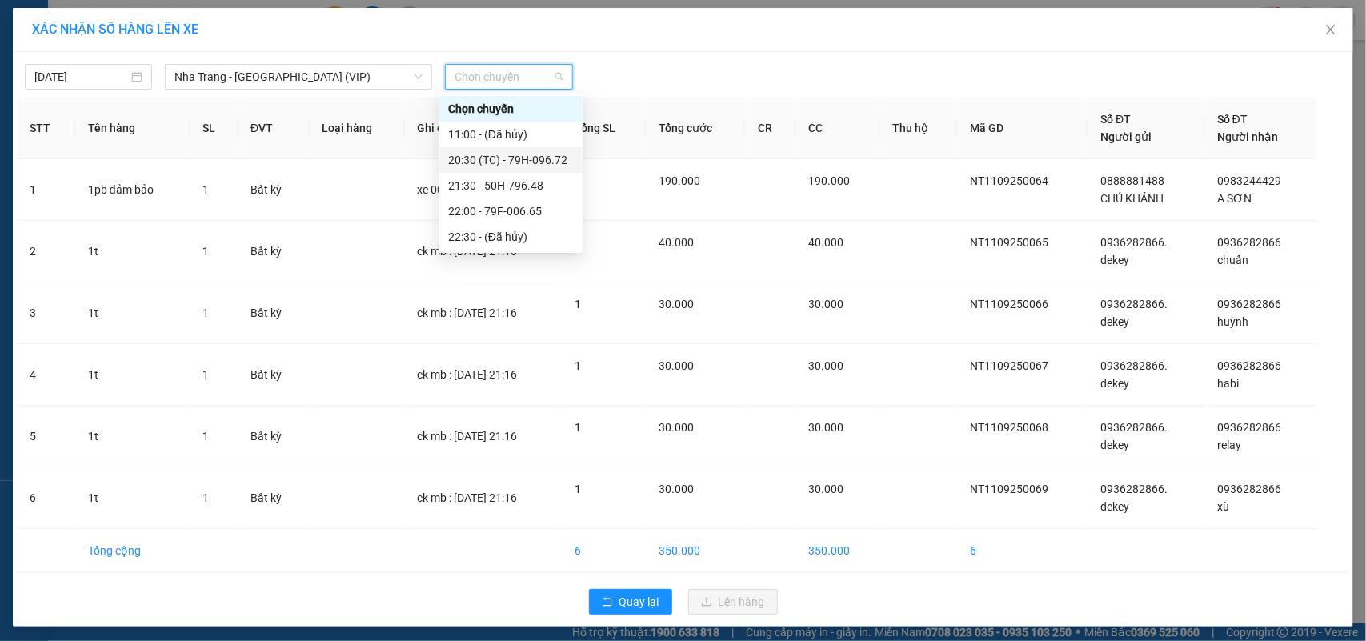
click at [500, 157] on div "20:30 (TC) - 79H-096.72" at bounding box center [510, 160] width 125 height 18
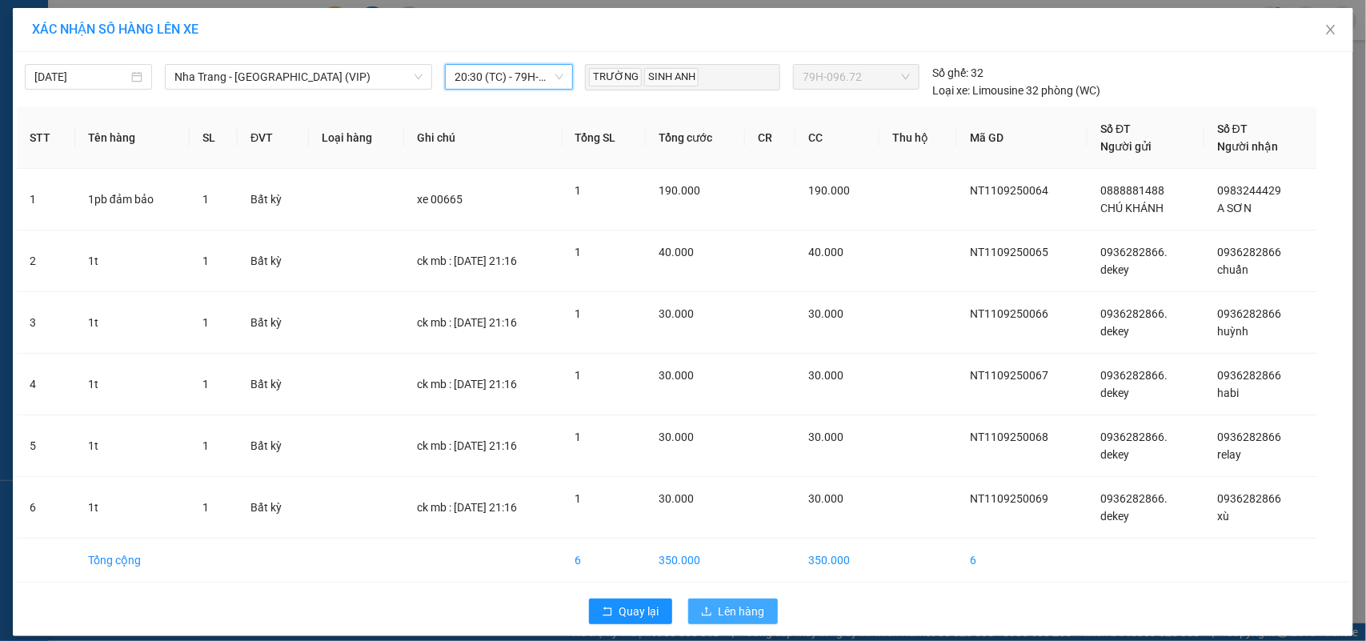
click at [730, 607] on span "Lên hàng" at bounding box center [742, 612] width 46 height 18
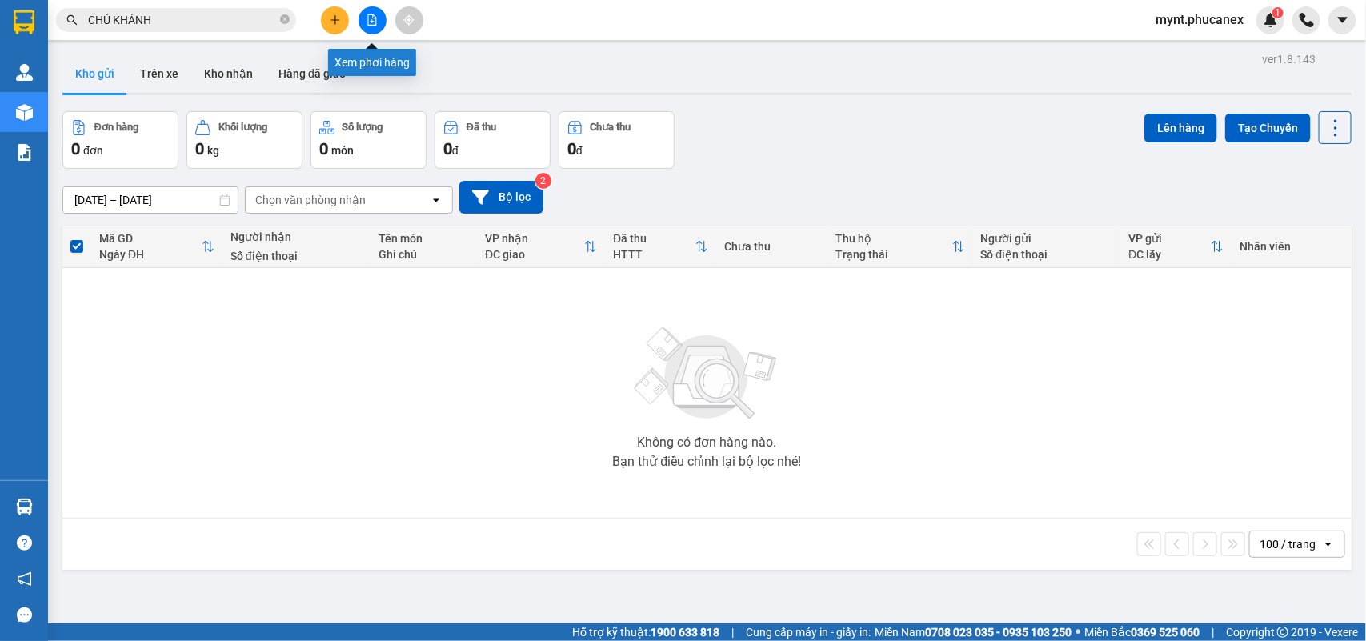
click at [370, 21] on icon "file-add" at bounding box center [372, 19] width 11 height 11
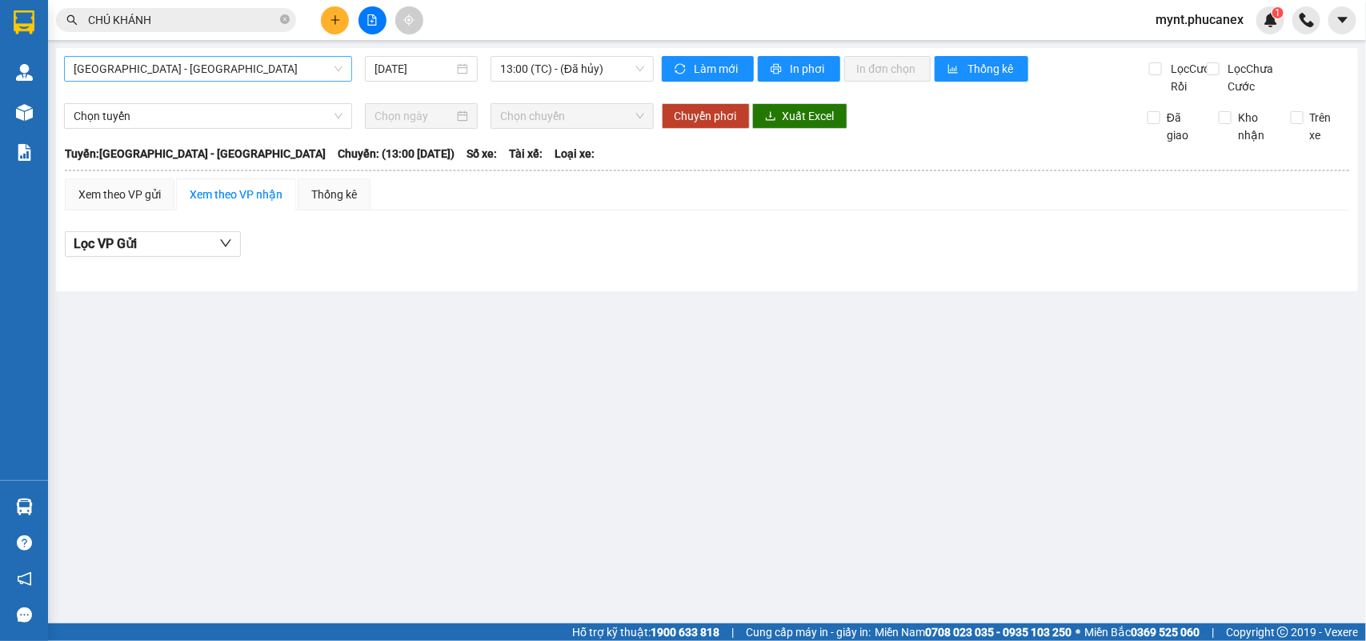
click at [282, 78] on span "Nha Trang - Sài Gòn" at bounding box center [208, 69] width 269 height 24
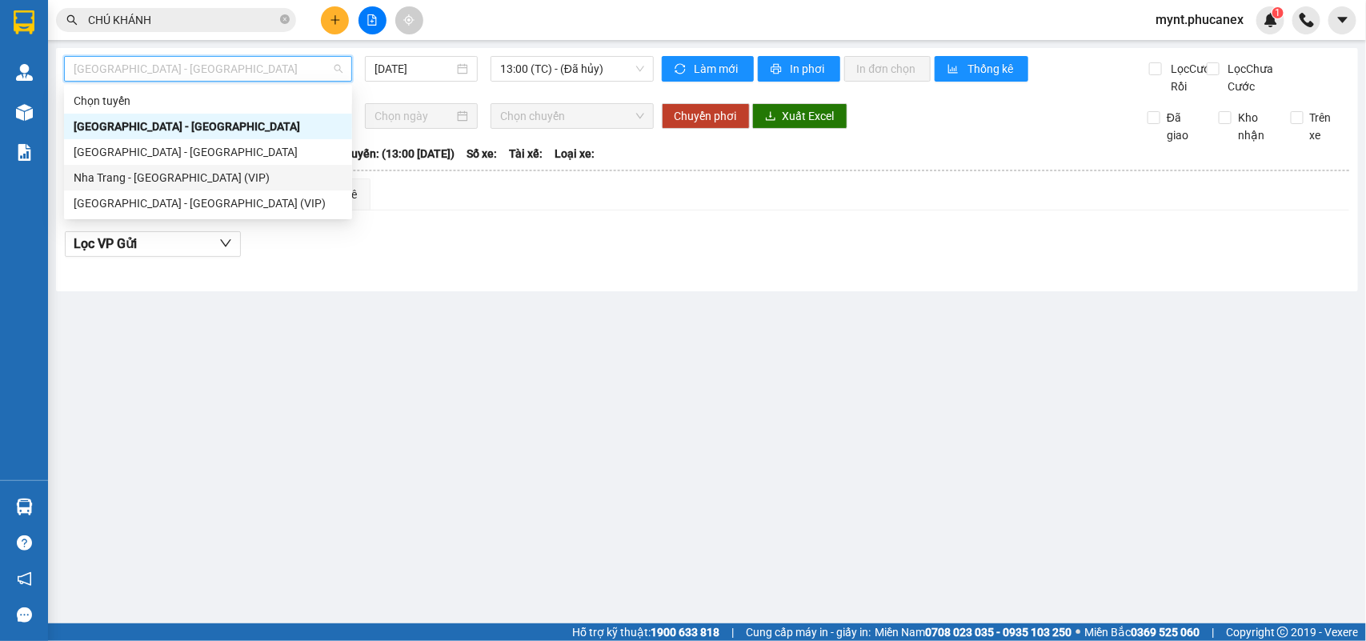
click at [160, 174] on div "Nha Trang - Sài Gòn (VIP)" at bounding box center [208, 178] width 269 height 18
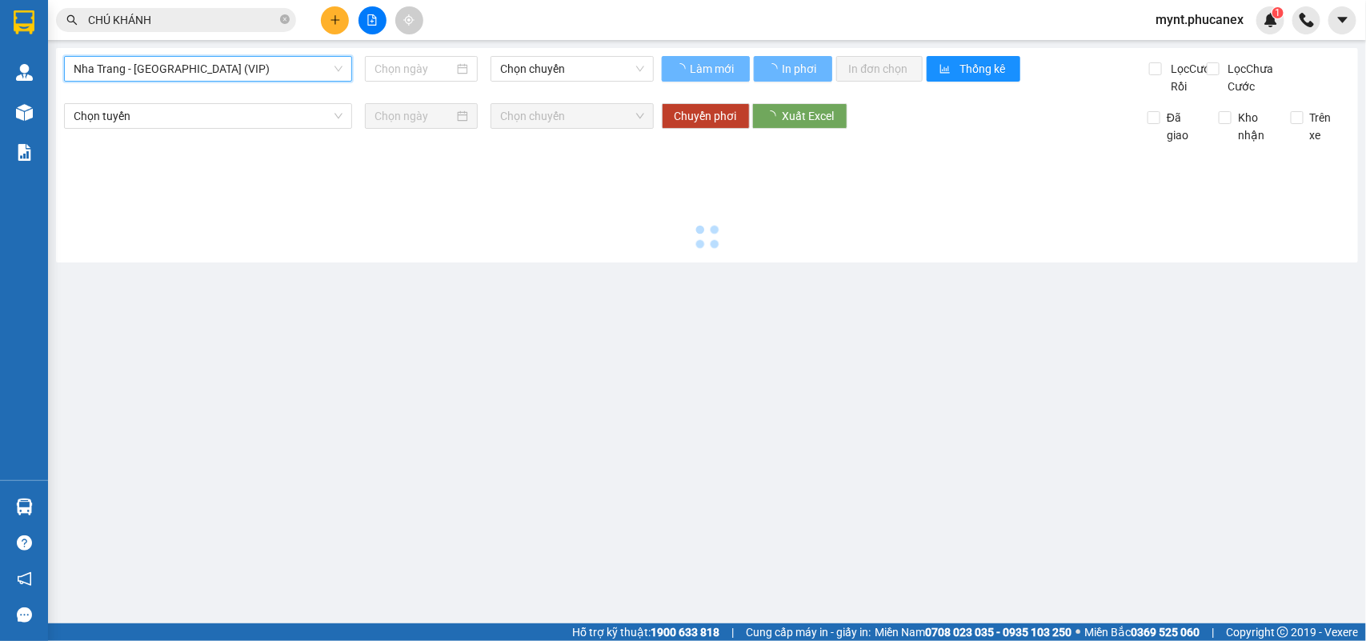
type input "11/09/2025"
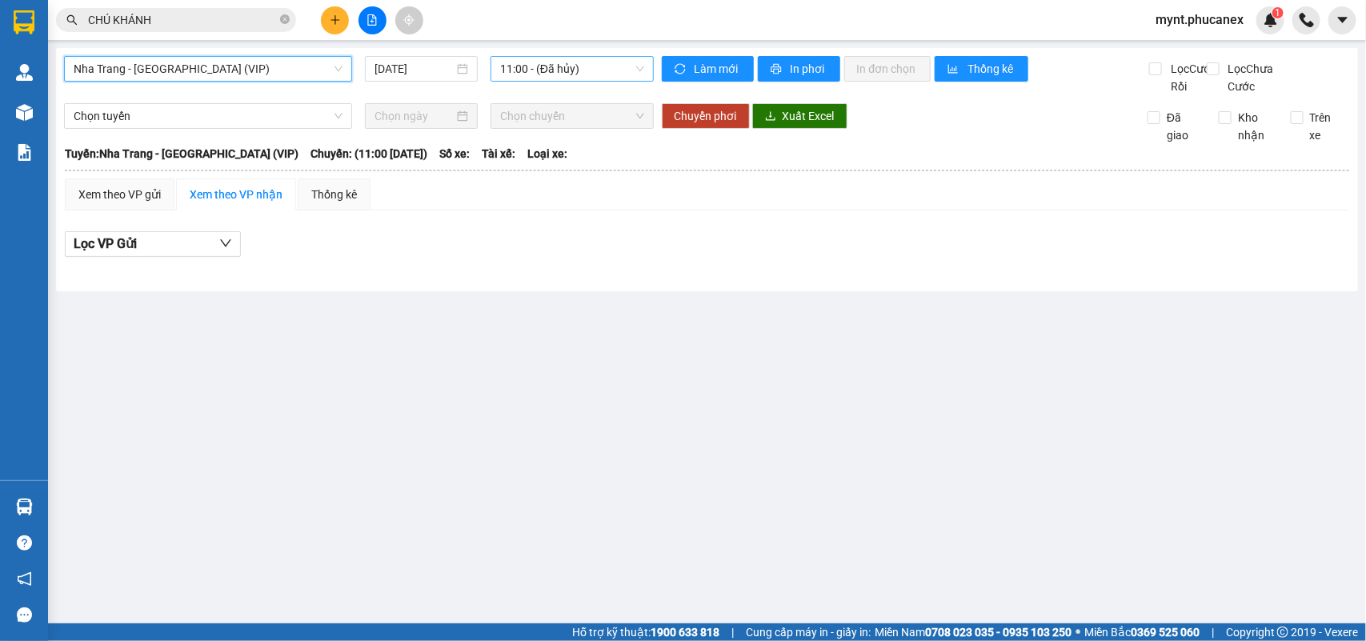
click at [548, 58] on span "11:00 - (Đã hủy)" at bounding box center [571, 69] width 143 height 24
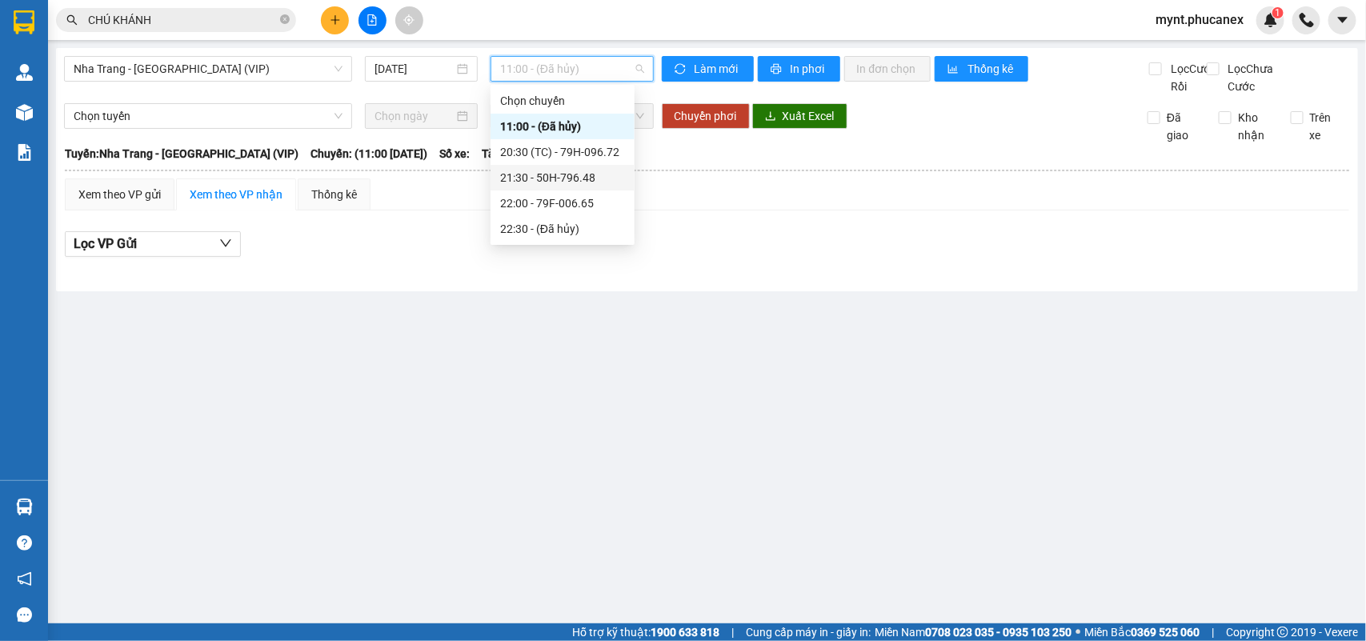
click at [515, 174] on div "21:30 - 50H-796.48" at bounding box center [562, 178] width 125 height 18
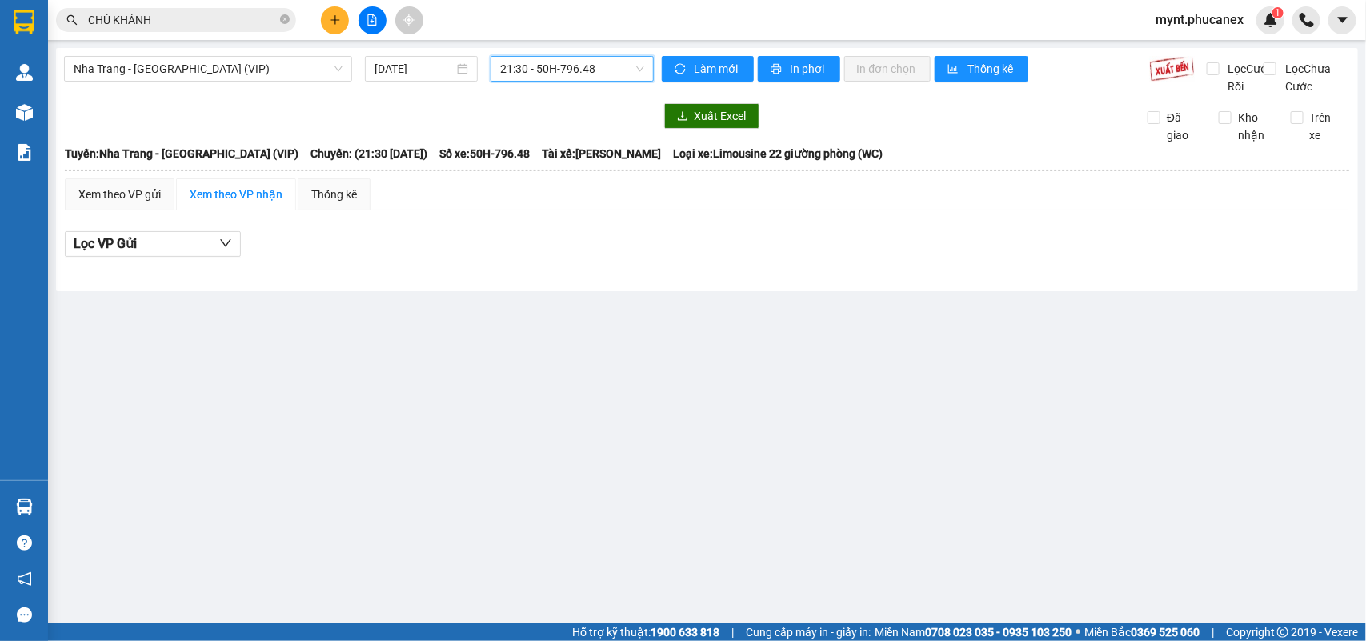
click at [582, 66] on span "21:30 - 50H-796.48" at bounding box center [571, 69] width 143 height 24
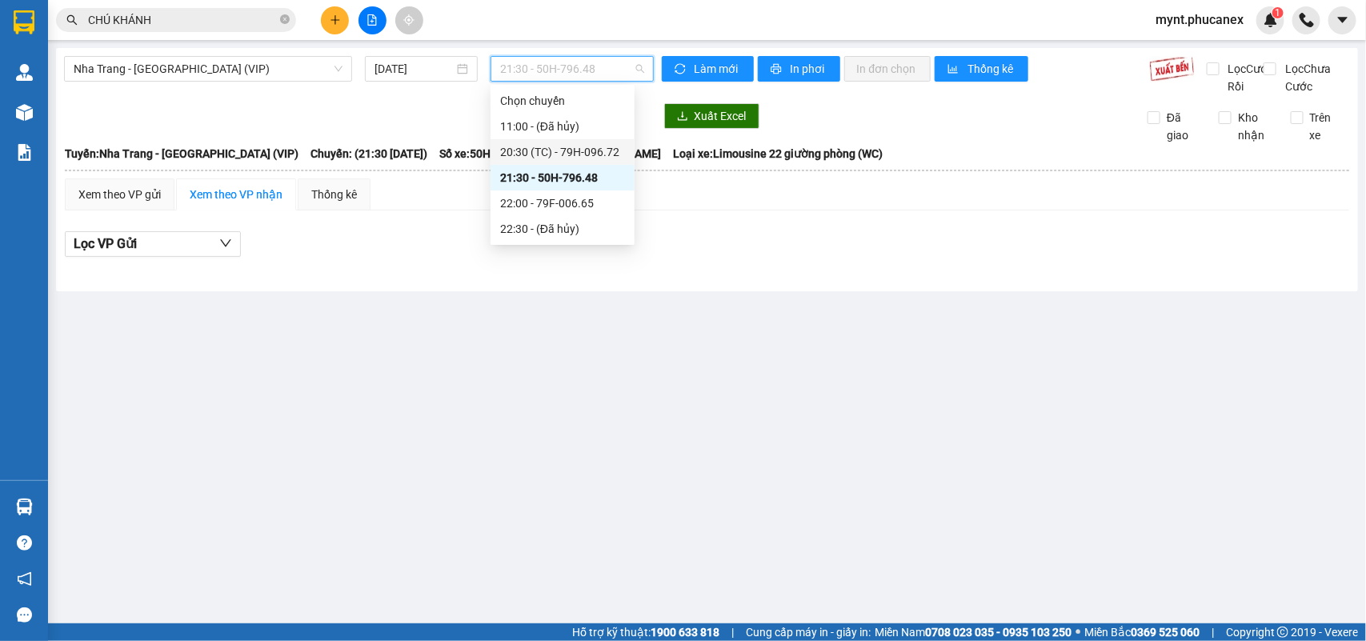
click at [568, 148] on div "20:30 (TC) - 79H-096.72" at bounding box center [562, 152] width 125 height 18
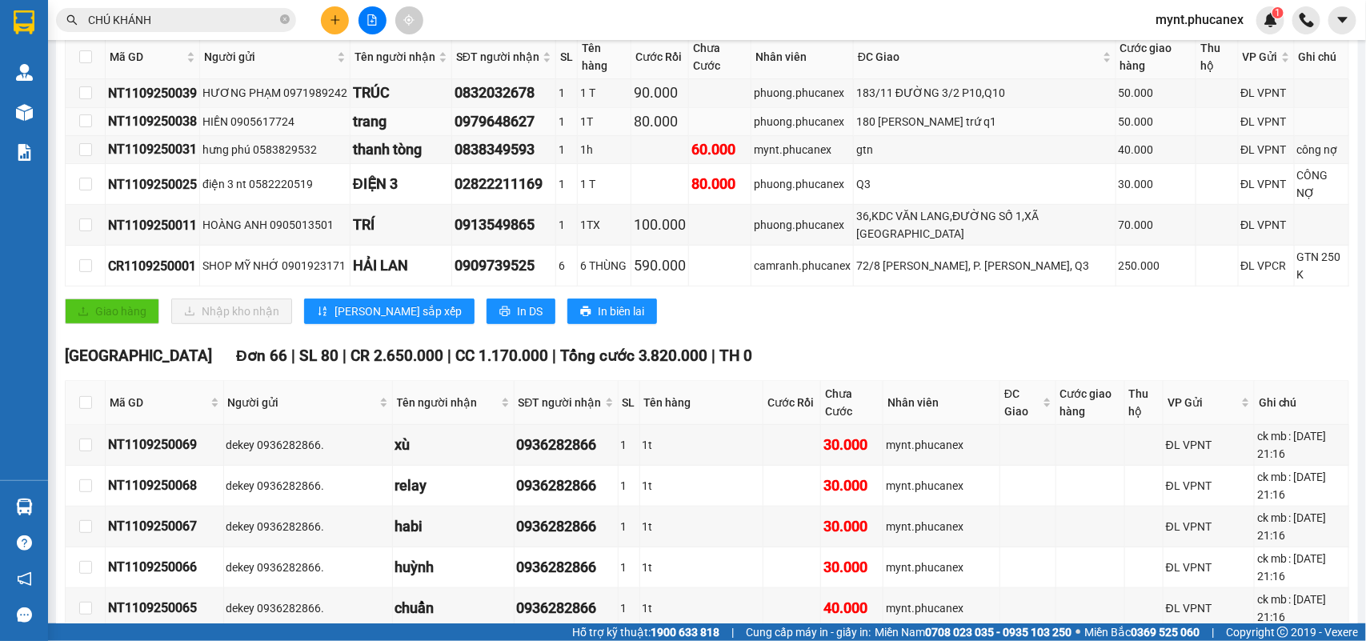
scroll to position [400, 0]
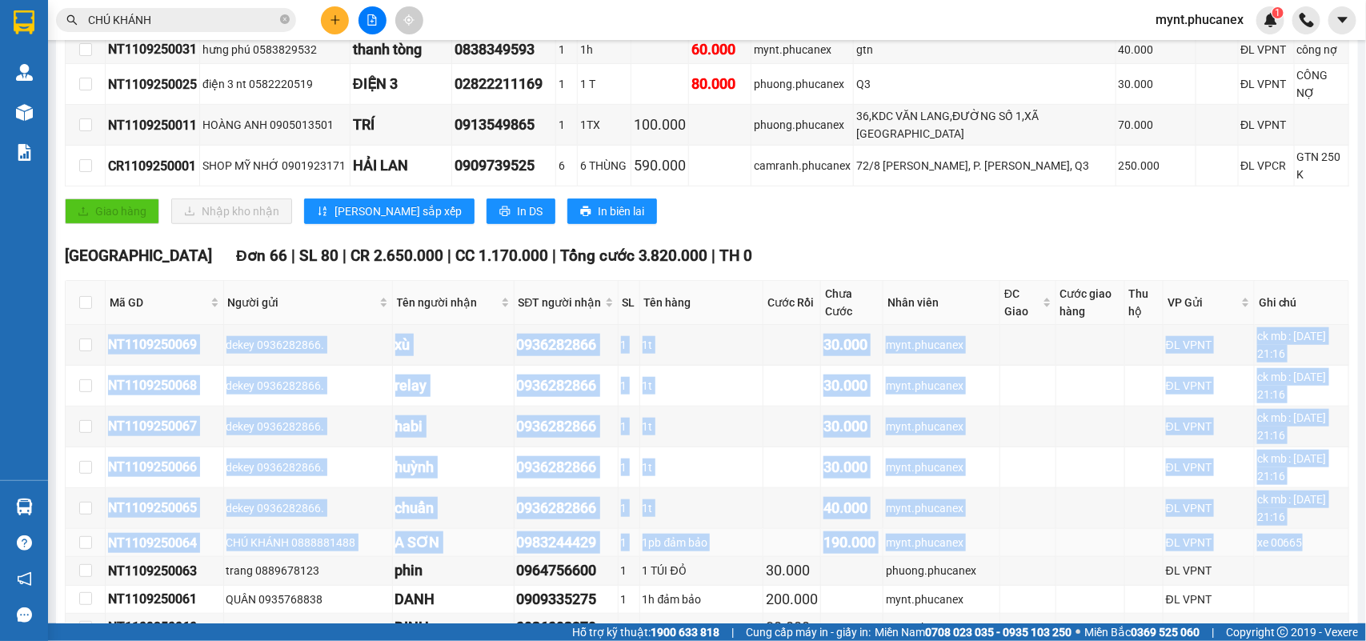
drag, startPoint x: 109, startPoint y: 325, endPoint x: 1270, endPoint y: 468, distance: 1169.5
copy tbody "NT1109250069 dekey 0936282866. xù 0936282866 1 1t 30.000 mynt.phucanex ĐL VPNT …"
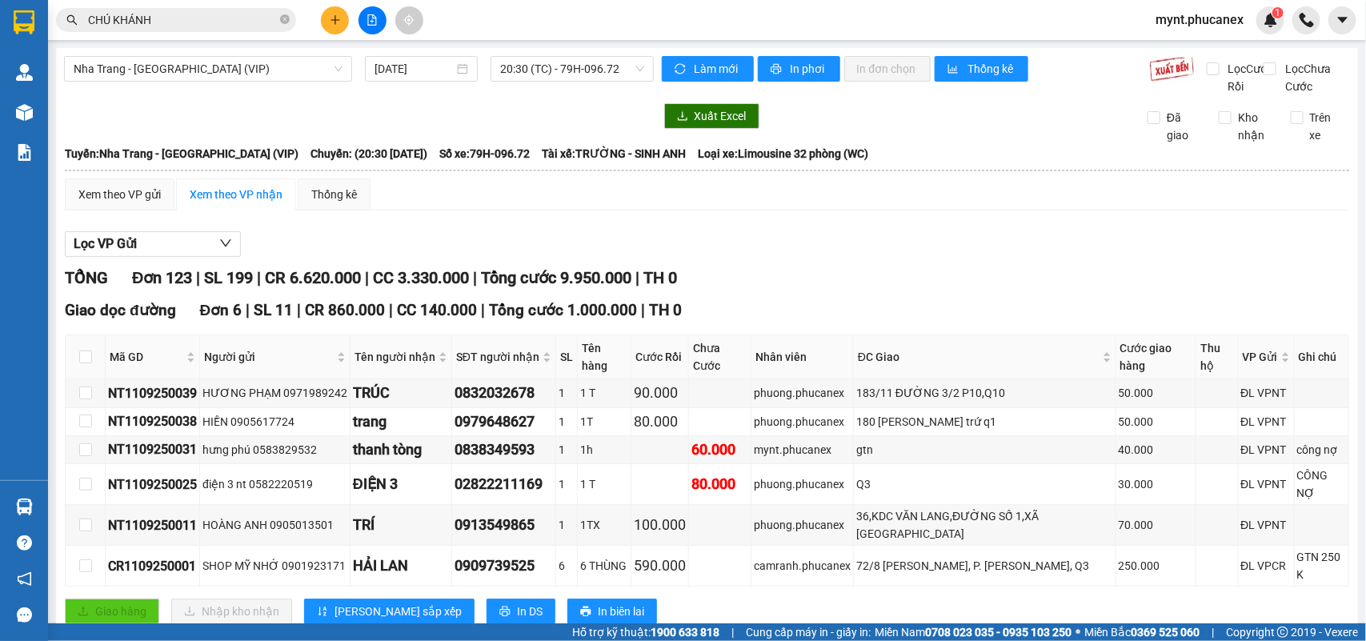
scroll to position [0, 0]
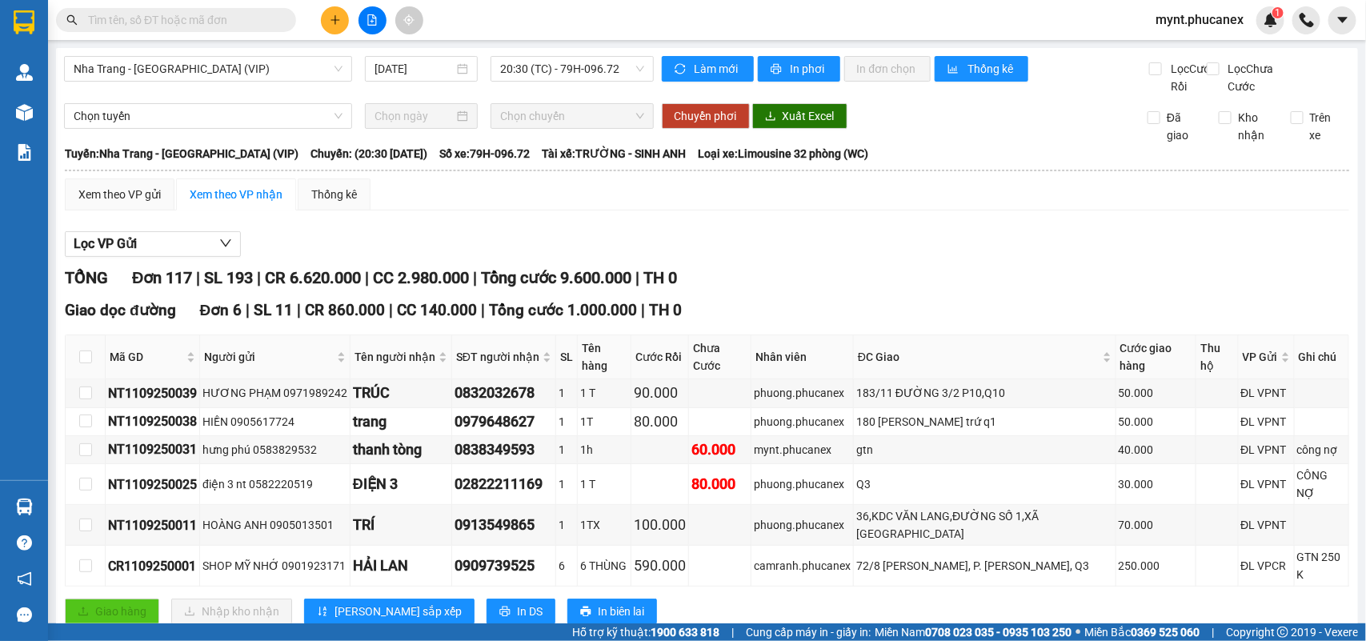
click at [472, 250] on div "Lọc VP Gửi" at bounding box center [707, 244] width 1285 height 26
click at [324, 20] on button at bounding box center [335, 20] width 28 height 28
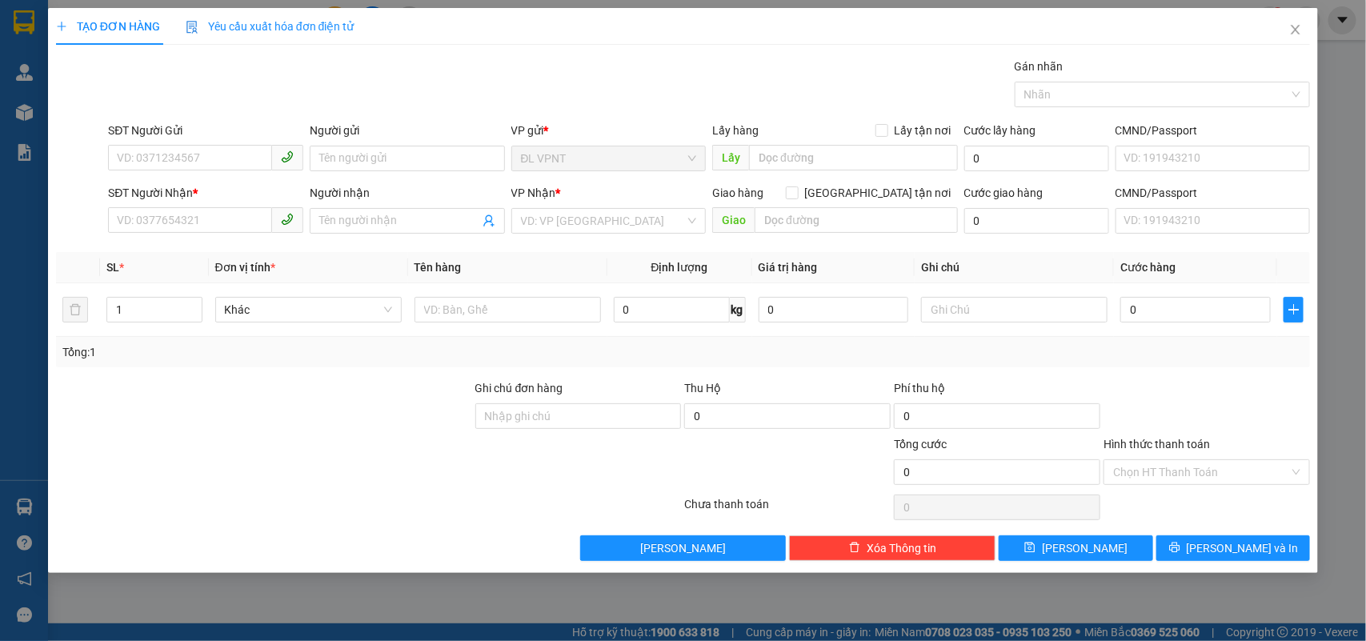
drag, startPoint x: 168, startPoint y: 405, endPoint x: 438, endPoint y: 88, distance: 416.2
click at [172, 401] on div at bounding box center [263, 407] width 419 height 56
click at [174, 156] on input "SĐT Người Gửi" at bounding box center [190, 158] width 164 height 26
paste input "0888881488"
type input "0888881488"
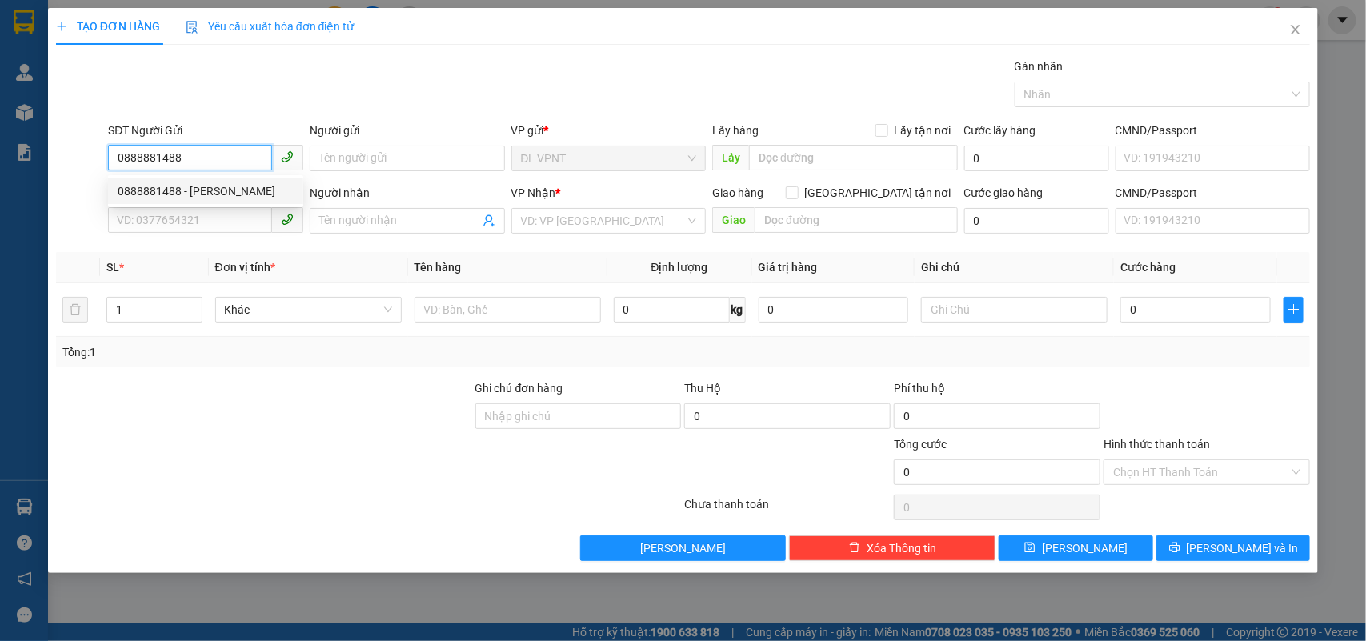
click at [227, 197] on div "0888881488 - [PERSON_NAME]" at bounding box center [206, 192] width 176 height 18
type input "CHÚ KHÁNH"
type input "0983244429"
type input "A SƠN"
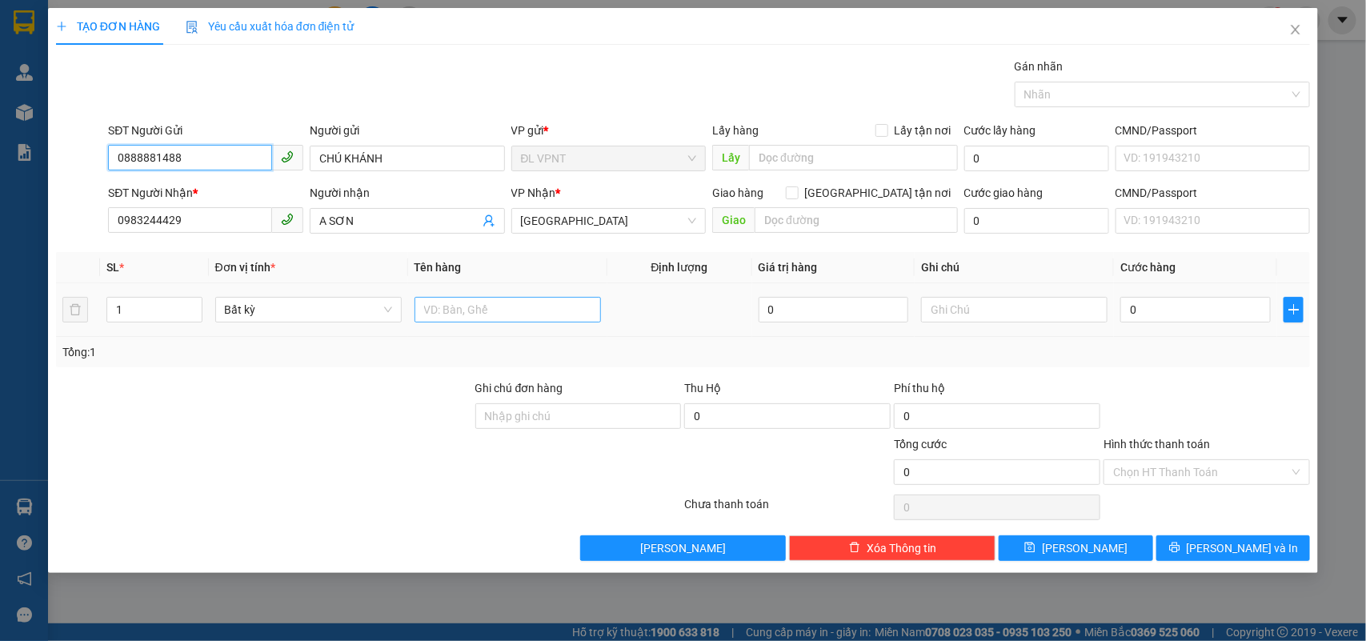
type input "0888881488"
click at [451, 317] on input "text" at bounding box center [508, 310] width 187 height 26
type input "1pb đảm bảo"
click at [1189, 321] on input "0" at bounding box center [1196, 310] width 150 height 26
type input "1"
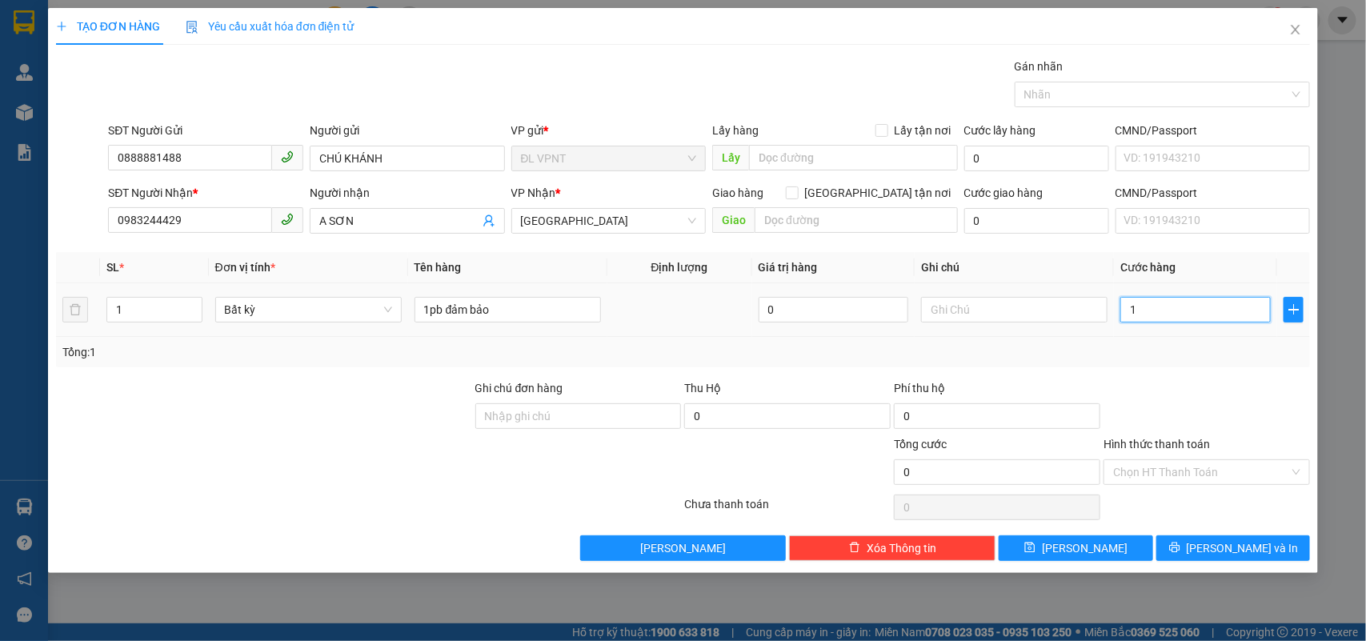
type input "1"
type input "19"
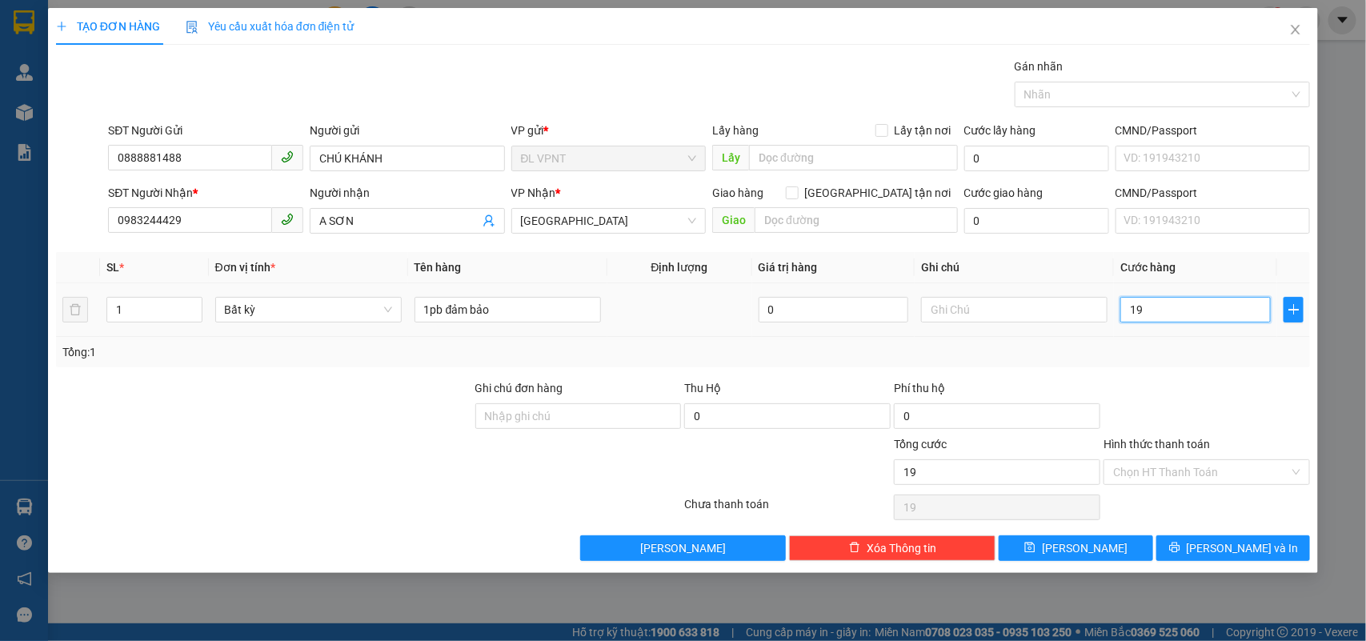
type input "190"
click at [1193, 546] on button "[PERSON_NAME] và In" at bounding box center [1234, 549] width 154 height 26
type input "190.000"
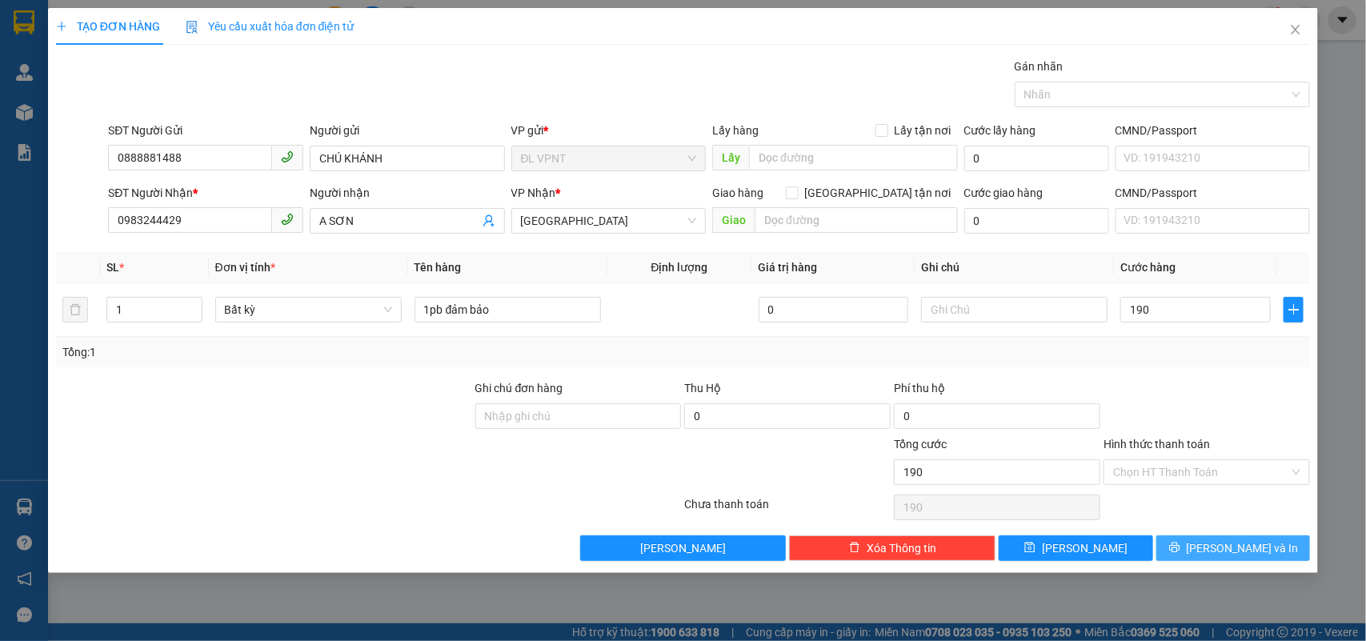
type input "190.000"
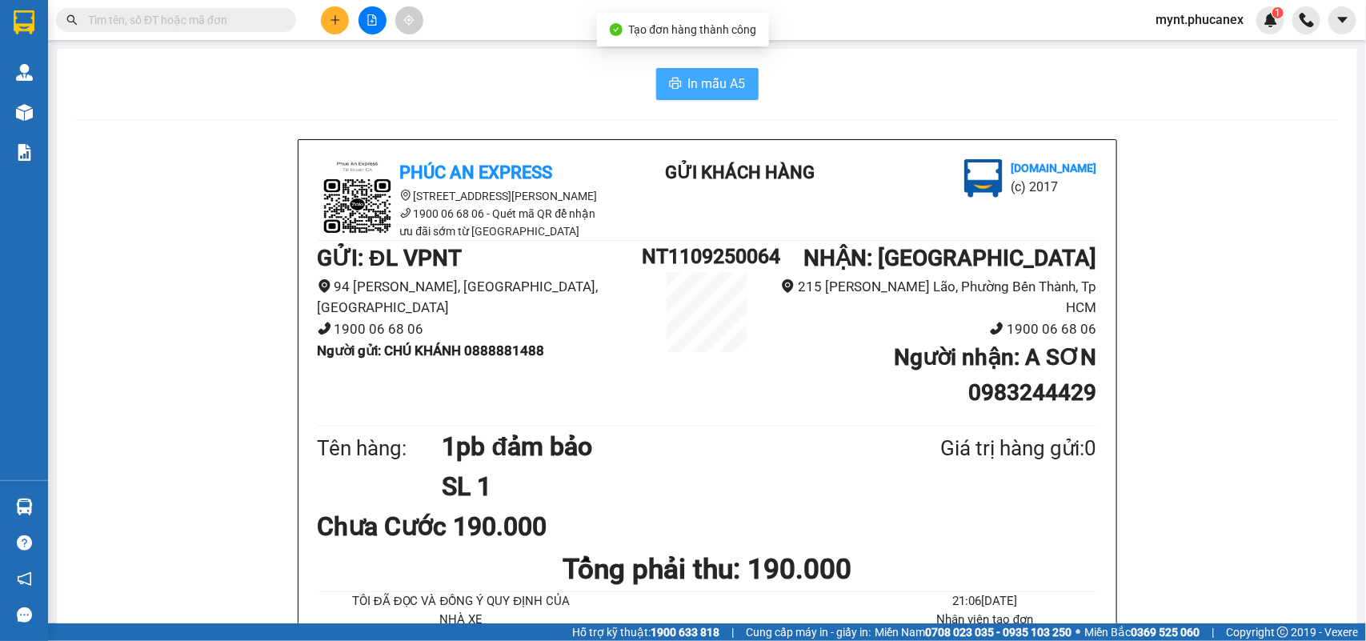
click at [691, 72] on button "In mẫu A5" at bounding box center [707, 84] width 102 height 32
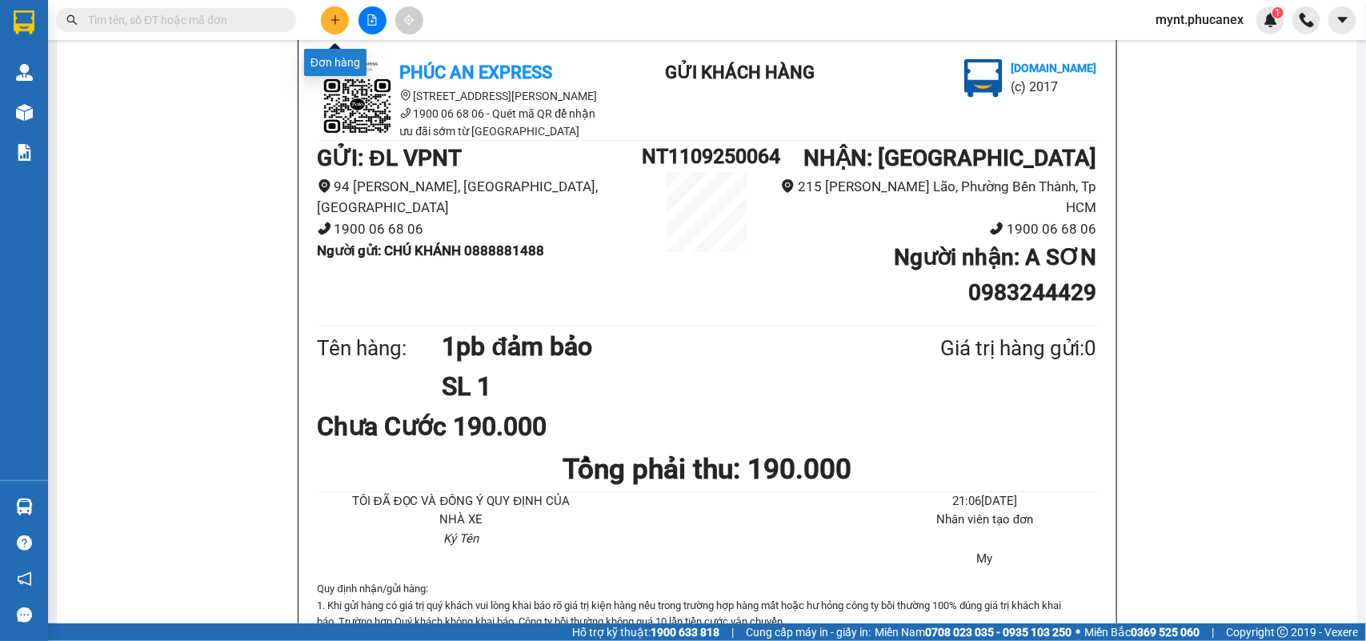
click at [326, 26] on button at bounding box center [335, 20] width 28 height 28
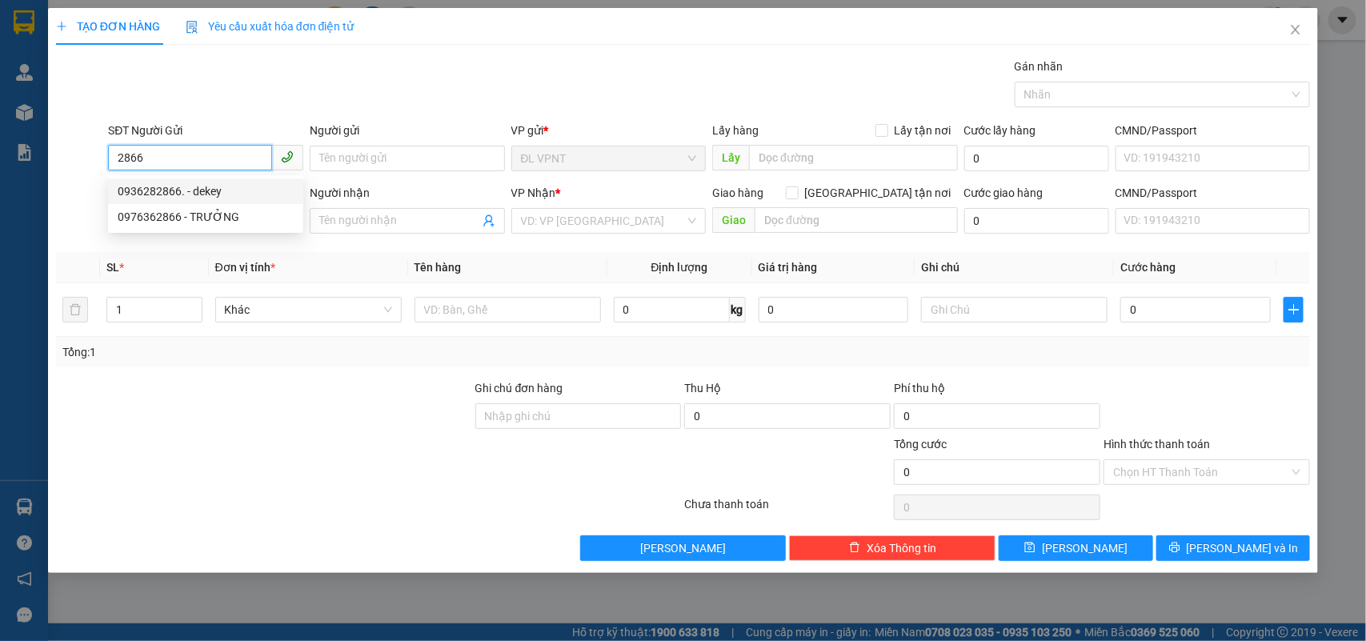
click at [215, 200] on div "0936282866. - dekey" at bounding box center [205, 192] width 195 height 26
type input "0936282866."
type input "dekey"
type input "0936282866"
type input "xịn"
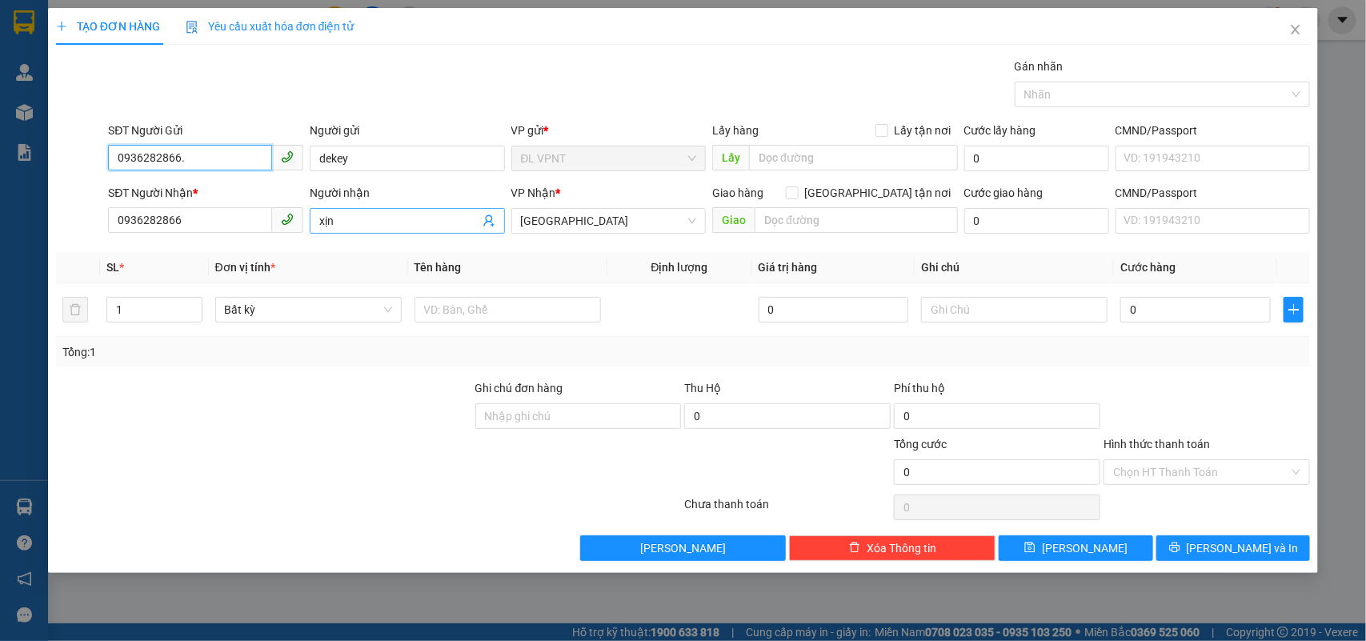
type input "0936282866."
drag, startPoint x: 375, startPoint y: 224, endPoint x: 350, endPoint y: 221, distance: 25.0
click at [371, 223] on input "xịn" at bounding box center [399, 221] width 160 height 18
drag, startPoint x: 350, startPoint y: 221, endPoint x: 277, endPoint y: 215, distance: 73.1
click at [277, 215] on div "SĐT Người Nhận * 0936282866 Người nhận xịn xịn VP Nhận * ĐL Quận 1 Giao hàng Gi…" at bounding box center [709, 212] width 1209 height 56
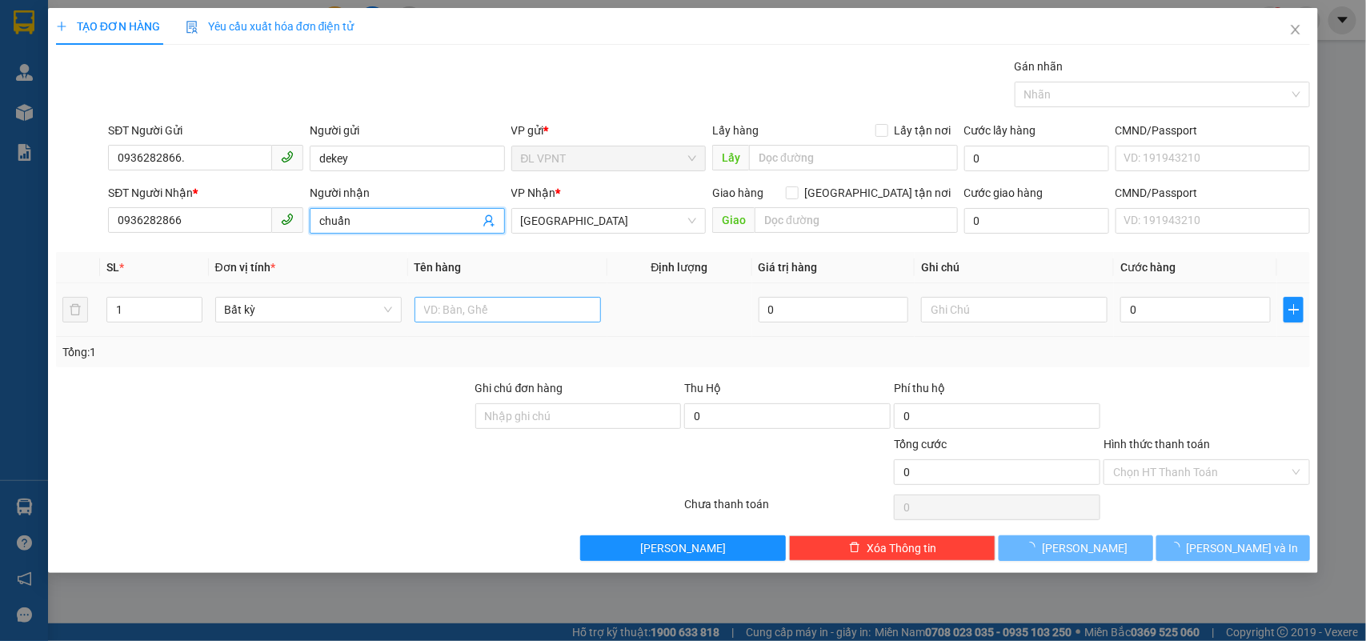
type input "chuẩn"
click at [484, 310] on input "text" at bounding box center [508, 310] width 187 height 26
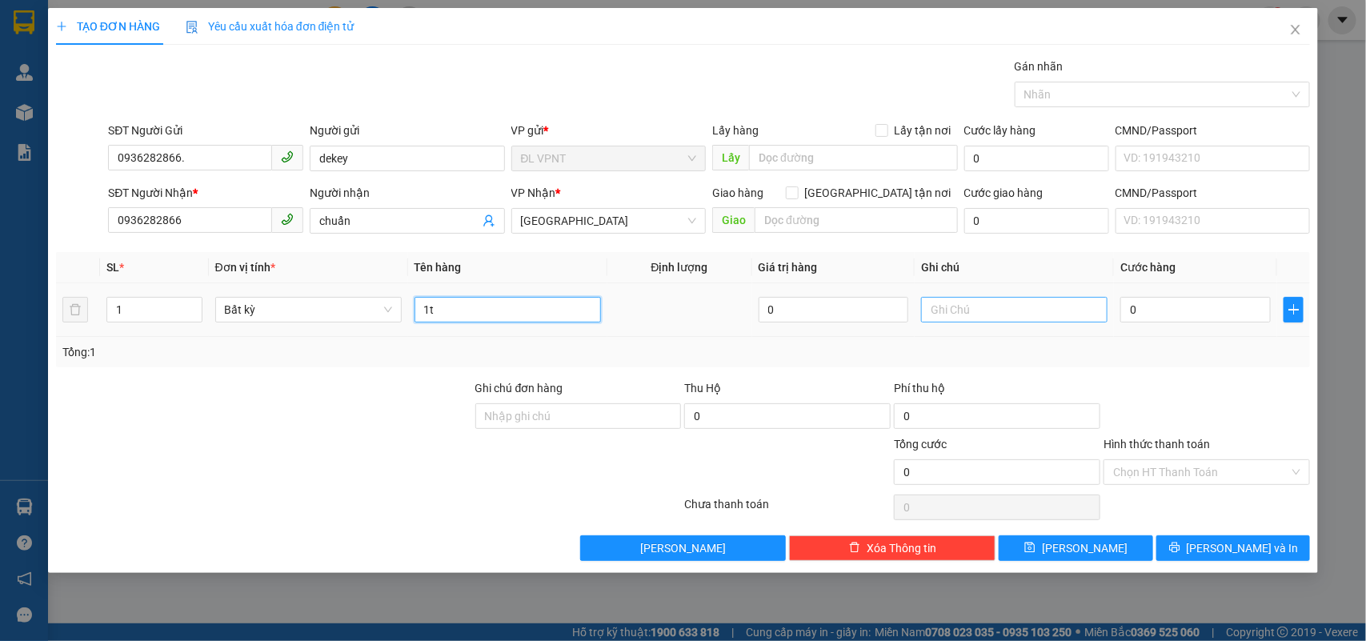
type input "1t"
click at [941, 308] on input "text" at bounding box center [1014, 310] width 187 height 26
type input "ck mb :"
click at [1190, 311] on input "0" at bounding box center [1196, 310] width 150 height 26
type input "4"
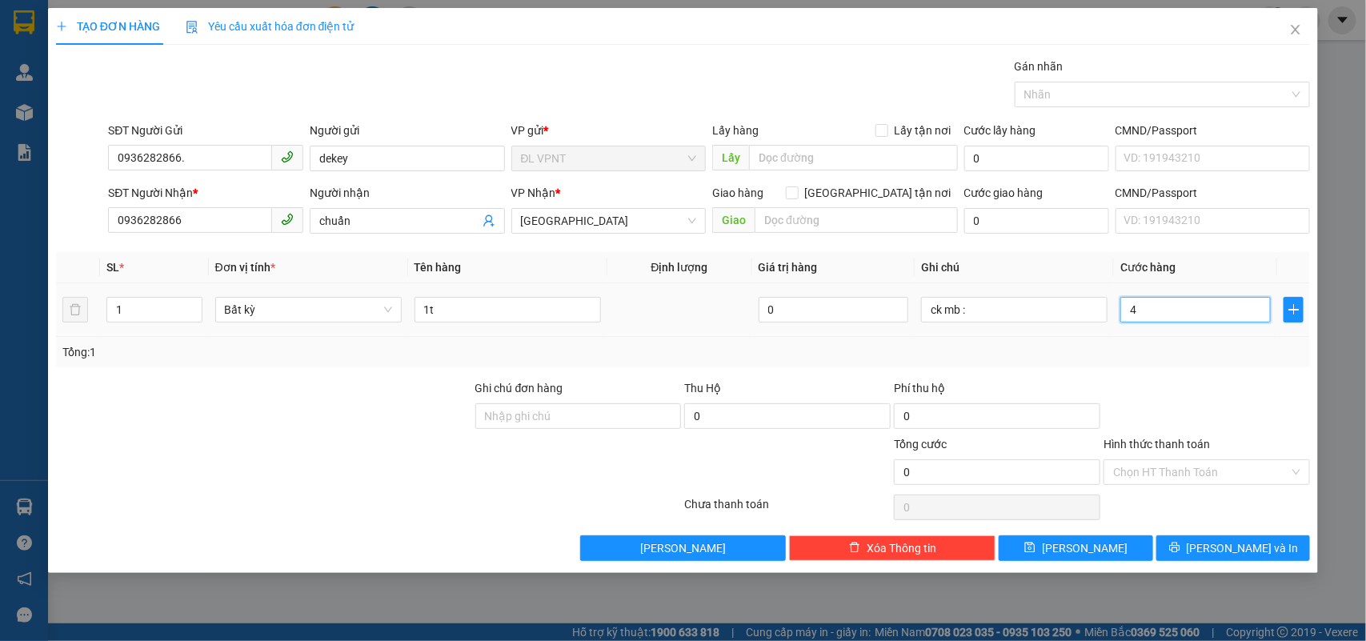
type input "4"
type input "40"
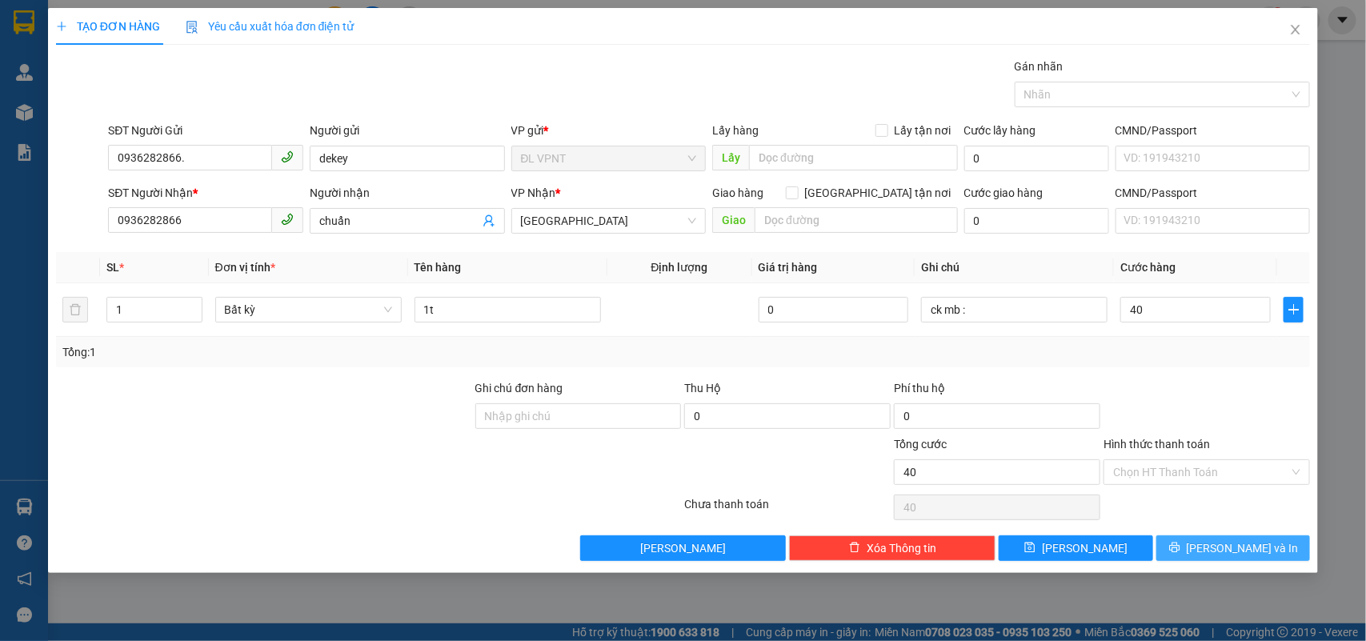
type input "40.000"
click at [1211, 542] on button "Lưu và In" at bounding box center [1234, 549] width 154 height 26
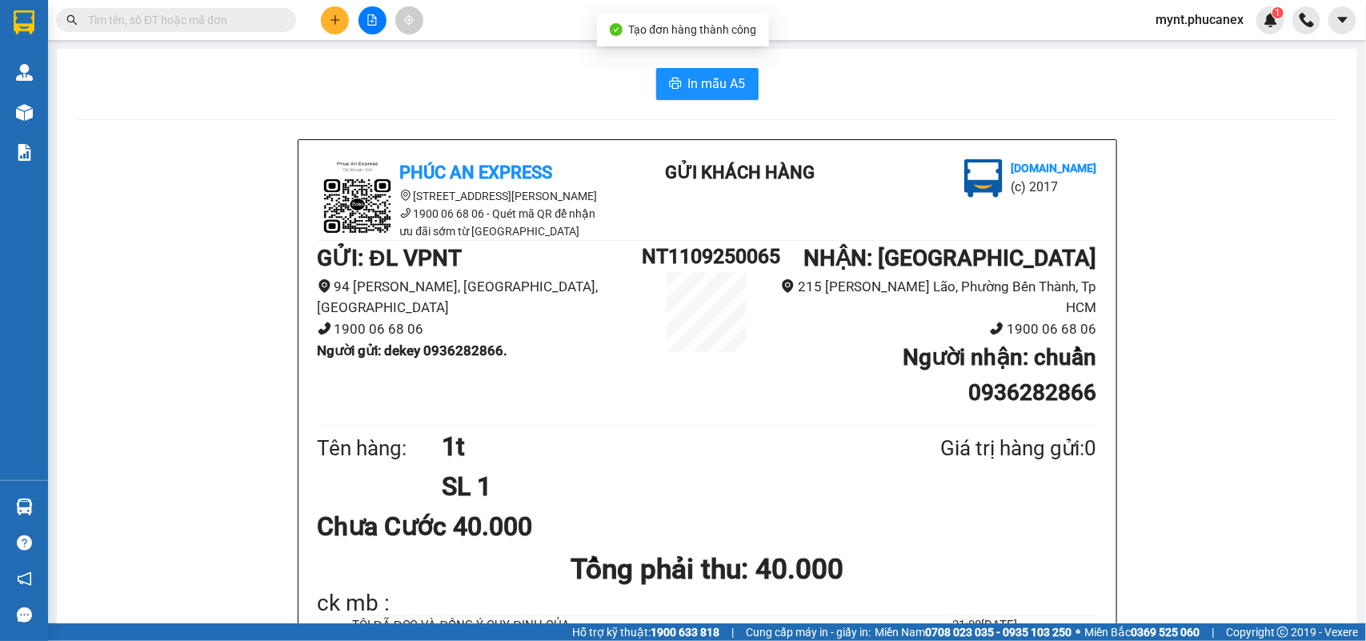
click at [713, 84] on span "In mẫu A5" at bounding box center [717, 84] width 58 height 20
click at [330, 25] on icon "plus" at bounding box center [335, 19] width 11 height 11
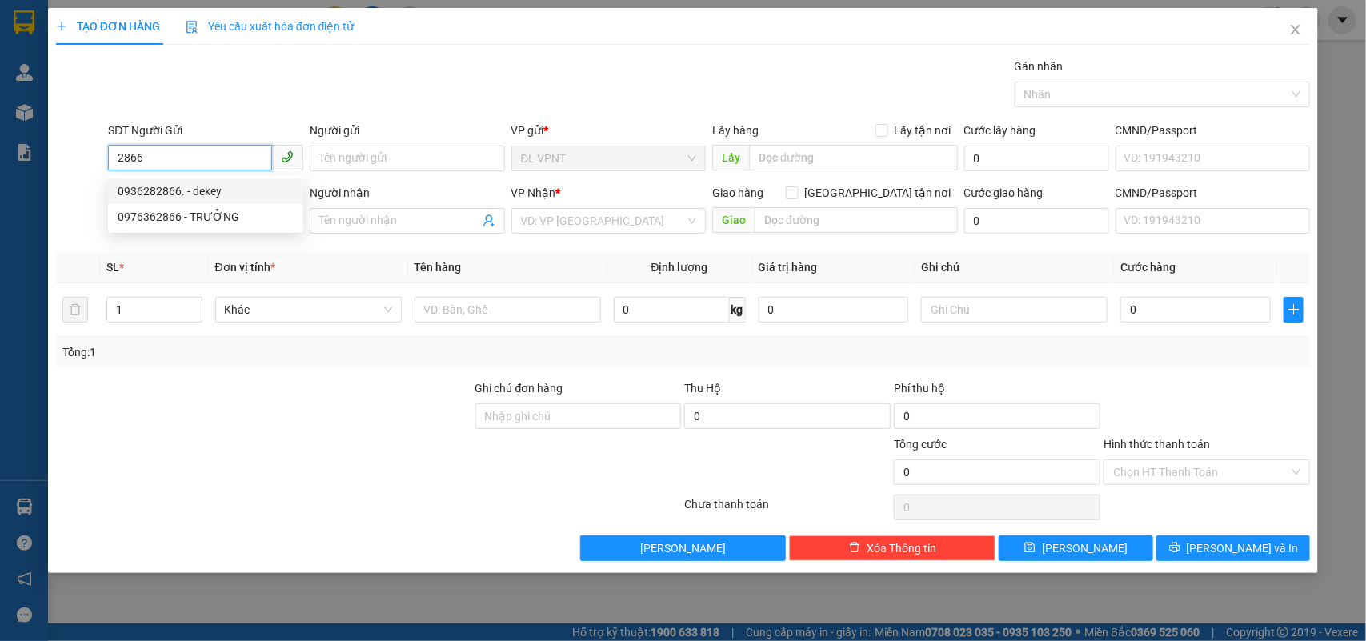
click at [211, 188] on div "0936282866. - dekey" at bounding box center [206, 192] width 176 height 18
type input "0936282866."
type input "dekey"
type input "0936282866"
type input "xịn"
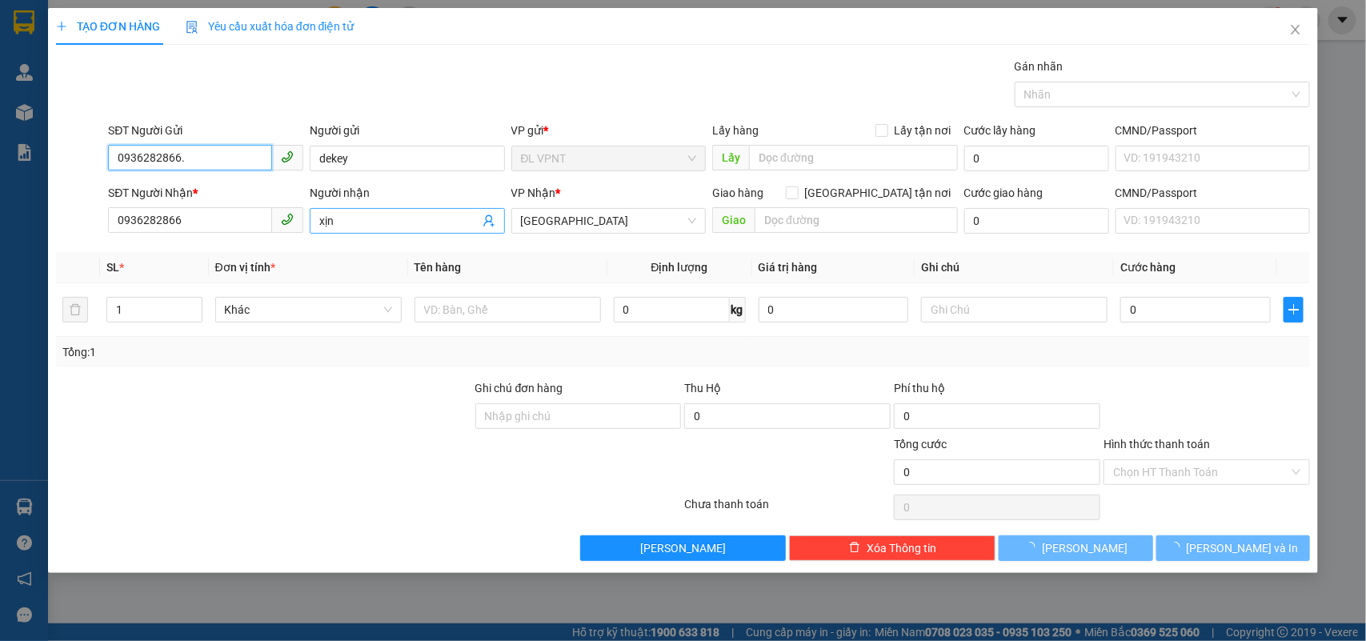
type input "0936282866."
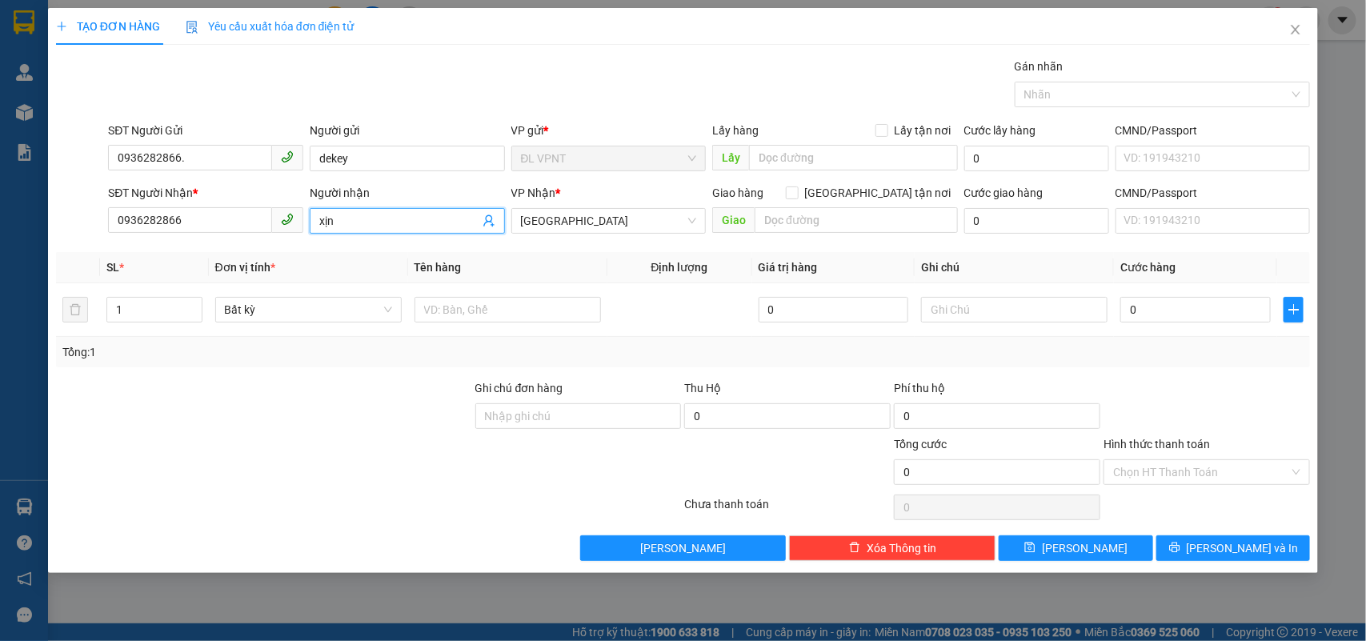
drag, startPoint x: 338, startPoint y: 232, endPoint x: 241, endPoint y: 239, distance: 97.1
click at [241, 239] on div "SĐT Người Nhận * 0936282866 Người nhận xịn xịn VP Nhận * ĐL Quận 1 Giao hàng Gi…" at bounding box center [709, 212] width 1209 height 56
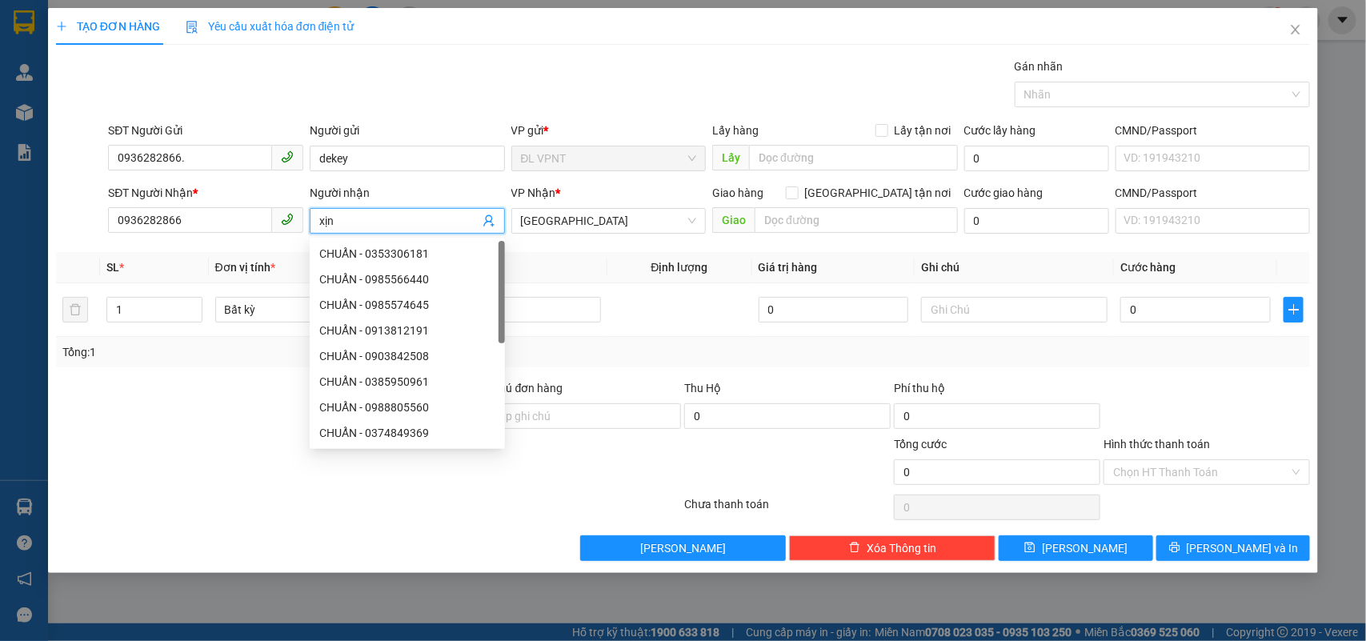
drag, startPoint x: 341, startPoint y: 229, endPoint x: 318, endPoint y: 229, distance: 23.2
click at [318, 229] on span "xịn" at bounding box center [407, 221] width 195 height 26
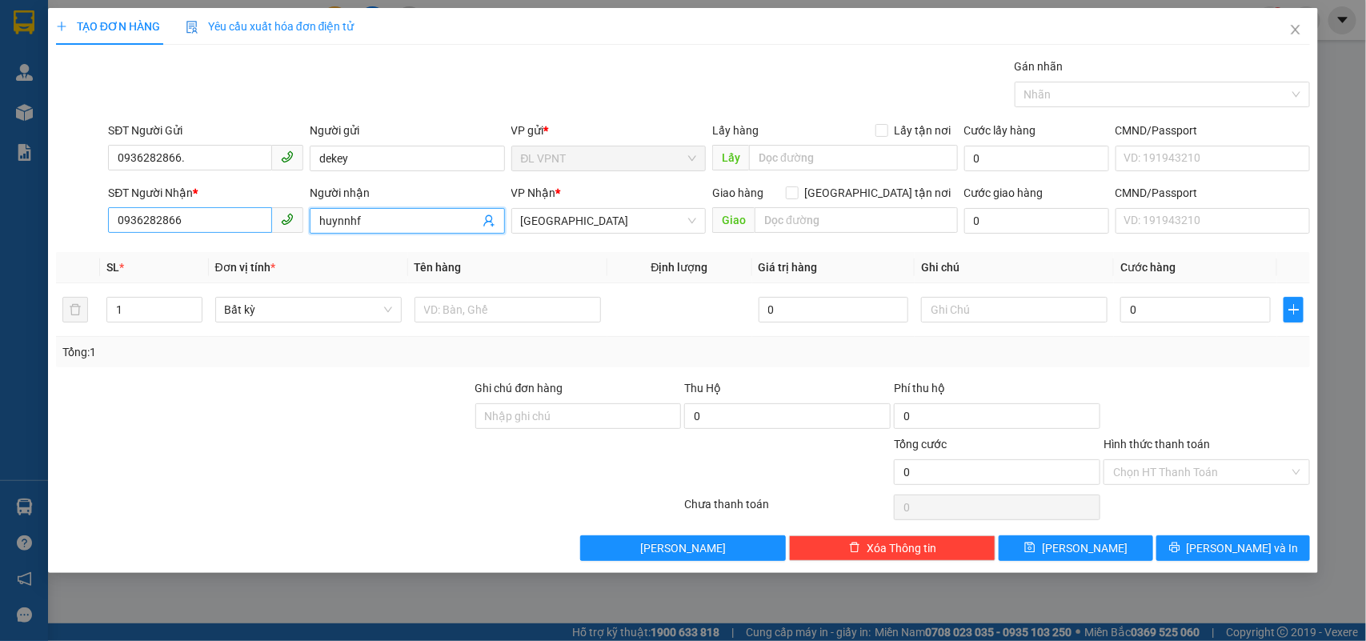
drag, startPoint x: 403, startPoint y: 224, endPoint x: 270, endPoint y: 227, distance: 132.9
click at [270, 227] on div "SĐT Người Nhận * 0936282866 Người nhận huynnhf huynnhf VP Nhận * ĐL Quận 1 Giao…" at bounding box center [709, 212] width 1209 height 56
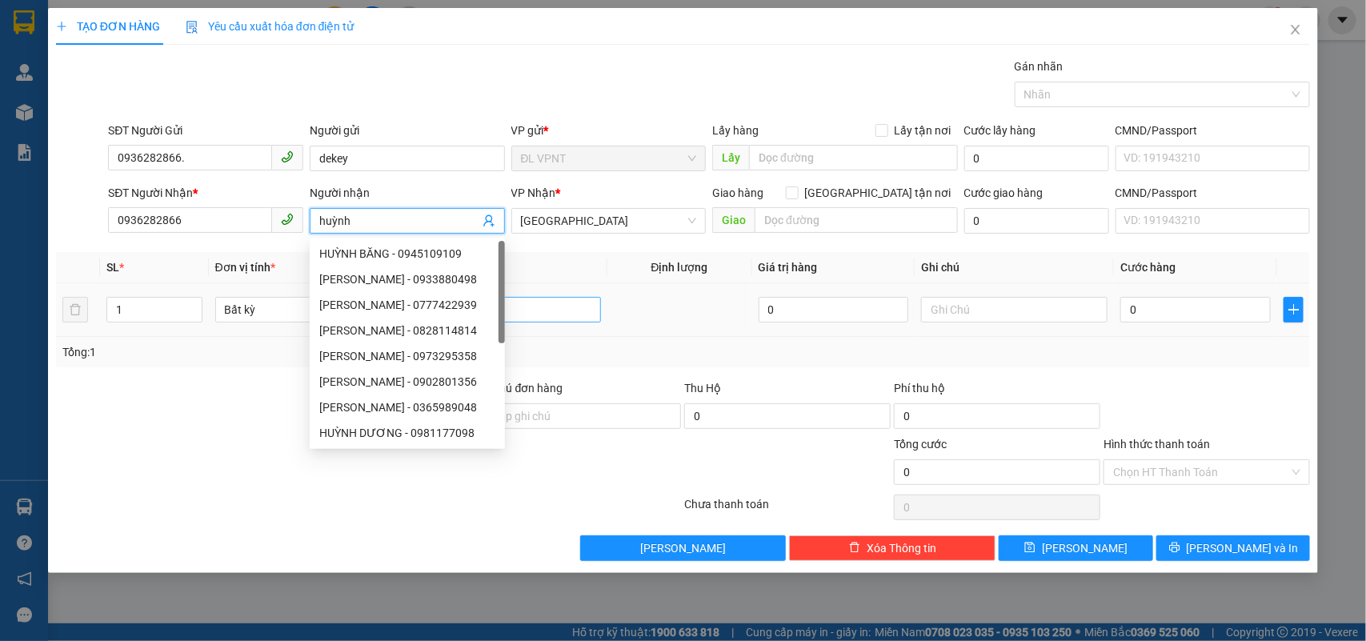
type input "huỳnh"
click at [542, 310] on input "text" at bounding box center [508, 310] width 187 height 26
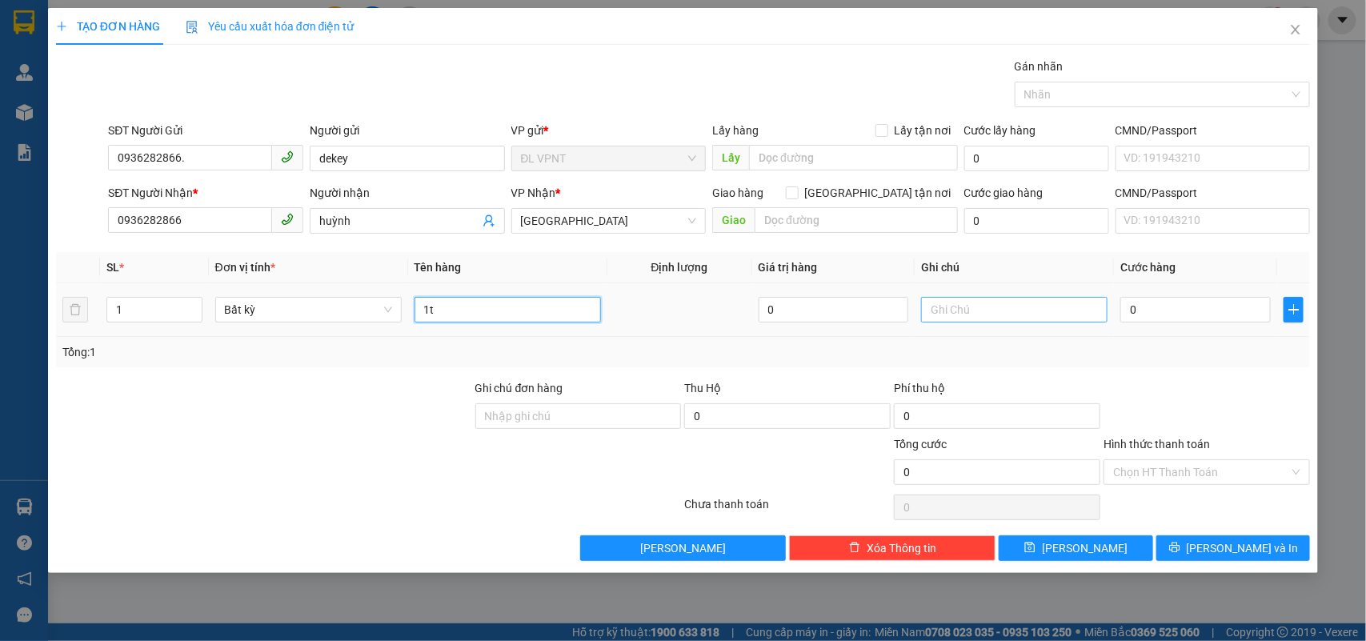
type input "1t"
click at [1017, 311] on input "text" at bounding box center [1014, 310] width 187 height 26
type input "ck mb :"
click at [1174, 311] on input "0" at bounding box center [1196, 310] width 150 height 26
type input "3"
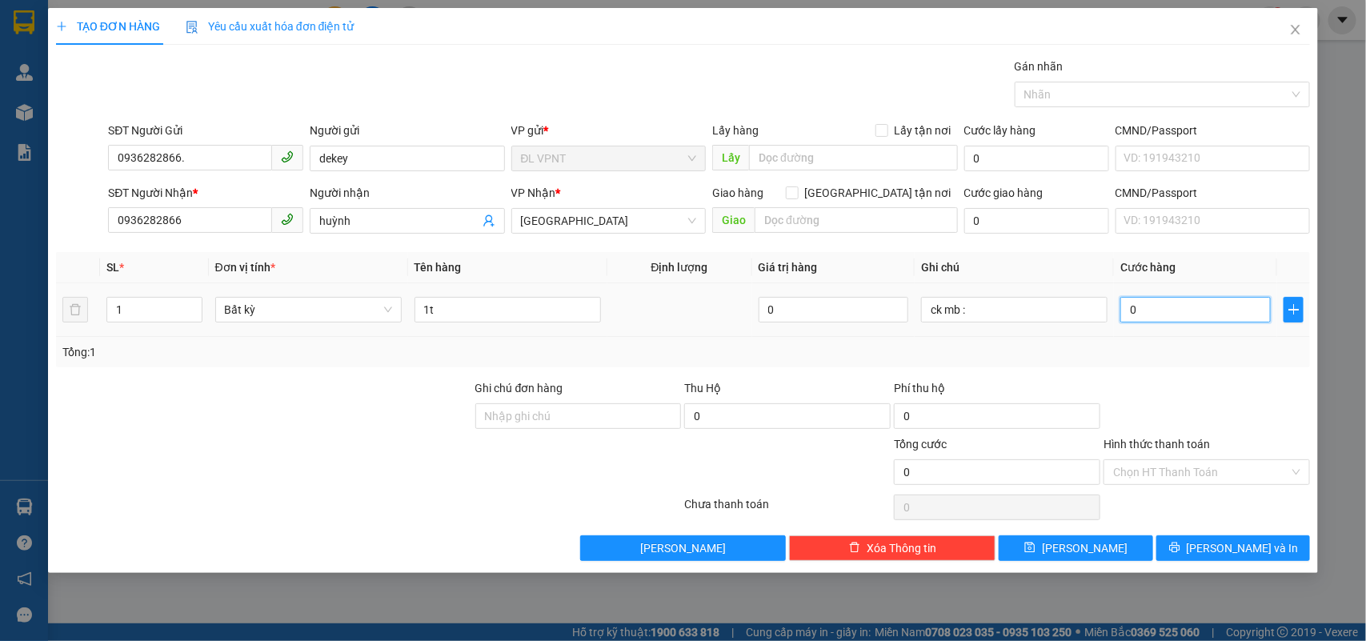
type input "3"
type input "30"
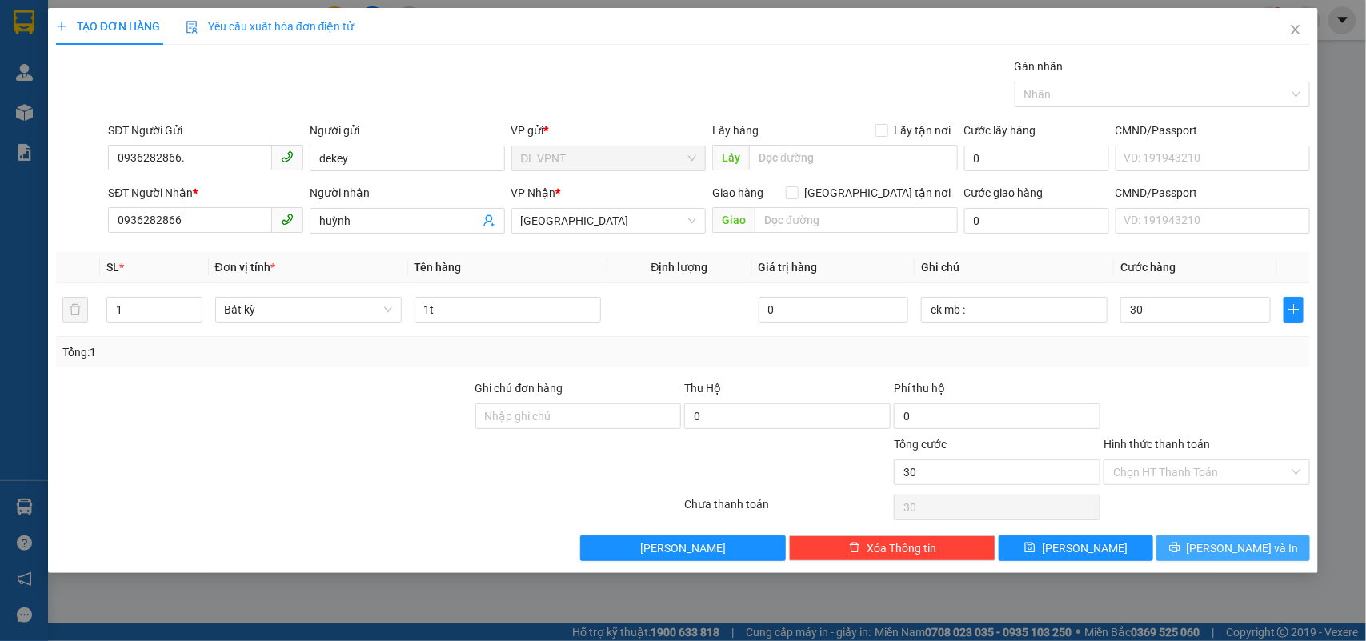
type input "30.000"
click at [1190, 542] on button "Lưu và In" at bounding box center [1234, 549] width 154 height 26
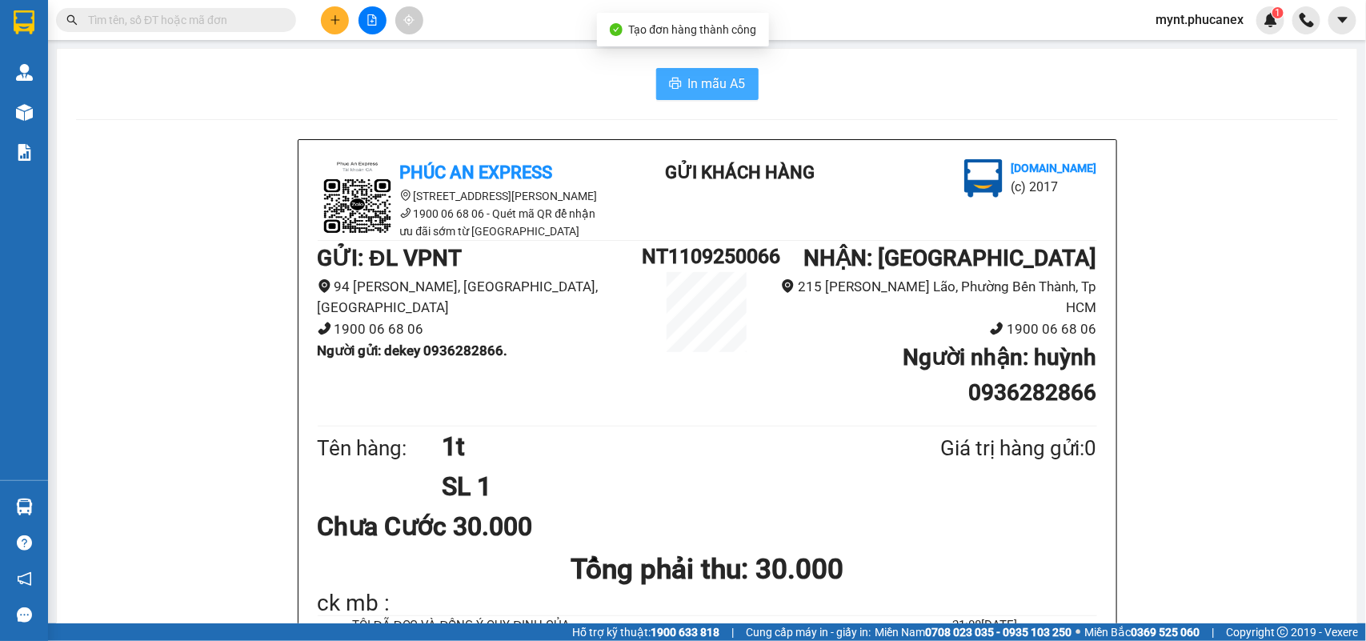
click at [688, 74] on span "In mẫu A5" at bounding box center [717, 84] width 58 height 20
click at [332, 21] on icon "plus" at bounding box center [335, 19] width 11 height 11
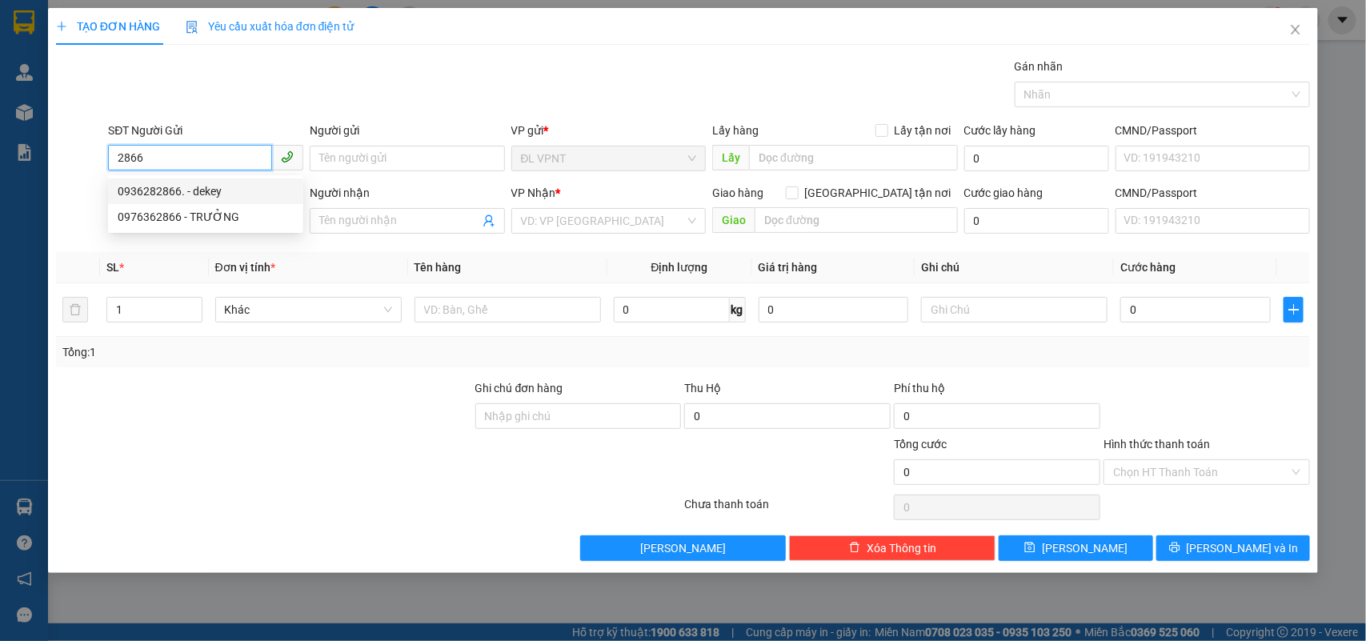
click at [216, 188] on div "0936282866. - dekey" at bounding box center [206, 192] width 176 height 18
type input "0936282866."
type input "dekey"
type input "0936282866"
type input "chuẩn"
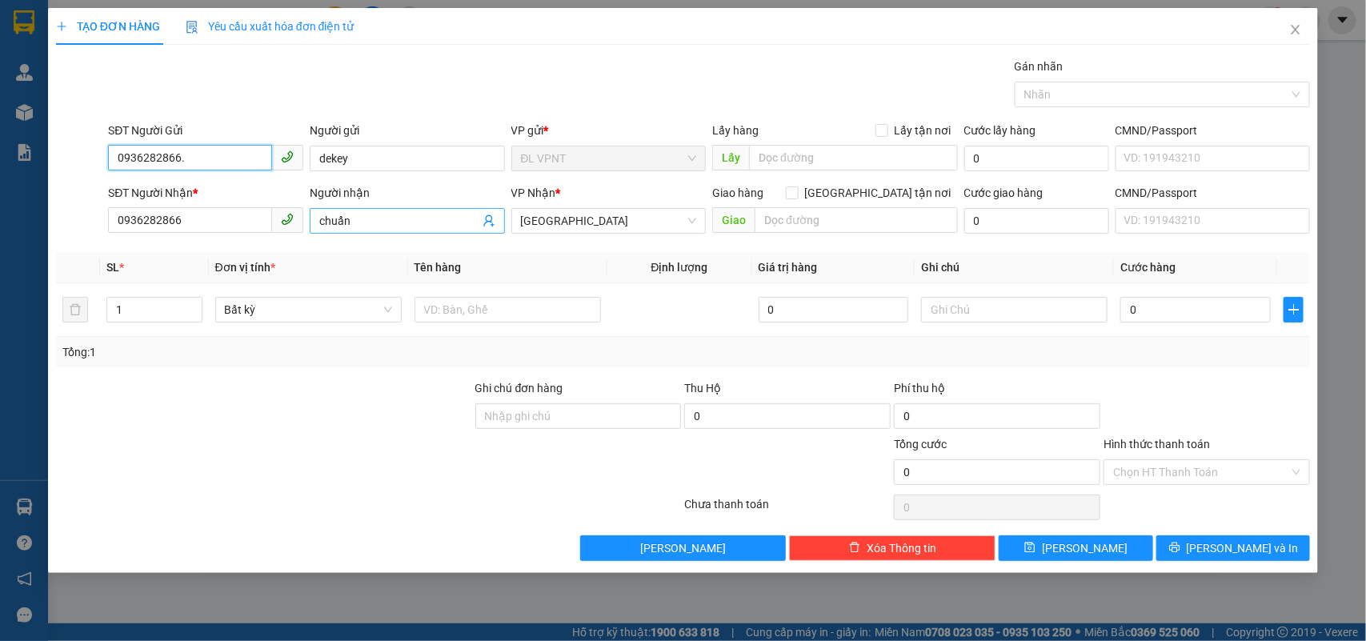
type input "0936282866."
drag, startPoint x: 351, startPoint y: 221, endPoint x: 138, endPoint y: 211, distance: 212.4
click at [138, 211] on div "SĐT Người Nhận * 0936282866 Người nhận chuẩn chuẩn VP Nhận * ĐL Quận 1 Giao hàn…" at bounding box center [709, 212] width 1209 height 56
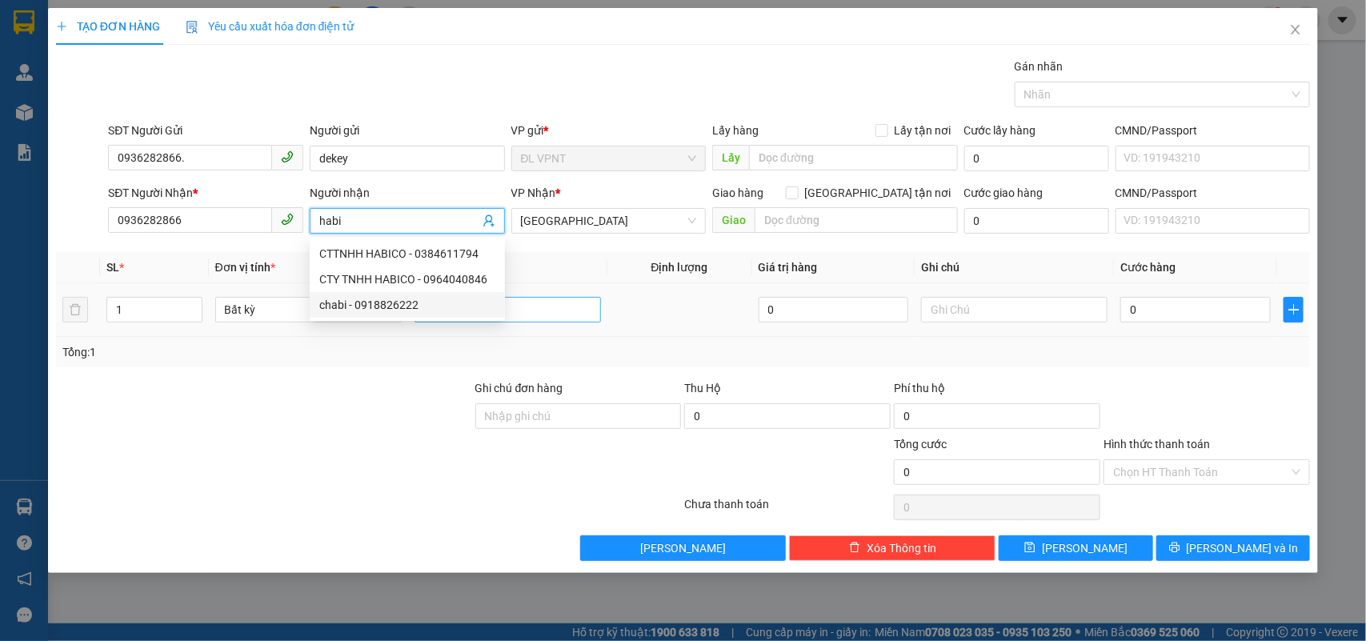
type input "habi"
click at [570, 300] on input "text" at bounding box center [508, 310] width 187 height 26
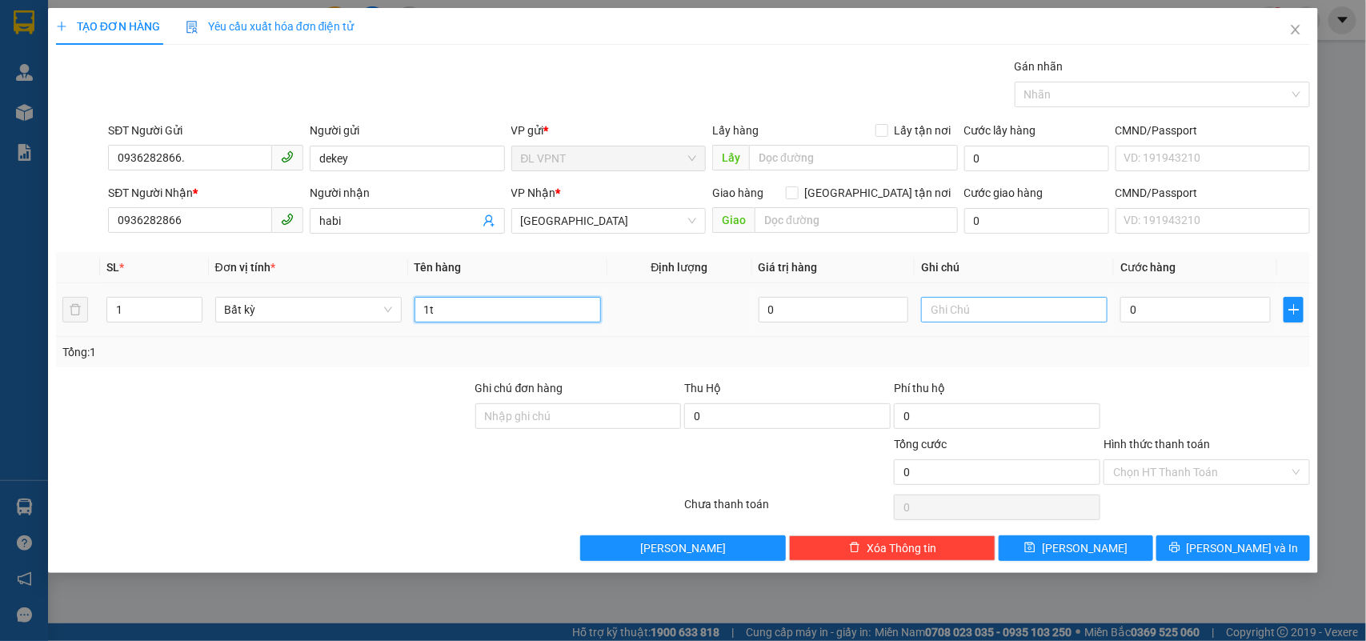
type input "1t"
click at [1070, 314] on input "text" at bounding box center [1014, 310] width 187 height 26
type input "ck mb :"
click at [1207, 318] on input "0" at bounding box center [1196, 310] width 150 height 26
type input "3"
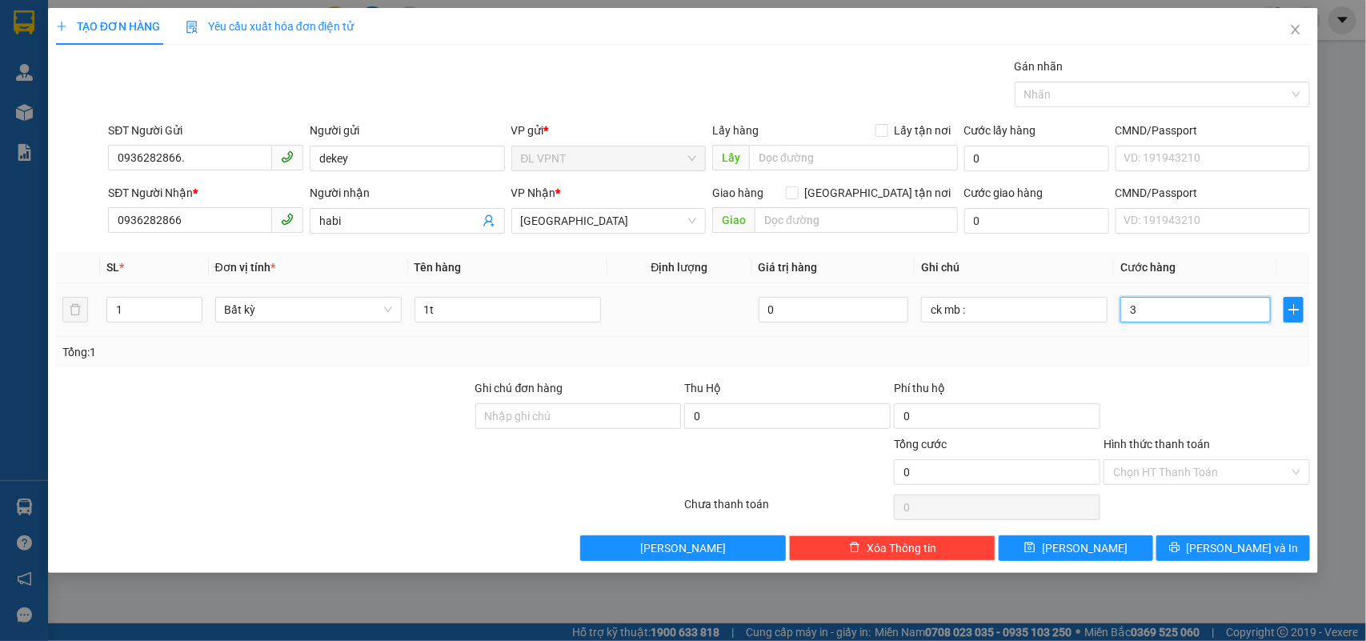
type input "3"
type input "30"
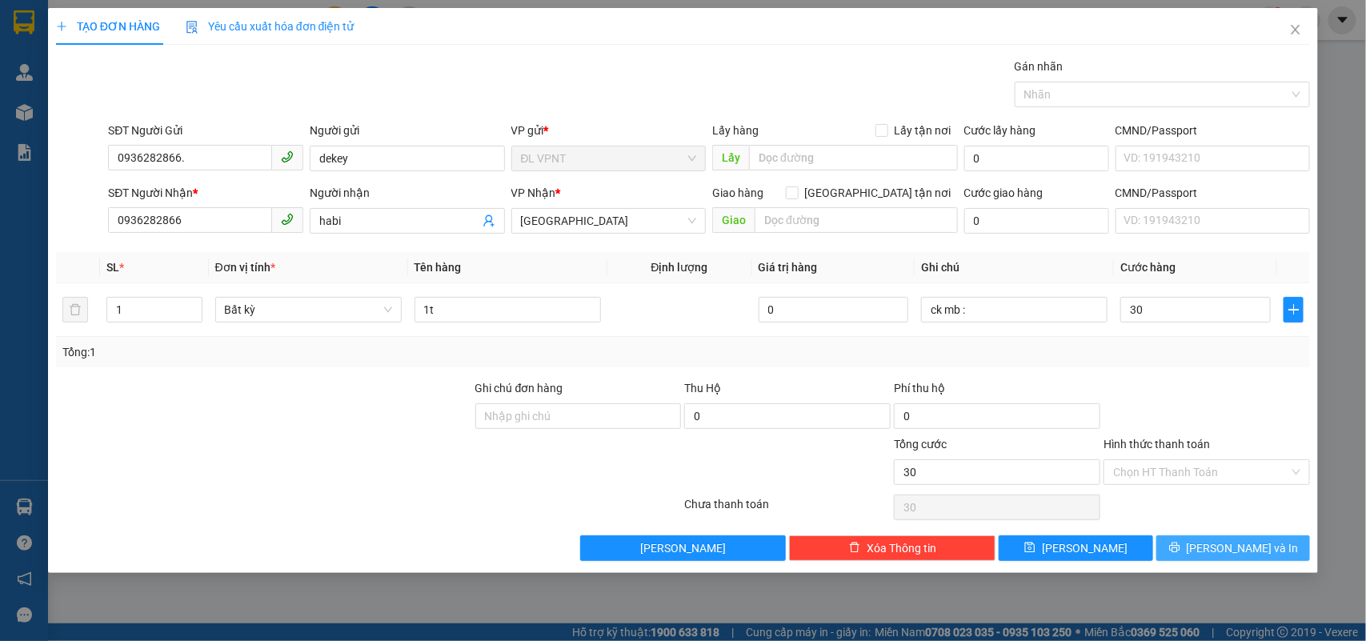
type input "30.000"
click at [1182, 544] on button "Lưu và In" at bounding box center [1234, 549] width 154 height 26
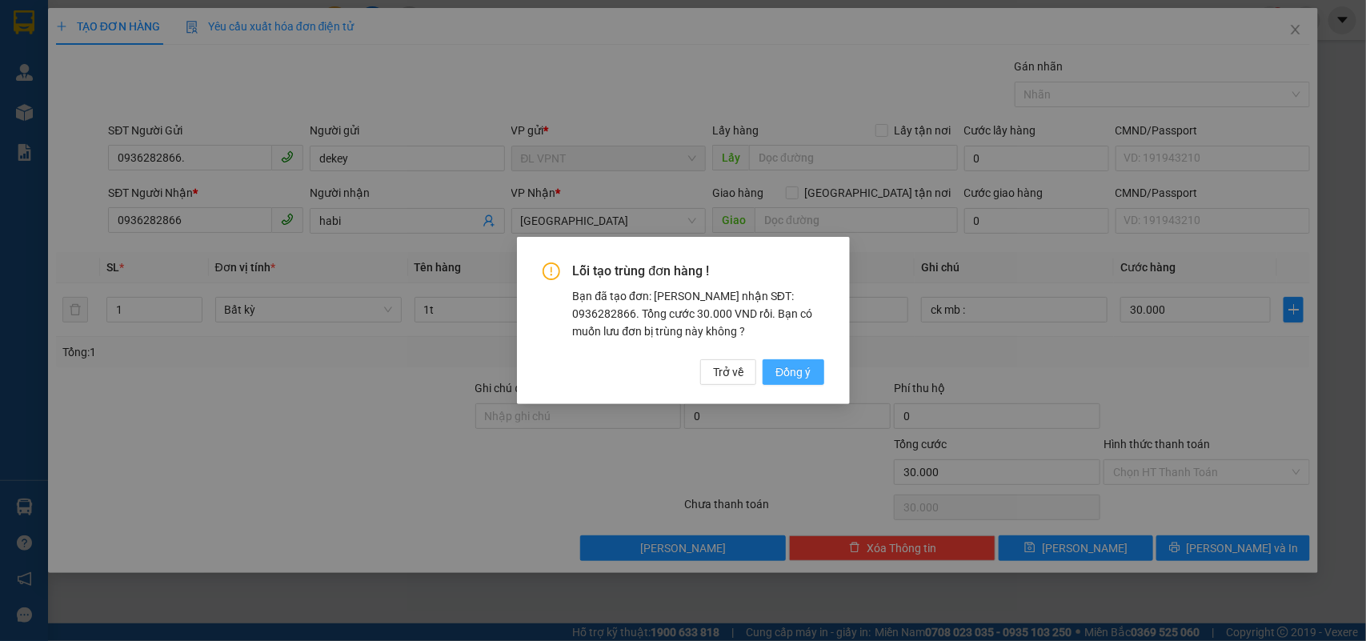
click at [816, 384] on button "Đồng ý" at bounding box center [793, 372] width 61 height 26
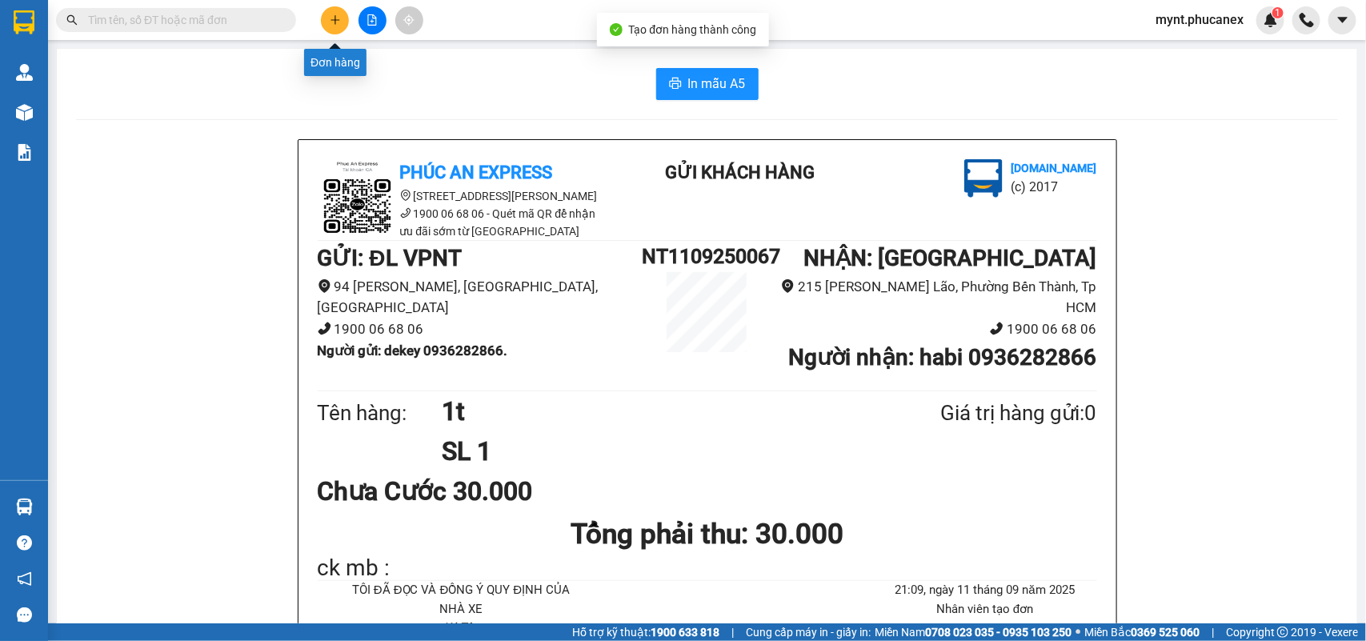
click at [331, 6] on button at bounding box center [335, 20] width 28 height 28
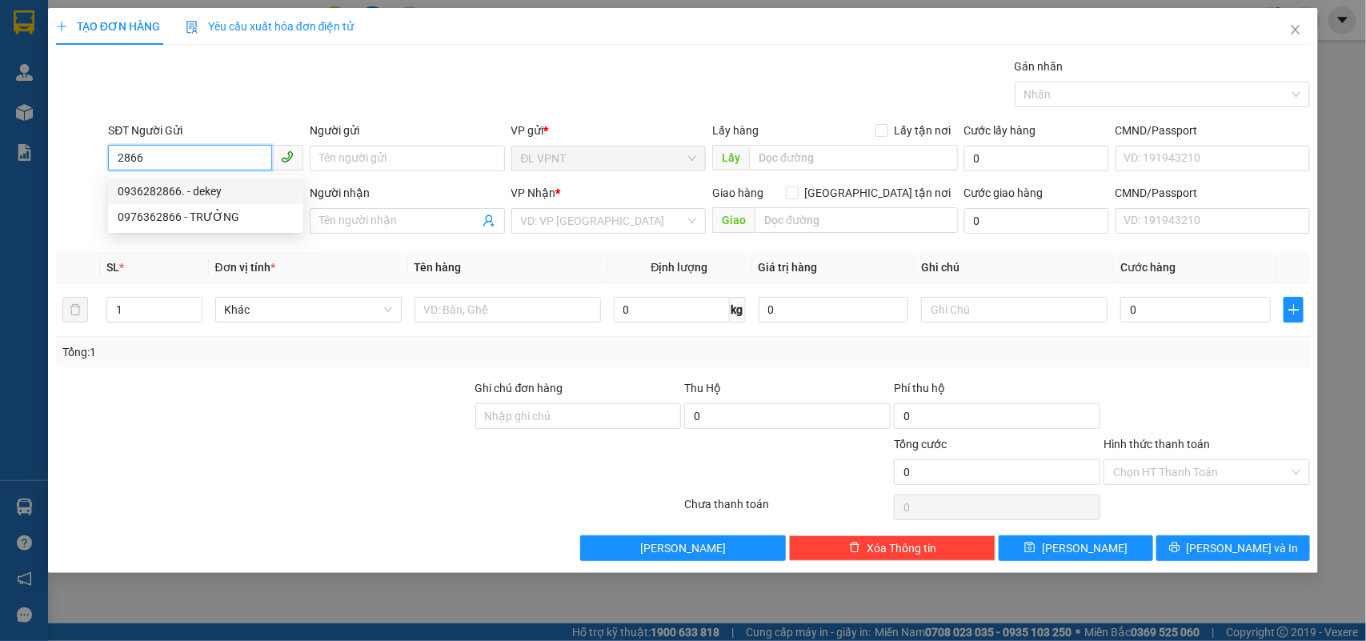
click at [213, 189] on div "0936282866. - dekey" at bounding box center [206, 192] width 176 height 18
type input "0936282866."
type input "dekey"
type input "0936282866"
type input "huỳnh"
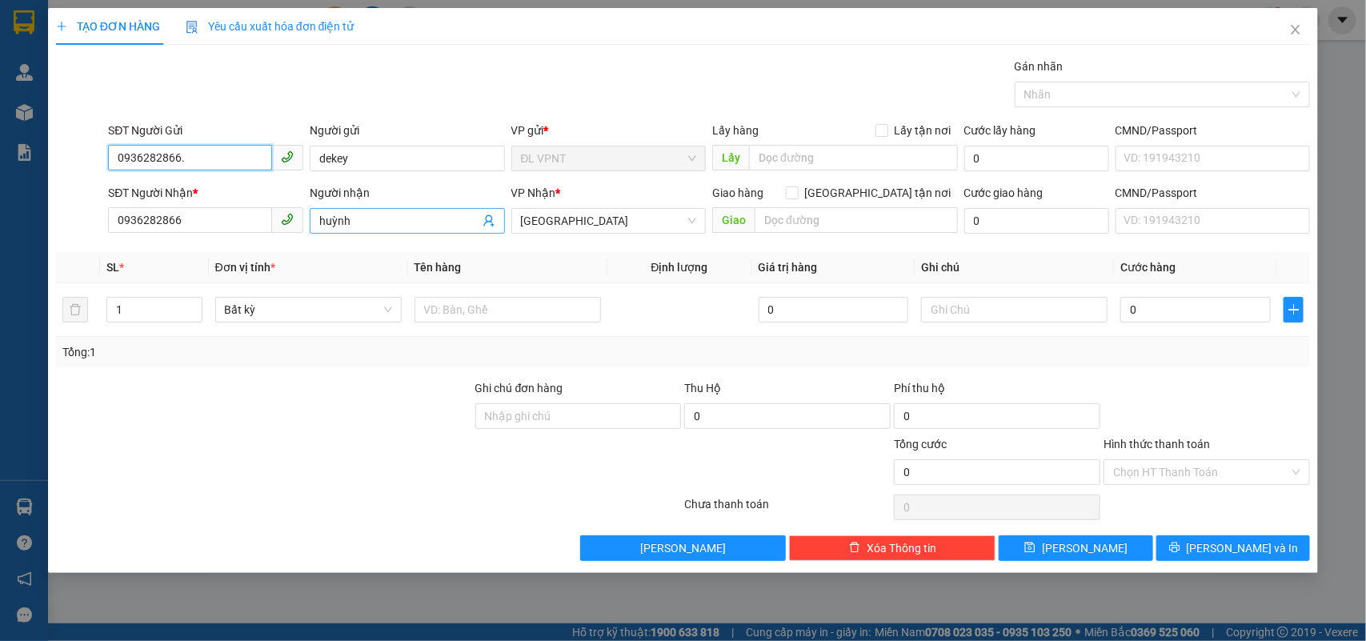
type input "0936282866."
drag, startPoint x: 370, startPoint y: 221, endPoint x: 161, endPoint y: 206, distance: 209.5
click at [161, 206] on div "SĐT Người Nhận * 0936282866 Người nhận huỳnh huỳnh VP Nhận * ĐL Quận 1 Giao hàn…" at bounding box center [709, 212] width 1209 height 56
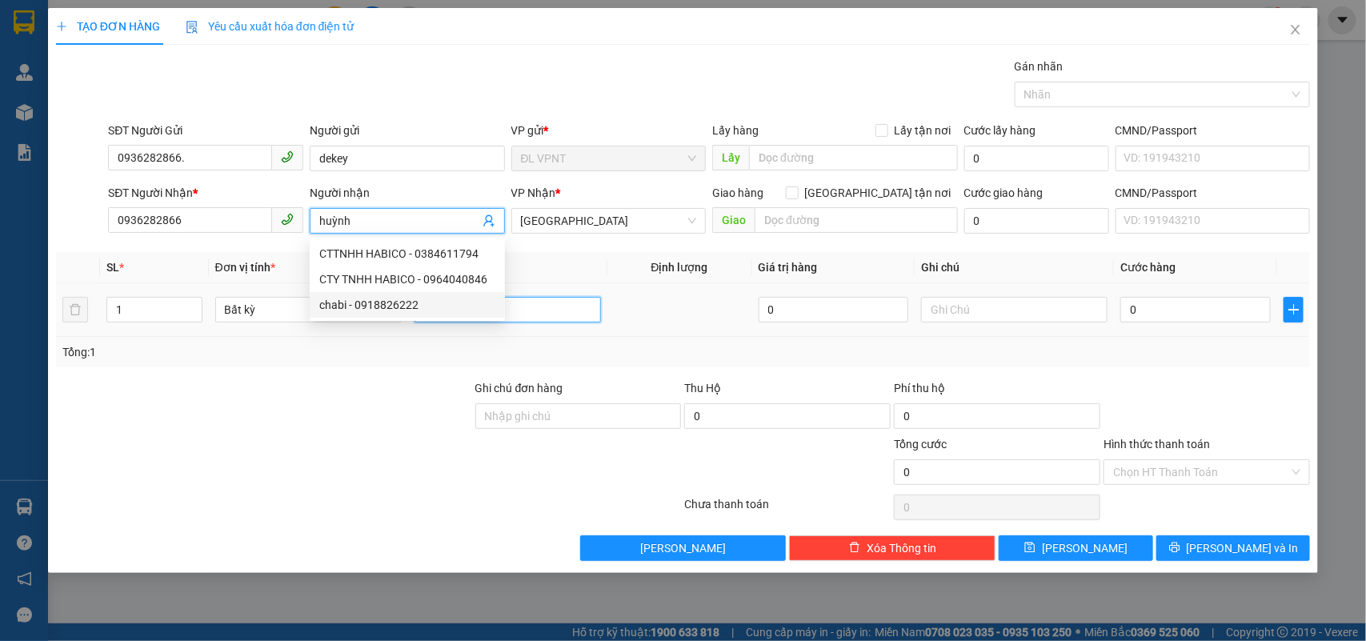
click at [548, 303] on input "text" at bounding box center [508, 310] width 187 height 26
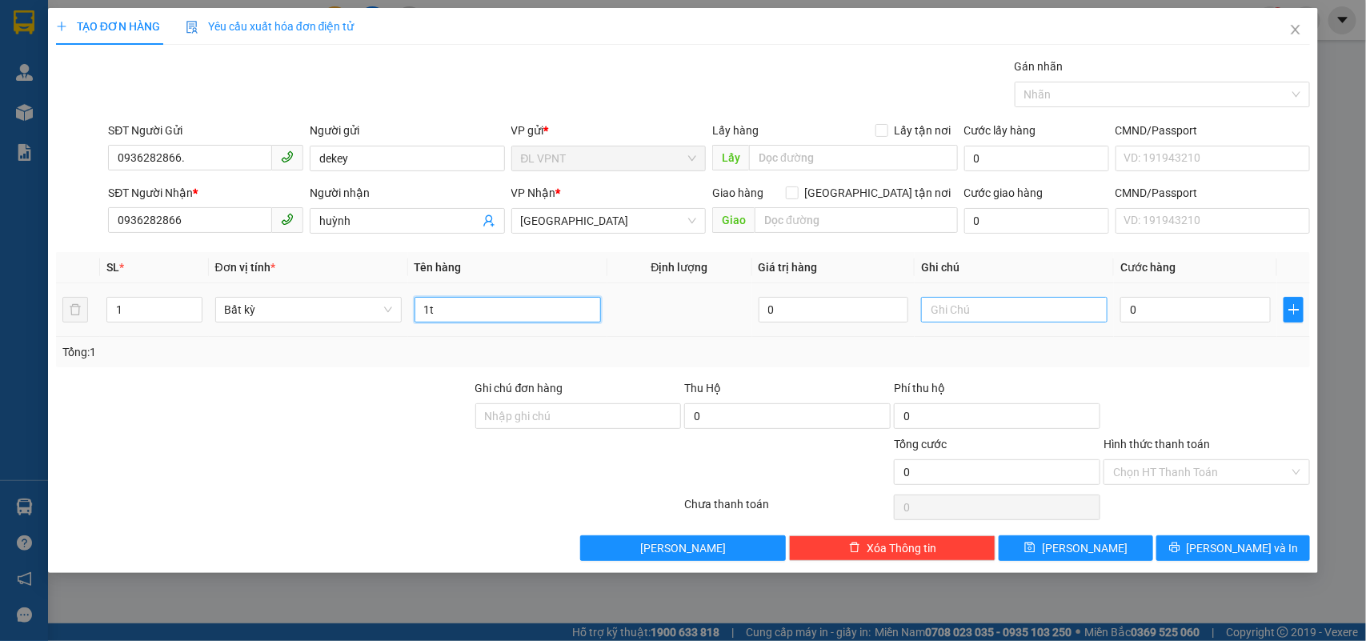
type input "1t"
click at [1045, 315] on input "text" at bounding box center [1014, 310] width 187 height 26
type input "ck mb :"
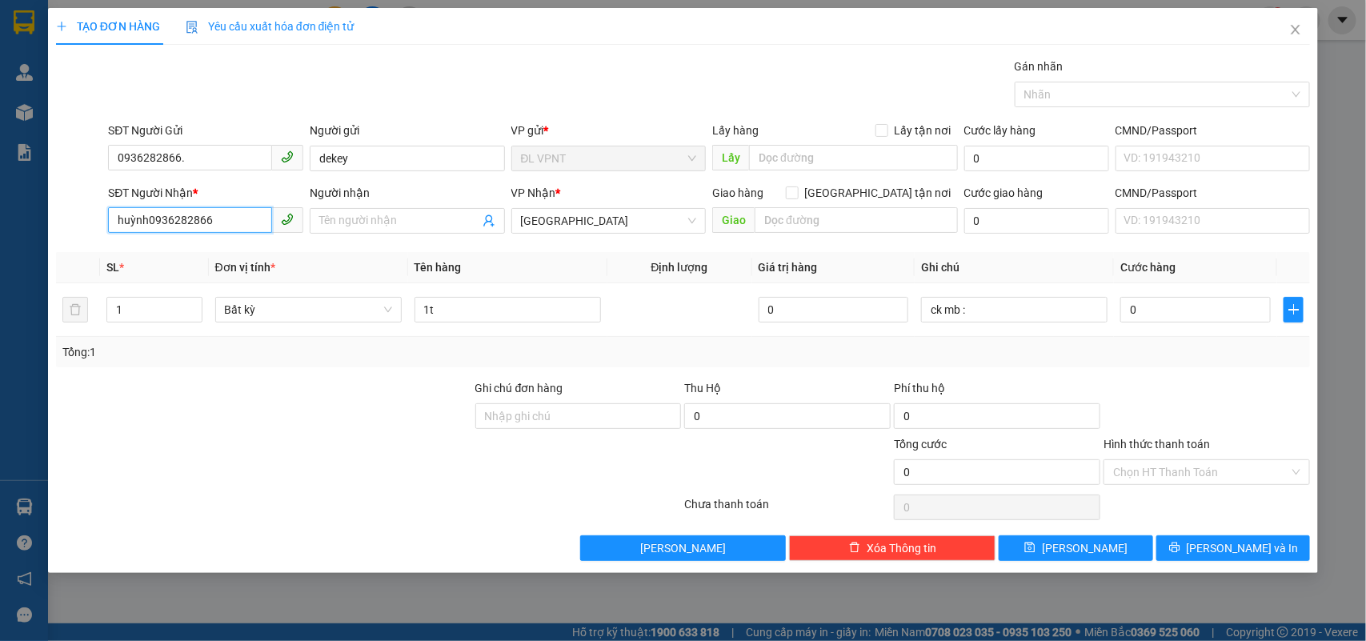
click at [268, 222] on input "huỳnh0936282866" at bounding box center [190, 220] width 164 height 26
drag, startPoint x: 261, startPoint y: 222, endPoint x: 0, endPoint y: 211, distance: 261.2
click at [0, 211] on div "TẠO ĐƠN HÀNG Yêu cầu xuất hóa đơn điện tử Transit Pickup Surcharge Ids Transit …" at bounding box center [683, 320] width 1366 height 641
click at [138, 214] on input "huỳnh0936282866" at bounding box center [190, 220] width 164 height 26
drag, startPoint x: 146, startPoint y: 213, endPoint x: 86, endPoint y: 210, distance: 60.1
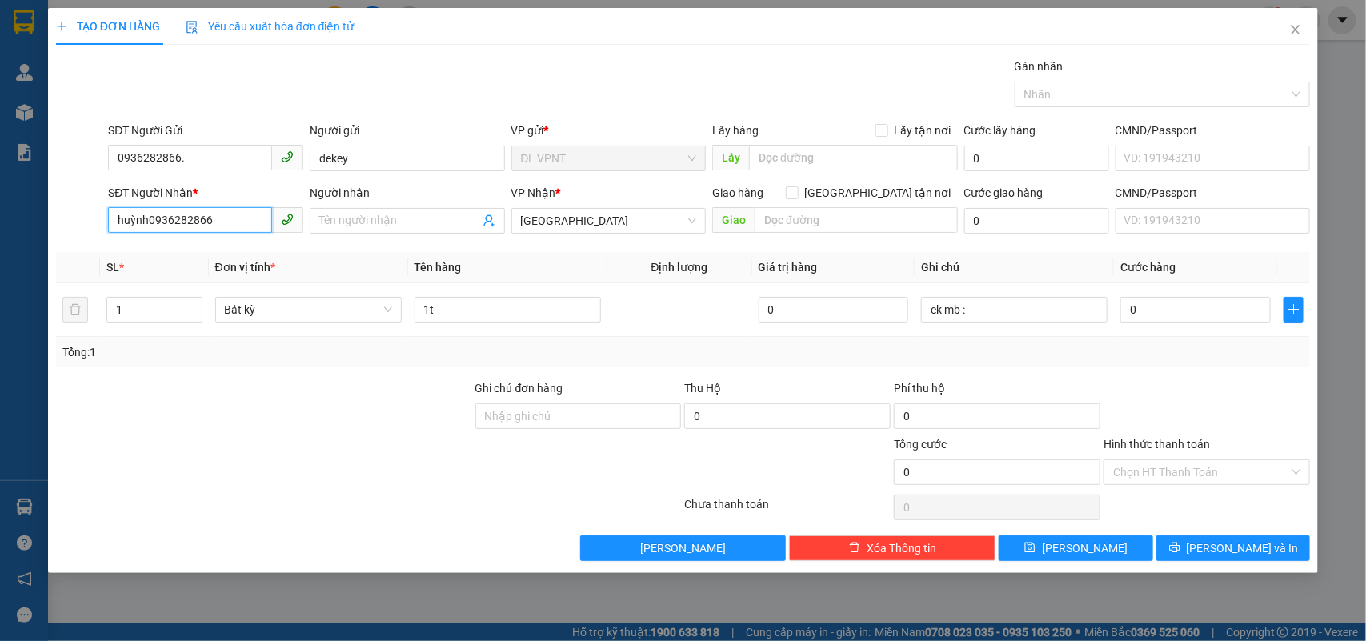
click at [86, 210] on div "SĐT Người Nhận * huỳnh0936282866 huỳnh0936282866 Người nhận Tên người nhận VP N…" at bounding box center [683, 212] width 1258 height 56
type input "0936282866"
click at [414, 219] on input "Người nhận" at bounding box center [399, 221] width 160 height 18
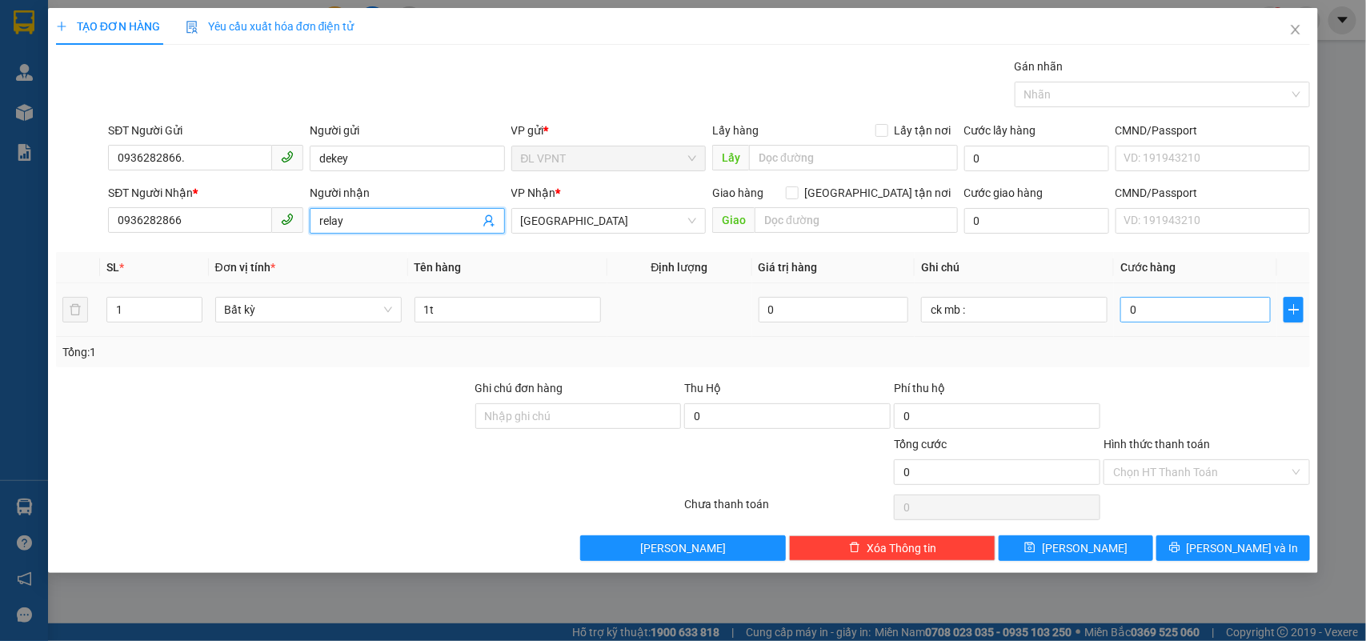
type input "relay"
click at [1145, 306] on input "0" at bounding box center [1196, 310] width 150 height 26
type input "3"
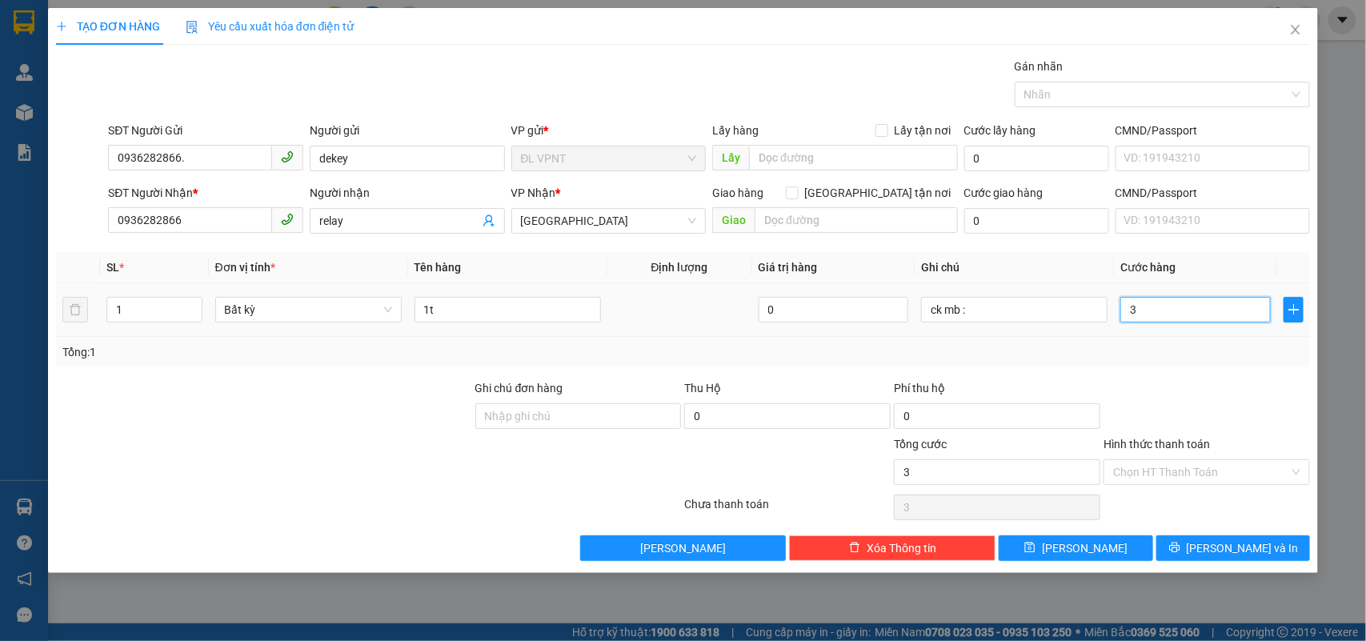
type input "30"
type input "30.000"
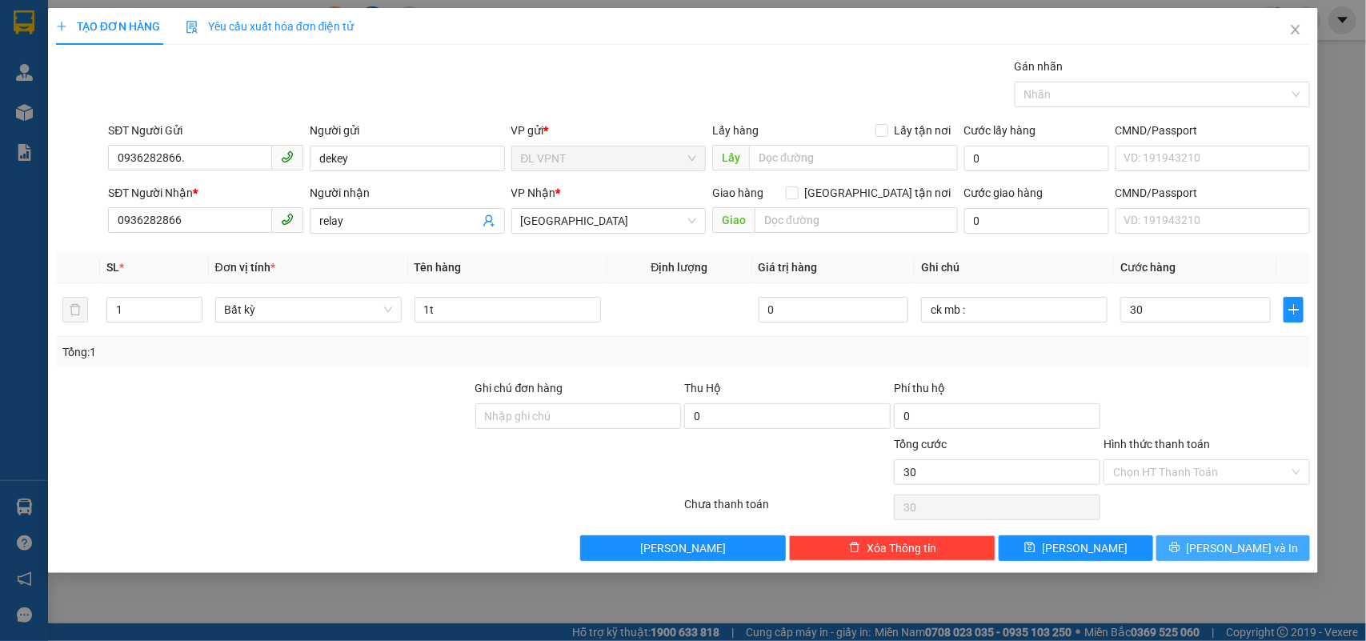
type input "30.000"
click at [1221, 539] on button "Lưu và In" at bounding box center [1234, 549] width 154 height 26
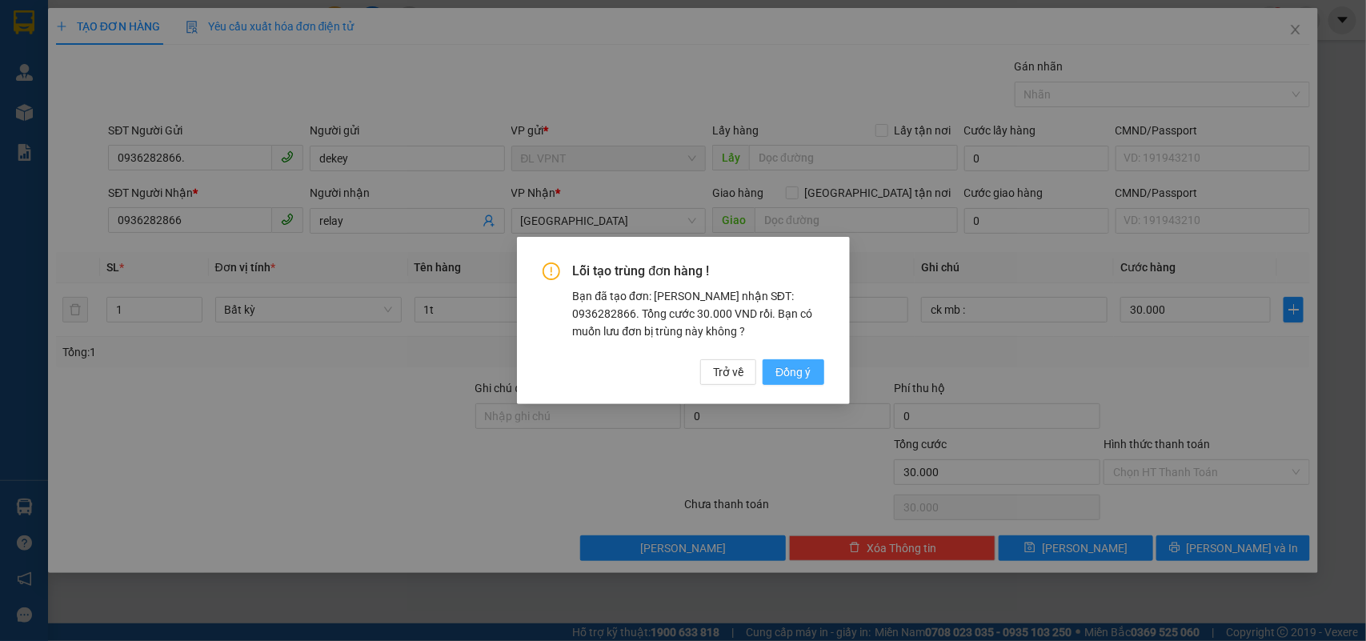
click at [802, 377] on span "Đồng ý" at bounding box center [793, 372] width 35 height 18
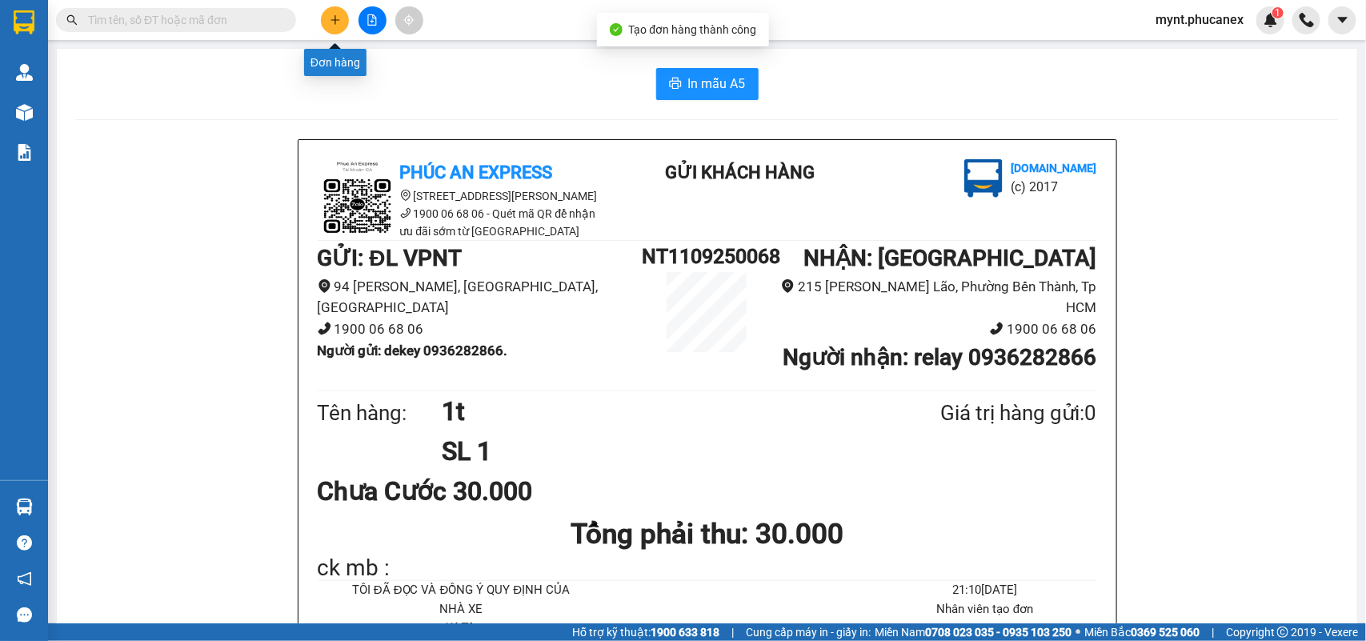
click at [332, 10] on button at bounding box center [335, 20] width 28 height 28
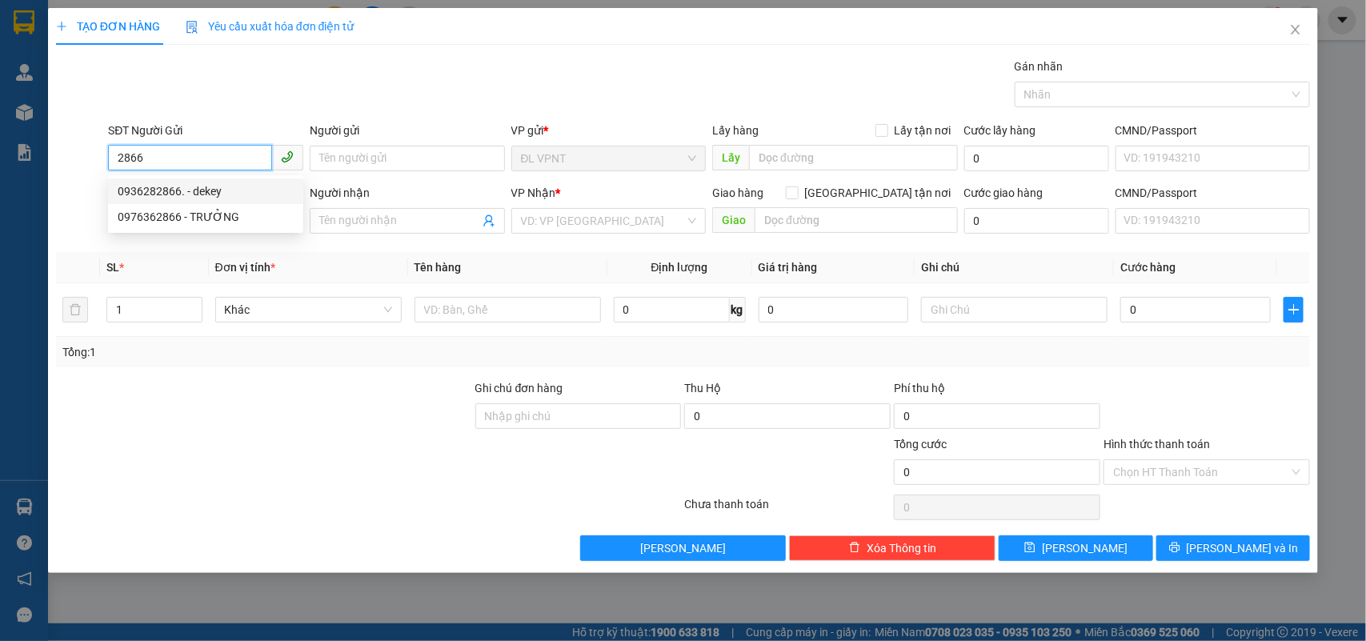
click at [188, 196] on div "0936282866. - dekey" at bounding box center [206, 192] width 176 height 18
type input "0936282866."
type input "dekey"
type input "0936282866"
type input "habi"
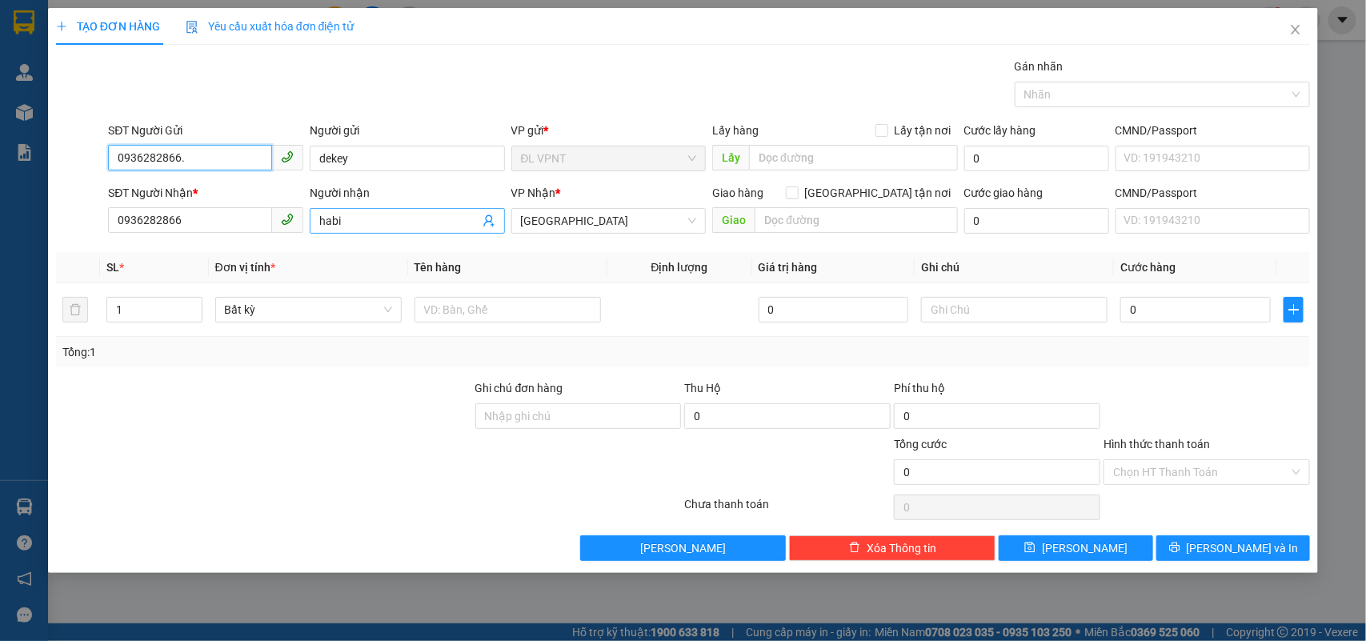
type input "0936282866."
drag, startPoint x: 361, startPoint y: 223, endPoint x: 21, endPoint y: 188, distance: 341.9
click at [21, 190] on div "TẠO ĐƠN HÀNG Yêu cầu xuất hóa đơn điện tử Transit Pickup Surcharge Ids Transit …" at bounding box center [683, 320] width 1366 height 641
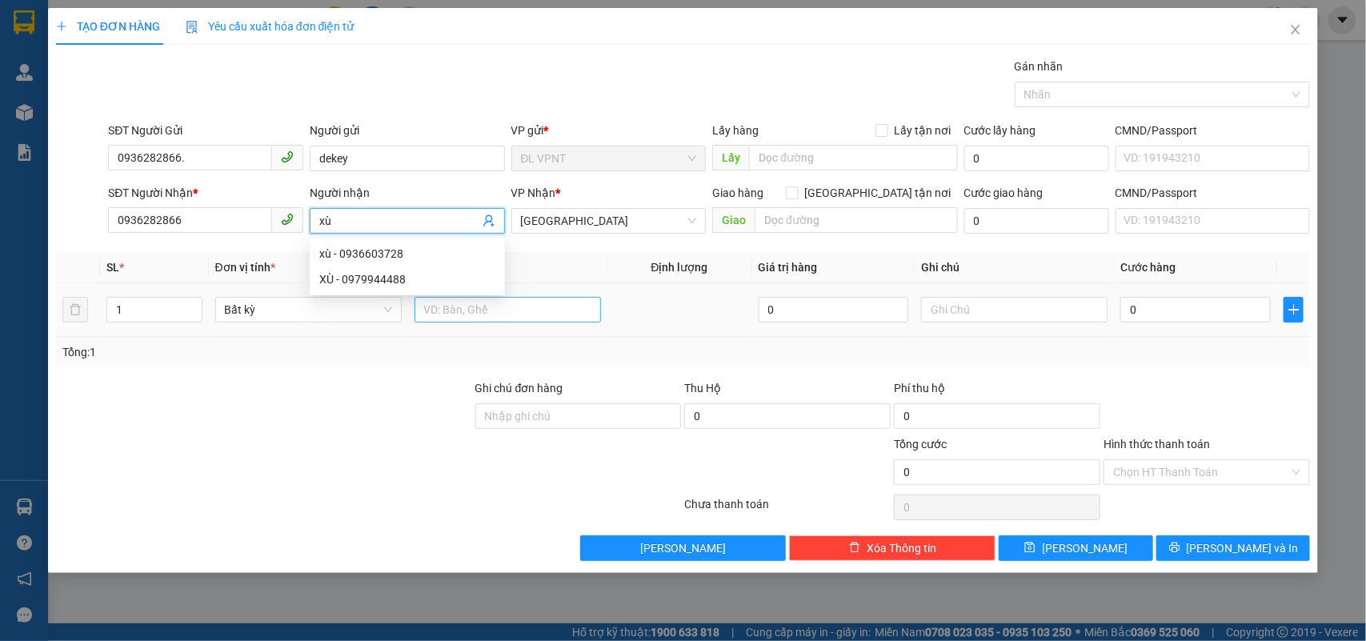
type input "xù"
click at [563, 322] on input "text" at bounding box center [508, 310] width 187 height 26
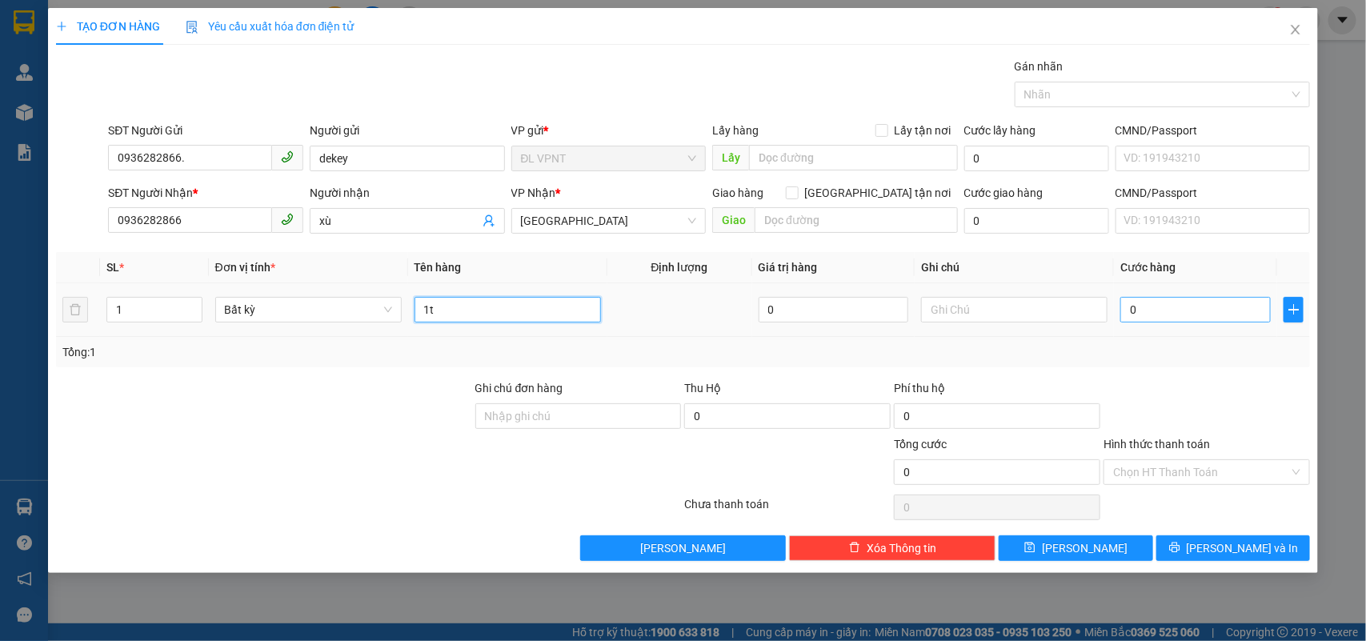
type input "1t"
click at [1174, 311] on input "0" at bounding box center [1196, 310] width 150 height 26
type input "3"
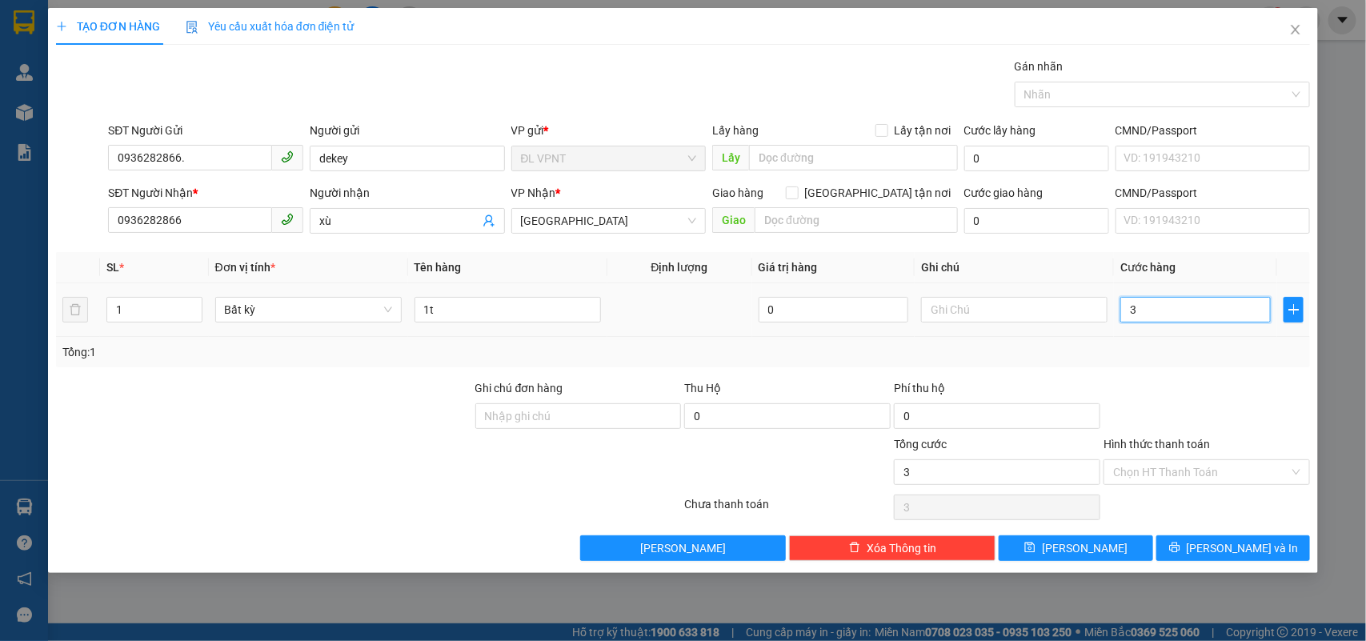
type input "30"
type input "30.000"
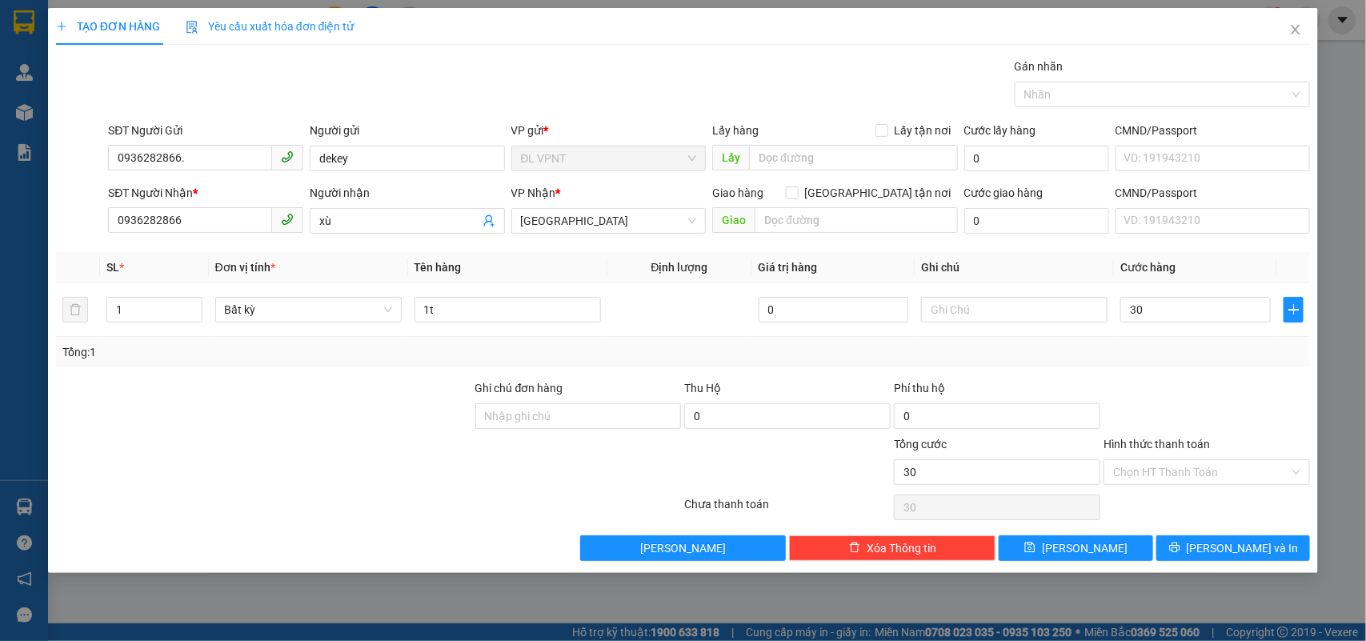
type input "30.000"
click at [1153, 380] on div at bounding box center [1207, 407] width 210 height 56
click at [1125, 389] on div at bounding box center [1207, 407] width 210 height 56
click at [1249, 557] on span "Lưu và In" at bounding box center [1243, 549] width 112 height 18
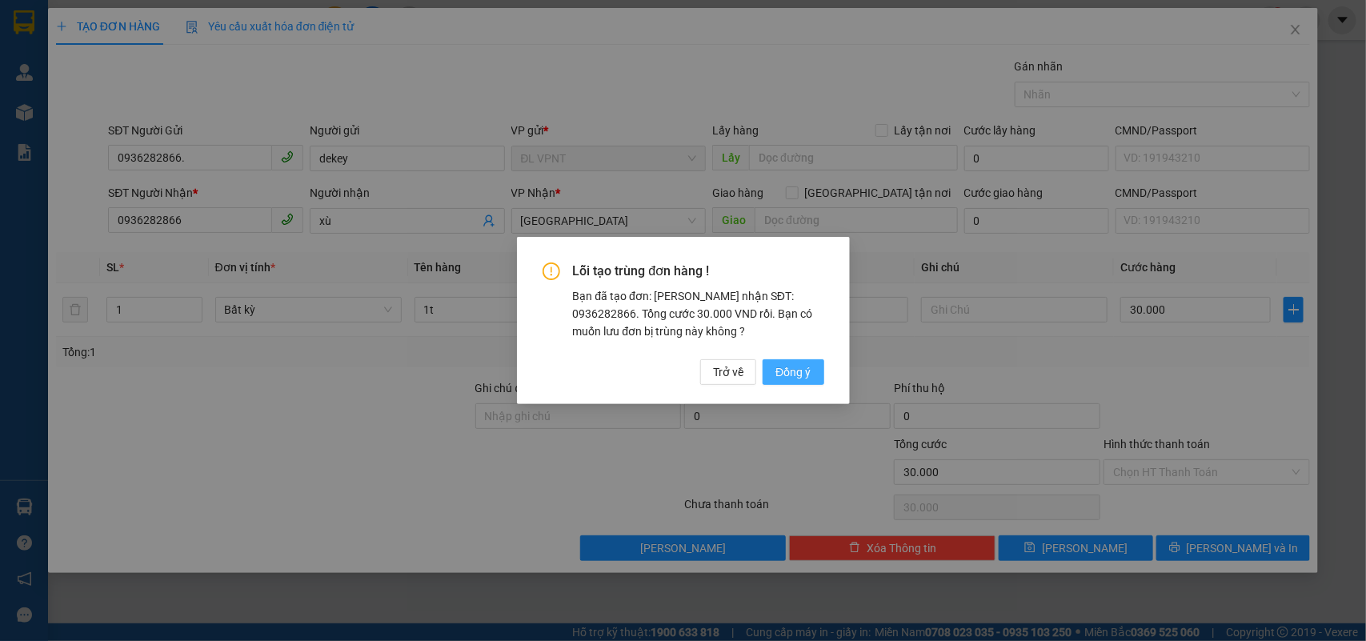
click at [804, 370] on span "Đồng ý" at bounding box center [793, 372] width 35 height 18
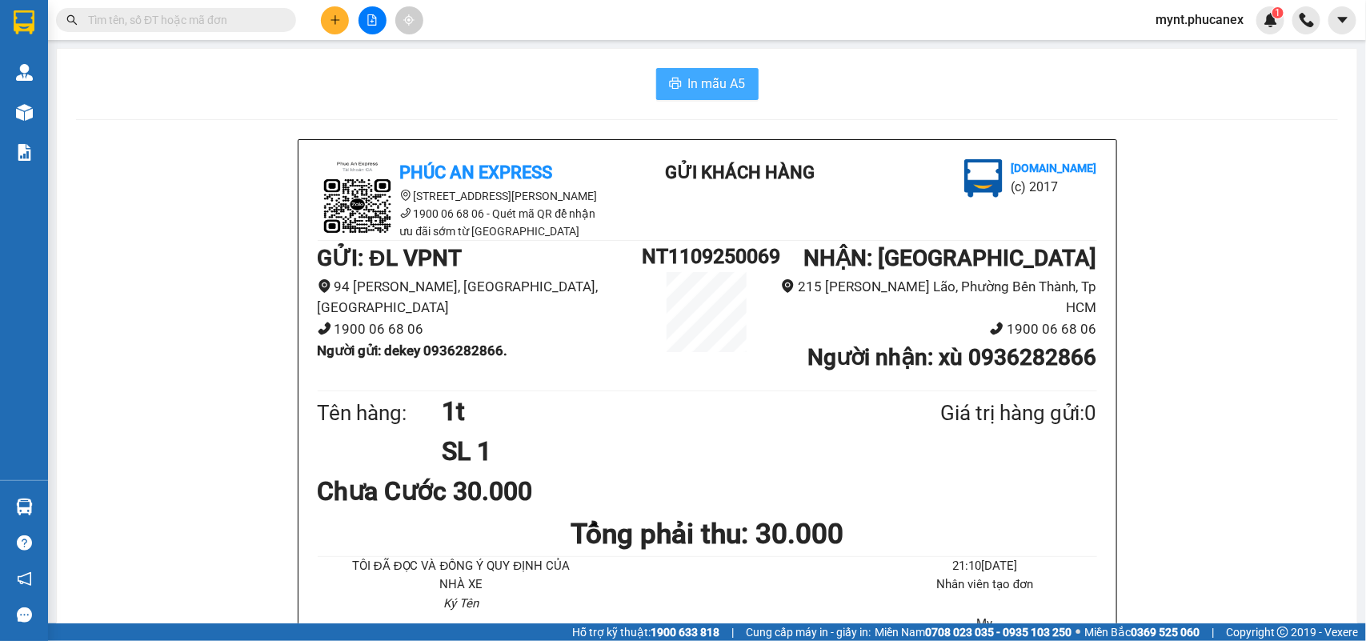
click at [701, 76] on span "In mẫu A5" at bounding box center [717, 84] width 58 height 20
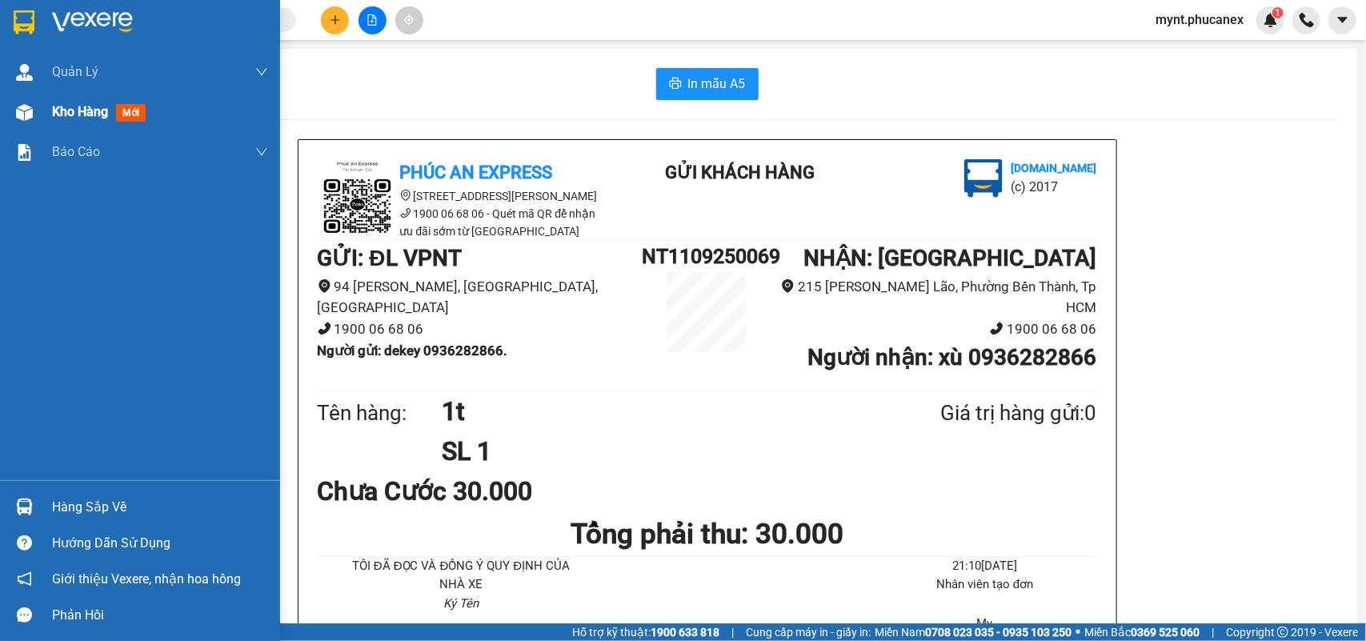
click at [34, 118] on div at bounding box center [24, 112] width 28 height 28
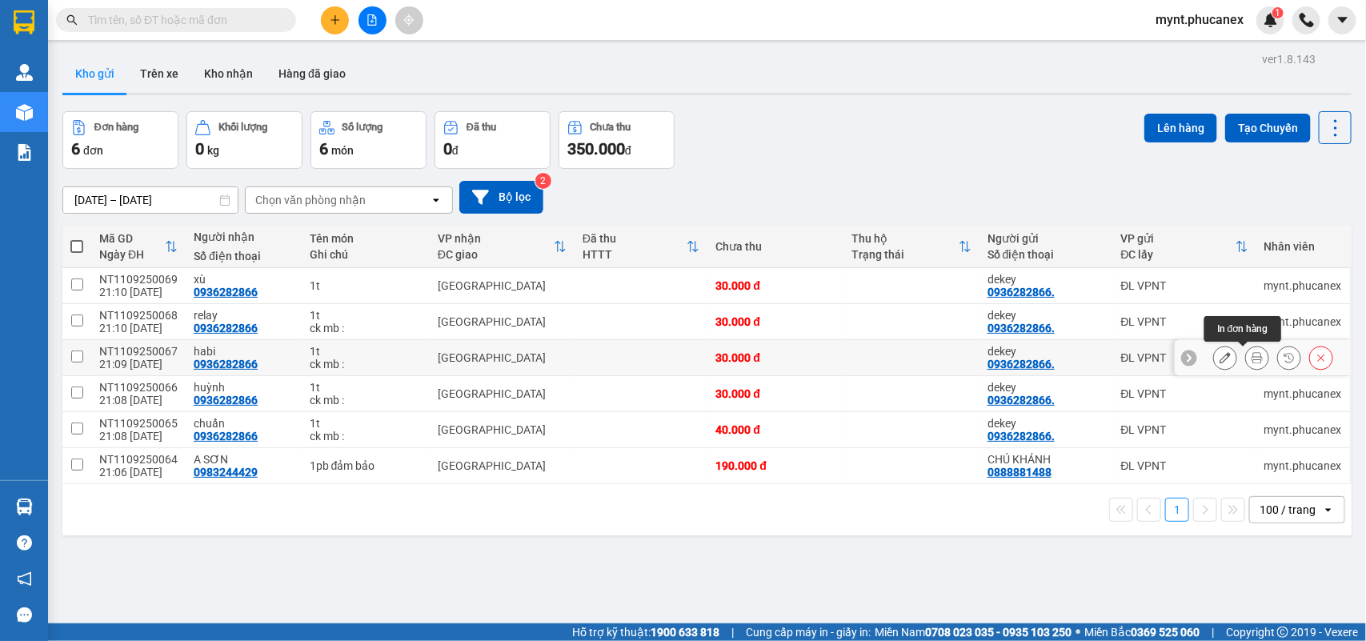
click at [1252, 362] on icon at bounding box center [1257, 357] width 11 height 11
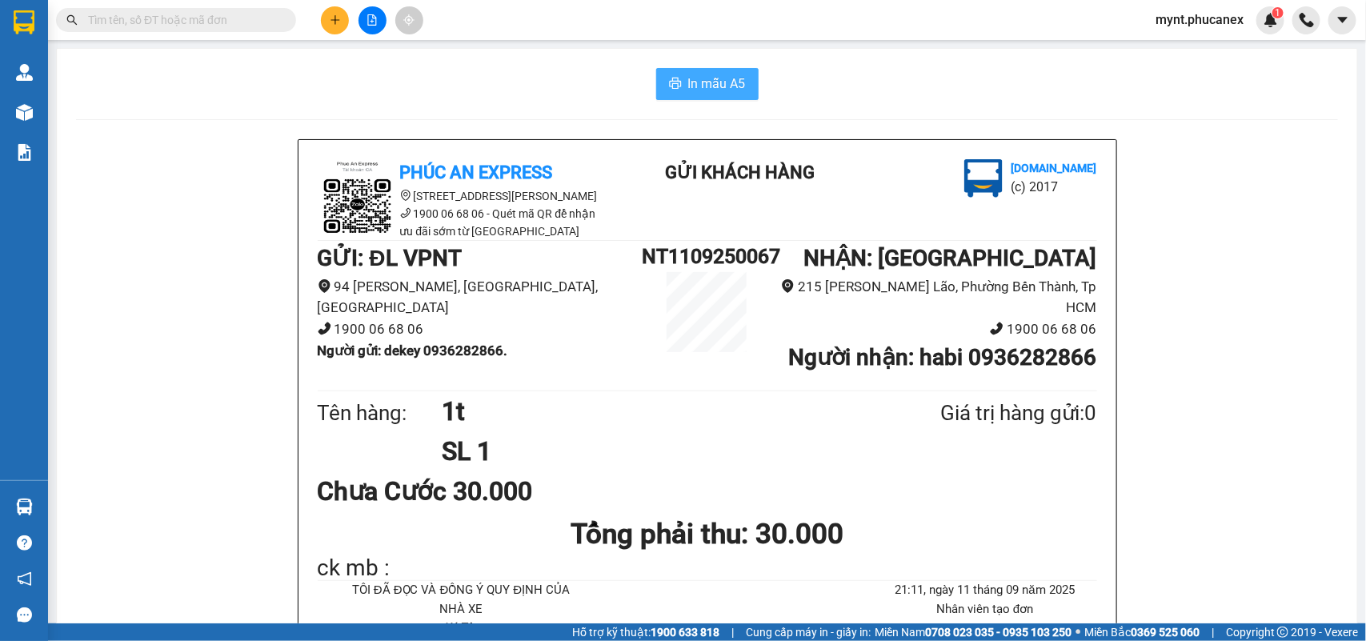
click at [677, 82] on button "In mẫu A5" at bounding box center [707, 84] width 102 height 32
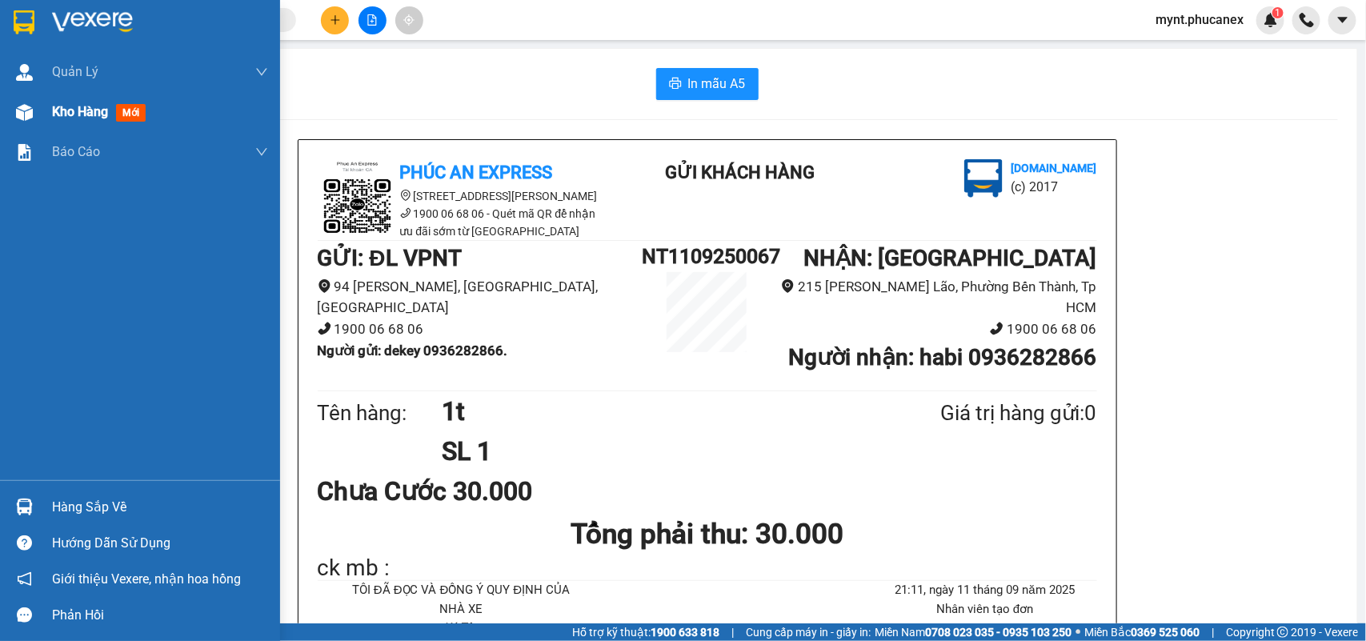
click at [30, 113] on img at bounding box center [24, 112] width 17 height 17
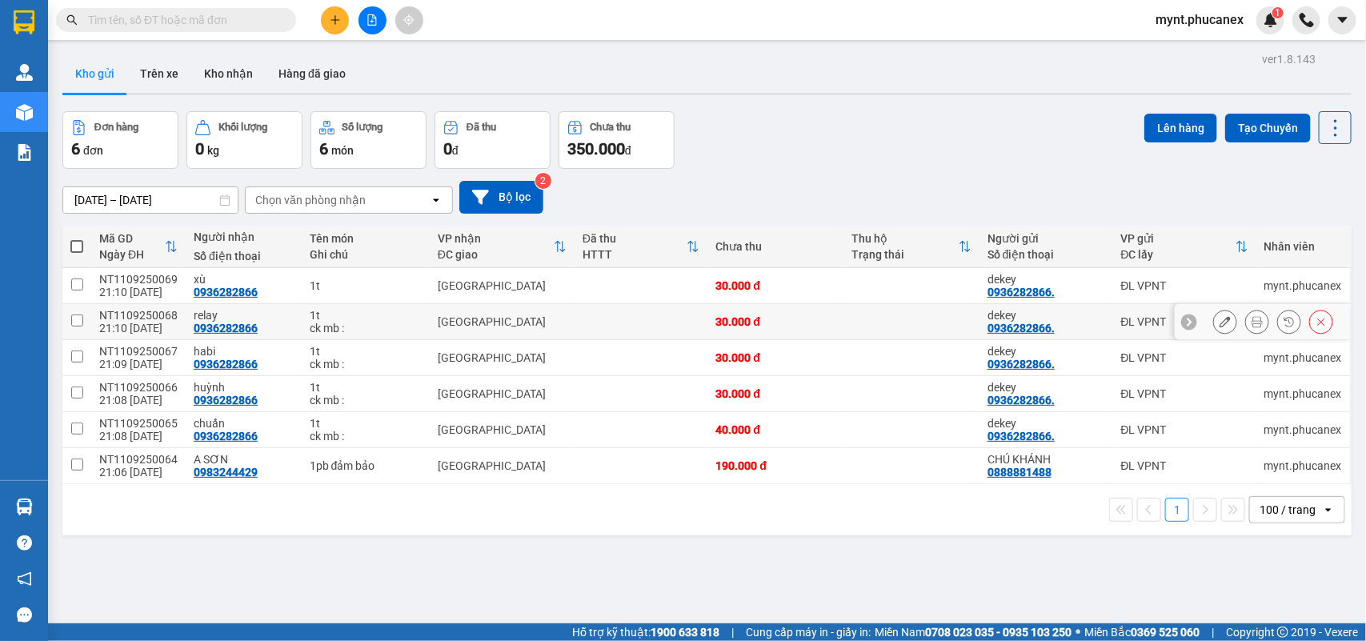
click at [1252, 321] on icon at bounding box center [1257, 321] width 11 height 11
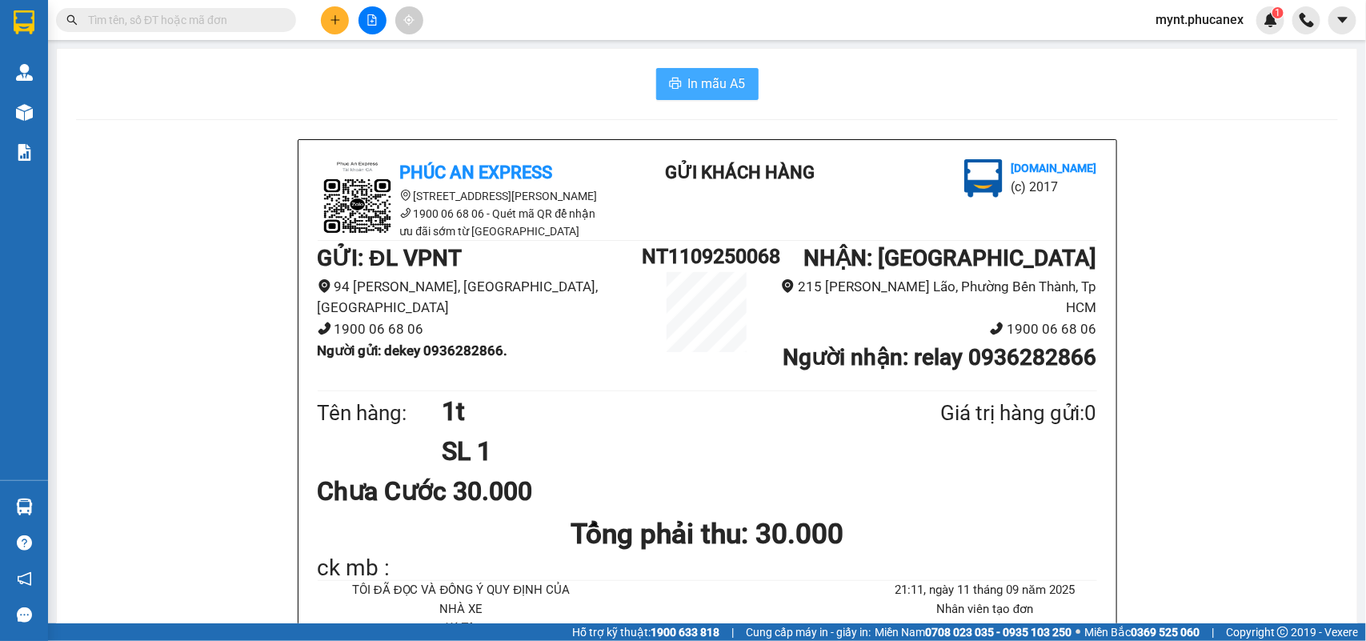
click at [665, 74] on button "In mẫu A5" at bounding box center [707, 84] width 102 height 32
drag, startPoint x: 181, startPoint y: 285, endPoint x: 175, endPoint y: 294, distance: 10.9
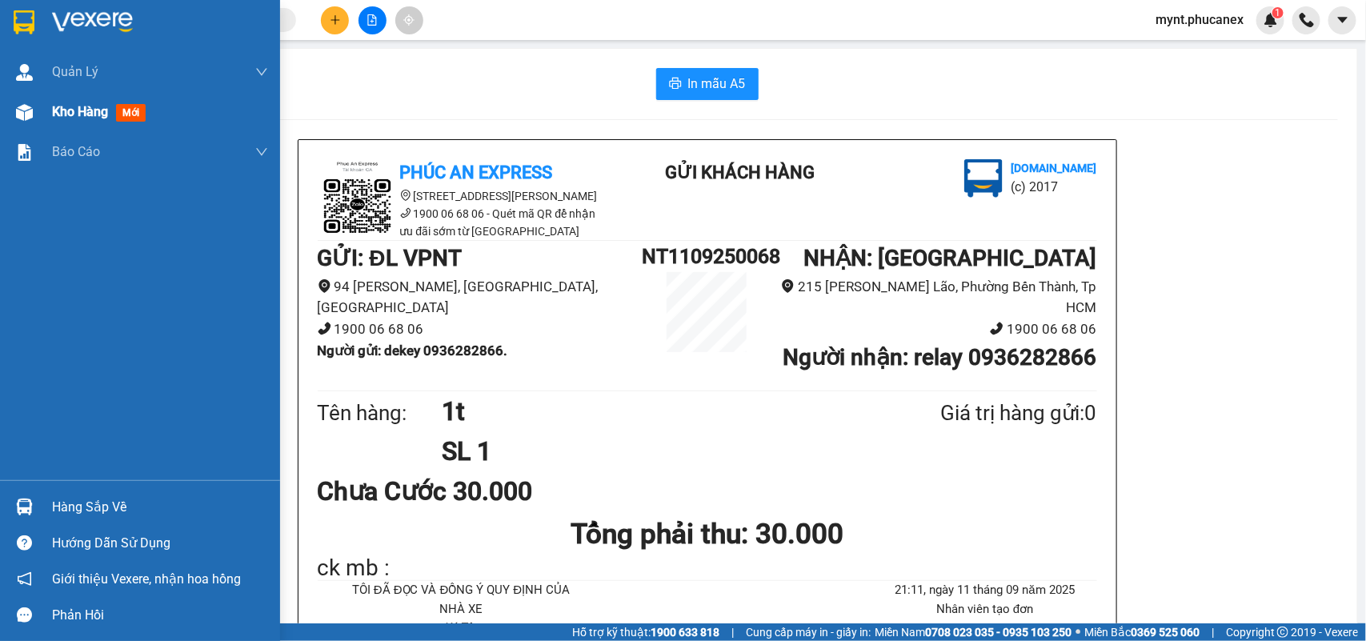
click at [61, 97] on div "Kho hàng mới" at bounding box center [160, 112] width 216 height 40
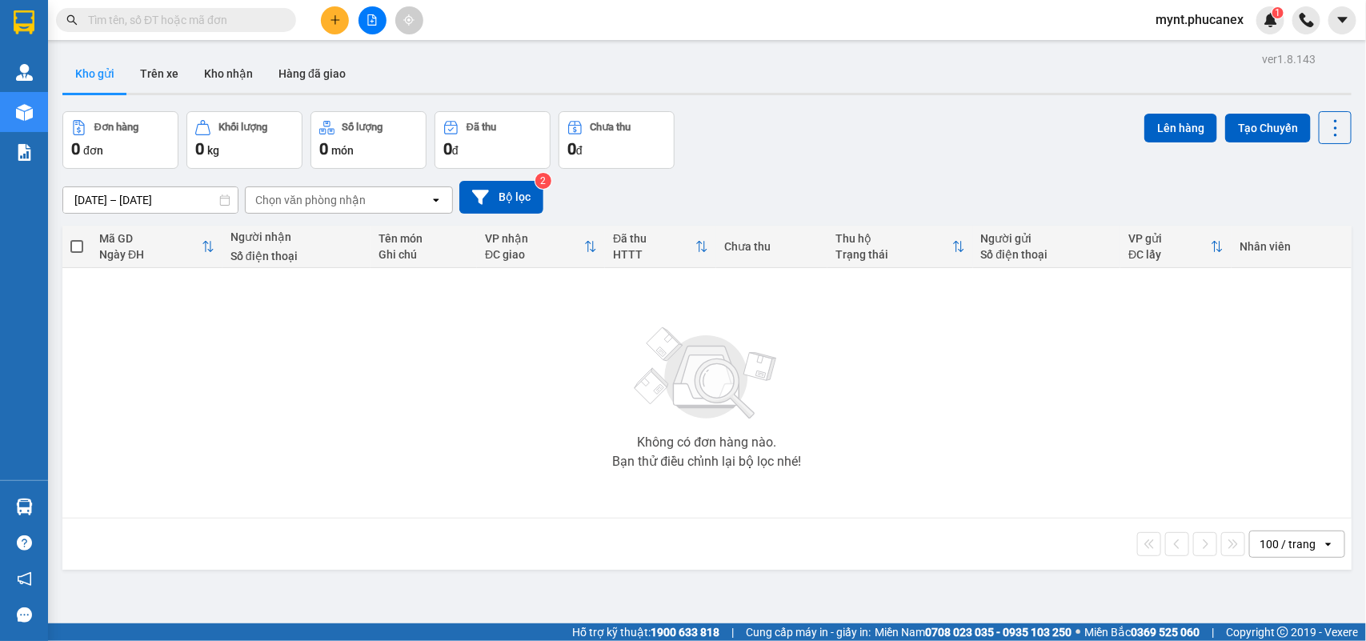
click at [1179, 30] on span "mynt.phucanex" at bounding box center [1200, 20] width 114 height 20
click at [926, 144] on div "Đơn hàng 0 đơn Khối lượng 0 kg Số lượng 0 món Đã thu 0 đ Chưa thu 0 đ Lên hàng …" at bounding box center [707, 140] width 1290 height 58
click at [1227, 28] on span "mynt.phucanex" at bounding box center [1200, 20] width 114 height 20
click at [1189, 48] on span "Đăng xuất" at bounding box center [1207, 50] width 79 height 18
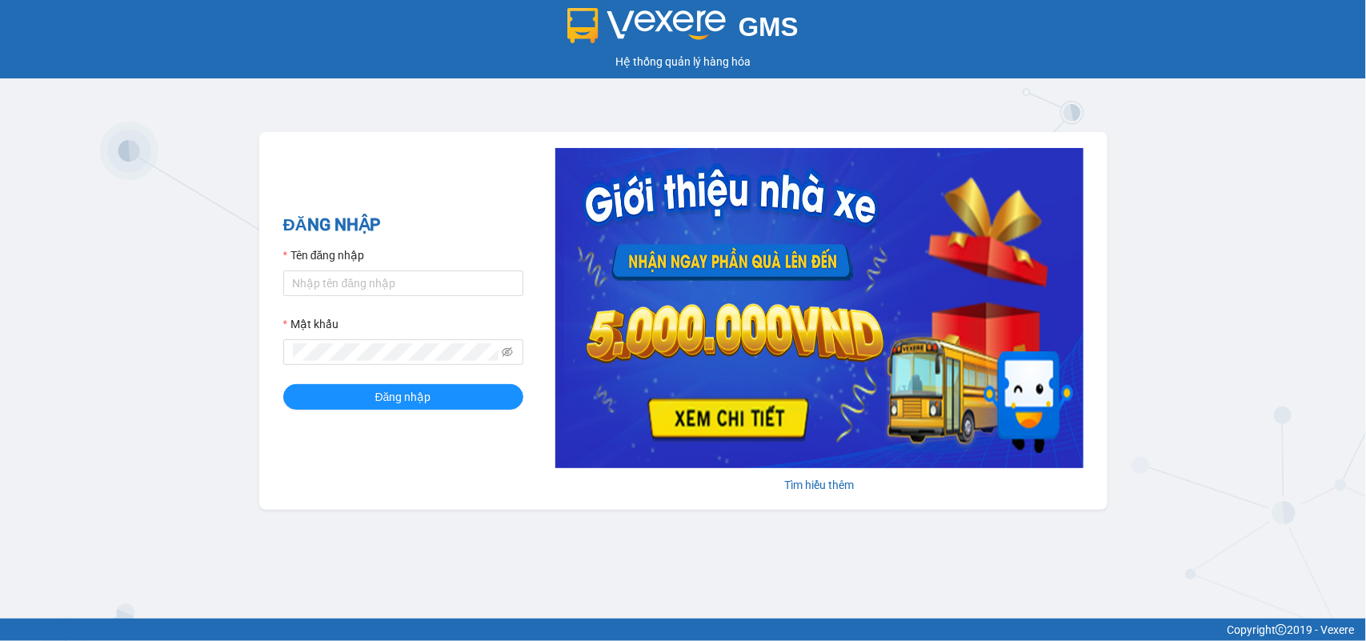
click at [219, 353] on div "GMS Hệ thống quản lý hàng hóa ĐĂNG NHẬP Tên đăng nhập Mật khẩu Đăng nhập Tìm hi…" at bounding box center [683, 309] width 1366 height 619
